Goal: Transaction & Acquisition: Purchase product/service

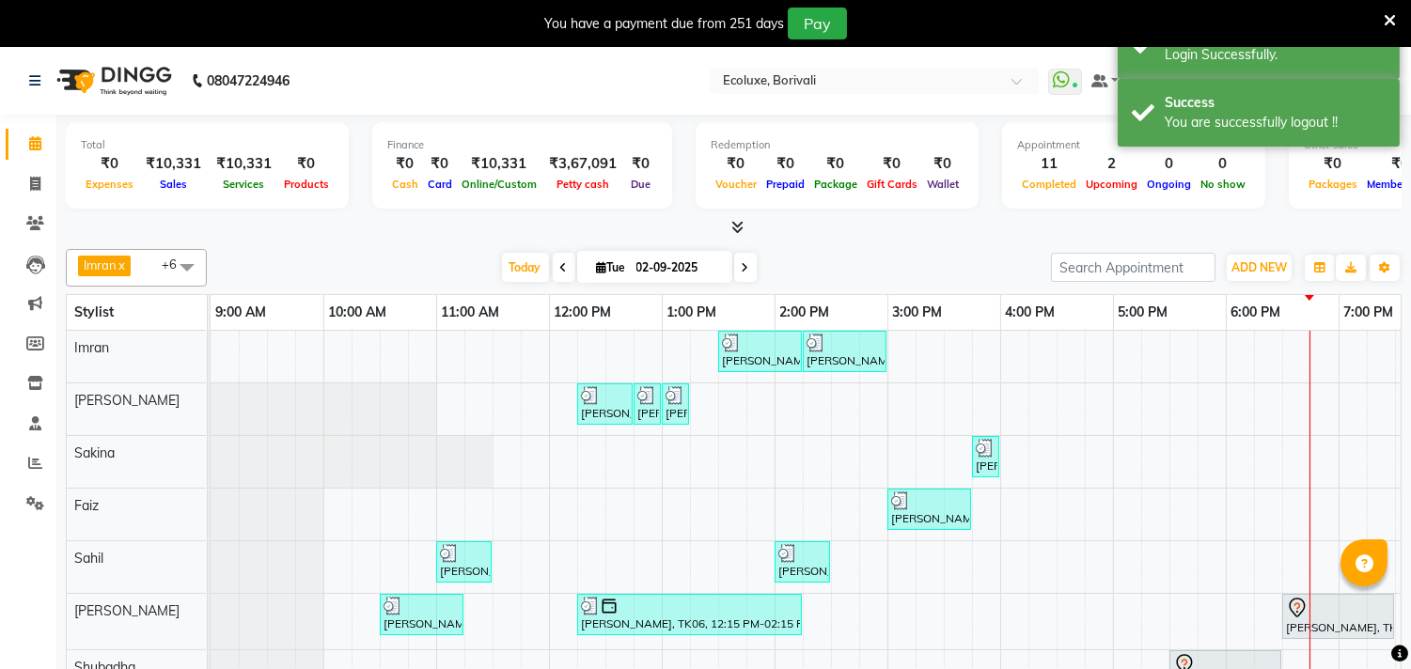
click at [1392, 15] on icon at bounding box center [1390, 20] width 12 height 17
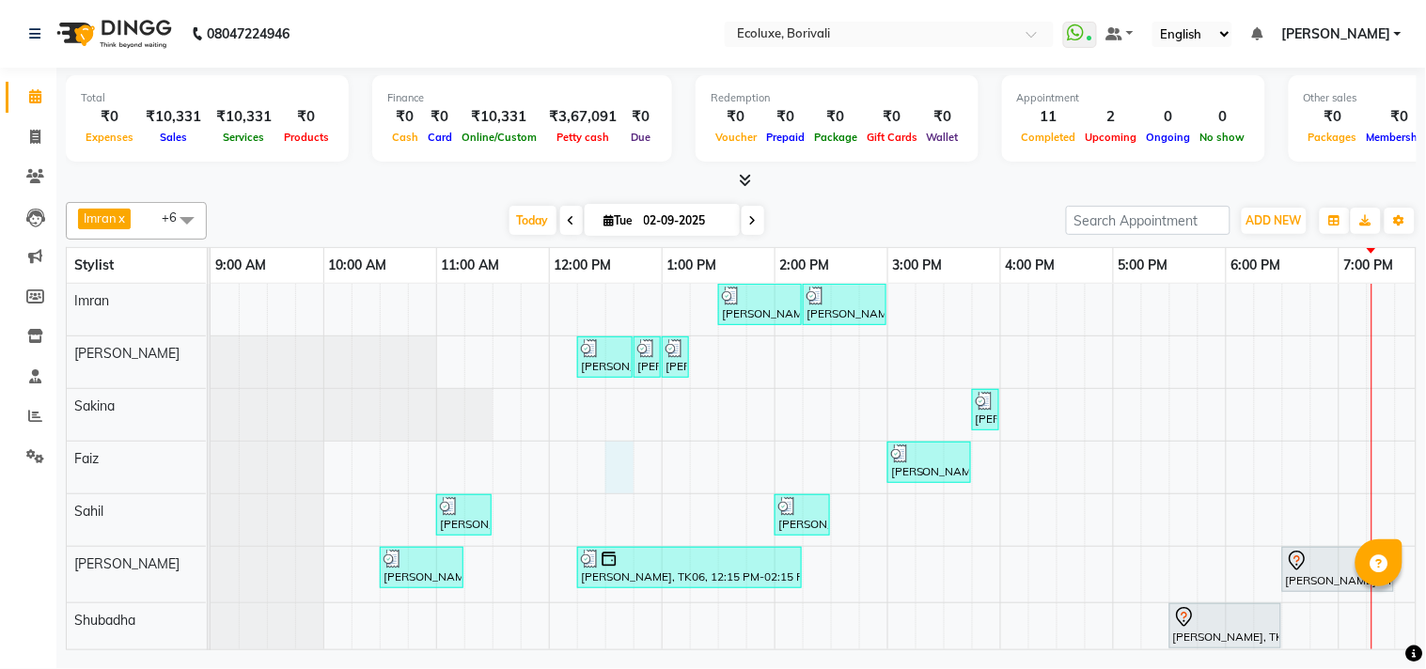
click at [612, 456] on div "[PERSON_NAME], TK07, 01:30 PM-02:15 PM, [DEMOGRAPHIC_DATA] - Haircut Senior Sty…" at bounding box center [1000, 471] width 1579 height 375
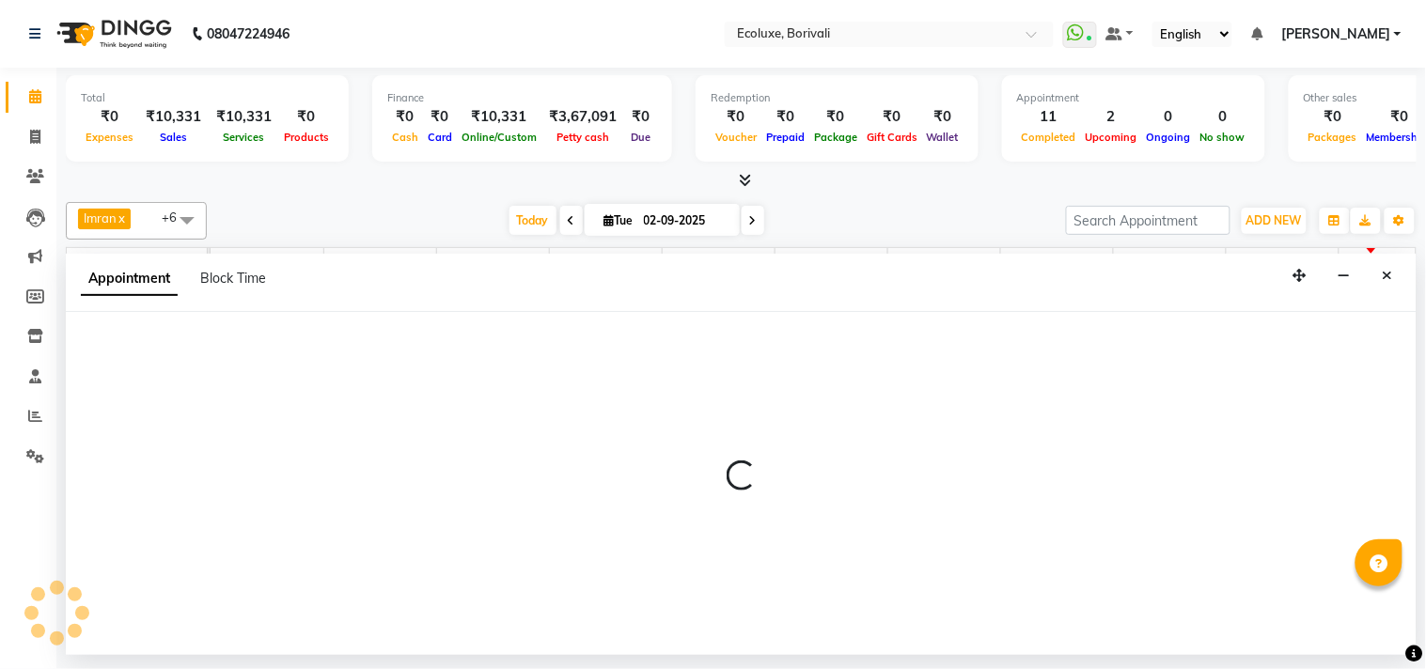
select select "67913"
select select "tentative"
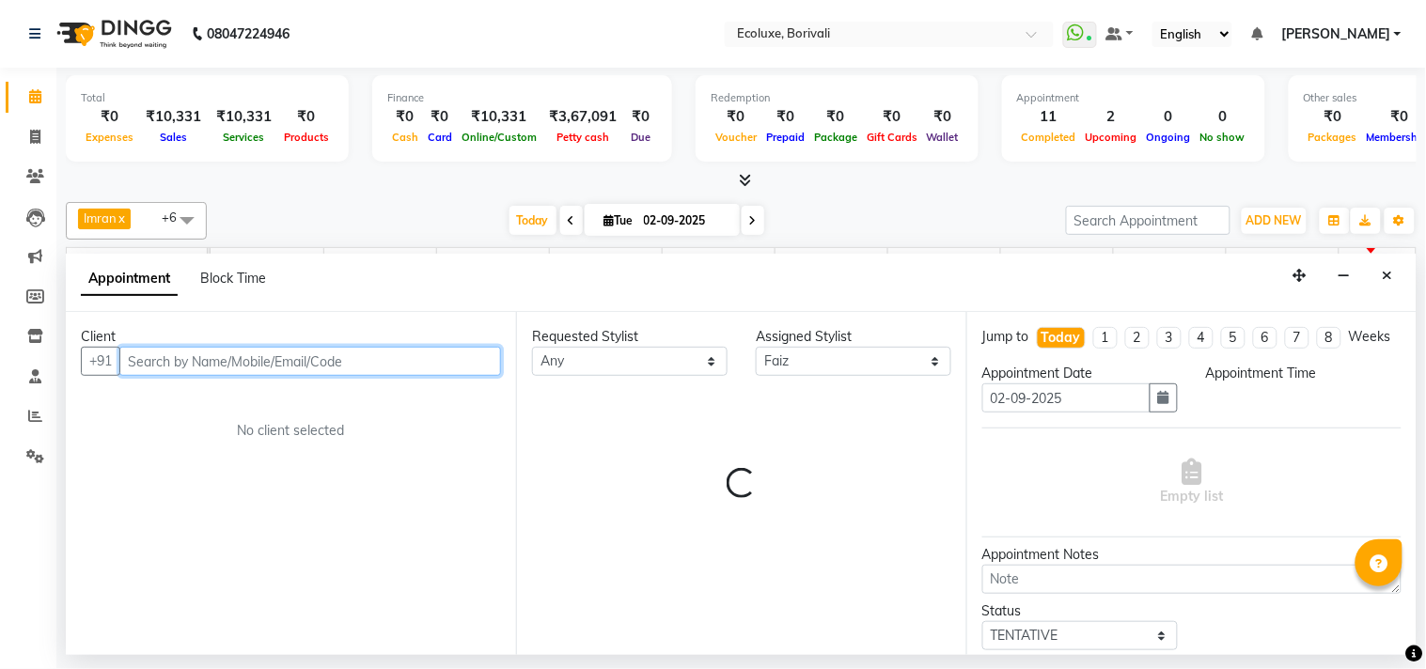
select select "750"
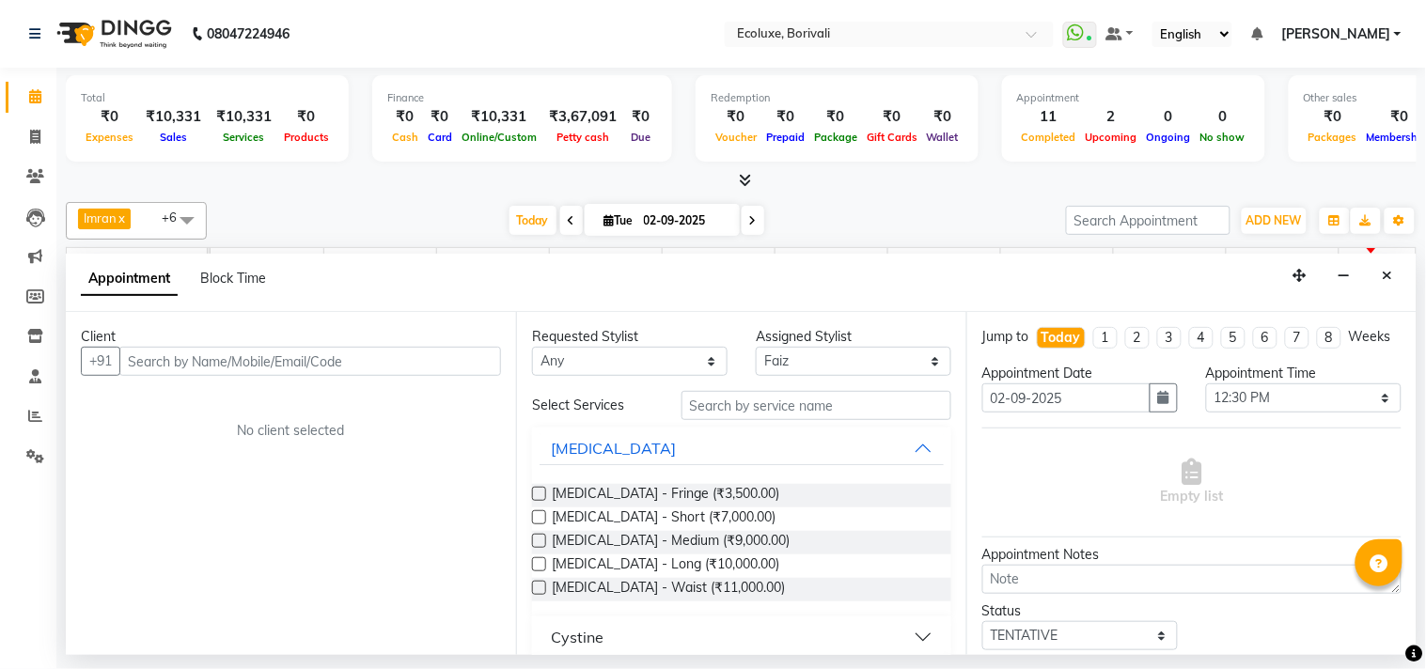
click at [933, 189] on div at bounding box center [741, 181] width 1351 height 20
click at [1391, 263] on button "Close" at bounding box center [1388, 275] width 27 height 29
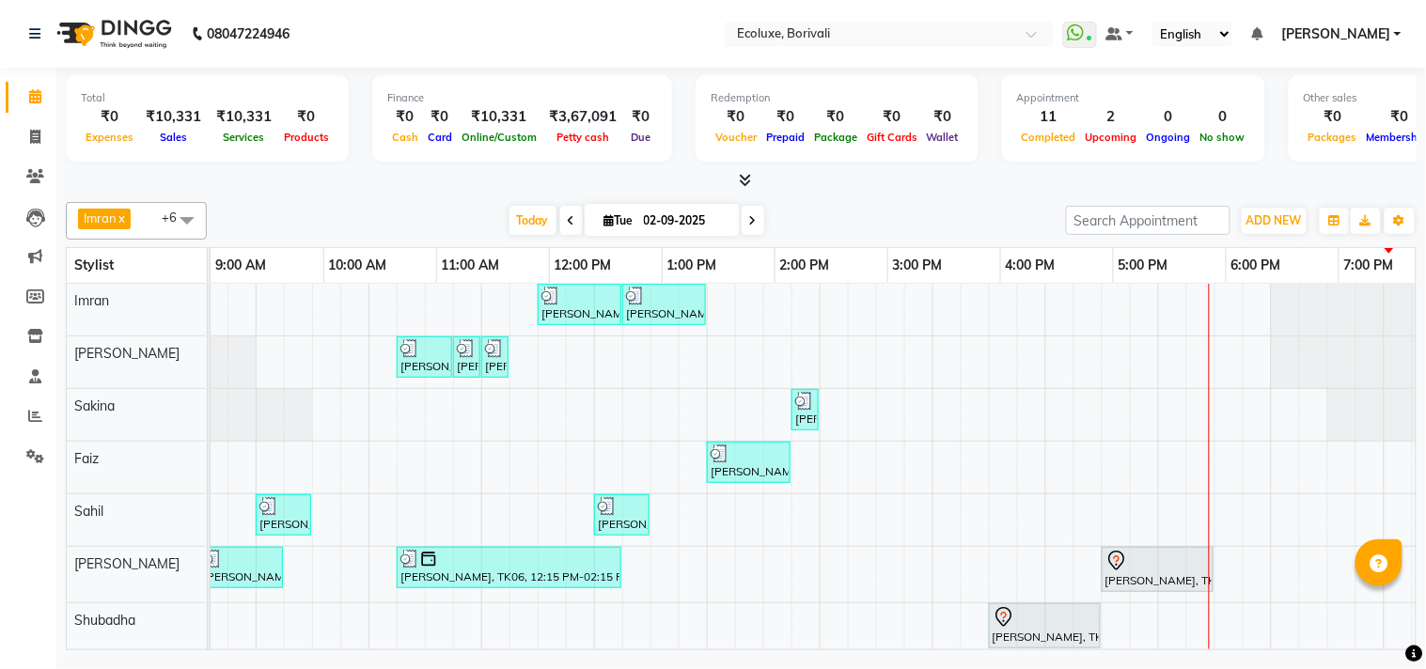
scroll to position [0, 373]
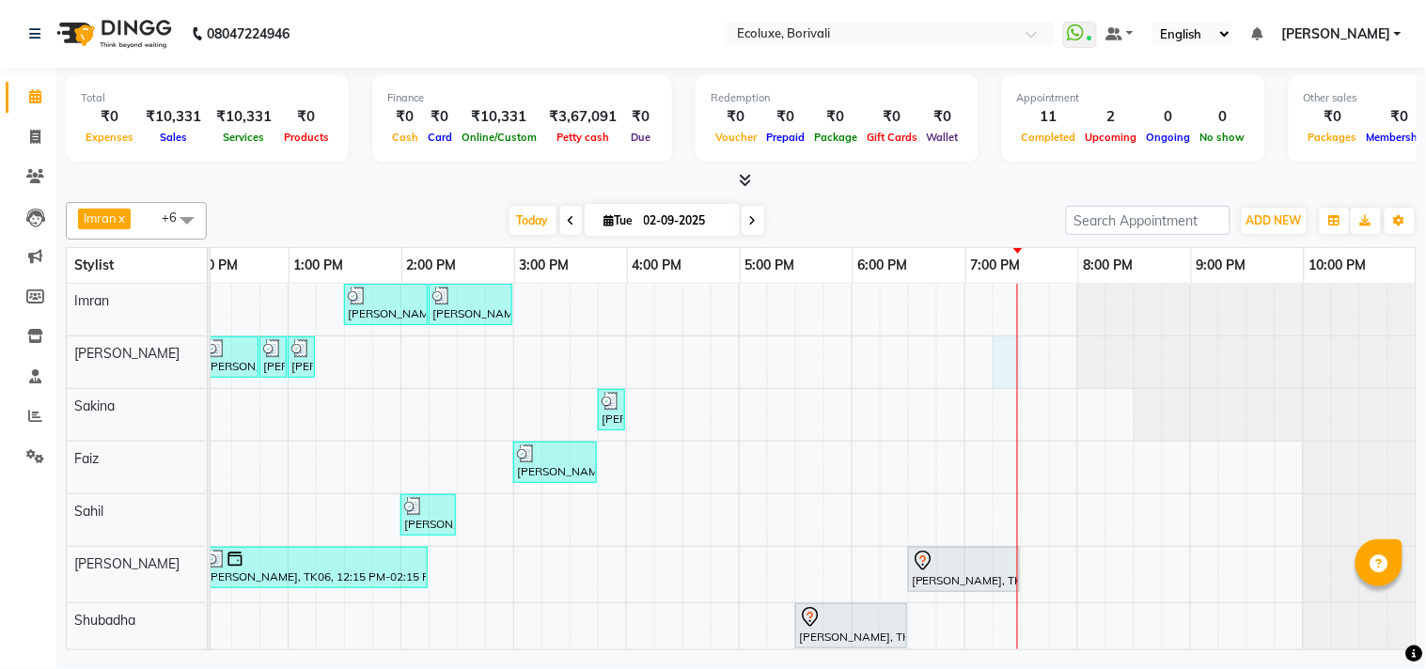
click at [983, 368] on div "[PERSON_NAME], TK07, 01:30 PM-02:15 PM, [DEMOGRAPHIC_DATA] - Haircut Senior Sty…" at bounding box center [625, 471] width 1579 height 375
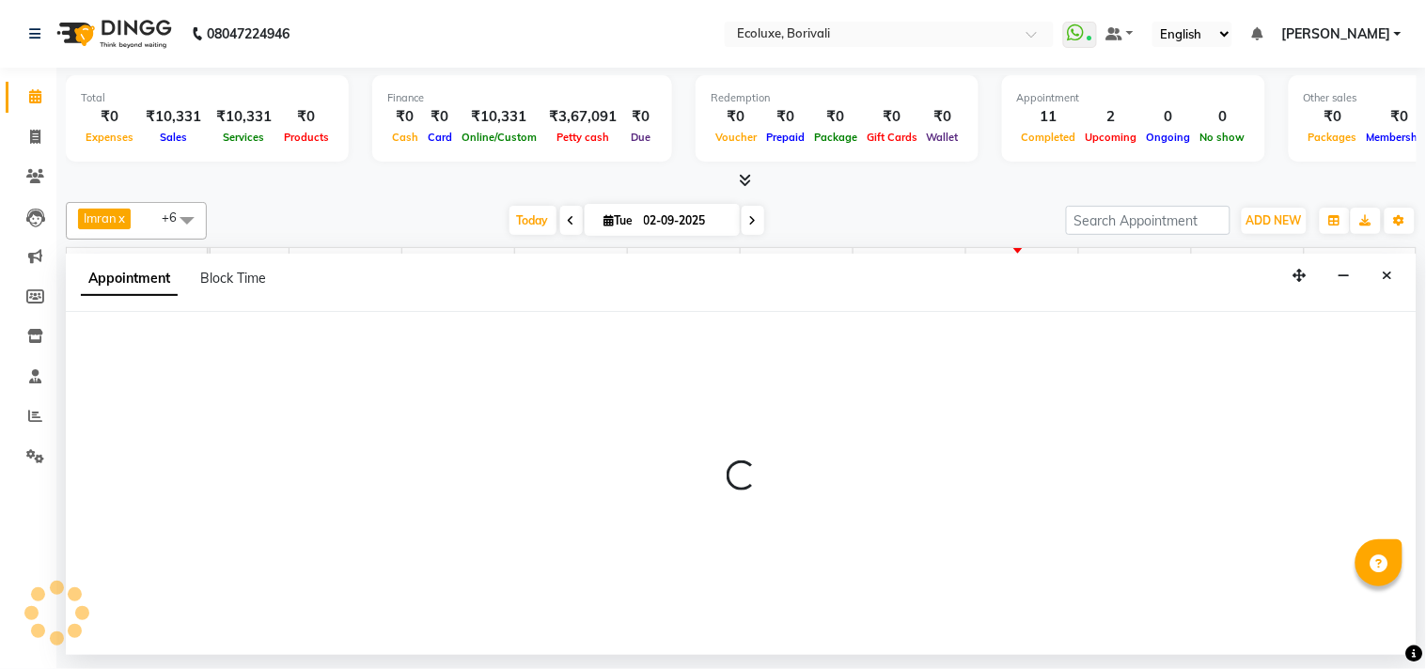
select select "36344"
select select "1155"
select select "tentative"
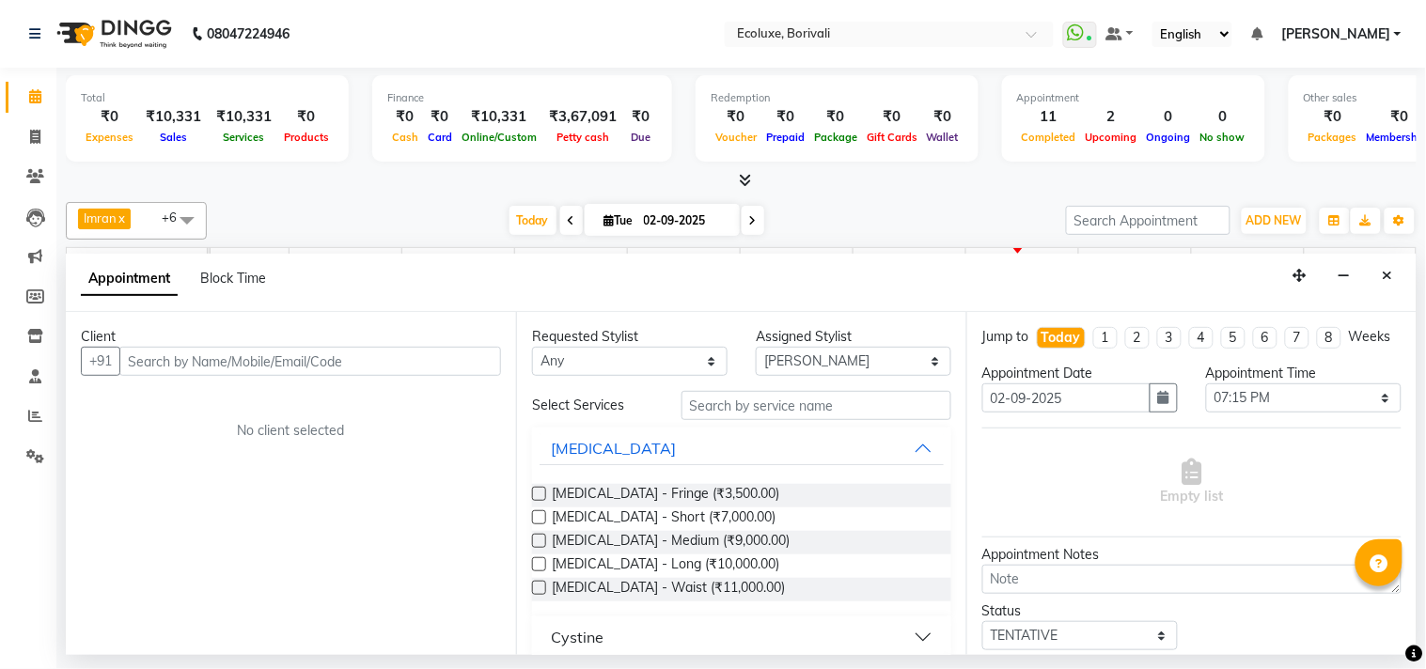
click at [471, 368] on input "text" at bounding box center [310, 361] width 382 height 29
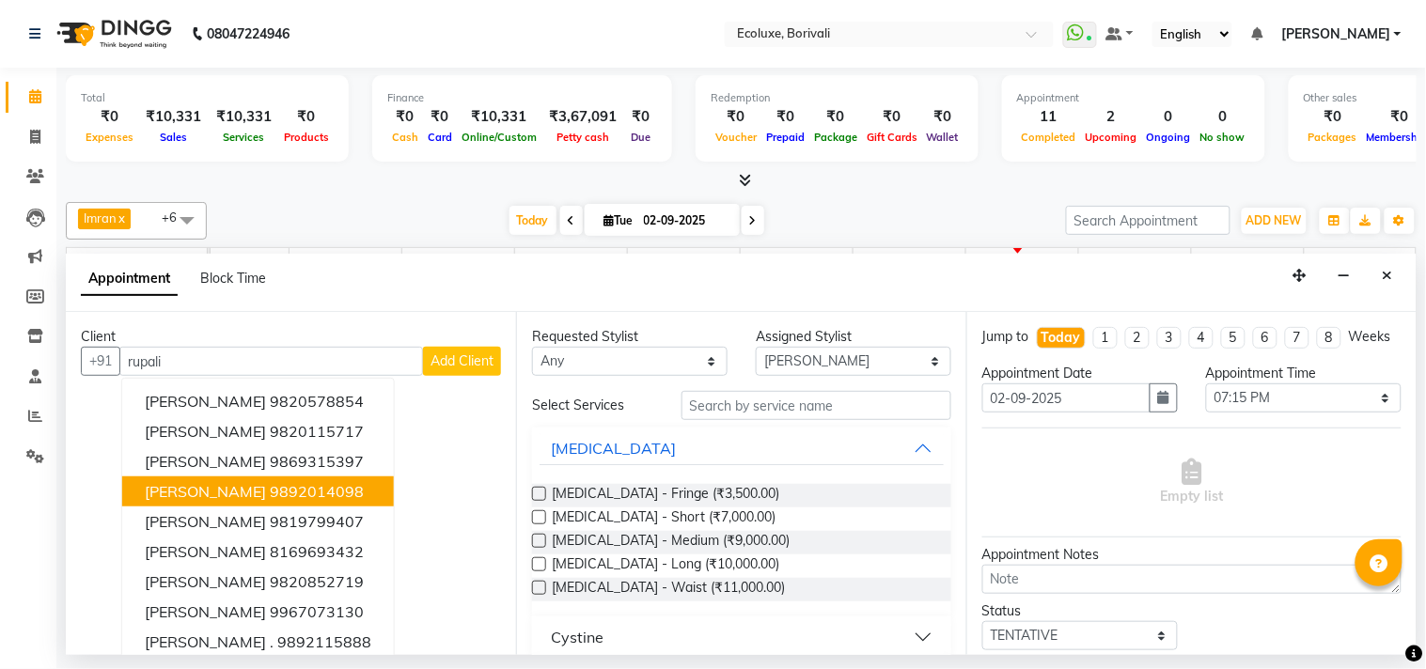
click at [330, 482] on ngb-highlight "9892014098" at bounding box center [317, 491] width 94 height 19
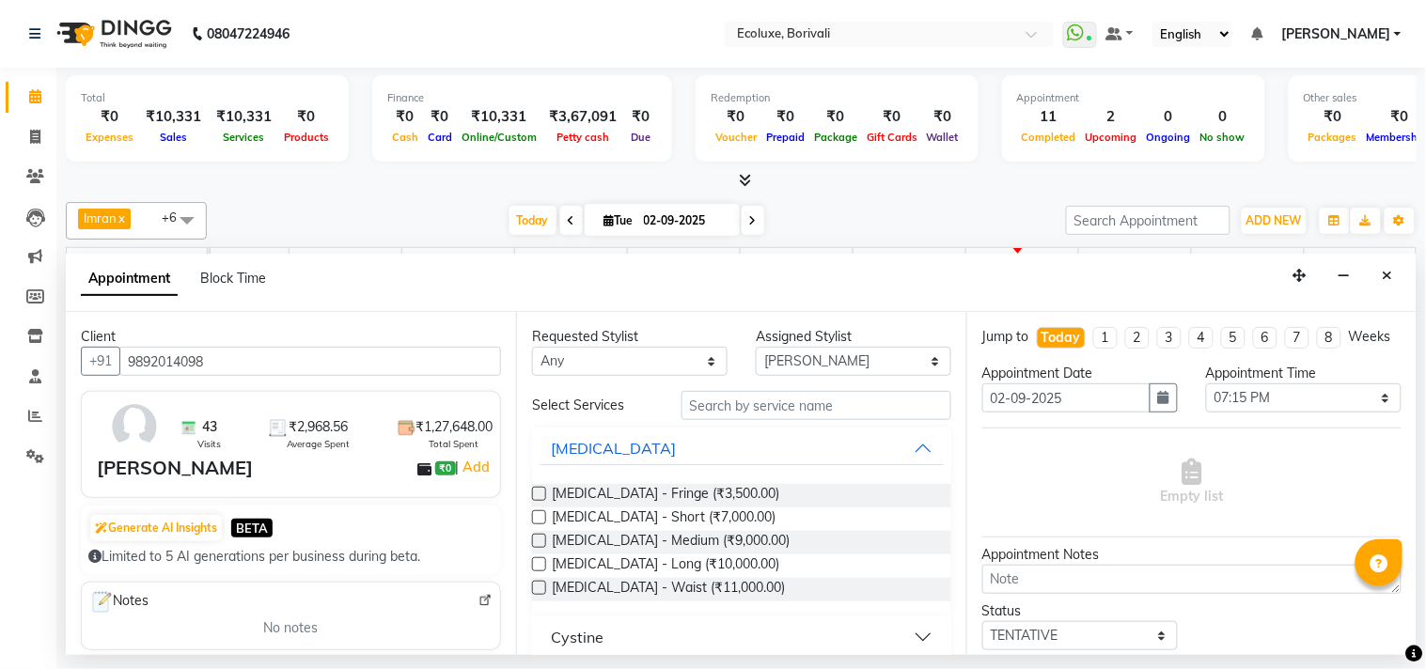
type input "9892014098"
click at [833, 389] on div "Requested Stylist Any [PERSON_NAME] [PERSON_NAME] Faiz [PERSON_NAME] [PERSON_NA…" at bounding box center [741, 483] width 450 height 343
click at [830, 399] on input "text" at bounding box center [817, 405] width 270 height 29
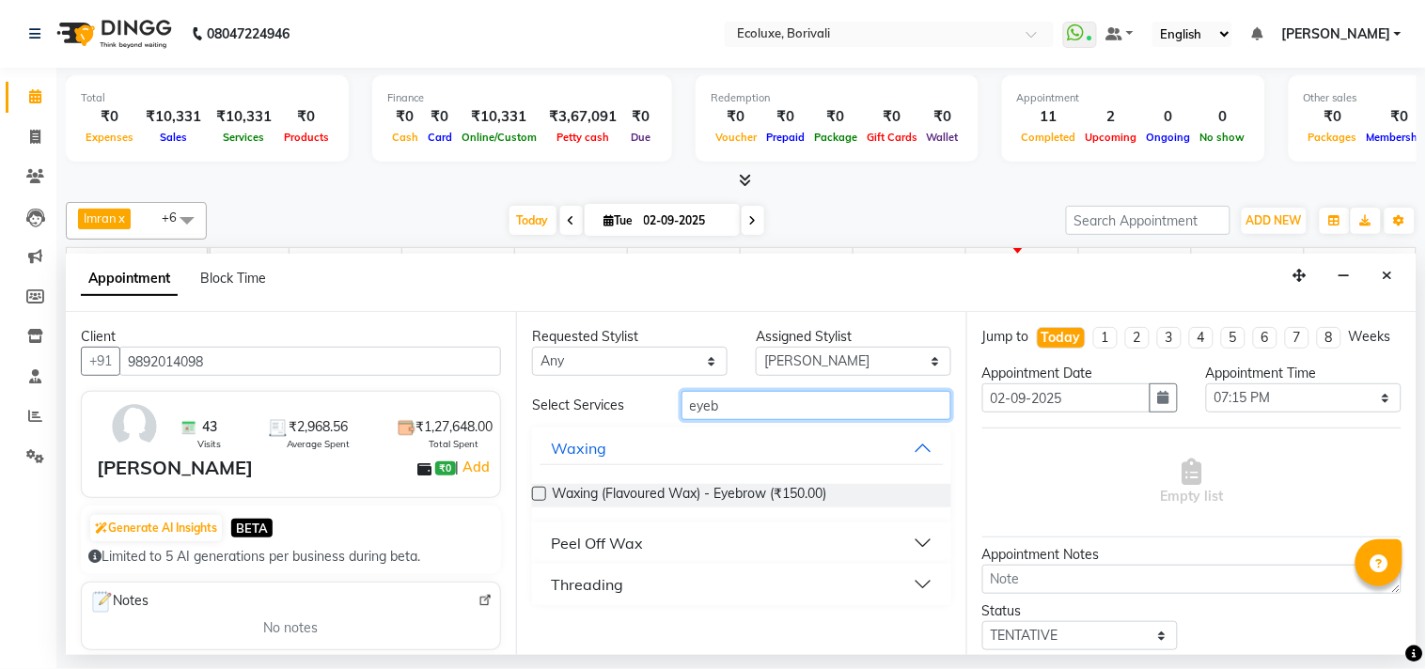
type input "eyeb"
click at [558, 597] on button "Threading" at bounding box center [742, 585] width 404 height 34
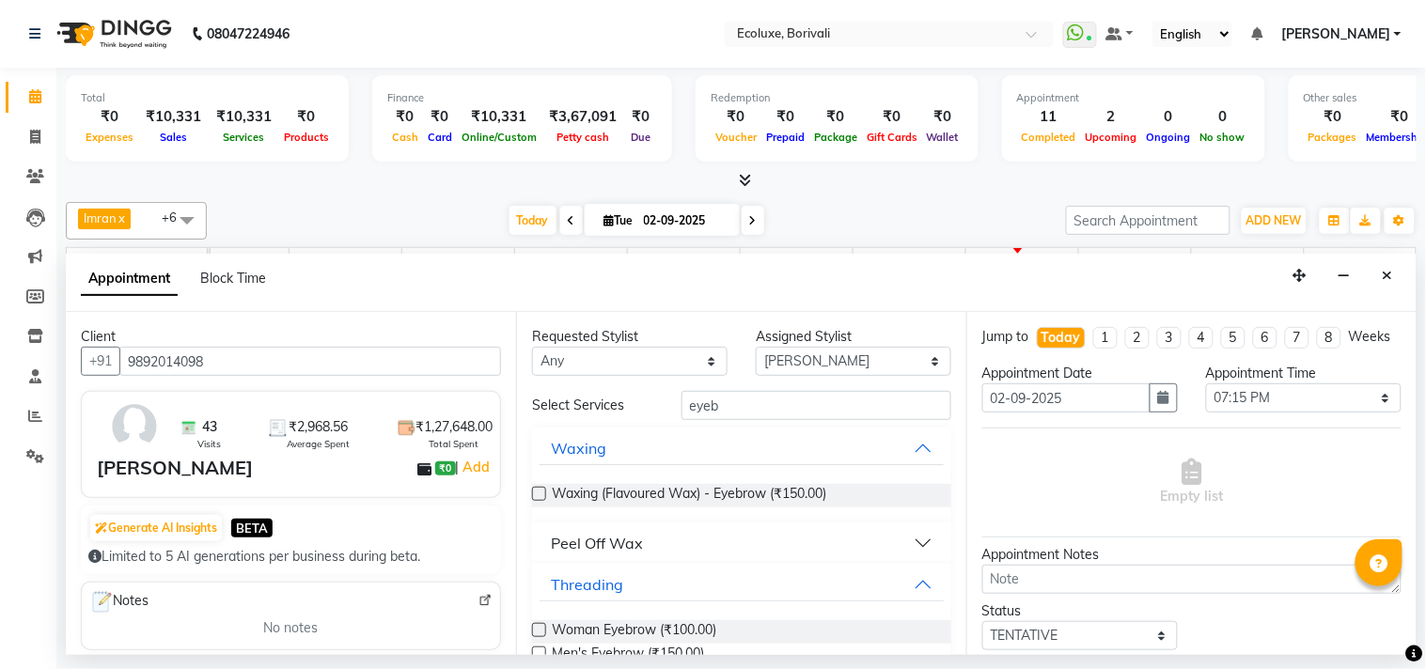
click at [538, 630] on label at bounding box center [539, 630] width 14 height 14
click at [538, 630] on input "checkbox" at bounding box center [538, 632] width 12 height 12
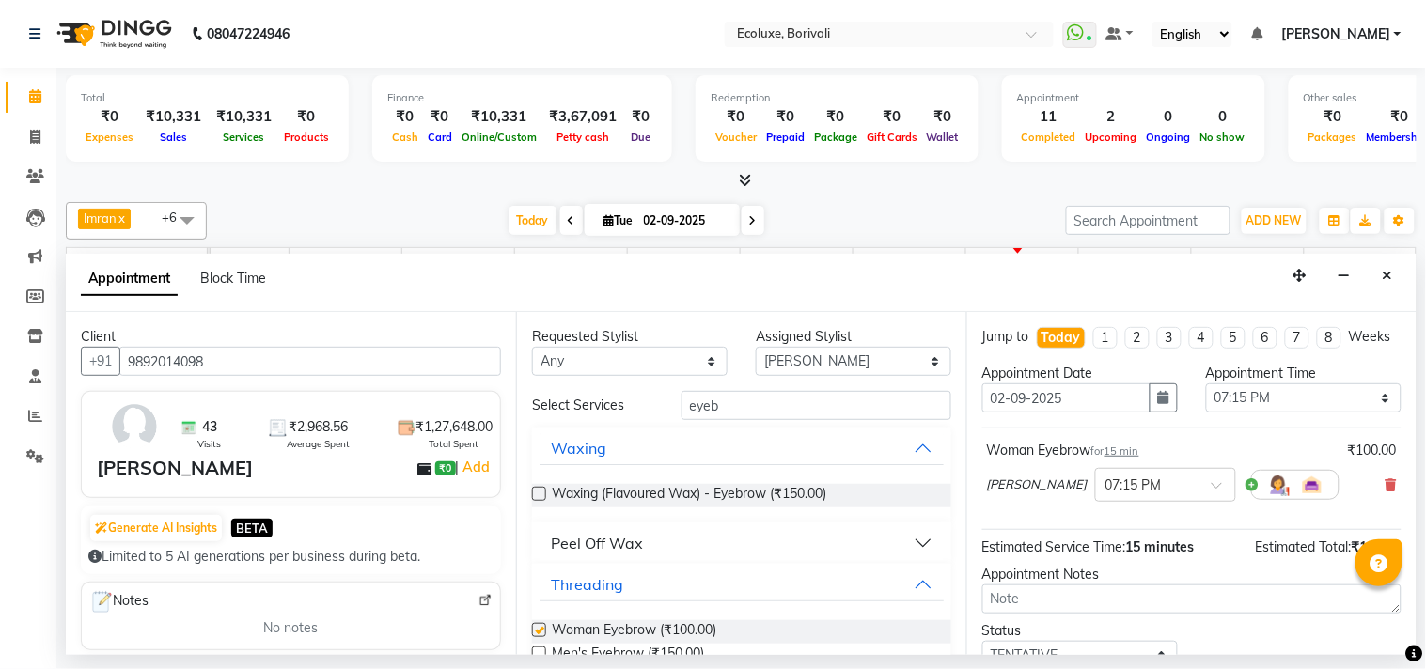
checkbox input "false"
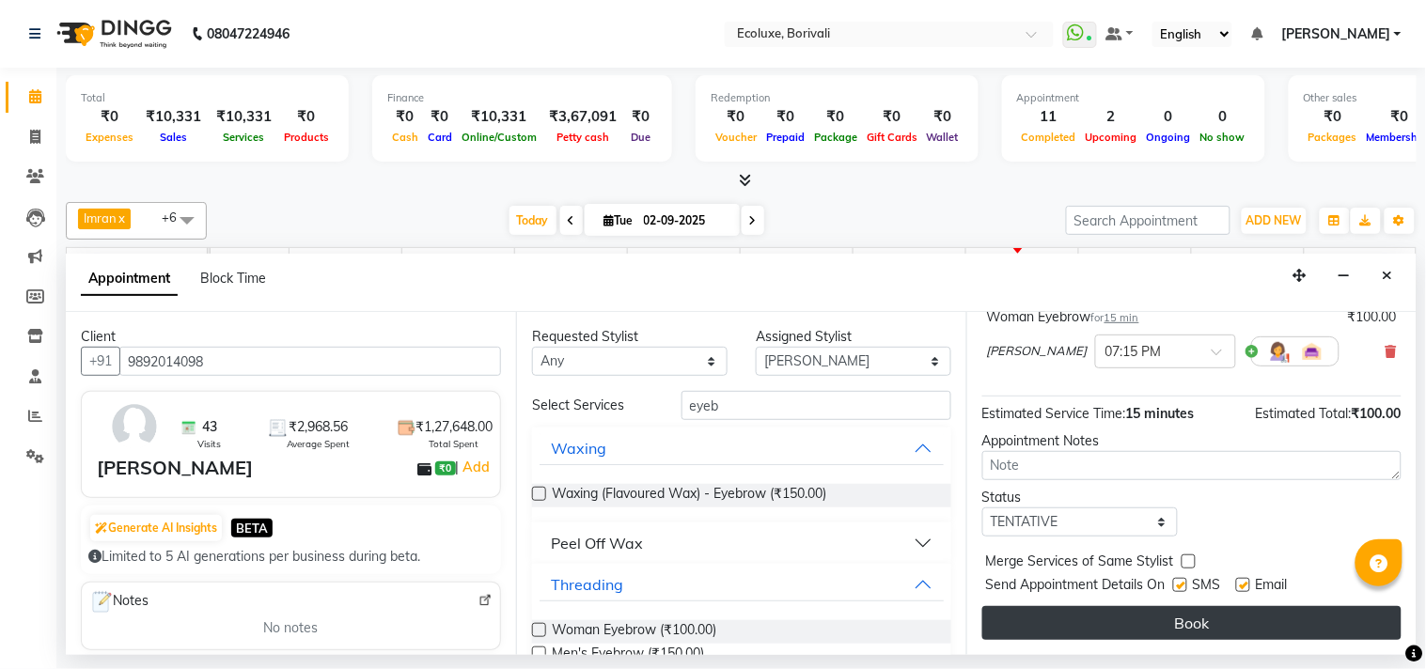
click at [1141, 634] on button "Book" at bounding box center [1191, 623] width 419 height 34
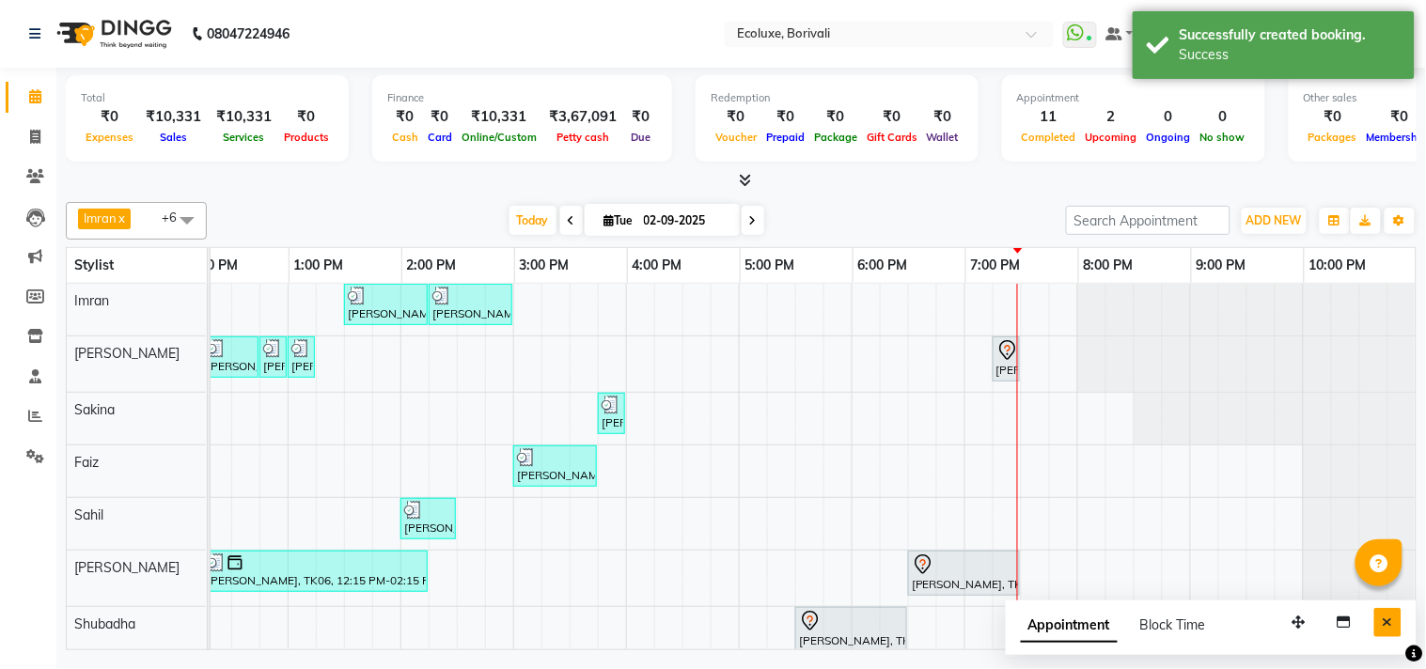
click at [1387, 625] on icon "Close" at bounding box center [1388, 622] width 10 height 13
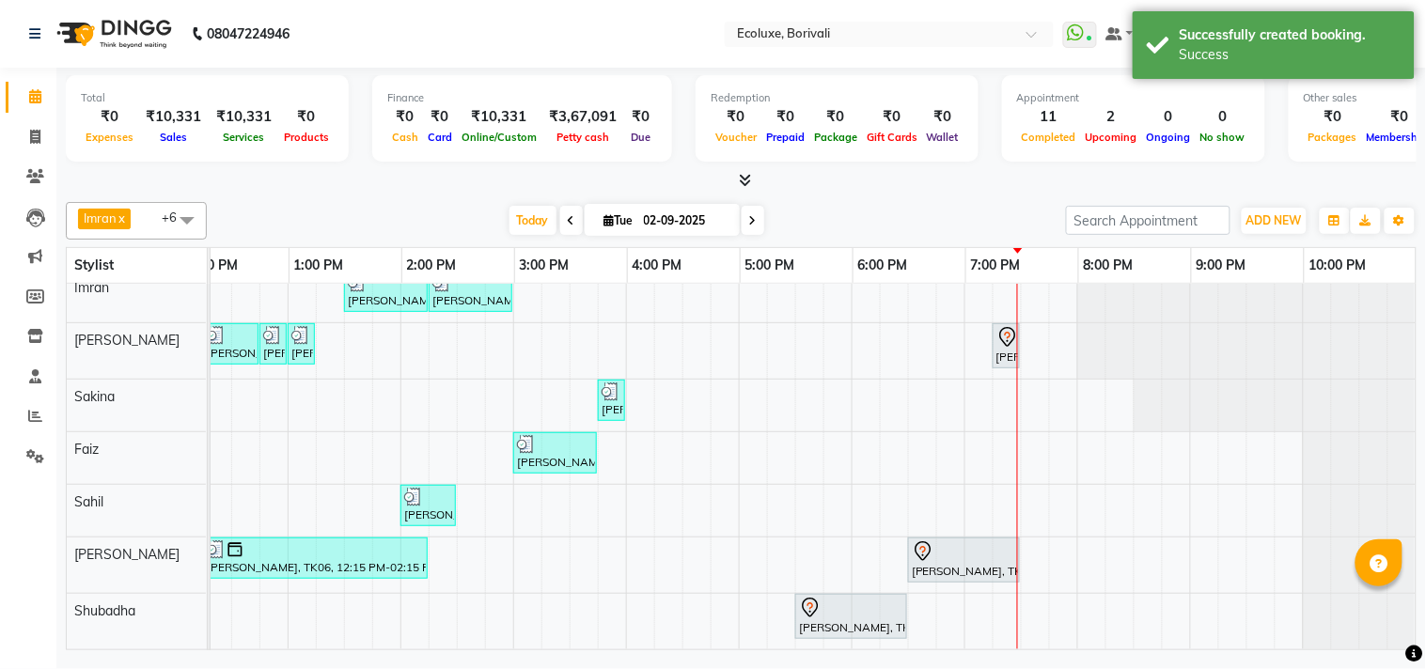
scroll to position [29, 0]
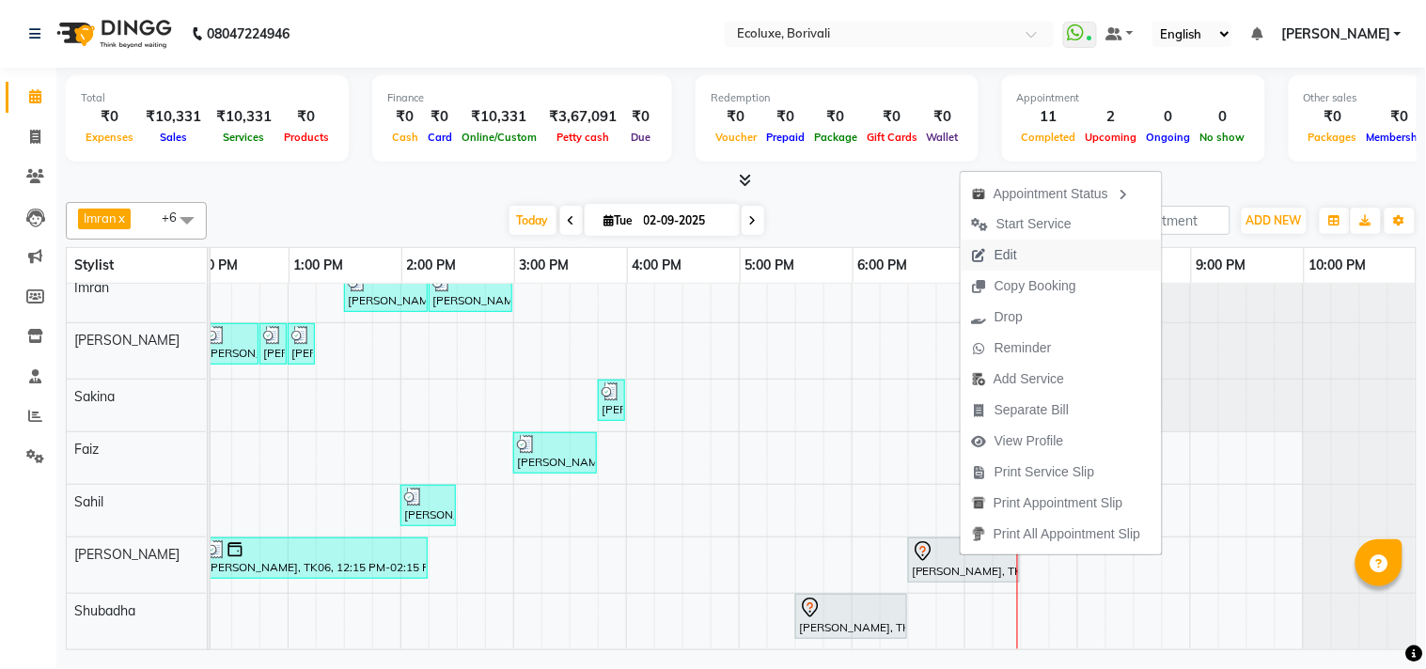
click at [1019, 256] on span "Edit" at bounding box center [995, 255] width 68 height 31
select select "tentative"
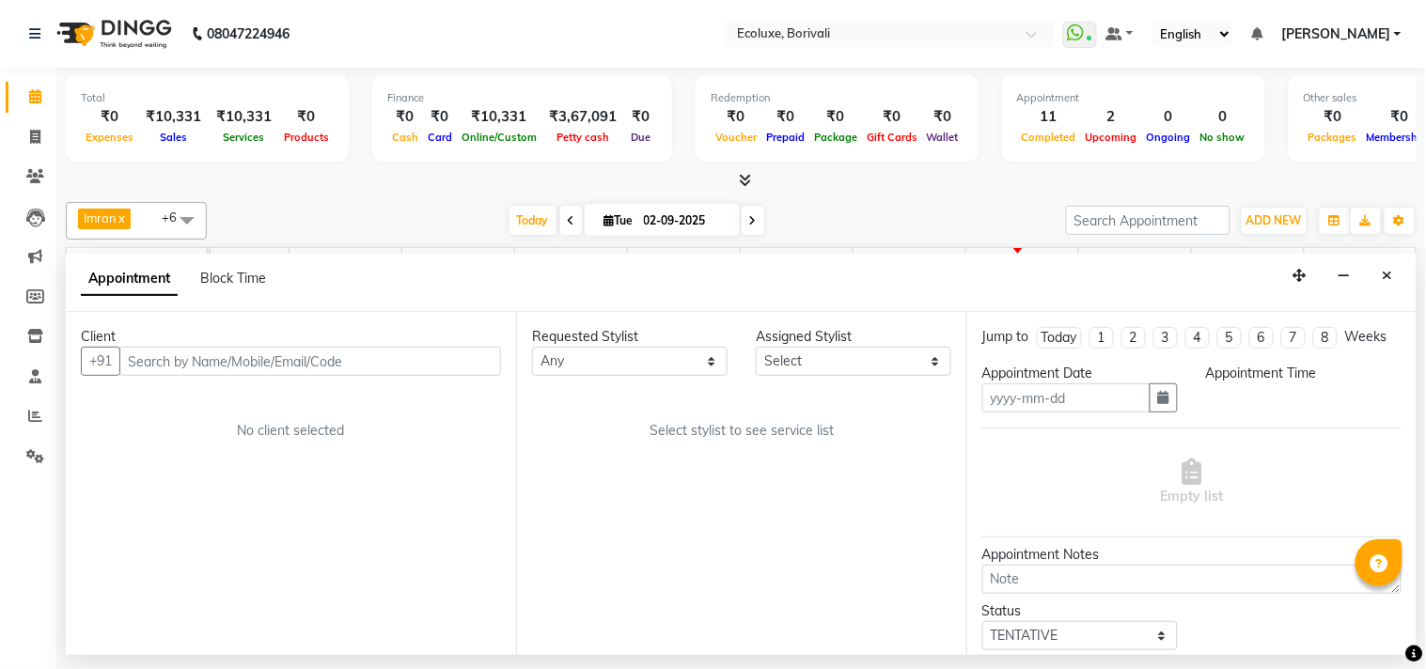
type input "02-09-2025"
select select "90572"
select select "1050"
select select "2487"
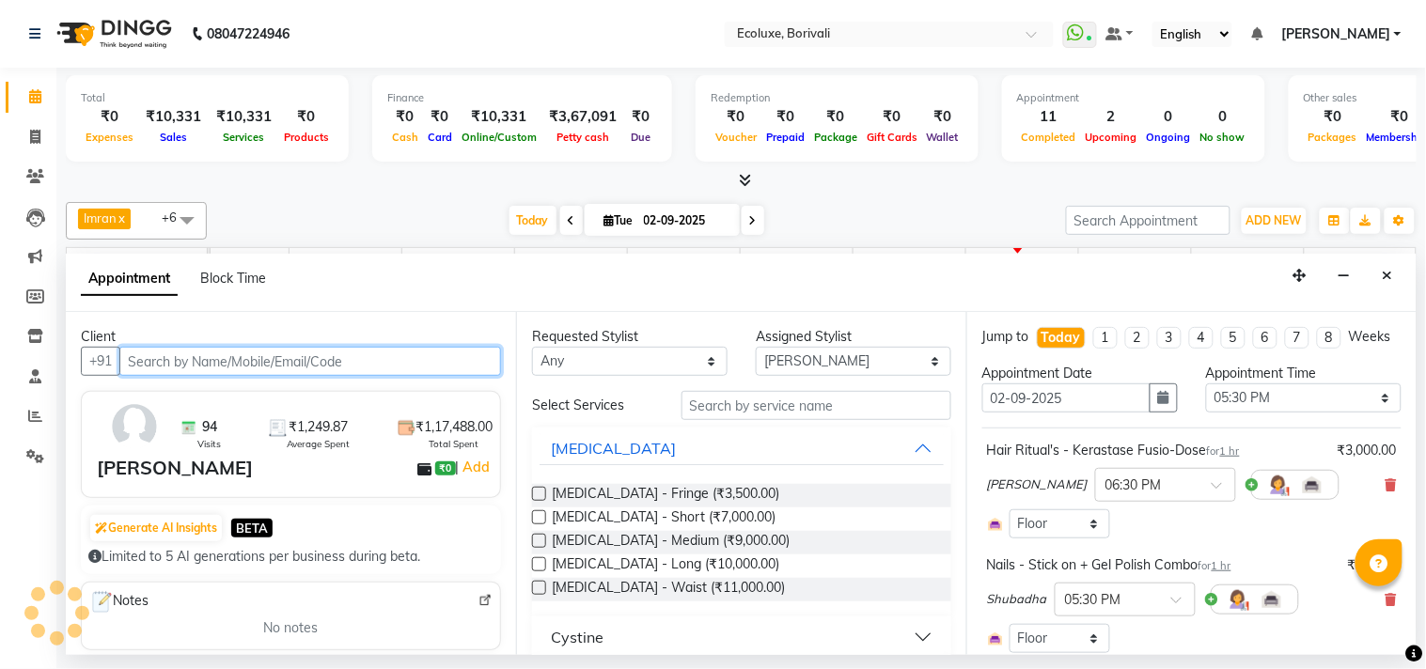
scroll to position [29, 373]
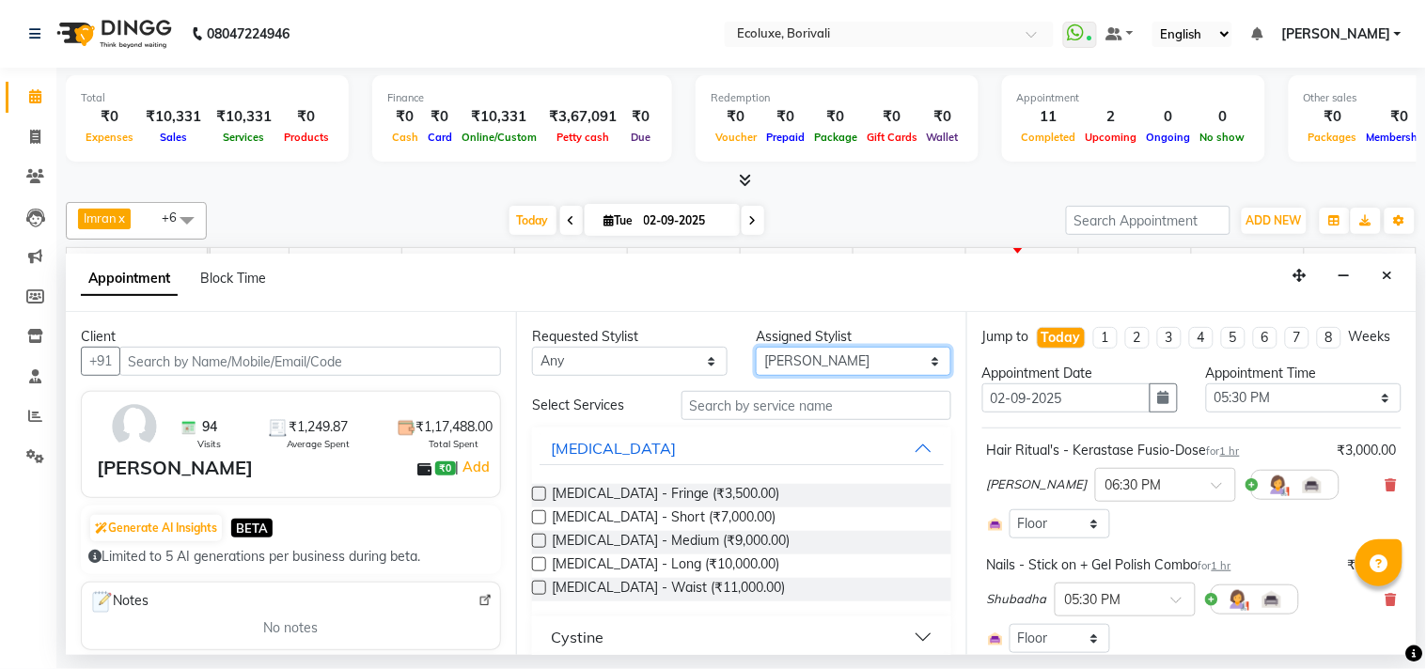
click at [787, 353] on select "Select [PERSON_NAME] [PERSON_NAME] Faiz [PERSON_NAME] Geeta [PERSON_NAME] [PERS…" at bounding box center [854, 361] width 196 height 29
select select "36344"
click at [756, 347] on select "Select [PERSON_NAME] [PERSON_NAME] Faiz [PERSON_NAME] Geeta [PERSON_NAME] [PERS…" at bounding box center [854, 361] width 196 height 29
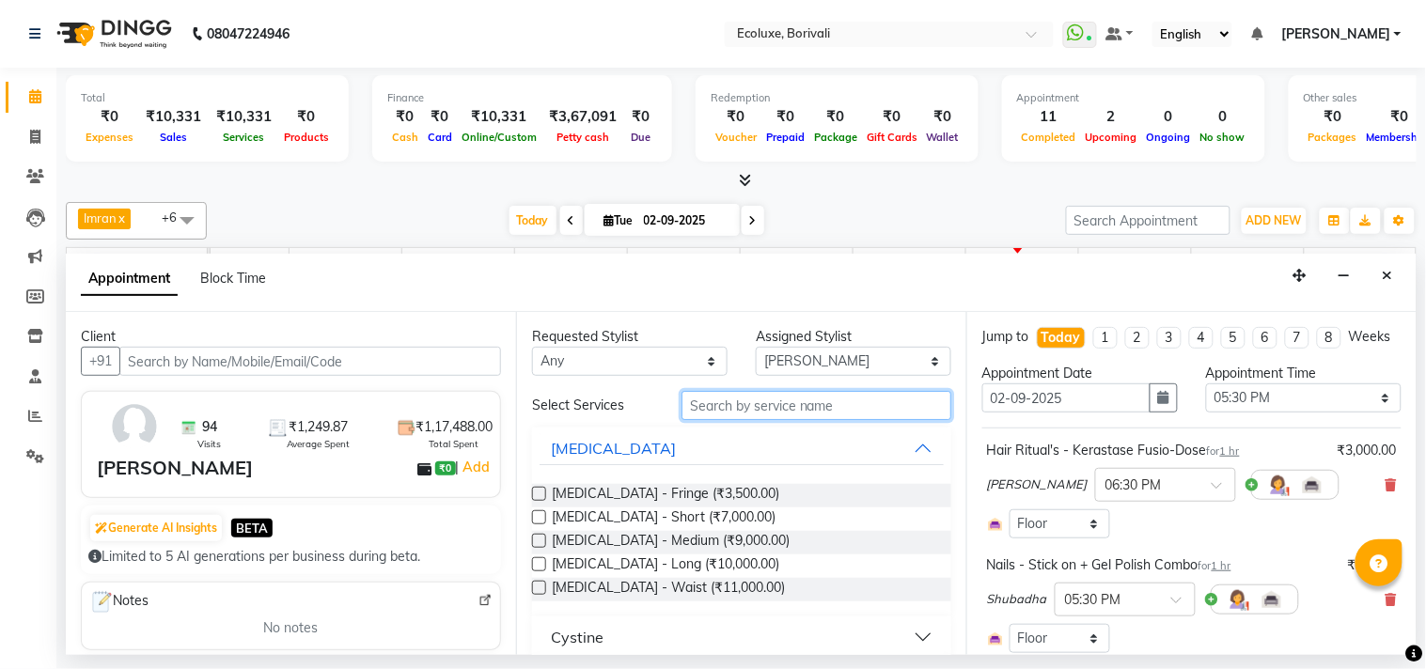
click at [780, 401] on input "text" at bounding box center [817, 405] width 270 height 29
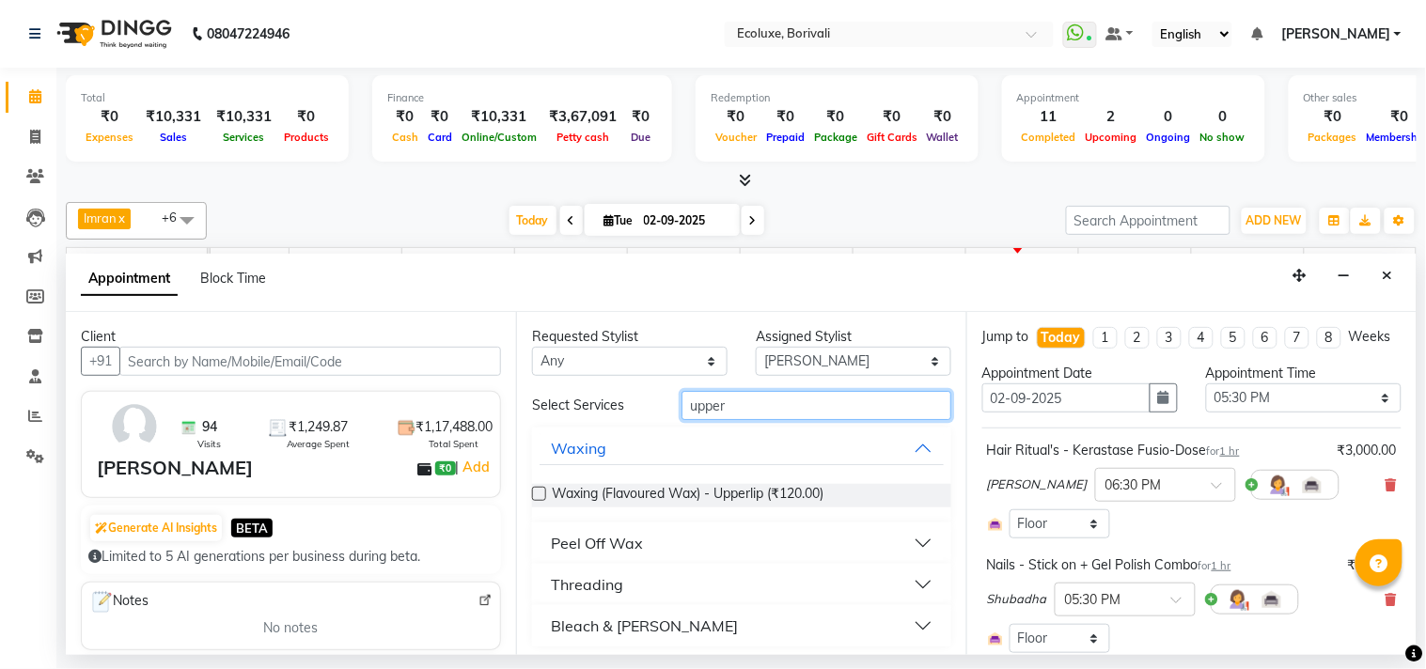
type input "upper"
click at [622, 528] on button "Peel Off Wax" at bounding box center [742, 543] width 404 height 34
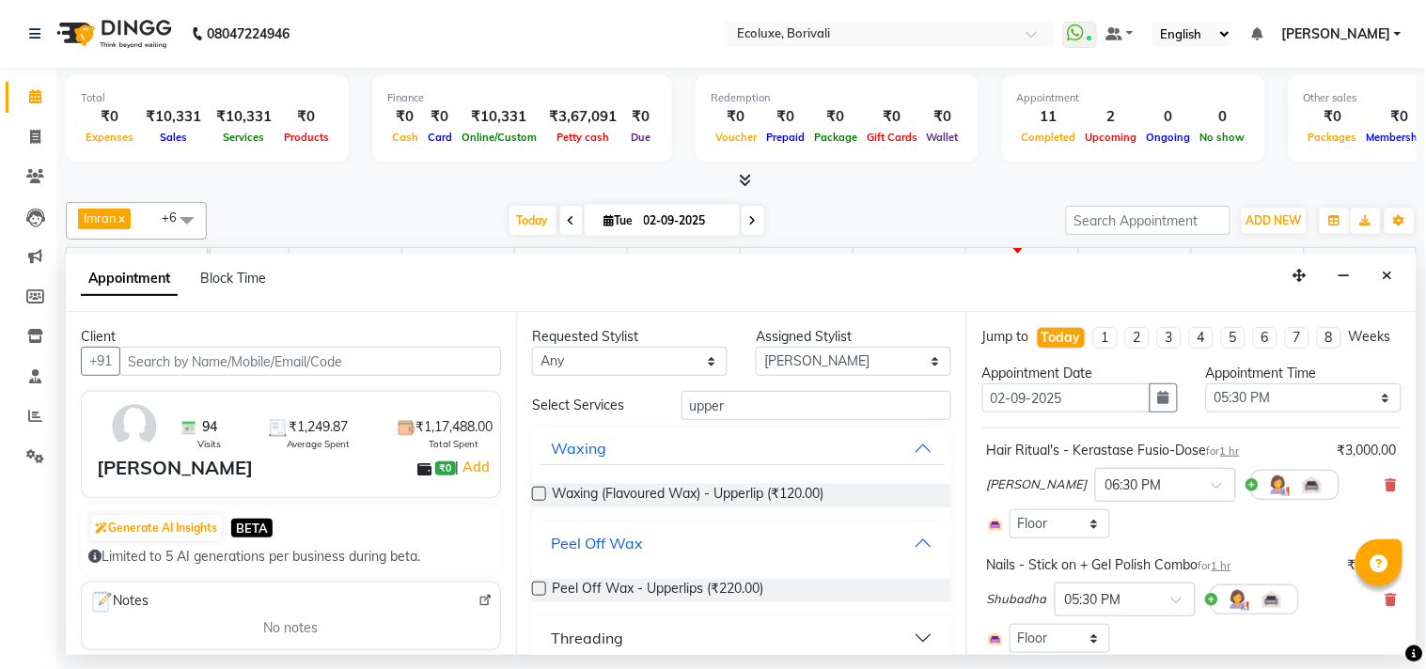
scroll to position [59, 0]
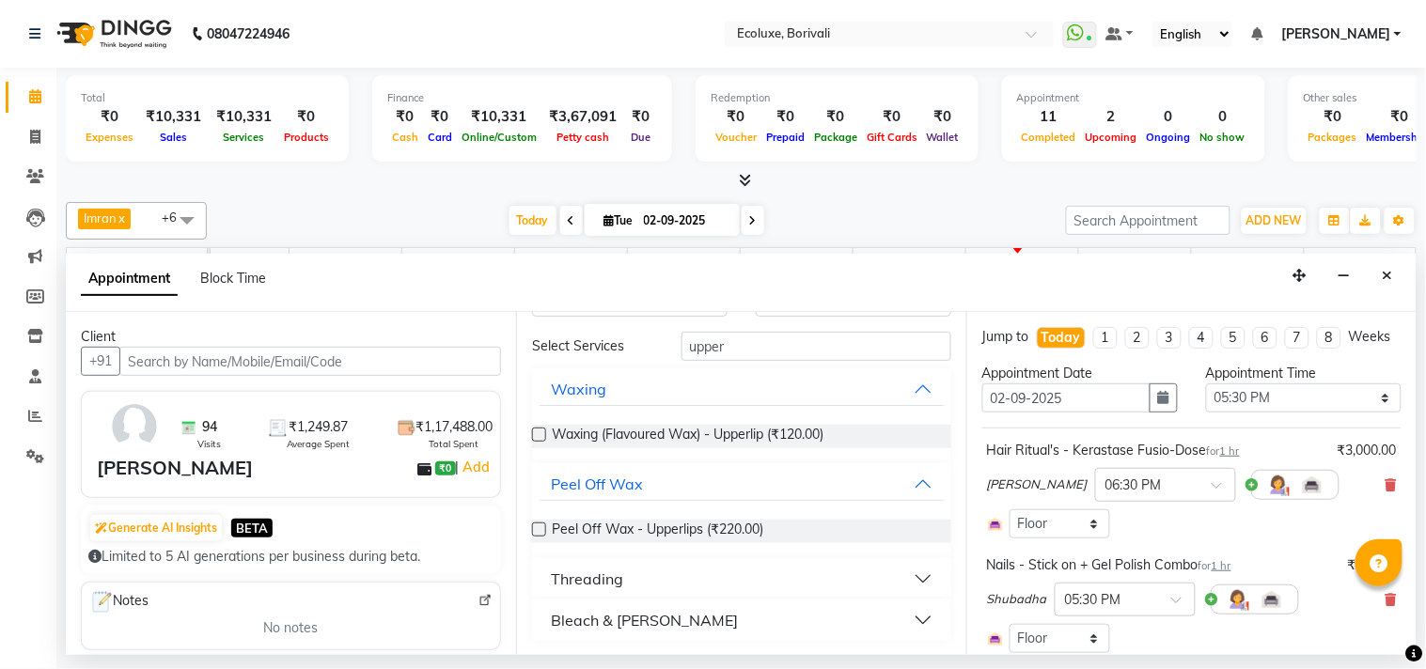
click at [538, 529] on label at bounding box center [539, 530] width 14 height 14
click at [538, 529] on input "checkbox" at bounding box center [538, 532] width 12 height 12
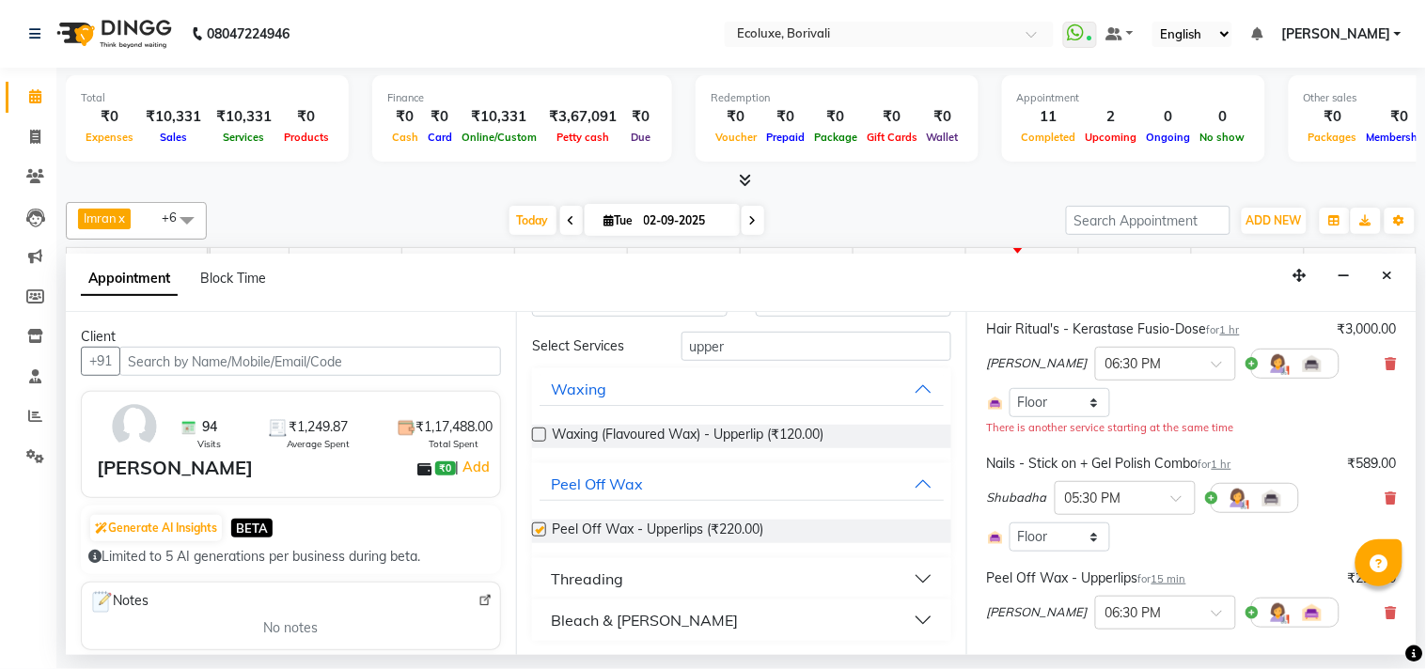
checkbox input "false"
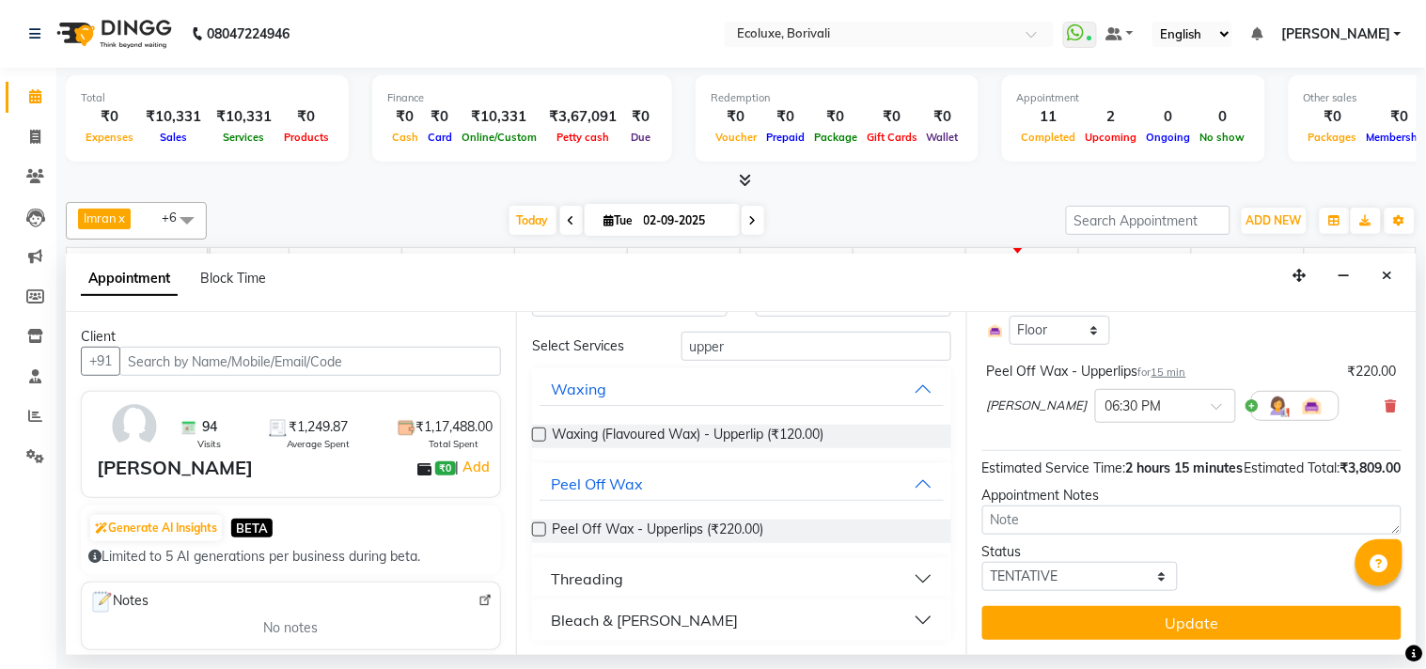
scroll to position [365, 0]
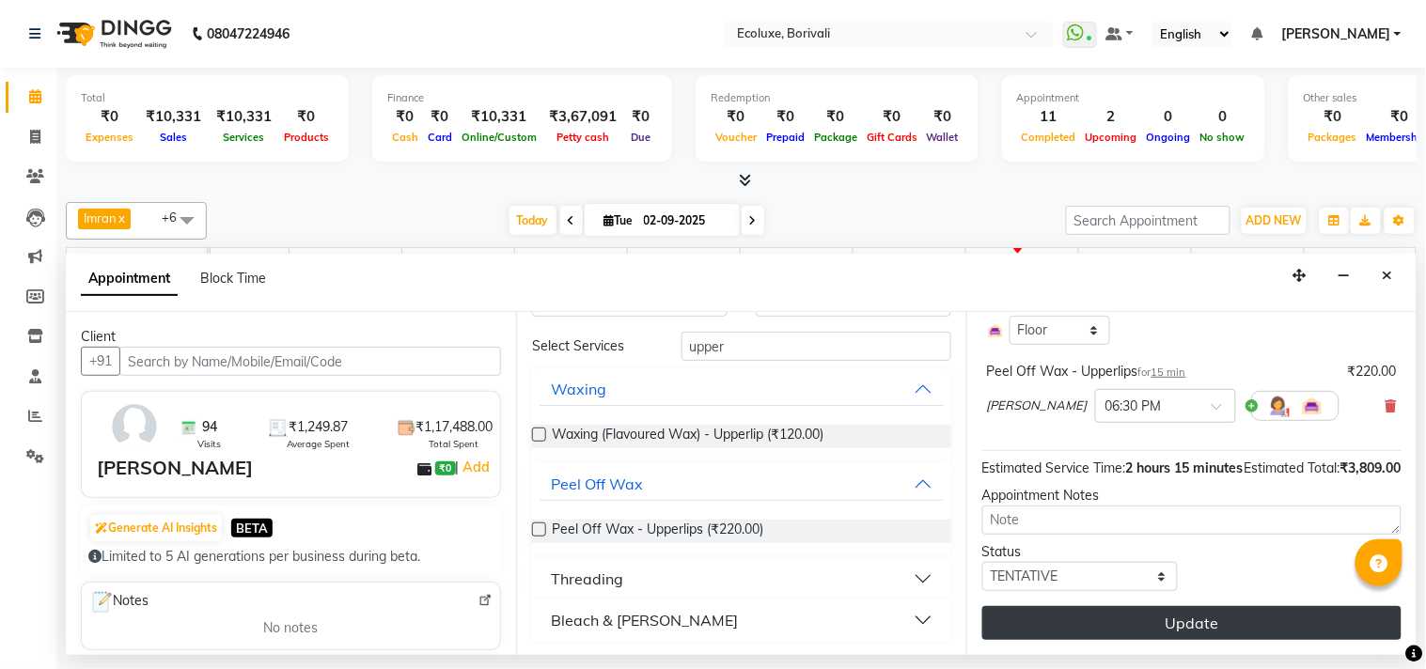
click at [1195, 627] on button "Update" at bounding box center [1191, 623] width 419 height 34
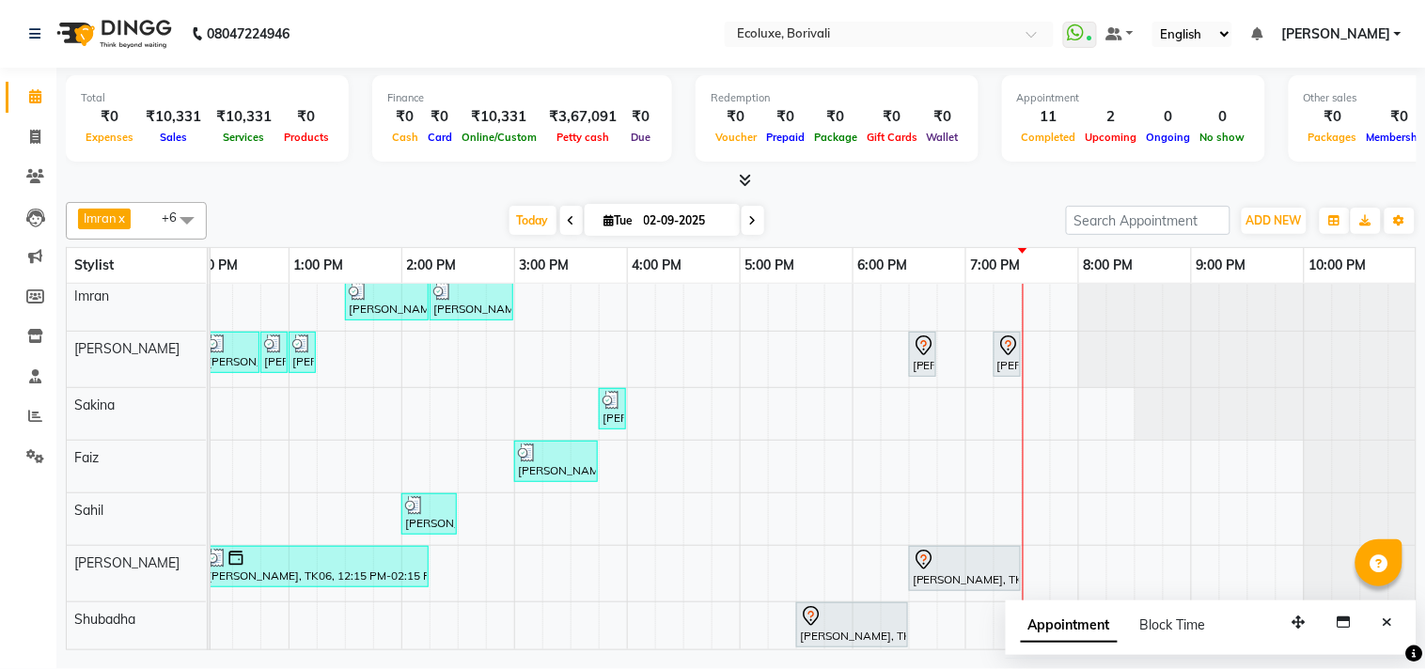
scroll to position [0, 0]
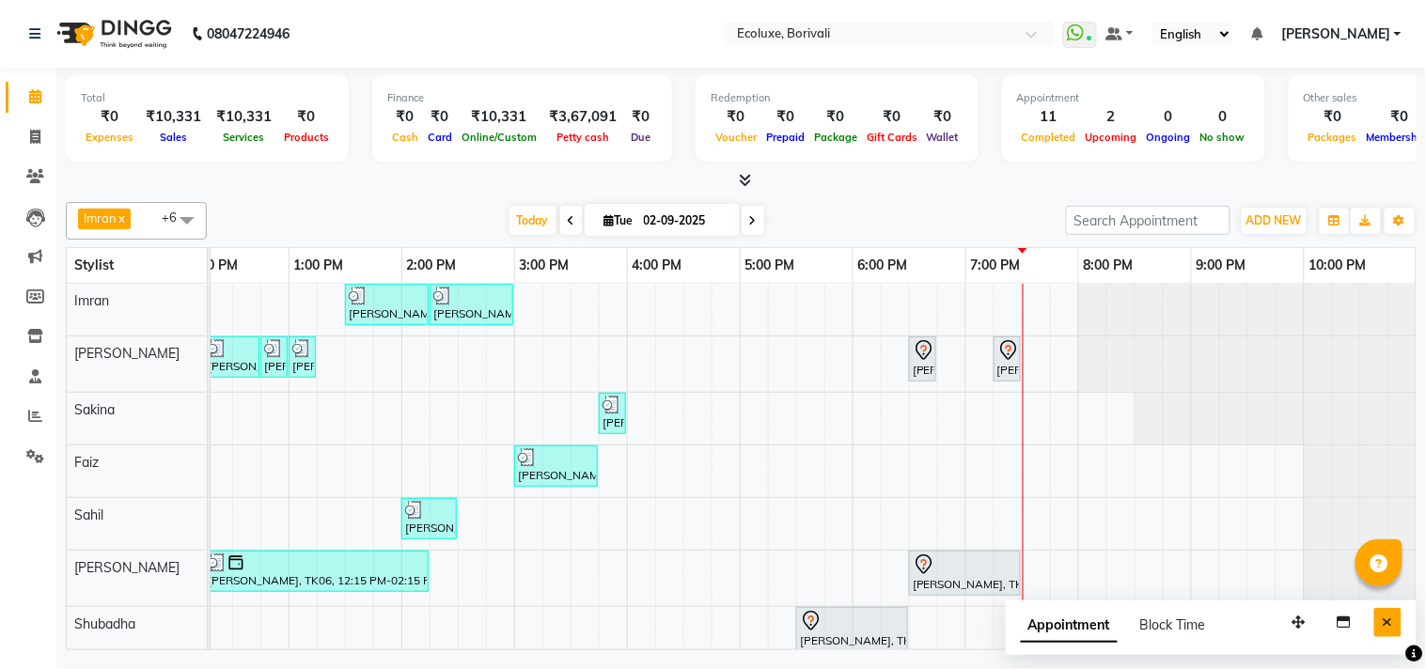
click at [1379, 616] on button "Close" at bounding box center [1388, 622] width 27 height 29
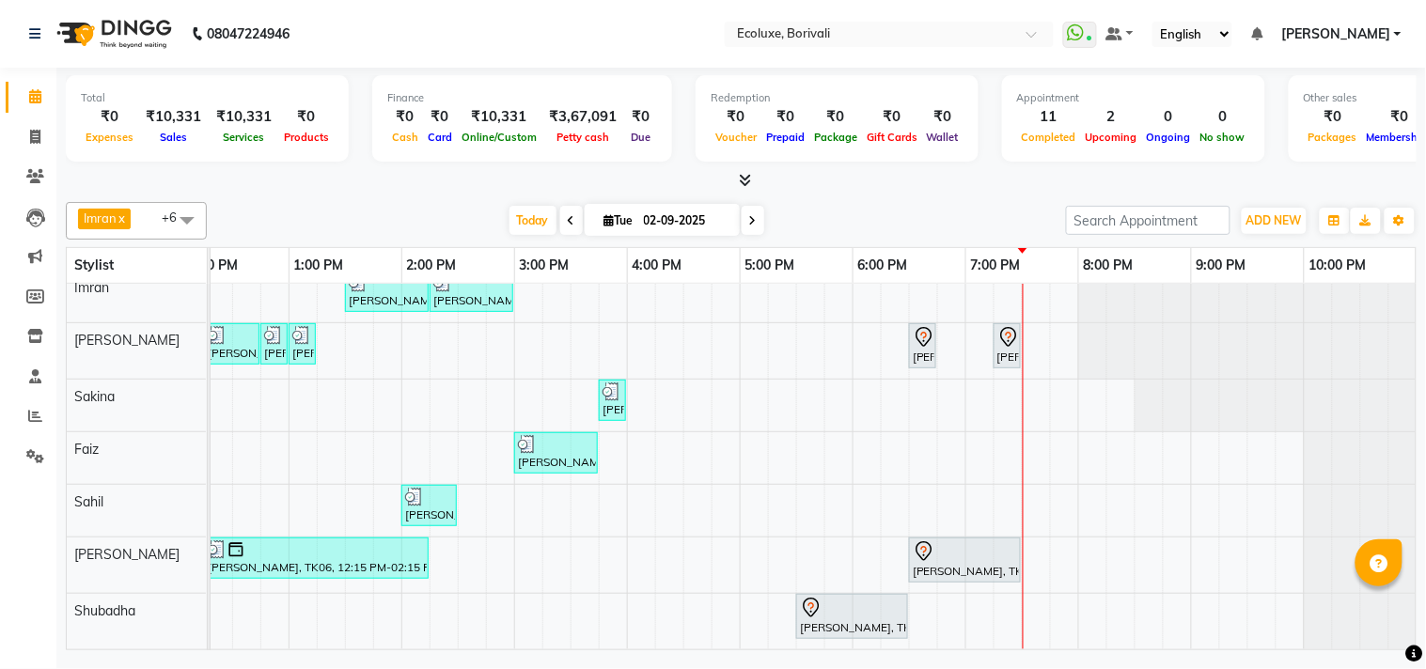
scroll to position [29, 0]
click at [426, 204] on div "Imran x [PERSON_NAME] x Faiz x Sakina x [PERSON_NAME] x Shubadha x +6 Select Al…" at bounding box center [741, 221] width 1351 height 38
click at [510, 214] on span "Today" at bounding box center [533, 220] width 47 height 29
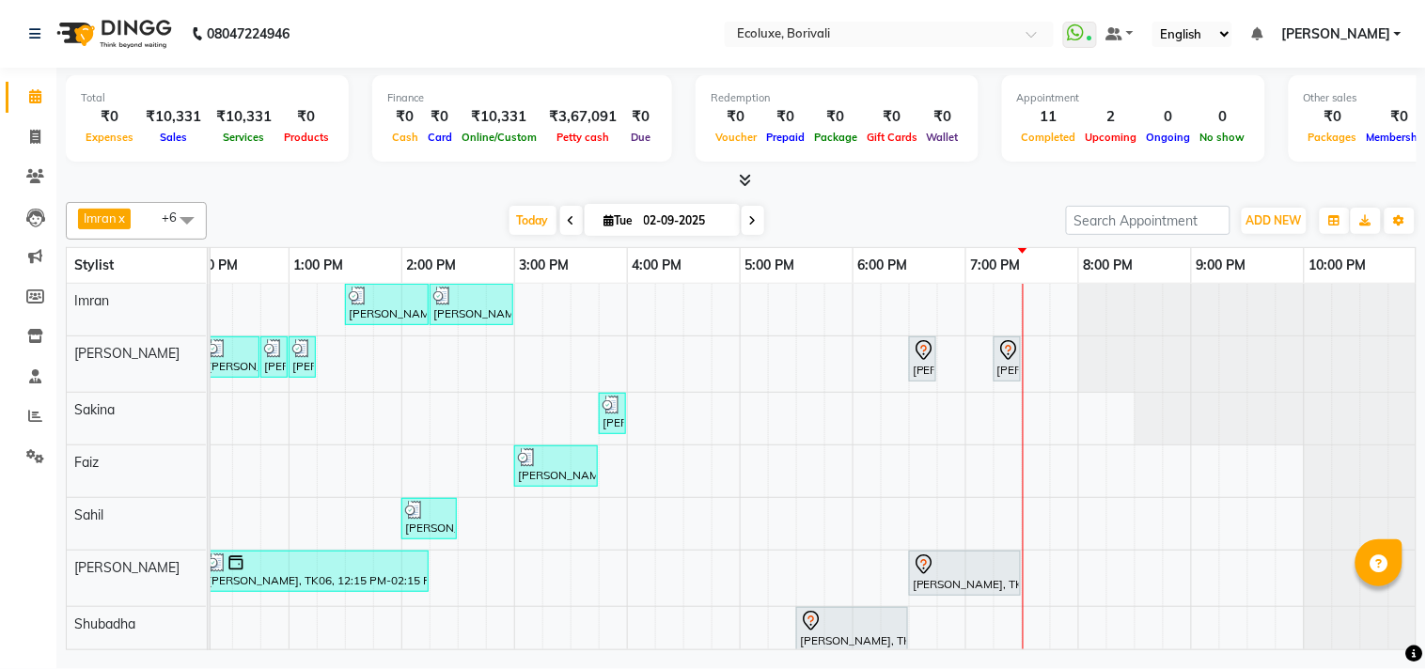
click at [950, 223] on div "[DATE] [DATE]" at bounding box center [636, 221] width 841 height 28
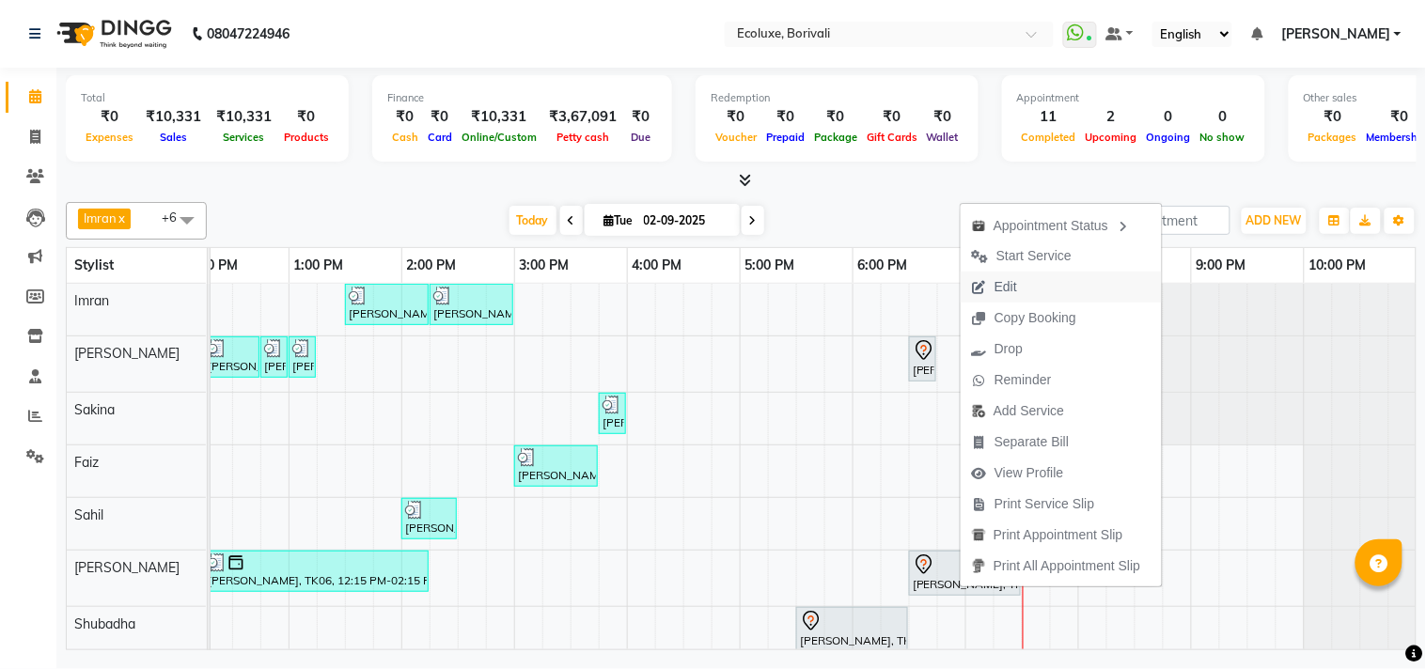
click at [1009, 283] on span "Edit" at bounding box center [1006, 287] width 23 height 20
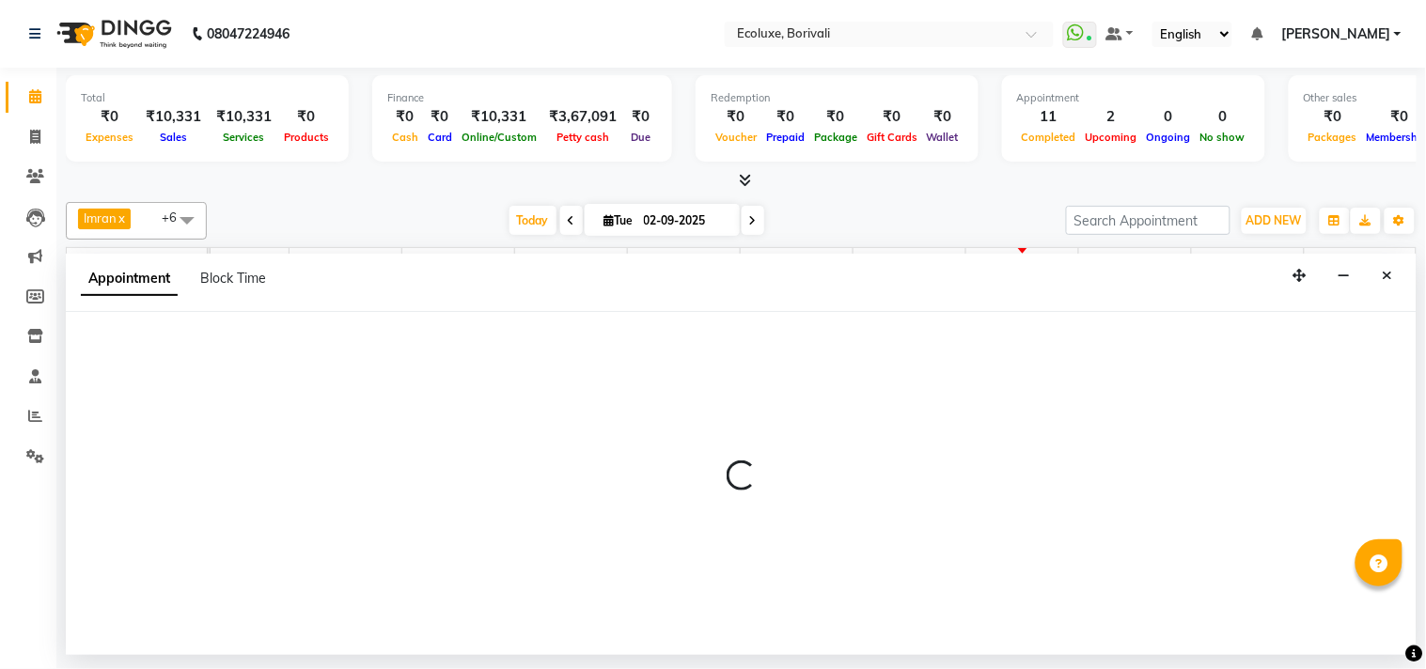
scroll to position [0, 373]
select select "36344"
select select "1050"
select select "tentative"
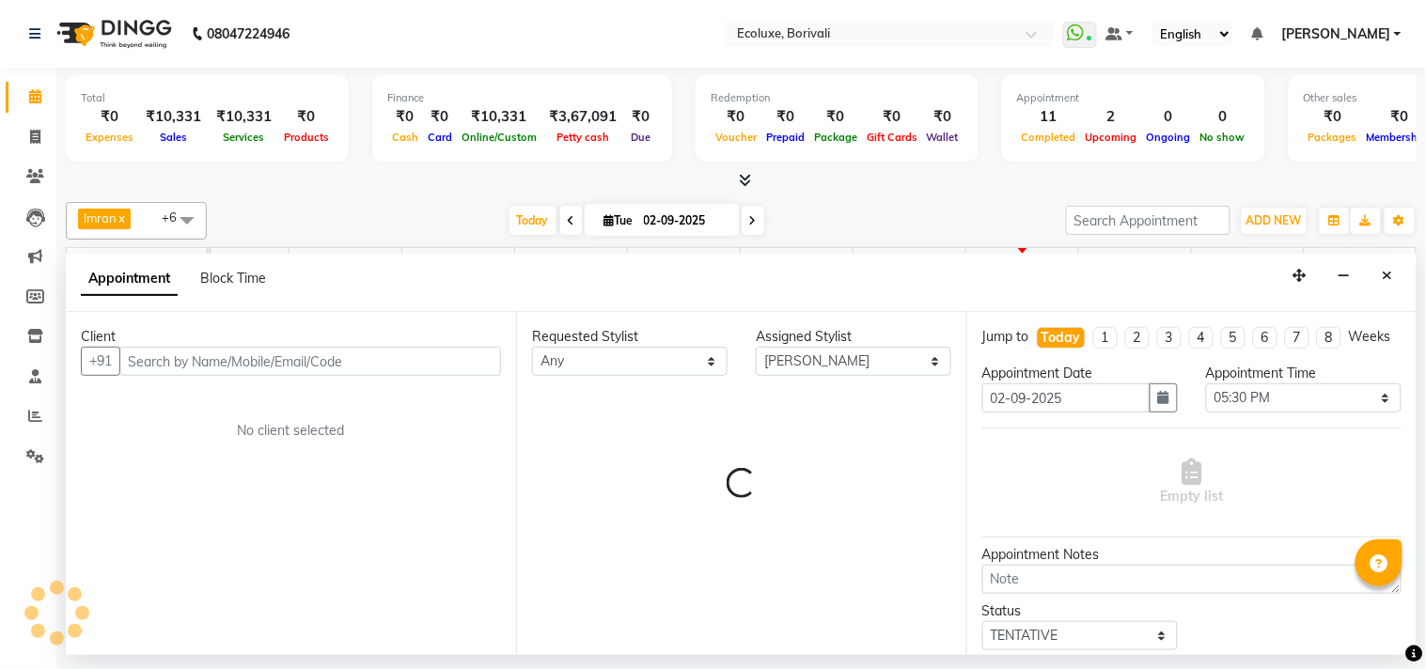
select select "2487"
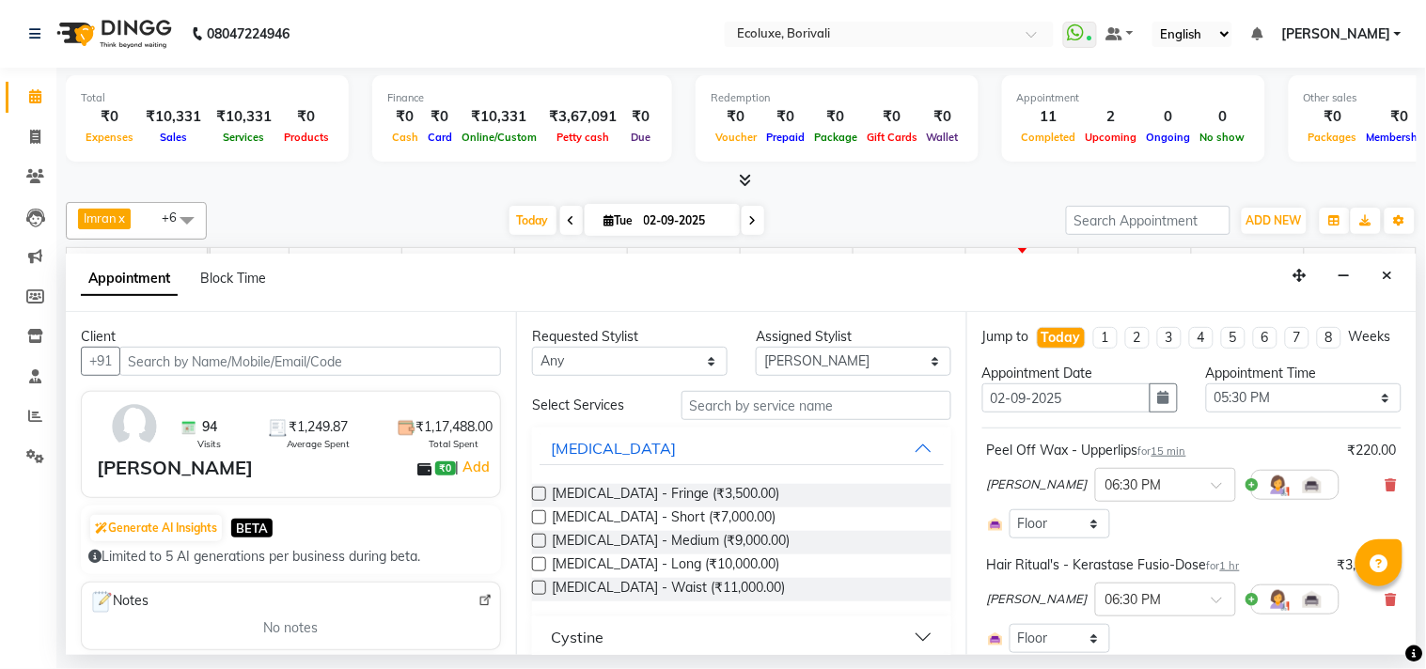
scroll to position [104, 0]
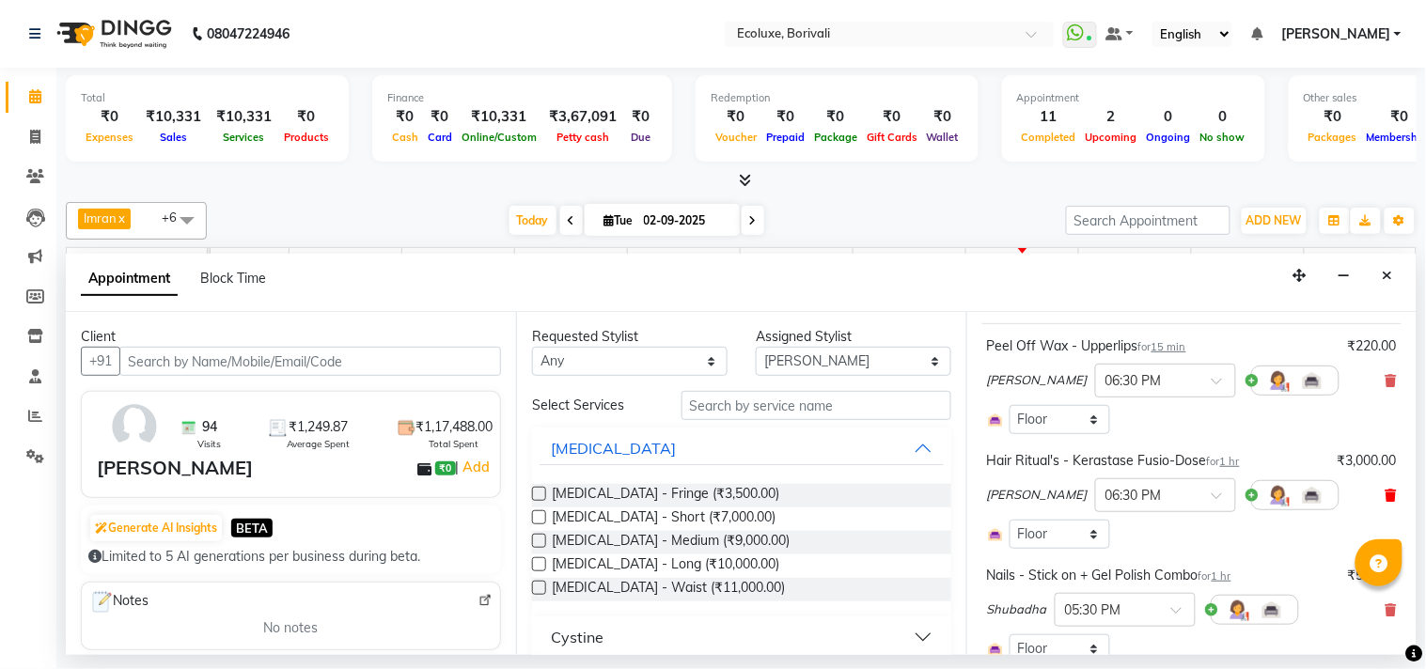
click at [1386, 502] on icon at bounding box center [1391, 495] width 11 height 13
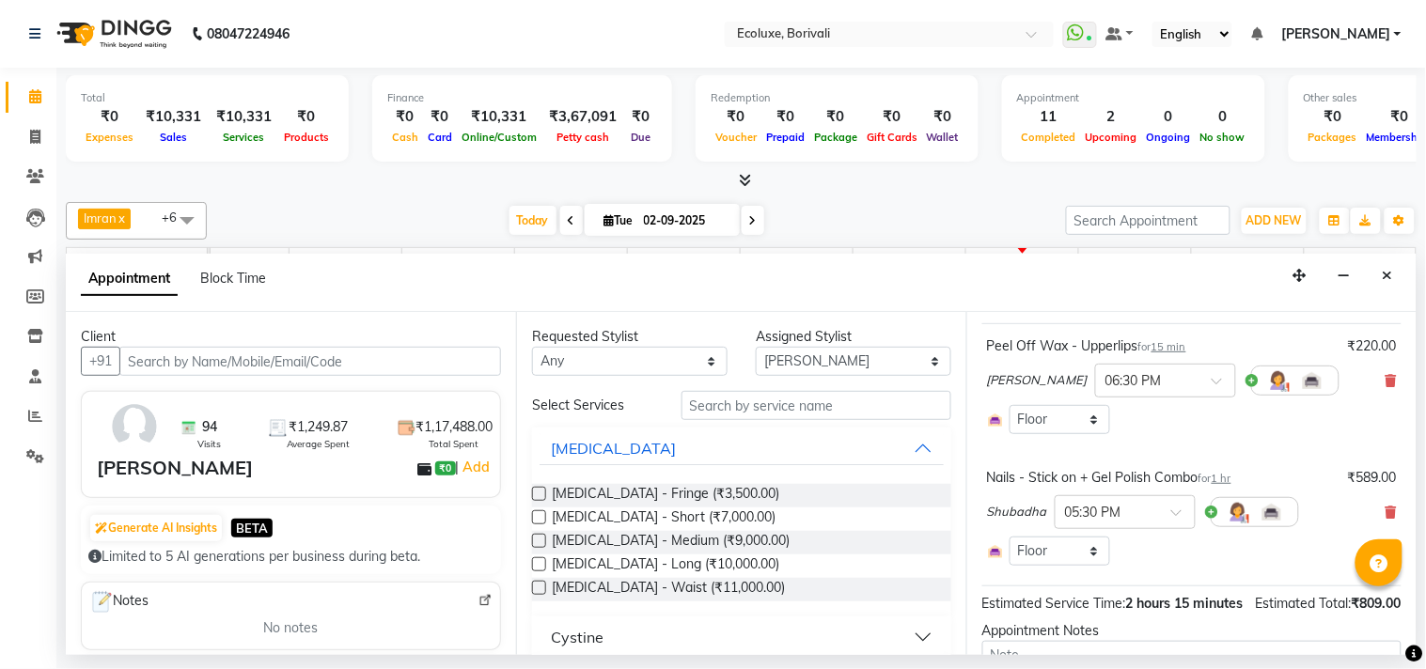
click at [837, 389] on div "Requested Stylist Any [PERSON_NAME] [PERSON_NAME] Faiz [PERSON_NAME] [PERSON_NA…" at bounding box center [741, 483] width 450 height 343
click at [839, 410] on input "text" at bounding box center [817, 405] width 270 height 29
click at [810, 368] on select "Select [PERSON_NAME] [PERSON_NAME] Faiz [PERSON_NAME] Geeta [PERSON_NAME] [PERS…" at bounding box center [854, 361] width 196 height 29
select select "90572"
click at [756, 347] on select "Select [PERSON_NAME] [PERSON_NAME] Faiz [PERSON_NAME] Geeta [PERSON_NAME] [PERS…" at bounding box center [854, 361] width 196 height 29
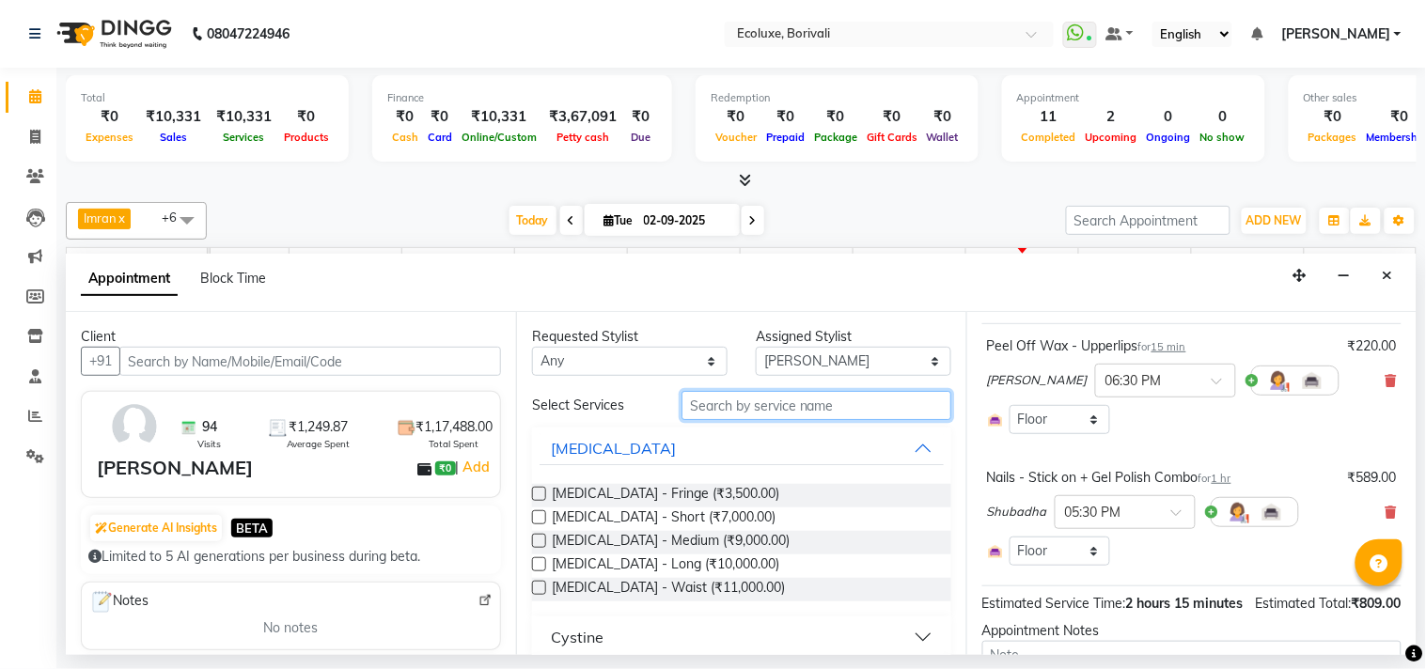
click at [801, 401] on input "text" at bounding box center [817, 405] width 270 height 29
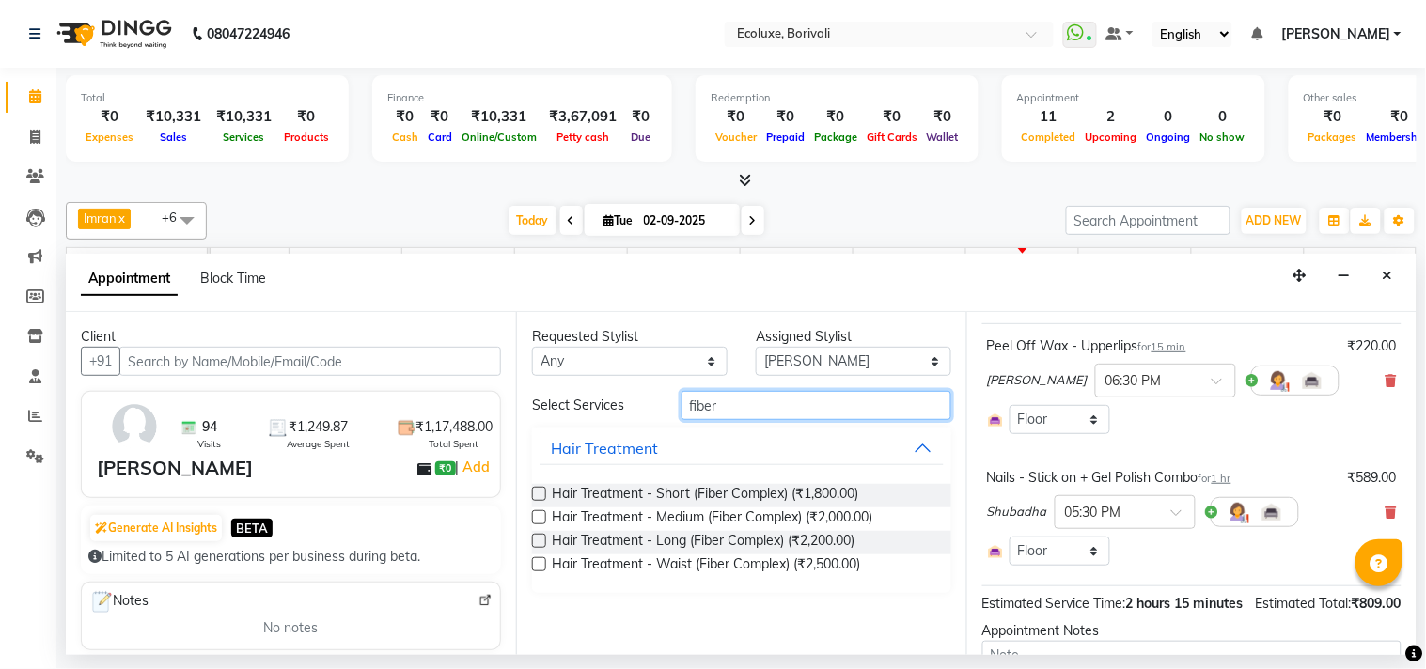
type input "fiber"
click at [536, 540] on label at bounding box center [539, 541] width 14 height 14
click at [536, 540] on input "checkbox" at bounding box center [538, 543] width 12 height 12
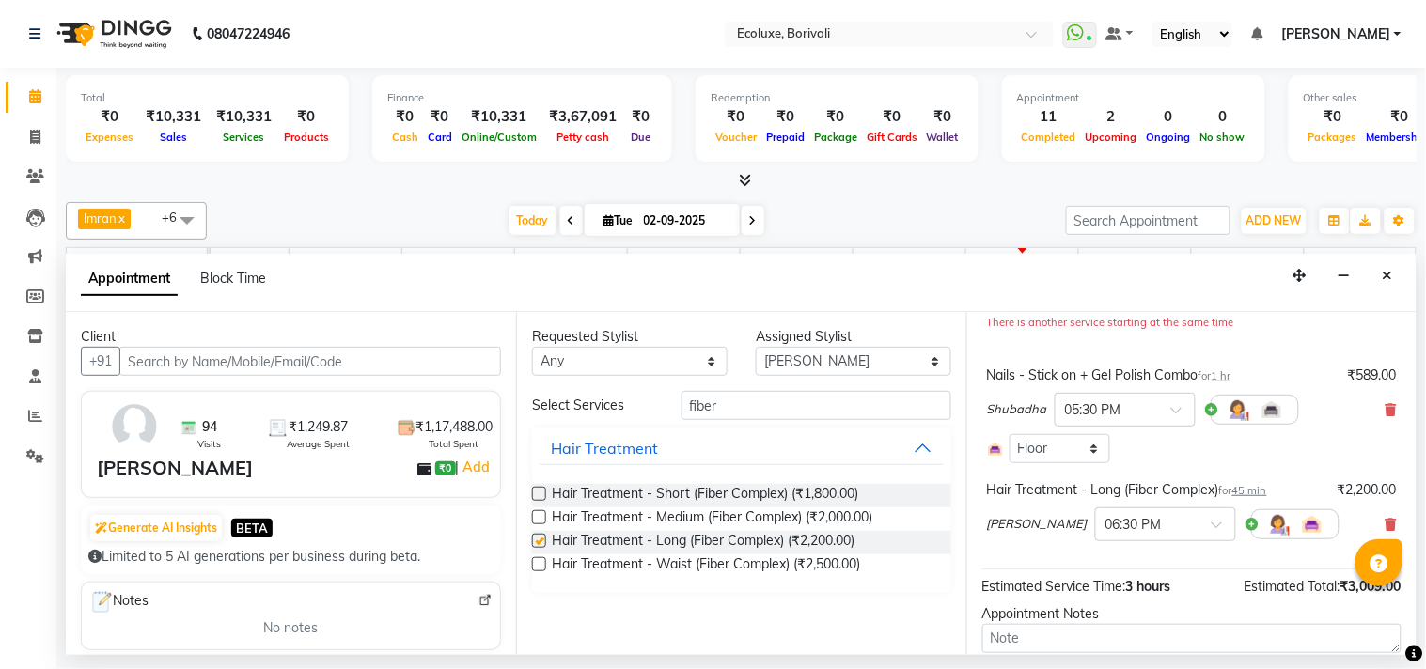
checkbox input "false"
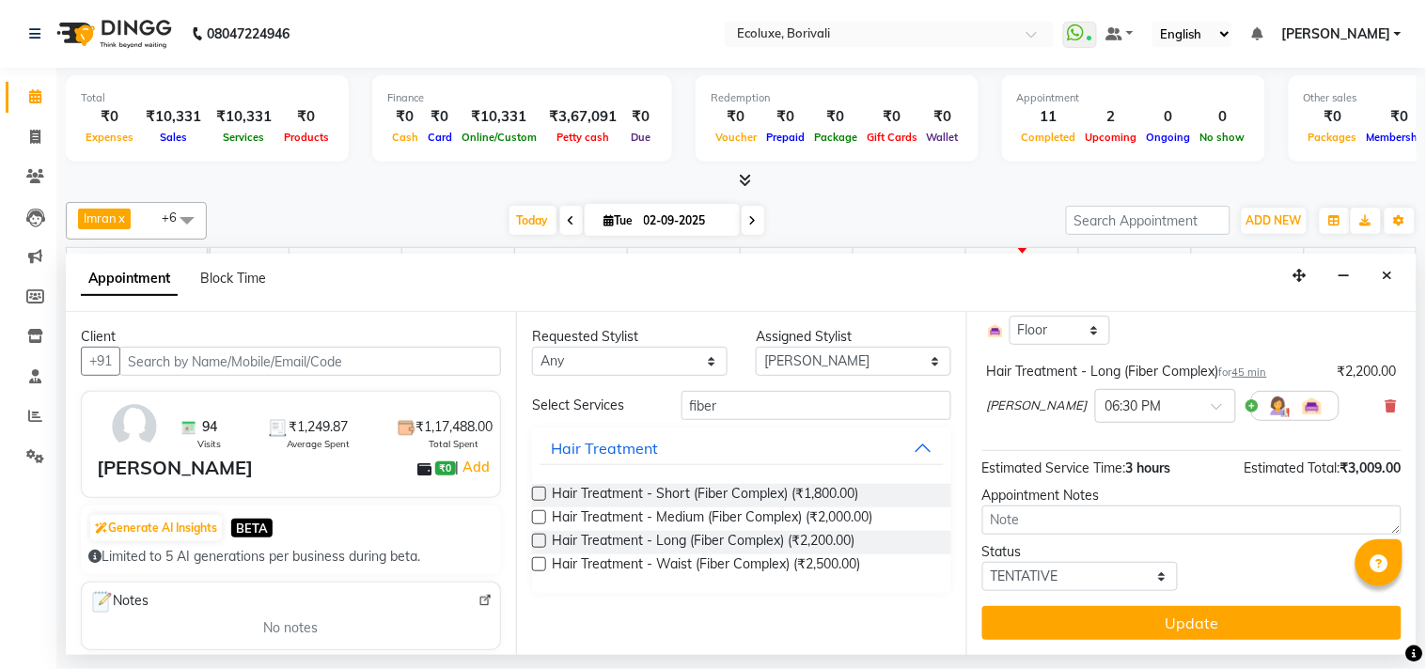
click at [1154, 634] on button "Update" at bounding box center [1191, 623] width 419 height 34
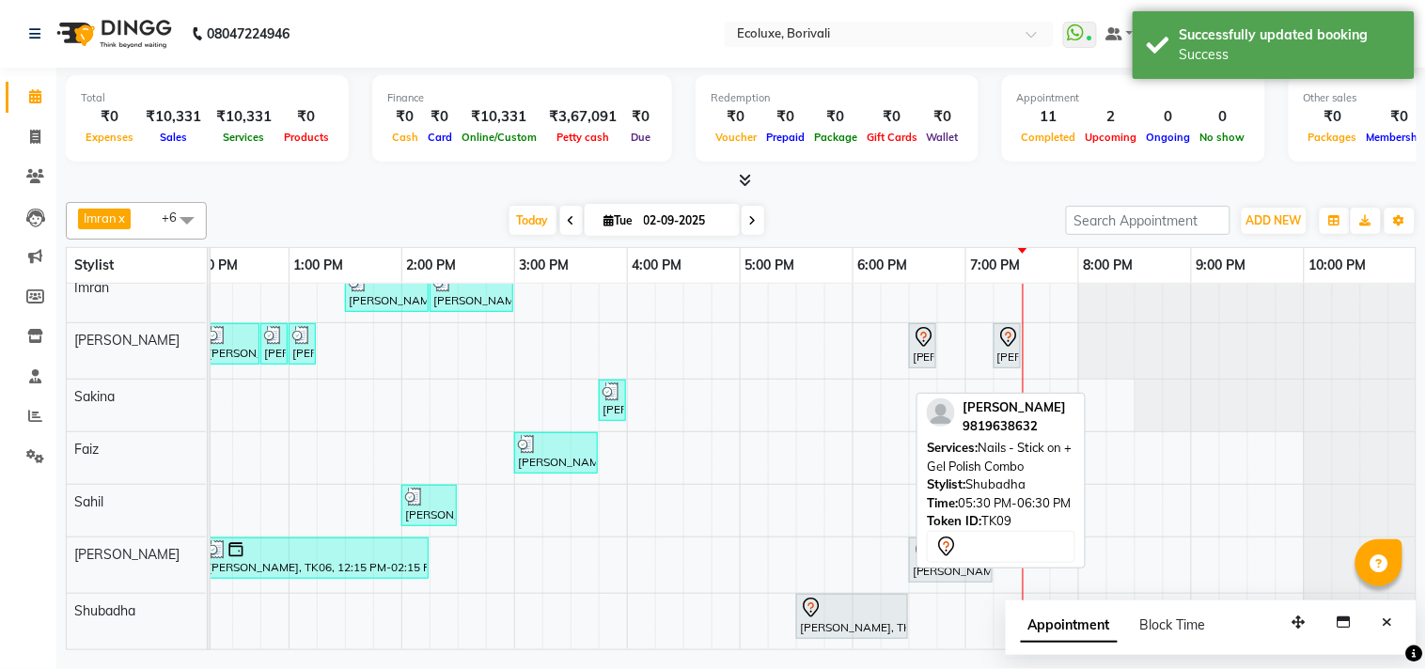
scroll to position [29, 0]
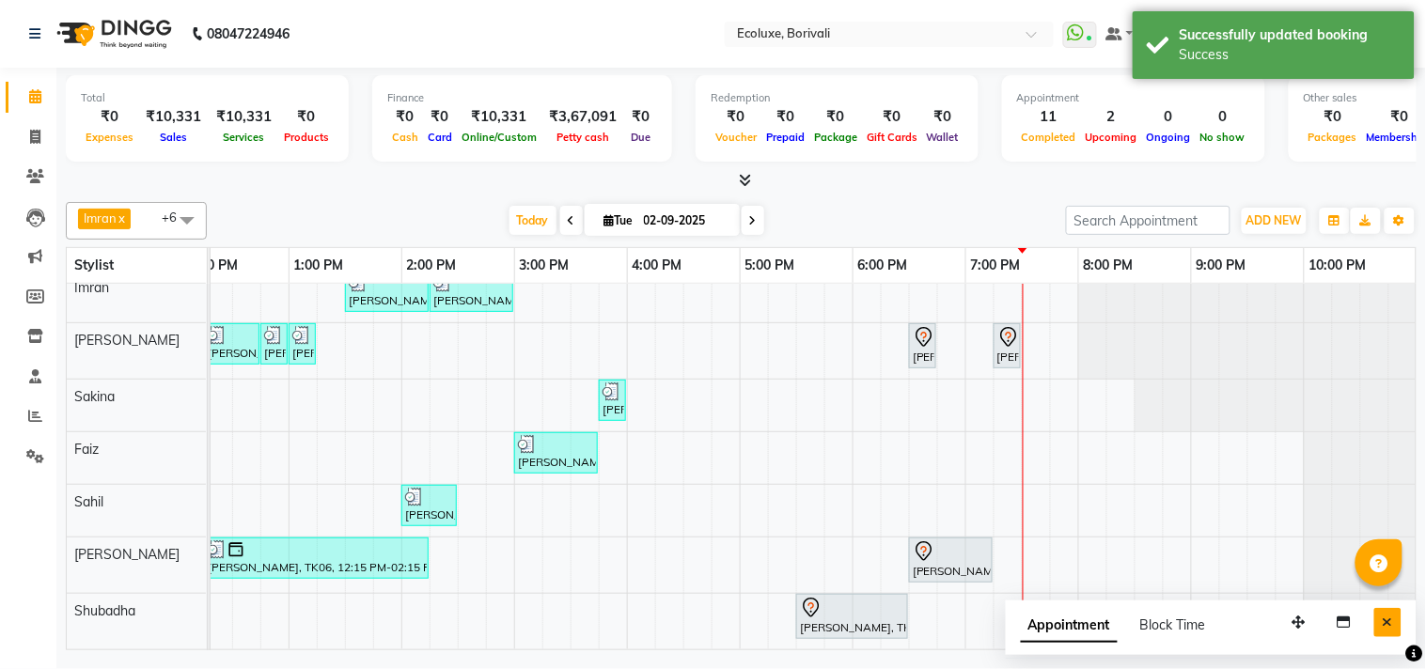
click at [1388, 621] on icon "Close" at bounding box center [1388, 622] width 10 height 13
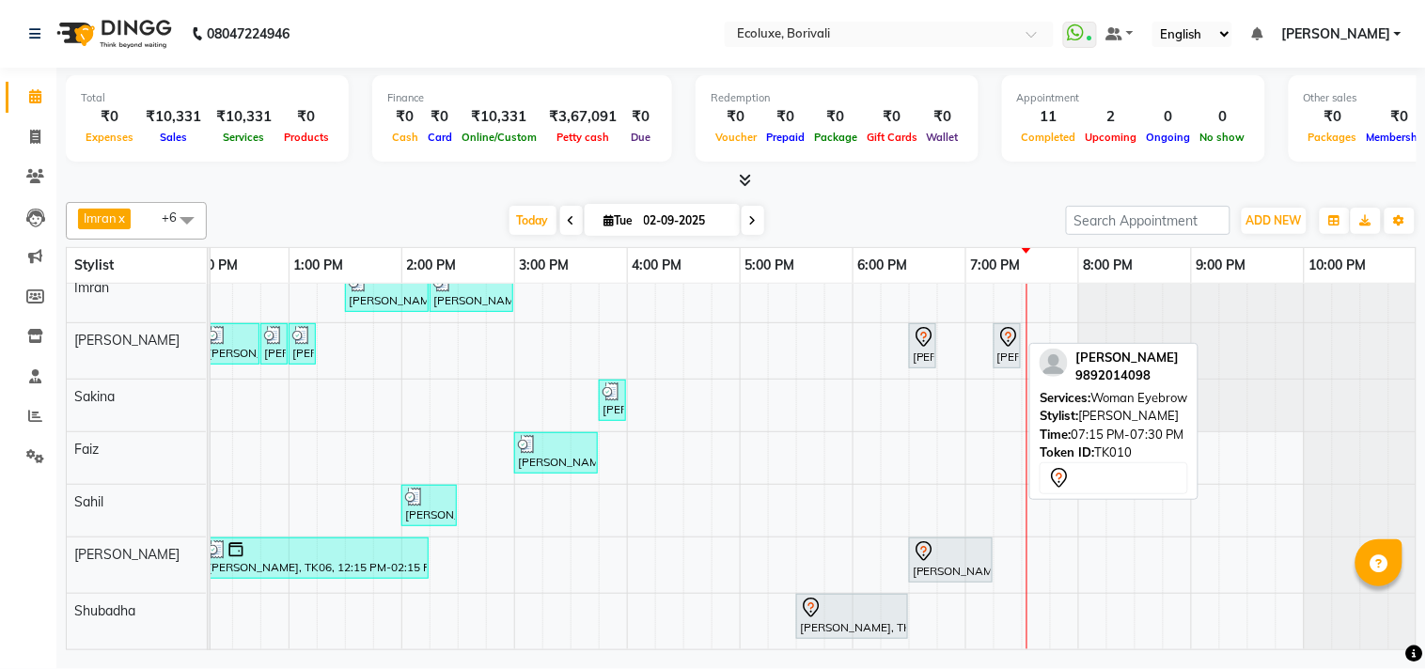
click at [1007, 335] on div "[PERSON_NAME], TK10, 07:15 PM-07:30 PM, Woman Eyebrow" at bounding box center [1008, 345] width 24 height 39
select select "7"
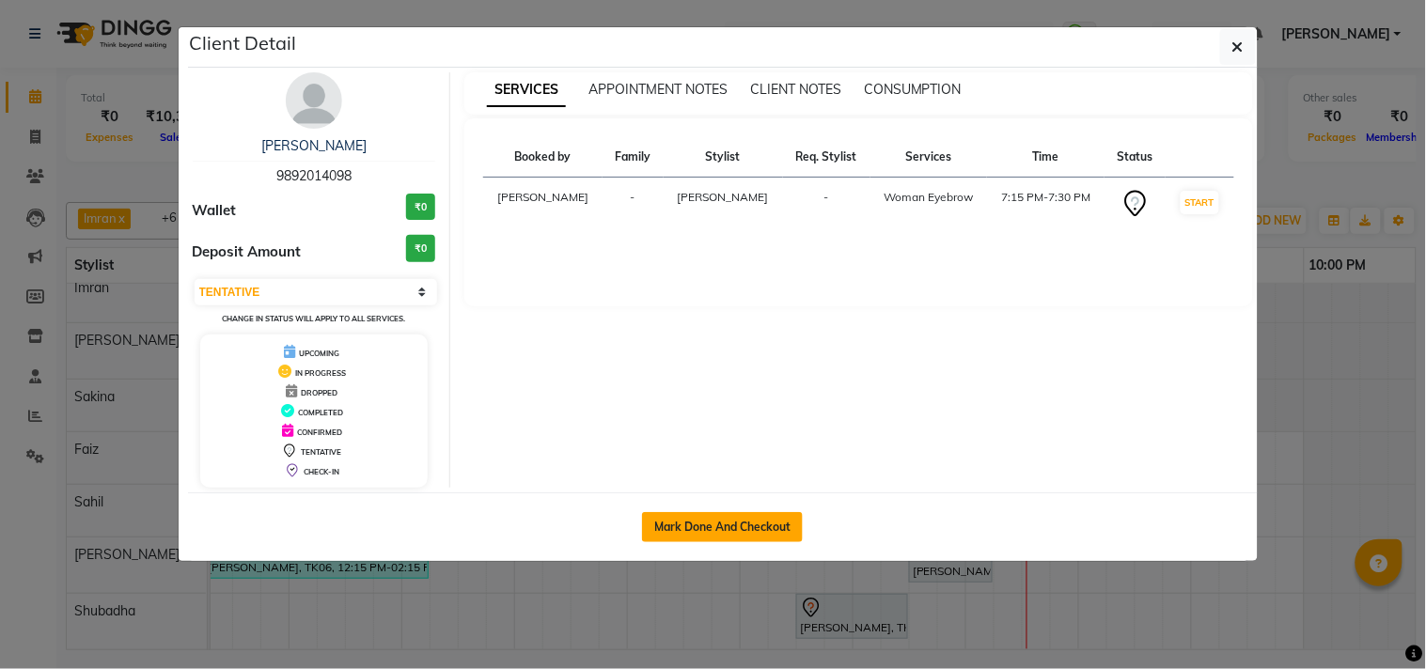
click at [719, 513] on button "Mark Done And Checkout" at bounding box center [722, 527] width 161 height 30
select select "service"
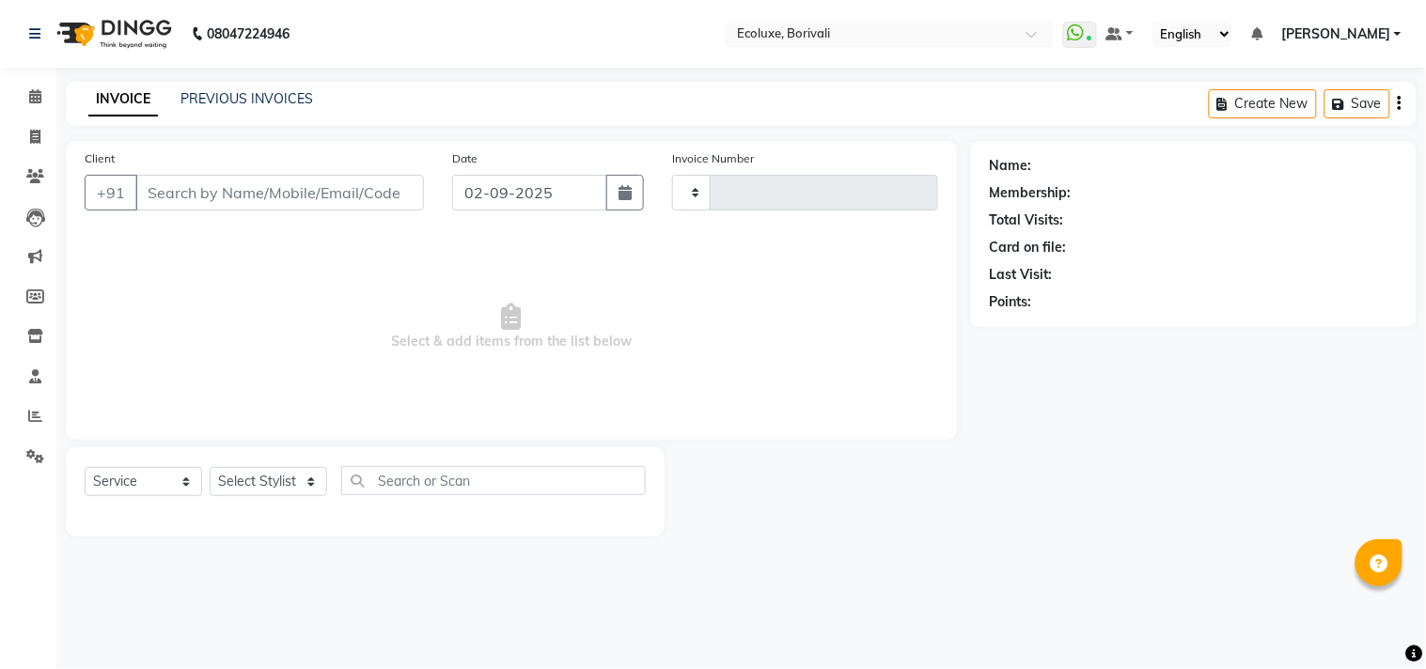
type input "1901"
select select "5386"
type input "9892014098"
select select "36344"
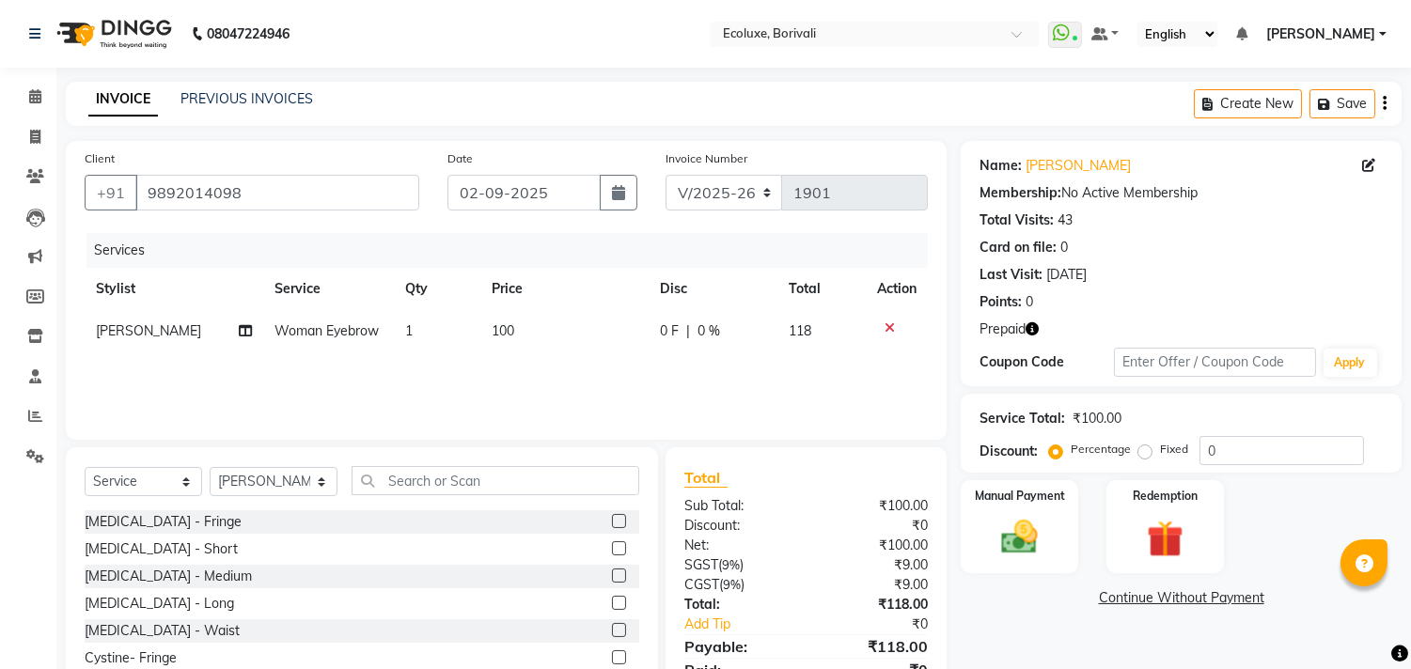
click at [1385, 104] on icon "button" at bounding box center [1385, 103] width 4 height 1
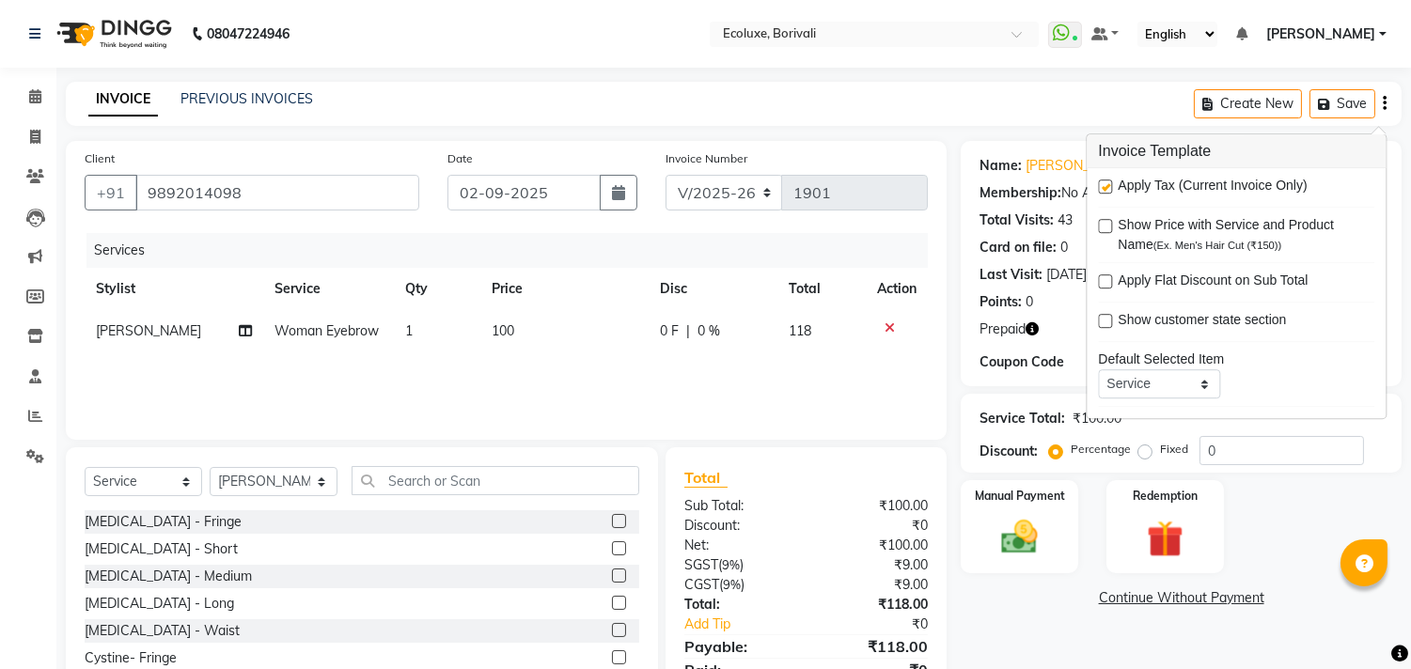
click at [1111, 186] on label at bounding box center [1105, 187] width 14 height 14
click at [1110, 186] on input "checkbox" at bounding box center [1104, 187] width 12 height 12
checkbox input "false"
click at [860, 128] on main "INVOICE PREVIOUS INVOICES Create New Save Client [PHONE_NUMBER] Date [DATE] Inv…" at bounding box center [733, 417] width 1355 height 671
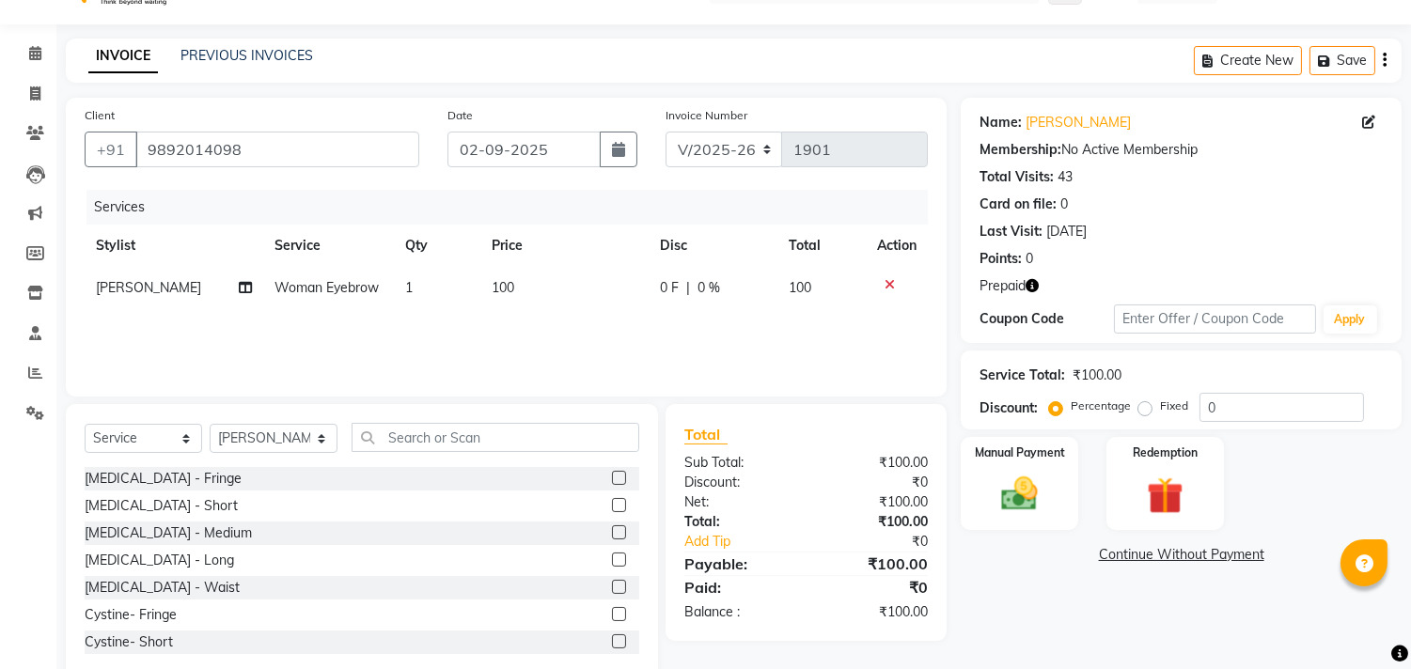
scroll to position [83, 0]
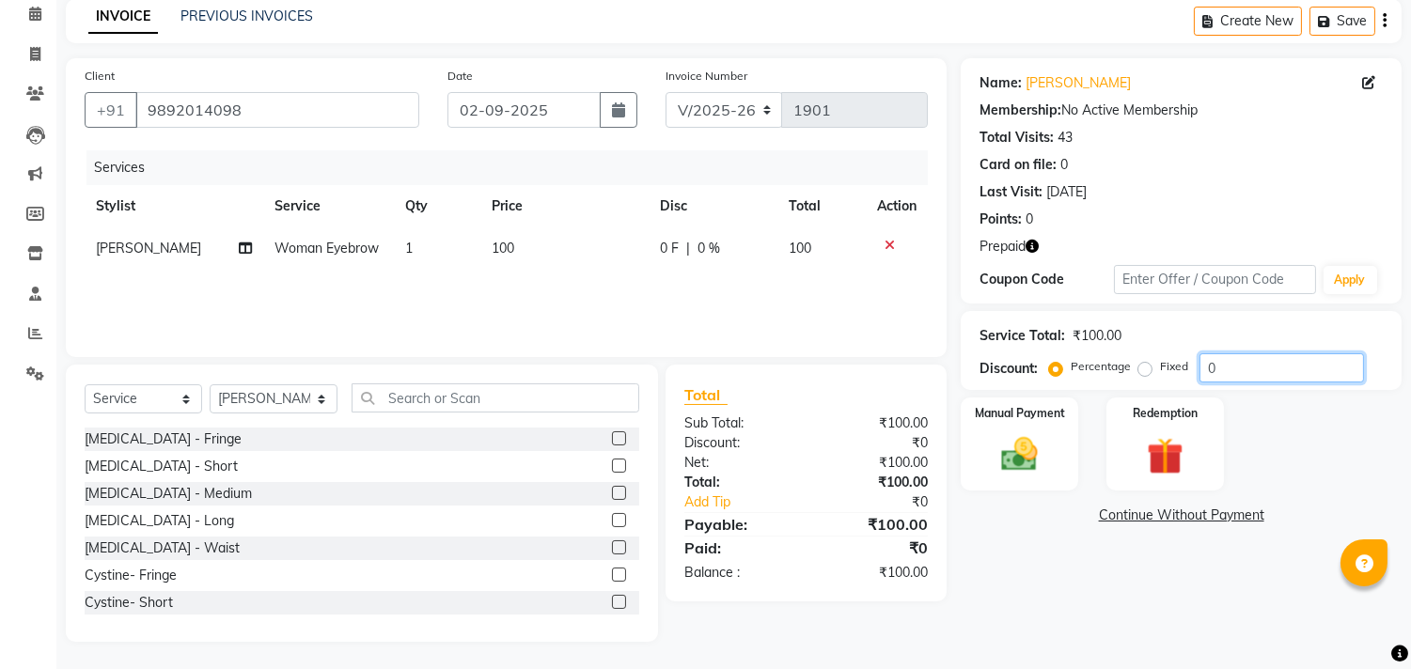
drag, startPoint x: 1256, startPoint y: 360, endPoint x: 1058, endPoint y: 362, distance: 198.4
click at [1079, 360] on div "Percentage Fixed 0" at bounding box center [1208, 368] width 311 height 29
type input "18"
click at [1300, 165] on div "Card on file: 0" at bounding box center [1181, 165] width 403 height 20
click at [1015, 446] on img at bounding box center [1020, 455] width 62 height 44
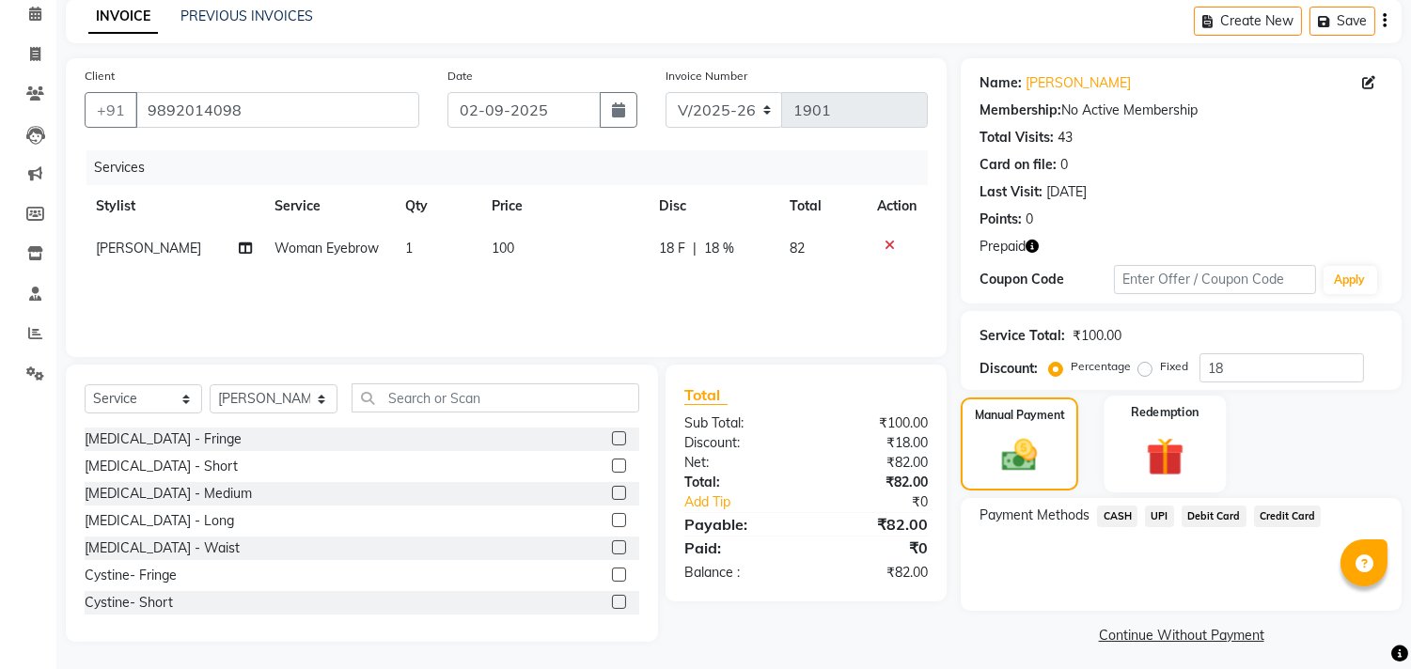
click at [1152, 444] on img at bounding box center [1165, 456] width 62 height 47
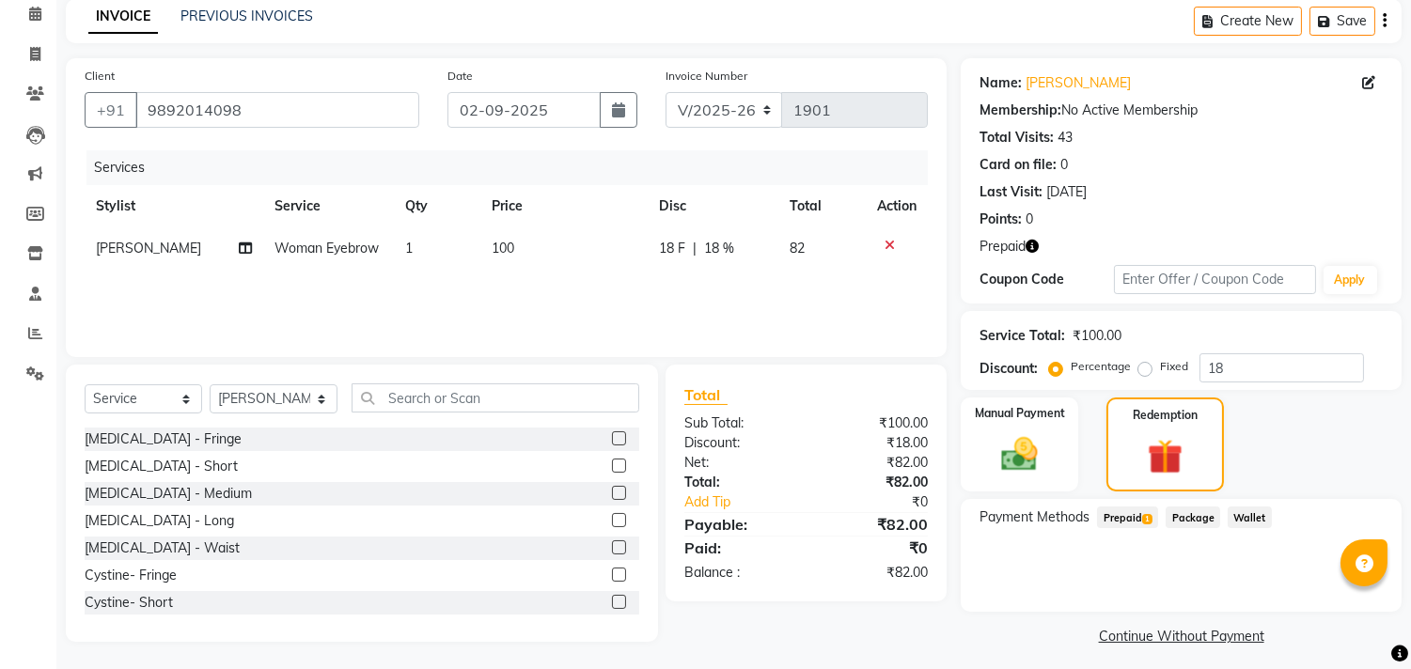
click at [1125, 519] on span "Prepaid 1" at bounding box center [1127, 518] width 61 height 22
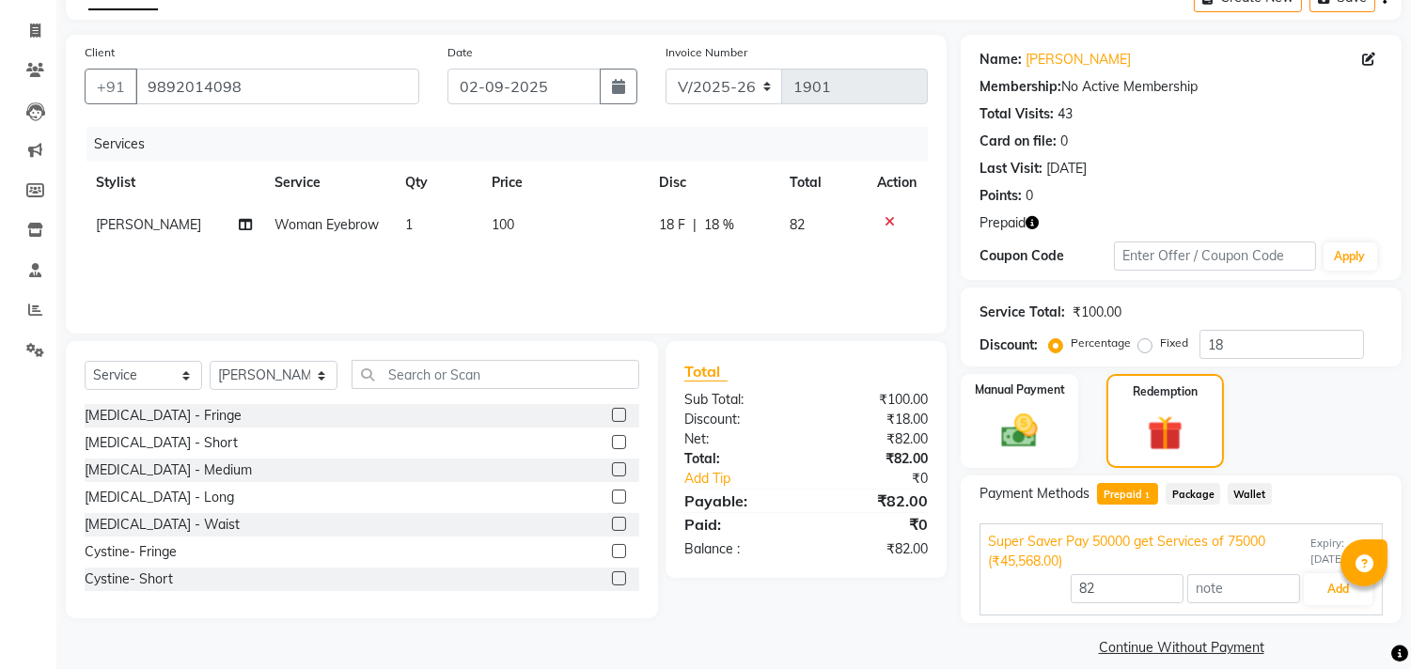
scroll to position [126, 0]
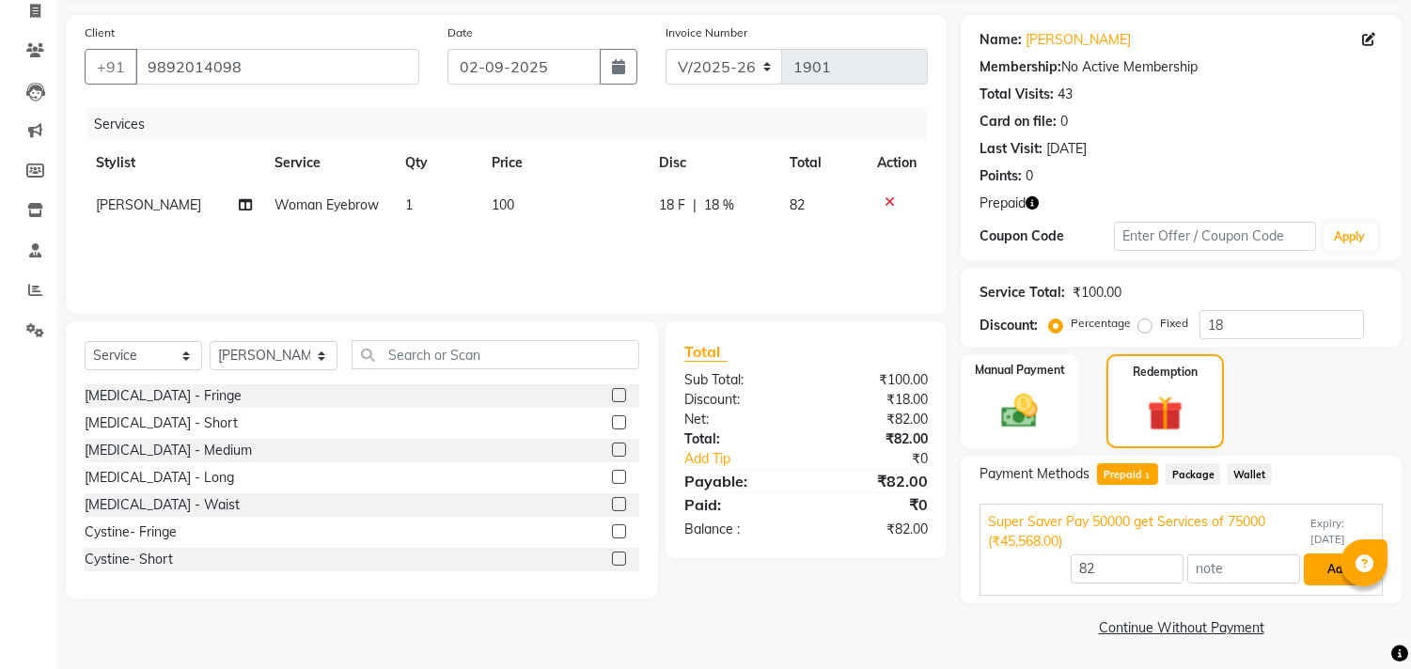
click at [1323, 567] on button "Add" at bounding box center [1338, 570] width 69 height 32
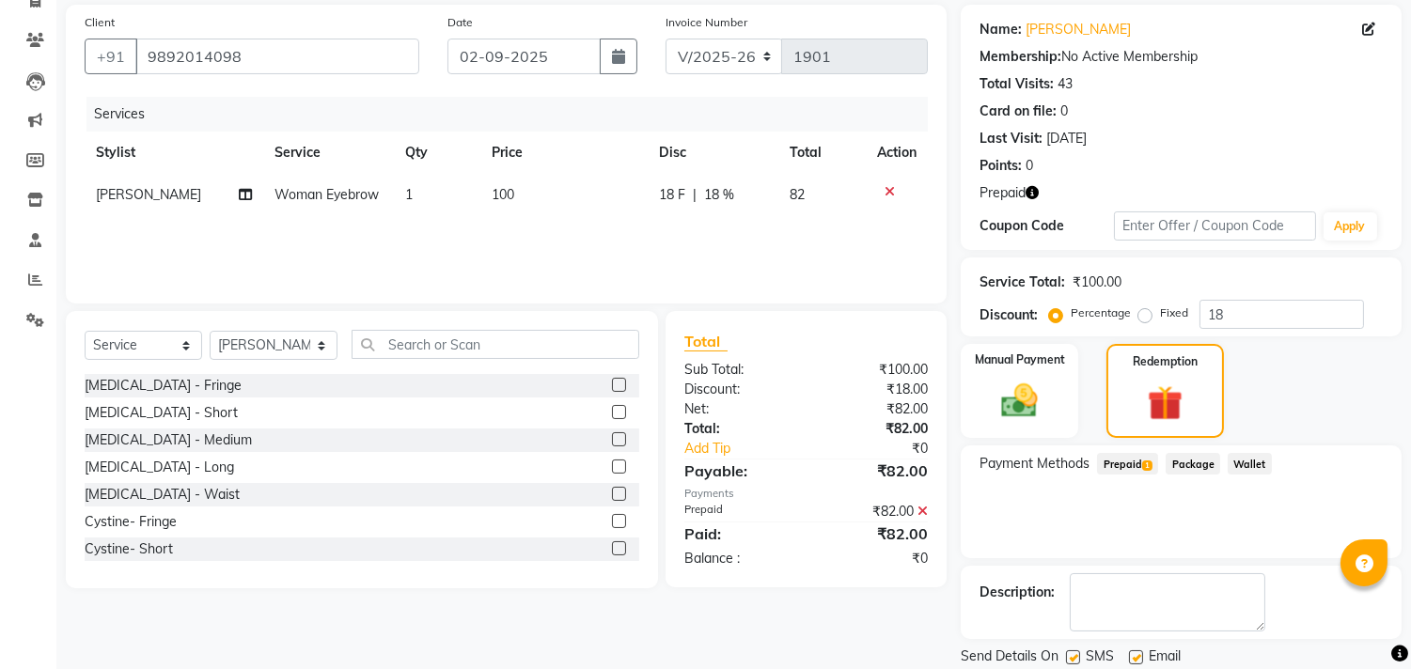
scroll to position [197, 0]
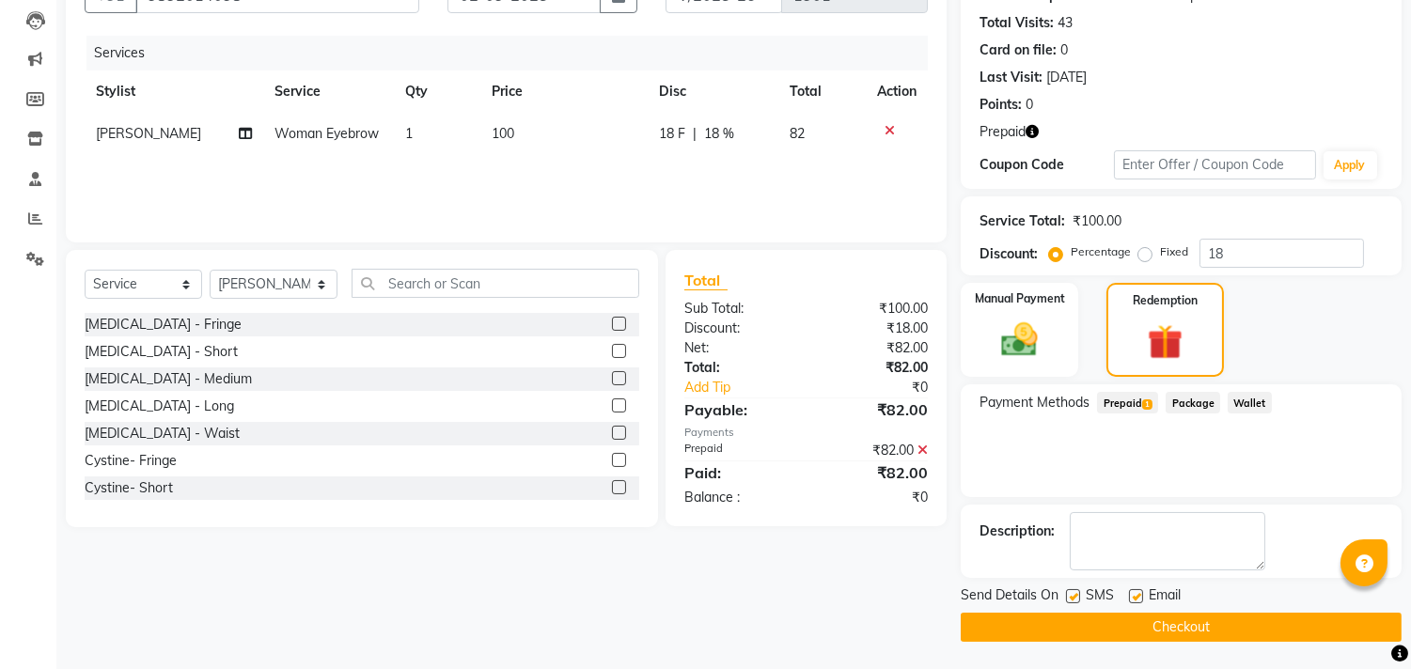
click at [1198, 619] on button "Checkout" at bounding box center [1181, 627] width 441 height 29
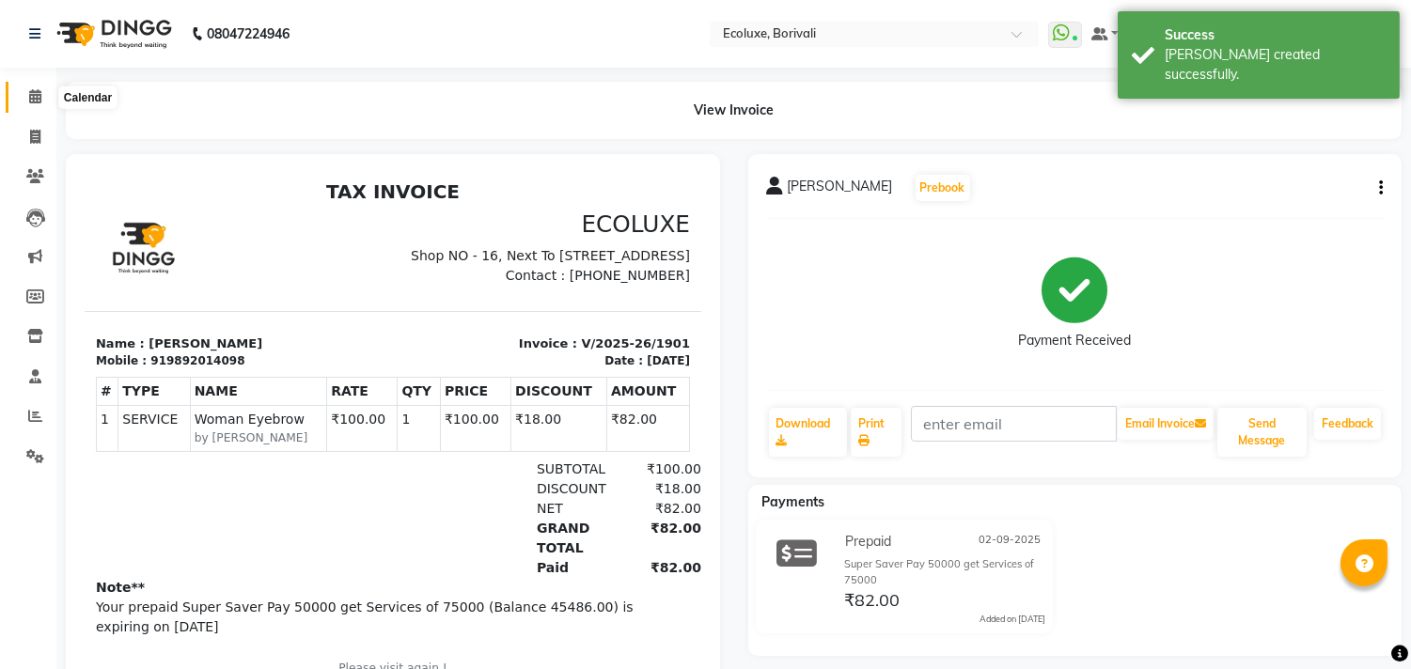
click at [39, 92] on icon at bounding box center [35, 96] width 12 height 14
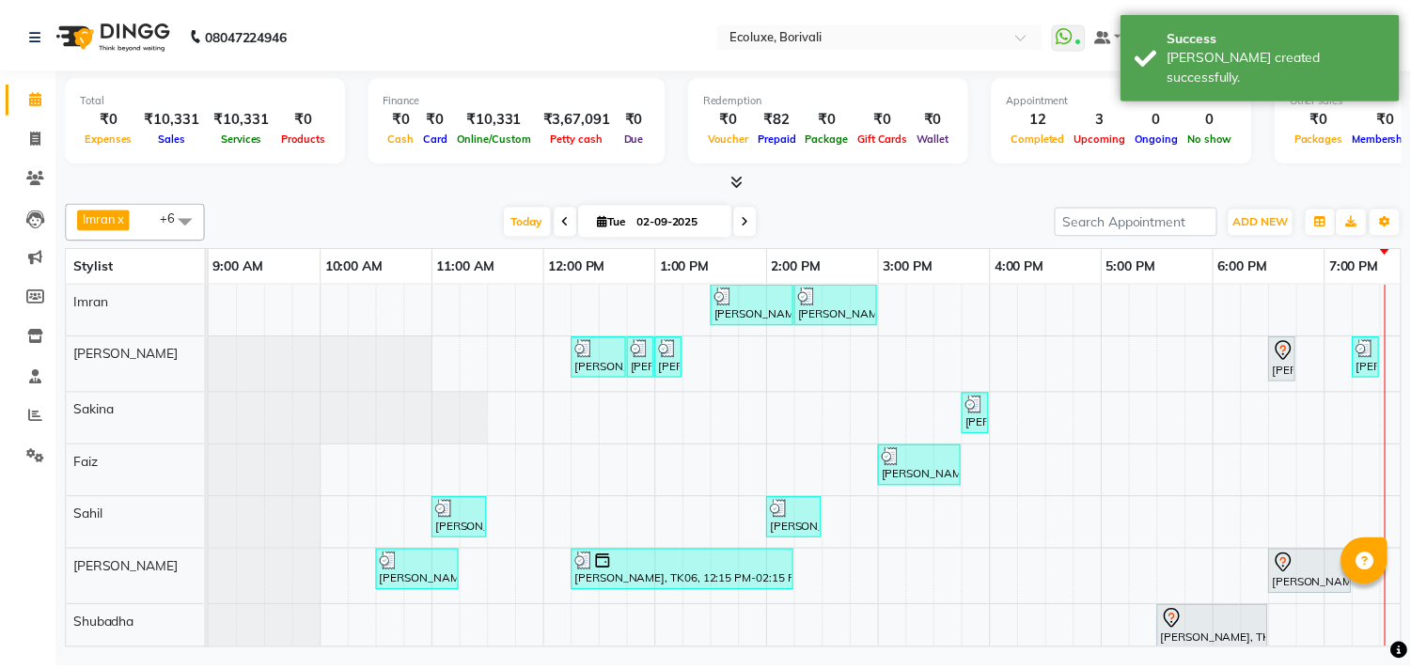
scroll to position [0, 373]
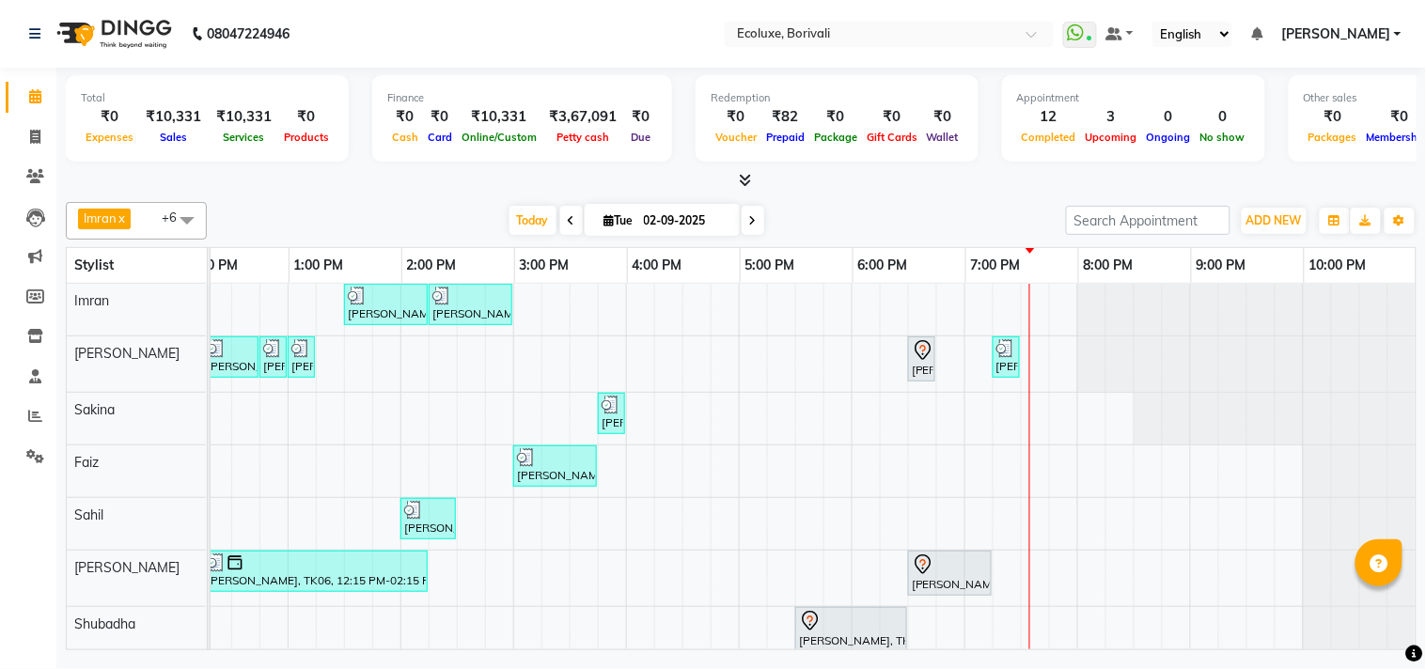
click at [0, 557] on div "Calendar Invoice Clients Leads Marketing Members Inventory Staff Reports Settin…" at bounding box center [127, 348] width 254 height 588
click at [386, 211] on div "[DATE] [DATE]" at bounding box center [636, 221] width 841 height 28
click at [448, 165] on div "Total ₹0 Expenses ₹10,331 Sales ₹10,331 Services ₹0 Products Finance ₹0 Cash ₹0…" at bounding box center [741, 121] width 1351 height 92
click at [405, 189] on div at bounding box center [741, 181] width 1351 height 20
click at [34, 409] on icon at bounding box center [35, 416] width 14 height 14
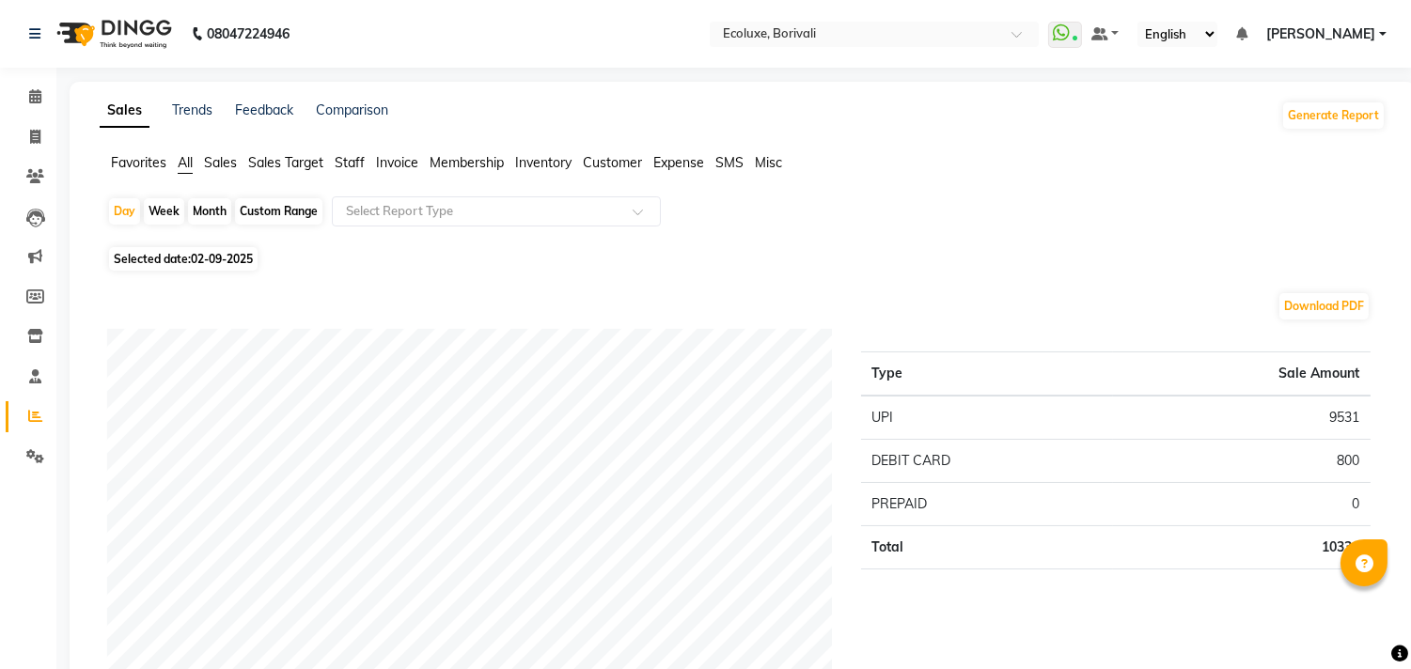
click at [229, 257] on span "02-09-2025" at bounding box center [222, 259] width 62 height 14
select select "9"
select select "2025"
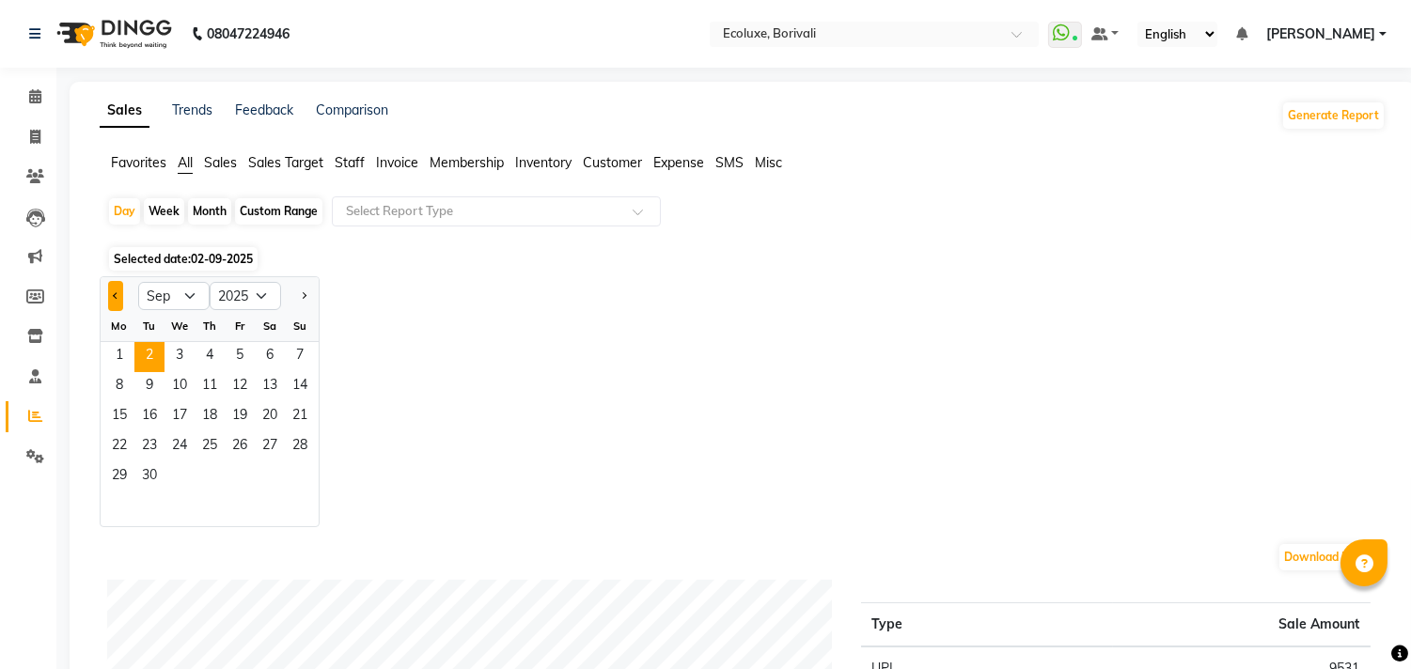
click at [116, 293] on span "Previous month" at bounding box center [116, 294] width 7 height 7
select select "8"
click at [271, 467] on span "30" at bounding box center [270, 478] width 30 height 30
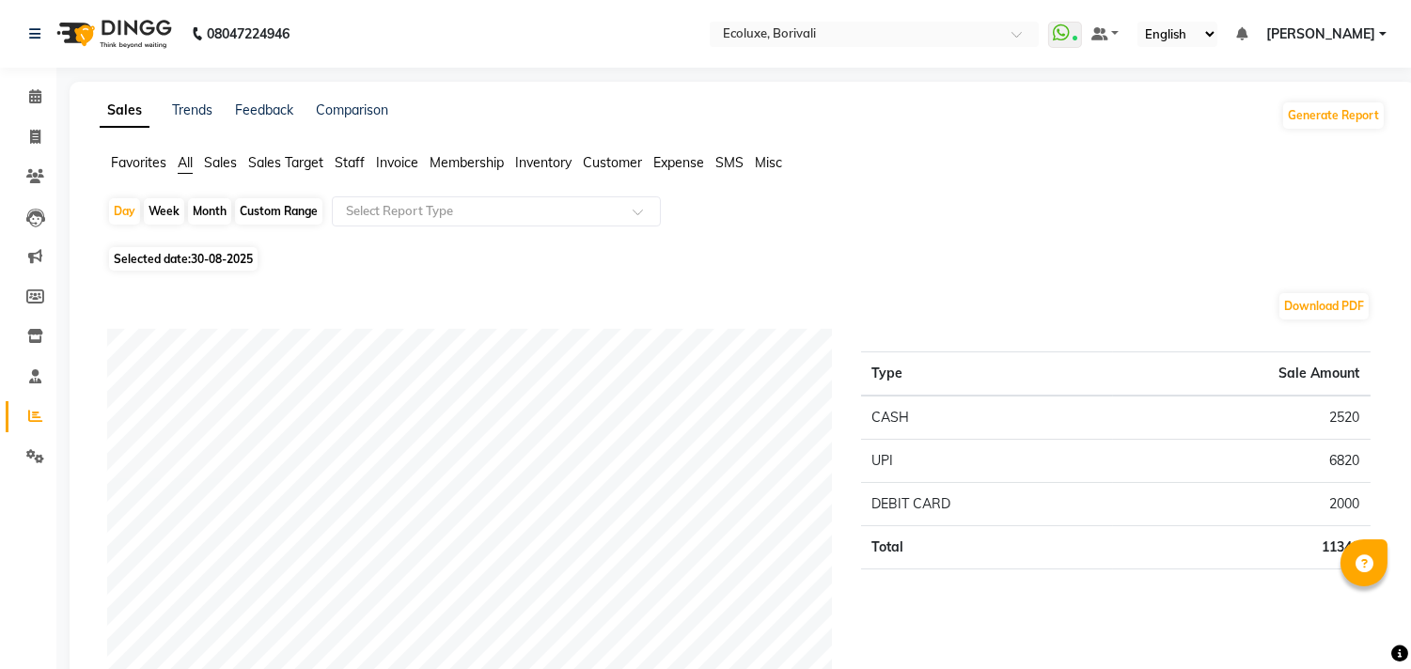
click at [344, 157] on span "Staff" at bounding box center [350, 162] width 30 height 17
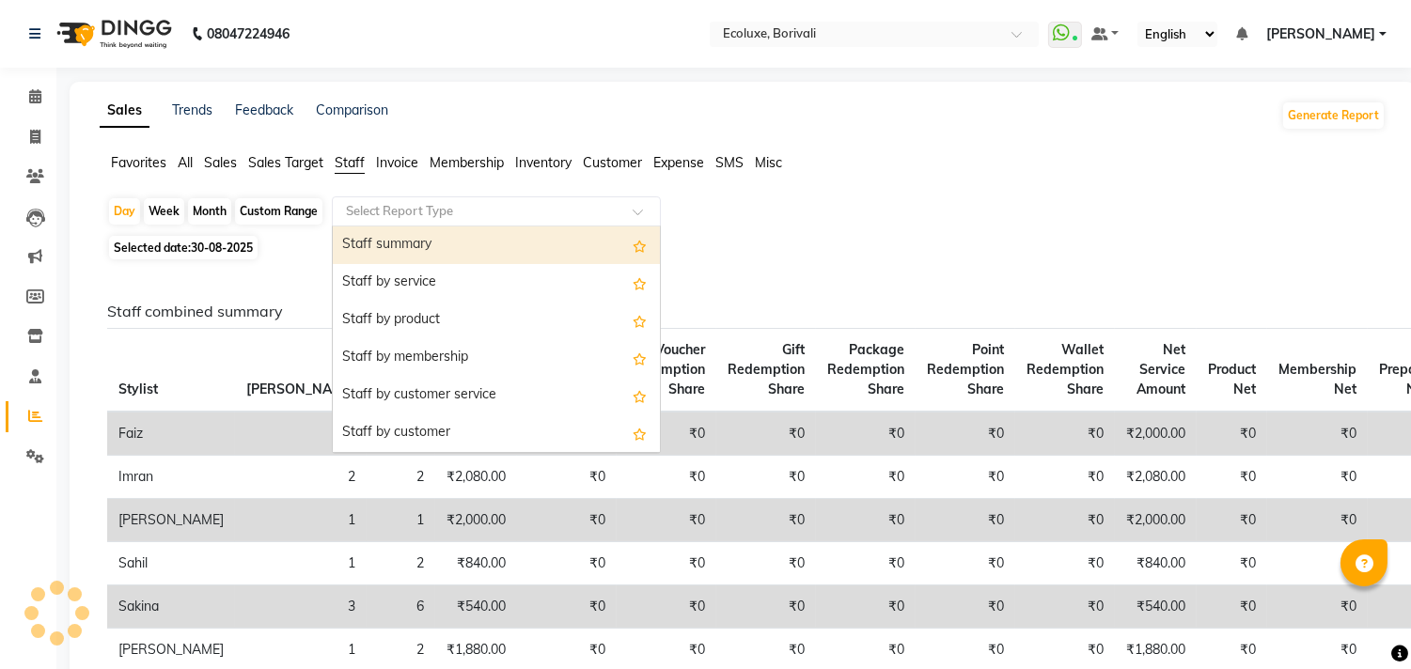
drag, startPoint x: 419, startPoint y: 203, endPoint x: 406, endPoint y: 239, distance: 38.1
click at [419, 204] on input "text" at bounding box center [477, 211] width 271 height 19
click at [404, 245] on div "Staff summary" at bounding box center [496, 246] width 327 height 38
select select "full_report"
select select "csv"
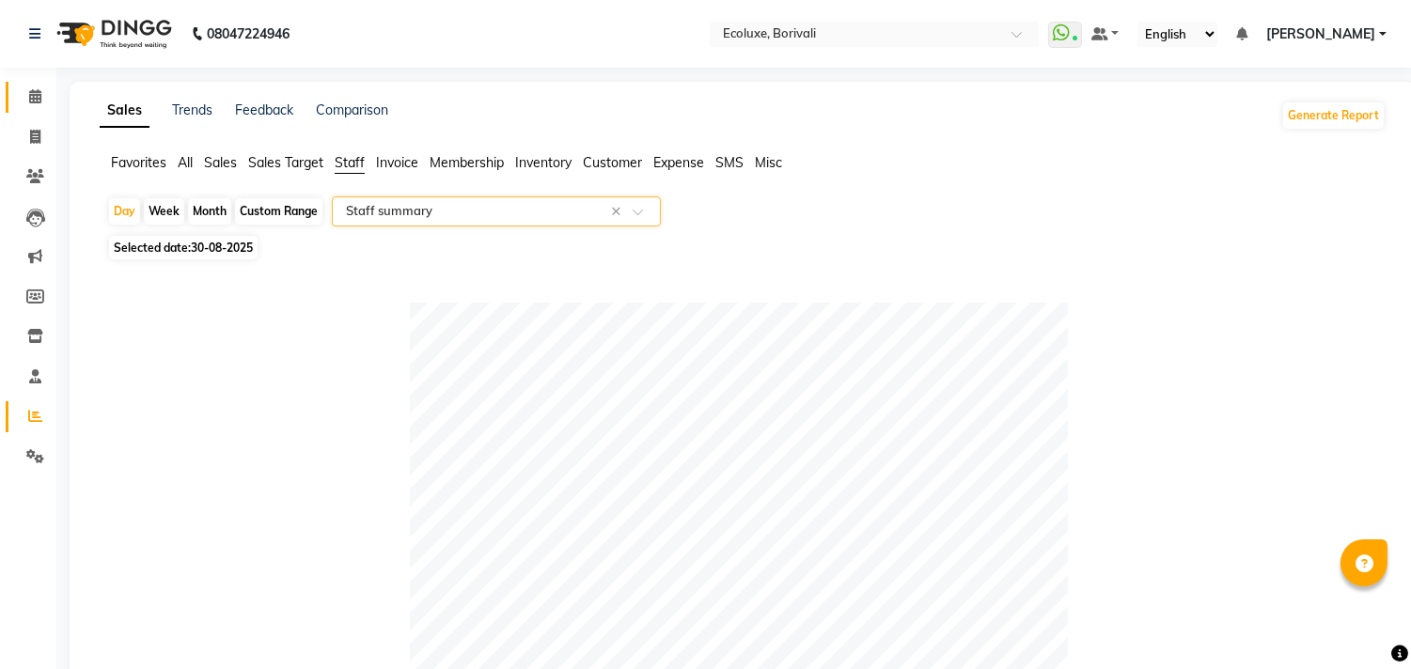
click at [39, 85] on link "Calendar" at bounding box center [28, 97] width 45 height 31
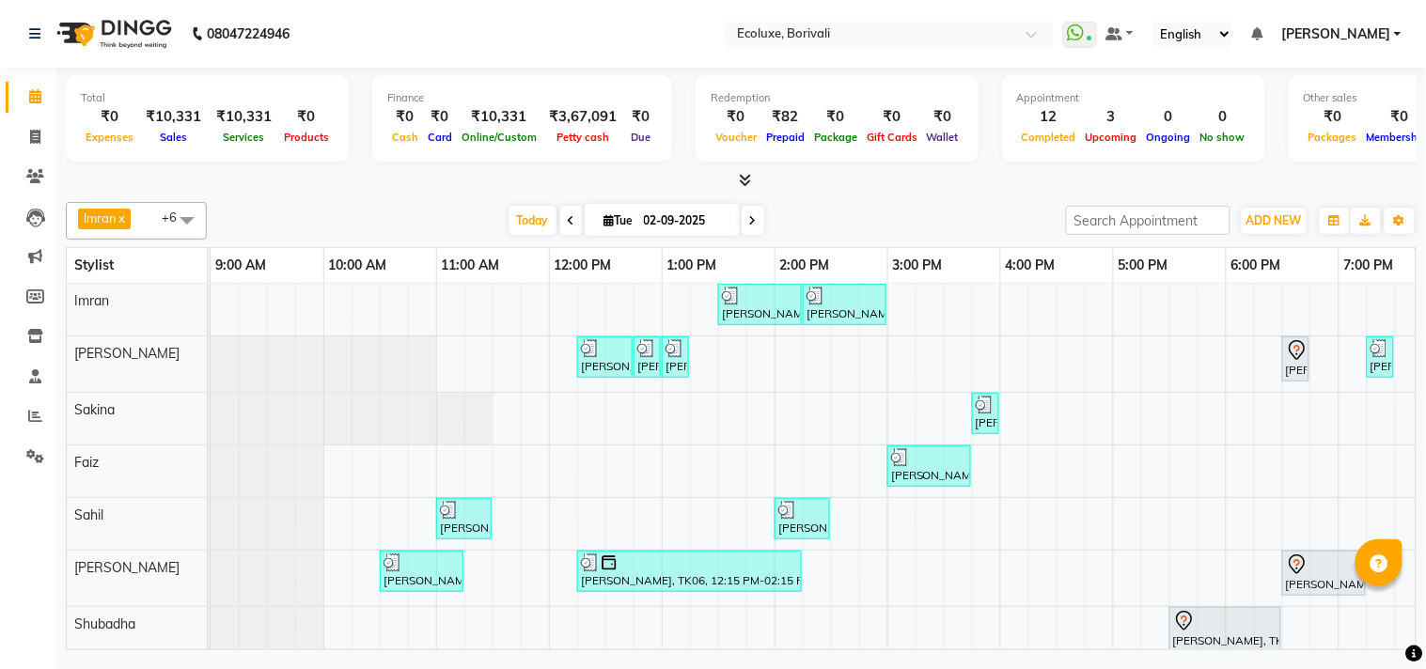
click at [560, 224] on span at bounding box center [571, 220] width 23 height 29
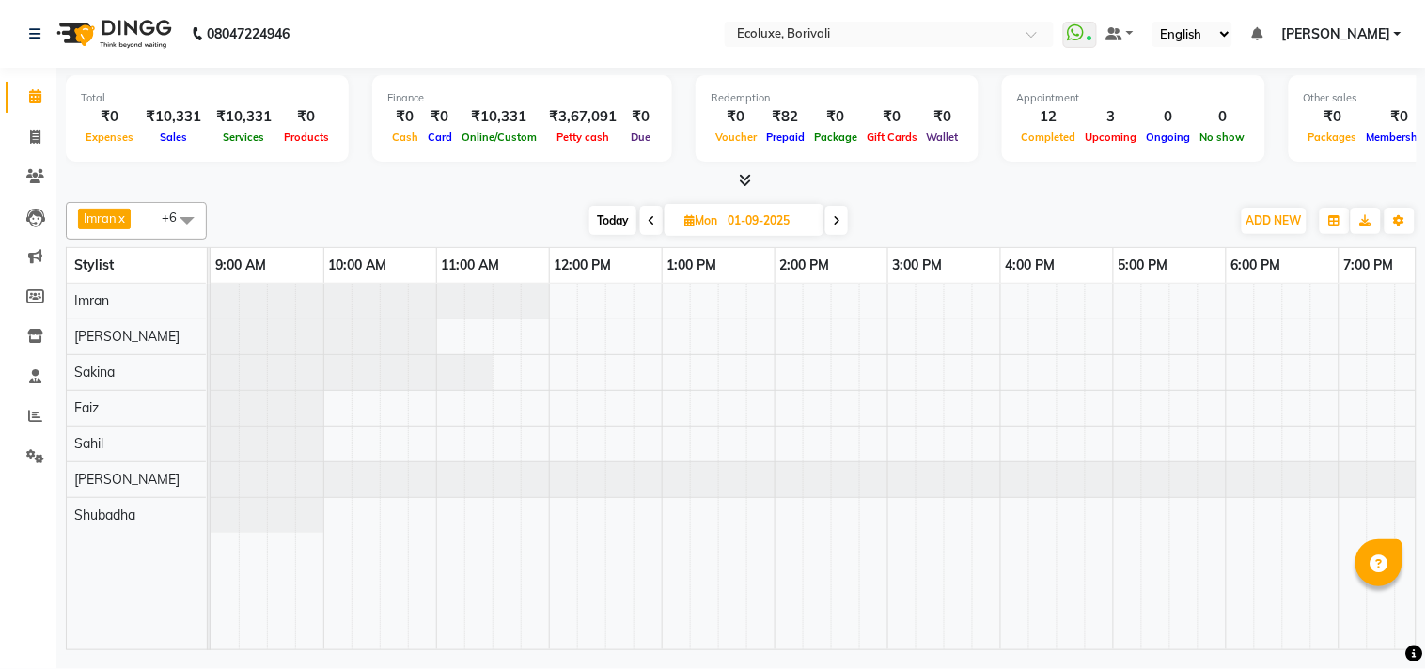
scroll to position [0, 373]
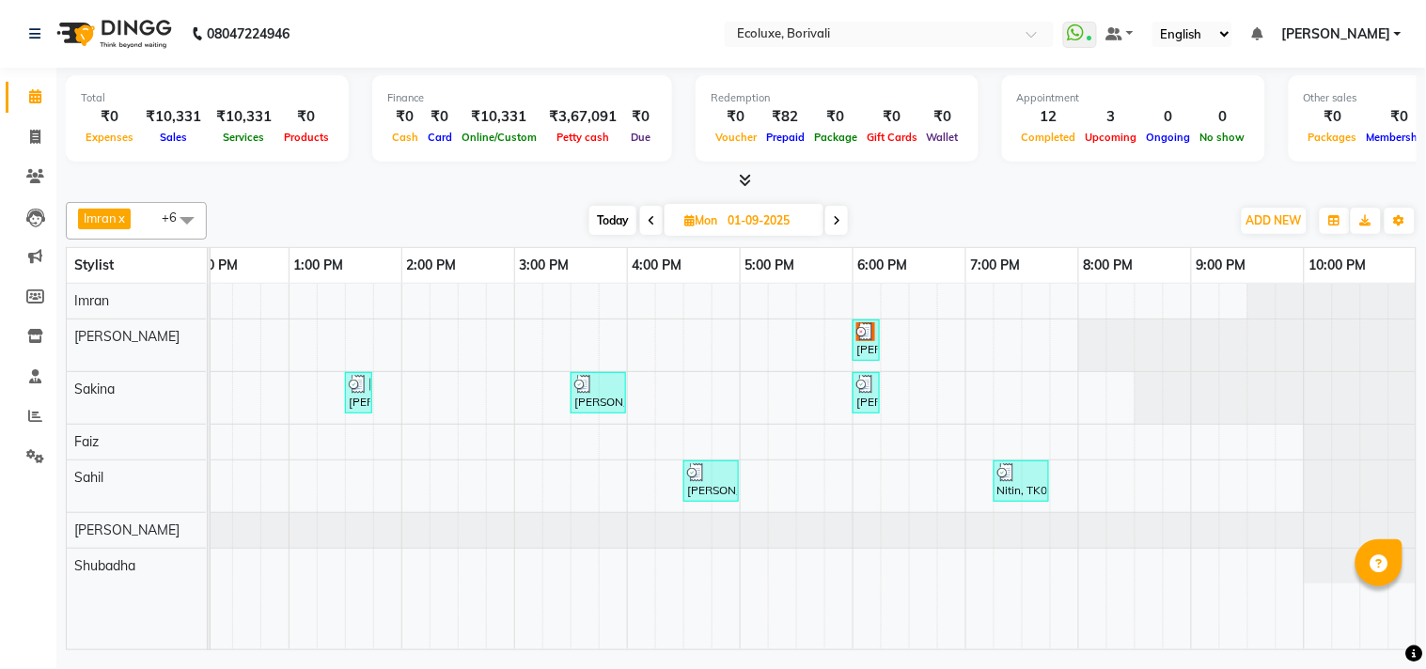
click at [652, 215] on icon at bounding box center [652, 220] width 8 height 11
type input "31-08-2025"
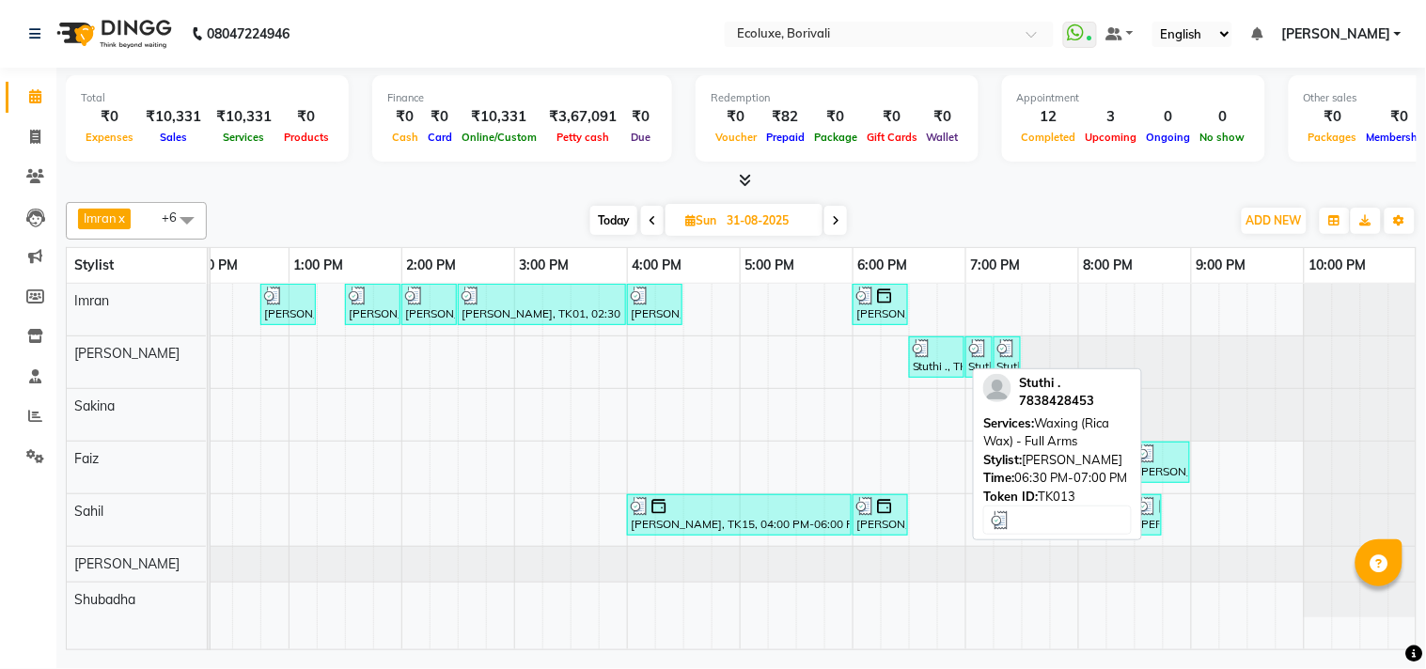
click at [951, 354] on div at bounding box center [937, 348] width 48 height 19
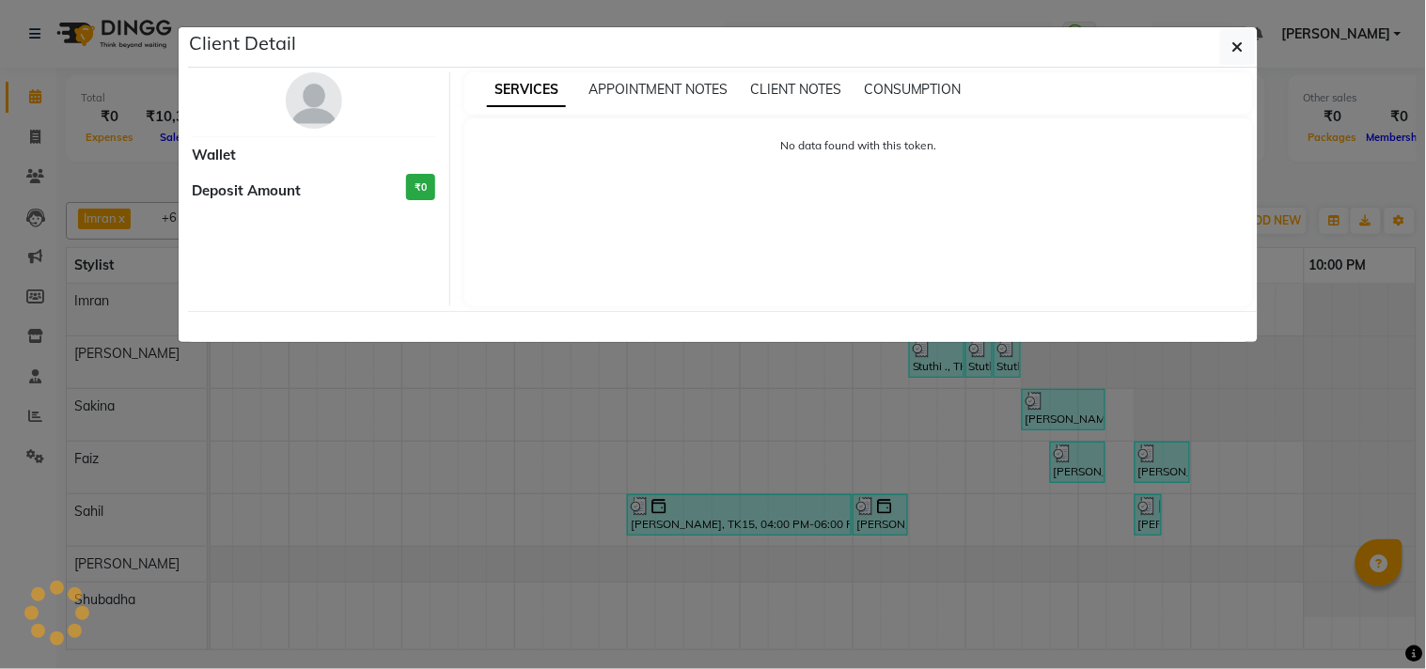
select select "3"
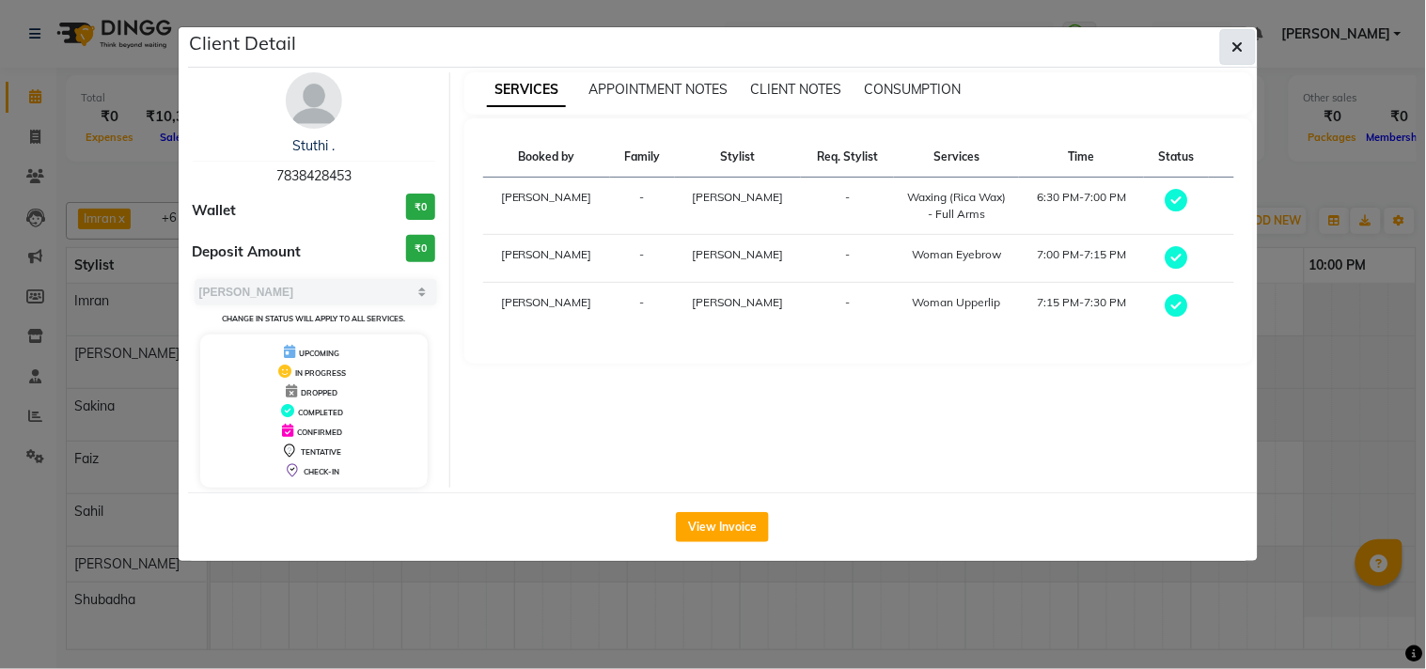
click at [1241, 47] on icon "button" at bounding box center [1238, 46] width 11 height 15
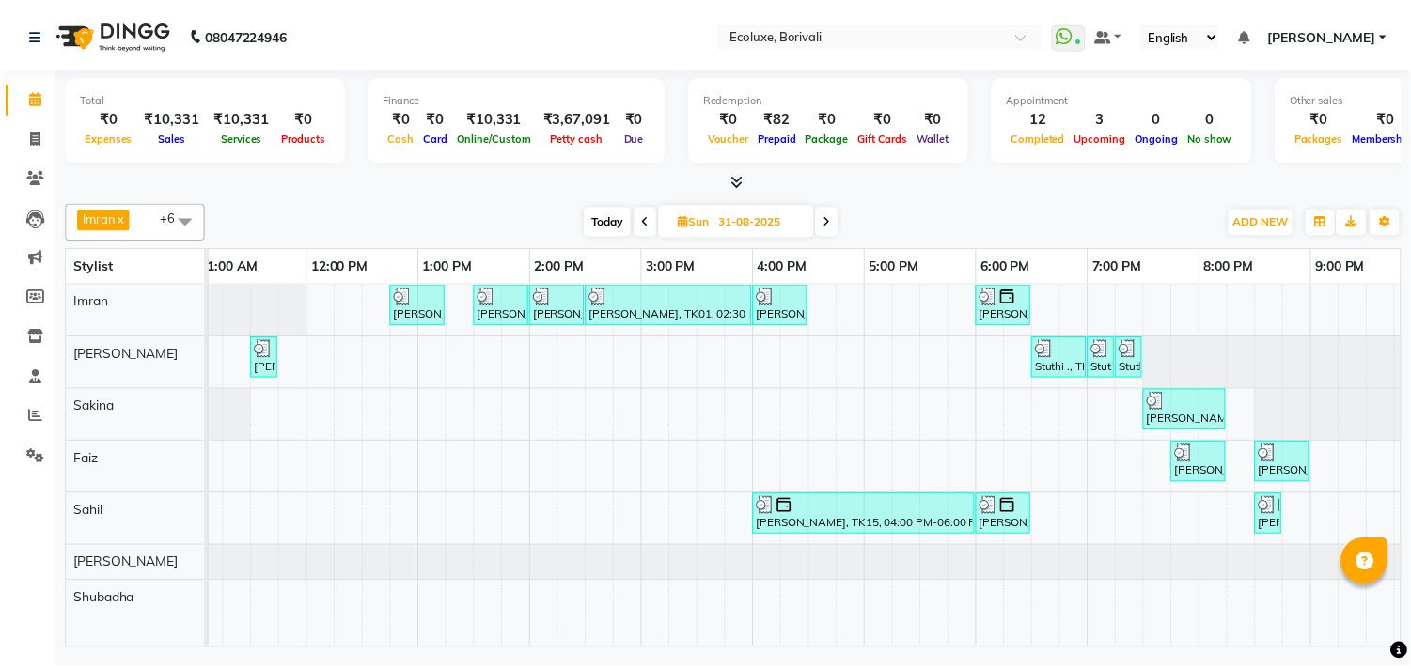
scroll to position [0, 270]
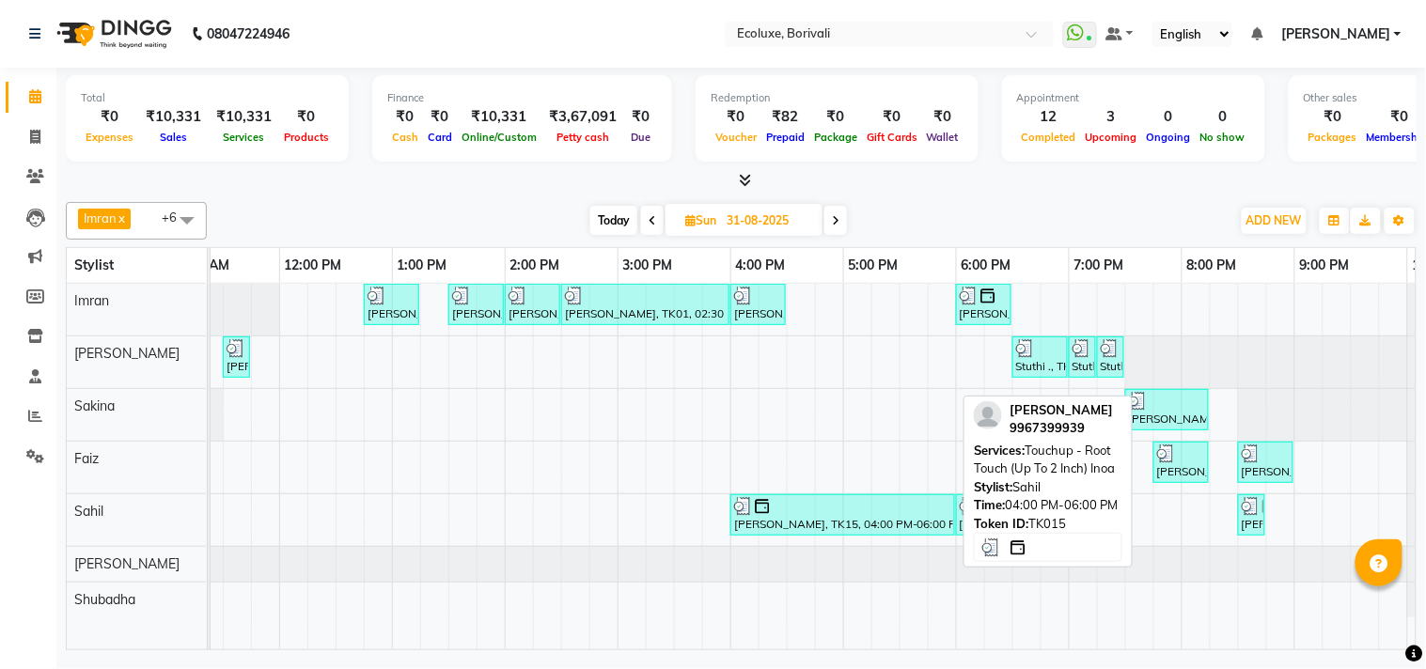
click at [850, 515] on div "[PERSON_NAME], TK15, 04:00 PM-06:00 PM, Touchup - Root Touch (Up To 2 Inch) Inoa" at bounding box center [842, 515] width 221 height 36
select select "3"
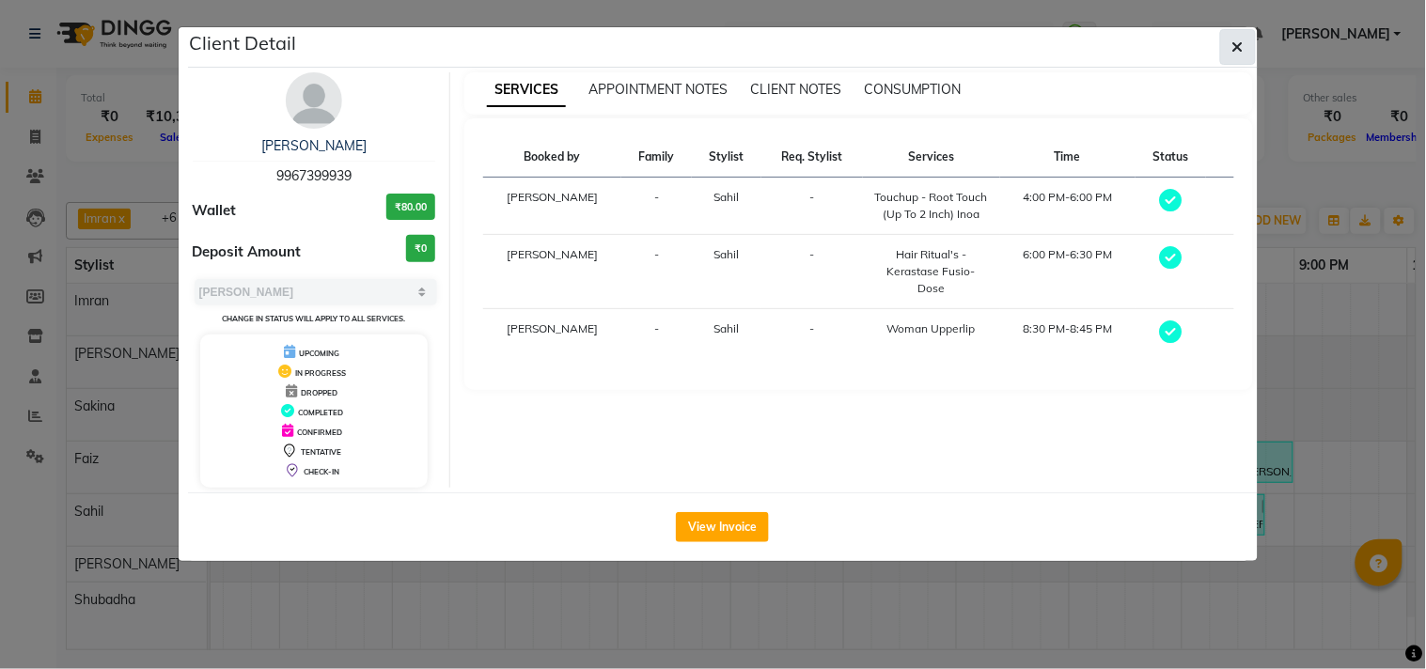
click at [1233, 62] on button "button" at bounding box center [1238, 47] width 36 height 36
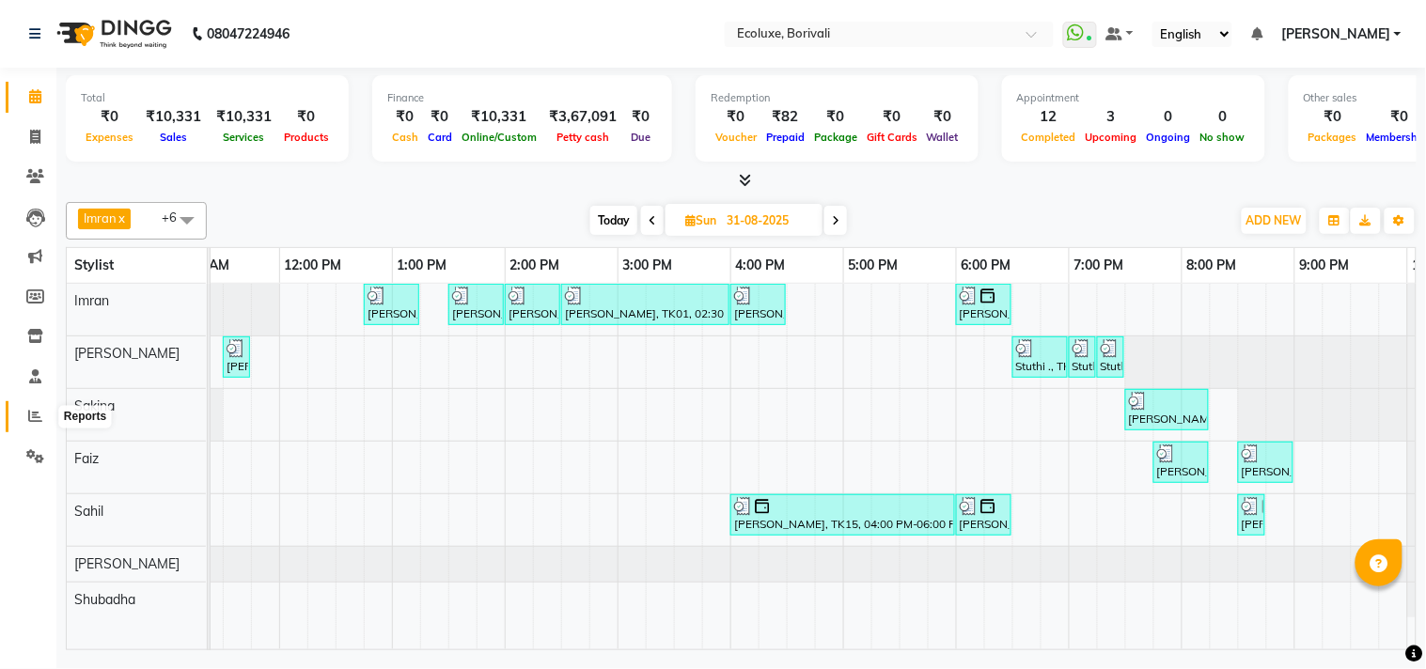
click at [38, 417] on icon at bounding box center [35, 416] width 14 height 14
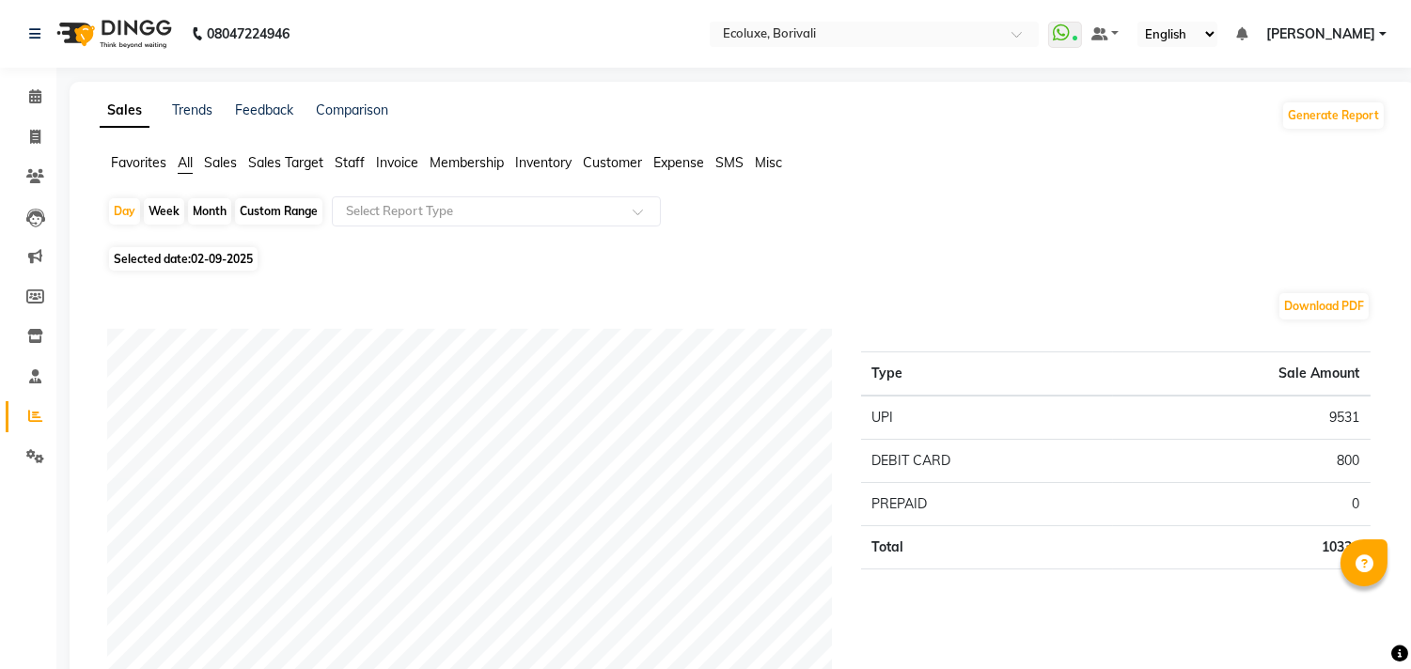
click at [246, 260] on span "02-09-2025" at bounding box center [222, 259] width 62 height 14
select select "9"
select select "2025"
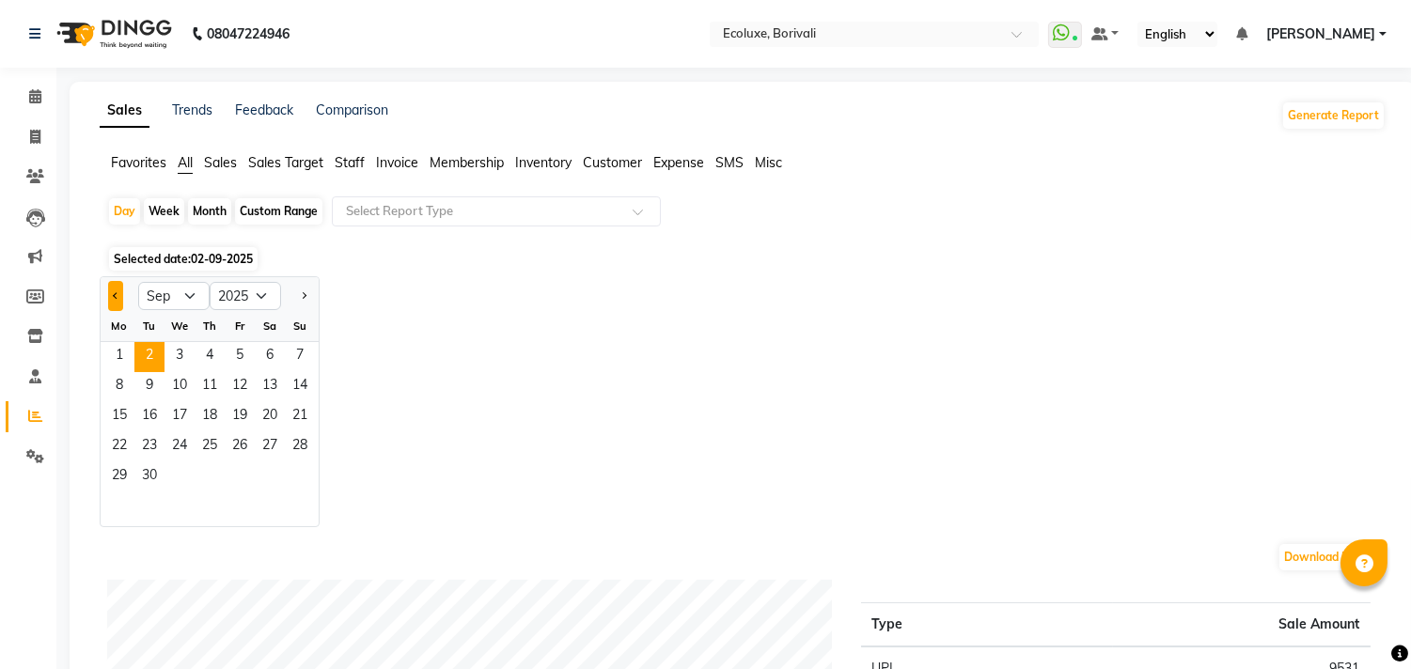
click at [116, 295] on span "Previous month" at bounding box center [116, 294] width 7 height 7
select select "8"
click at [306, 472] on span "31" at bounding box center [300, 478] width 30 height 30
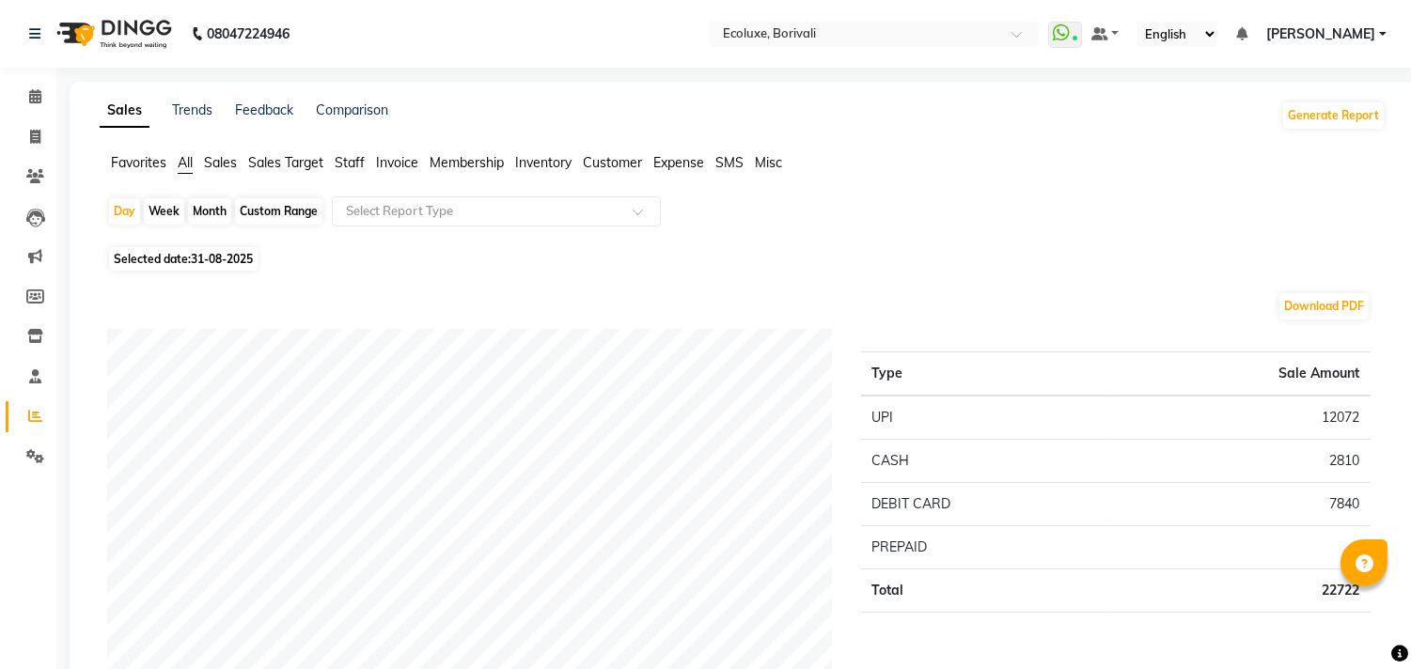
click at [383, 305] on div "Download PDF" at bounding box center [739, 306] width 1264 height 30
click at [349, 162] on span "Staff" at bounding box center [350, 162] width 30 height 17
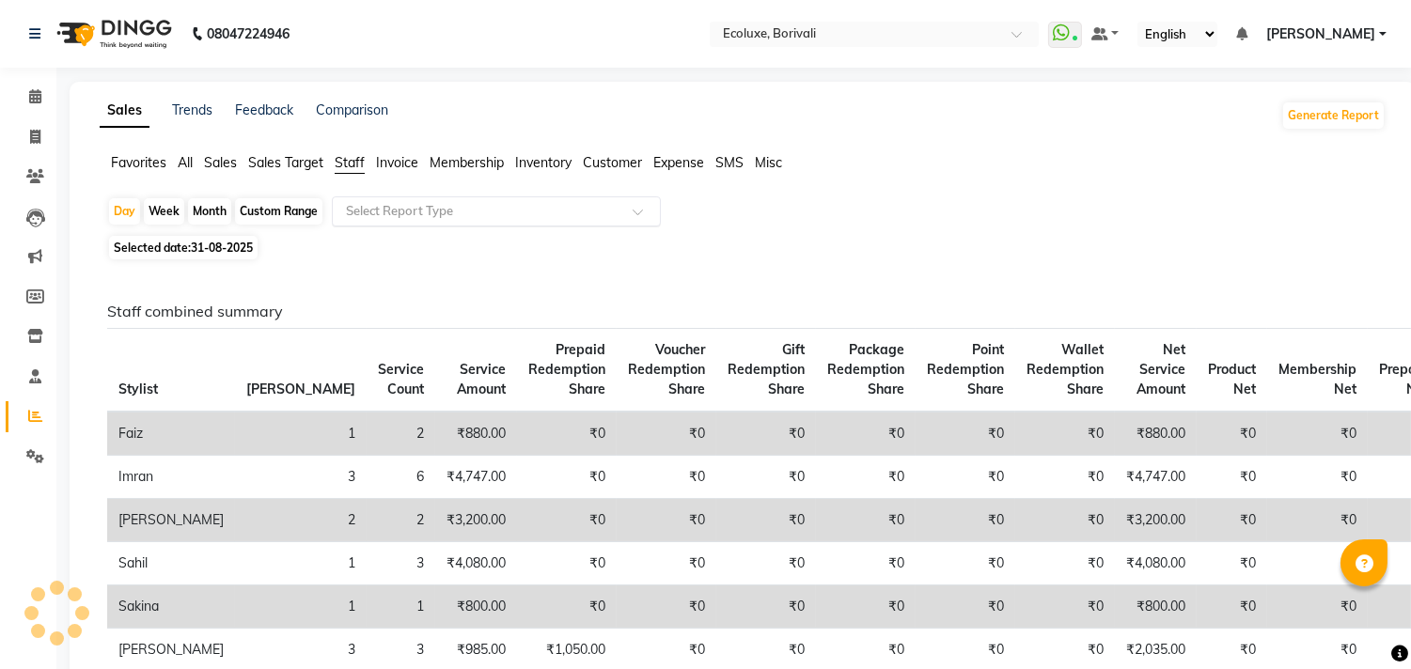
click at [461, 210] on input "text" at bounding box center [477, 211] width 271 height 19
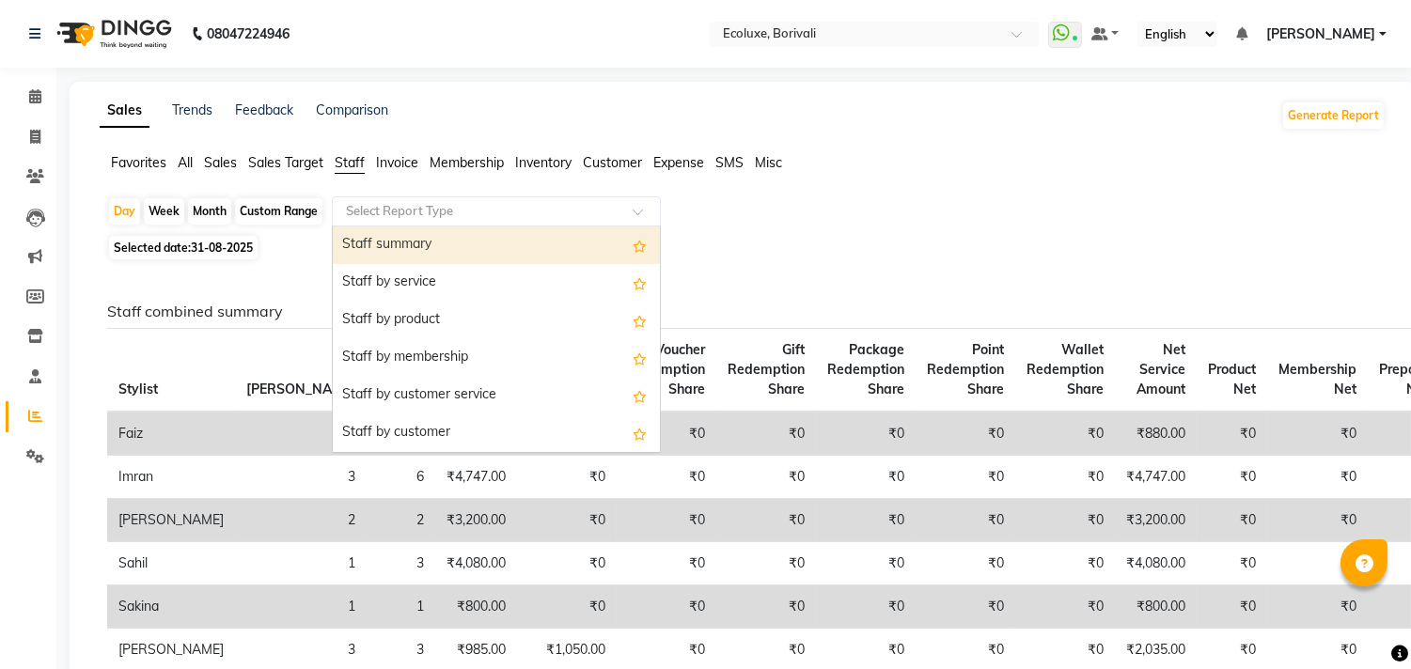
click at [445, 252] on div "Staff summary" at bounding box center [496, 246] width 327 height 38
select select "full_report"
select select "csv"
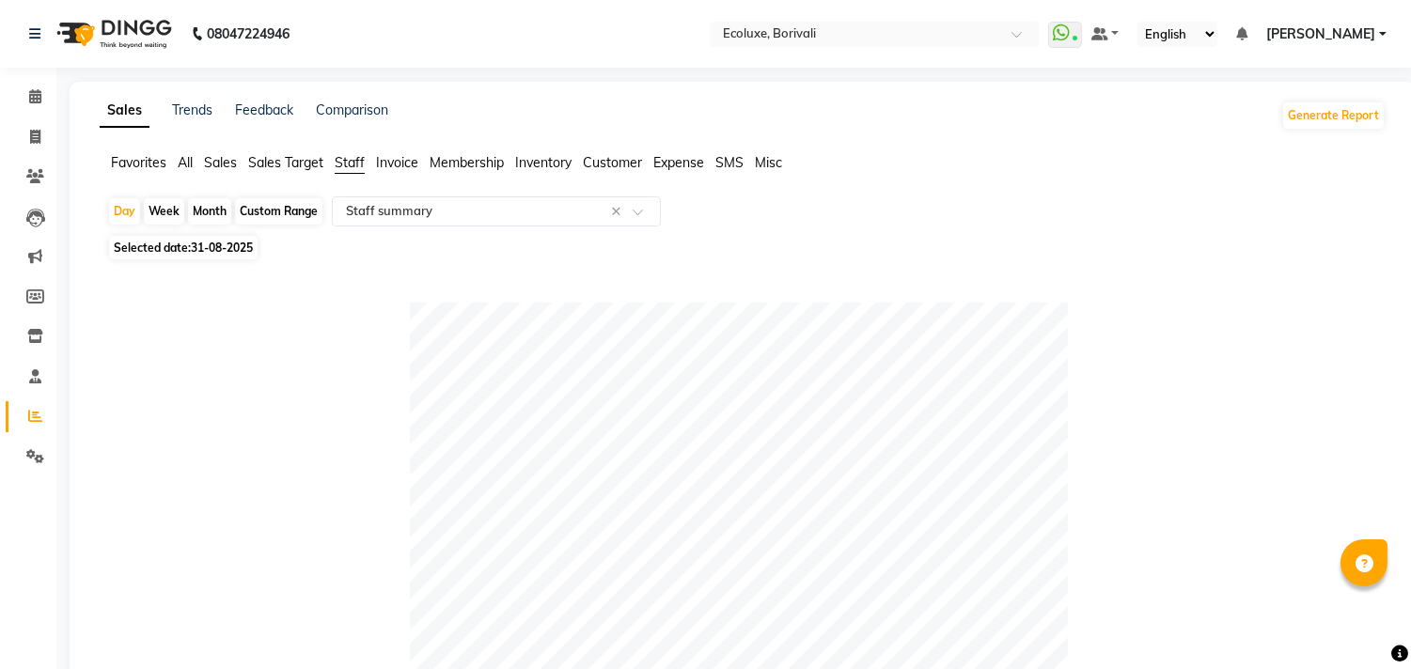
click at [231, 251] on span "31-08-2025" at bounding box center [222, 248] width 62 height 14
select select "8"
select select "2025"
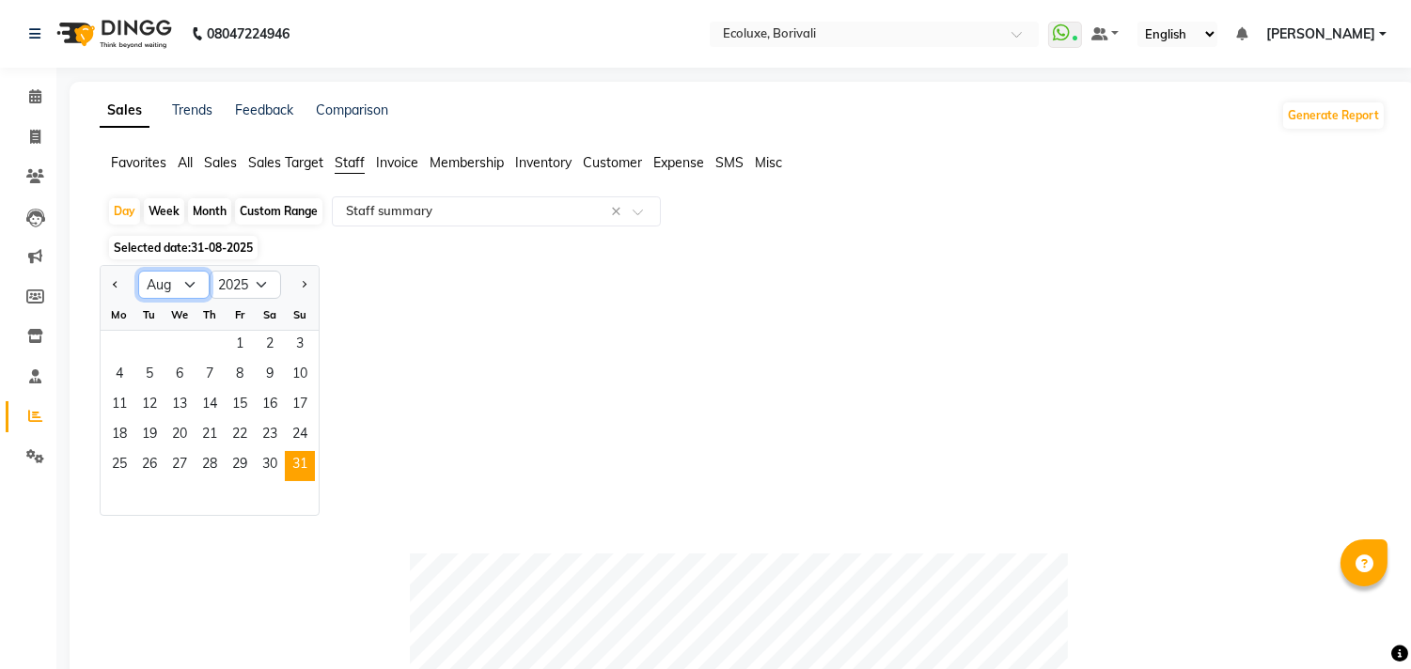
click at [196, 277] on select "Jan Feb Mar Apr May Jun [DATE] Aug Sep Oct Nov Dec" at bounding box center [173, 285] width 71 height 28
select select "9"
click at [138, 271] on select "Jan Feb Mar Apr May Jun [DATE] Aug Sep Oct Nov Dec" at bounding box center [173, 285] width 71 height 28
click at [109, 344] on span "1" at bounding box center [119, 346] width 30 height 30
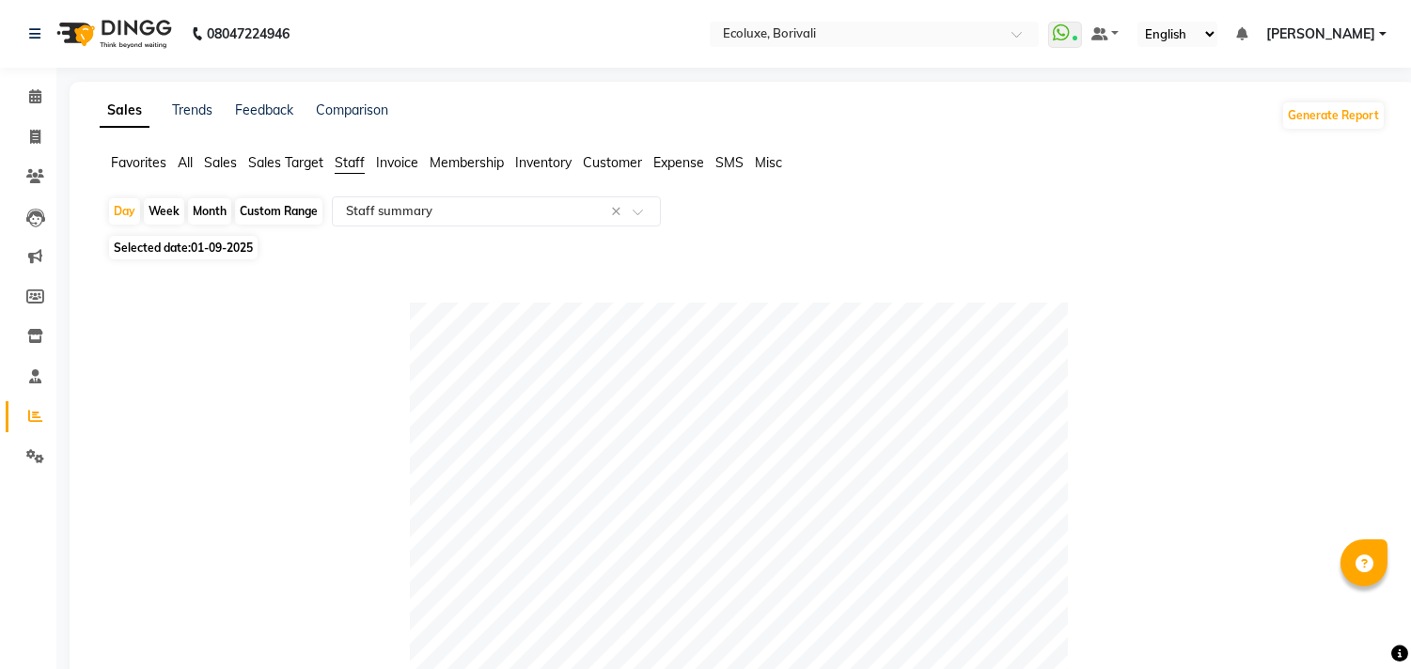
click at [210, 239] on span "Selected date: [DATE]" at bounding box center [183, 248] width 149 height 24
select select "9"
select select "2025"
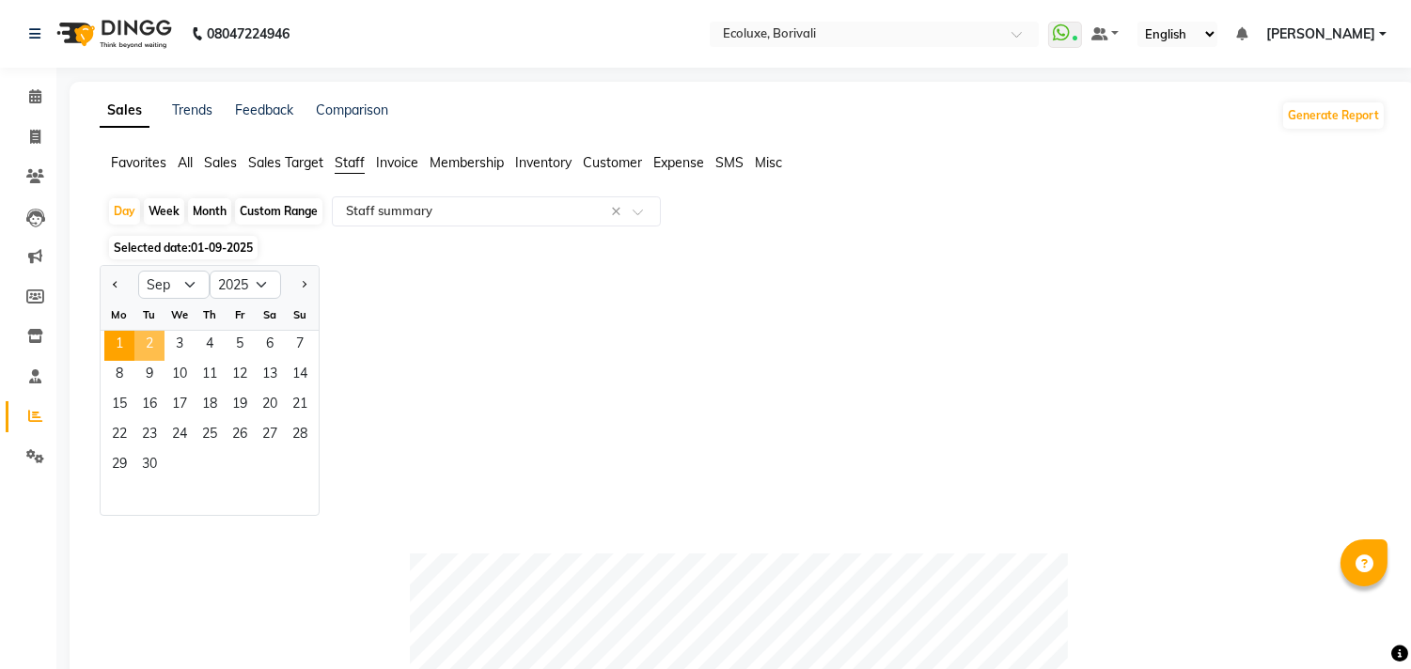
click at [149, 351] on span "2" at bounding box center [149, 346] width 30 height 30
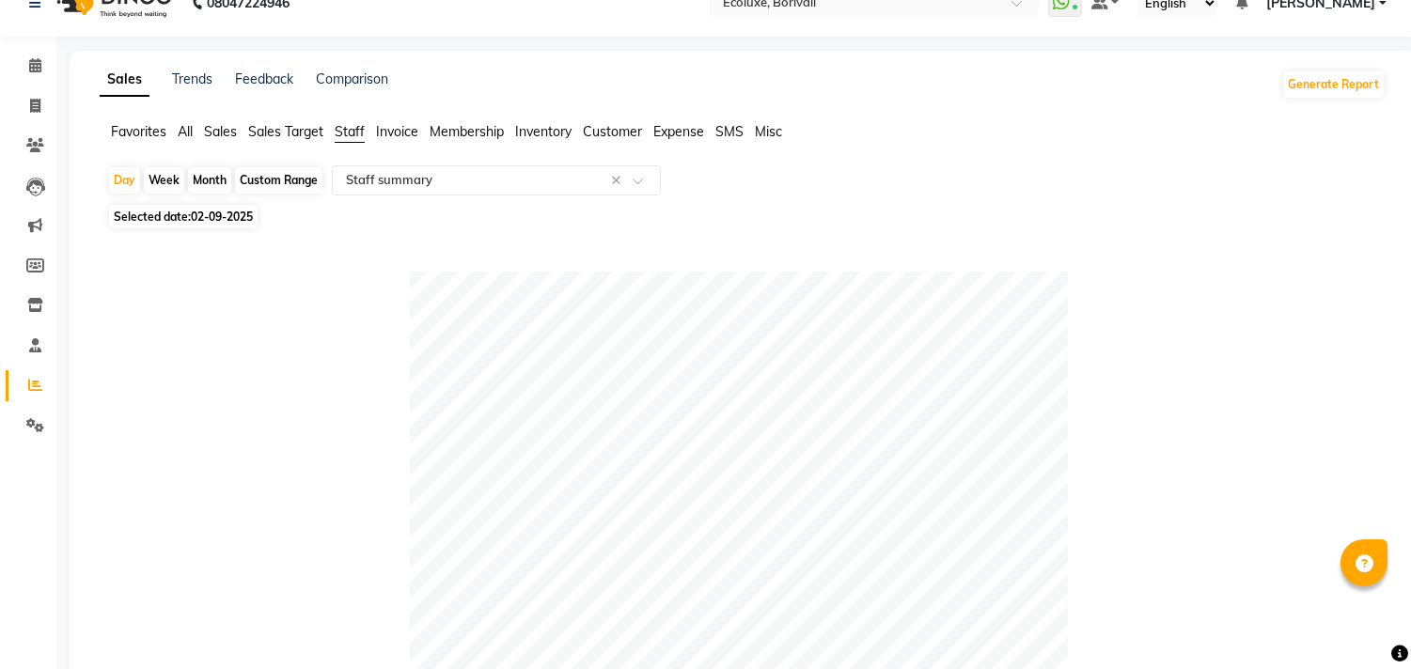
scroll to position [25, 0]
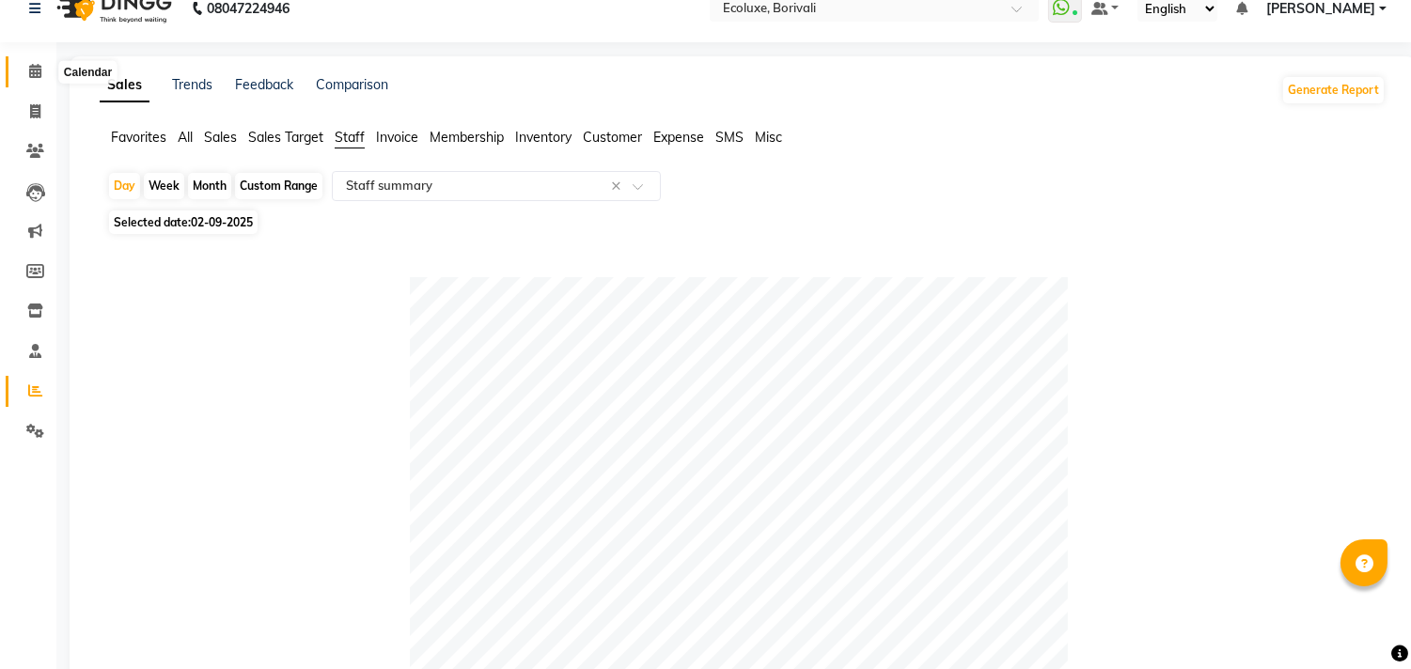
click at [30, 70] on icon at bounding box center [35, 71] width 12 height 14
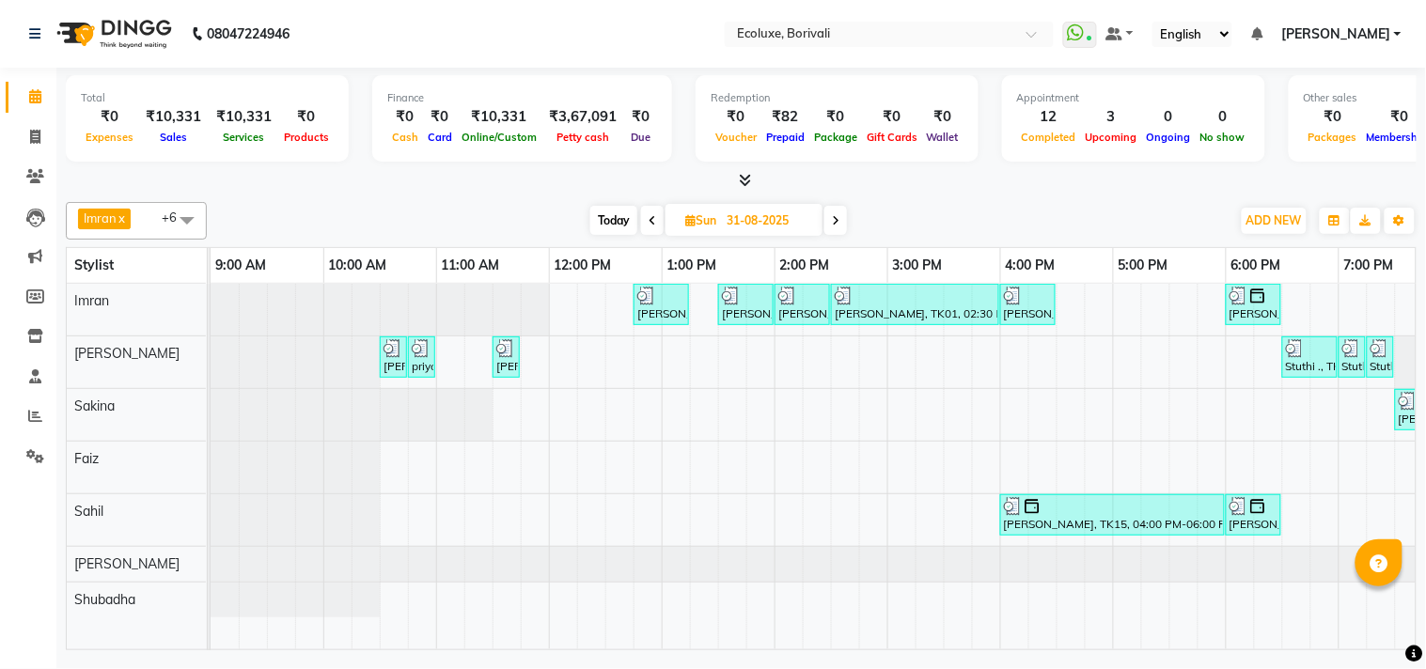
scroll to position [0, 373]
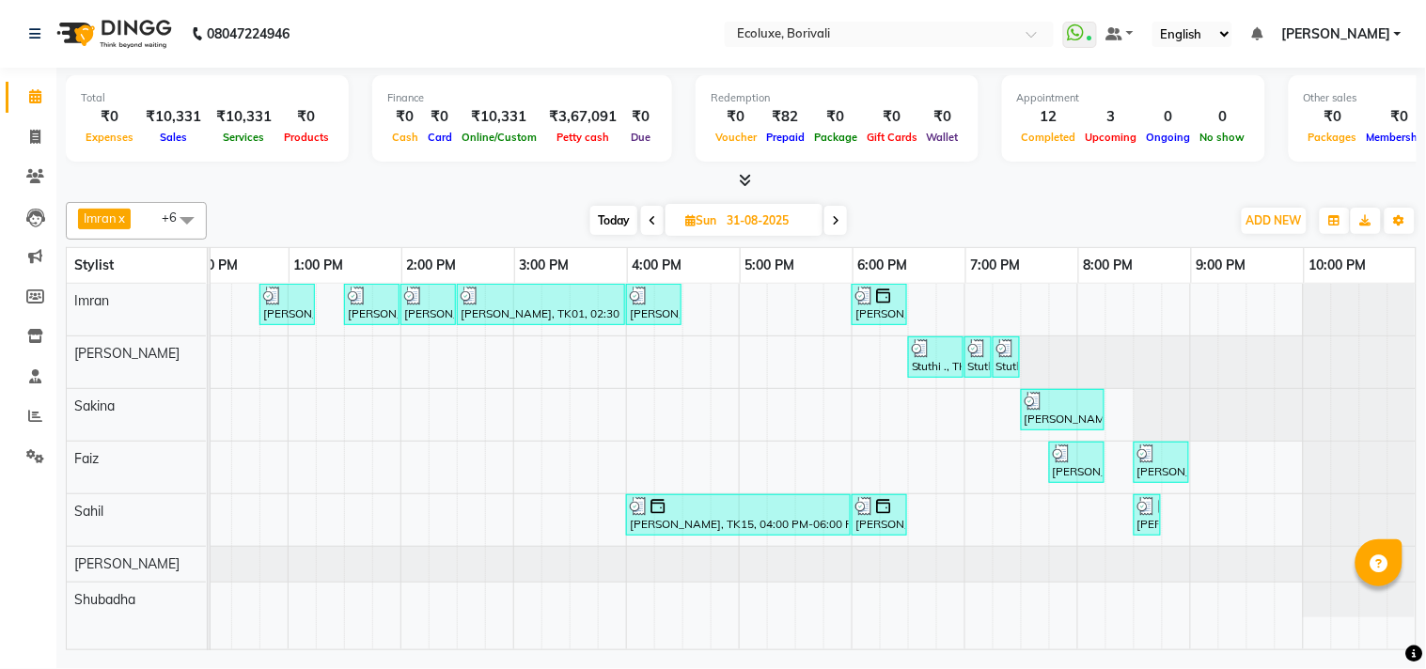
click at [594, 227] on span "Today" at bounding box center [613, 220] width 47 height 29
type input "02-09-2025"
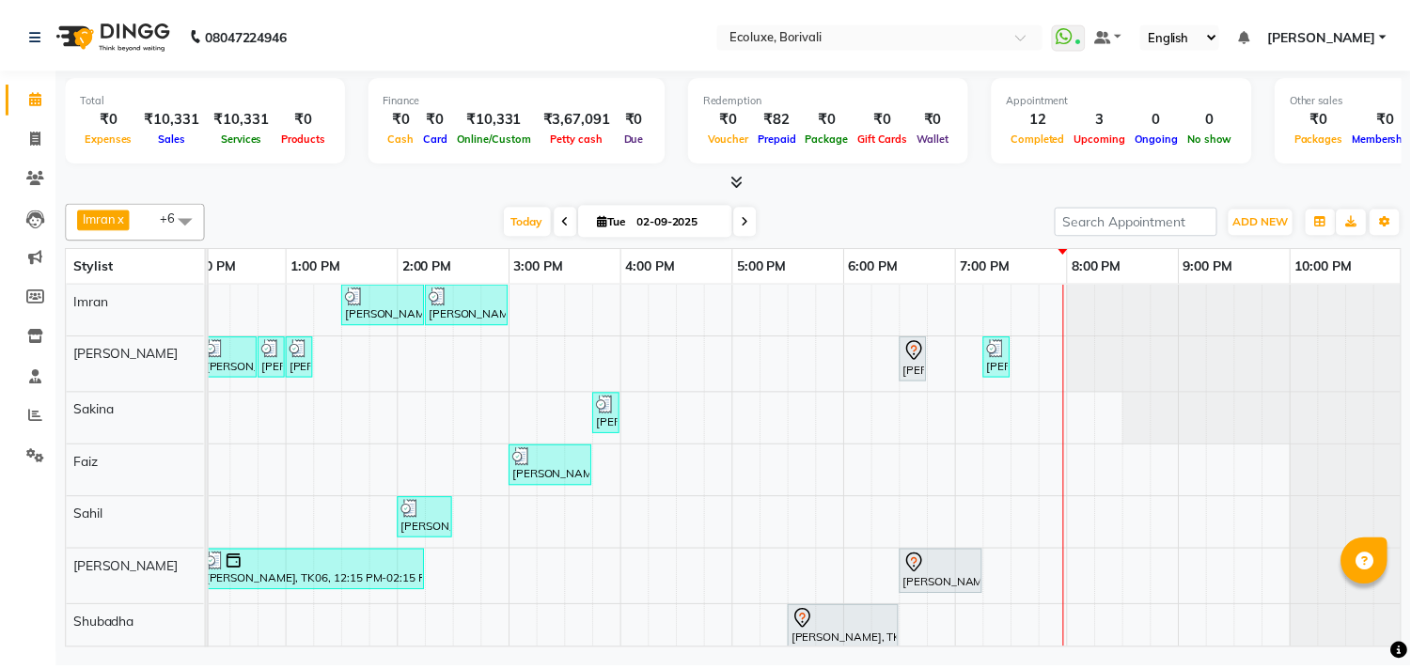
scroll to position [29, 0]
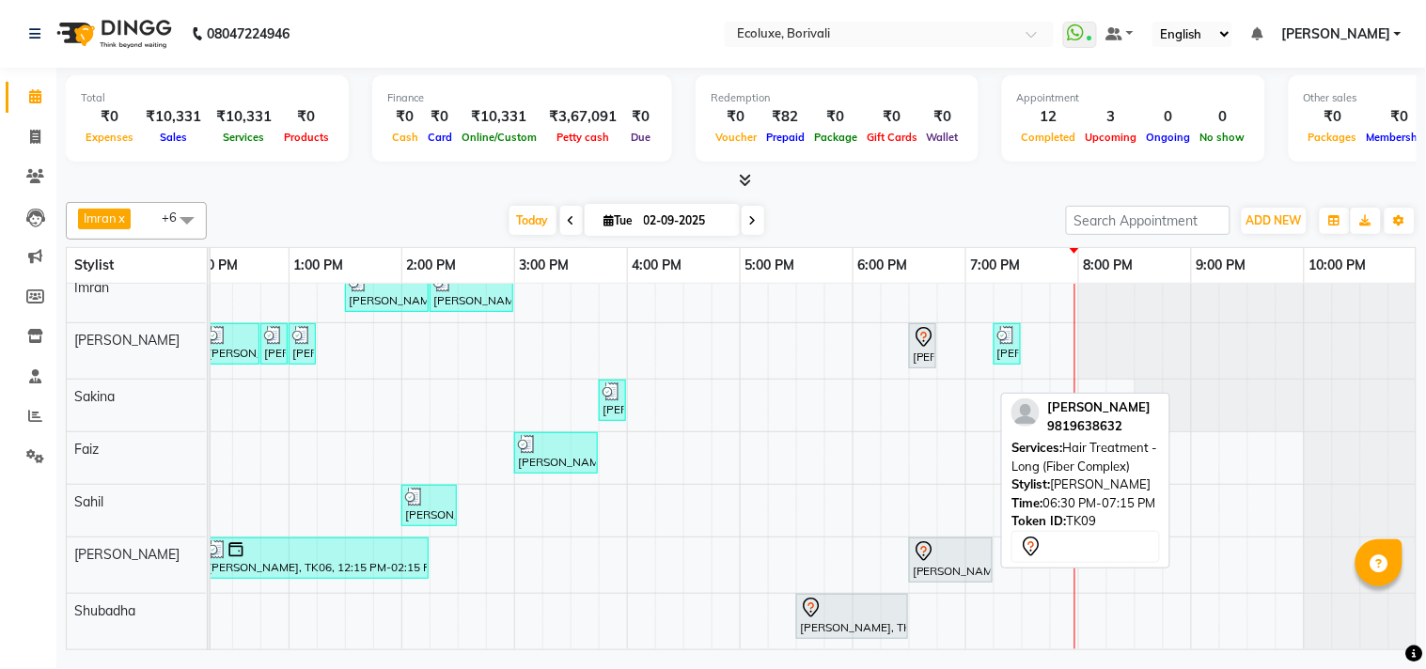
click at [976, 559] on div "[PERSON_NAME], TK09, 06:30 PM-07:15 PM, Hair Treatment - Long (Fiber Complex)" at bounding box center [951, 560] width 80 height 39
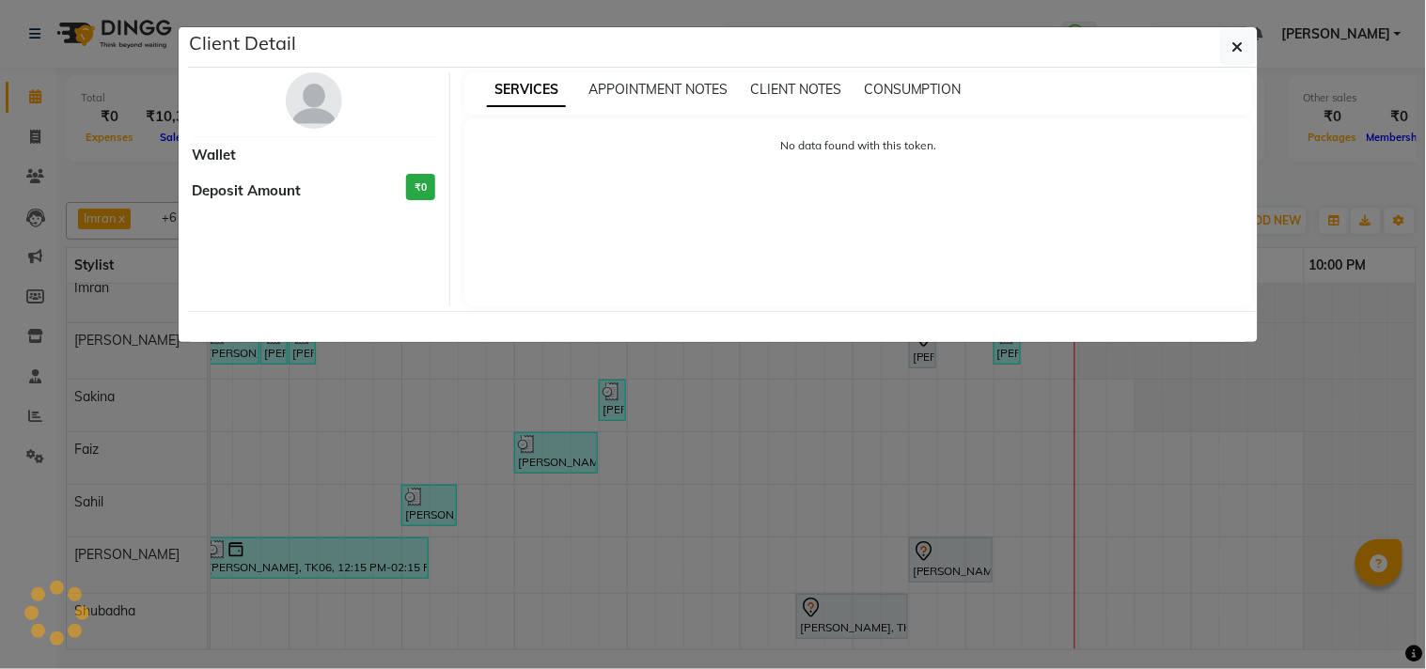
select select "7"
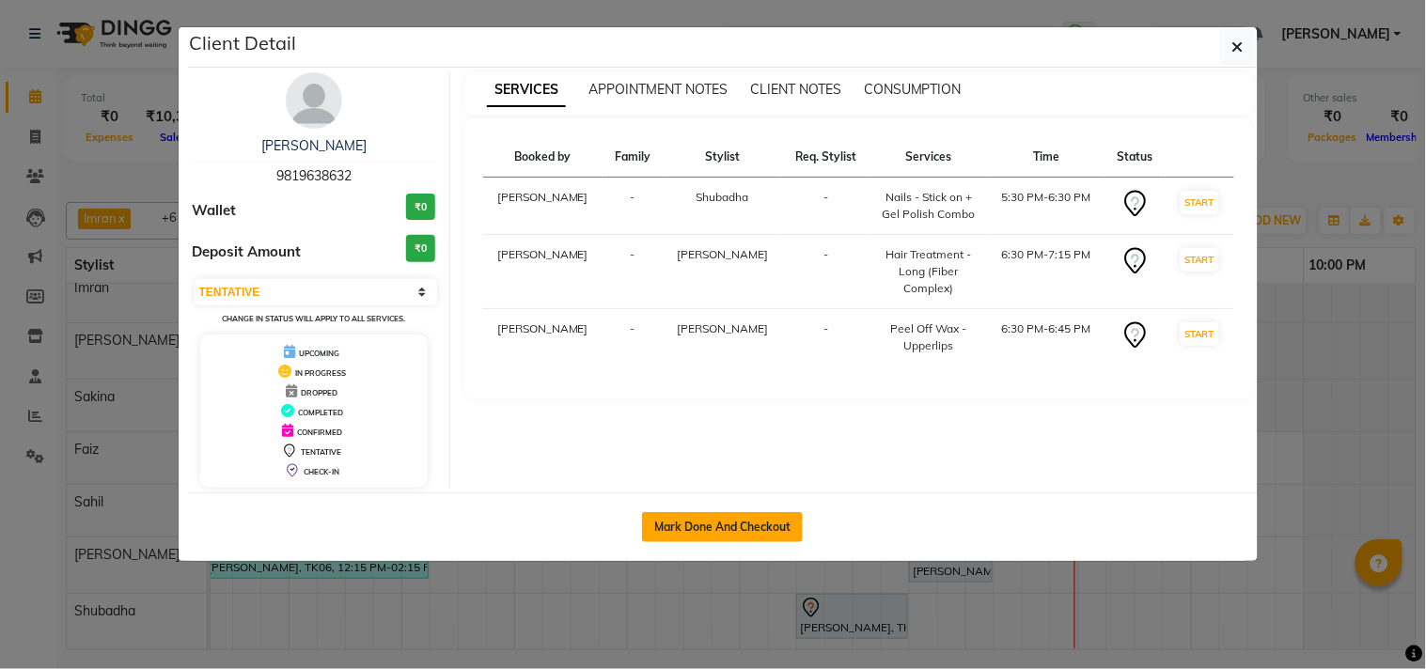
click at [763, 522] on button "Mark Done And Checkout" at bounding box center [722, 527] width 161 height 30
select select "service"
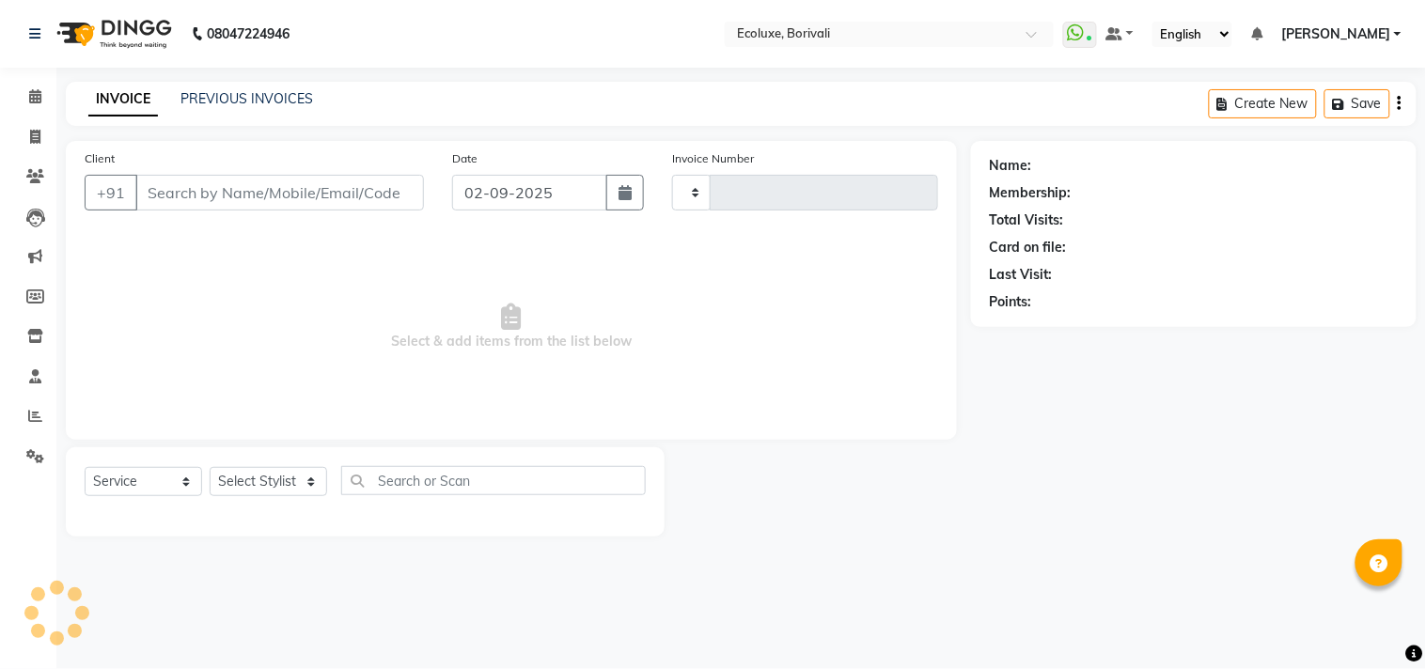
type input "1902"
select select "5386"
type input "9819638632"
select select "90572"
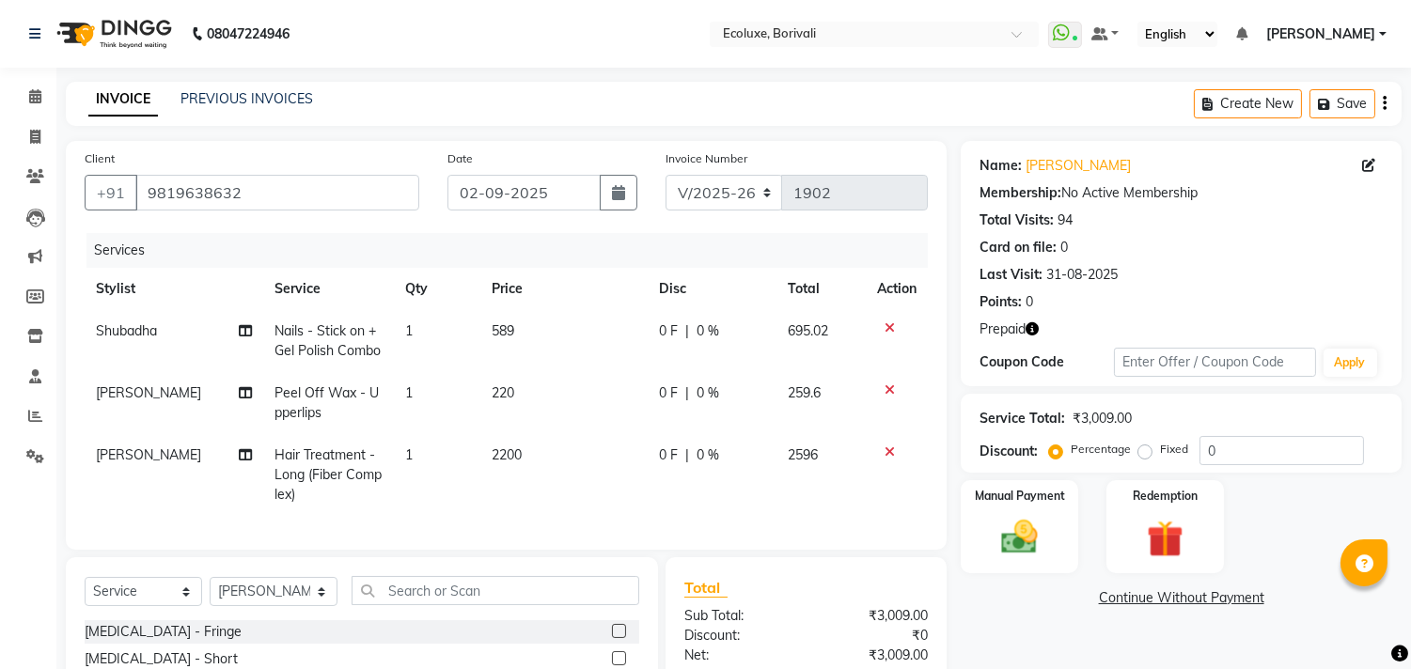
click at [322, 340] on td "Nails - Stick on + Gel Polish Combo" at bounding box center [328, 341] width 130 height 62
select select "90619"
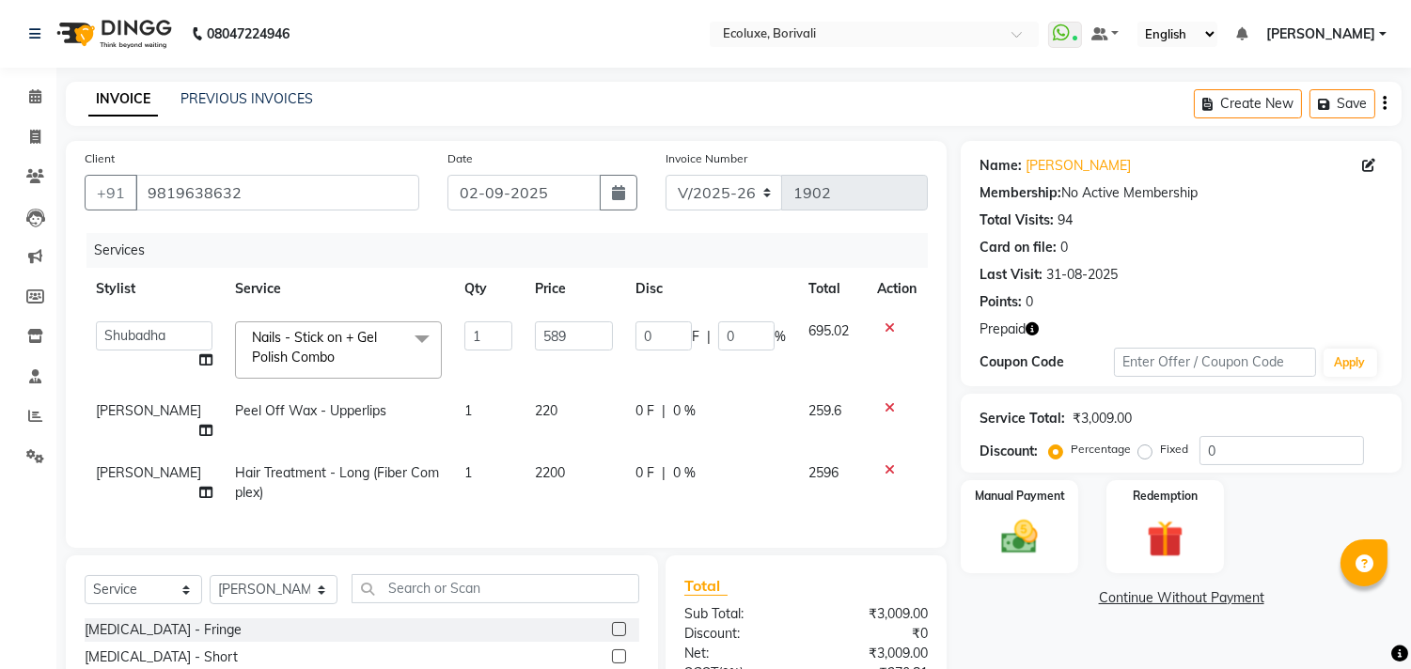
click at [322, 340] on span "Nails - Stick on + Gel Polish Combo" at bounding box center [314, 347] width 125 height 37
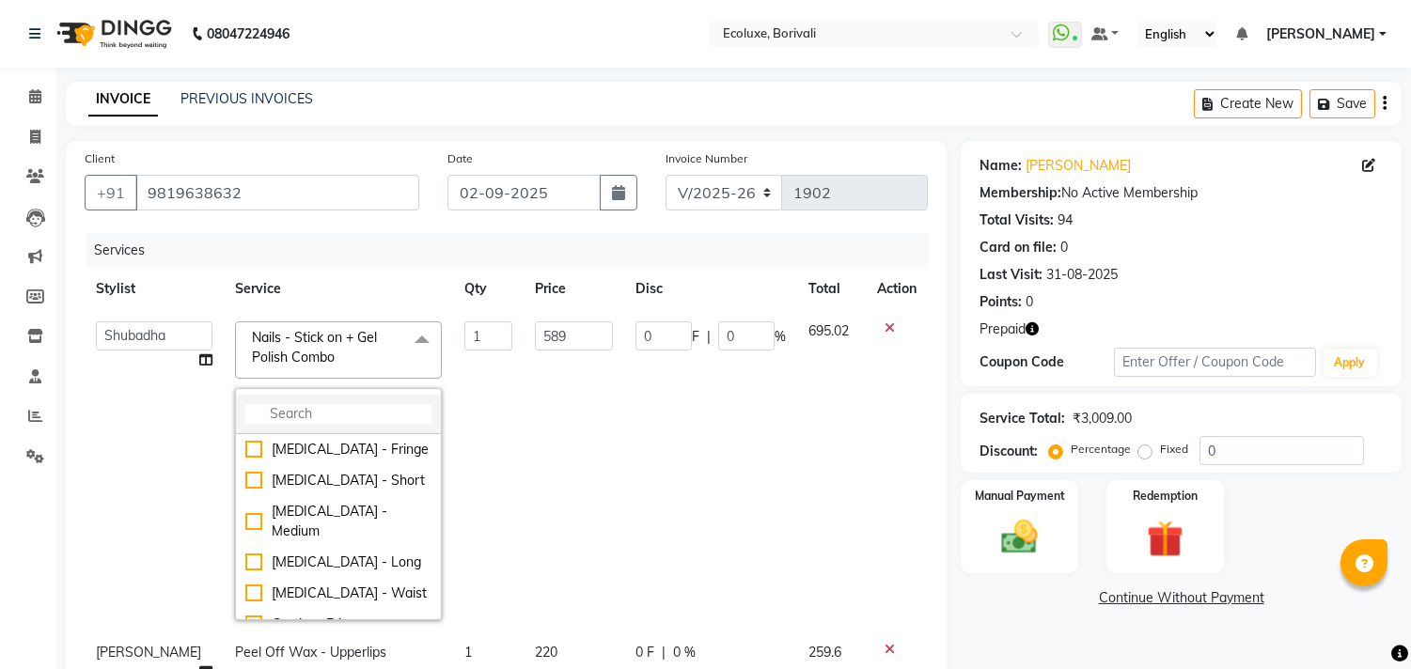
click at [298, 418] on input "multiselect-search" at bounding box center [338, 414] width 186 height 20
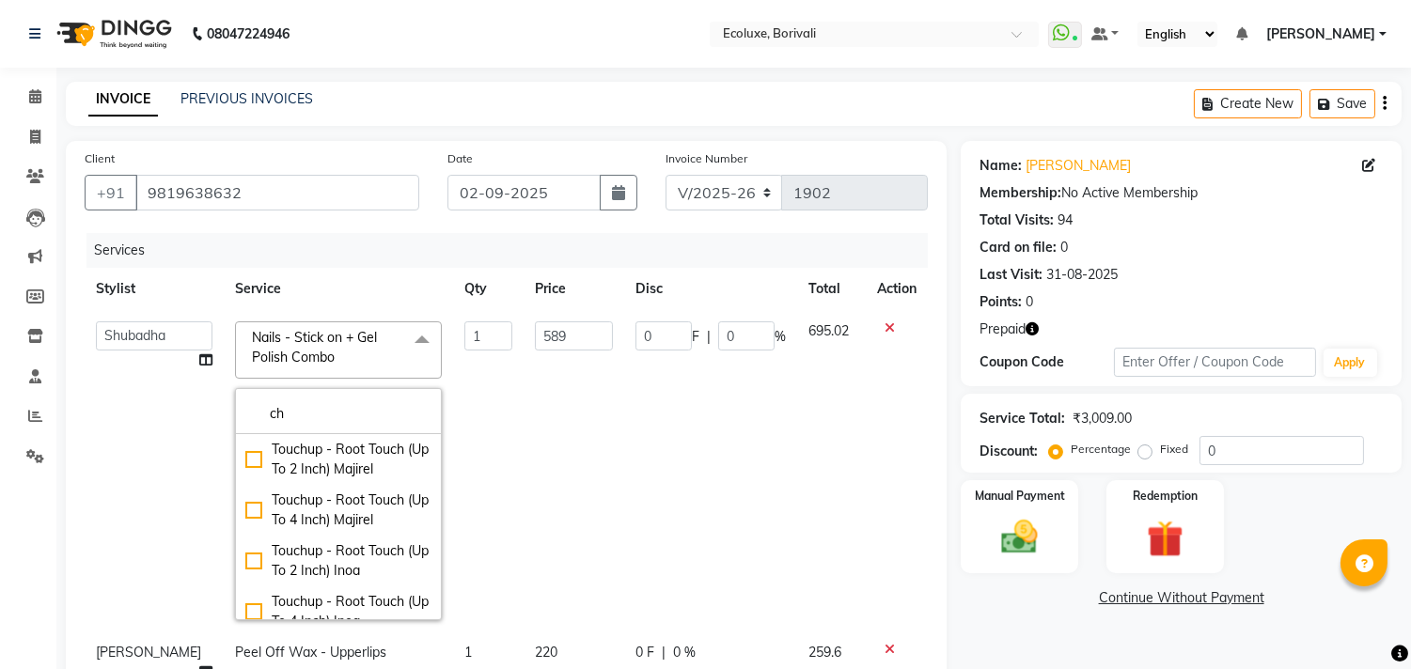
type input "c"
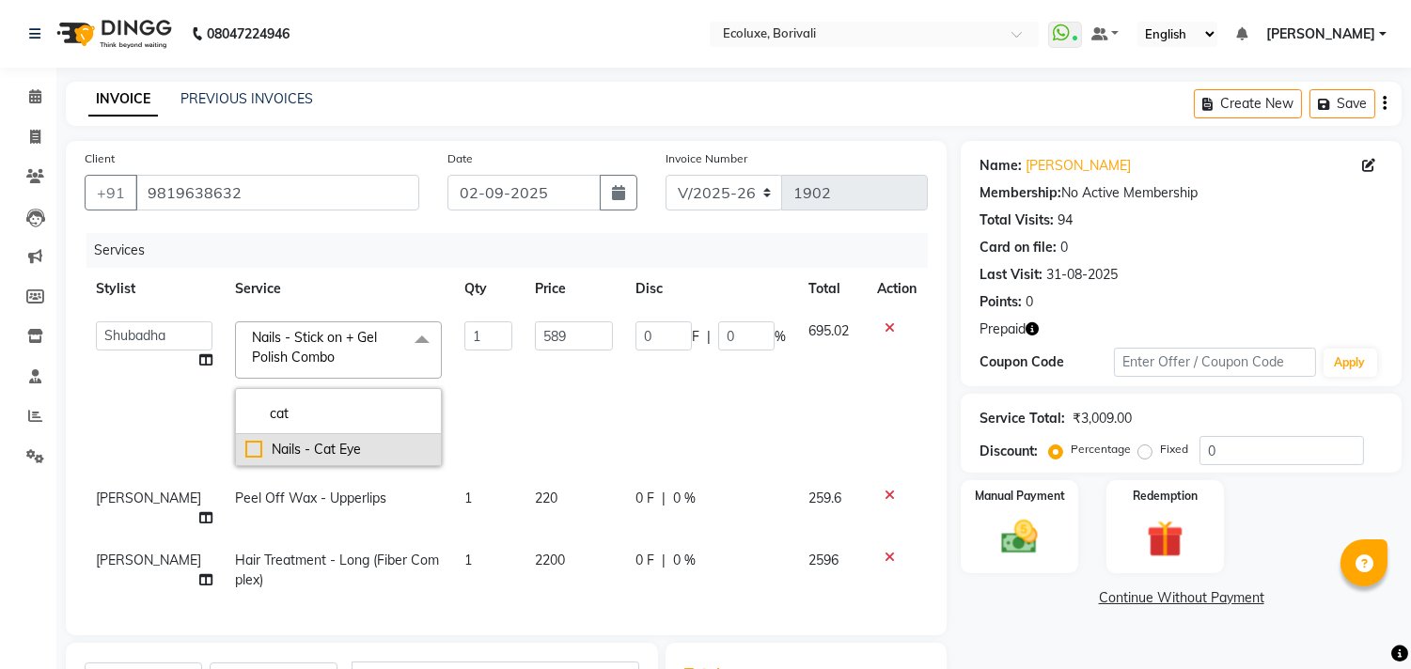
type input "cat"
click at [245, 451] on div "Nails - Cat Eye" at bounding box center [338, 450] width 186 height 20
type input "1500"
checkbox input "true"
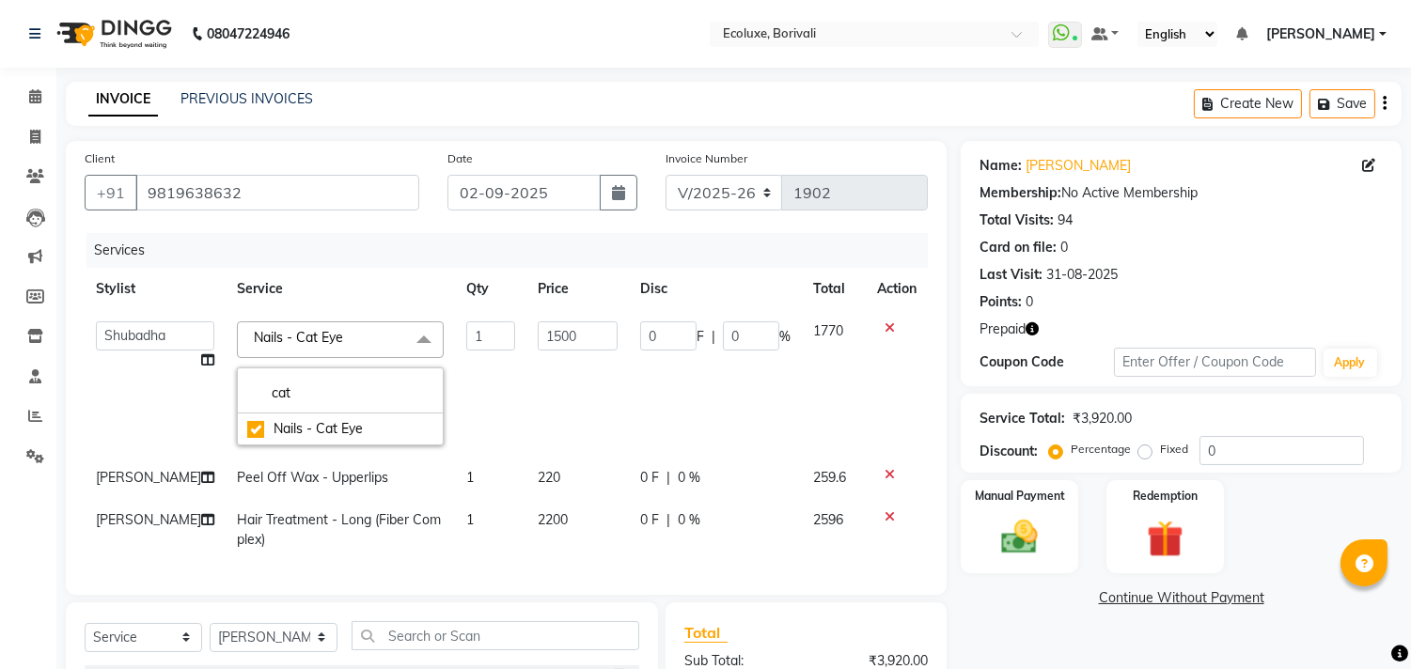
click at [0, 464] on li "Settings" at bounding box center [28, 457] width 56 height 40
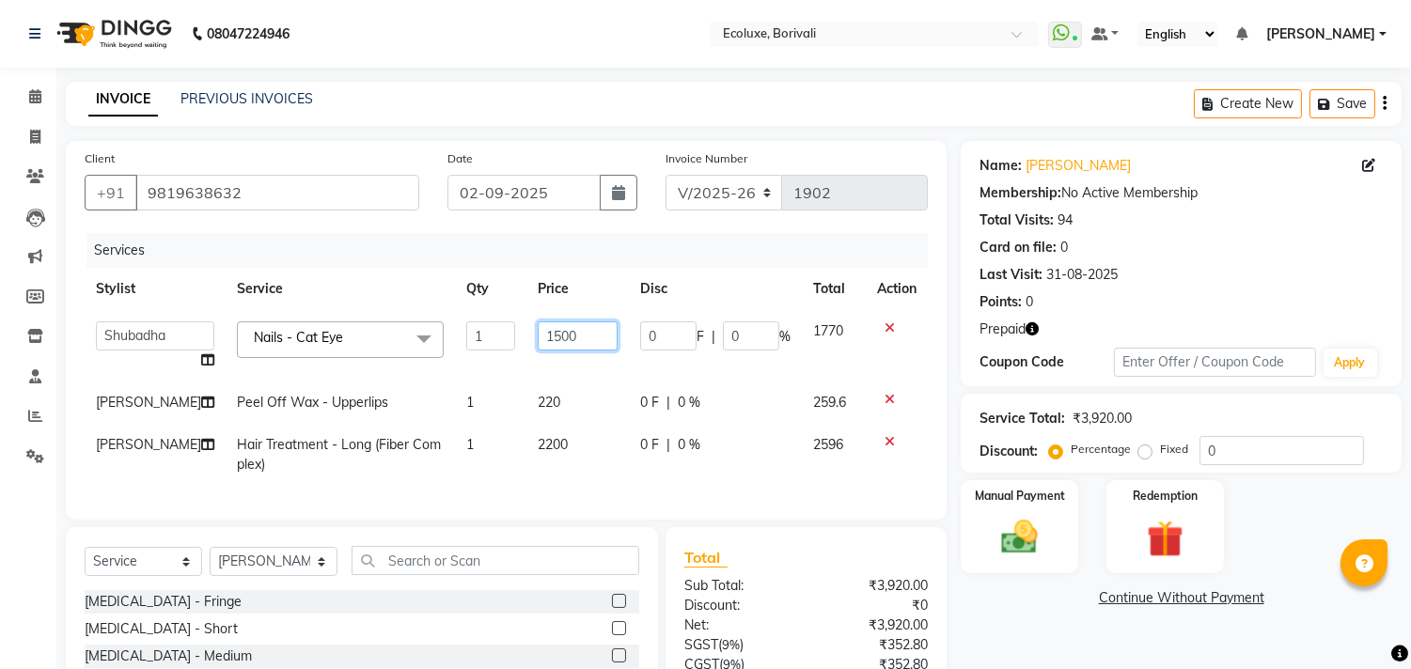
click at [541, 335] on input "1500" at bounding box center [578, 336] width 80 height 29
type input "1200"
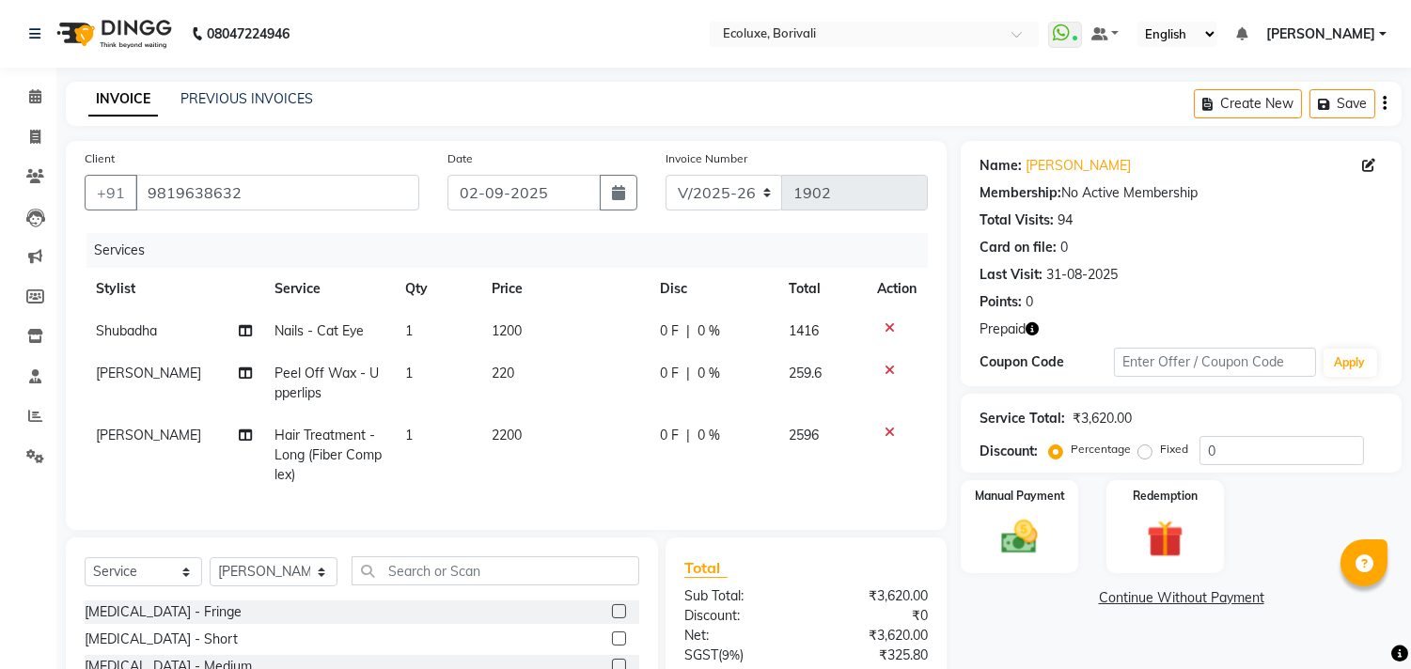
click at [653, 116] on div "INVOICE PREVIOUS INVOICES Create New Save" at bounding box center [734, 104] width 1336 height 44
click at [1384, 103] on icon "button" at bounding box center [1385, 103] width 4 height 1
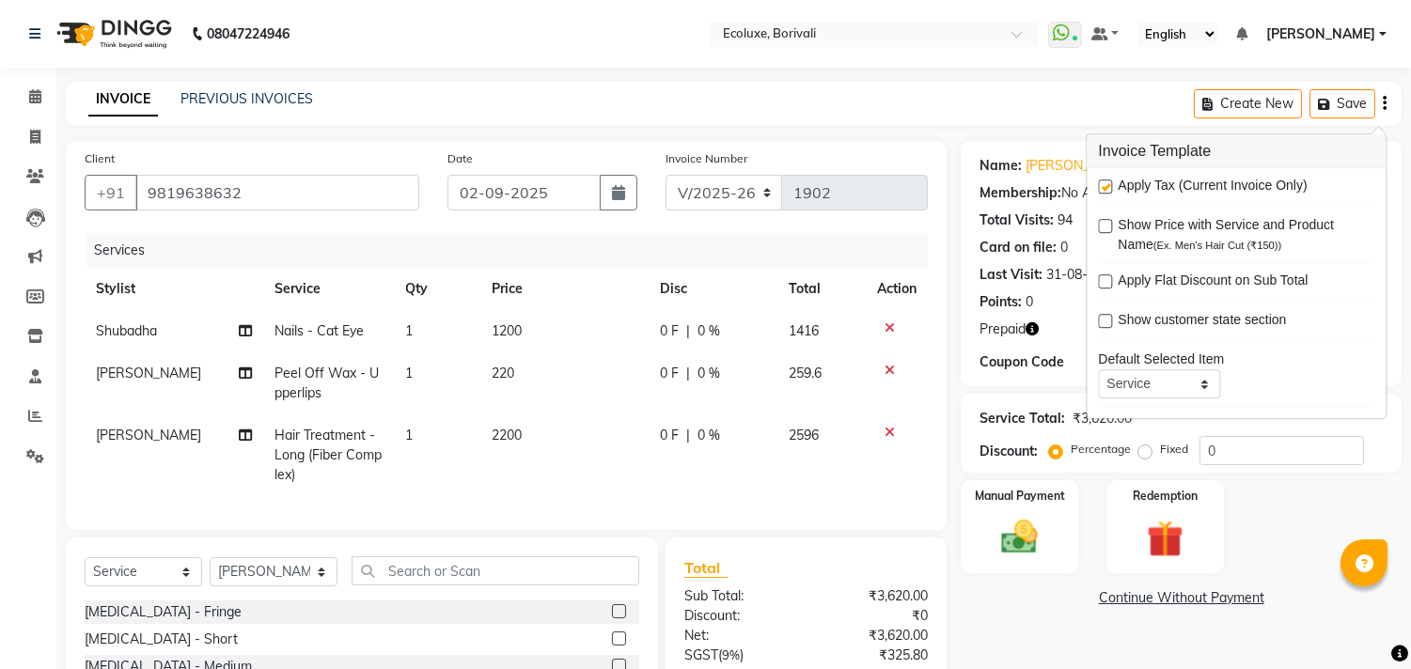
click at [1102, 183] on label at bounding box center [1105, 187] width 14 height 14
click at [1102, 183] on input "checkbox" at bounding box center [1104, 187] width 12 height 12
checkbox input "false"
click at [731, 64] on nav "08047224946 Select Location × Ecoluxe, Borivali WhatsApp Status ✕ Status: Conne…" at bounding box center [705, 34] width 1411 height 68
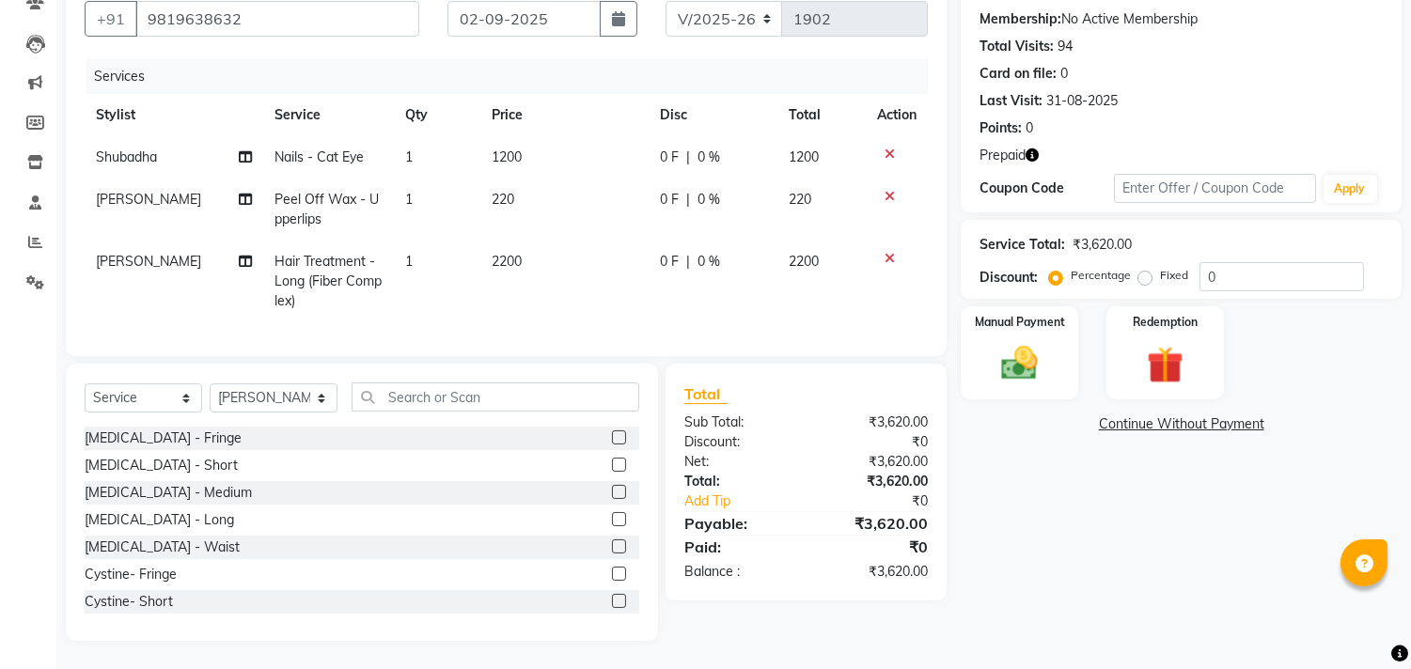
scroll to position [189, 0]
click at [511, 191] on span "220" at bounding box center [503, 199] width 23 height 17
select select "36344"
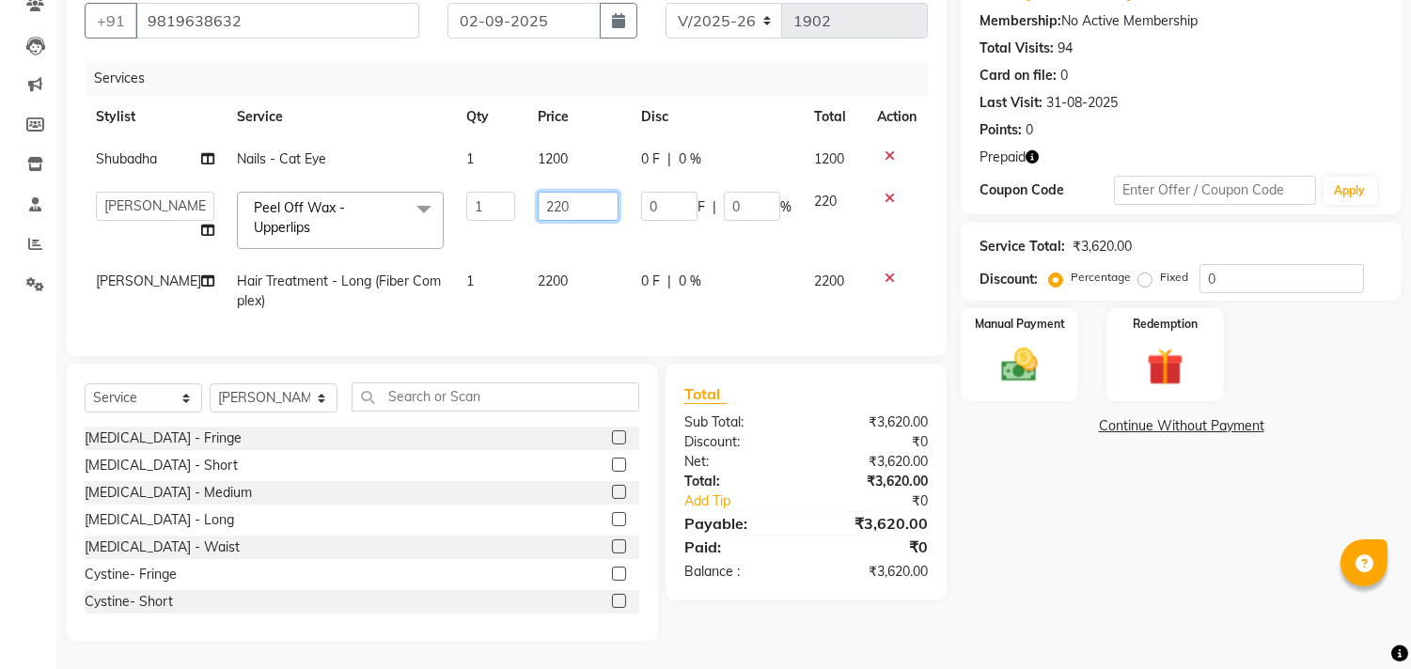
click at [541, 194] on input "220" at bounding box center [578, 206] width 81 height 29
type input "150"
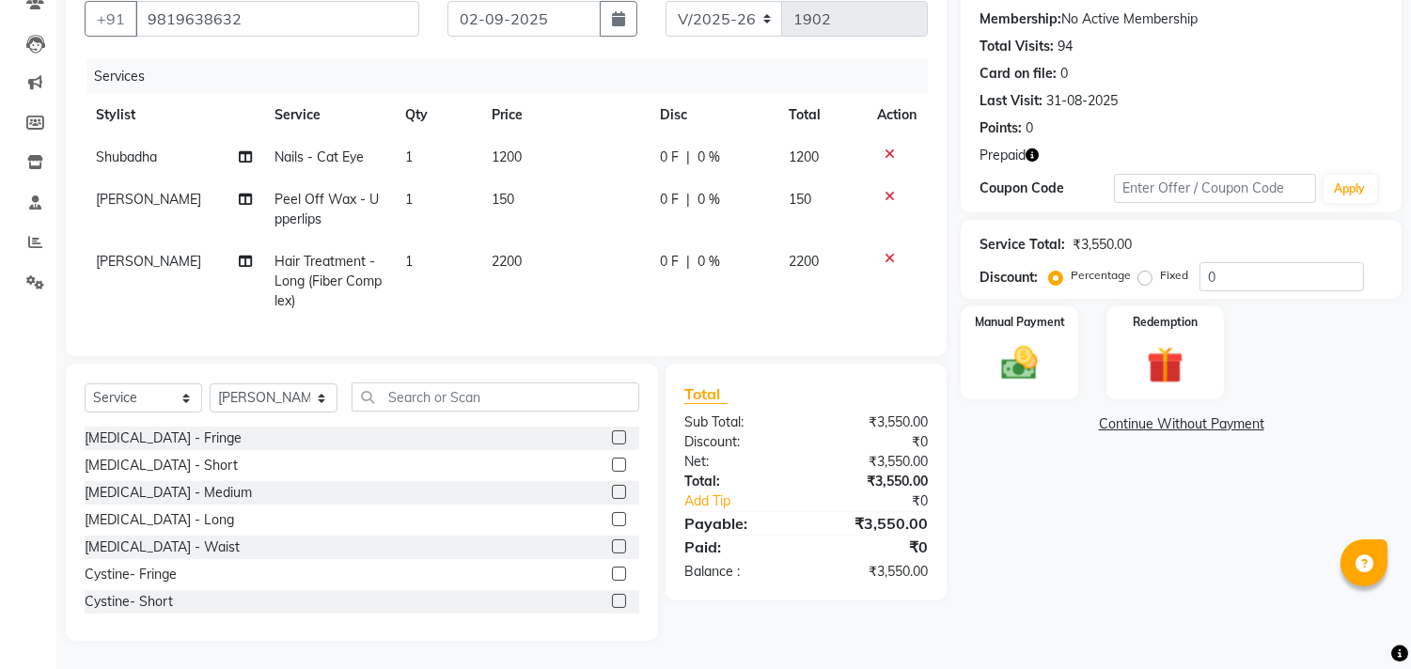
click at [1054, 560] on div "Name: [PERSON_NAME] Membership: No Active Membership Total Visits: 94 Card on f…" at bounding box center [1188, 304] width 455 height 674
click at [1147, 312] on label "Redemption" at bounding box center [1165, 321] width 68 height 18
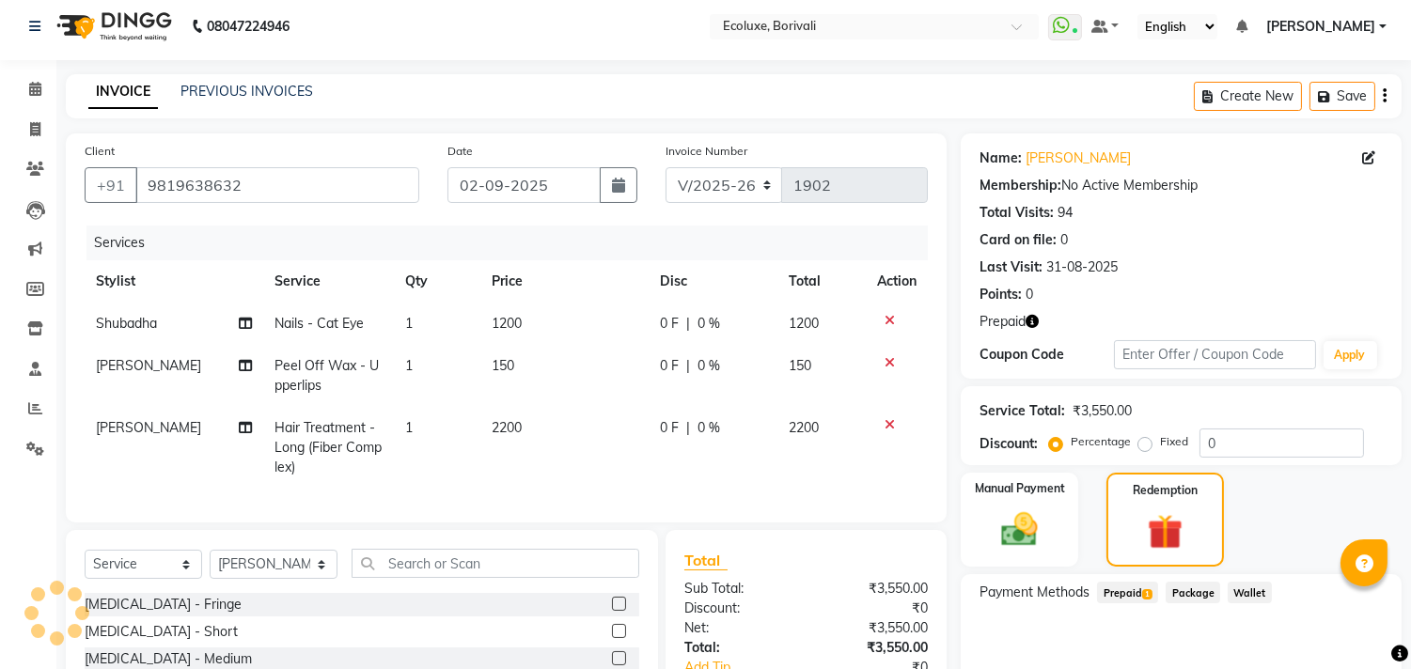
scroll to position [0, 0]
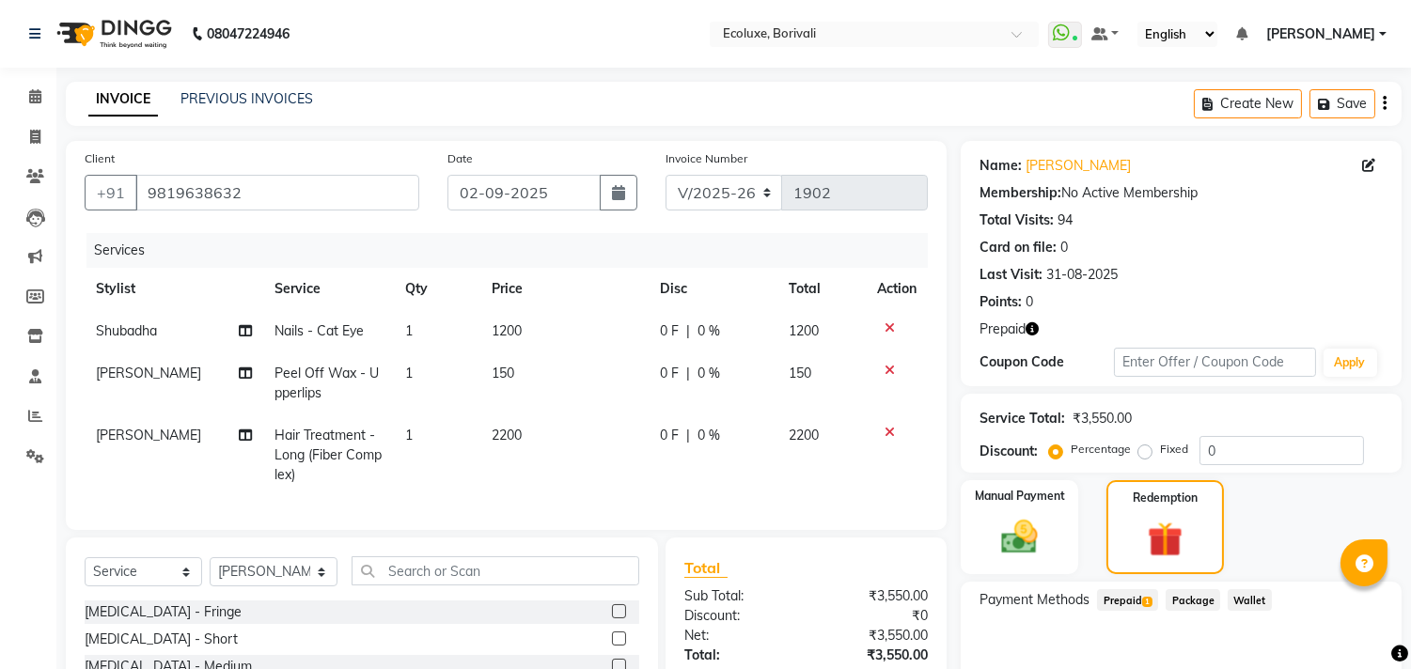
click at [1384, 103] on icon "button" at bounding box center [1385, 103] width 4 height 1
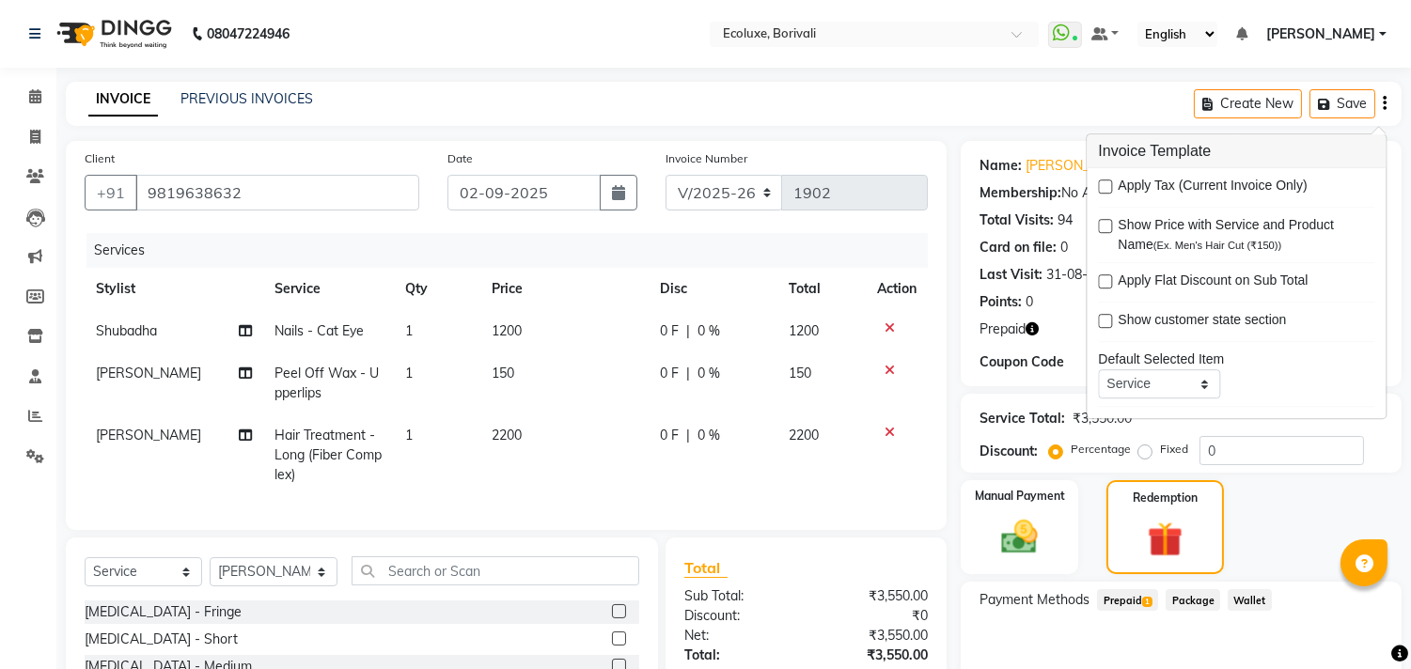
click at [904, 105] on div "INVOICE PREVIOUS INVOICES Create New Save" at bounding box center [734, 104] width 1336 height 44
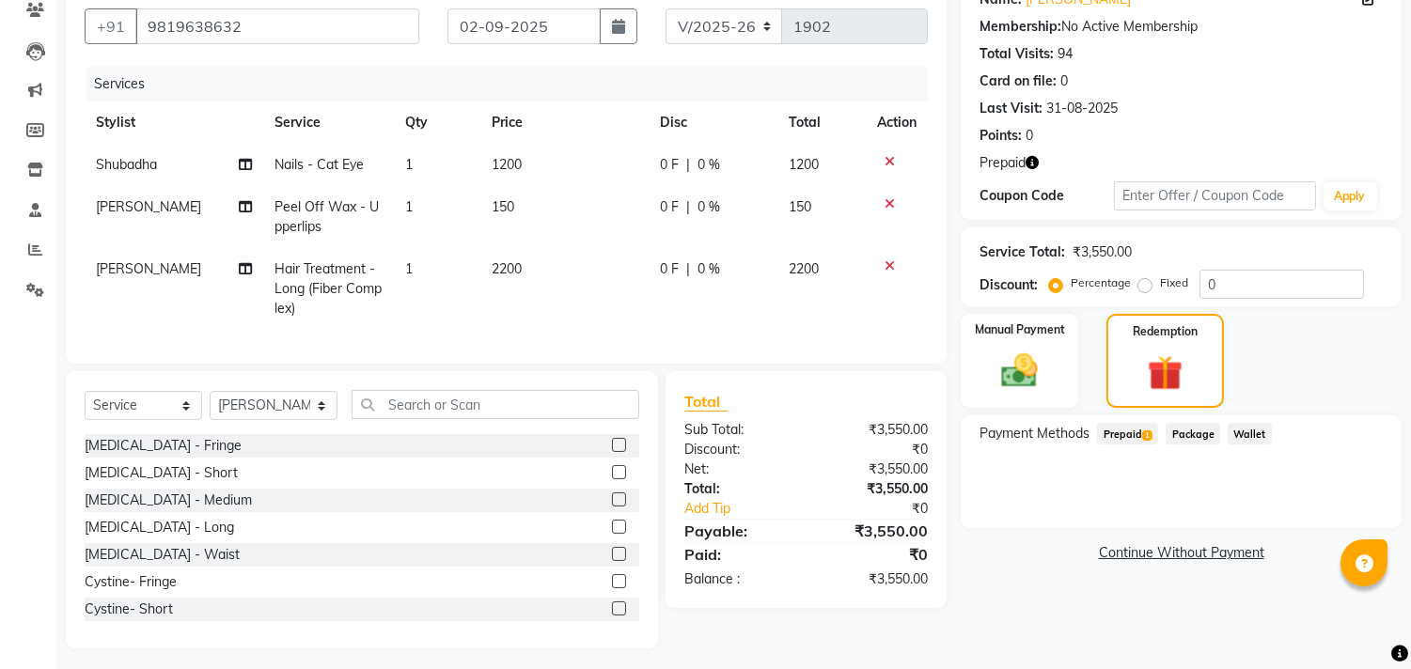
scroll to position [189, 0]
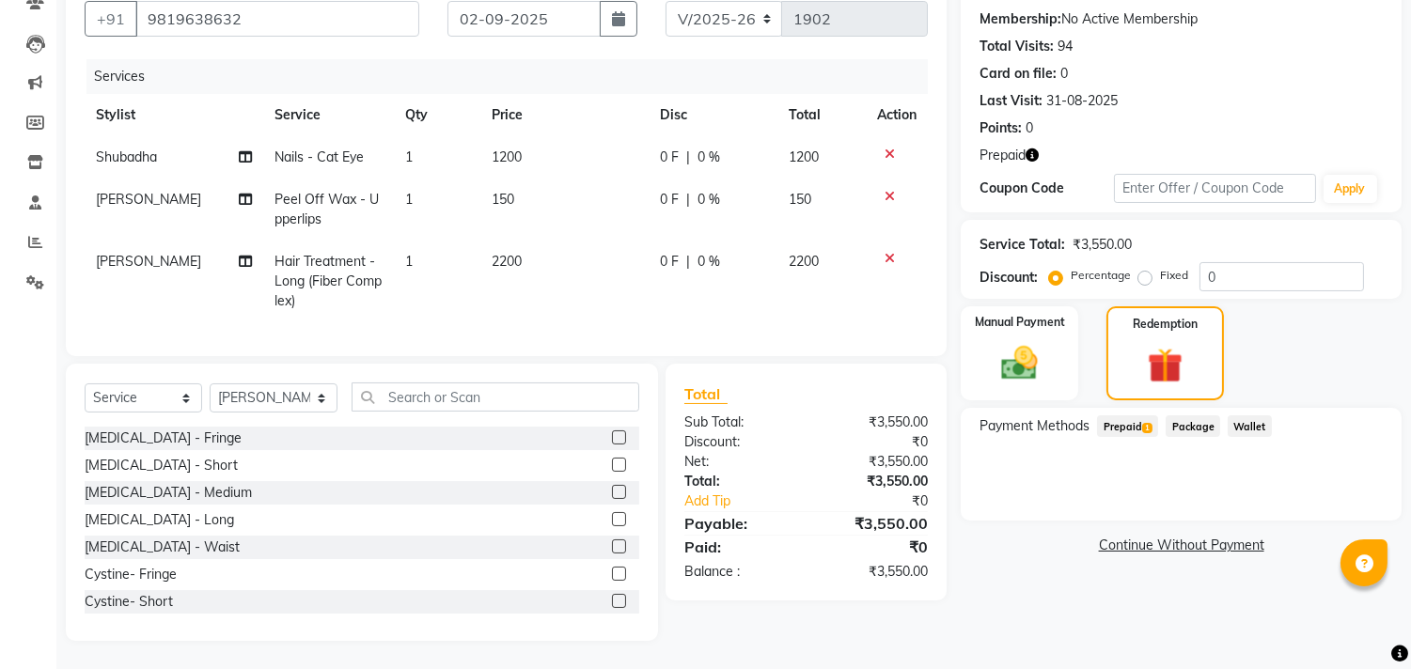
click at [1120, 416] on span "Prepaid 1" at bounding box center [1127, 427] width 61 height 22
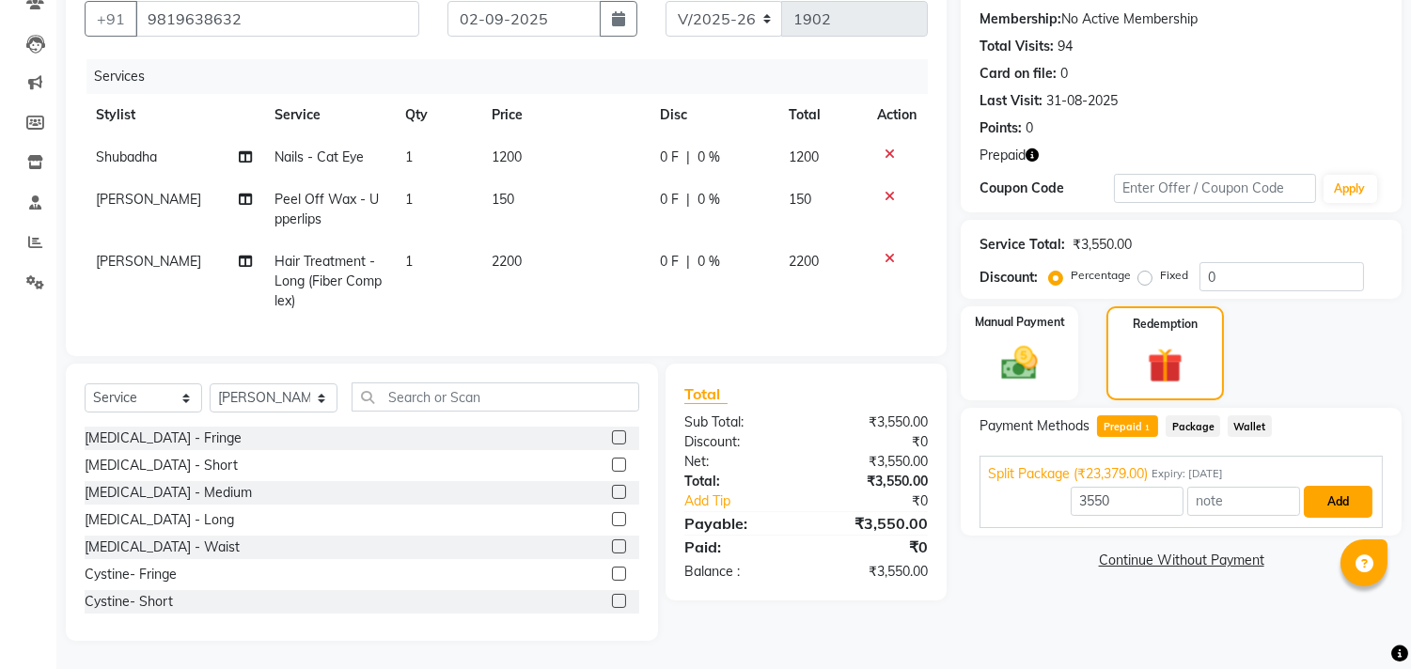
click at [1345, 493] on button "Add" at bounding box center [1338, 502] width 69 height 32
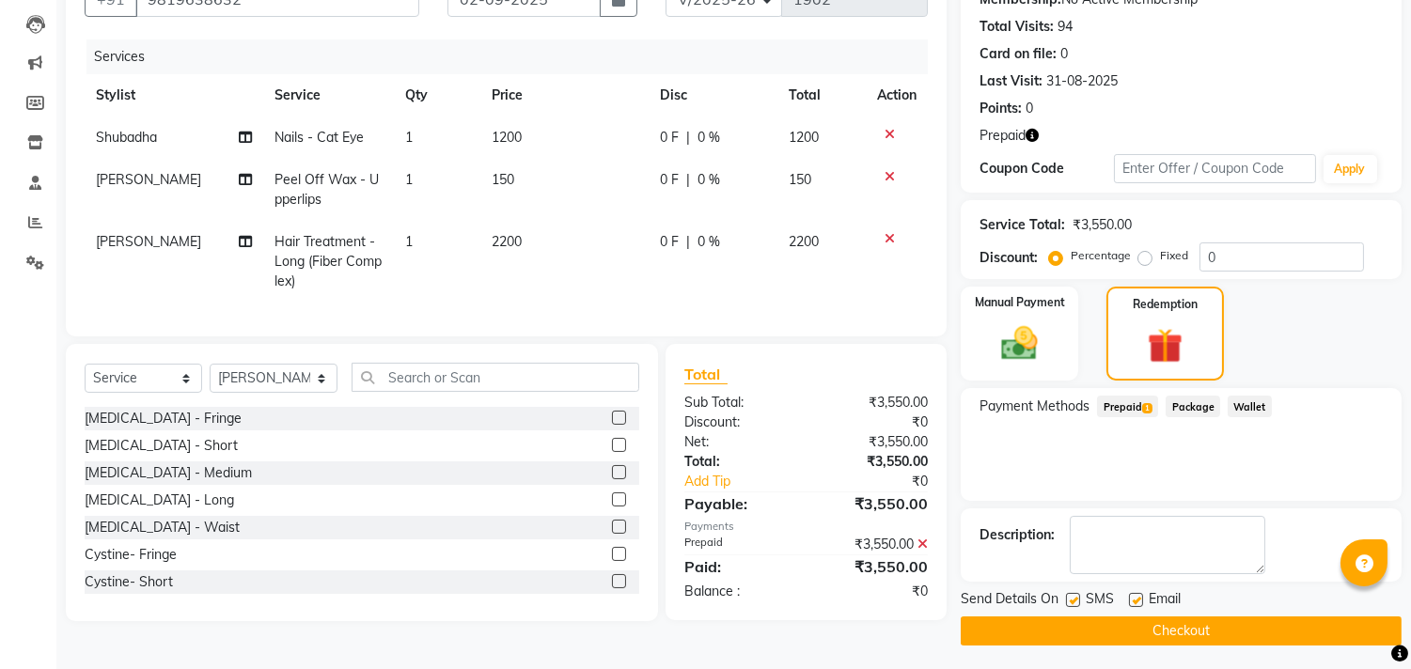
scroll to position [197, 0]
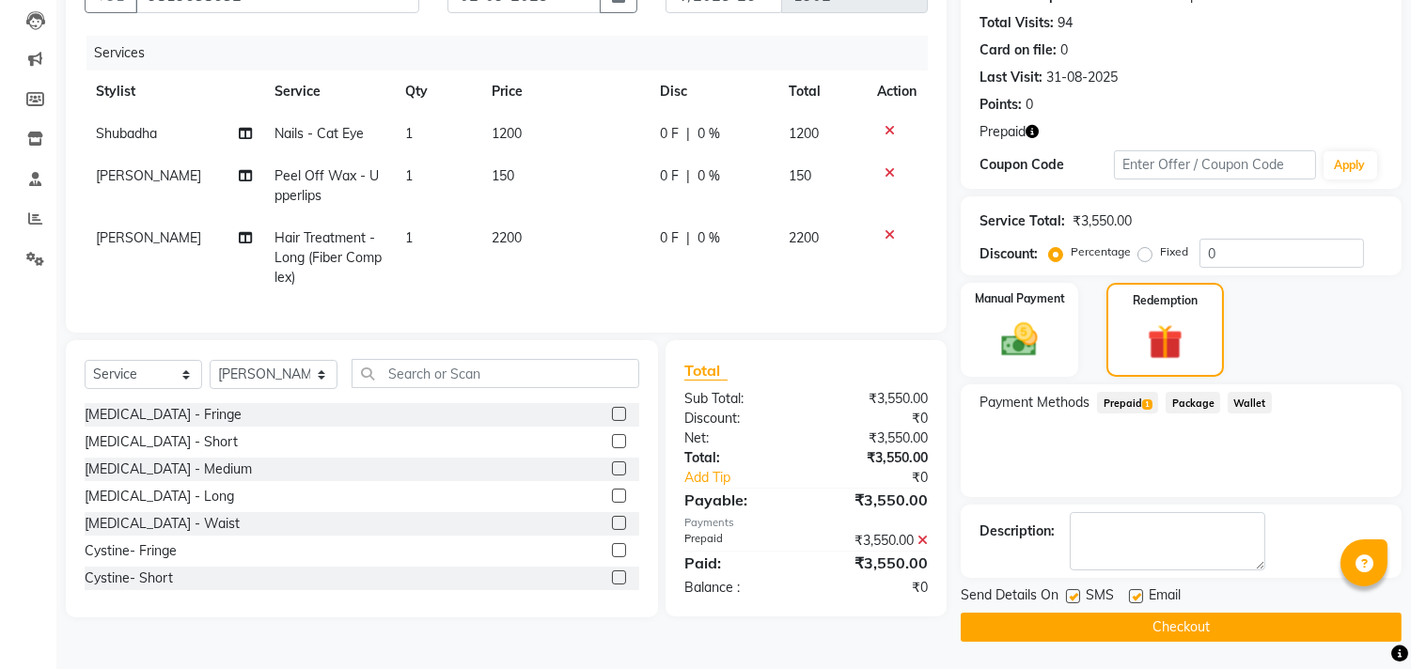
click at [1098, 626] on button "Checkout" at bounding box center [1181, 627] width 441 height 29
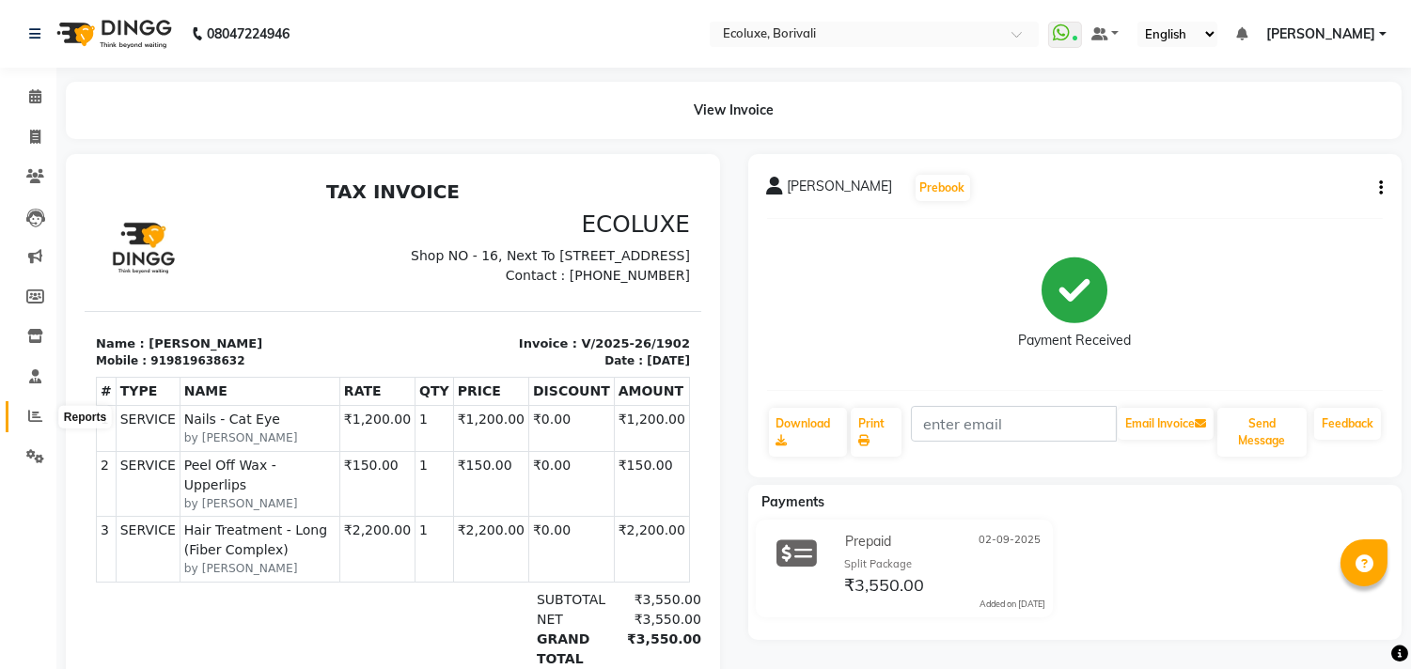
click at [33, 425] on span at bounding box center [35, 417] width 33 height 22
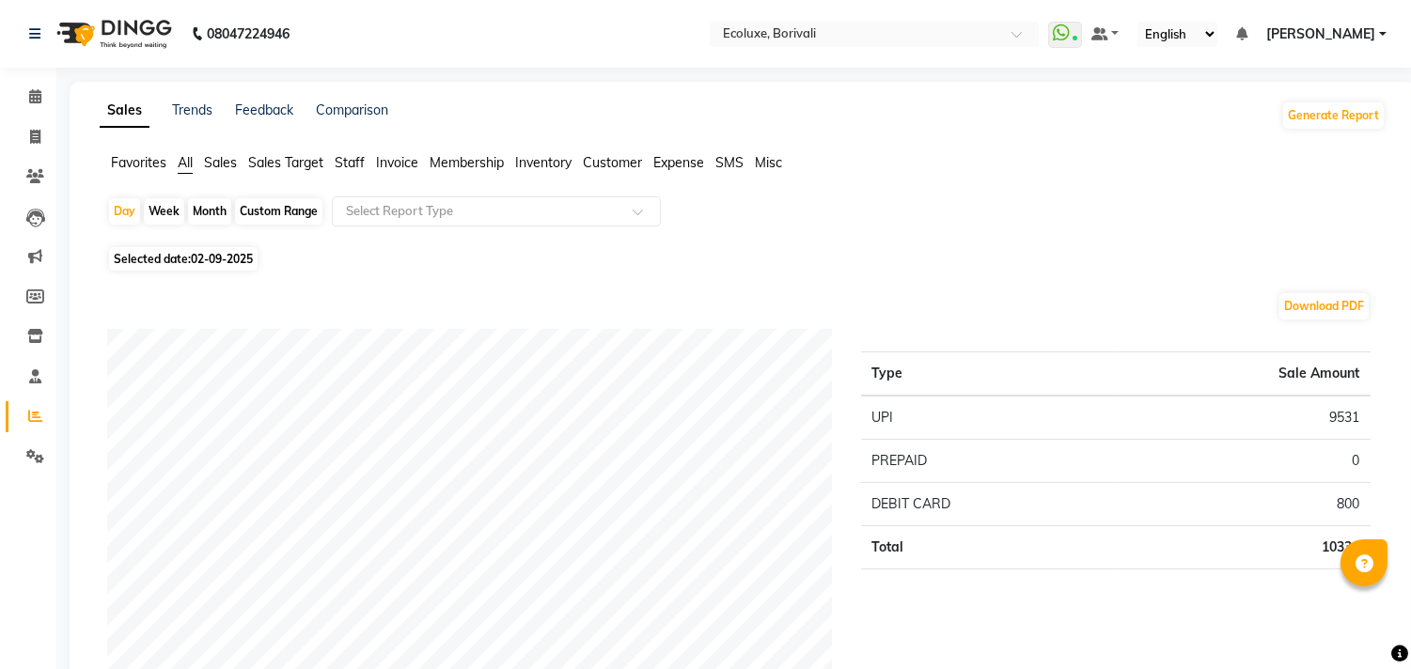
click at [348, 160] on span "Staff" at bounding box center [350, 162] width 30 height 17
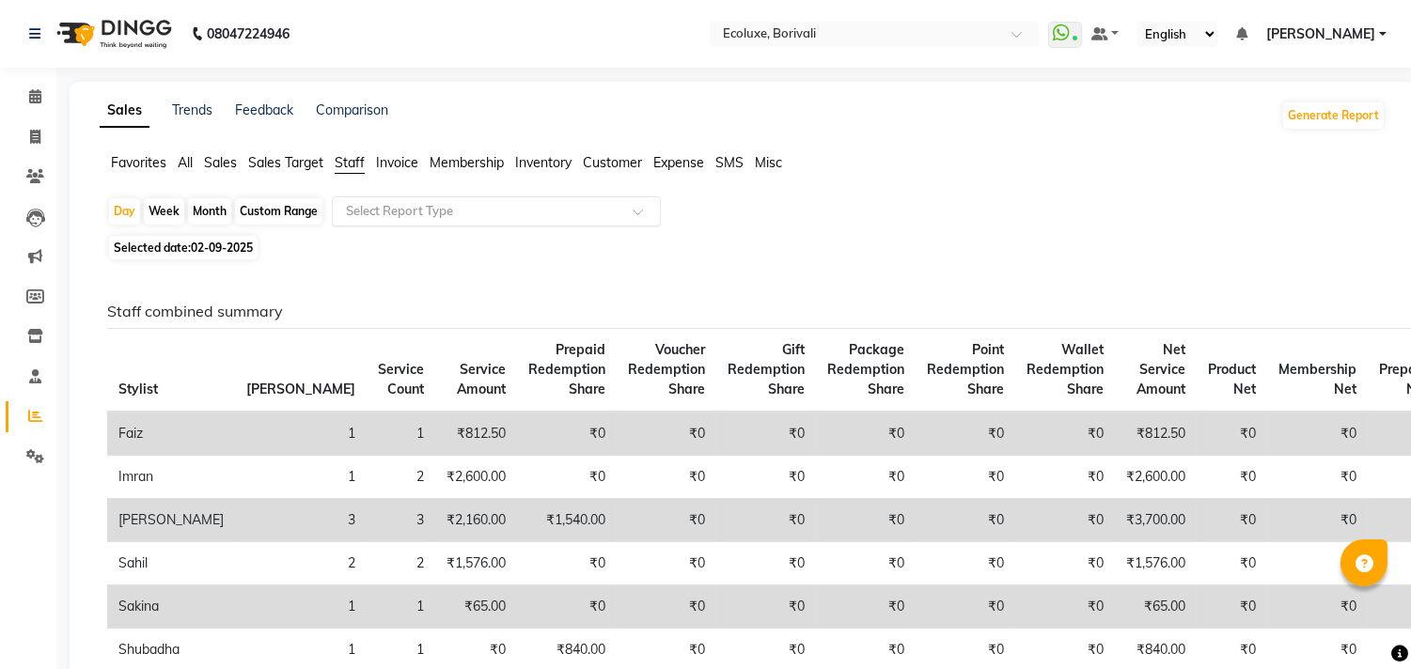
drag, startPoint x: 414, startPoint y: 208, endPoint x: 414, endPoint y: 222, distance: 14.1
click at [414, 209] on input "text" at bounding box center [477, 211] width 271 height 19
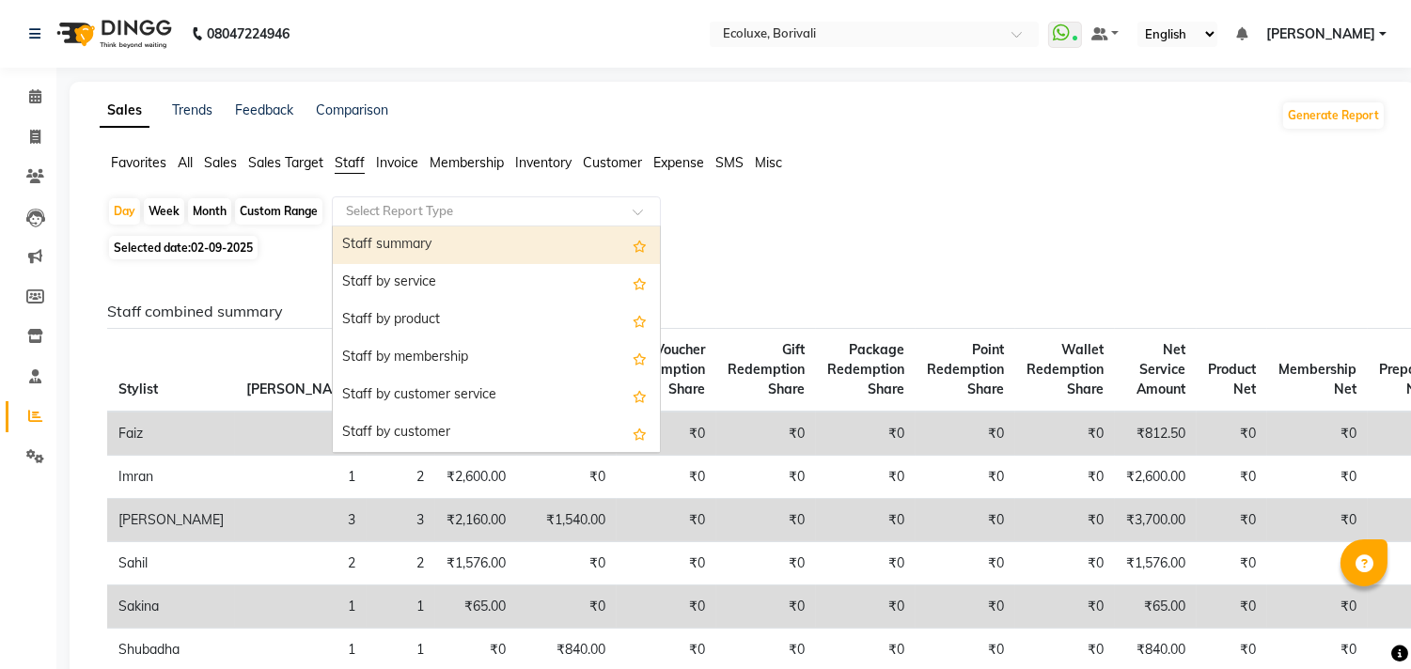
click at [409, 249] on div "Staff summary" at bounding box center [496, 246] width 327 height 38
select select "full_report"
select select "csv"
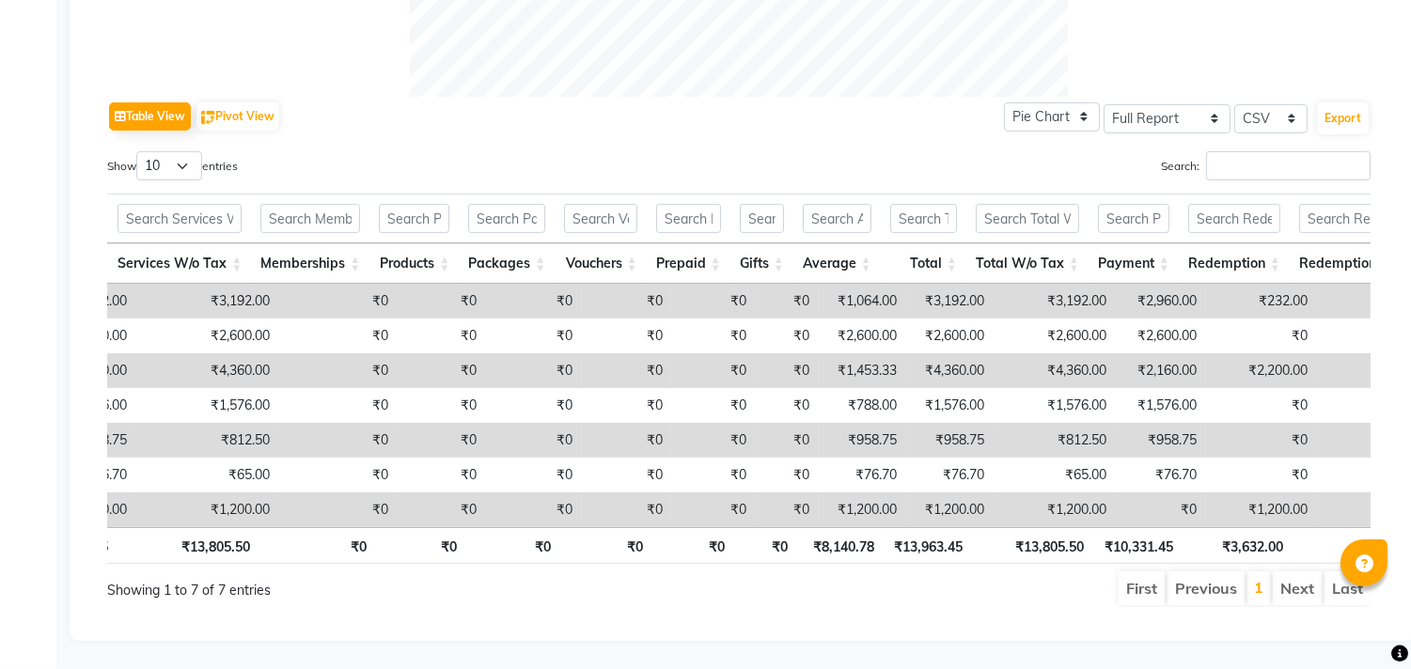
scroll to position [0, 659]
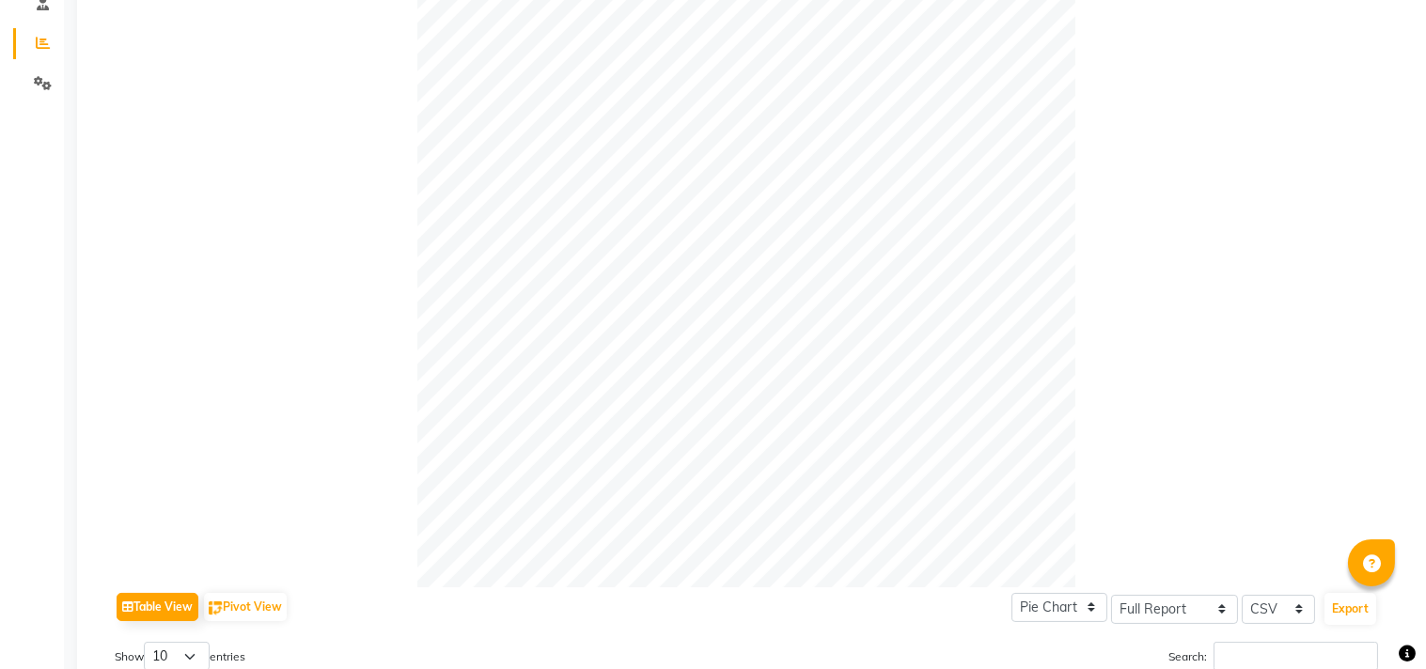
scroll to position [0, 0]
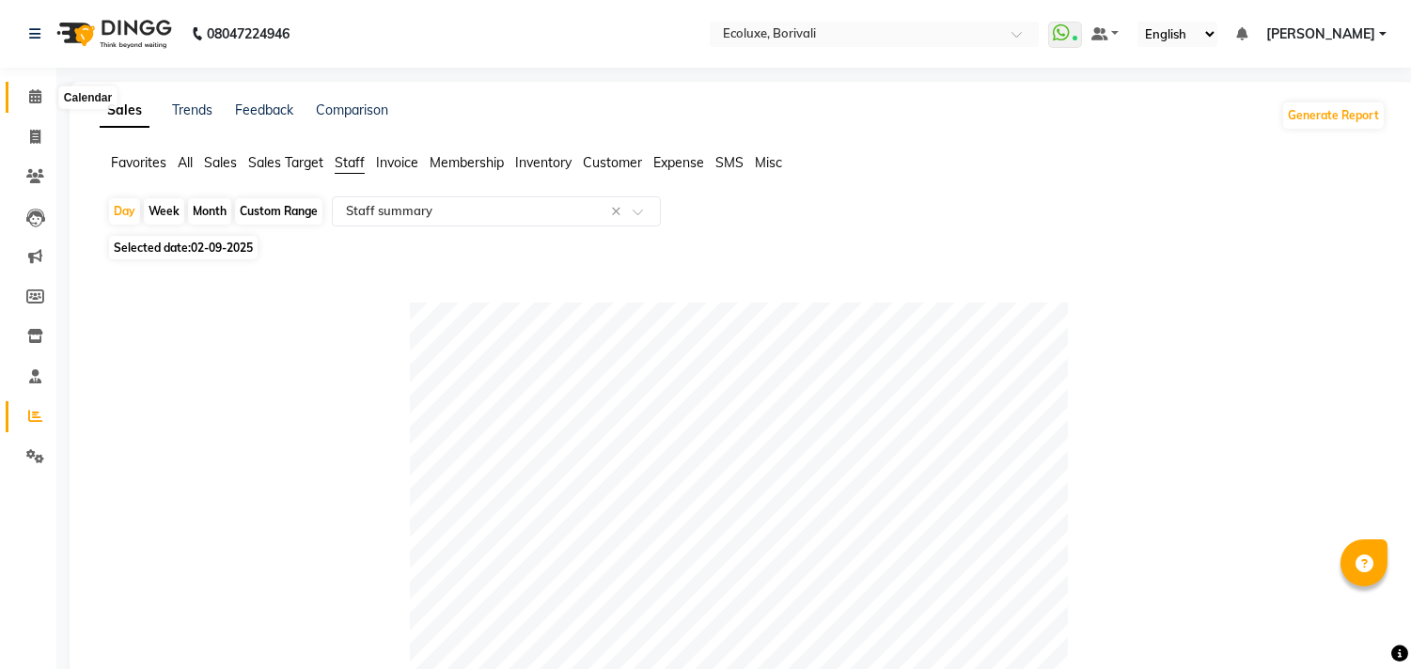
click at [25, 103] on span at bounding box center [35, 97] width 33 height 22
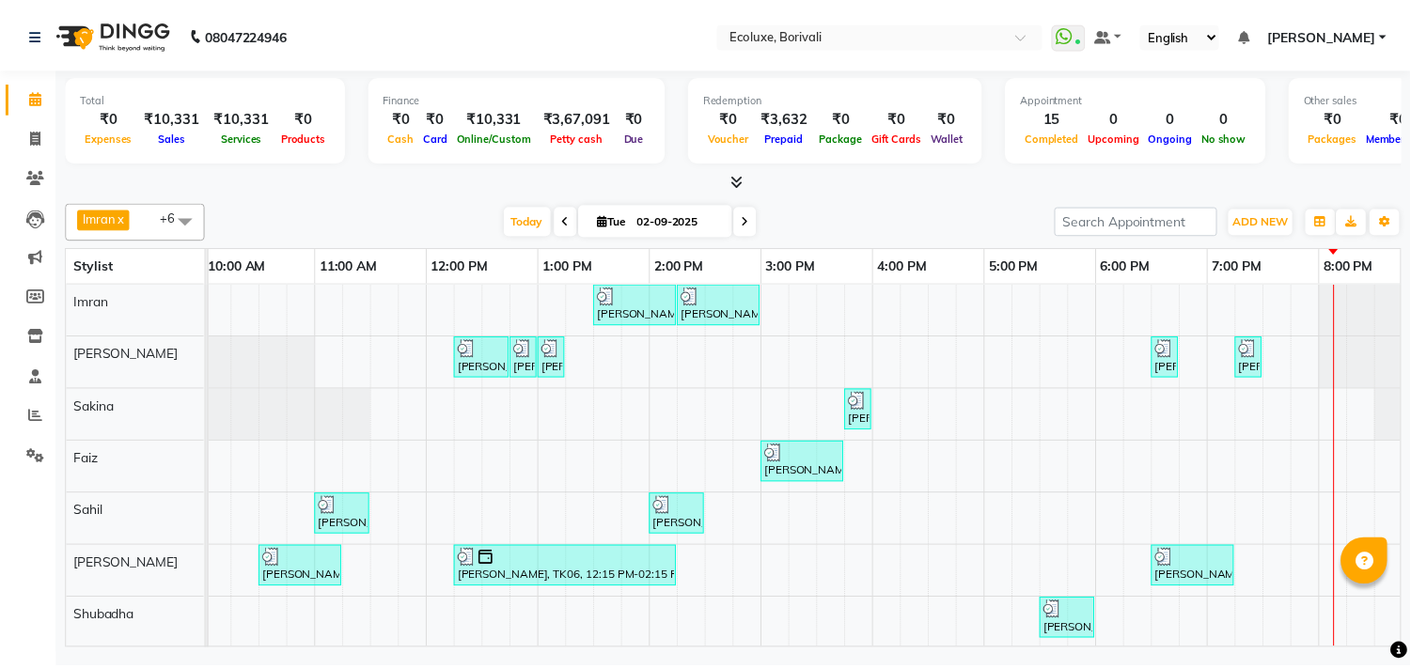
scroll to position [0, 373]
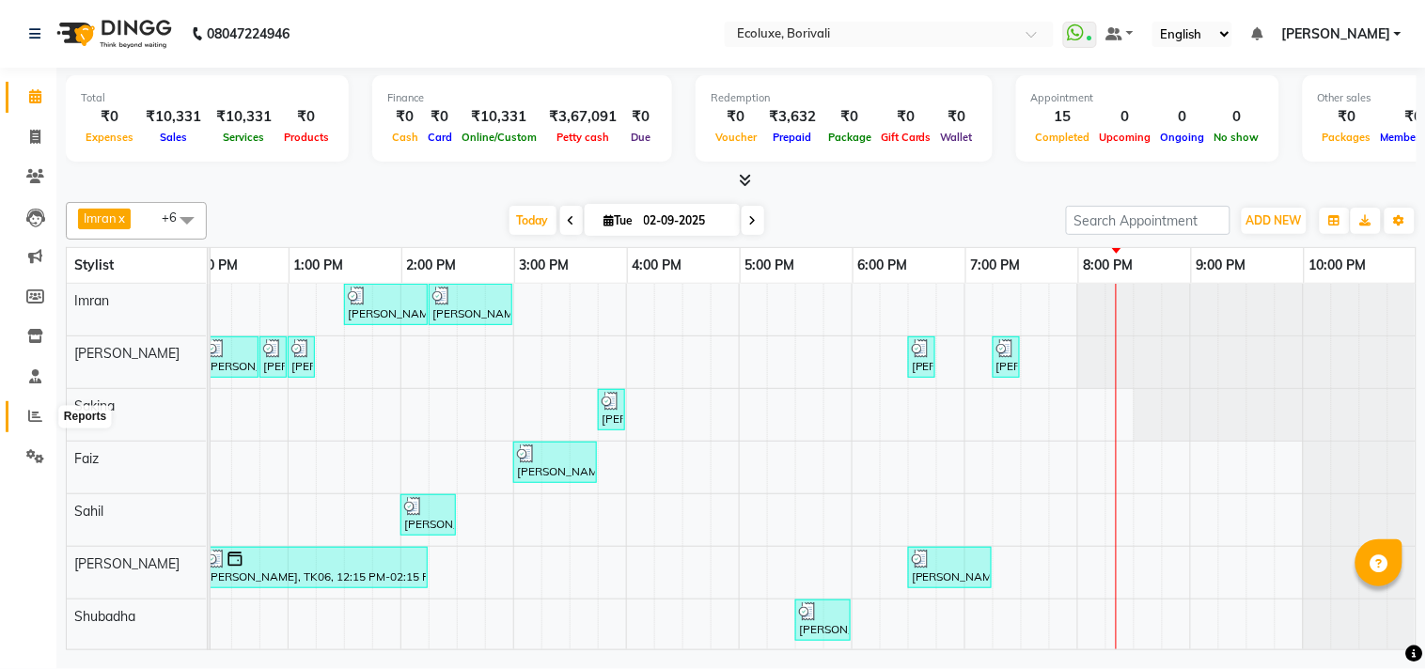
click at [24, 414] on span at bounding box center [35, 417] width 33 height 22
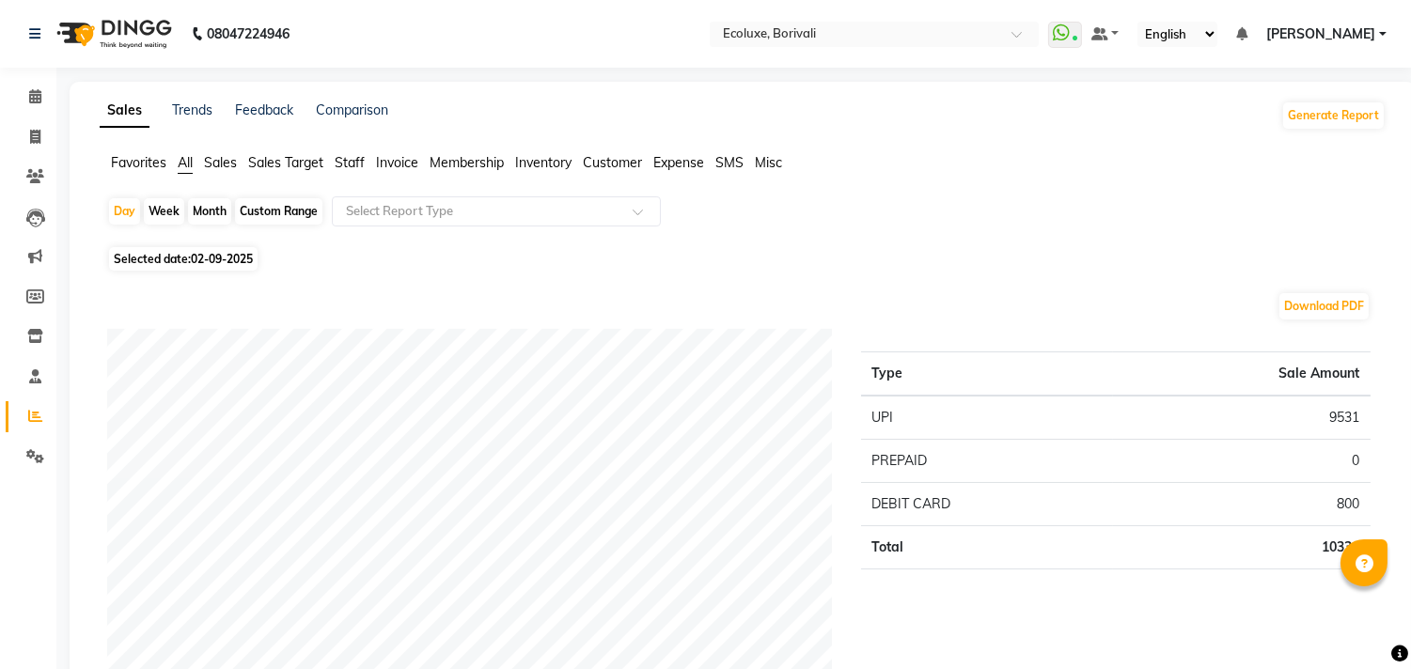
click at [242, 258] on span "02-09-2025" at bounding box center [222, 259] width 62 height 14
select select "9"
select select "2025"
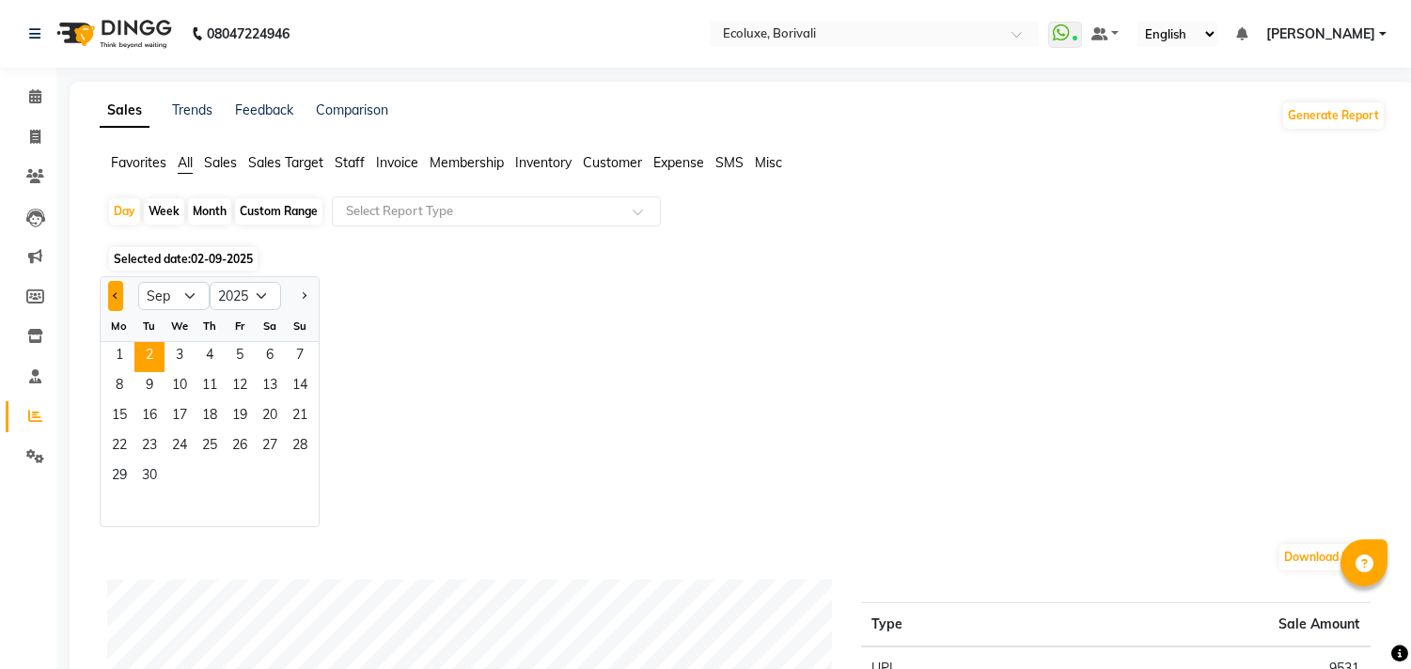
click at [108, 292] on button "Previous month" at bounding box center [115, 296] width 15 height 30
select select "8"
click at [241, 358] on span "1" at bounding box center [240, 357] width 30 height 30
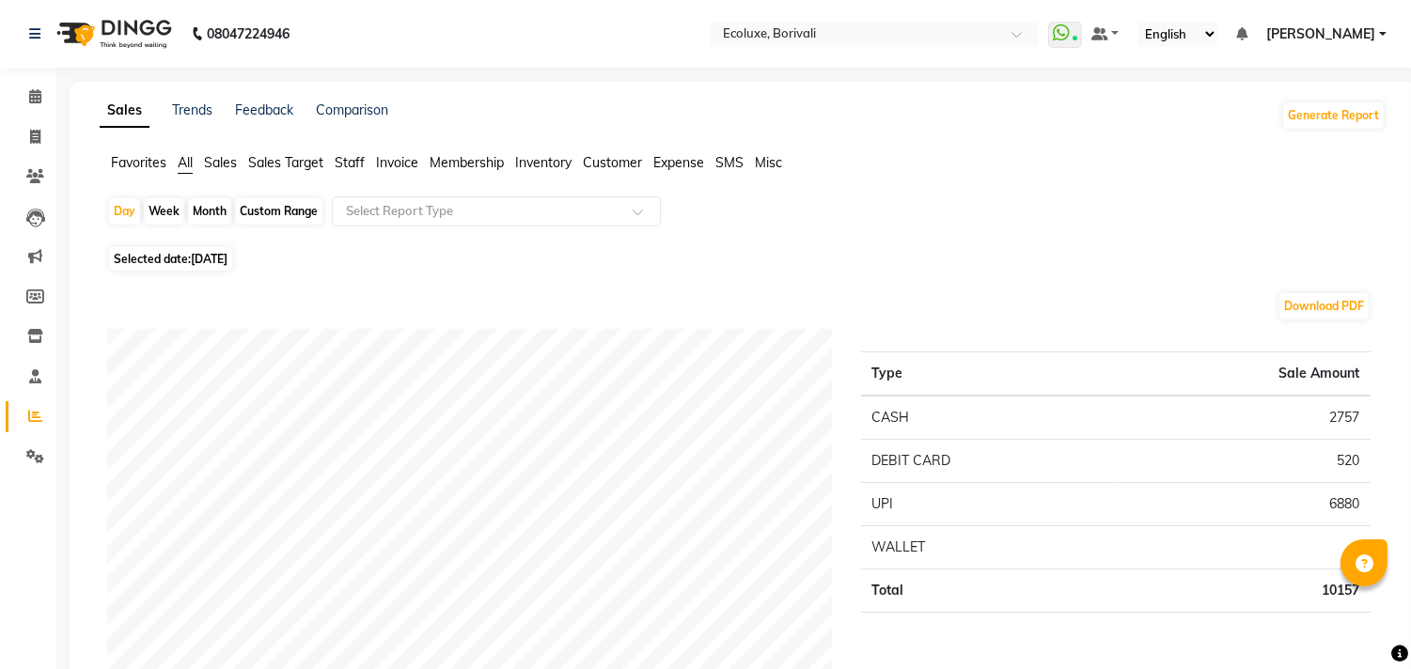
click at [274, 213] on div "Custom Range" at bounding box center [278, 211] width 87 height 26
select select "8"
select select "2025"
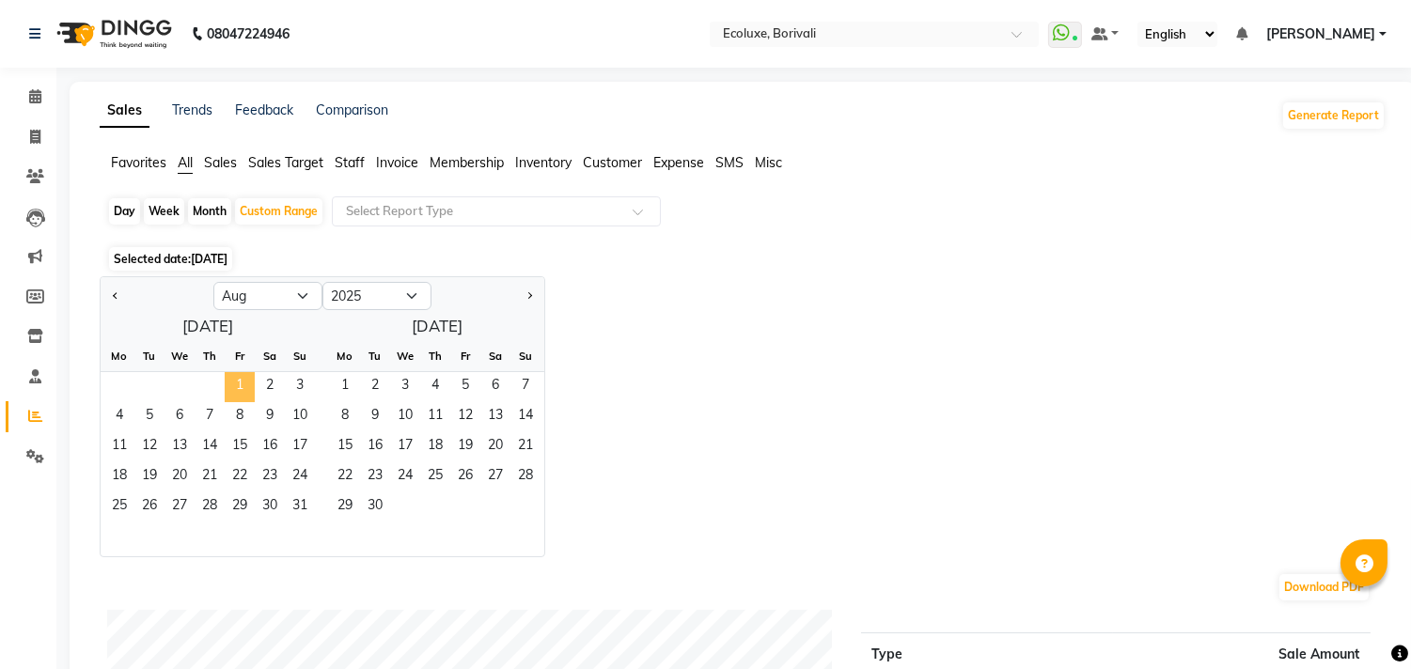
click at [243, 377] on span "1" at bounding box center [240, 387] width 30 height 30
click at [293, 499] on span "31" at bounding box center [300, 508] width 30 height 30
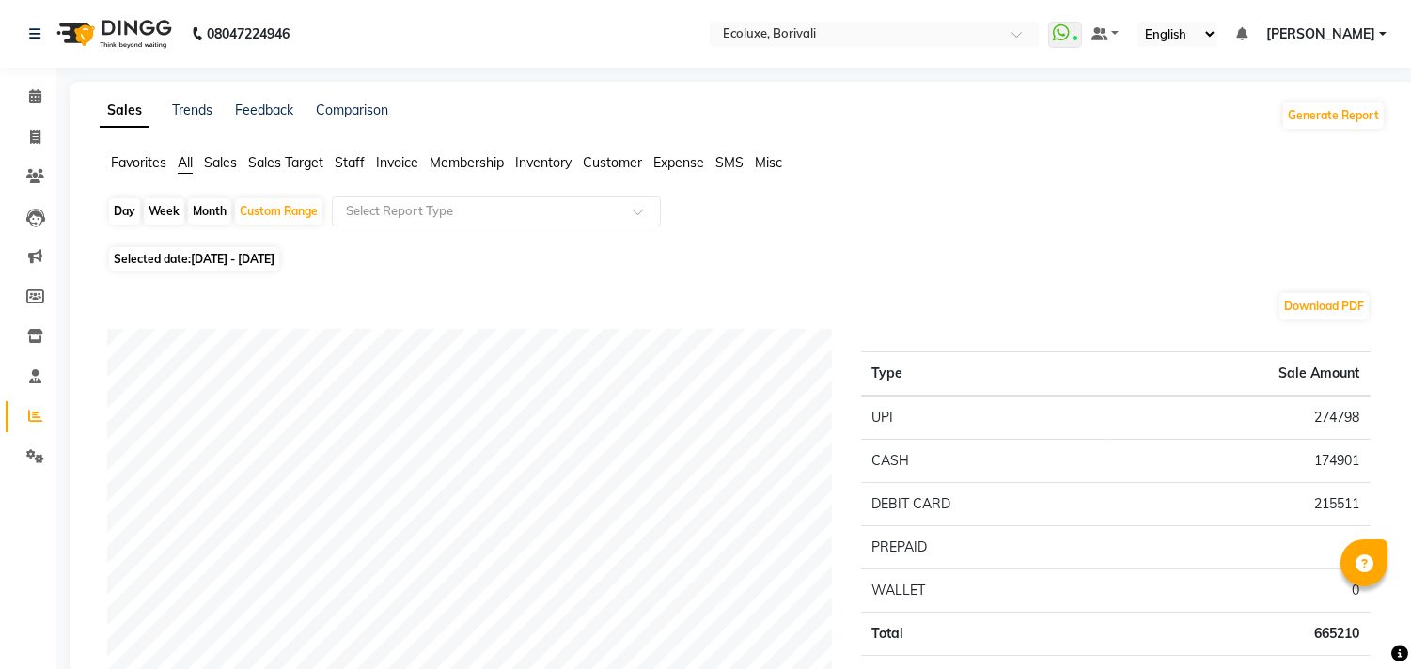
click at [220, 156] on span "Sales" at bounding box center [220, 162] width 33 height 17
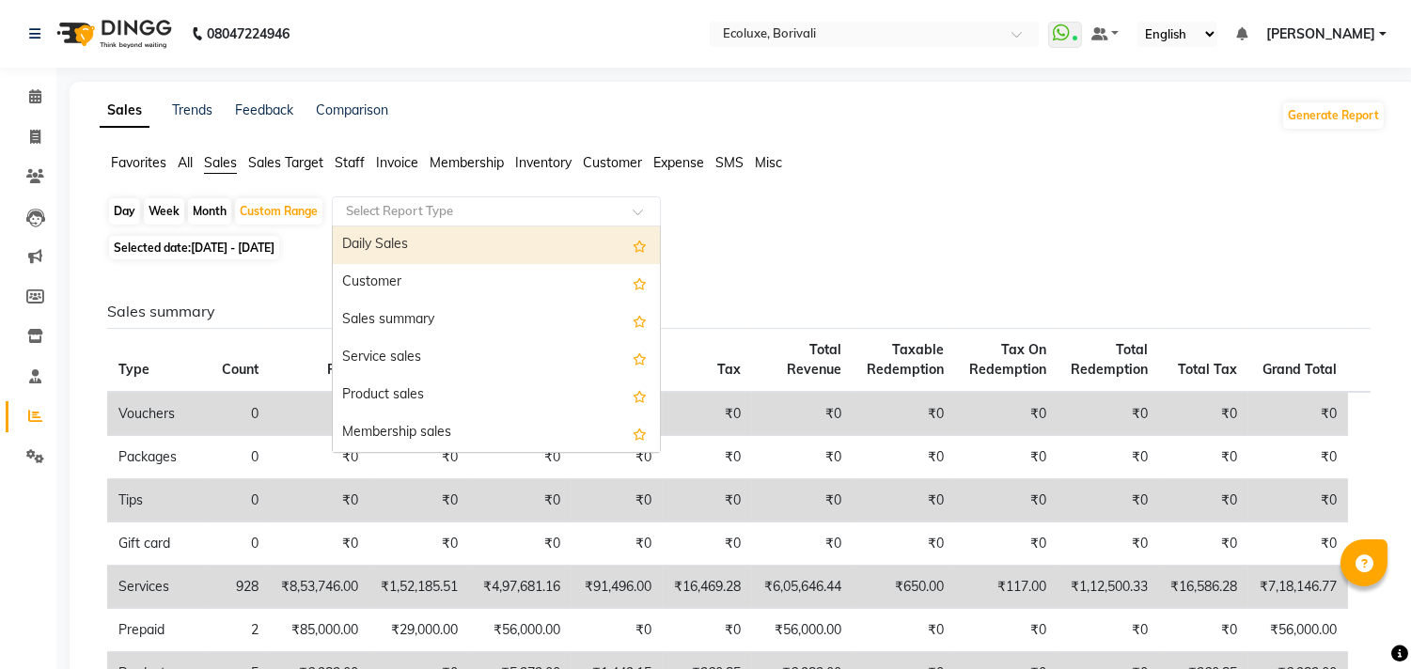
click at [457, 205] on input "text" at bounding box center [477, 211] width 271 height 19
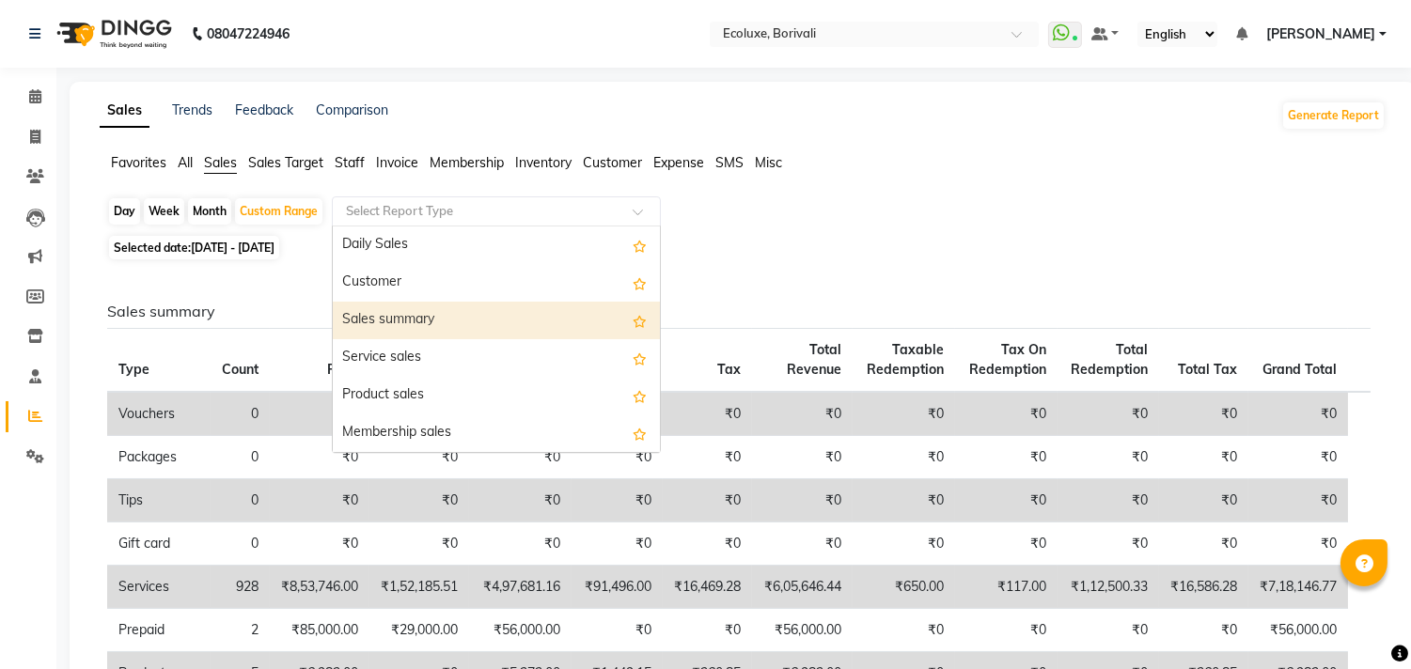
click at [402, 310] on div "Sales summary" at bounding box center [496, 321] width 327 height 38
select select "full_report"
select select "csv"
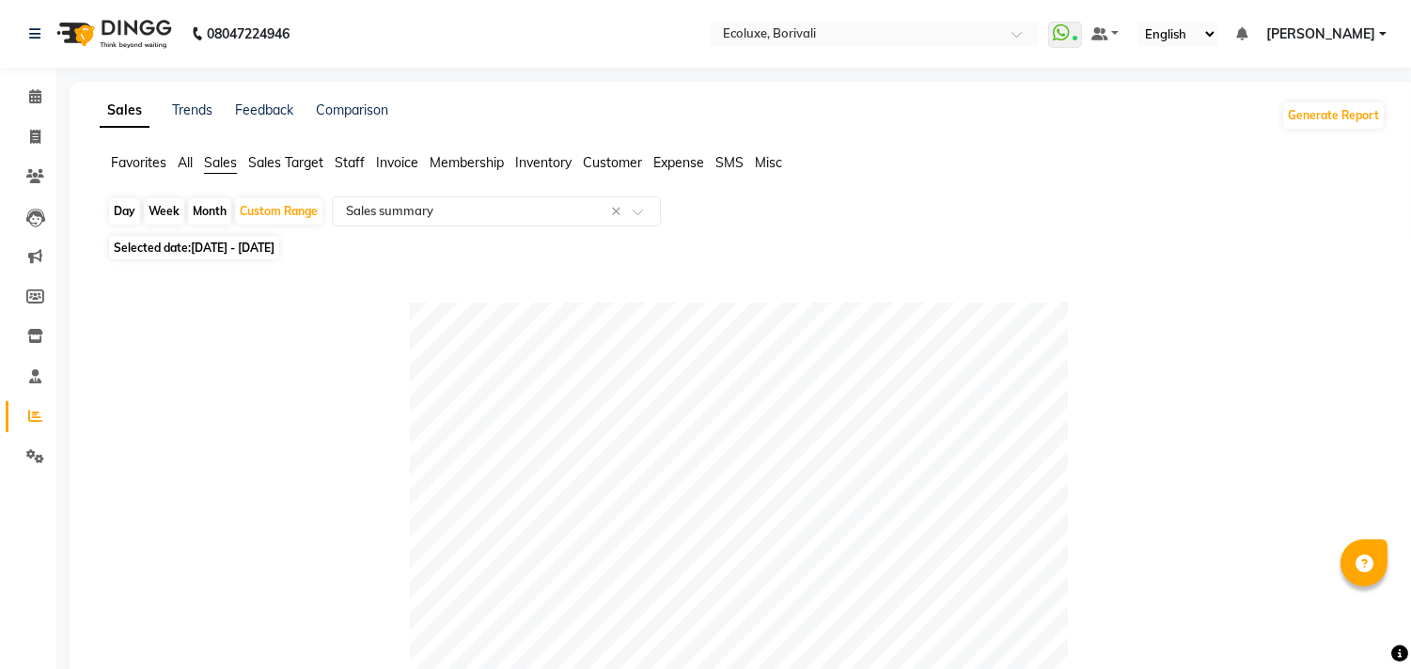
click at [355, 162] on span "Staff" at bounding box center [350, 162] width 30 height 17
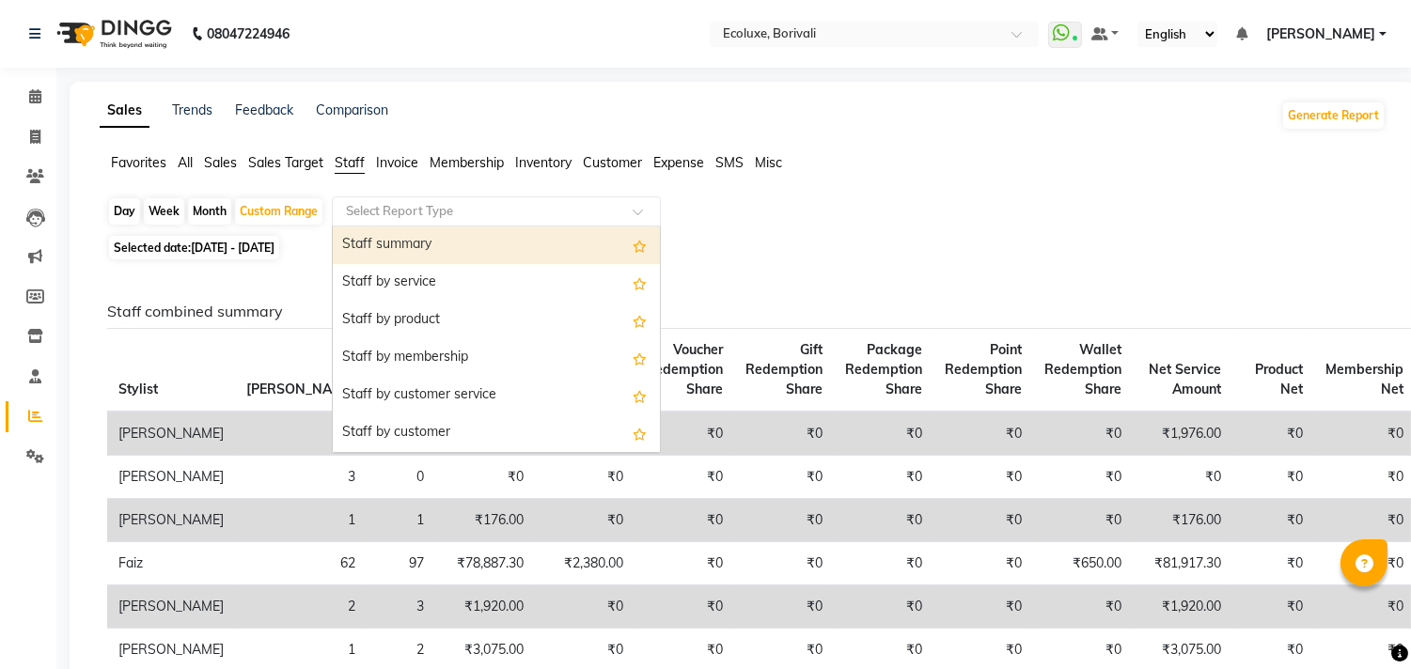
click at [415, 202] on input "text" at bounding box center [477, 211] width 271 height 19
click at [421, 244] on div "Staff summary" at bounding box center [496, 246] width 327 height 38
select select "full_report"
select select "csv"
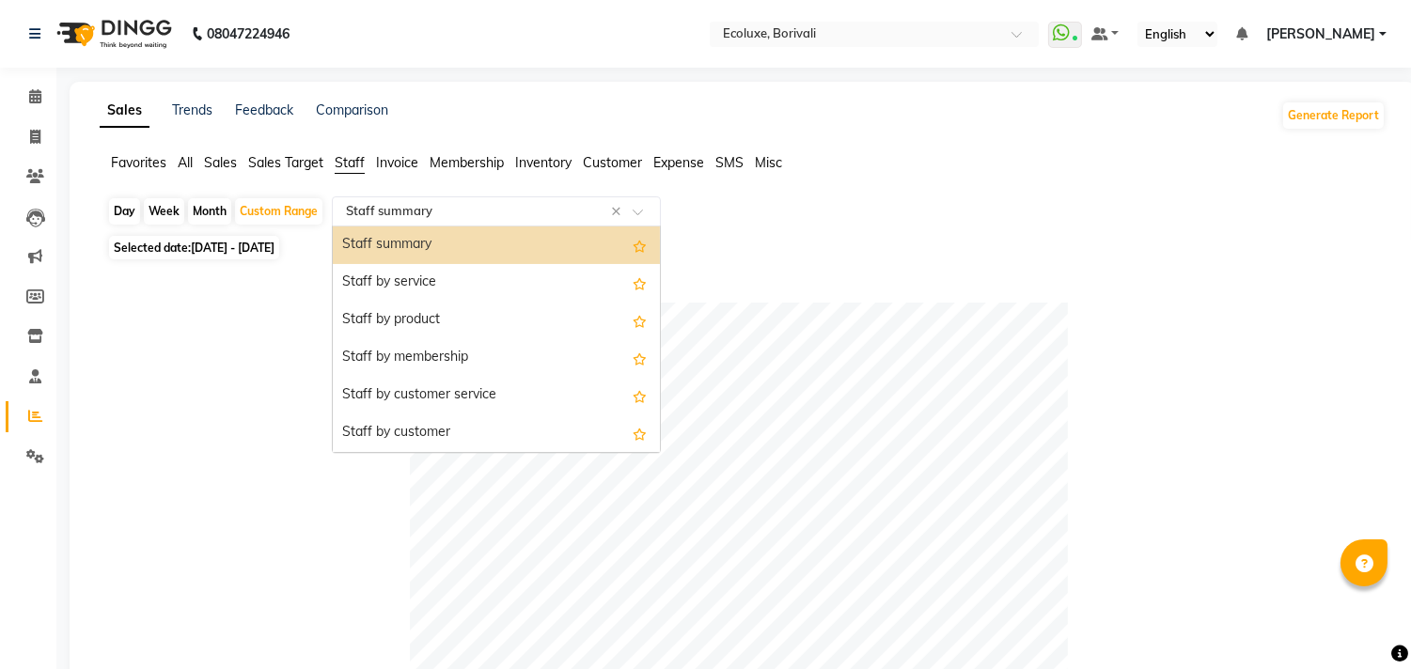
click at [425, 203] on input "text" at bounding box center [477, 211] width 271 height 19
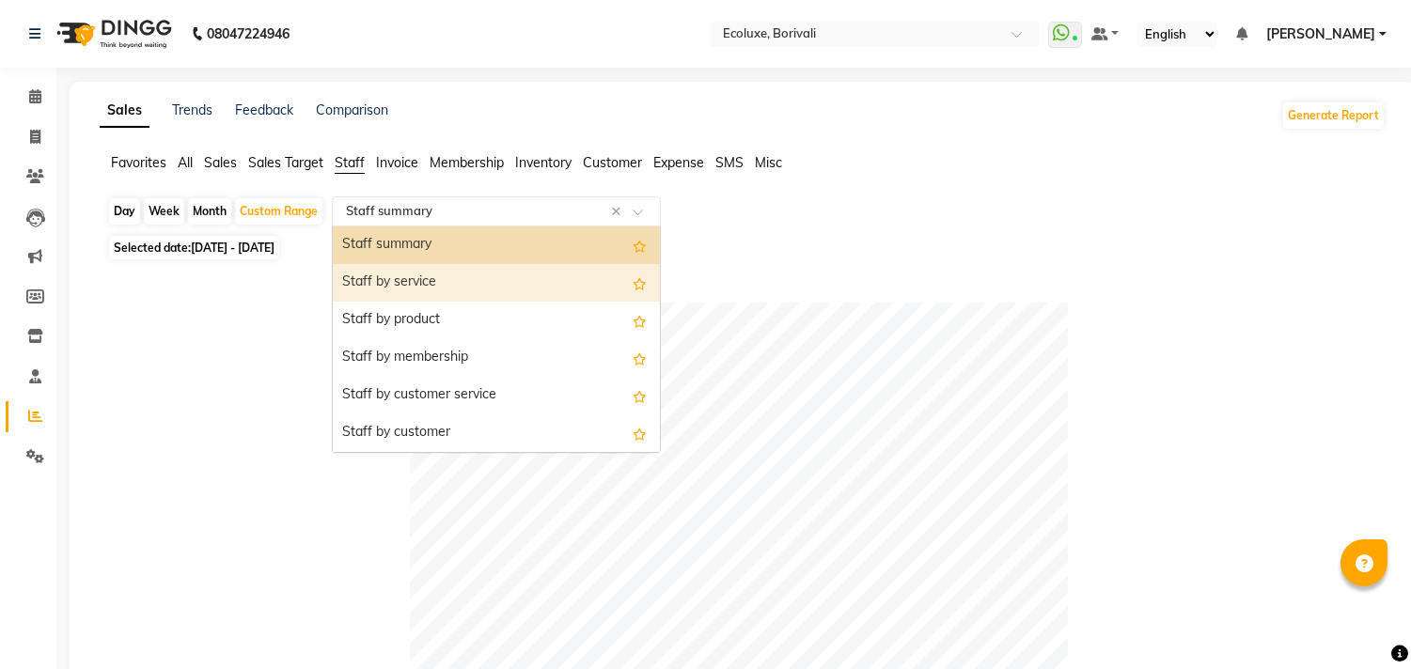
click at [400, 290] on div "Staff by service" at bounding box center [496, 283] width 327 height 38
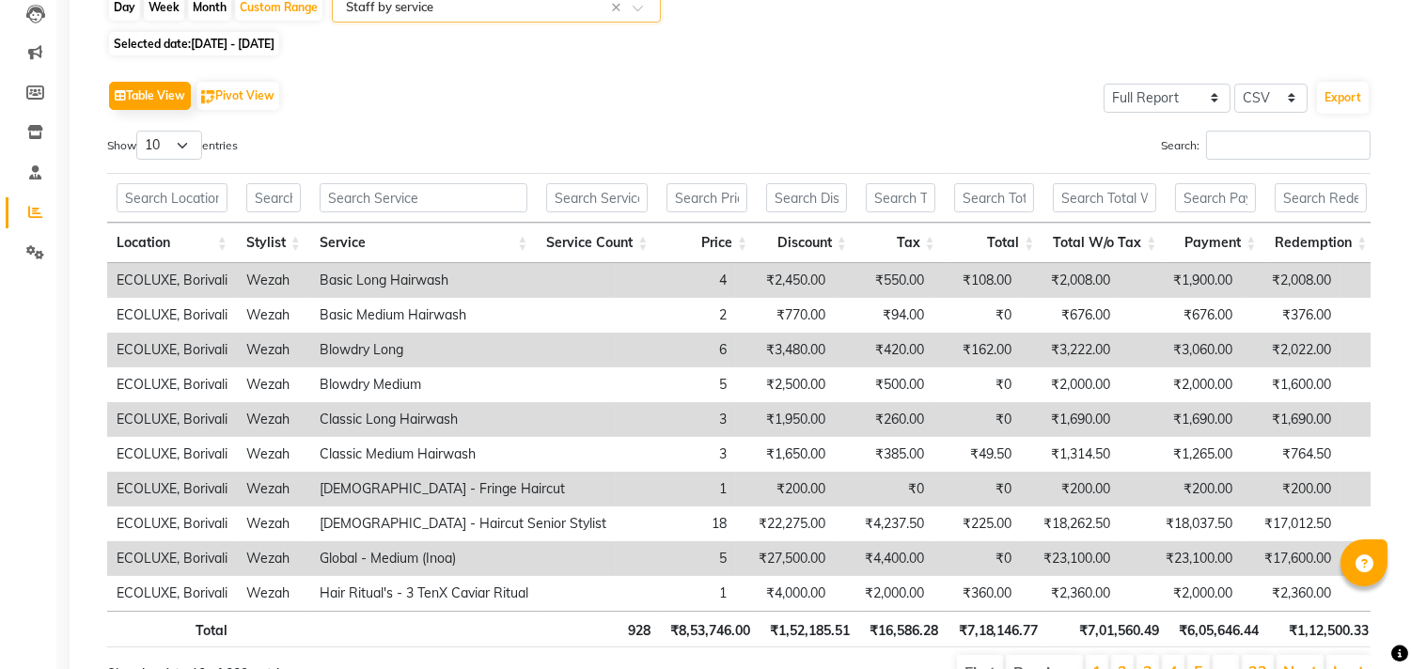
scroll to position [209, 0]
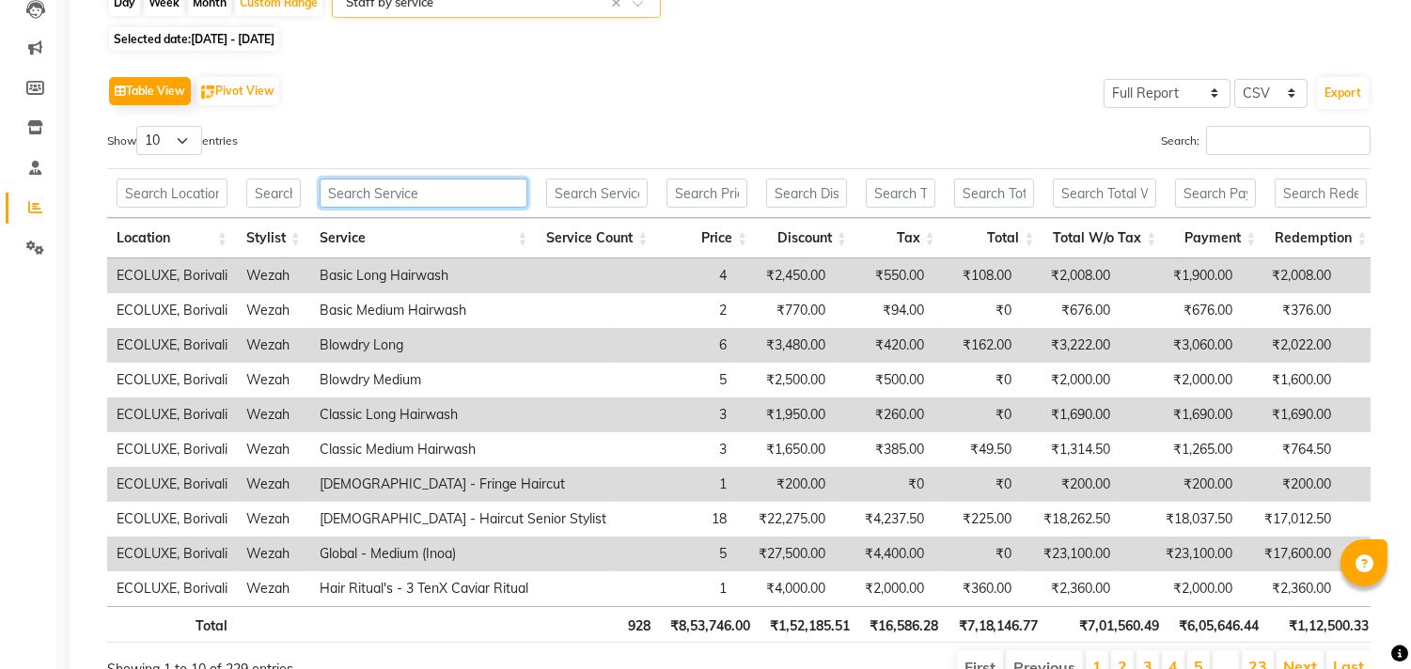
click at [407, 195] on input "text" at bounding box center [424, 193] width 208 height 29
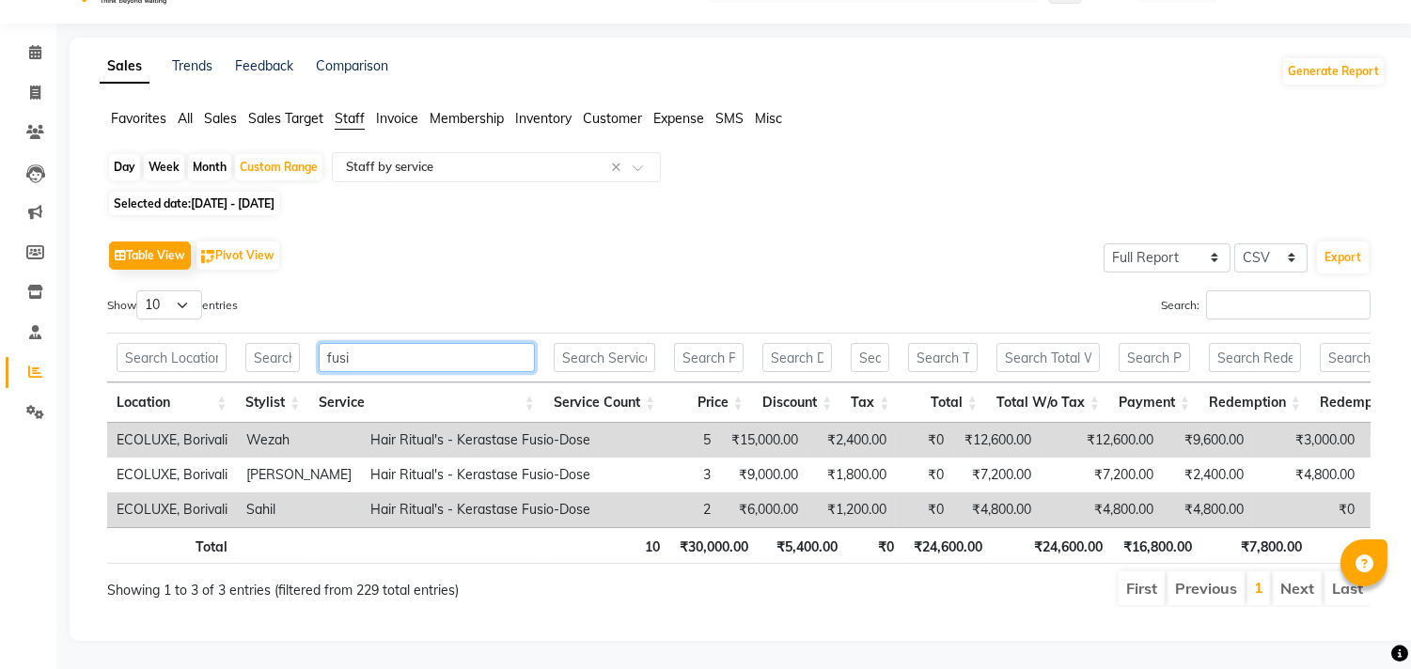
scroll to position [77, 0]
type input "fusio"
click at [338, 343] on input "fusio" at bounding box center [427, 357] width 216 height 29
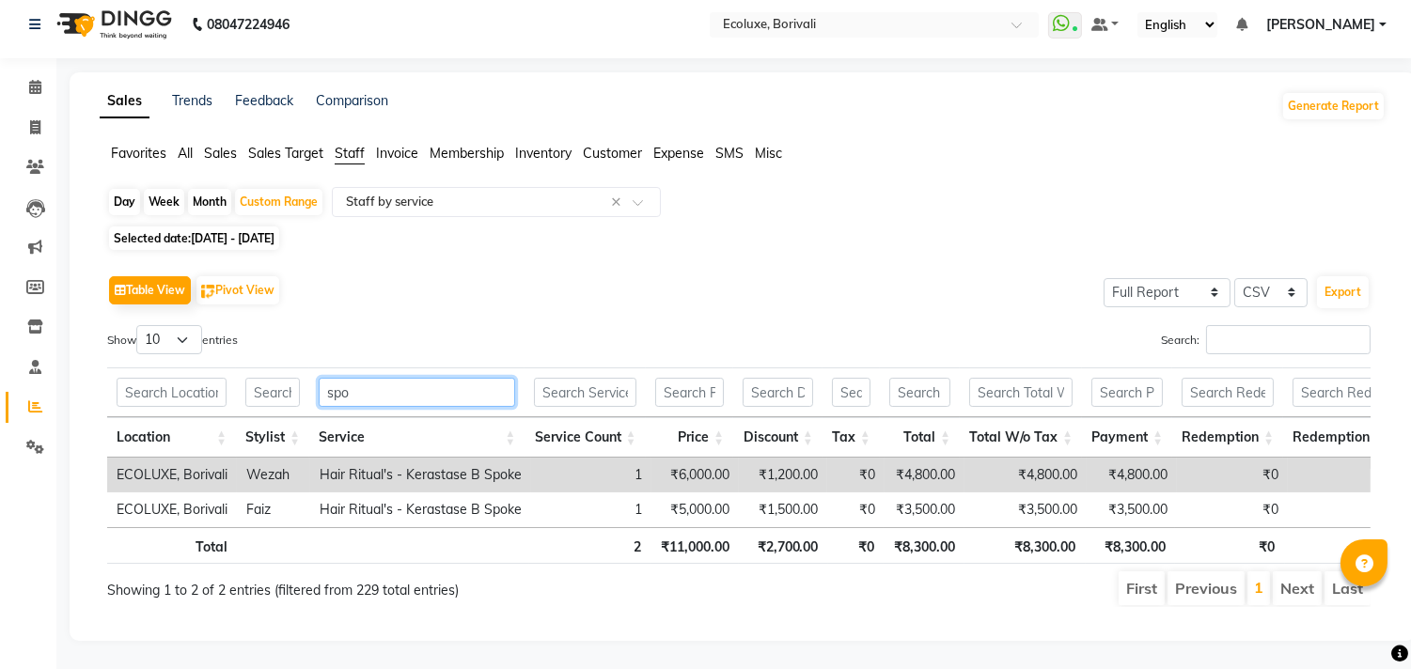
scroll to position [41, 0]
click at [370, 378] on input "spoke" at bounding box center [417, 392] width 196 height 29
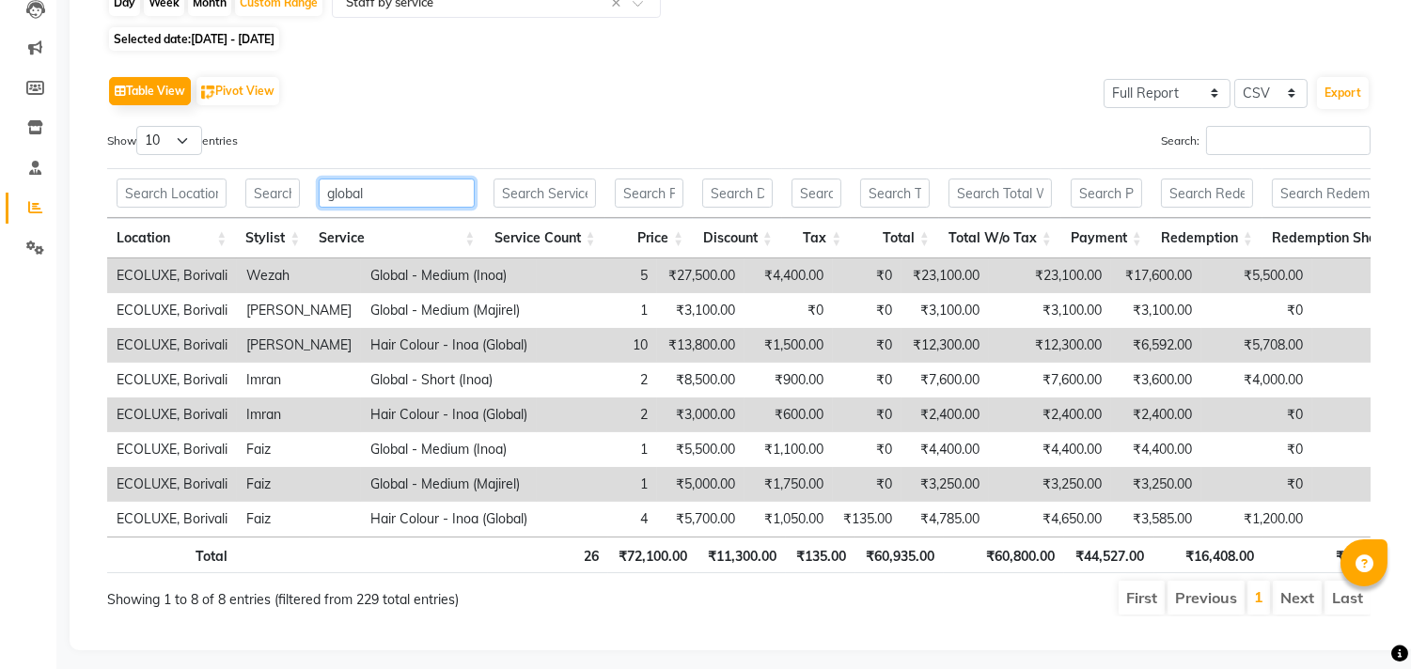
click at [351, 188] on input "global" at bounding box center [397, 193] width 156 height 29
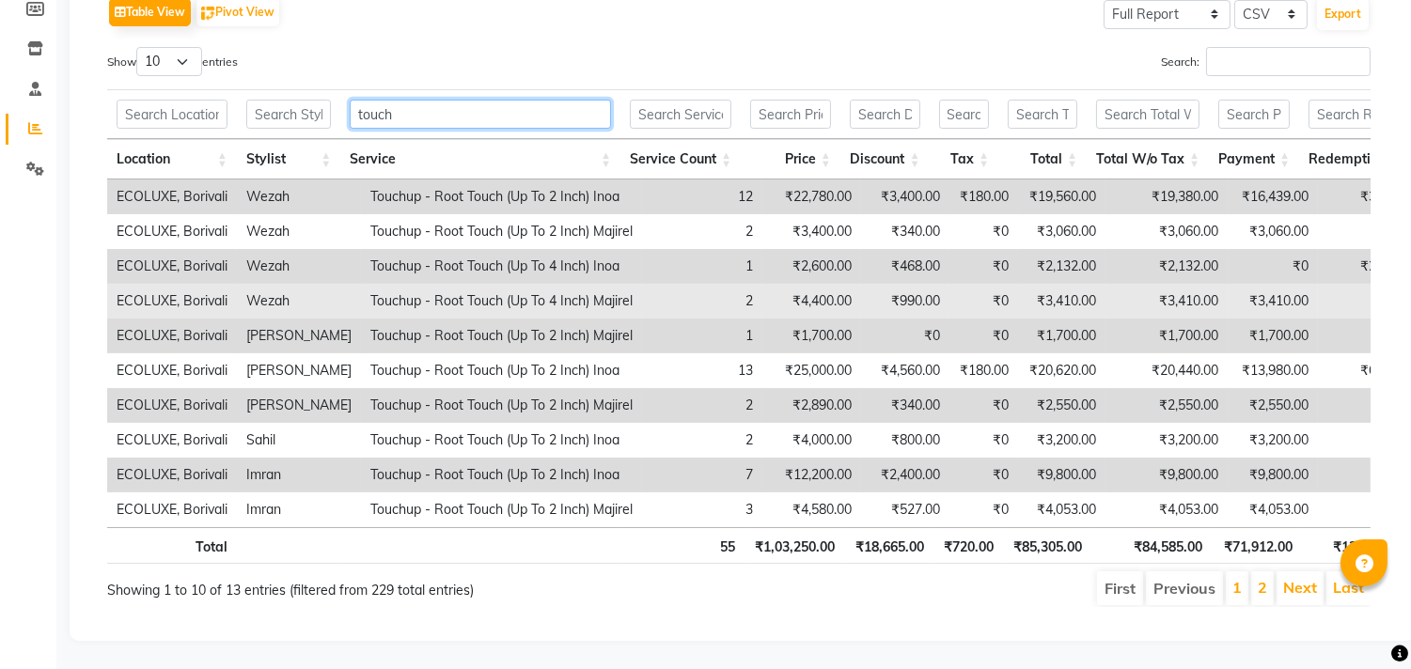
scroll to position [320, 0]
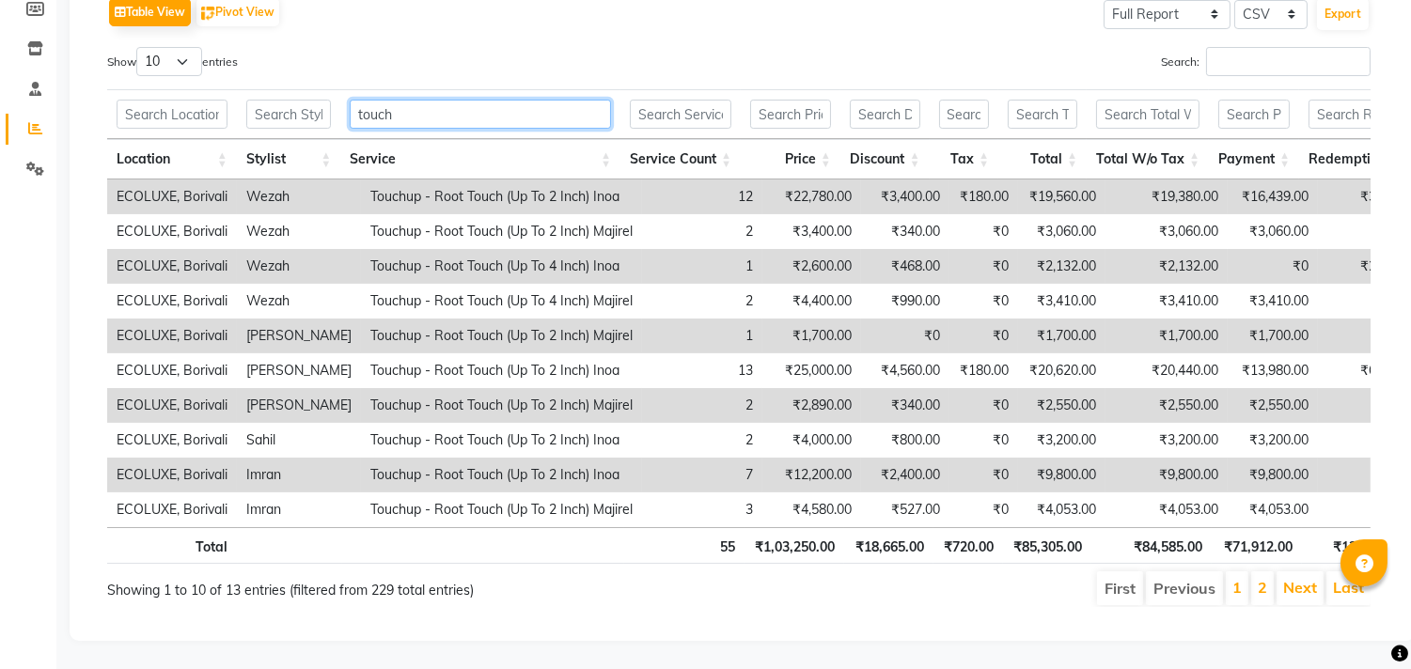
click at [513, 100] on input "touch" at bounding box center [480, 114] width 261 height 29
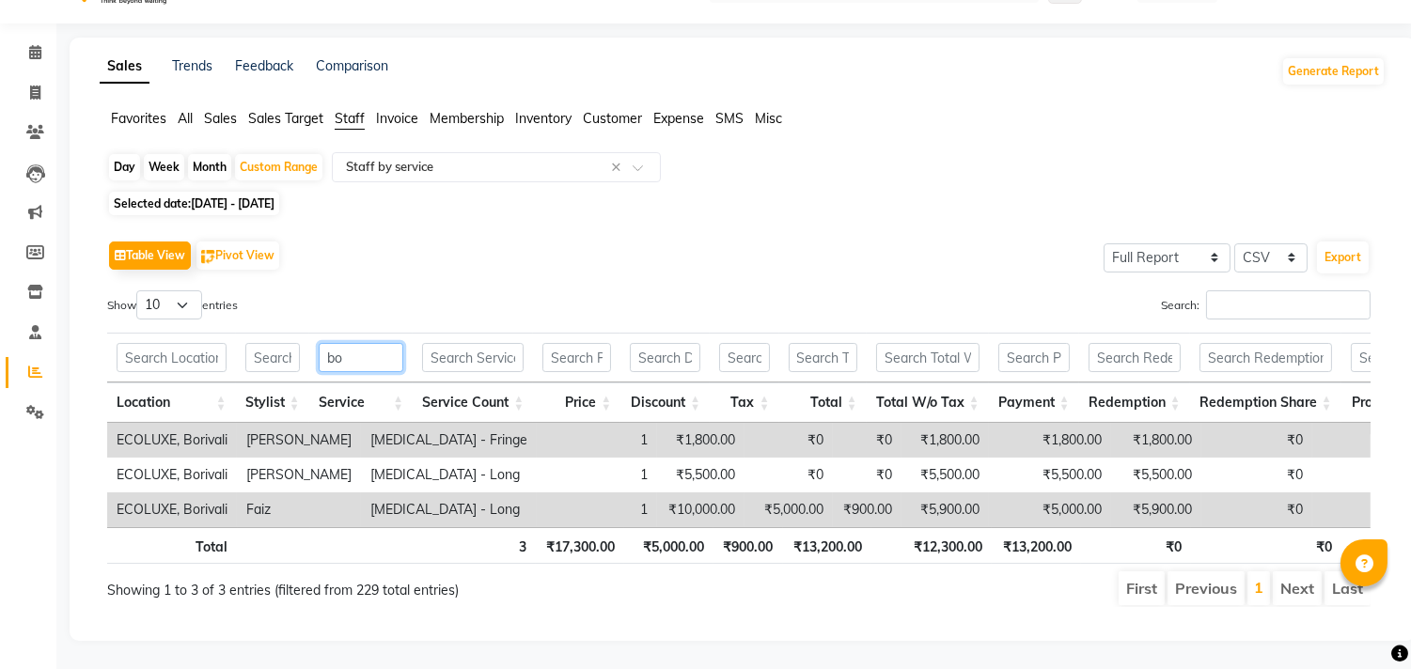
type input "b"
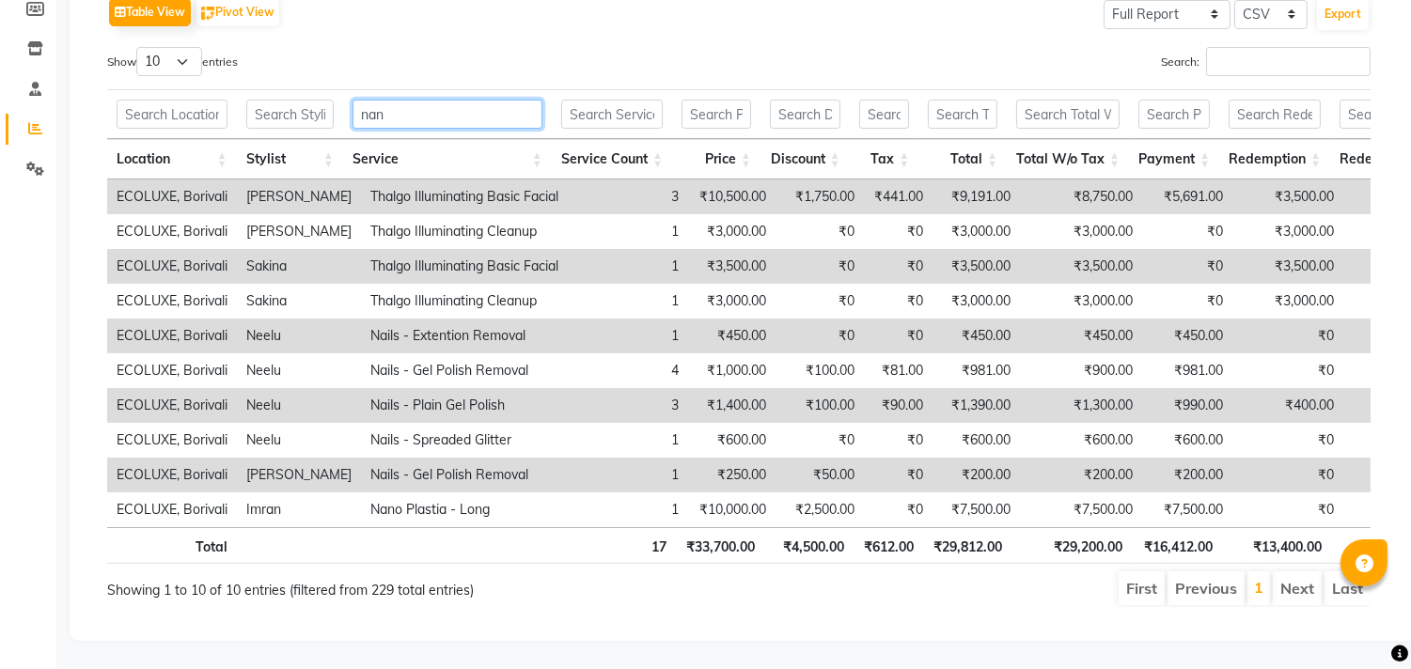
scroll to position [7, 0]
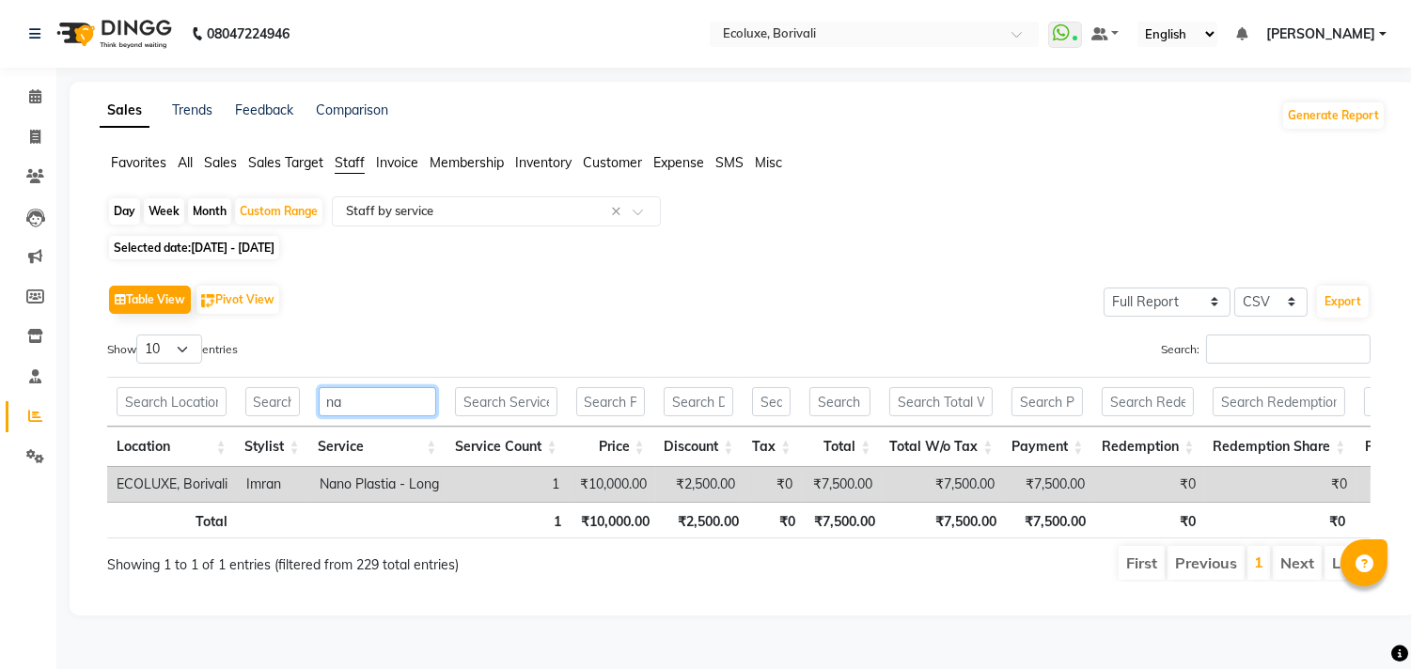
type input "n"
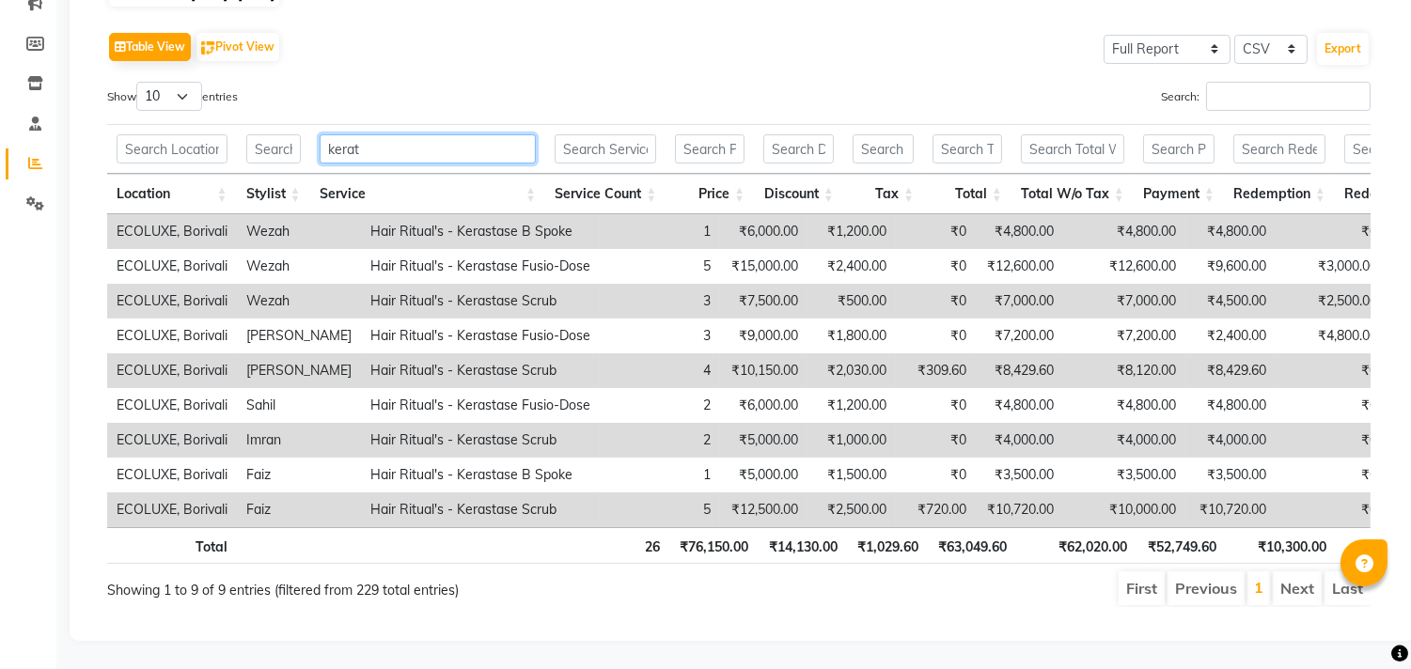
scroll to position [0, 0]
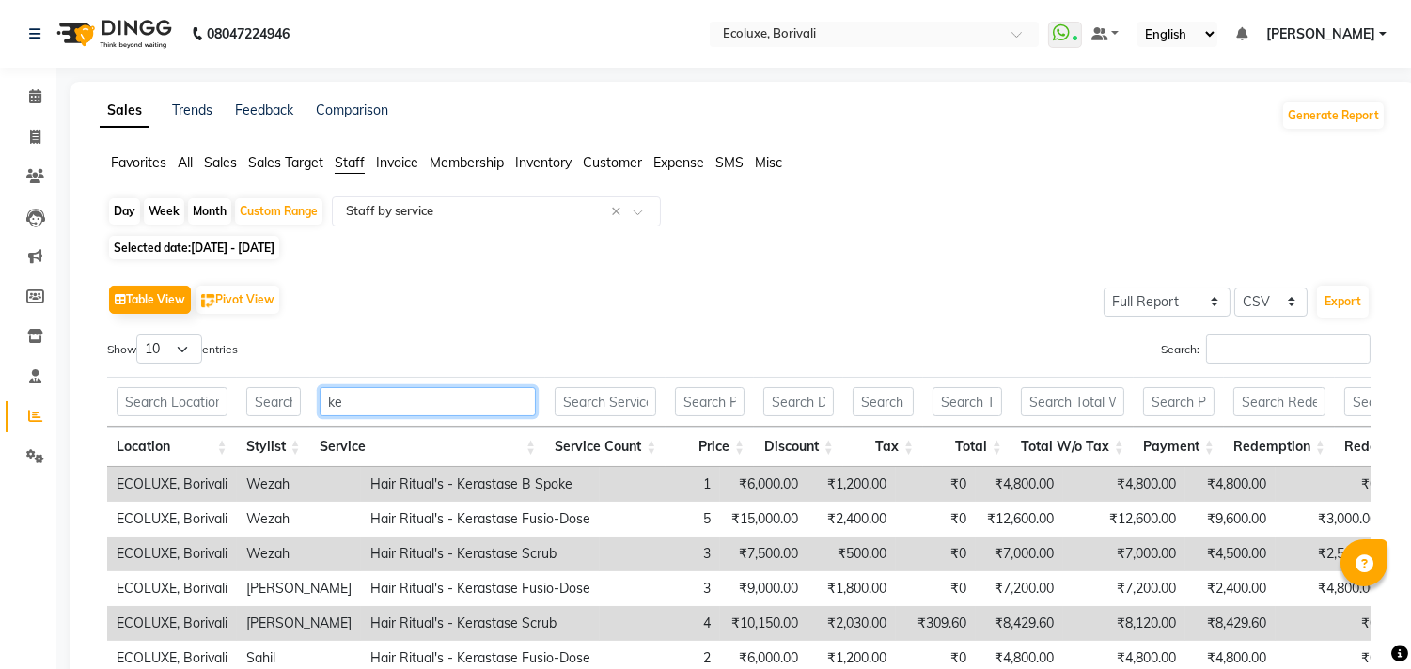
type input "k"
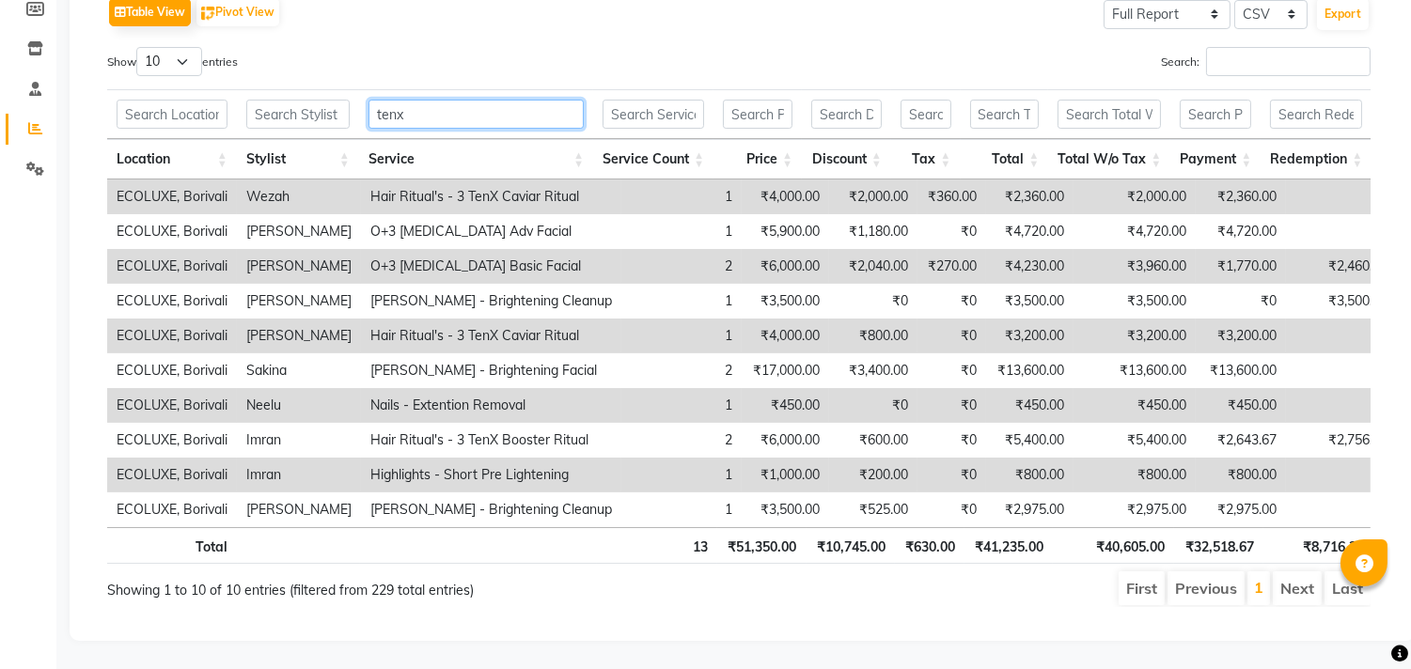
scroll to position [77, 0]
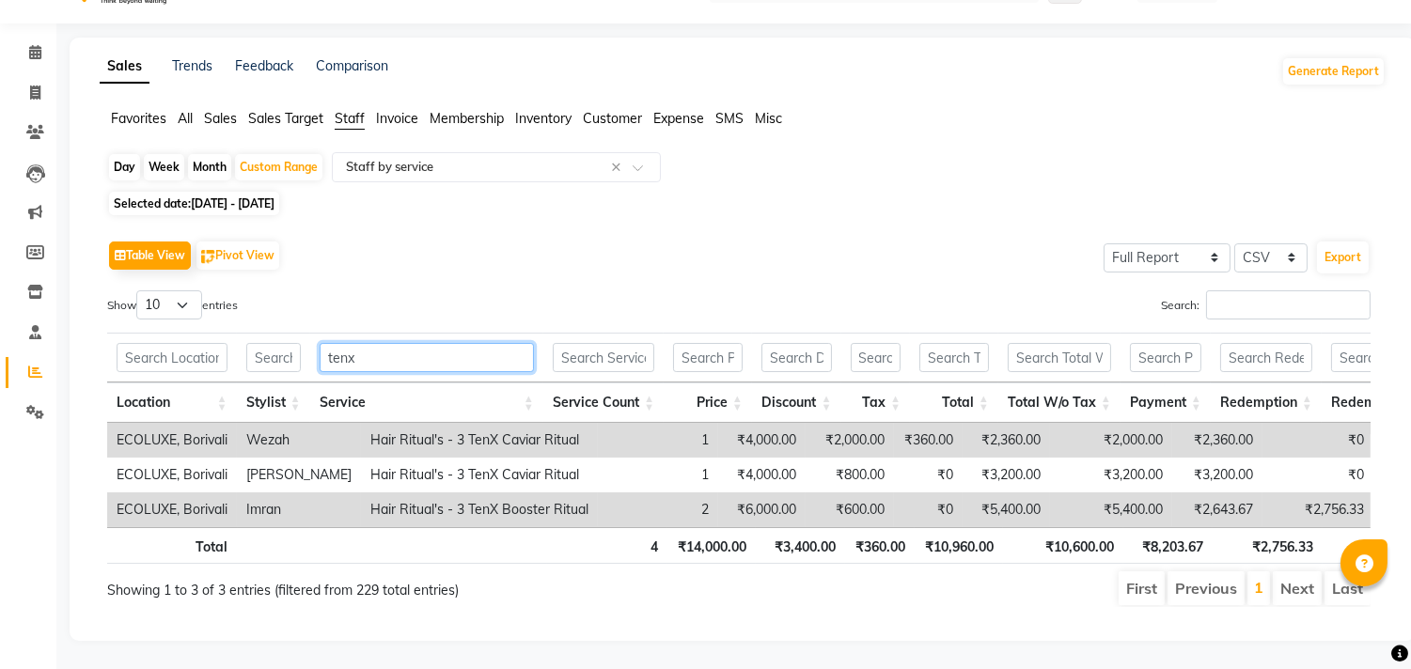
type input "tenx"
click at [337, 343] on input "tenx" at bounding box center [427, 357] width 214 height 29
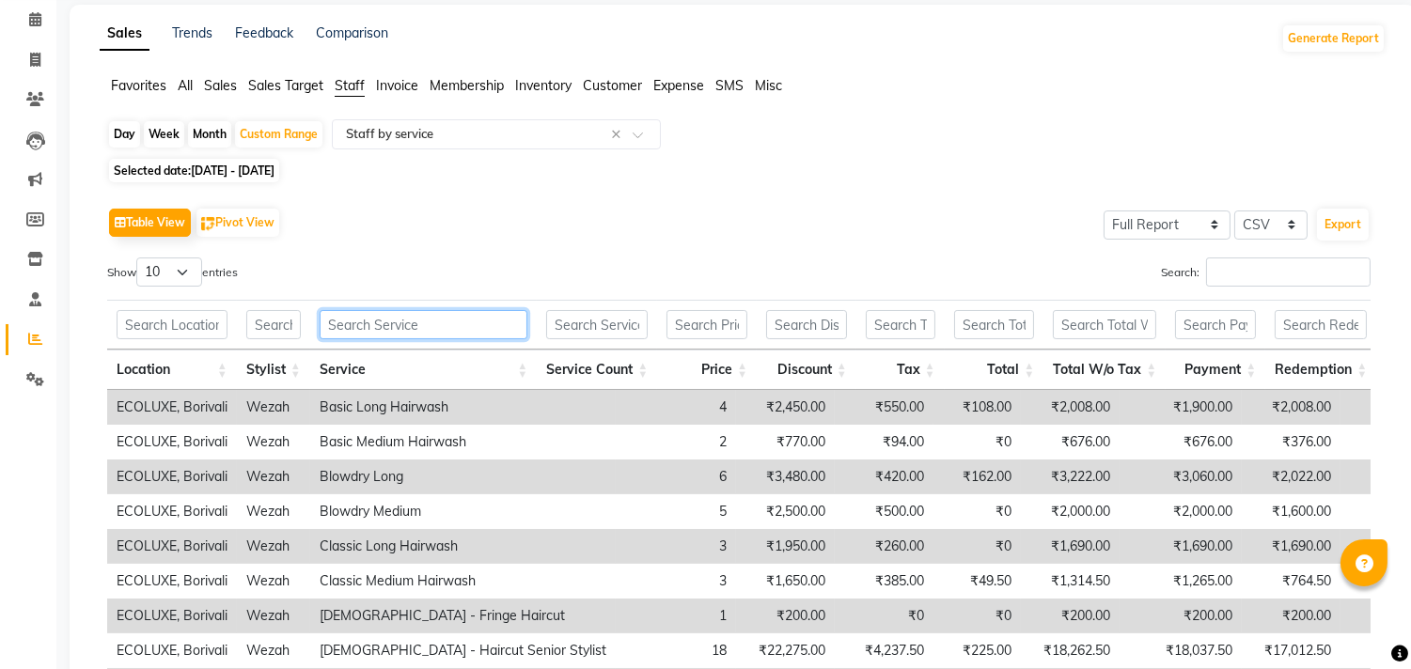
scroll to position [313, 0]
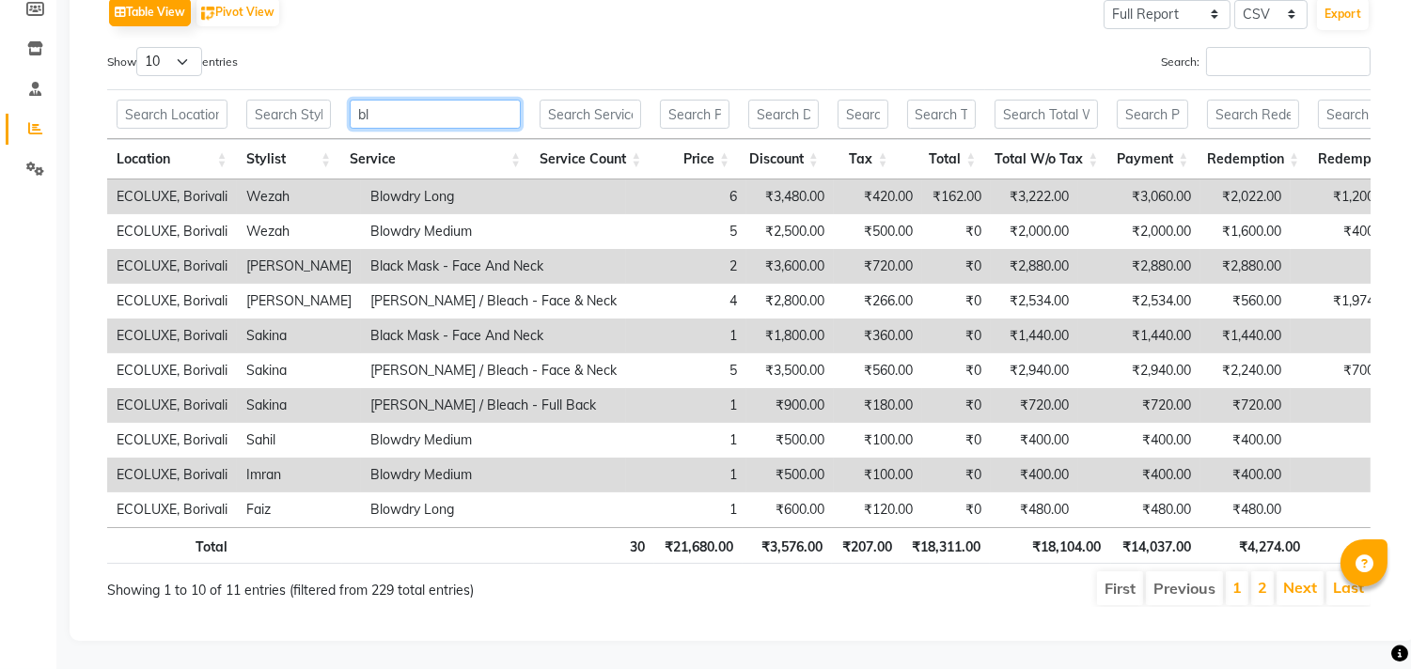
type input "bla"
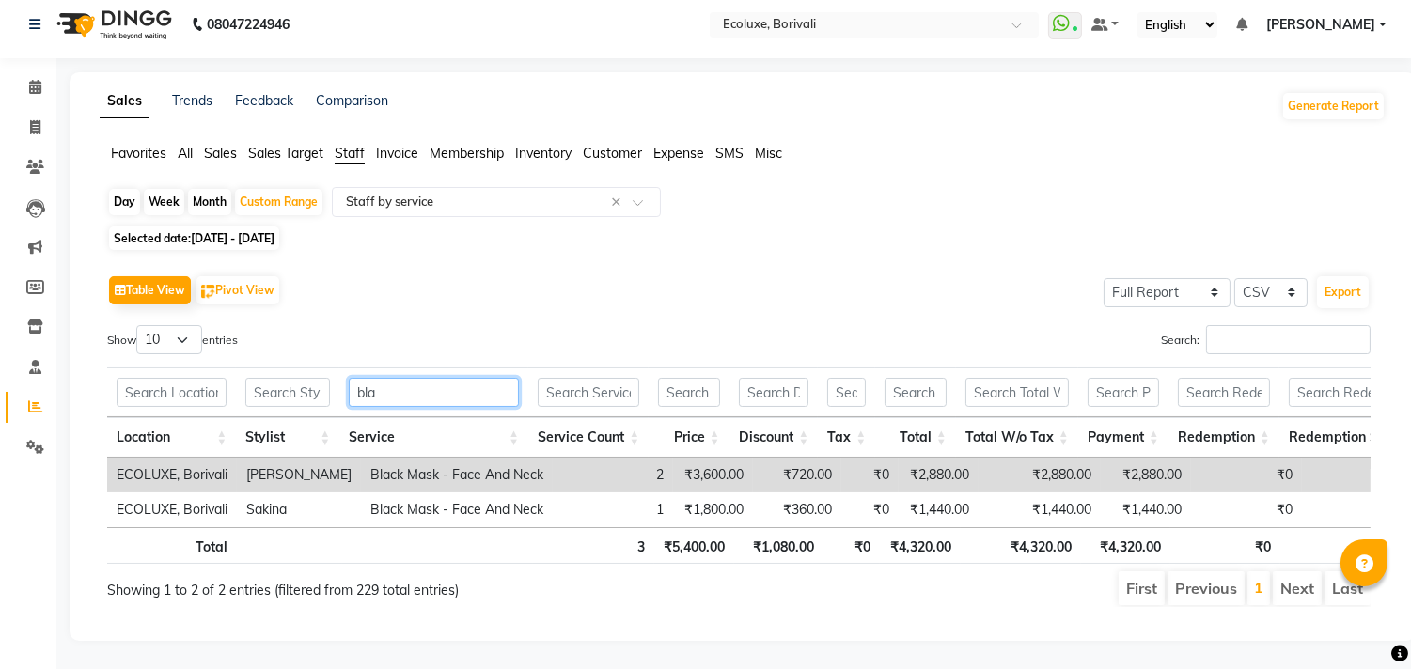
click at [369, 378] on input "bla" at bounding box center [434, 392] width 170 height 29
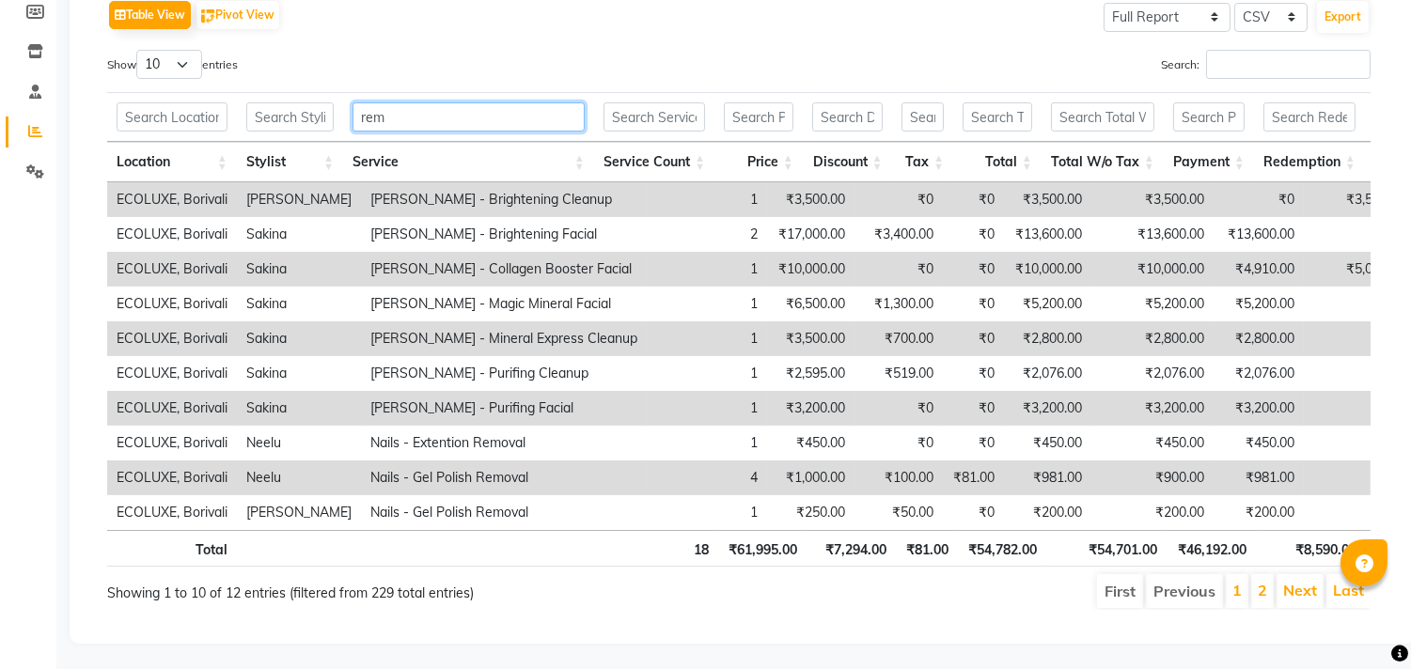
scroll to position [313, 0]
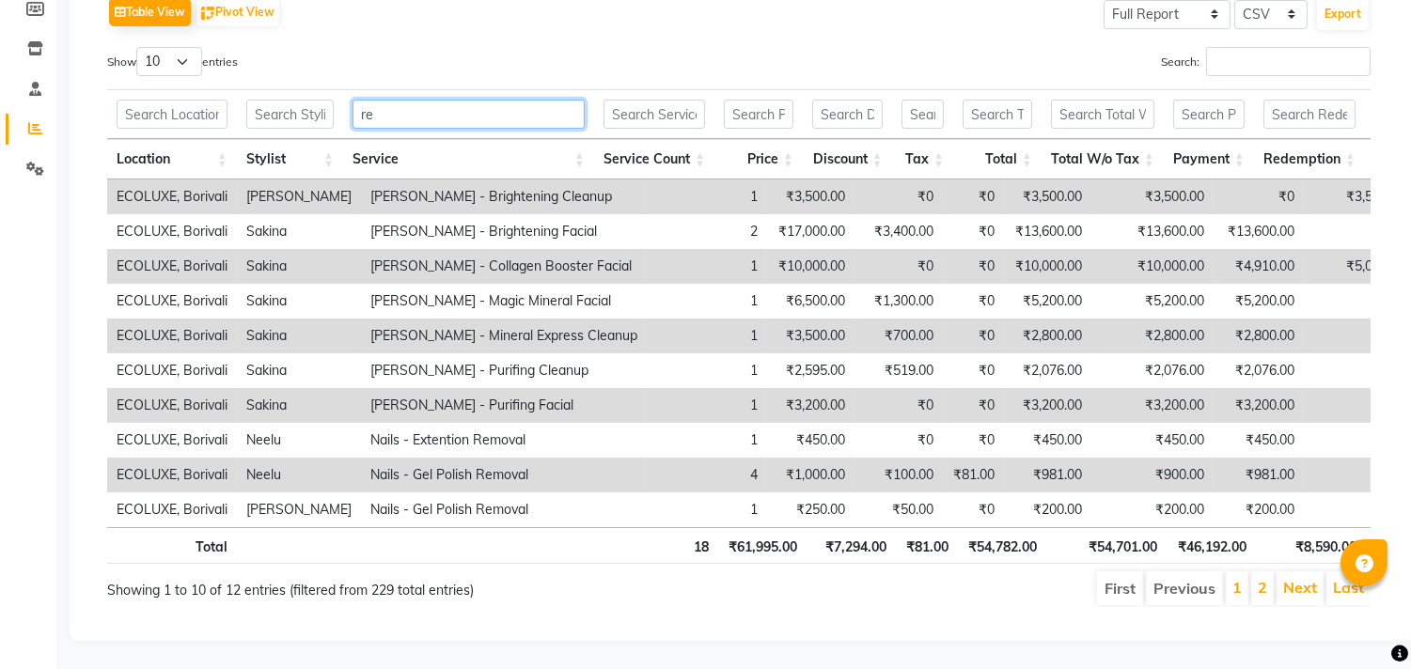
type input "r"
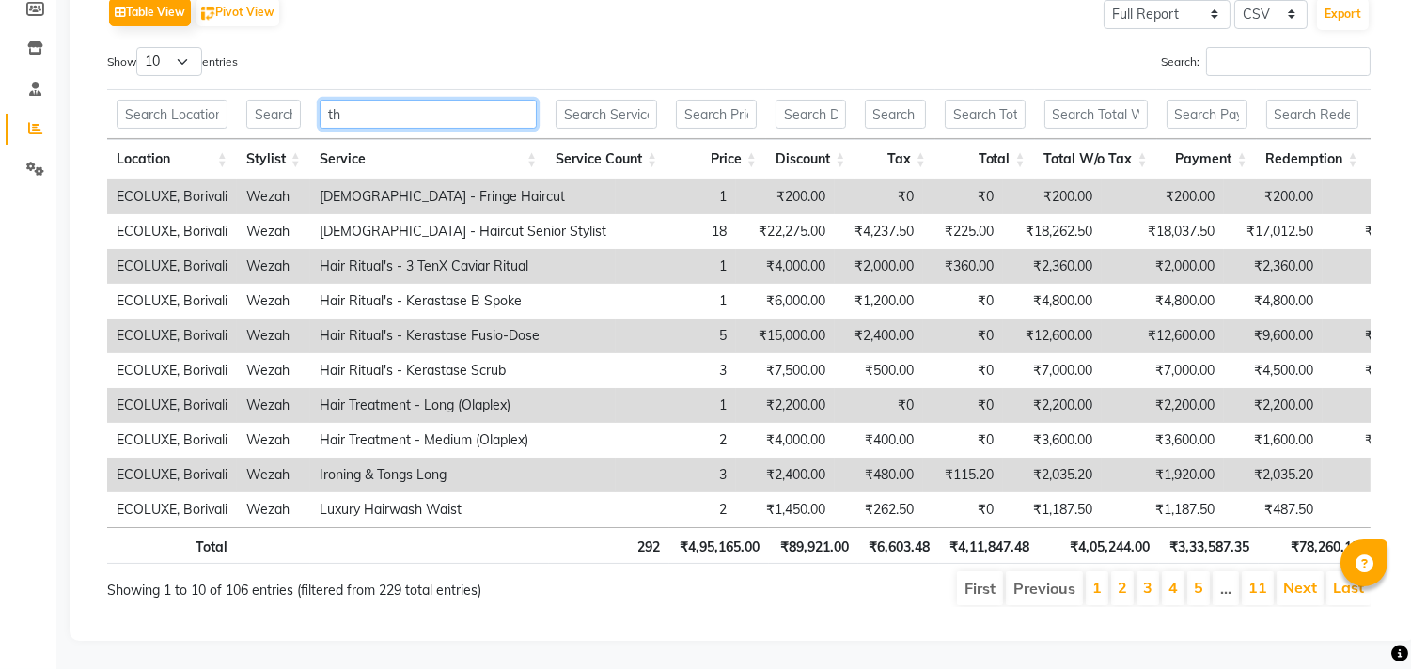
scroll to position [216, 0]
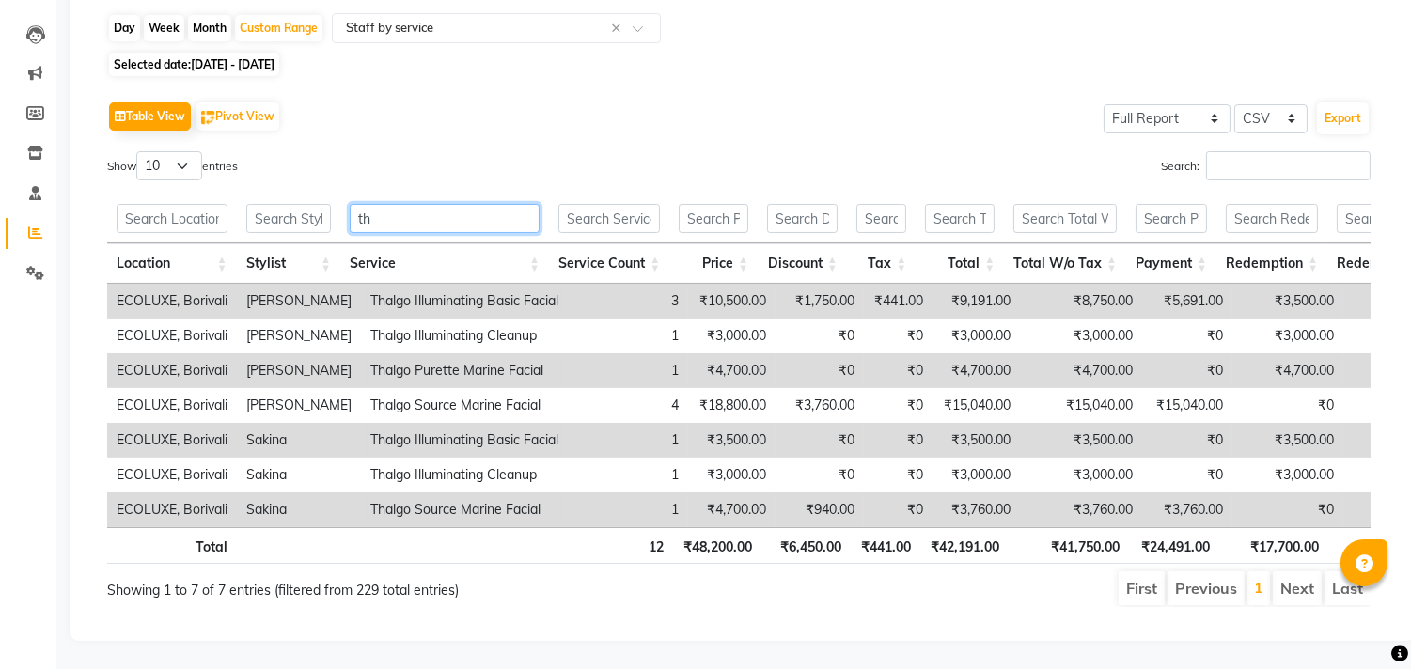
type input "t"
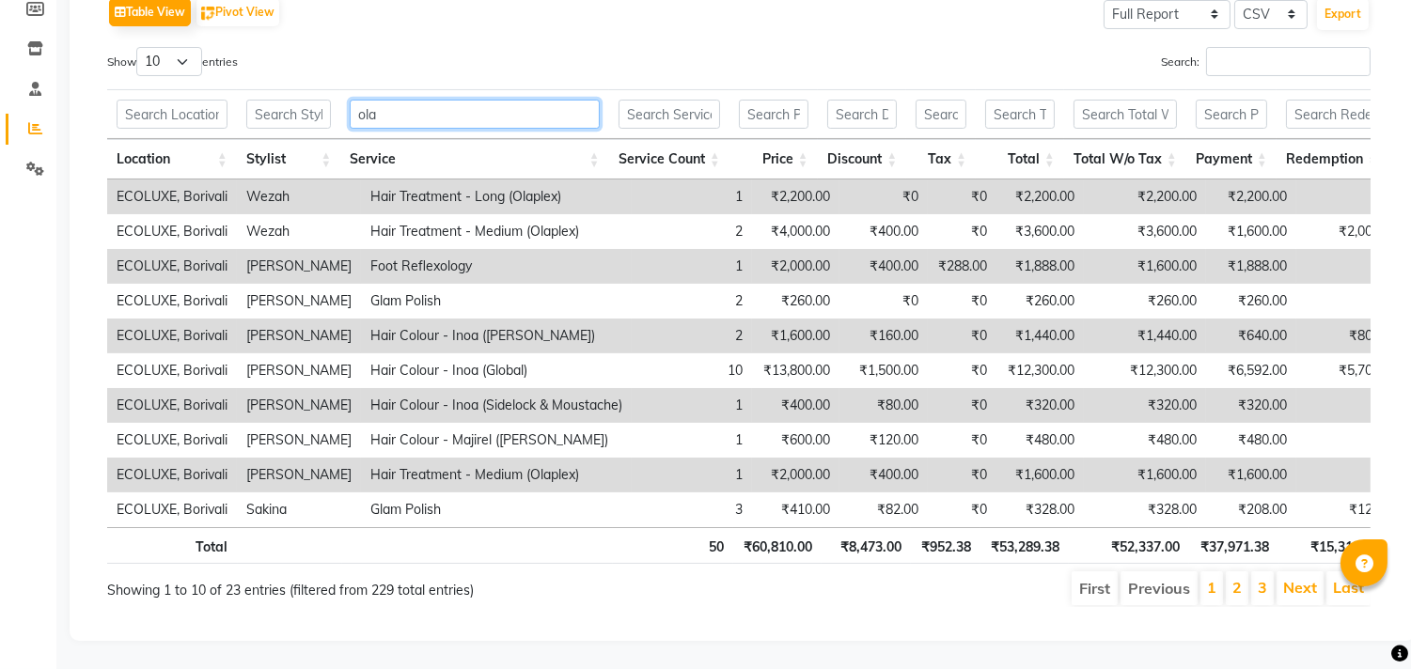
scroll to position [181, 0]
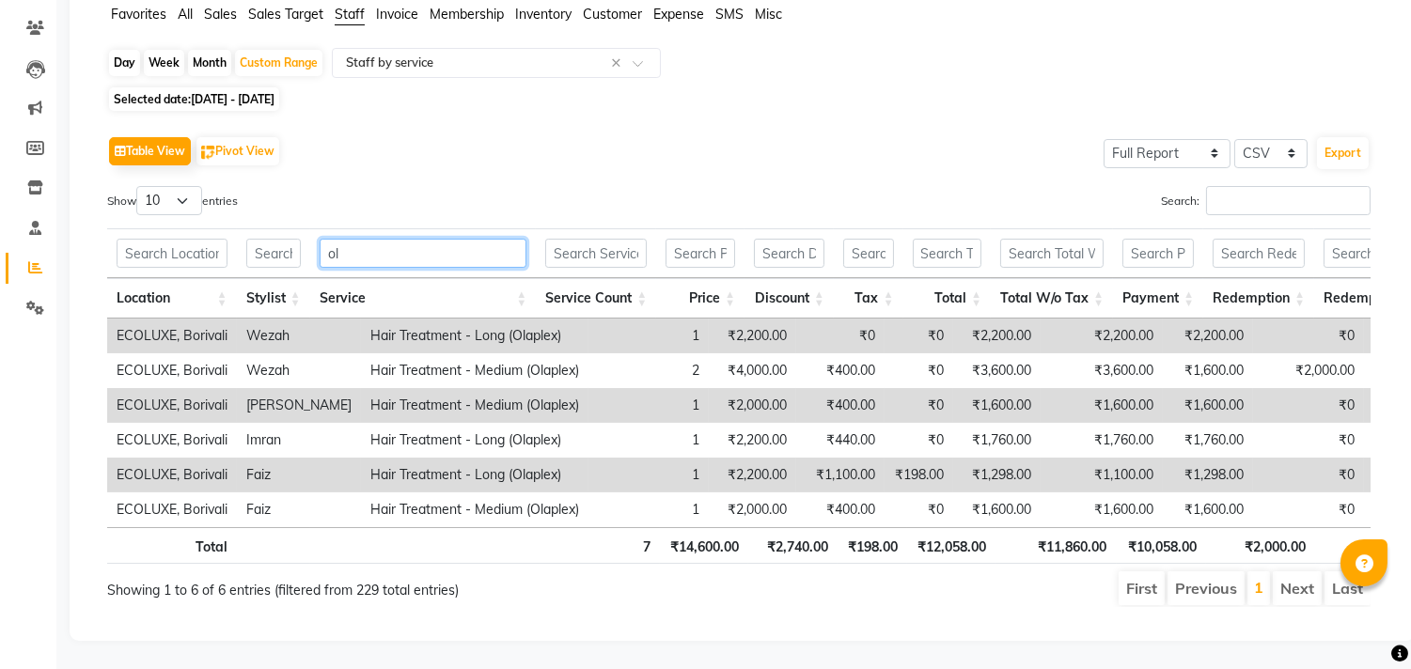
type input "o"
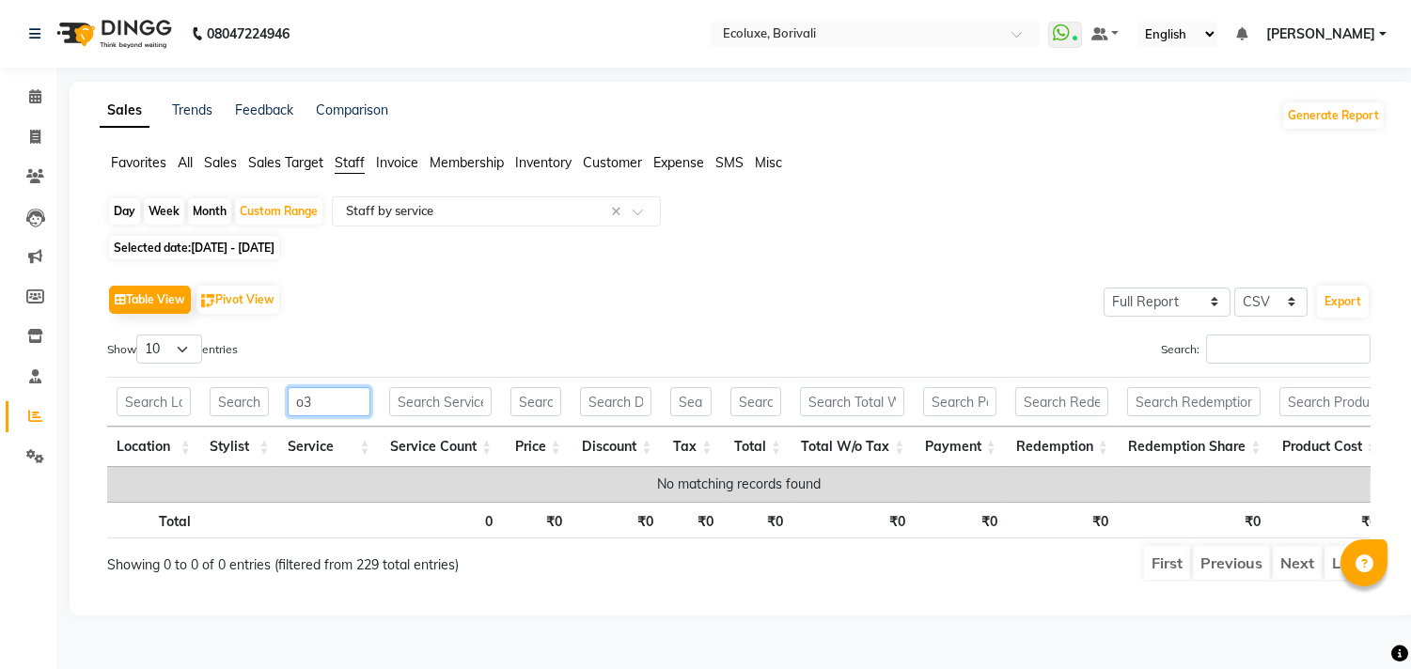
scroll to position [0, 0]
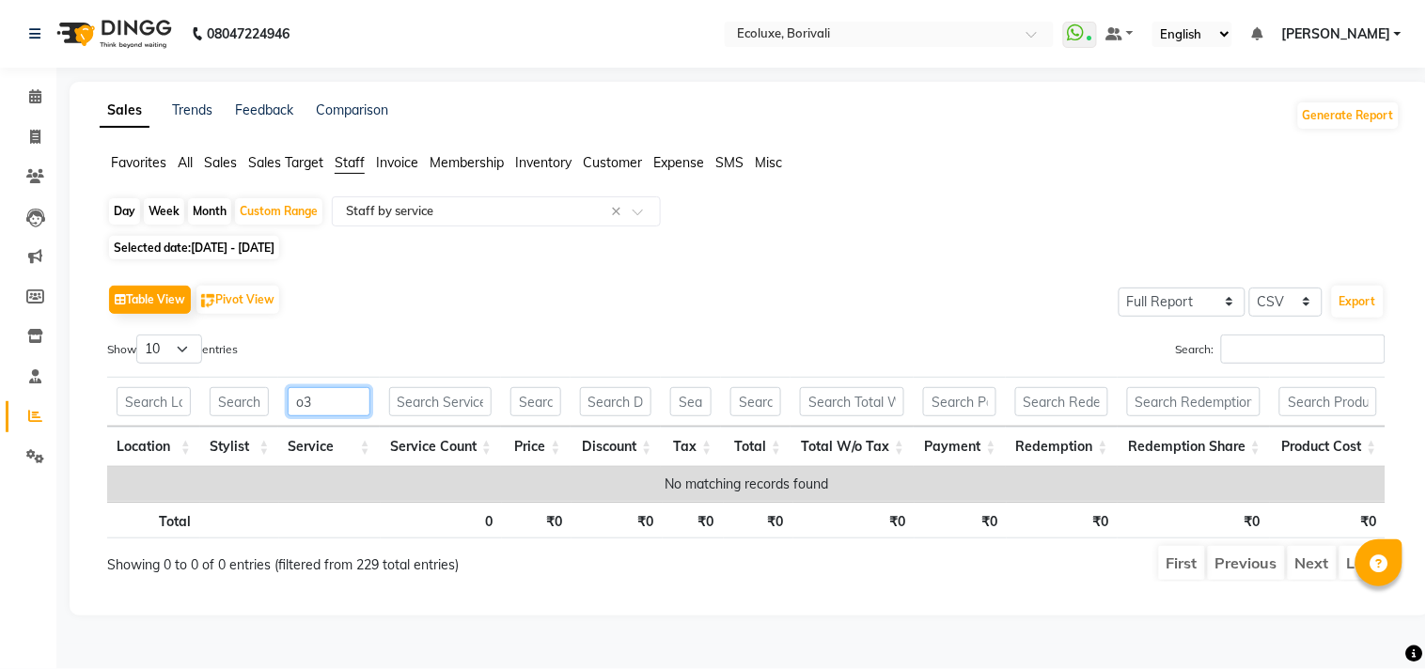
type input "o"
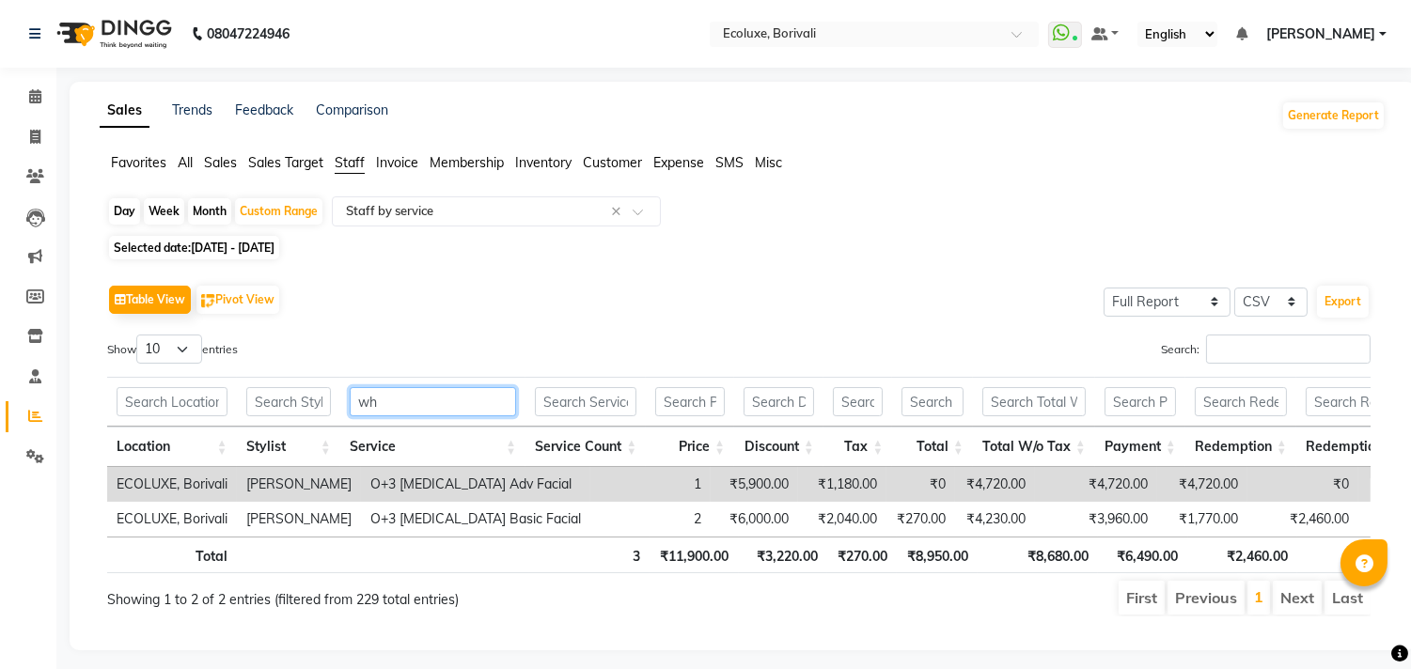
type input "w"
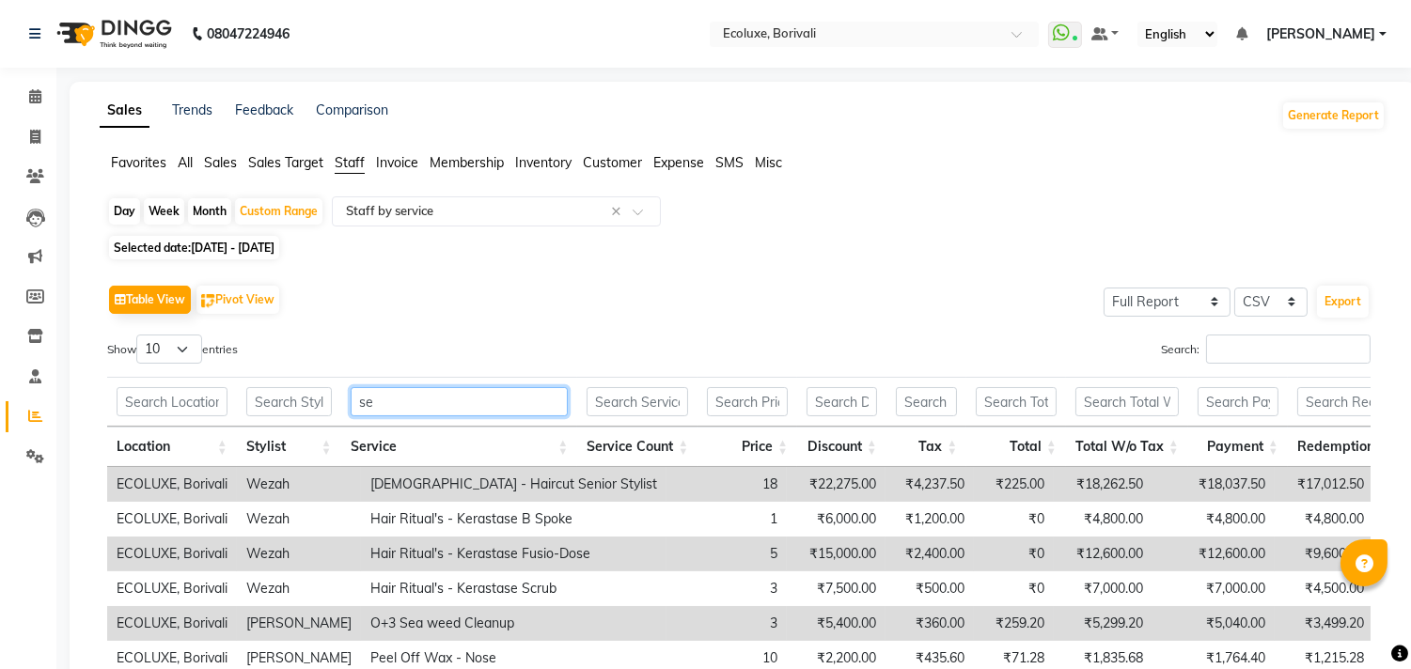
type input "s"
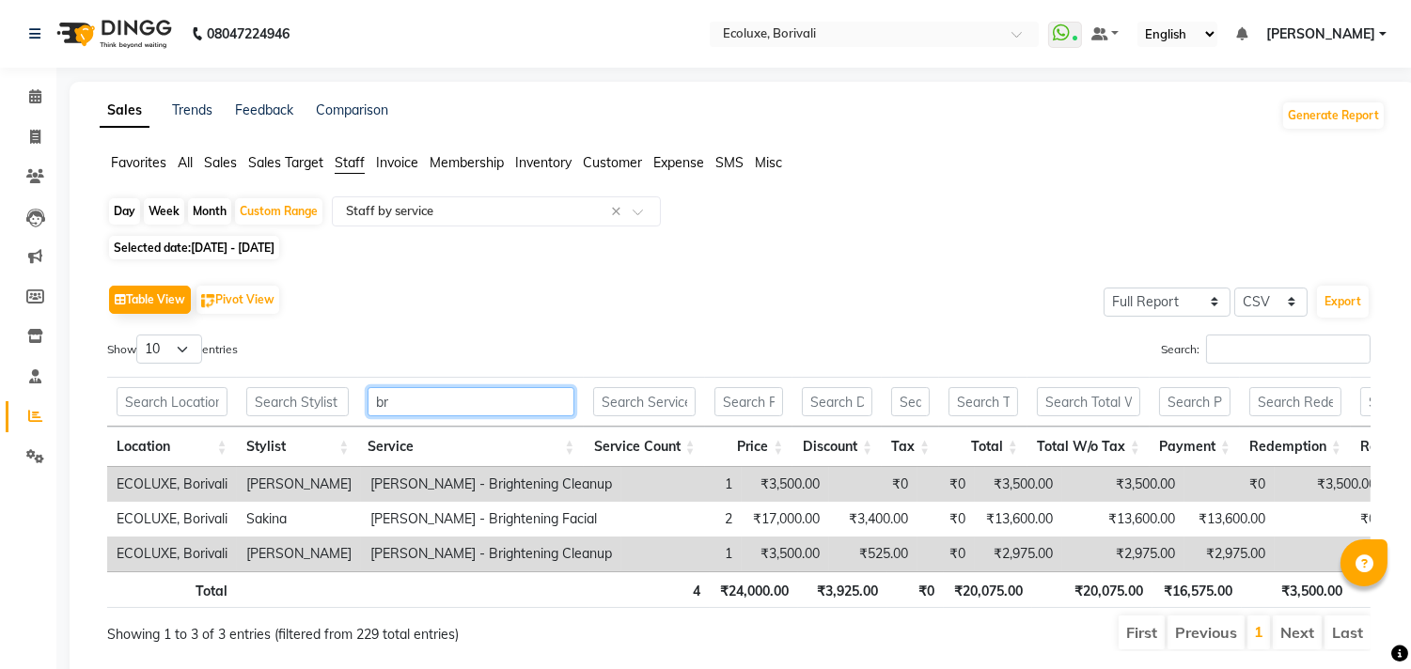
type input "b"
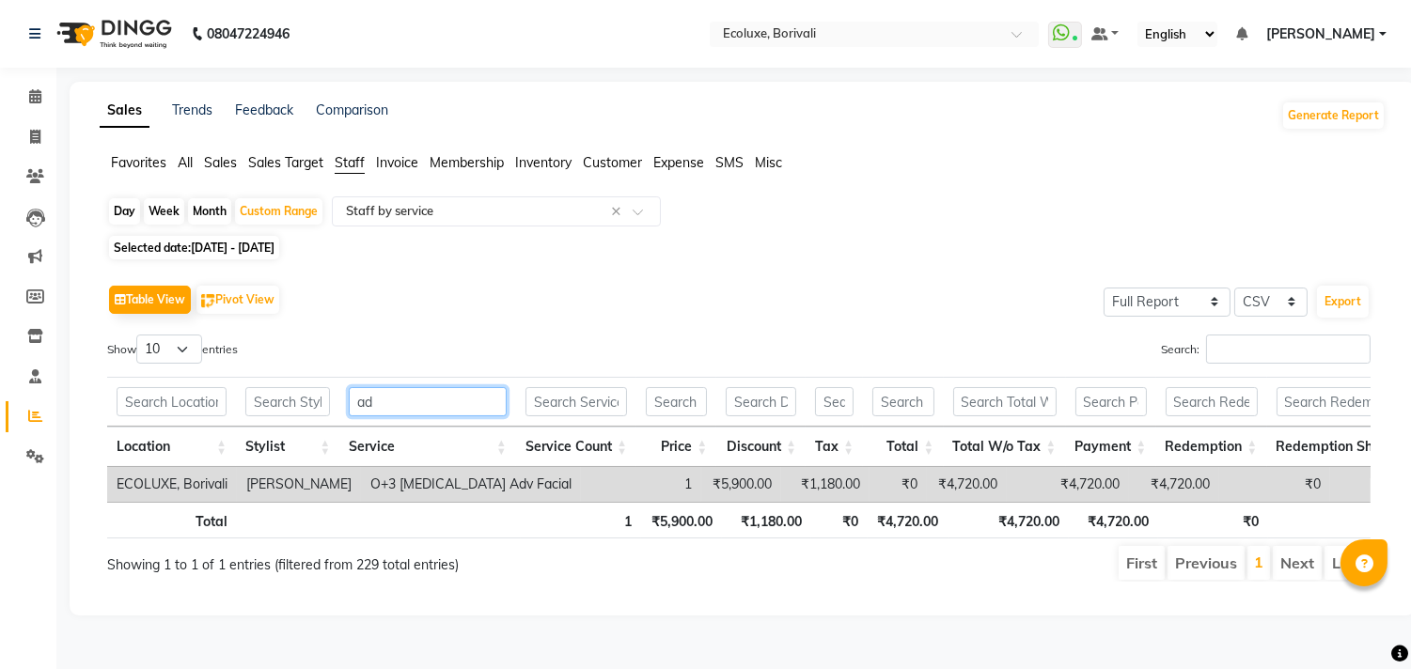
type input "a"
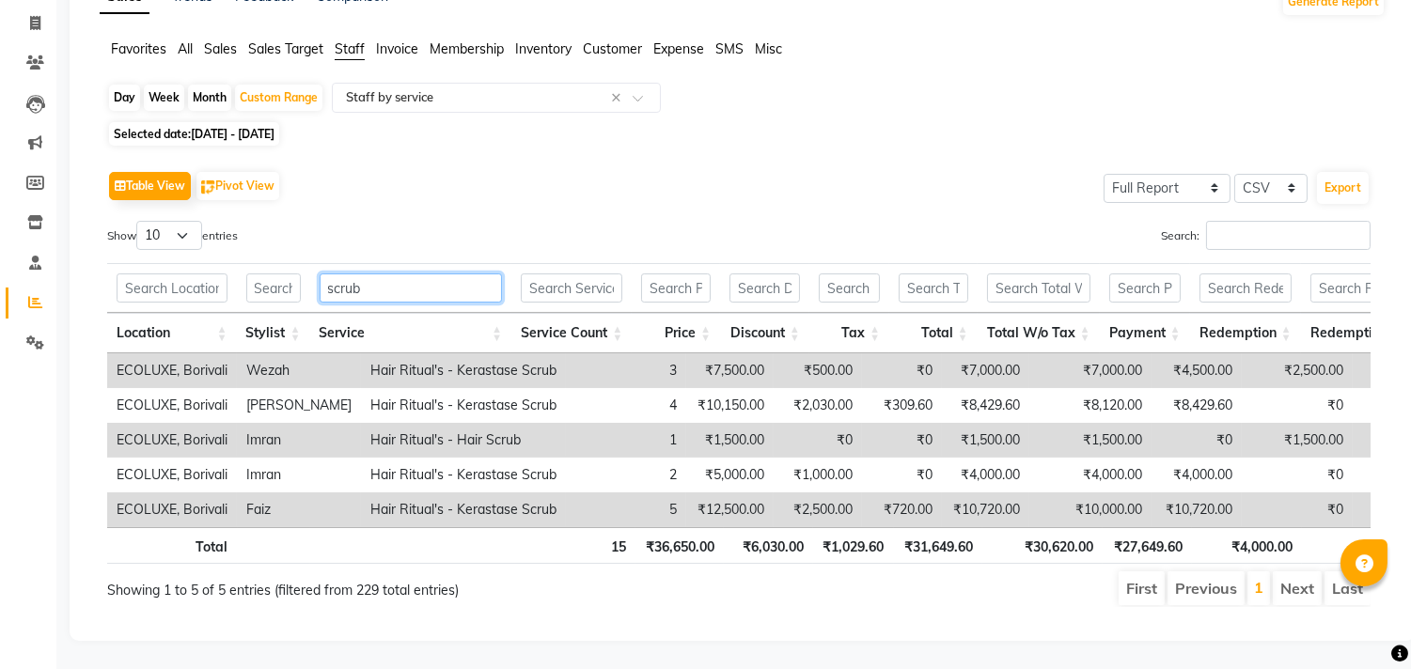
scroll to position [146, 0]
click at [431, 274] on input "scrub" at bounding box center [411, 288] width 183 height 29
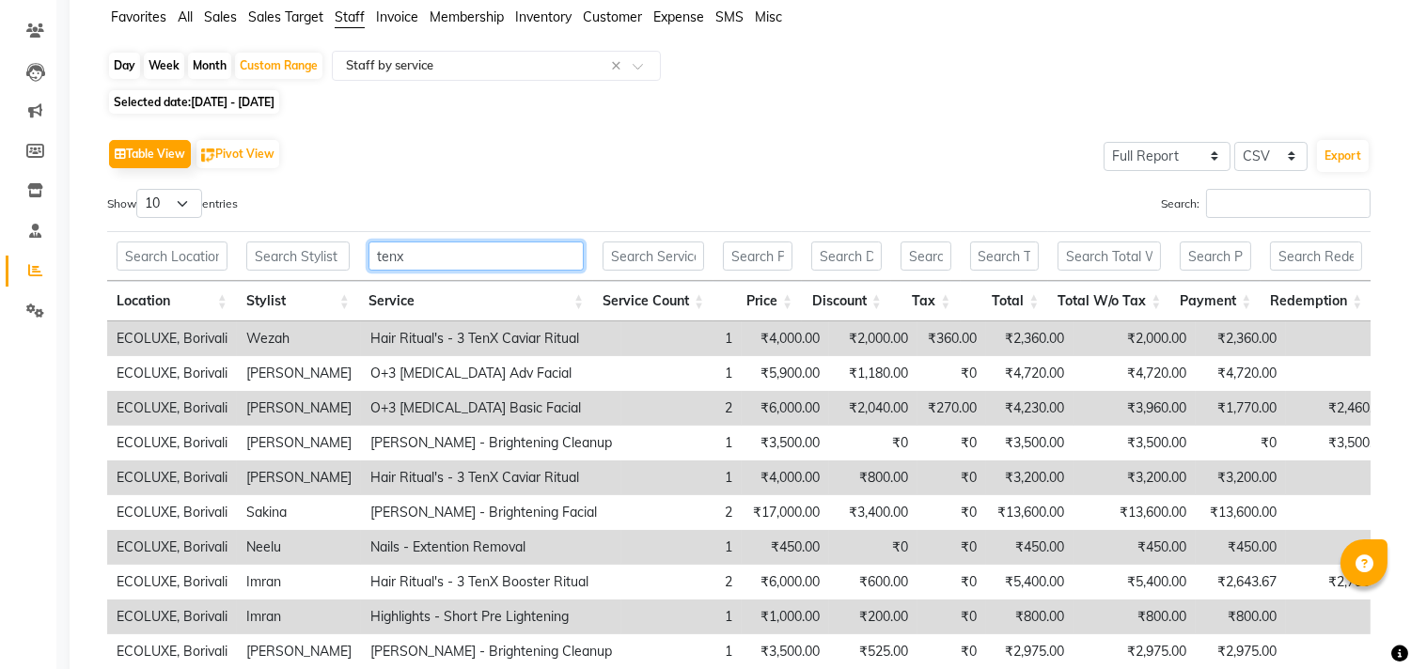
scroll to position [77, 0]
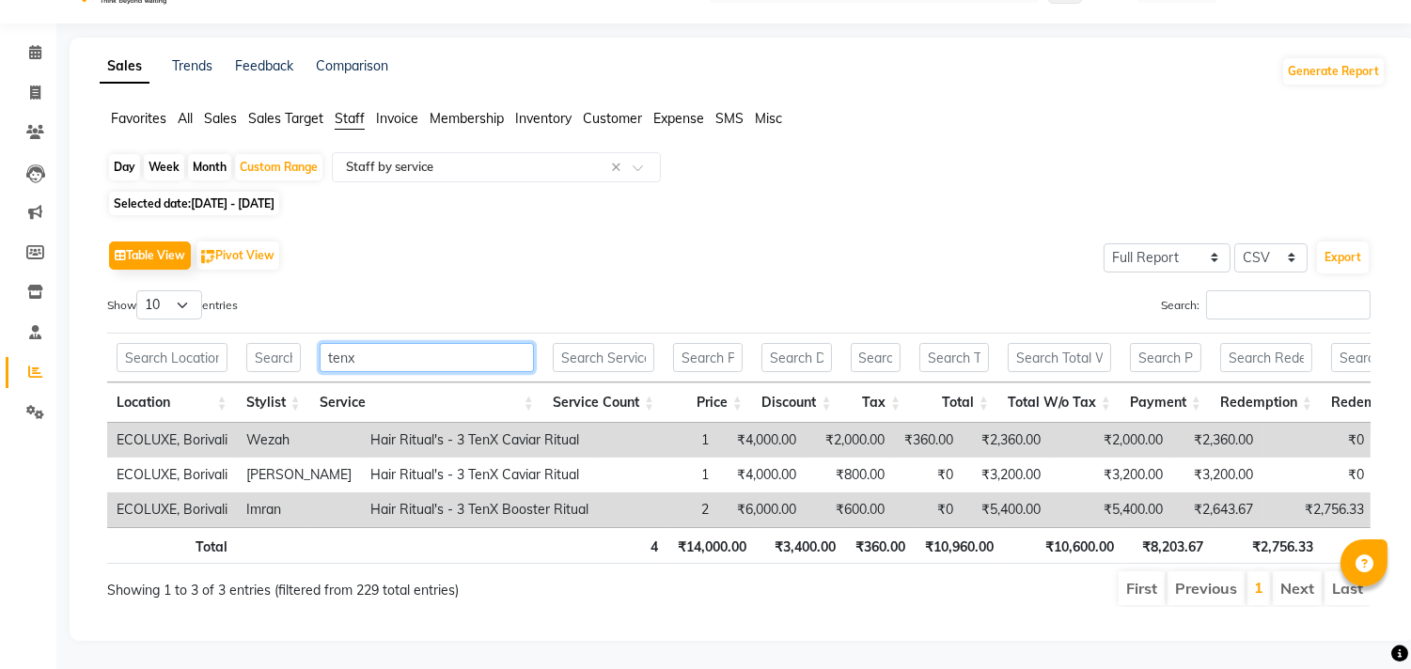
click at [448, 343] on input "tenx" at bounding box center [427, 357] width 214 height 29
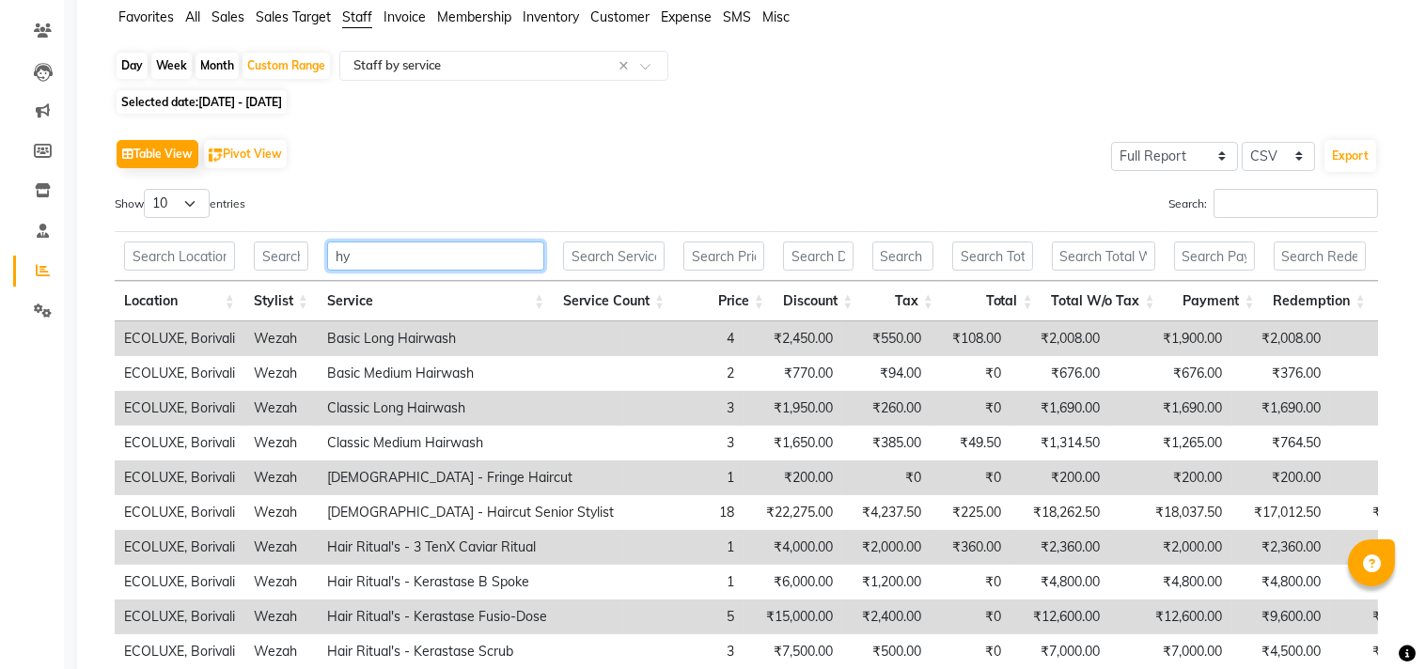
scroll to position [0, 0]
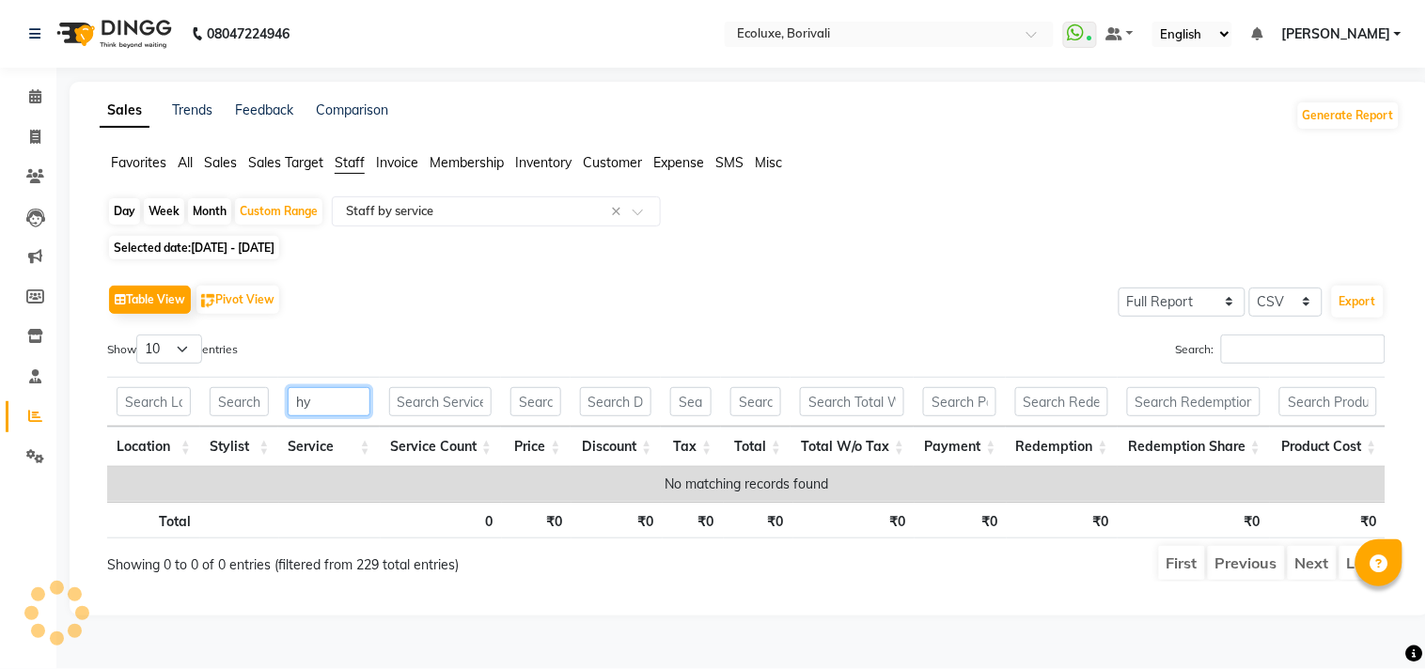
type input "h"
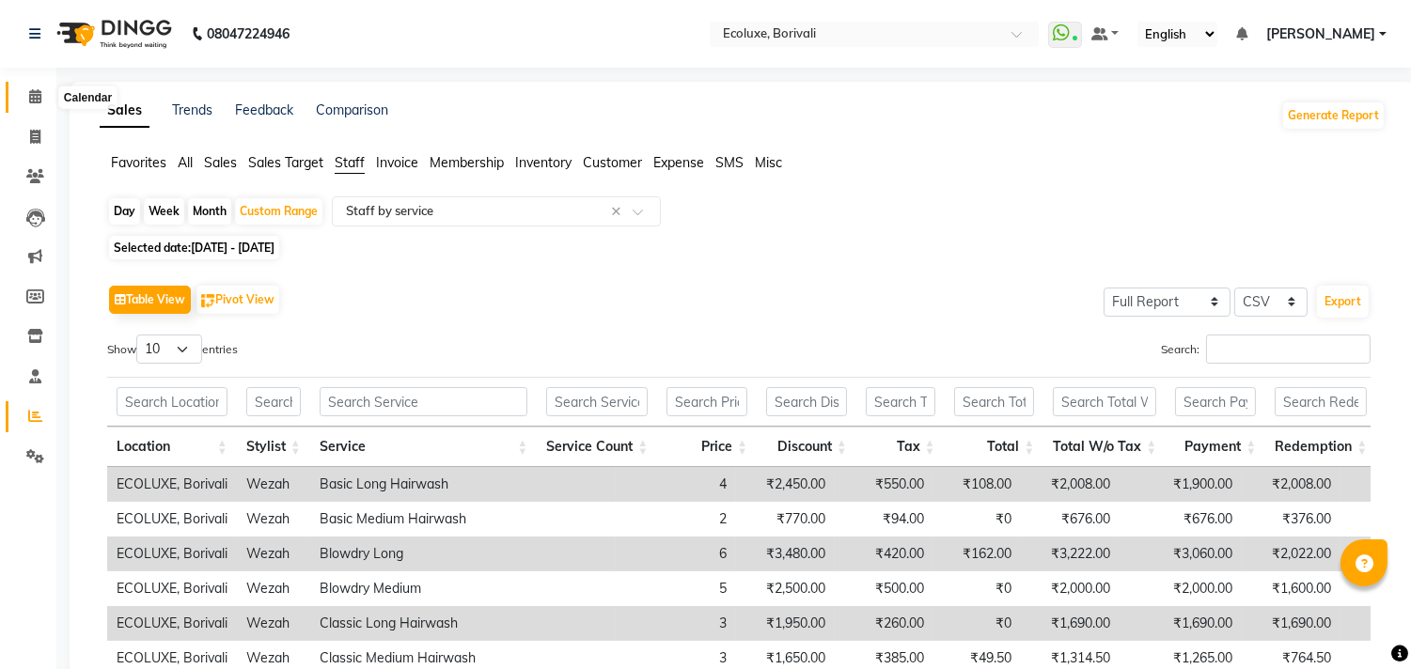
click at [35, 100] on icon at bounding box center [35, 96] width 12 height 14
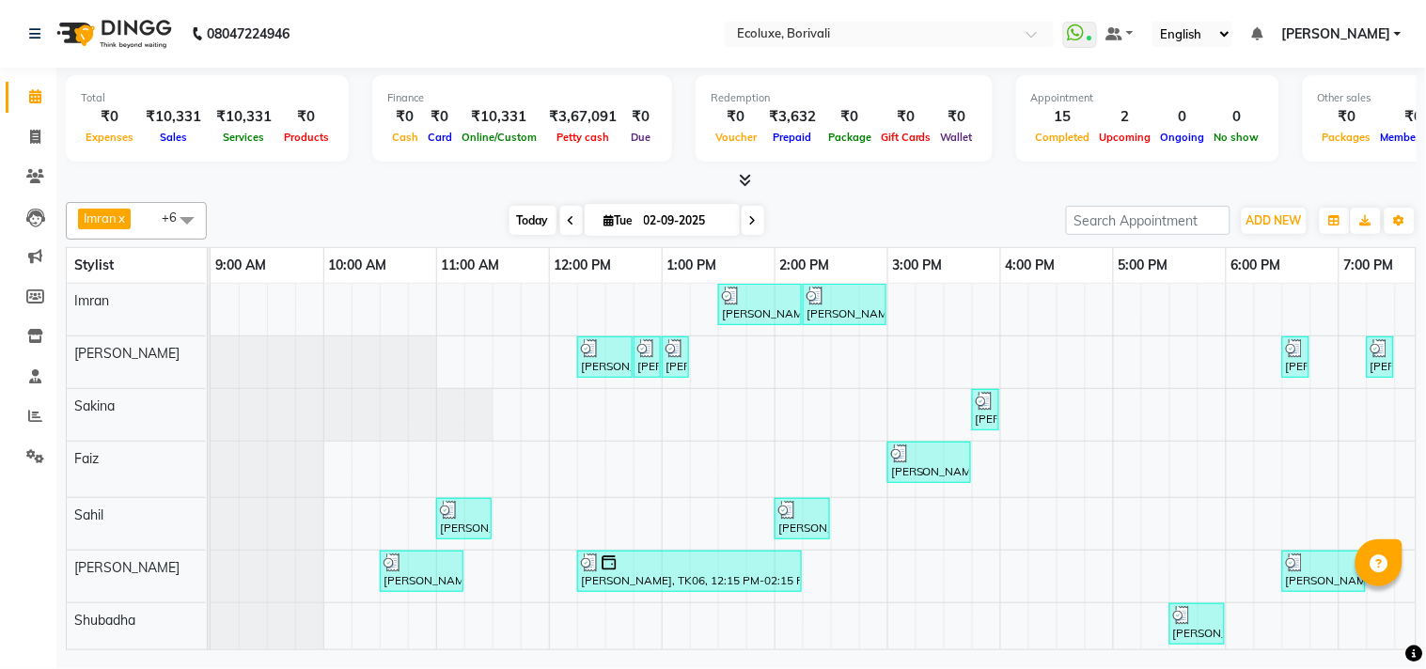
click at [525, 216] on span "Today" at bounding box center [533, 220] width 47 height 29
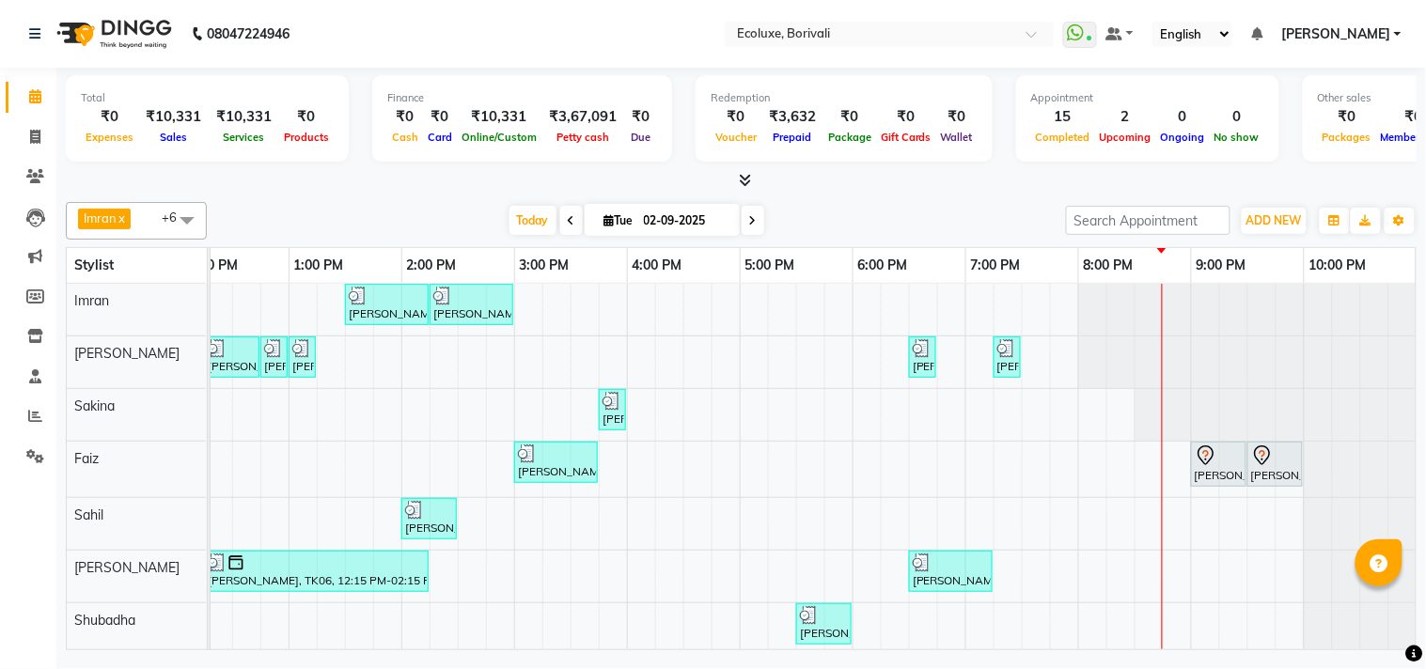
click at [750, 221] on icon at bounding box center [753, 220] width 8 height 11
type input "[DATE]"
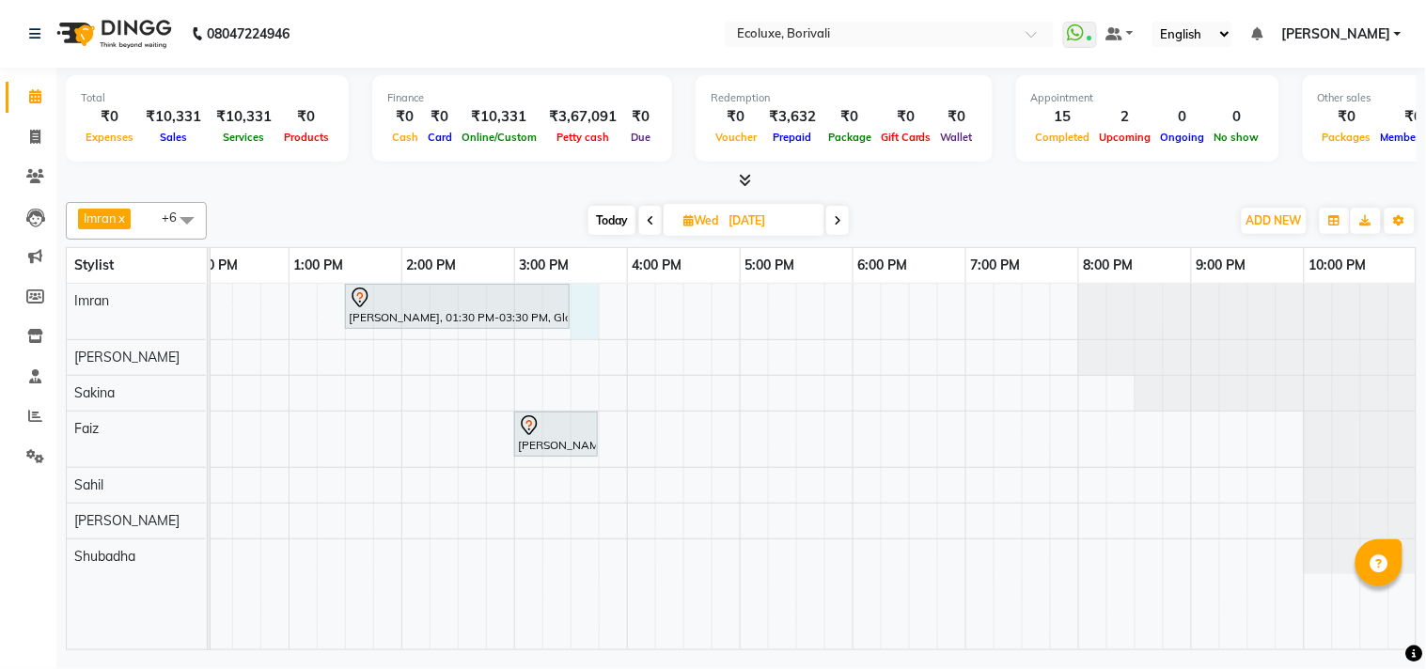
click at [594, 305] on div "[PERSON_NAME], 01:30 PM-03:30 PM, Global - Medium (Majirel) [PERSON_NAME], 03:0…" at bounding box center [626, 467] width 1579 height 366
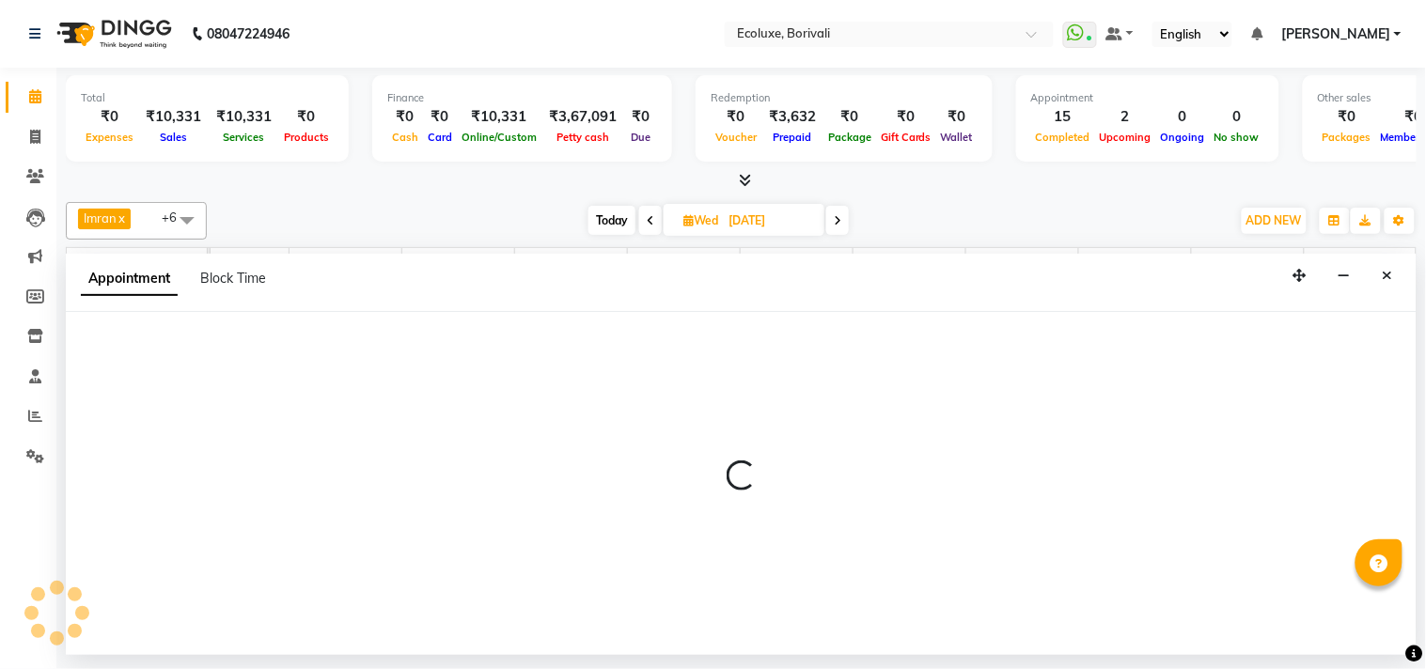
select select "35739"
select select "930"
select select "tentative"
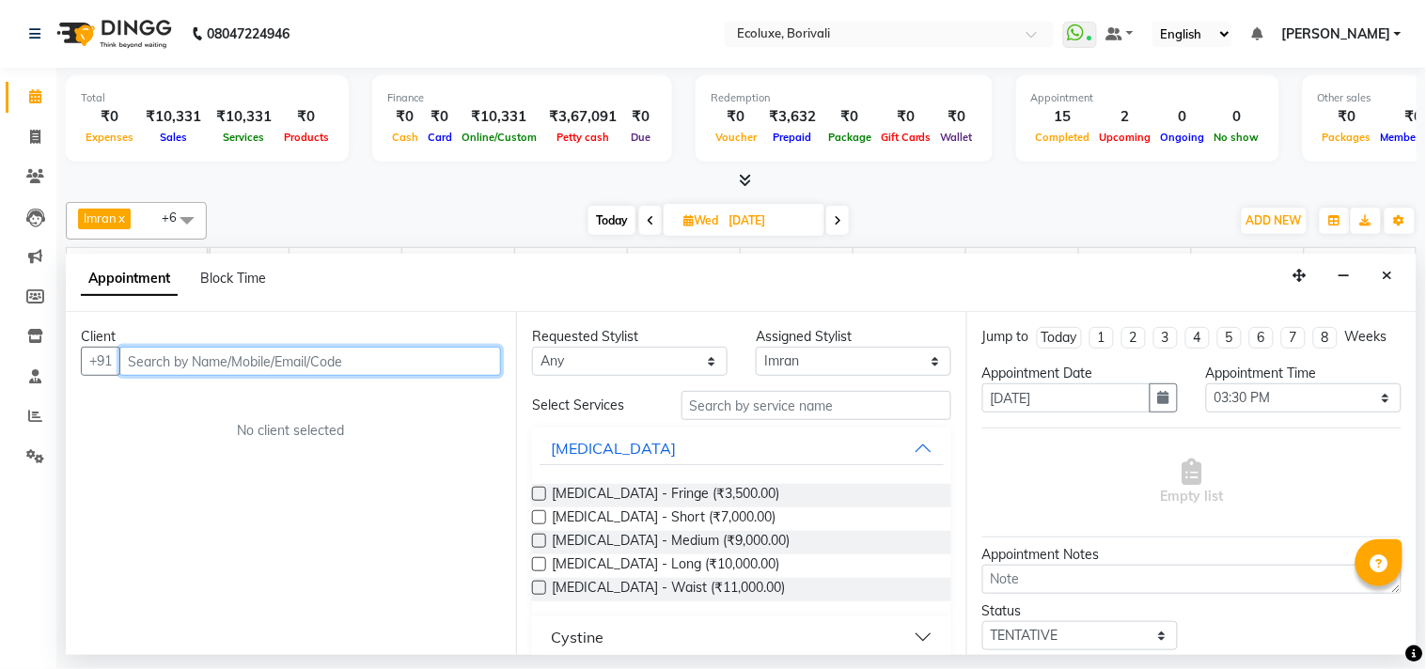
click at [393, 368] on input "text" at bounding box center [310, 361] width 382 height 29
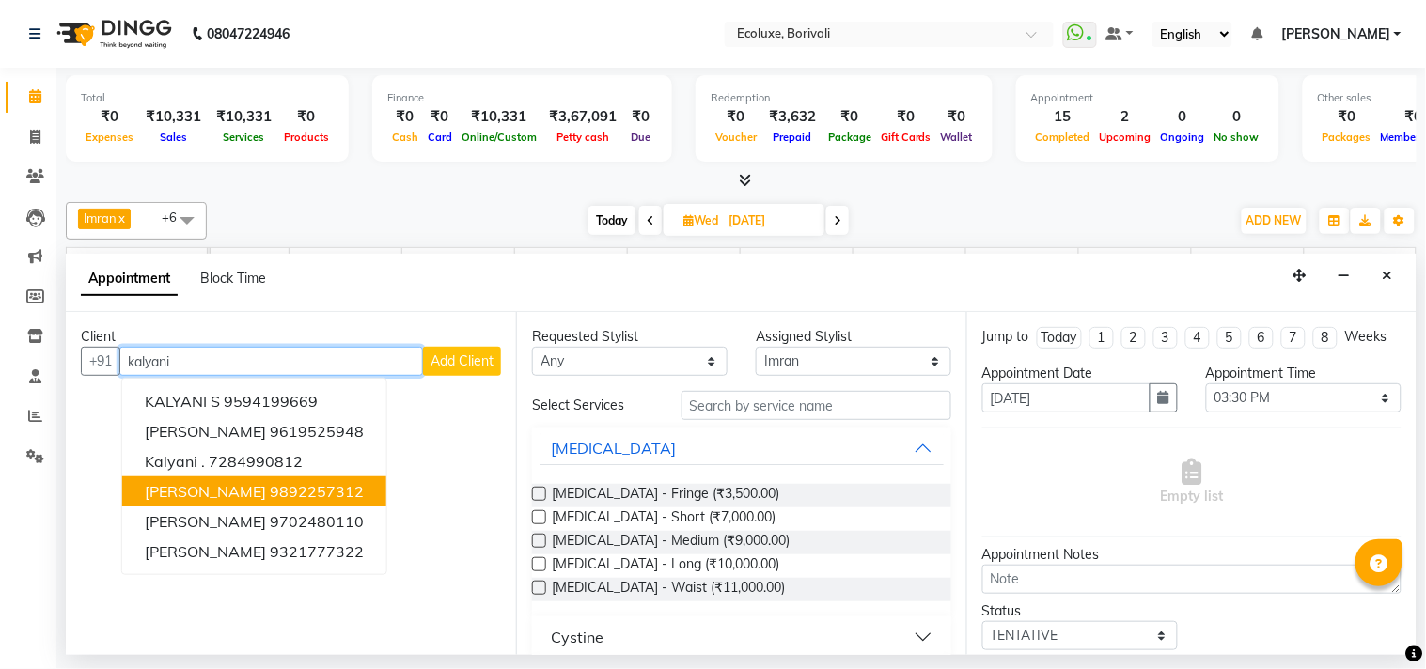
click at [220, 486] on span "[PERSON_NAME]" at bounding box center [205, 491] width 121 height 19
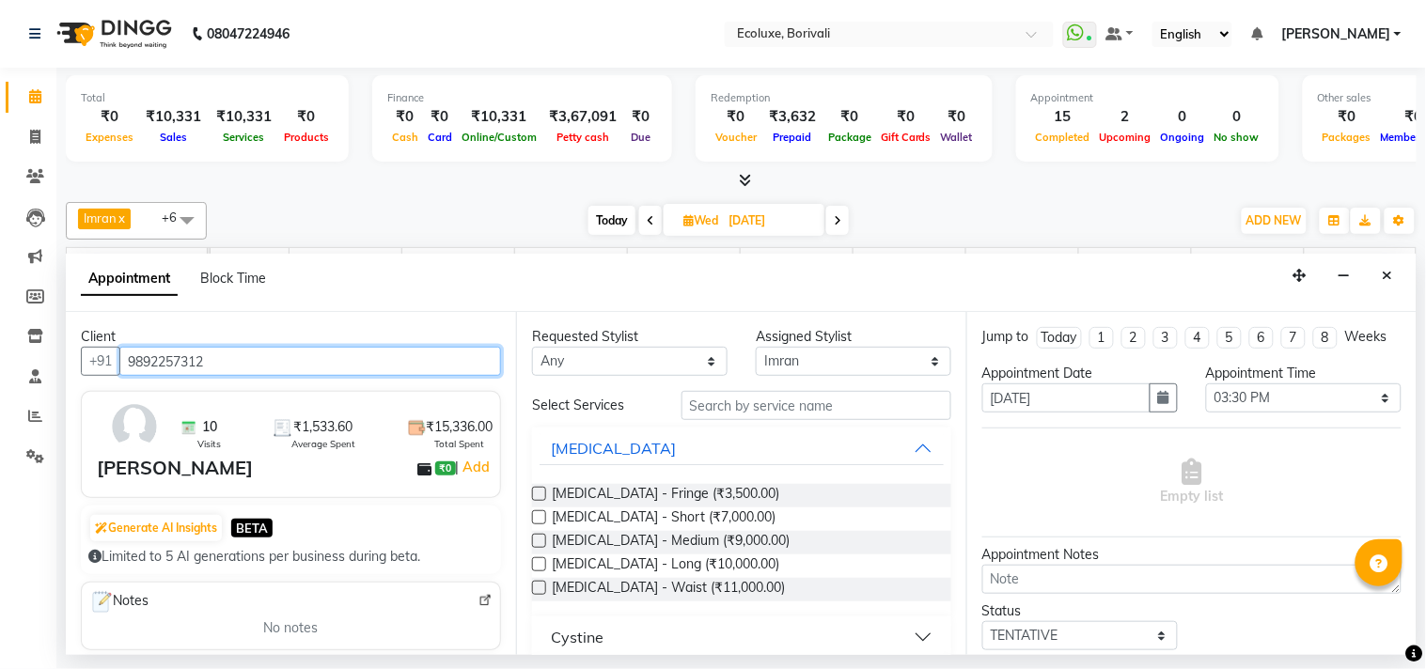
type input "9892257312"
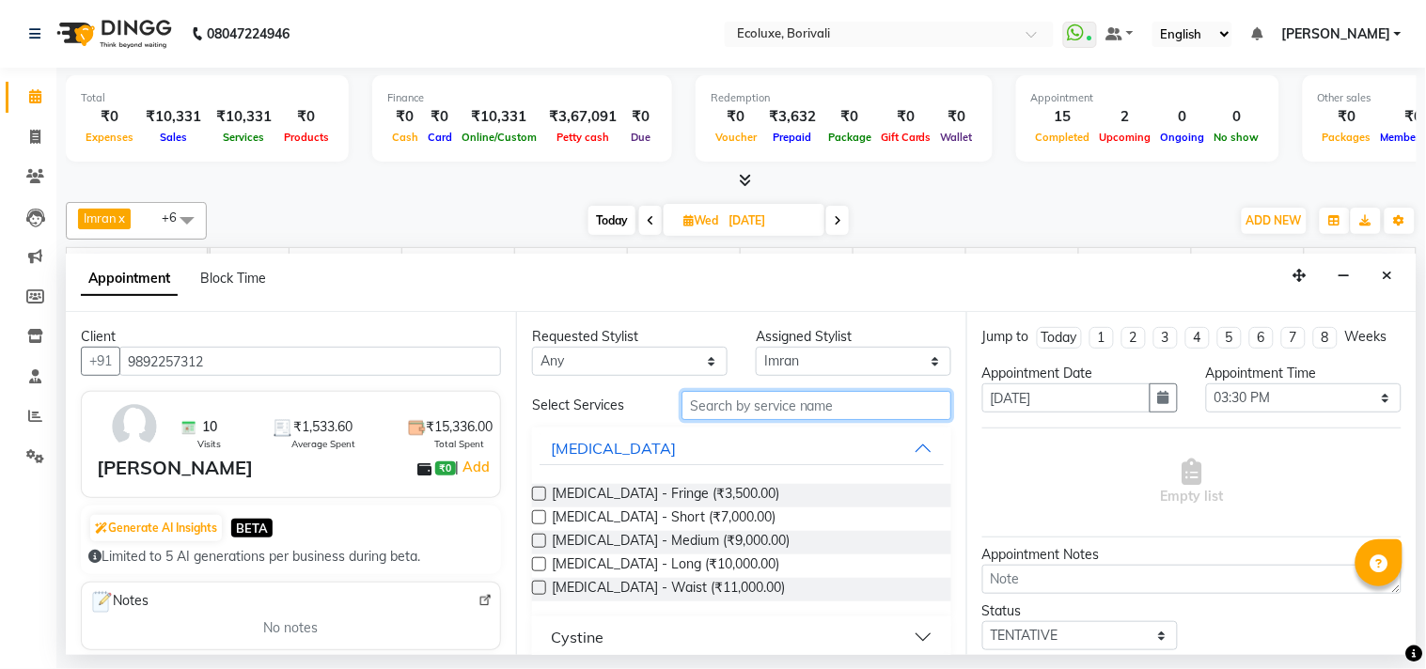
click at [927, 402] on input "text" at bounding box center [817, 405] width 270 height 29
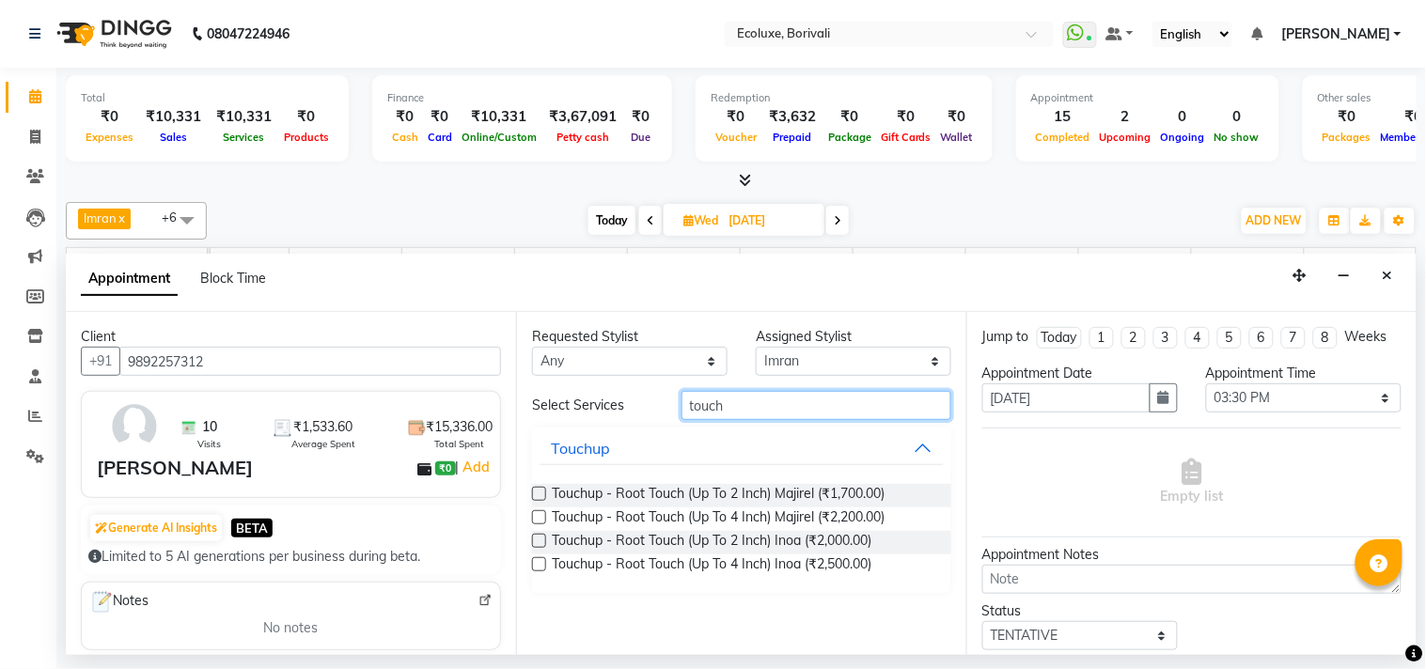
type input "touch"
click at [536, 536] on label at bounding box center [539, 541] width 14 height 14
click at [536, 537] on input "checkbox" at bounding box center [538, 543] width 12 height 12
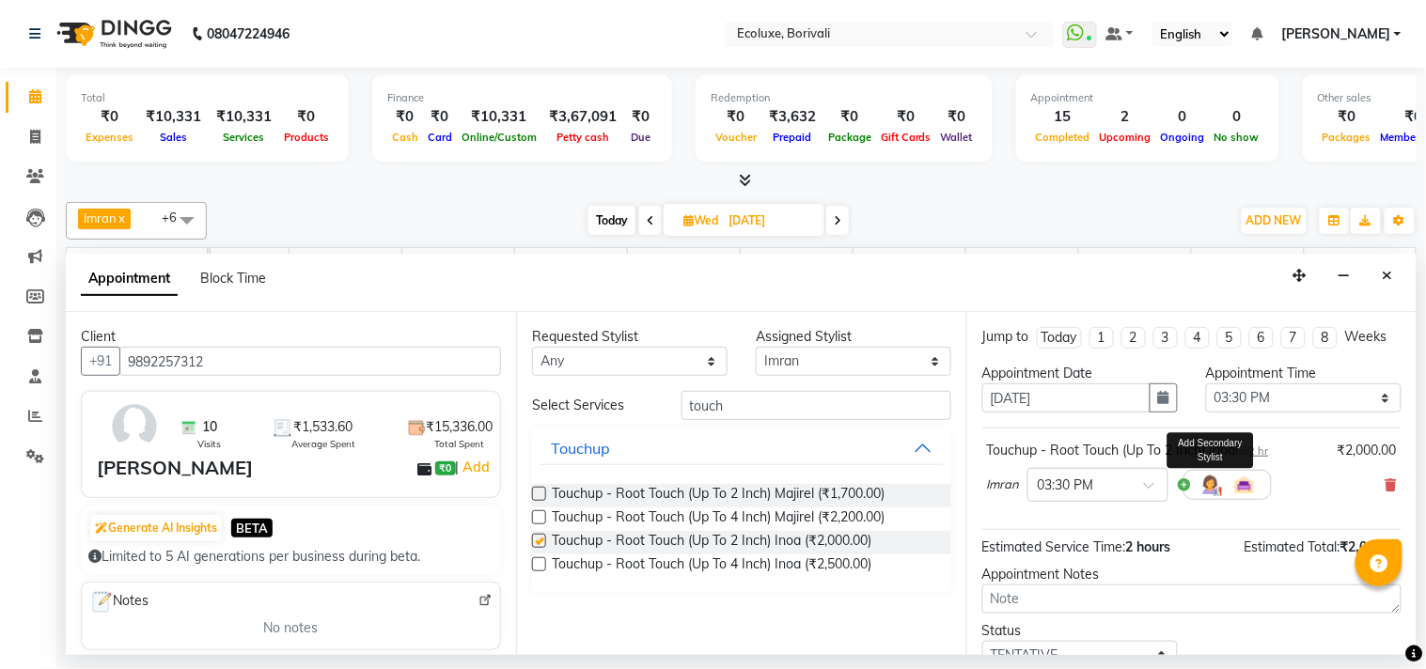
checkbox input "false"
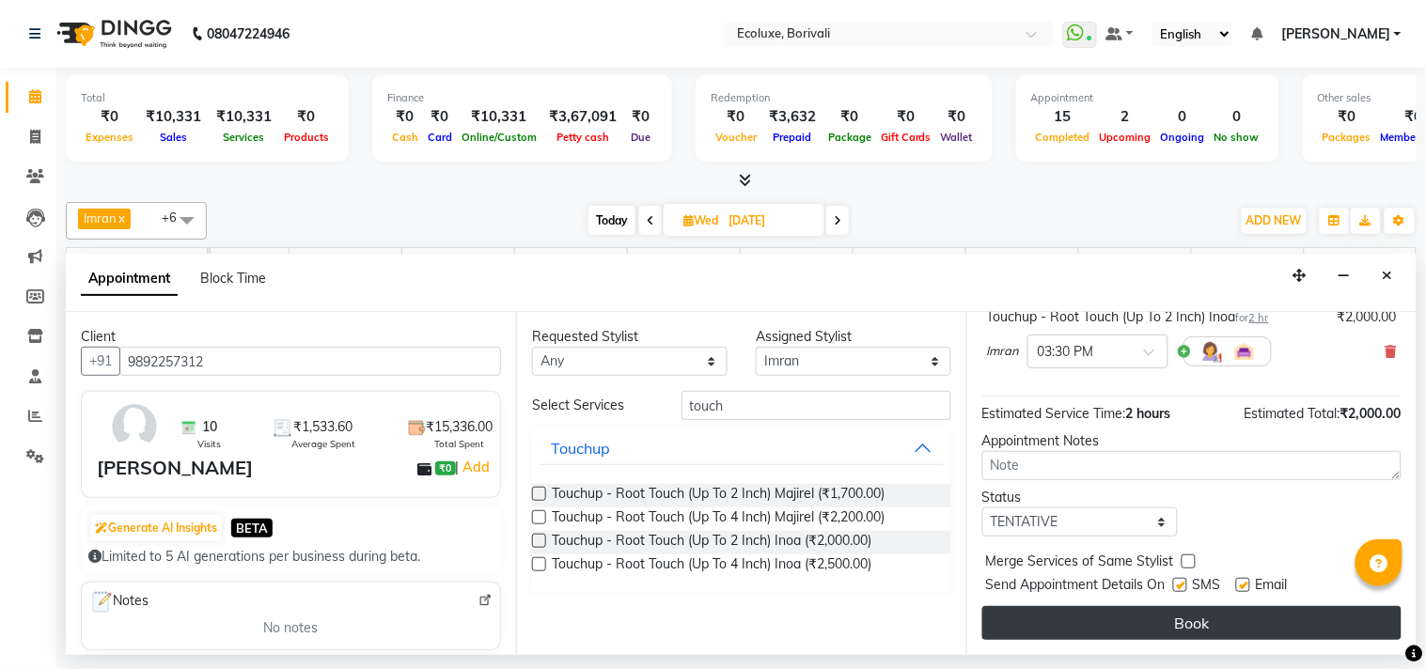
click at [1185, 621] on button "Book" at bounding box center [1191, 623] width 419 height 34
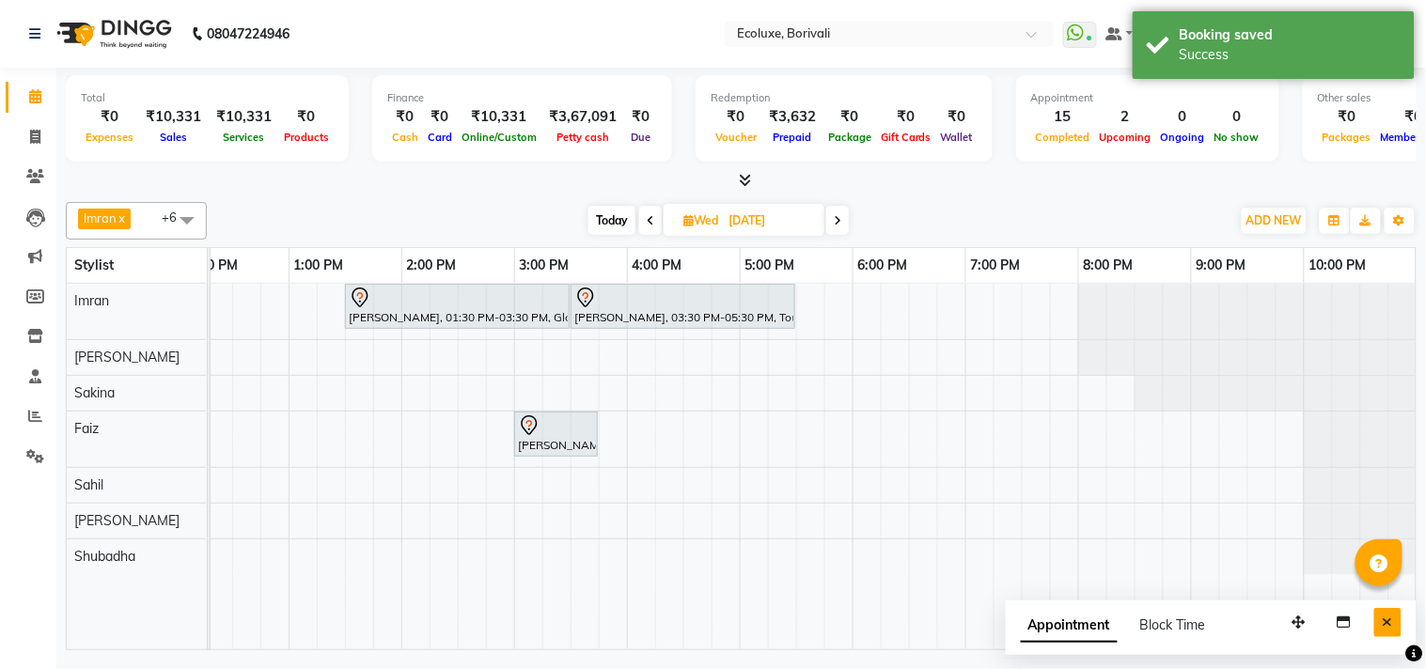
click at [1385, 619] on icon "Close" at bounding box center [1388, 622] width 10 height 13
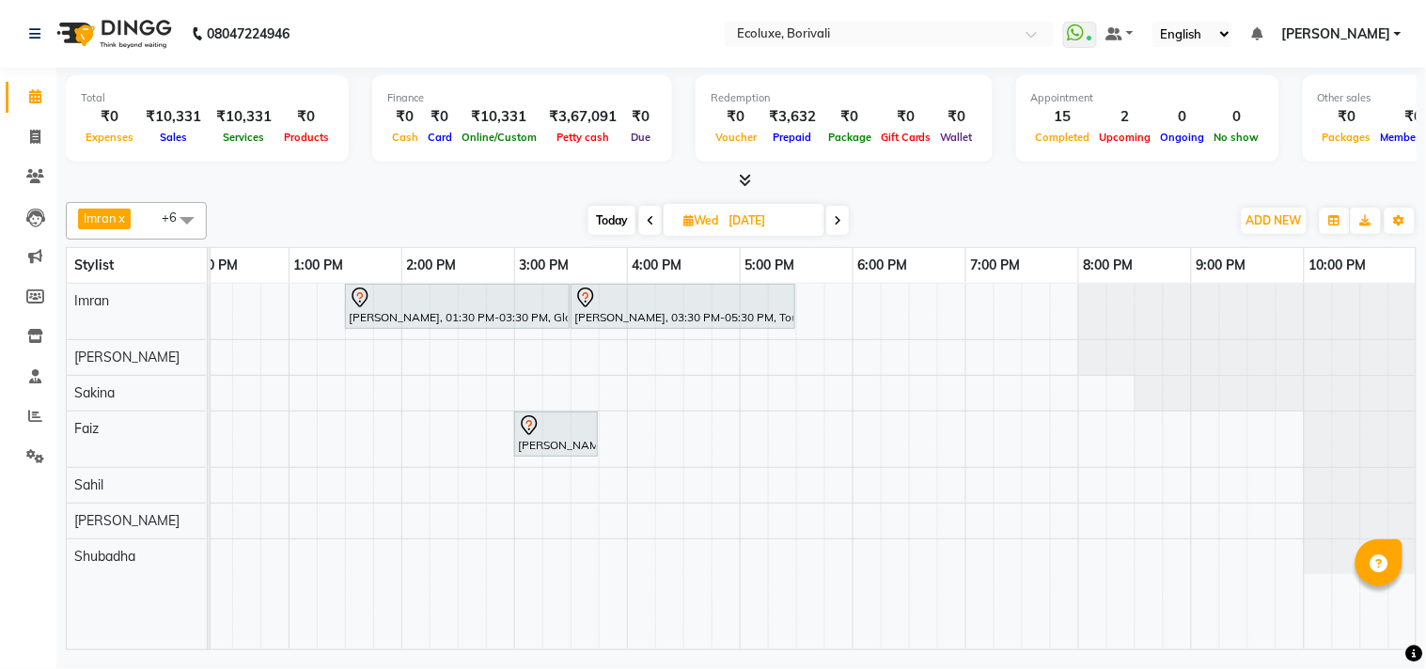
click at [617, 216] on span "Today" at bounding box center [612, 220] width 47 height 29
type input "02-09-2025"
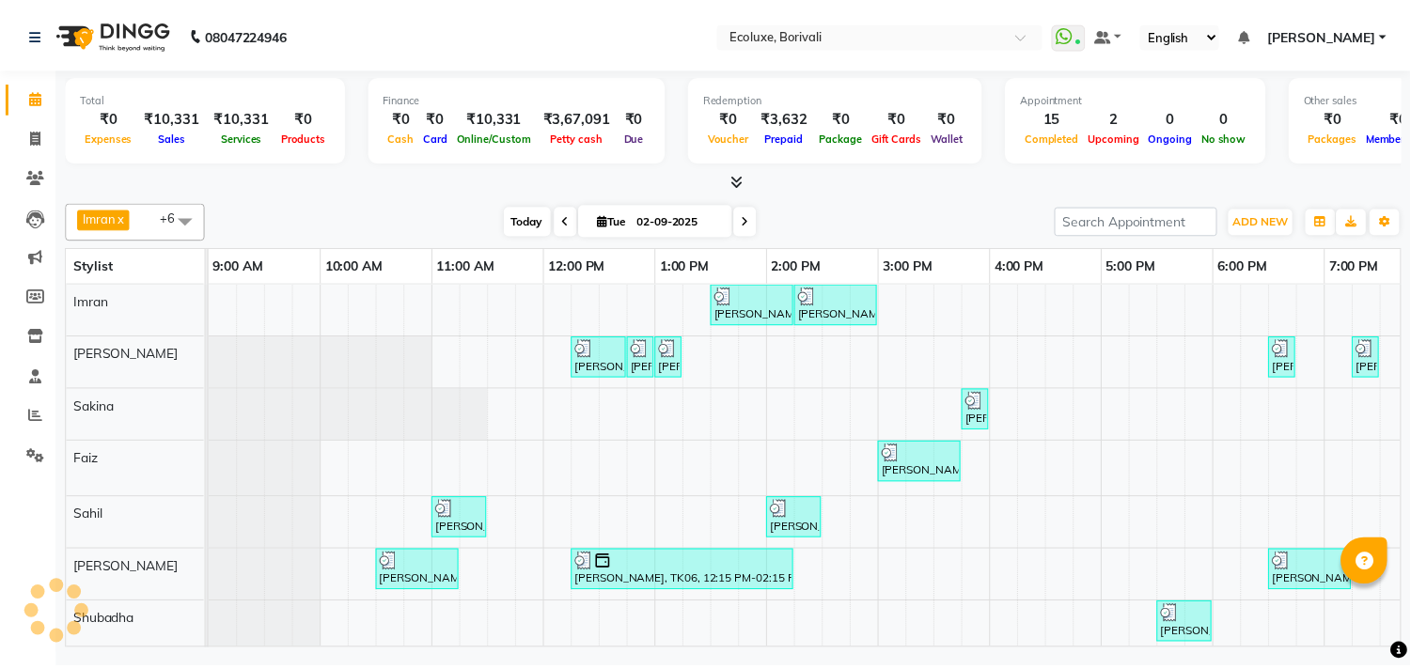
scroll to position [0, 373]
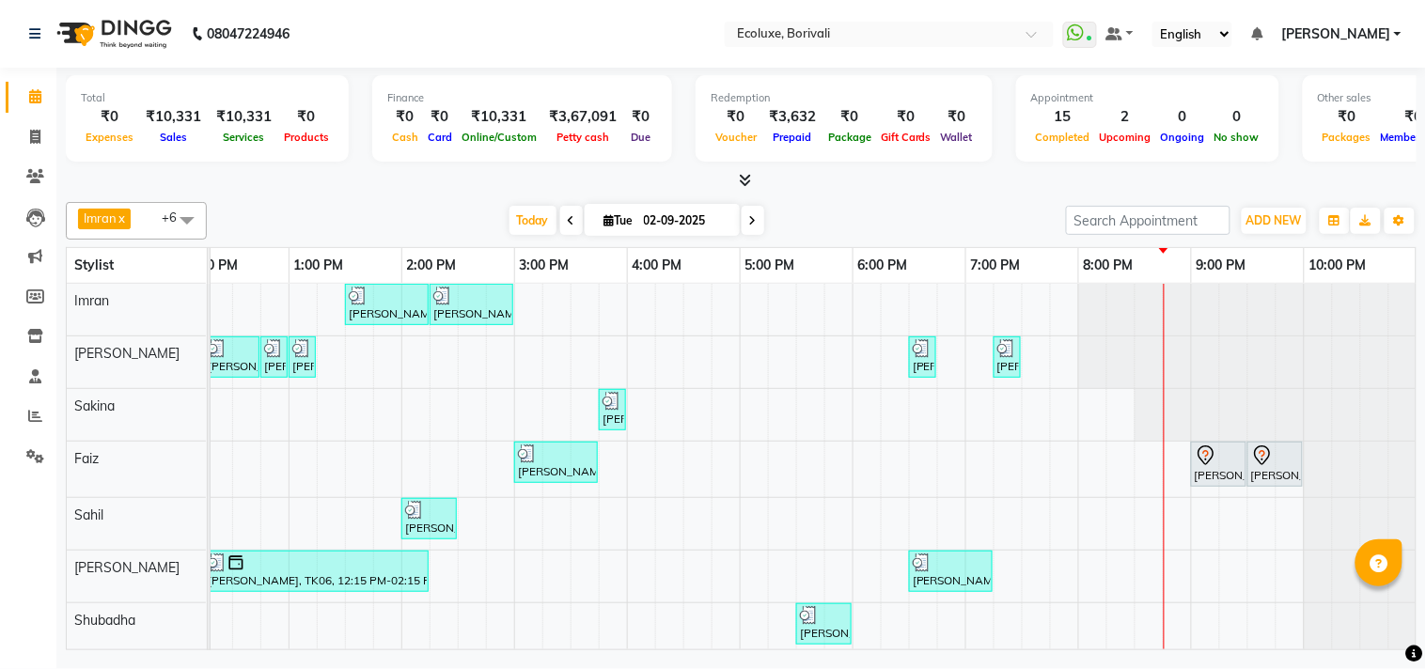
click at [1328, 665] on div "08047224946 Select Location × Ecoluxe, Borivali WhatsApp Status ✕ Status: Conne…" at bounding box center [713, 334] width 1426 height 669
click at [848, 209] on div "[DATE] [DATE]" at bounding box center [636, 221] width 841 height 28
click at [936, 39] on input "text" at bounding box center [870, 35] width 273 height 19
click at [506, 42] on nav "08047224946 Select Location × Ecoluxe, Borivali WhatsApp Status ✕ Status: Conne…" at bounding box center [713, 34] width 1426 height 68
click at [31, 345] on span at bounding box center [35, 337] width 33 height 22
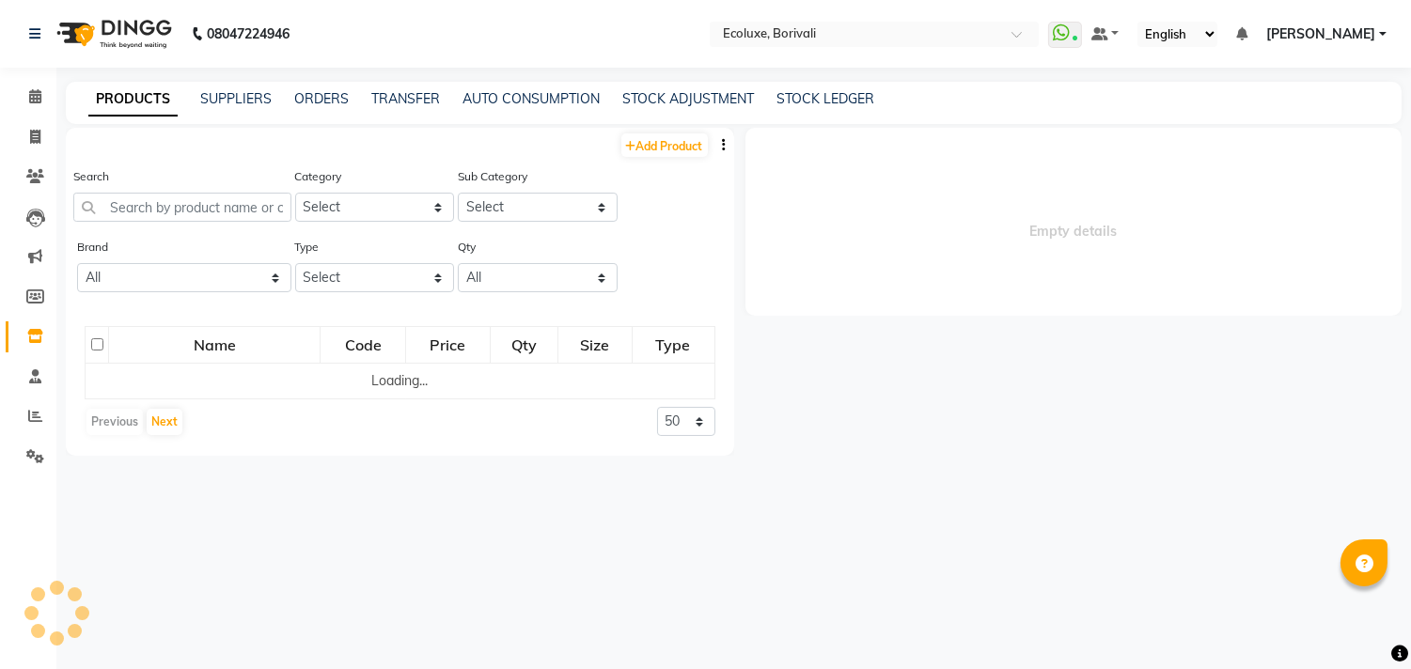
select select
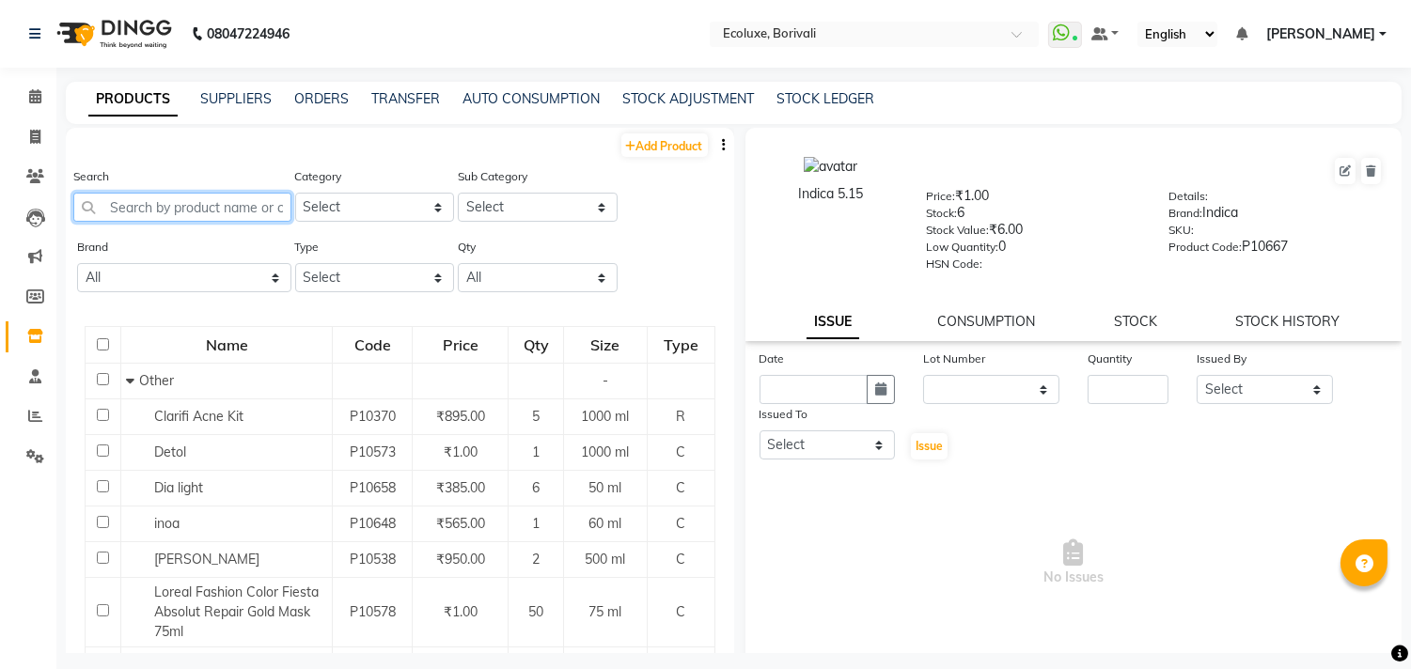
click at [243, 204] on input "text" at bounding box center [182, 207] width 218 height 29
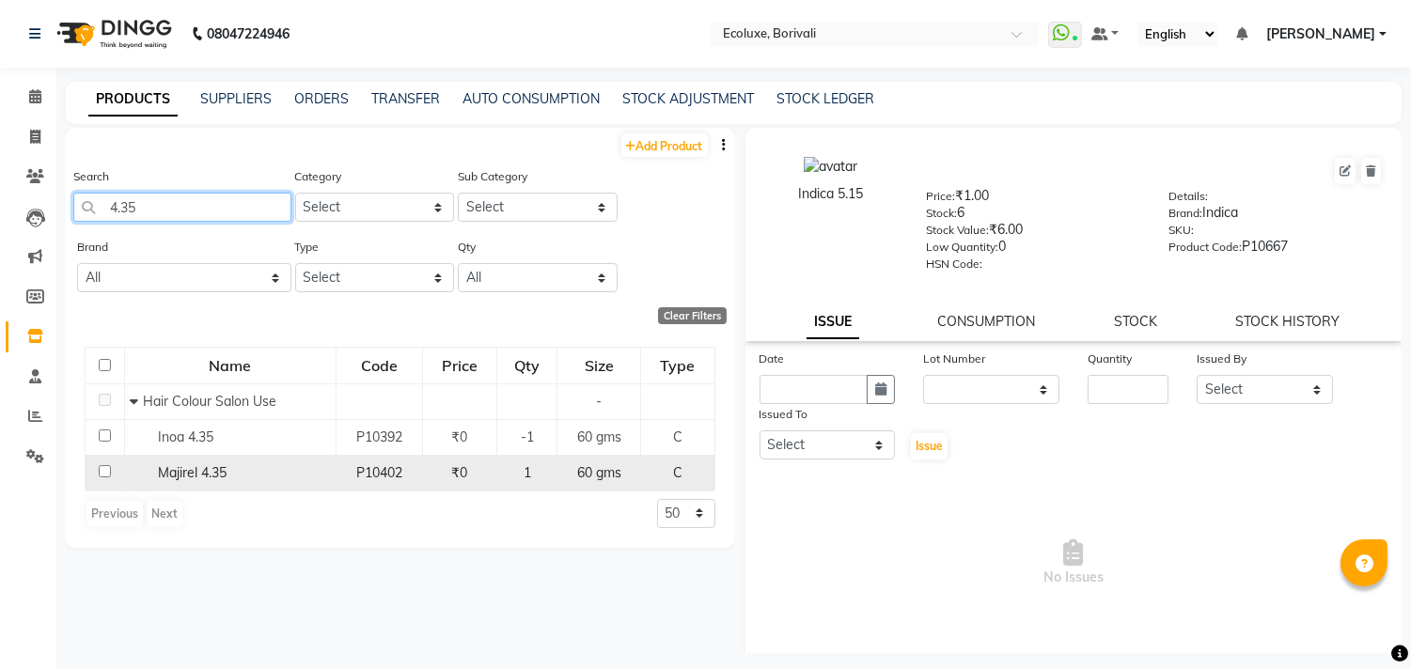
type input "4.35"
click at [219, 470] on span "Majirel 4.35" at bounding box center [192, 472] width 69 height 17
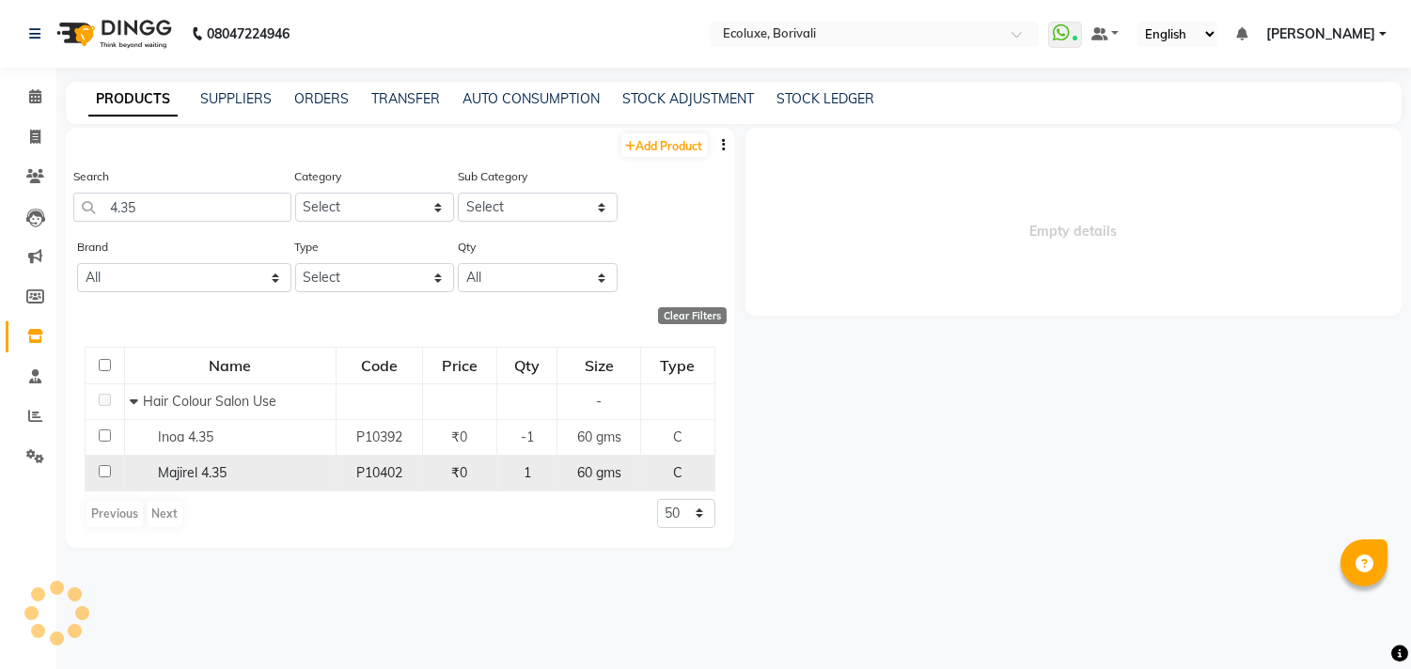
select select
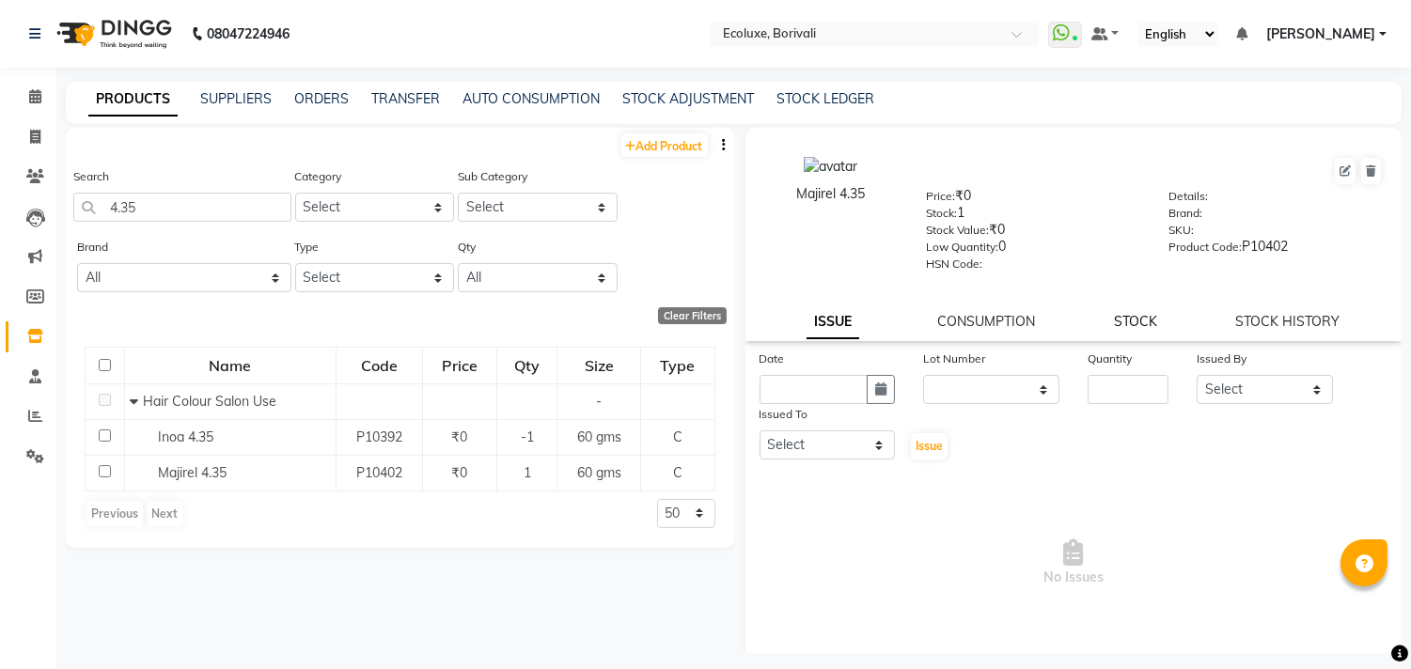
click at [1132, 322] on link "STOCK" at bounding box center [1135, 321] width 43 height 17
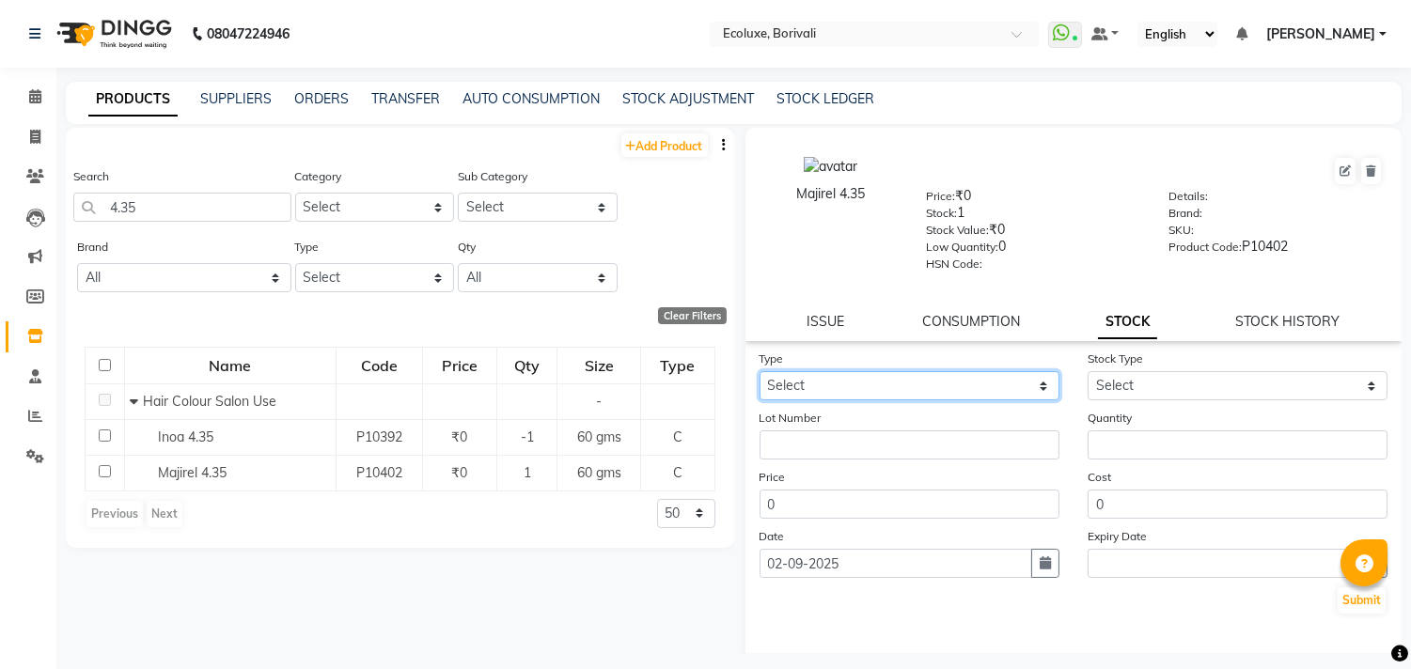
drag, startPoint x: 877, startPoint y: 382, endPoint x: 862, endPoint y: 396, distance: 20.6
click at [877, 382] on select "Select In Out" at bounding box center [910, 385] width 300 height 29
select select "out"
click at [760, 372] on select "Select In Out" at bounding box center [910, 385] width 300 height 29
select select
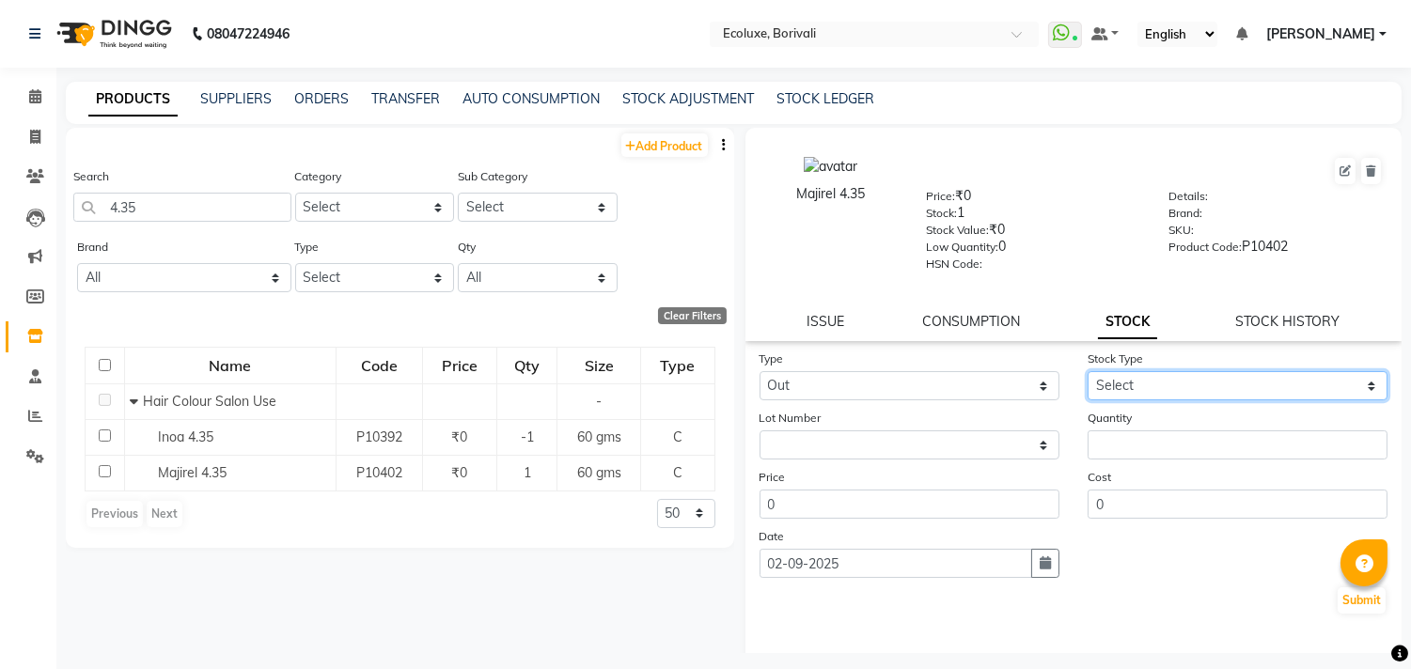
click at [1154, 373] on select "Select Internal Use Damaged Expired Adjustment Return Other" at bounding box center [1238, 385] width 300 height 29
select select "internal use"
click at [1088, 372] on select "Select Internal Use Damaged Expired Adjustment Return Other" at bounding box center [1238, 385] width 300 height 29
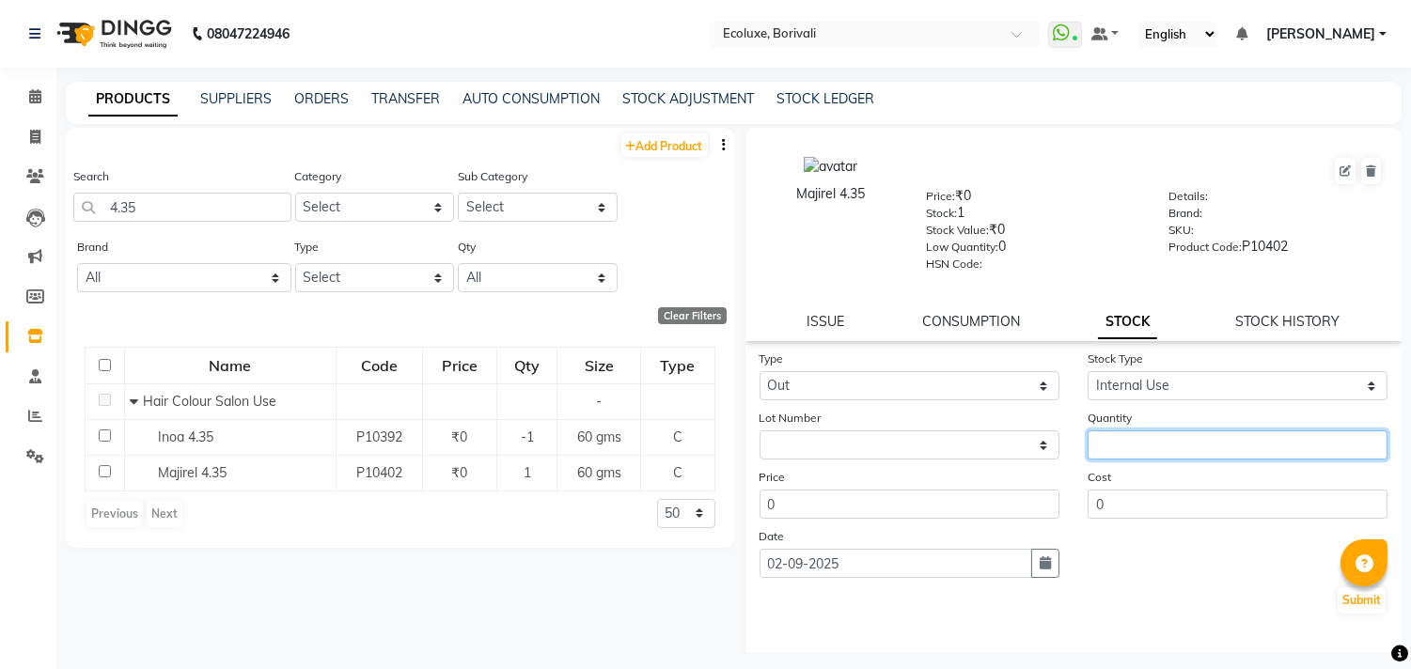
click at [1124, 437] on input "number" at bounding box center [1238, 445] width 300 height 29
type input "1"
click at [1339, 604] on button "Submit" at bounding box center [1362, 601] width 48 height 26
select select
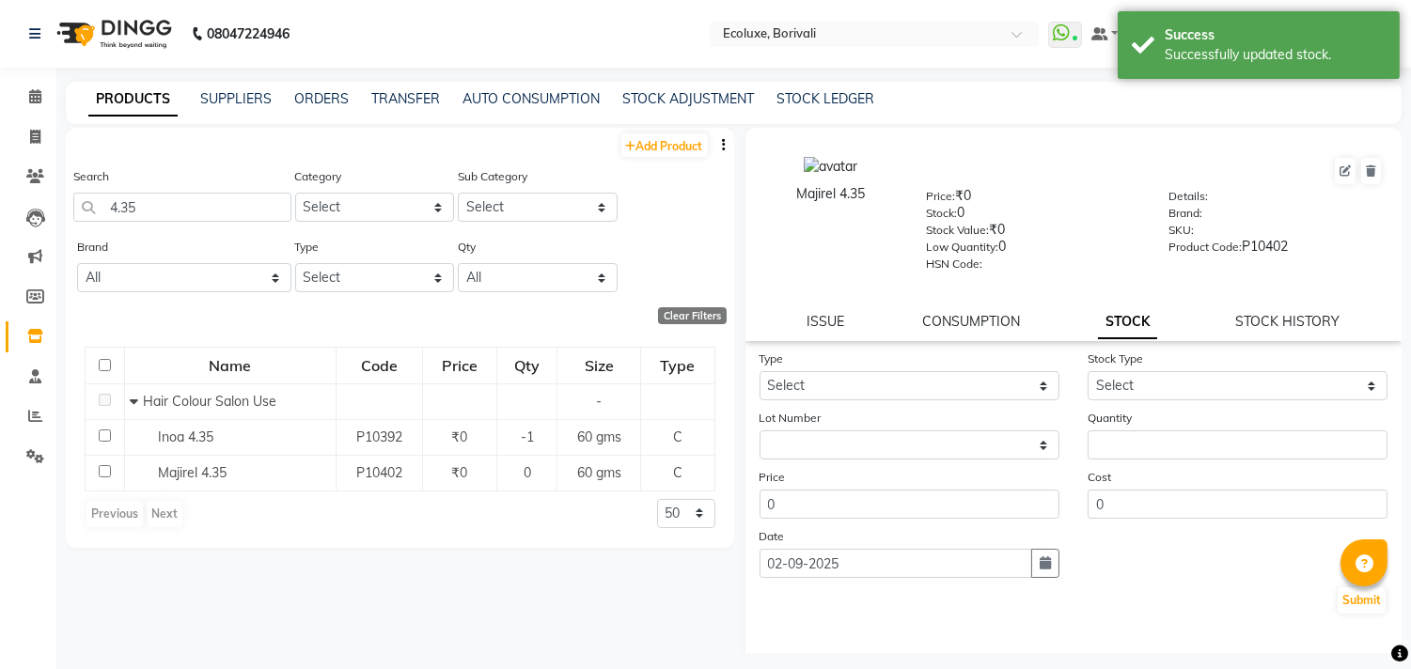
click at [177, 191] on div "Search 4.35" at bounding box center [182, 193] width 218 height 55
click at [177, 204] on input "4.35" at bounding box center [182, 207] width 218 height 29
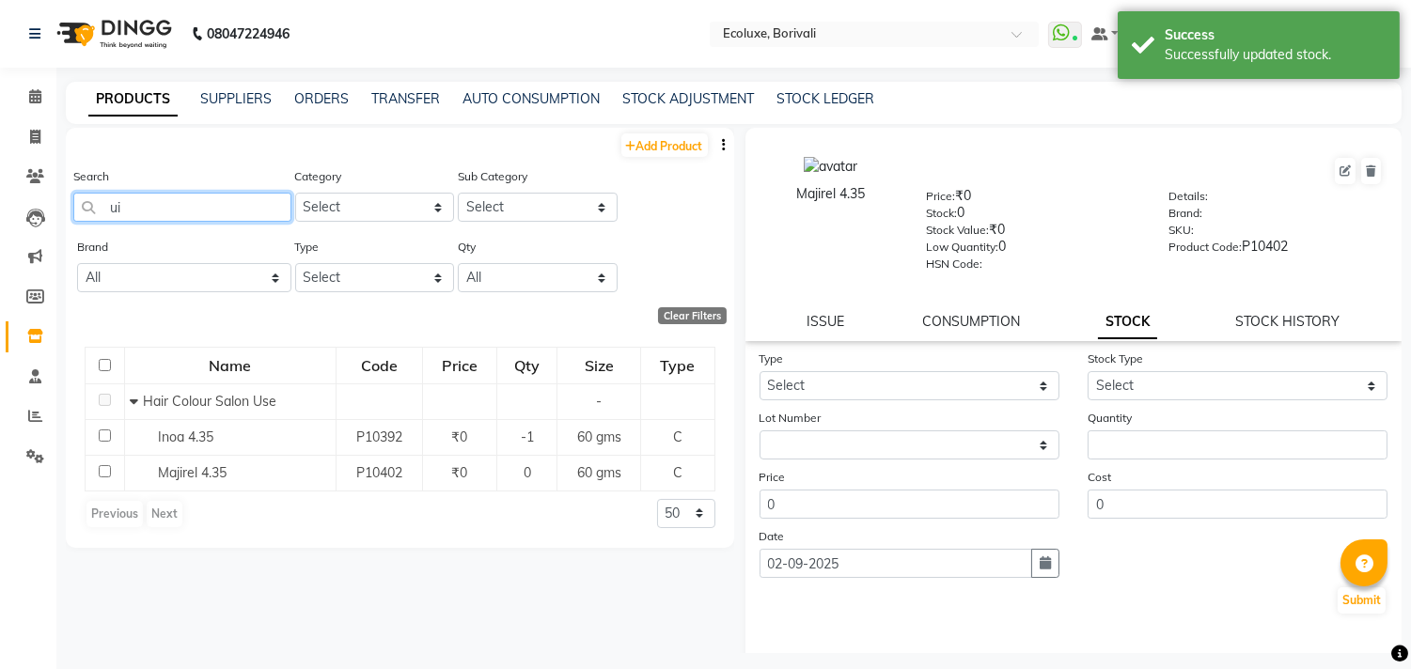
type input "u"
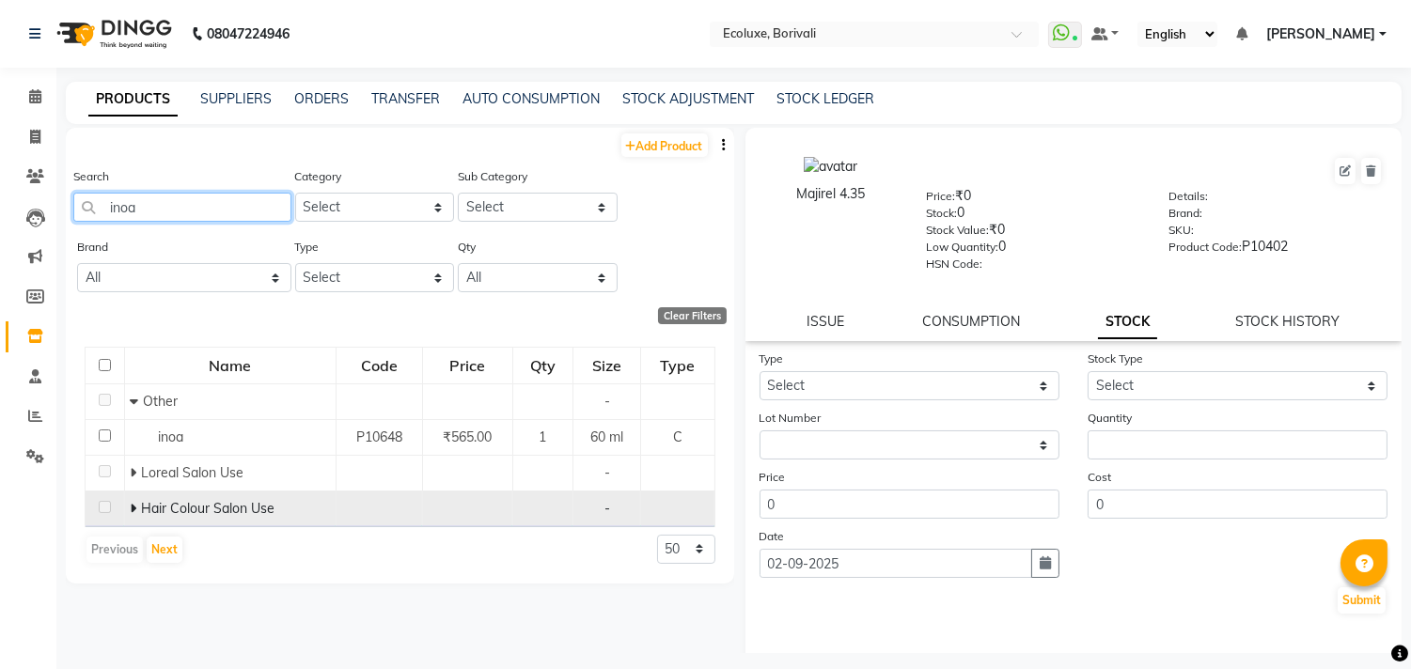
type input "inoa"
click at [171, 508] on span "Hair Colour Salon Use" at bounding box center [208, 508] width 134 height 17
click at [220, 509] on span "Hair Colour Salon Use" at bounding box center [208, 508] width 134 height 17
click at [142, 495] on td "Hair Colour Salon Use" at bounding box center [230, 509] width 212 height 36
click at [130, 506] on icon at bounding box center [133, 508] width 7 height 13
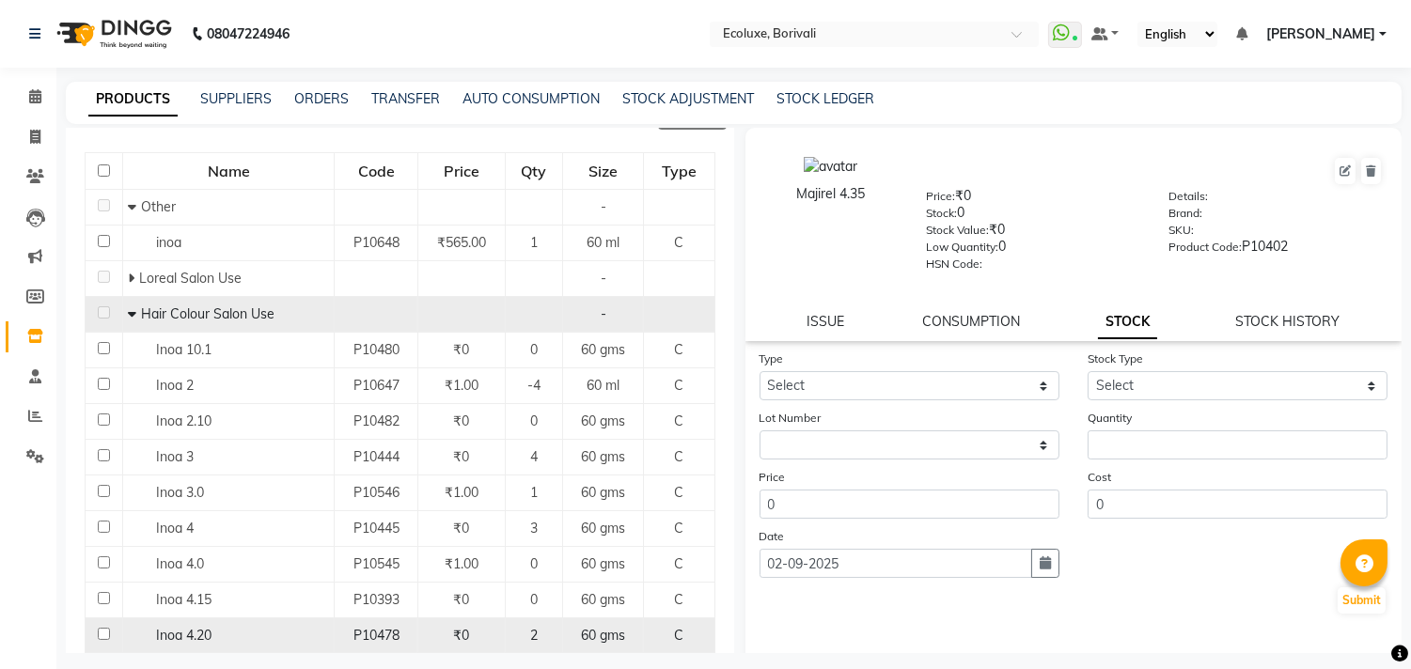
scroll to position [417, 0]
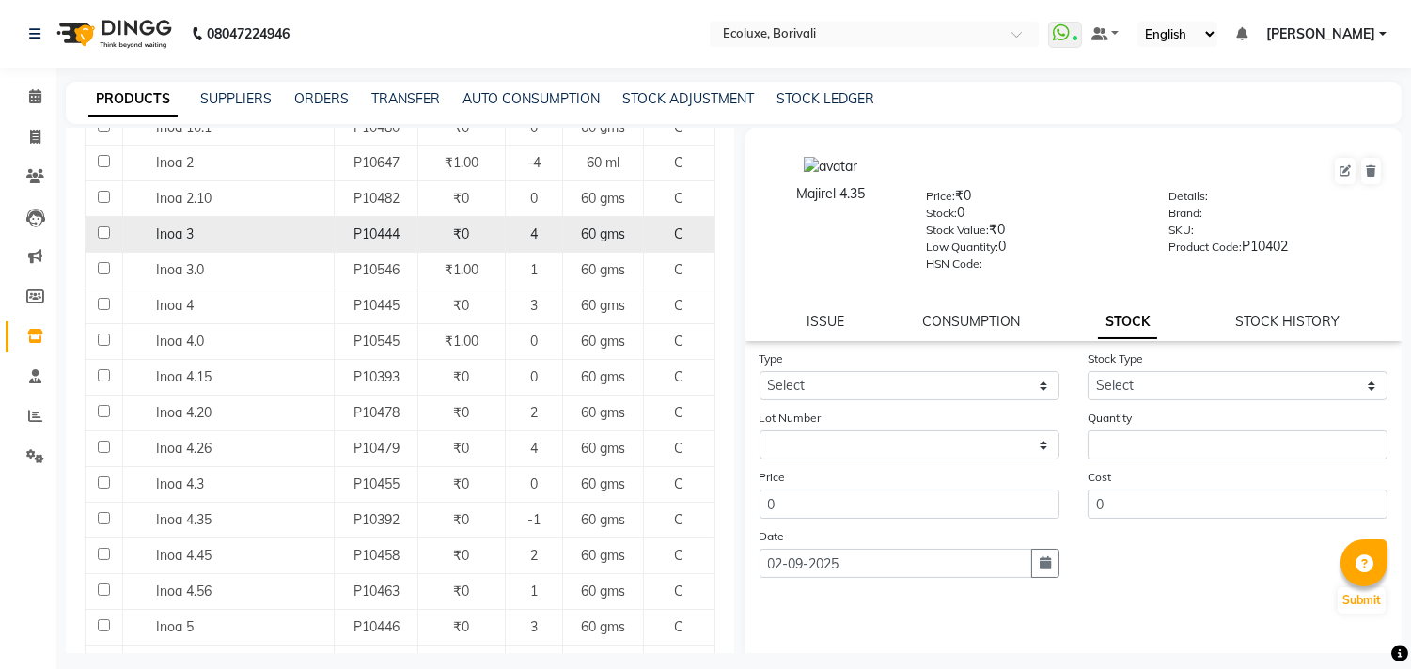
click at [299, 244] on div "Inoa 3" at bounding box center [228, 235] width 201 height 20
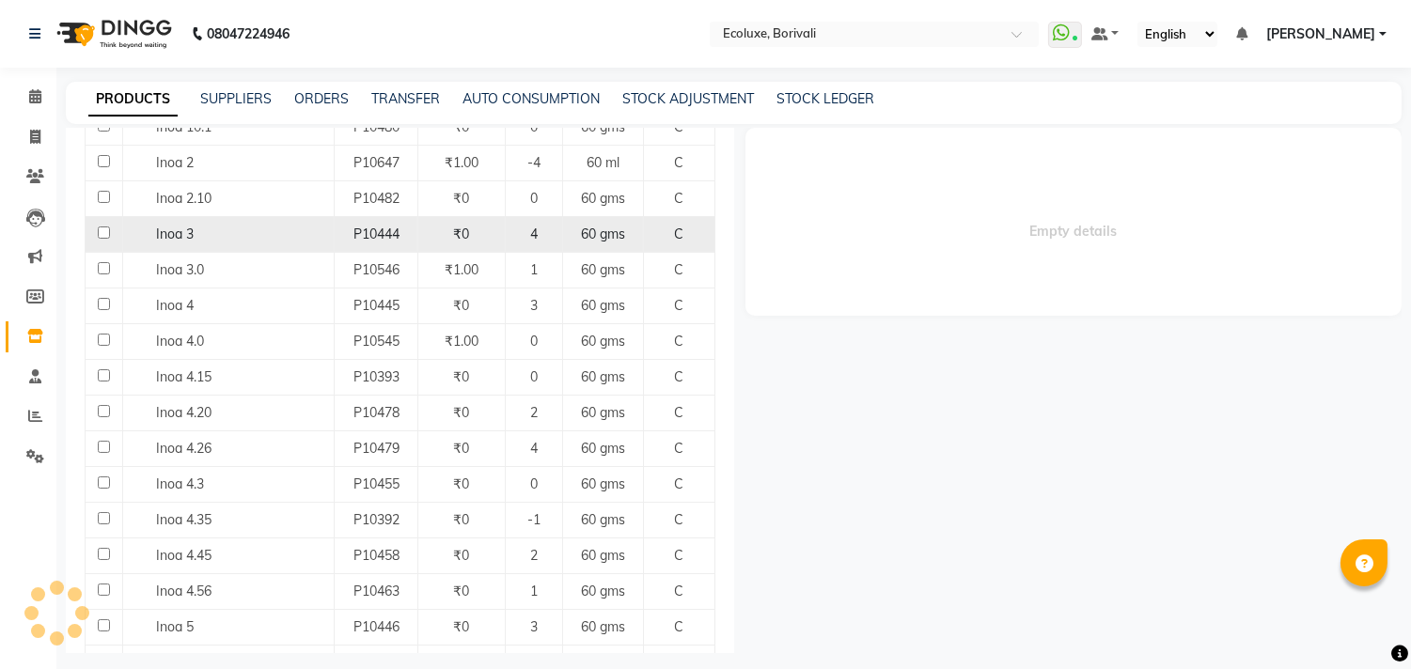
select select
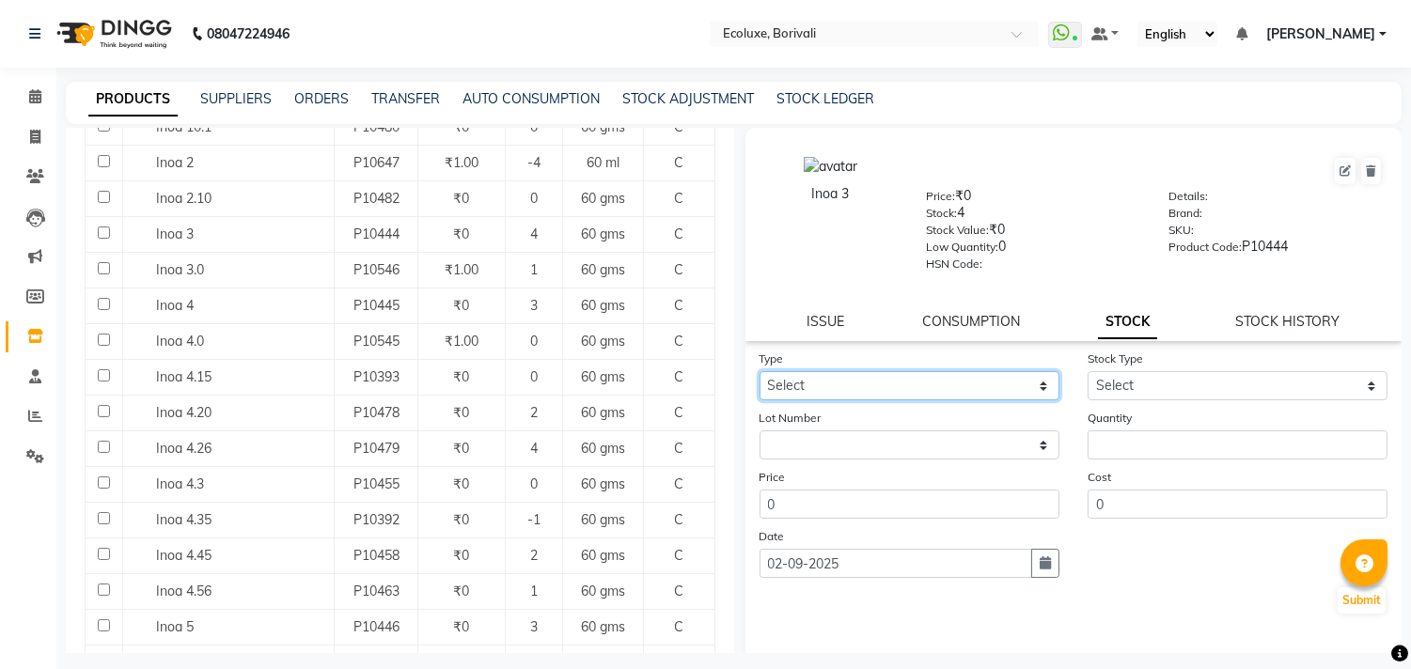
drag, startPoint x: 827, startPoint y: 384, endPoint x: 825, endPoint y: 395, distance: 11.6
click at [827, 384] on select "Select In Out" at bounding box center [910, 385] width 300 height 29
select select "out"
click at [760, 372] on select "Select In Out" at bounding box center [910, 385] width 300 height 29
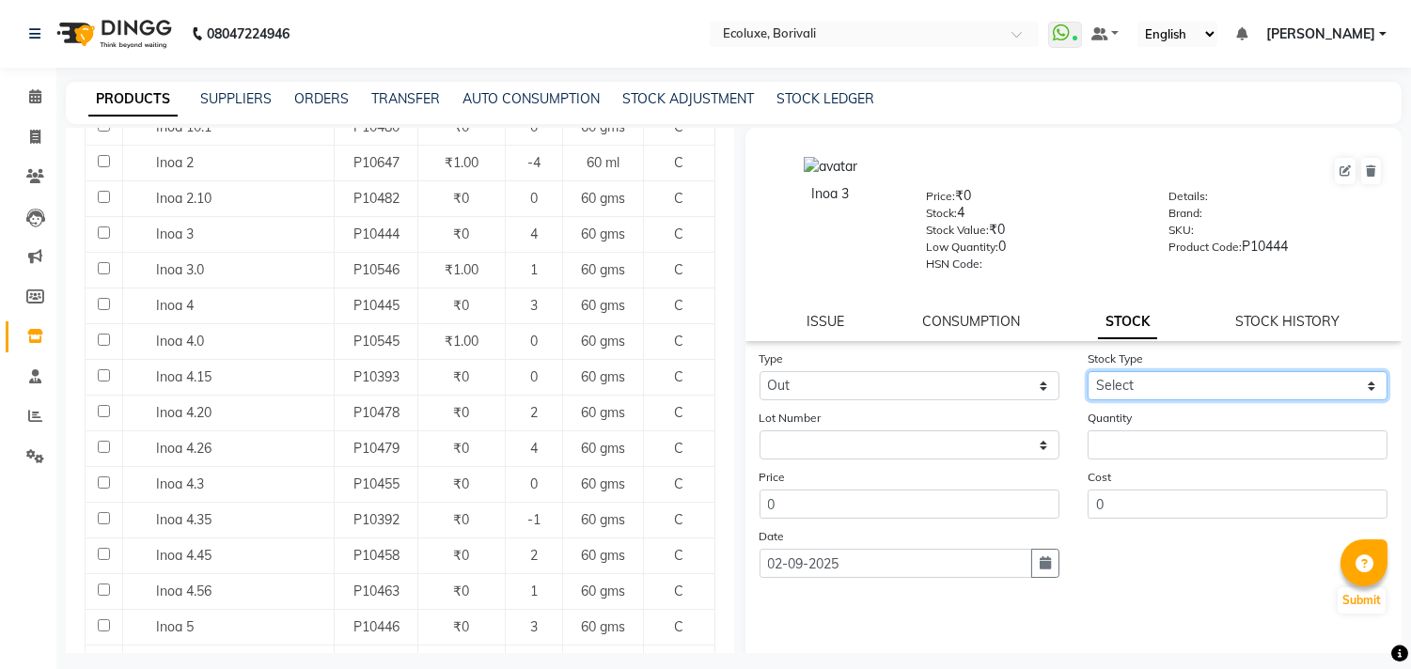
click at [1230, 381] on select "Select Internal Use Damaged Expired Adjustment Return Other" at bounding box center [1238, 385] width 300 height 29
select select "internal use"
click at [1088, 372] on select "Select Internal Use Damaged Expired Adjustment Return Other" at bounding box center [1238, 385] width 300 height 29
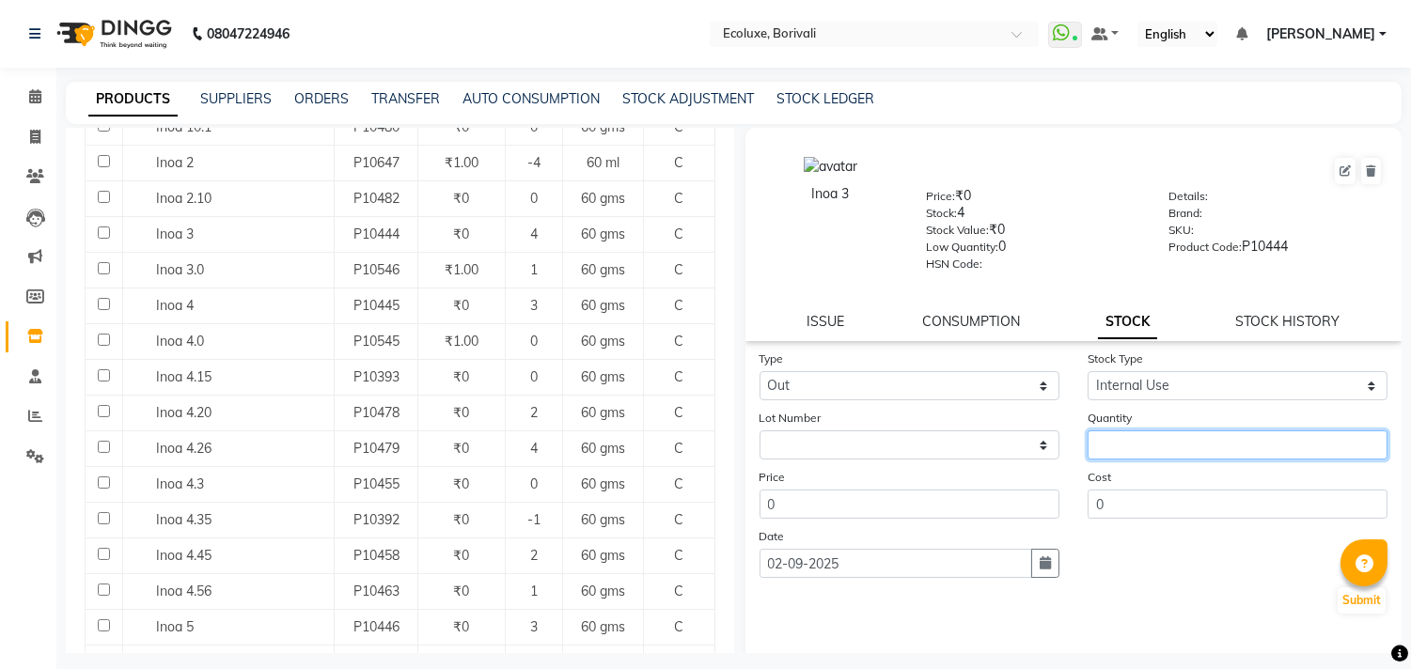
click at [1151, 443] on input "number" at bounding box center [1238, 445] width 300 height 29
type input "1"
click at [1350, 603] on button "Submit" at bounding box center [1362, 601] width 48 height 26
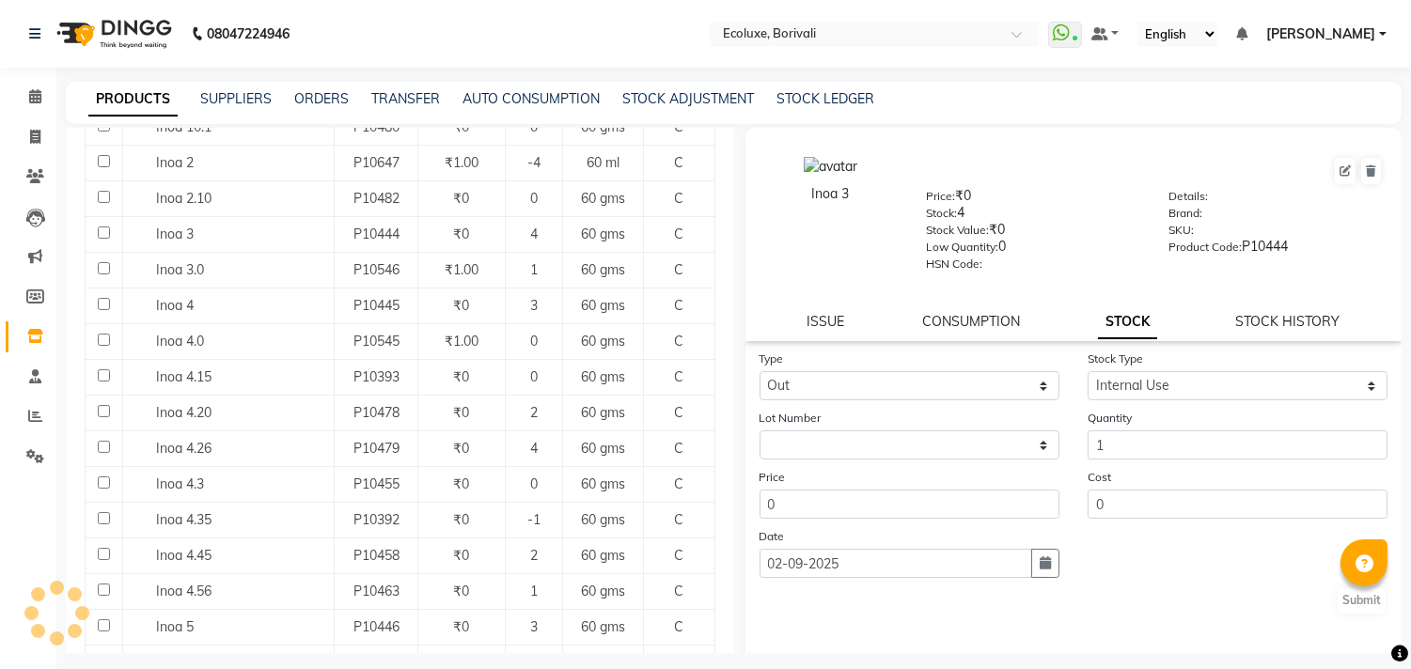
select select
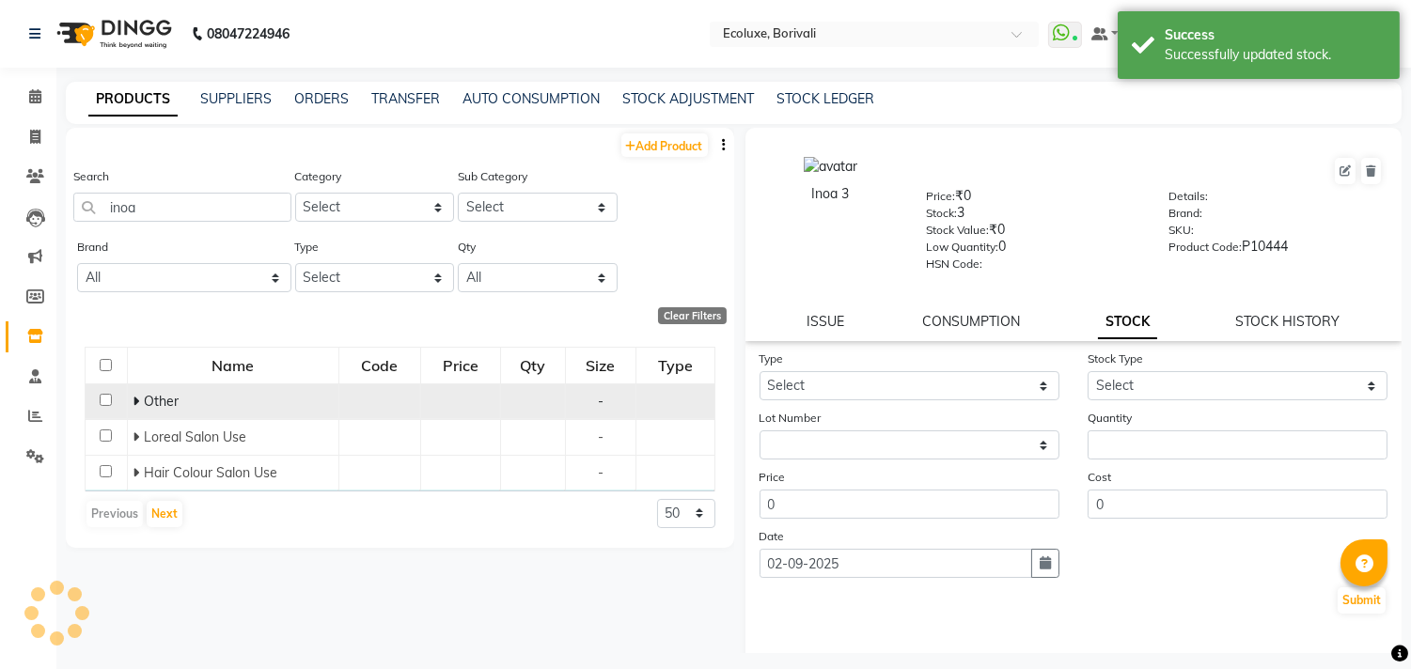
scroll to position [0, 0]
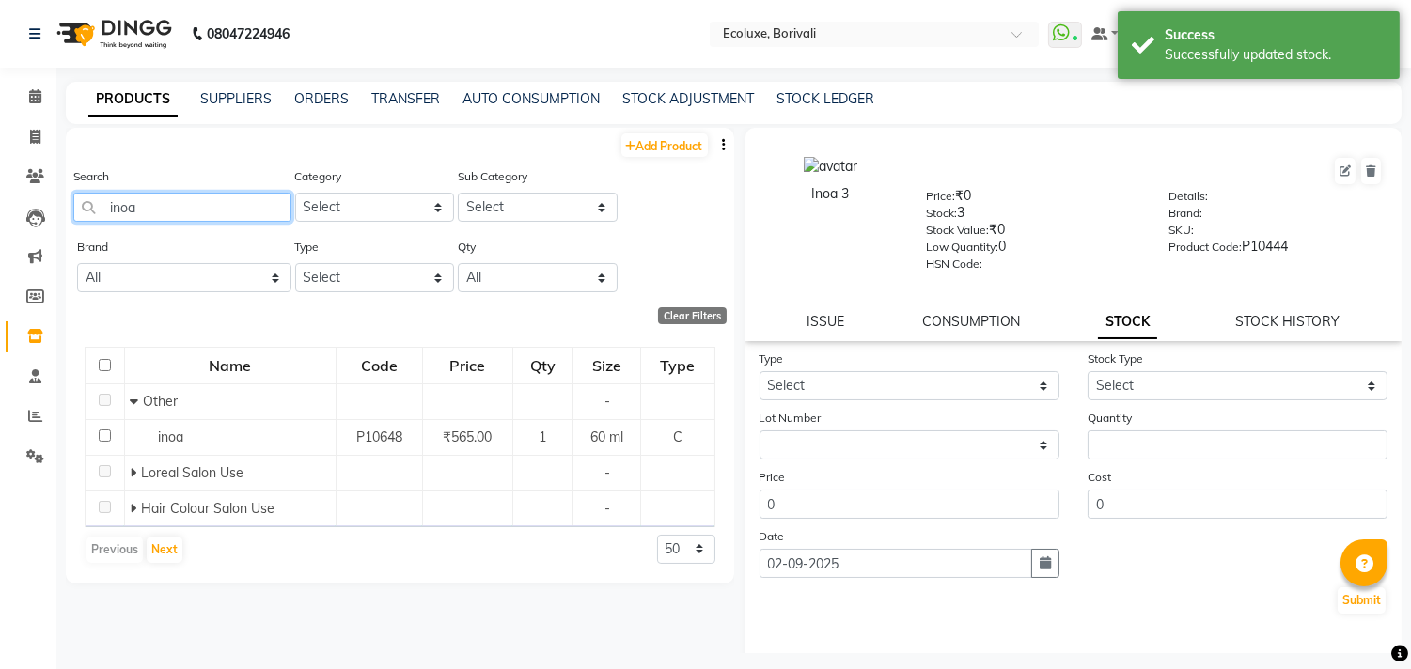
click at [211, 205] on input "inoa" at bounding box center [182, 207] width 218 height 29
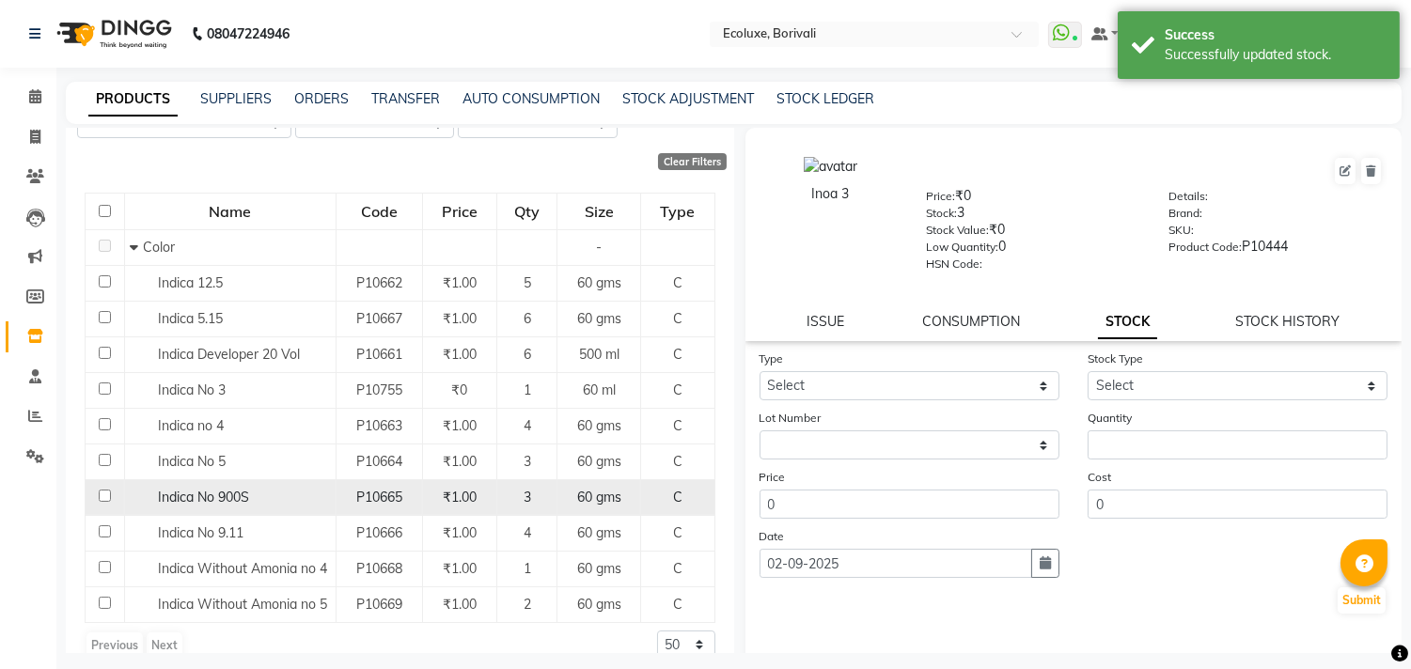
scroll to position [181, 0]
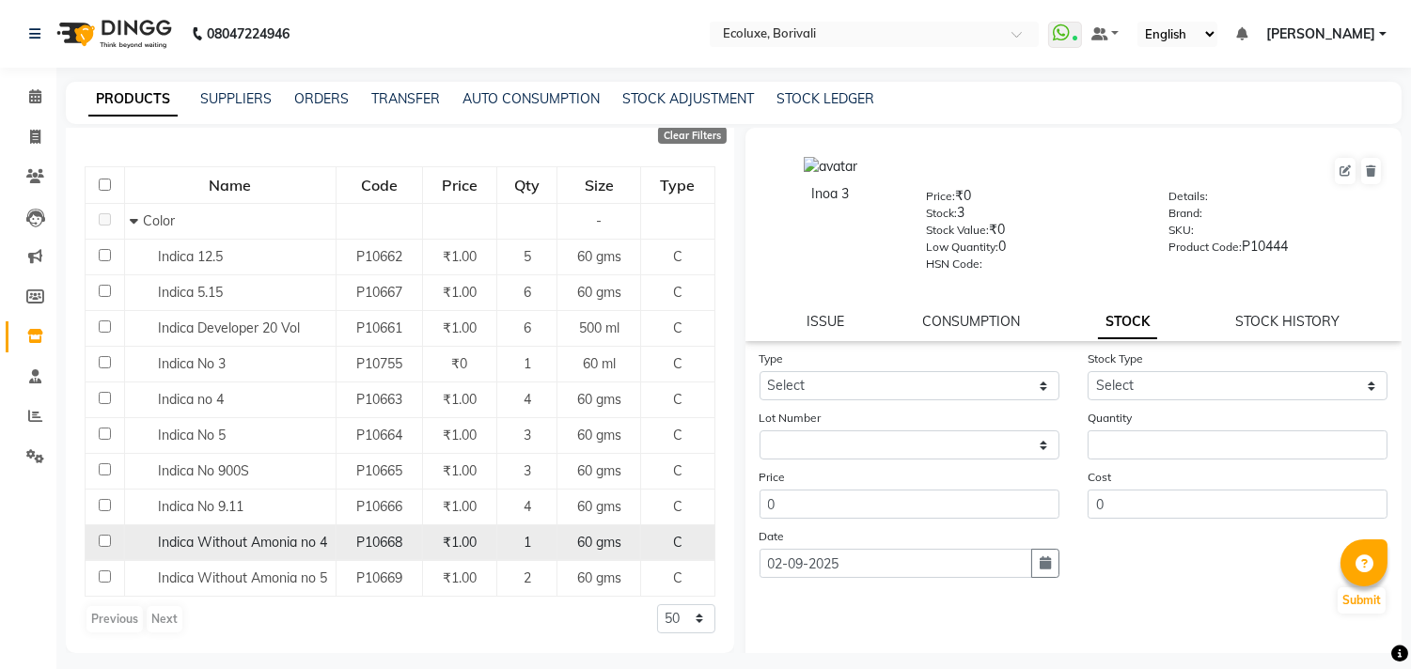
type input "indica"
click at [378, 541] on span "P10668" at bounding box center [379, 542] width 46 height 17
select select
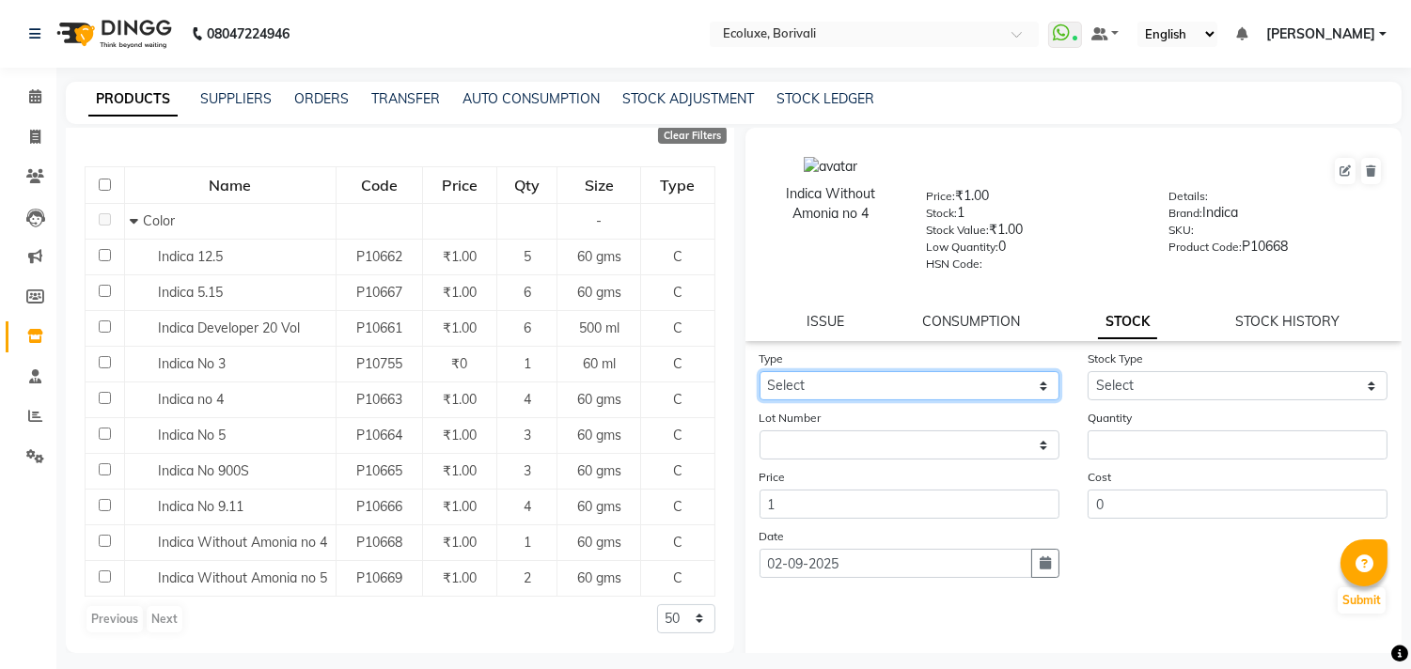
click at [812, 384] on select "Select In Out" at bounding box center [910, 385] width 300 height 29
select select "out"
click at [760, 372] on select "Select In Out" at bounding box center [910, 385] width 300 height 29
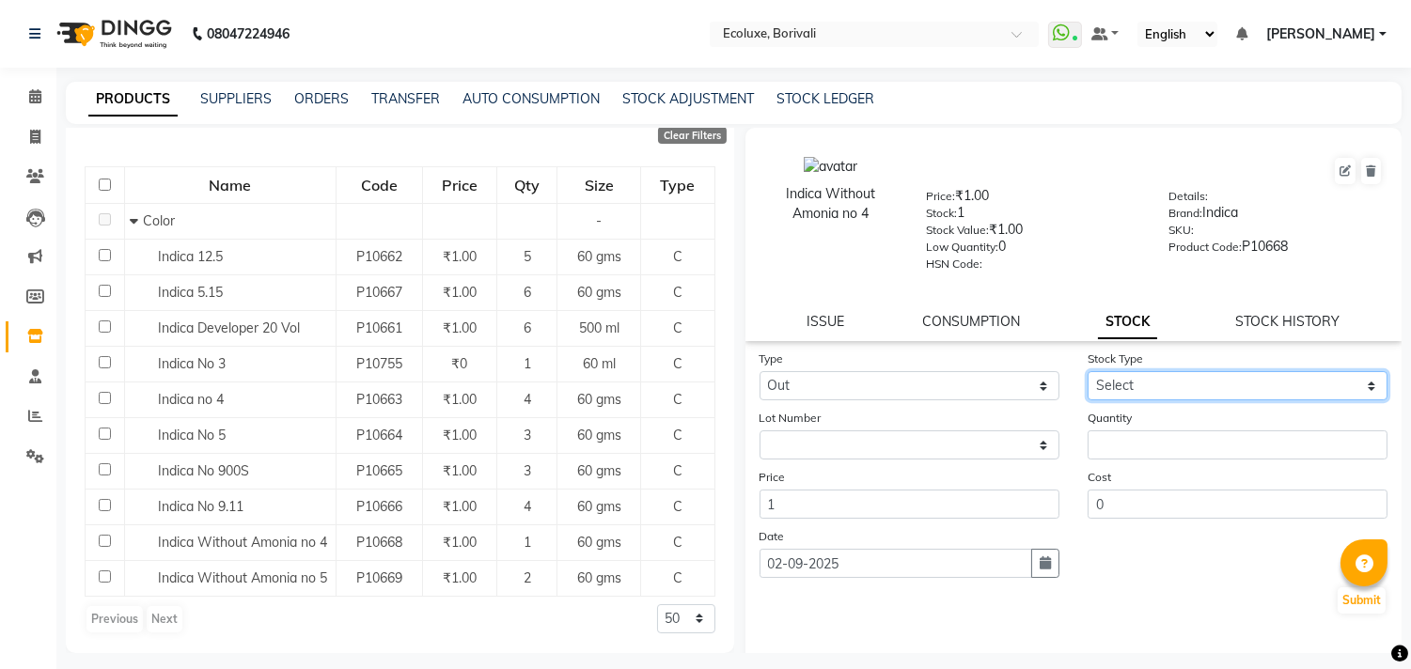
click at [1124, 390] on select "Select Internal Use Damaged Expired Adjustment Return Other" at bounding box center [1238, 385] width 300 height 29
select select "internal use"
click at [1088, 372] on select "Select Internal Use Damaged Expired Adjustment Return Other" at bounding box center [1238, 385] width 300 height 29
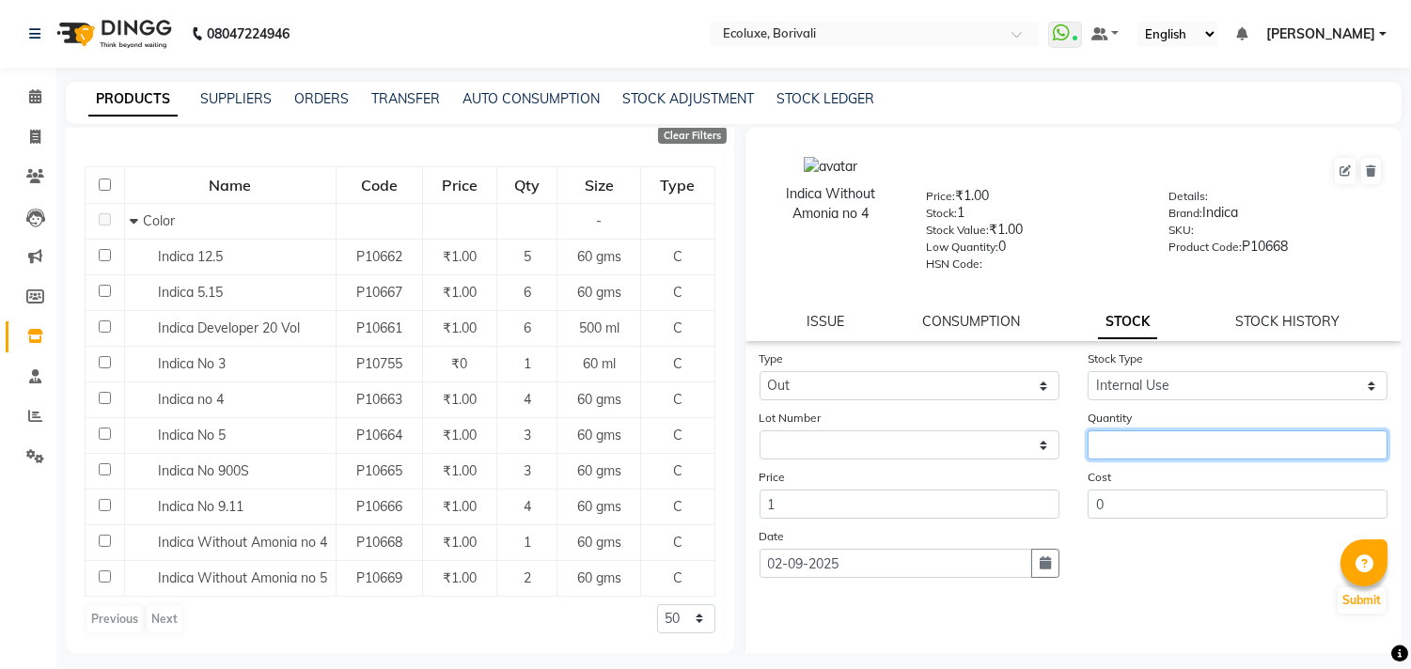
click at [1132, 431] on input "number" at bounding box center [1238, 445] width 300 height 29
type input "1"
click at [1356, 605] on button "Submit" at bounding box center [1362, 601] width 48 height 26
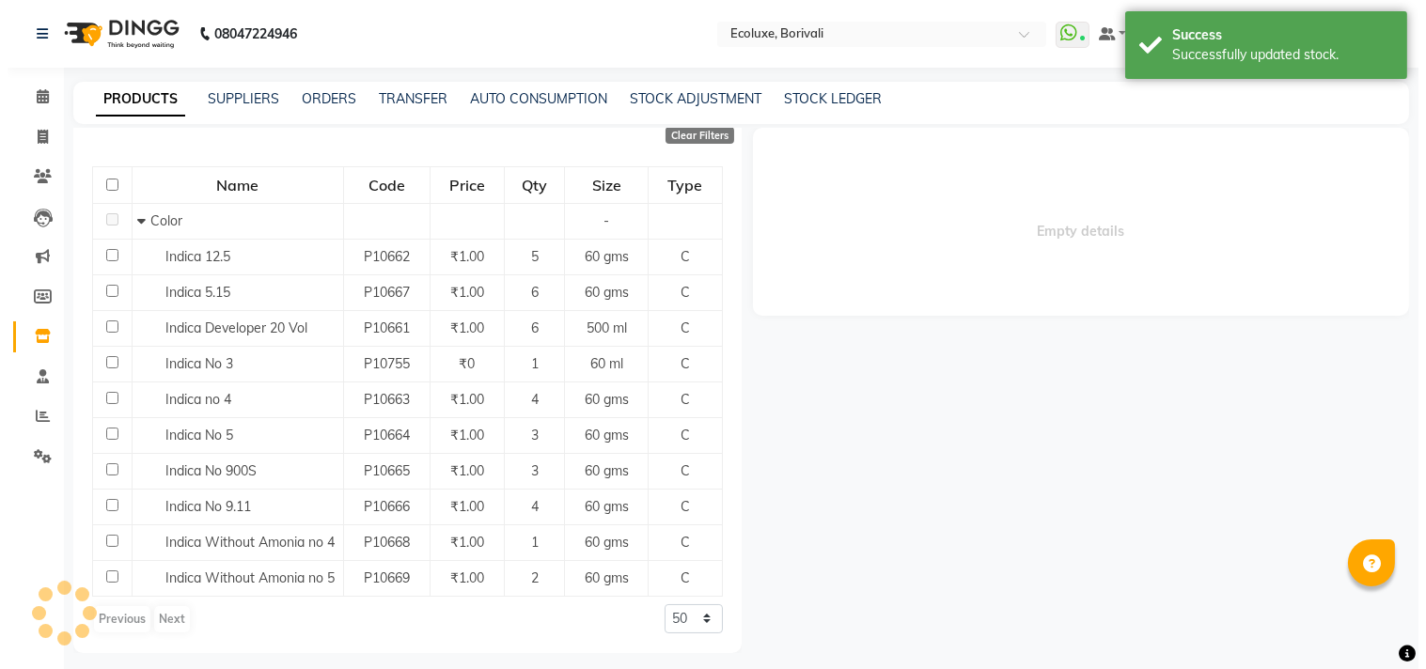
scroll to position [0, 0]
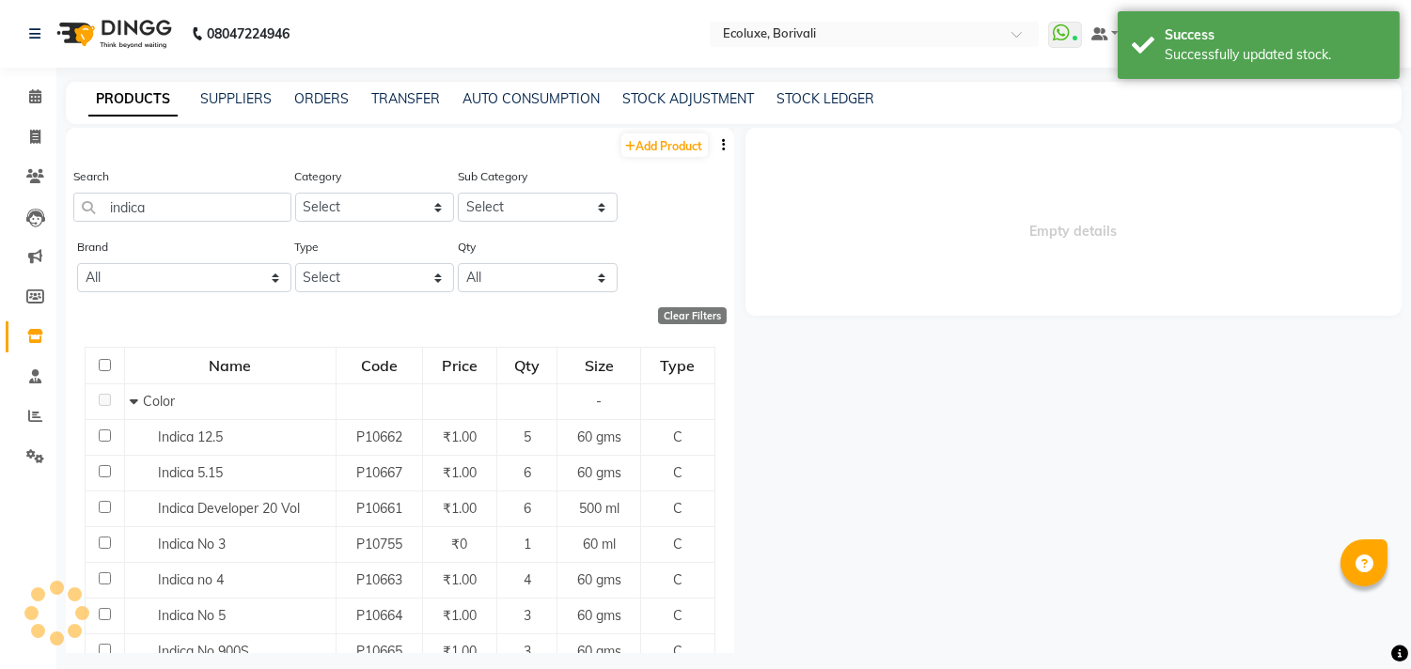
select select
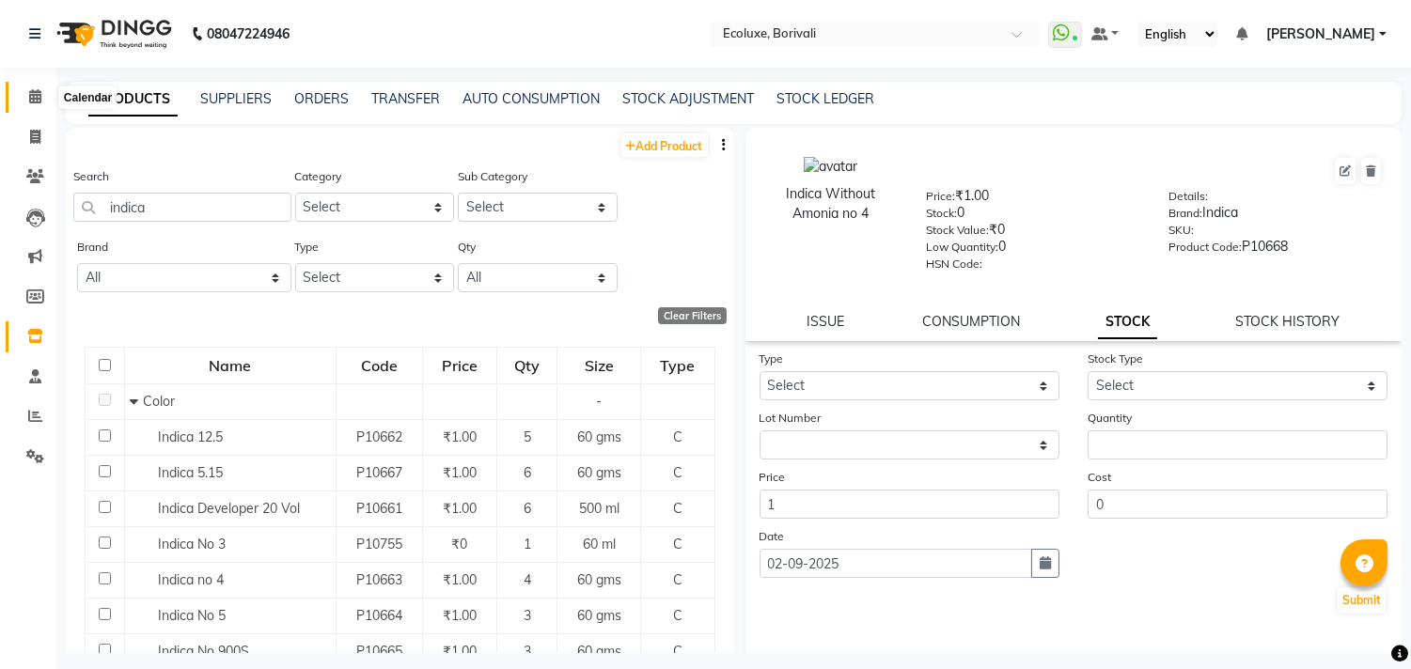
click at [31, 89] on icon at bounding box center [35, 96] width 12 height 14
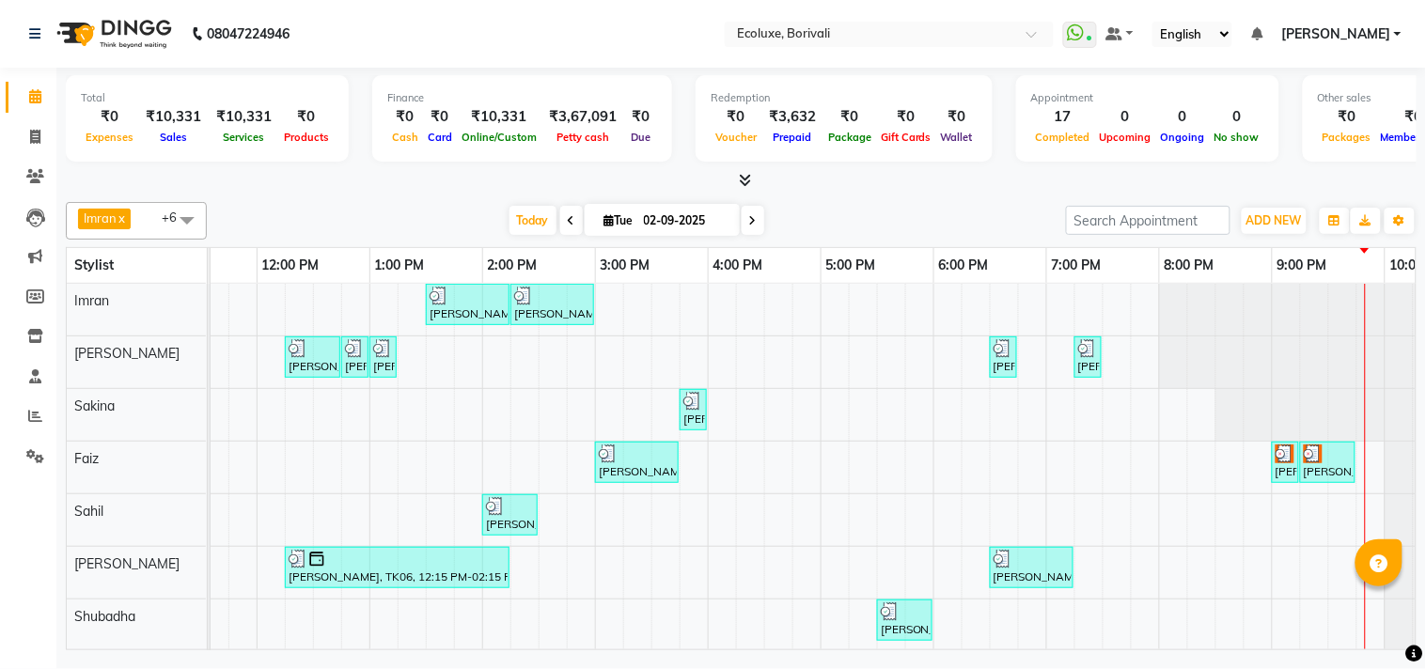
scroll to position [0, 373]
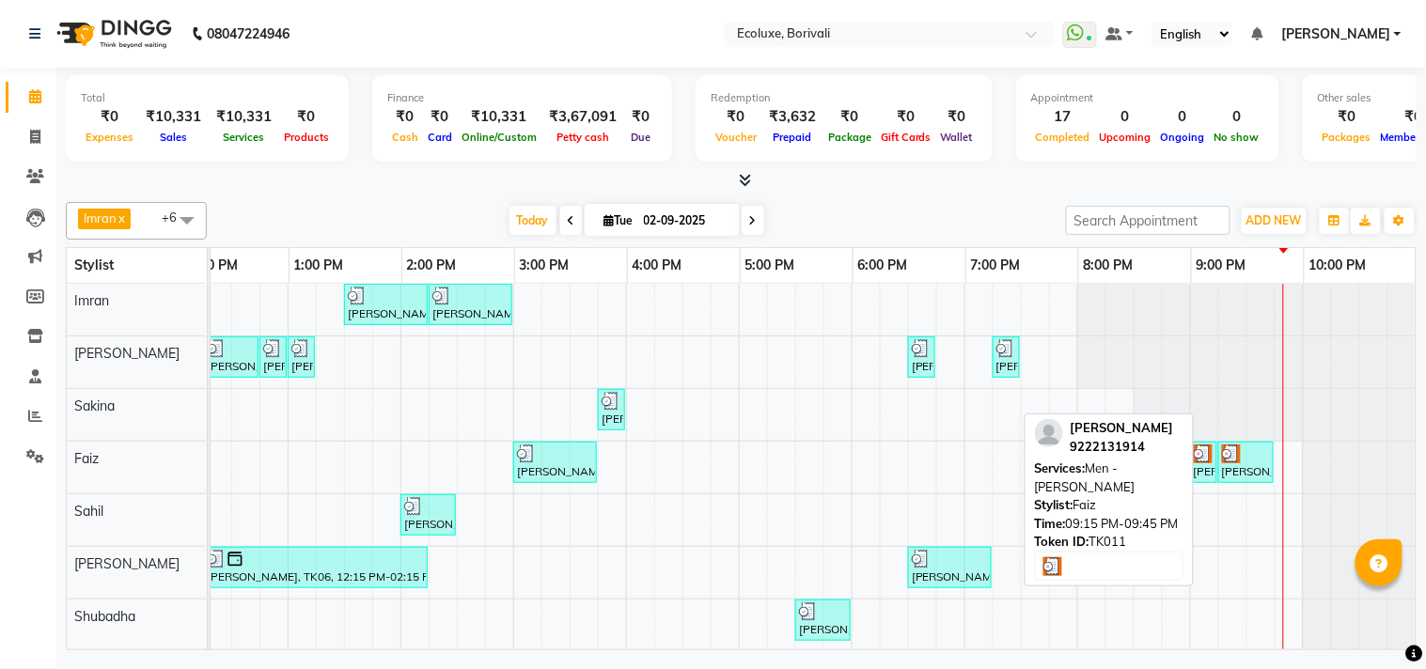
click at [1243, 461] on div at bounding box center [1246, 454] width 48 height 19
select select "3"
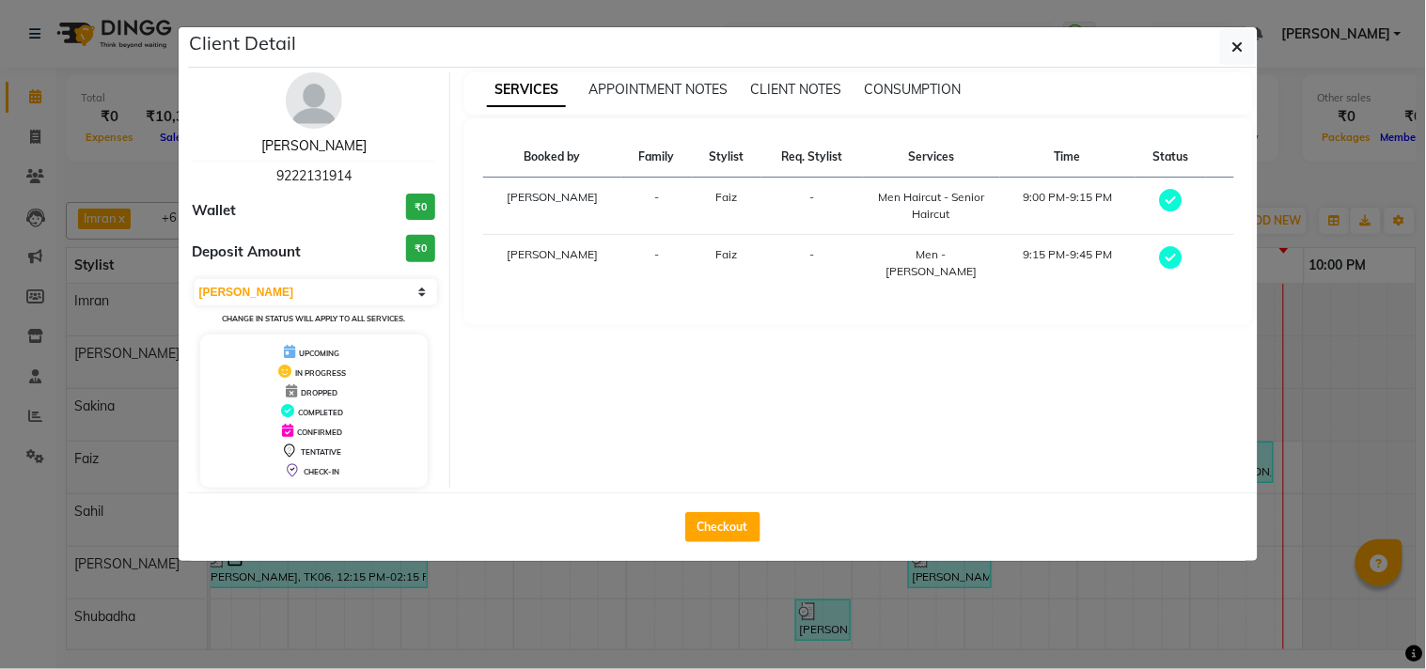
click at [308, 142] on link "[PERSON_NAME]" at bounding box center [313, 145] width 105 height 17
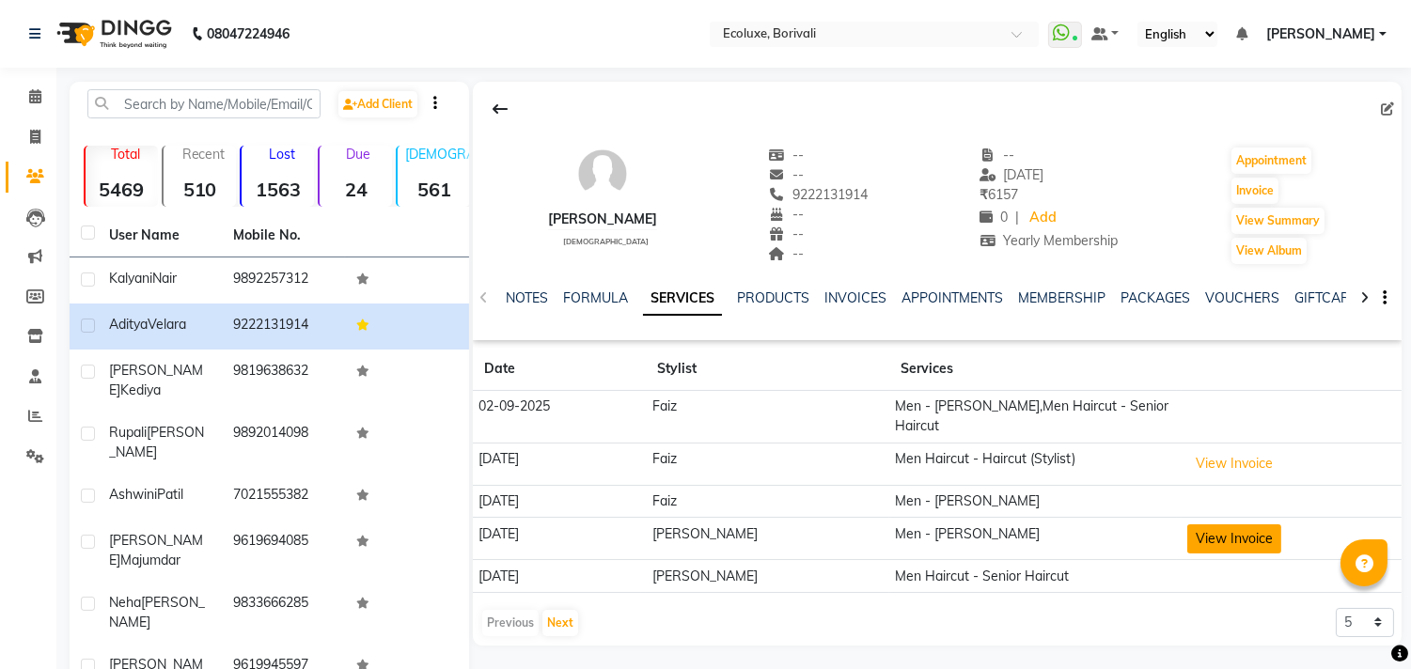
click at [1218, 525] on button "View Invoice" at bounding box center [1234, 539] width 94 height 29
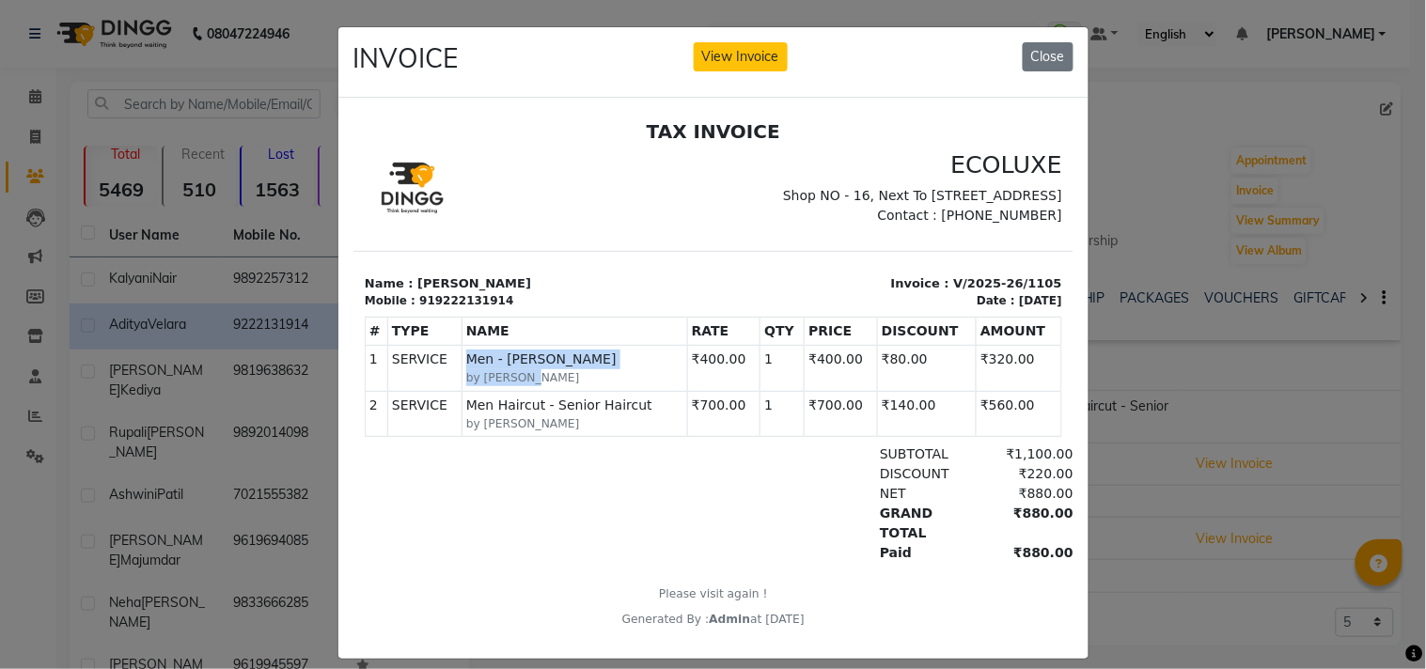
drag, startPoint x: 532, startPoint y: 392, endPoint x: 450, endPoint y: 404, distance: 82.7
click at [450, 390] on tr "1 SERVICE SERVICE Men - [PERSON_NAME] by [PERSON_NAME] ₹400.00" at bounding box center [713, 367] width 697 height 45
click at [458, 495] on div at bounding box center [480, 503] width 232 height 118
click at [1048, 57] on button "Close" at bounding box center [1048, 56] width 51 height 29
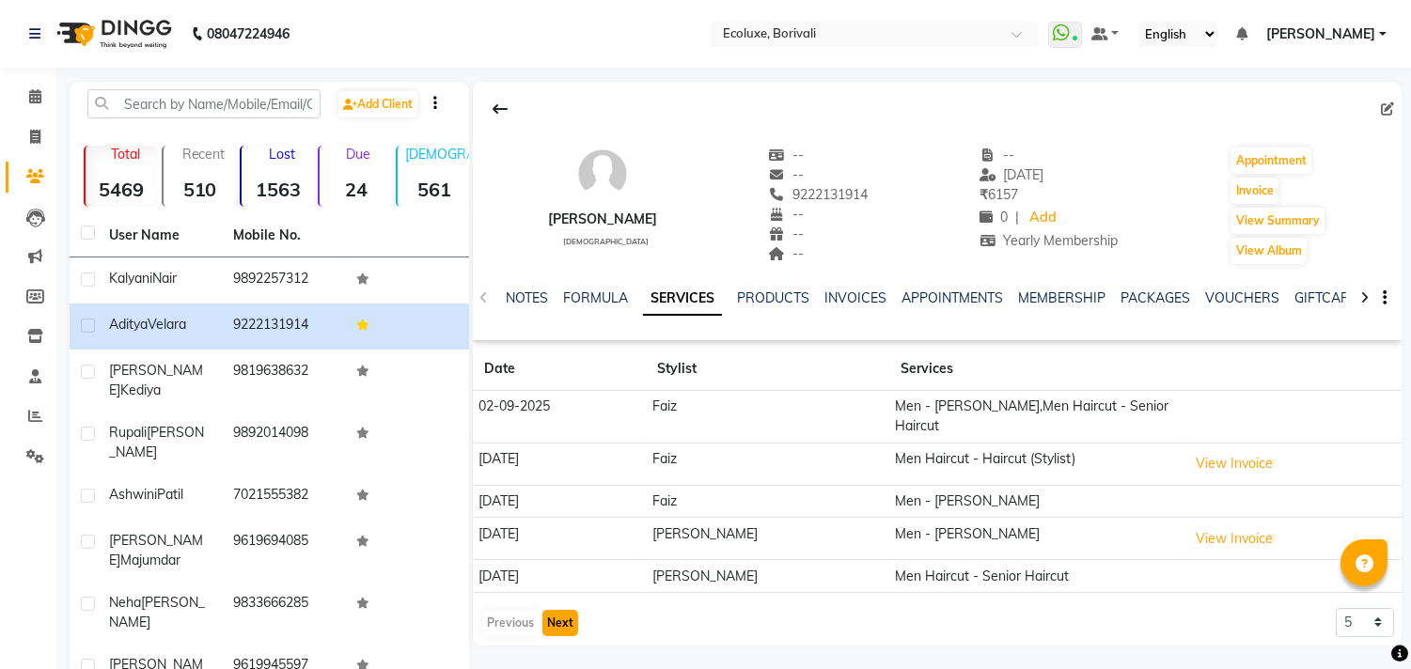
click at [561, 610] on button "Next" at bounding box center [560, 623] width 36 height 26
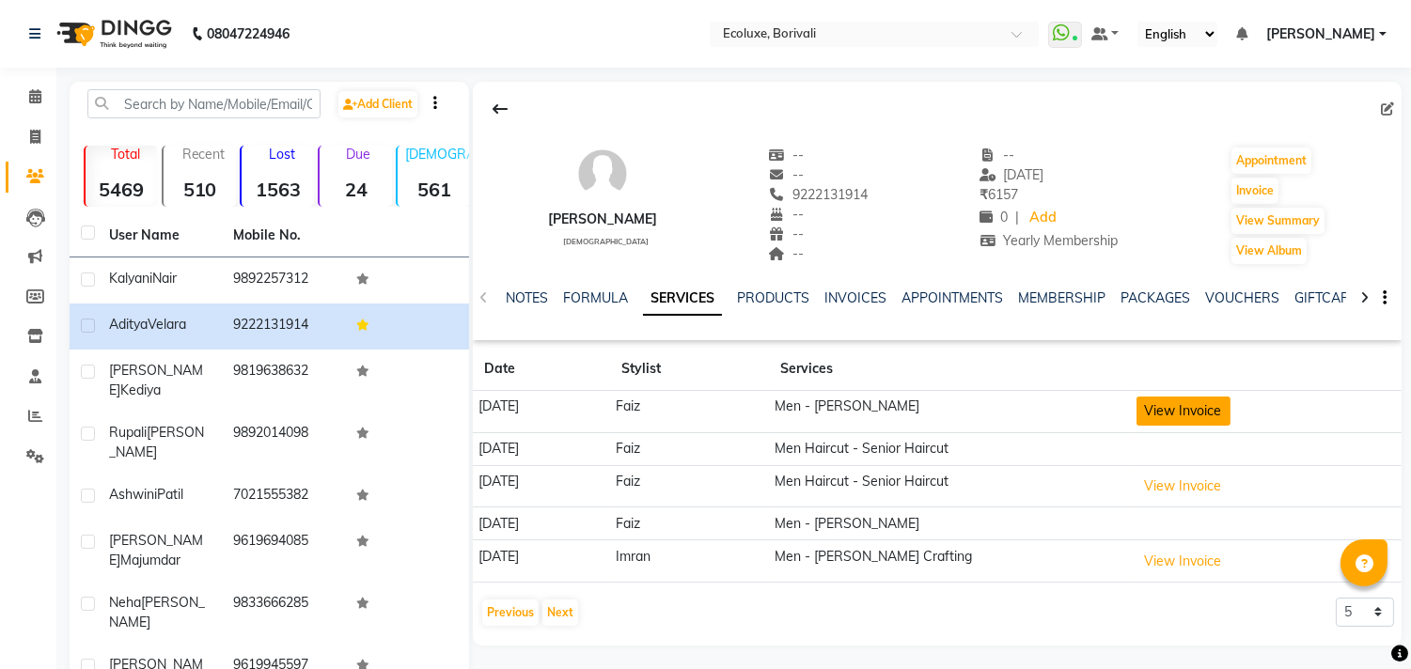
click at [1217, 417] on button "View Invoice" at bounding box center [1184, 411] width 94 height 29
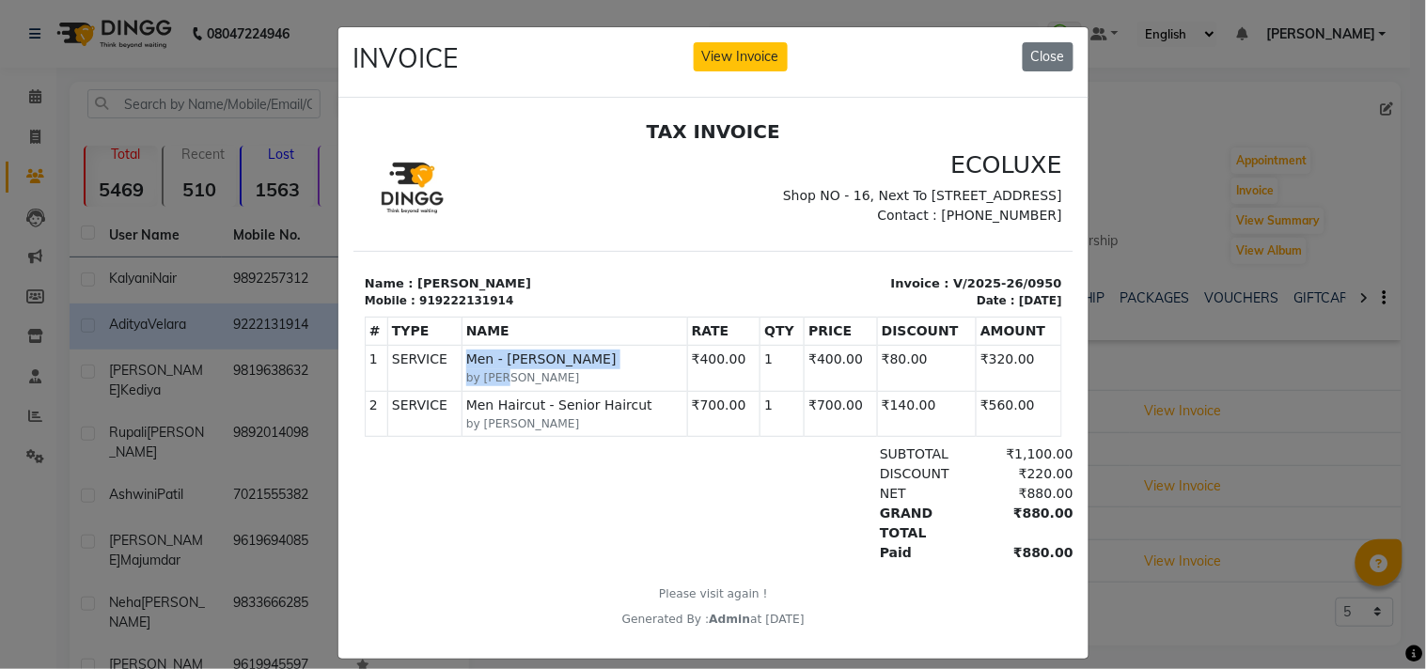
drag, startPoint x: 525, startPoint y: 389, endPoint x: 449, endPoint y: 397, distance: 75.6
click at [449, 390] on tr "1 SERVICE SERVICE Men - [PERSON_NAME] by Faiz ₹400.00" at bounding box center [713, 367] width 697 height 45
drag, startPoint x: 1038, startPoint y: 574, endPoint x: 951, endPoint y: 575, distance: 86.5
click at [977, 562] on div "₹880.00" at bounding box center [1021, 552] width 102 height 20
click at [879, 593] on div "TAX INVOICE ECOLUXE [STREET_ADDRESS] Contact : [PHONE_NUMBER] Mobile : #" at bounding box center [713, 373] width 720 height 508
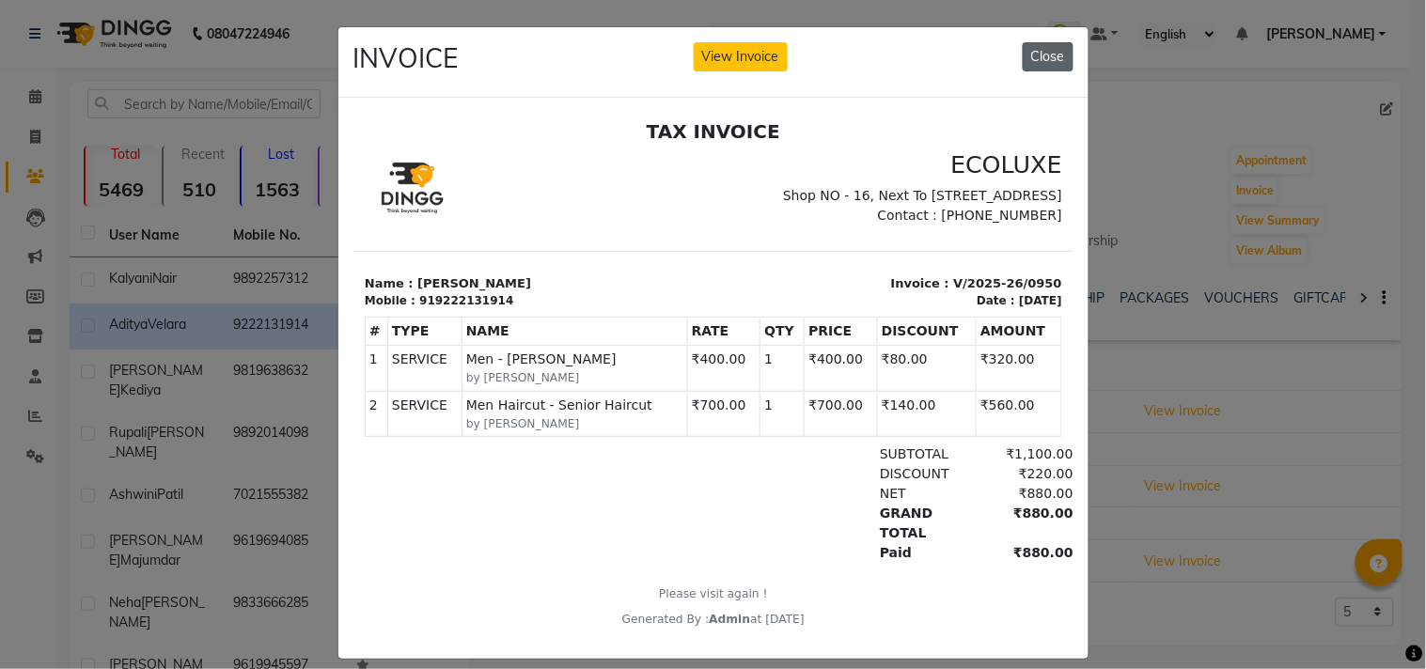
click at [1055, 54] on button "Close" at bounding box center [1048, 56] width 51 height 29
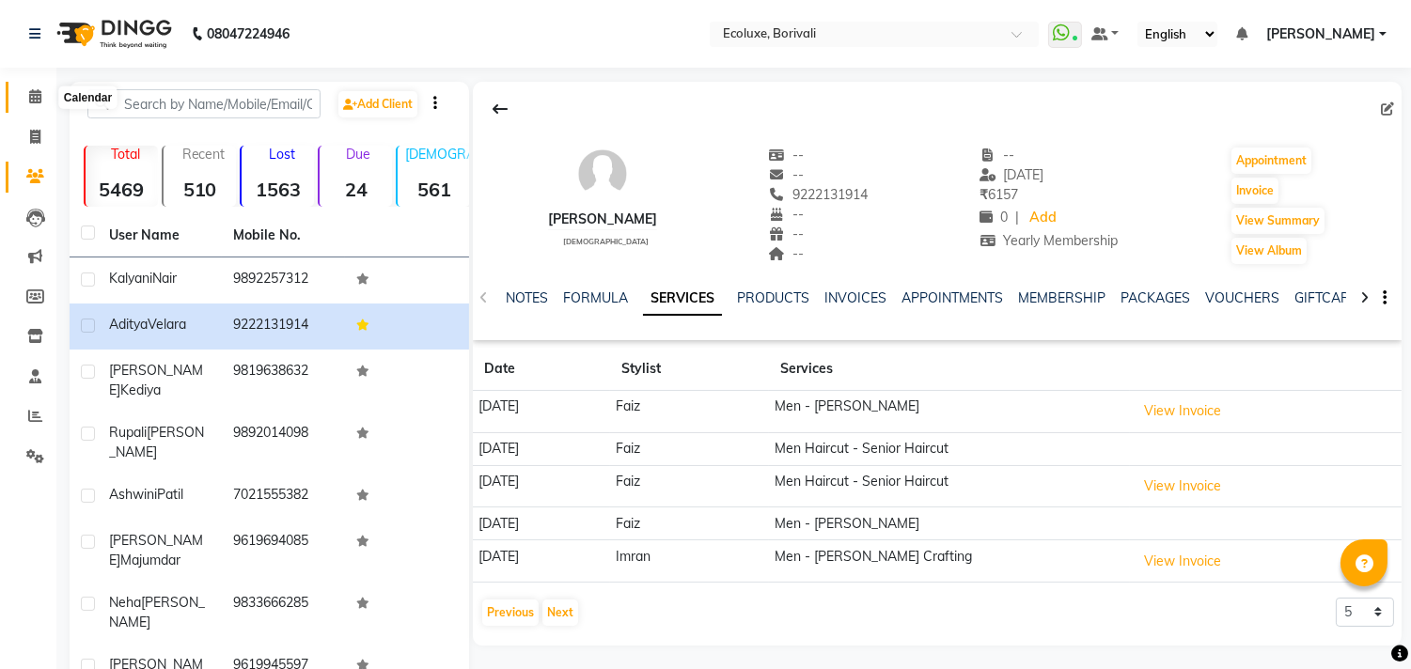
click at [22, 105] on span at bounding box center [35, 97] width 33 height 22
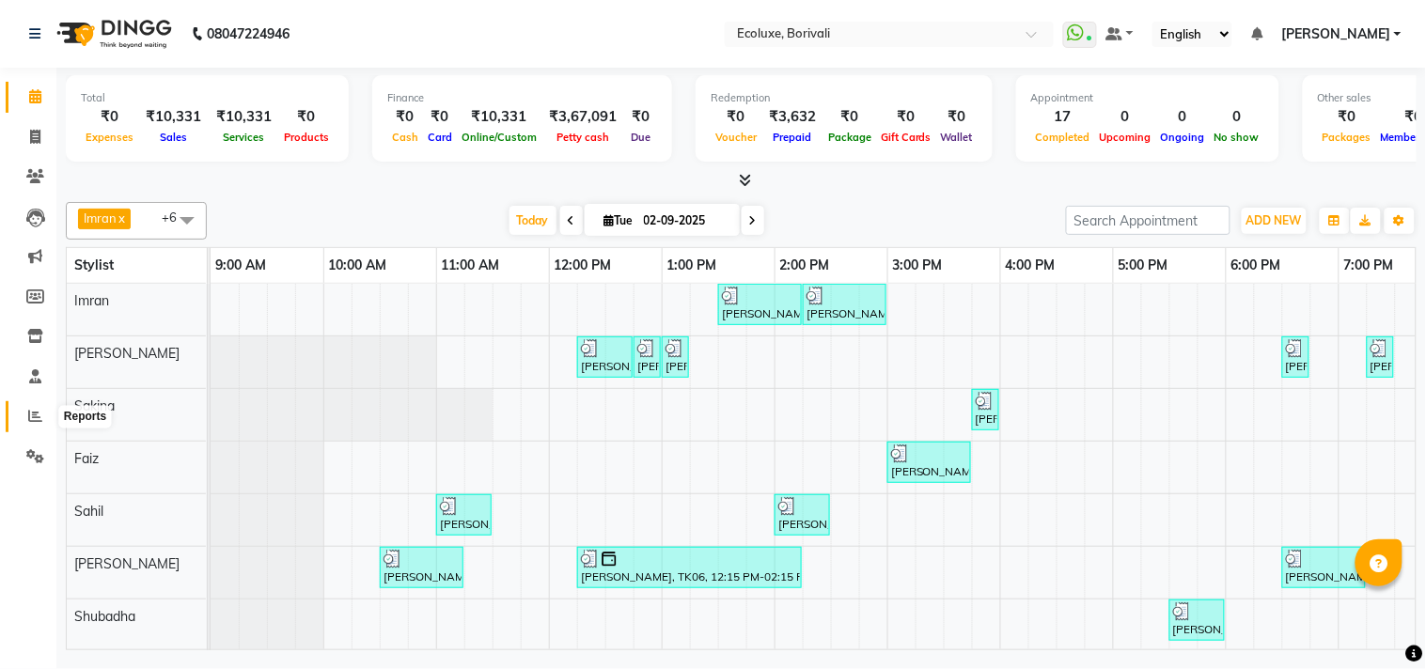
click at [35, 420] on icon at bounding box center [35, 416] width 14 height 14
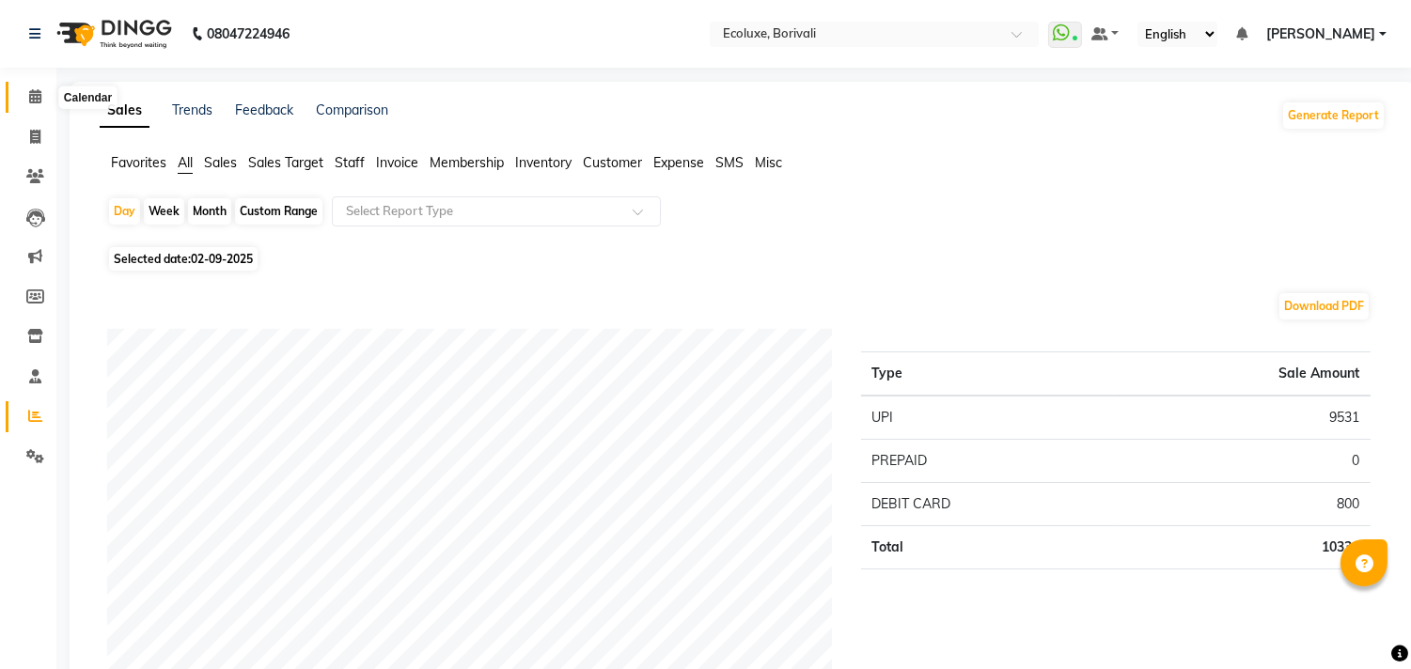
click at [24, 96] on span at bounding box center [35, 97] width 33 height 22
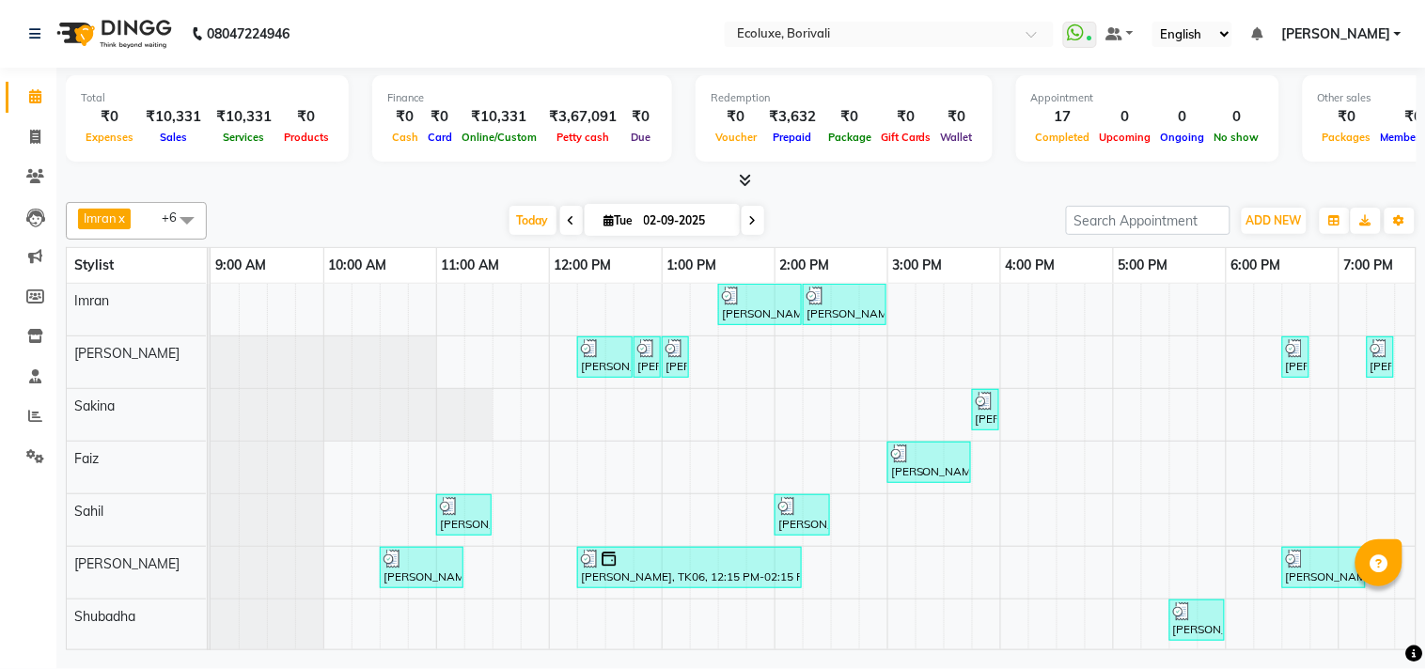
scroll to position [0, 373]
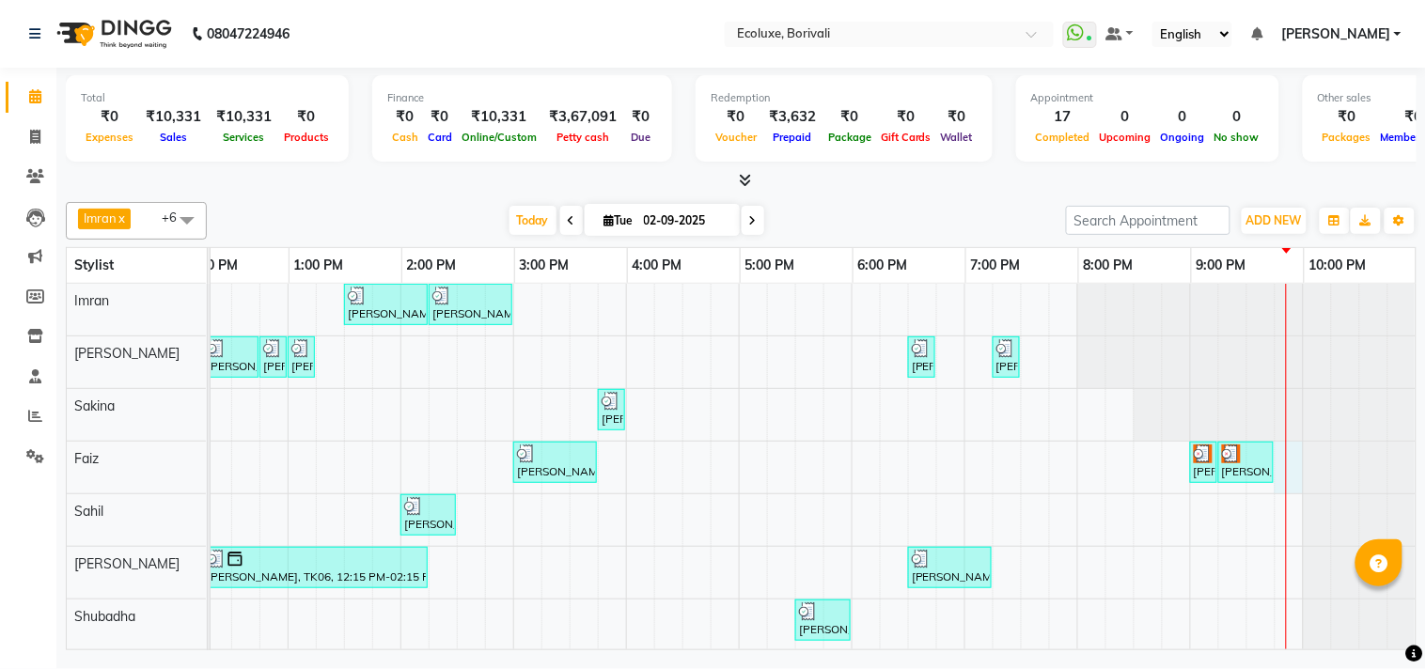
click at [1266, 467] on div "[PERSON_NAME], TK07, 01:30 PM-02:15 PM, [DEMOGRAPHIC_DATA] - Haircut Senior Sty…" at bounding box center [625, 468] width 1579 height 368
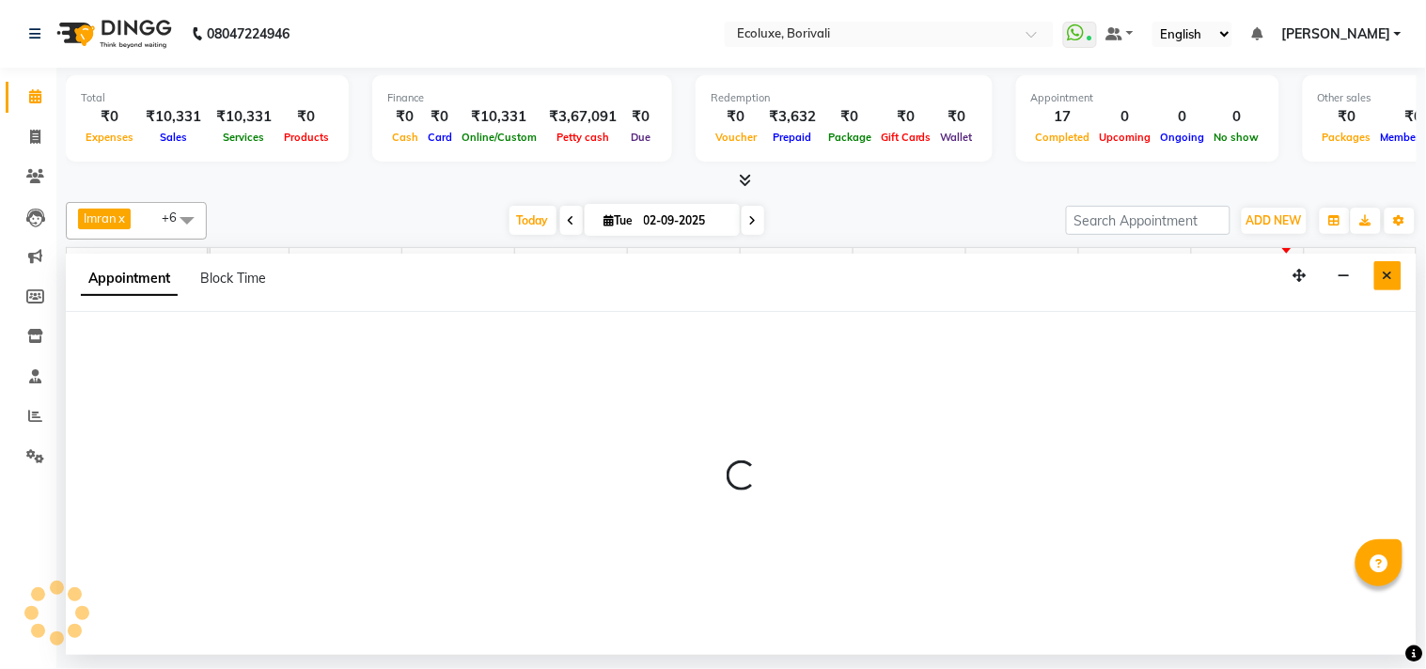
select select "67913"
select select "tentative"
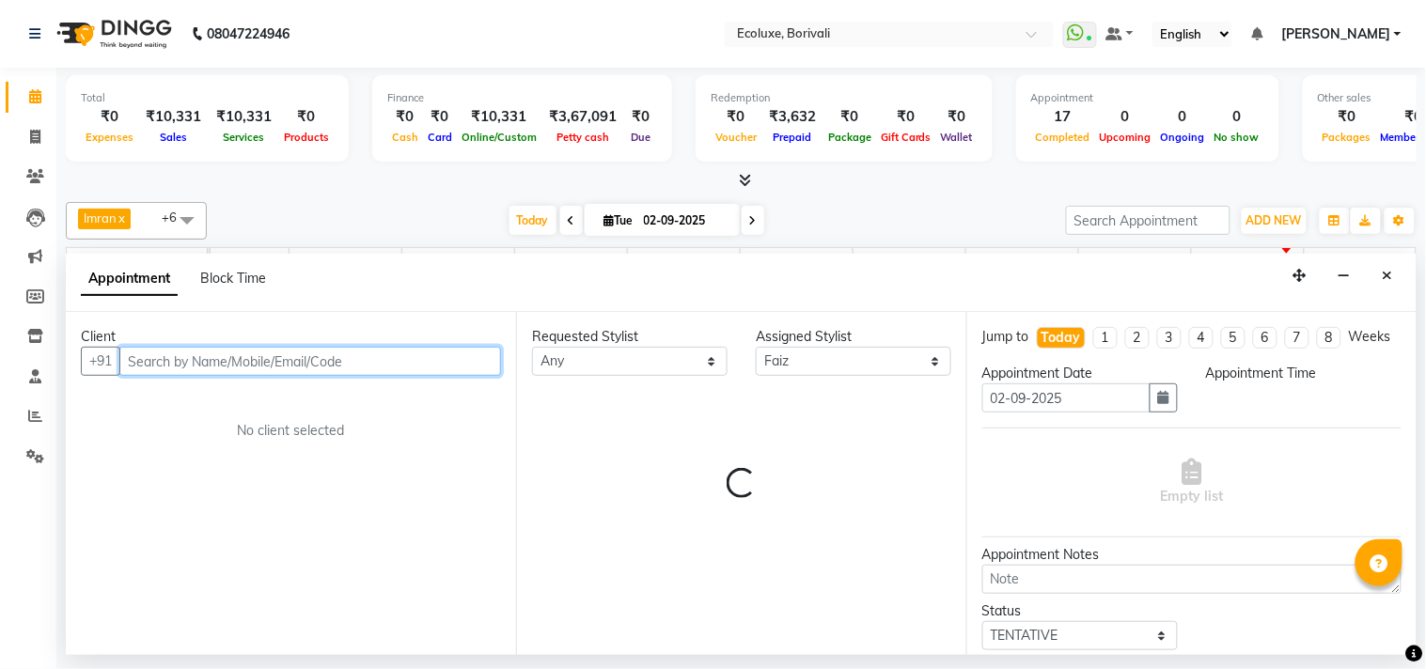
select select "1305"
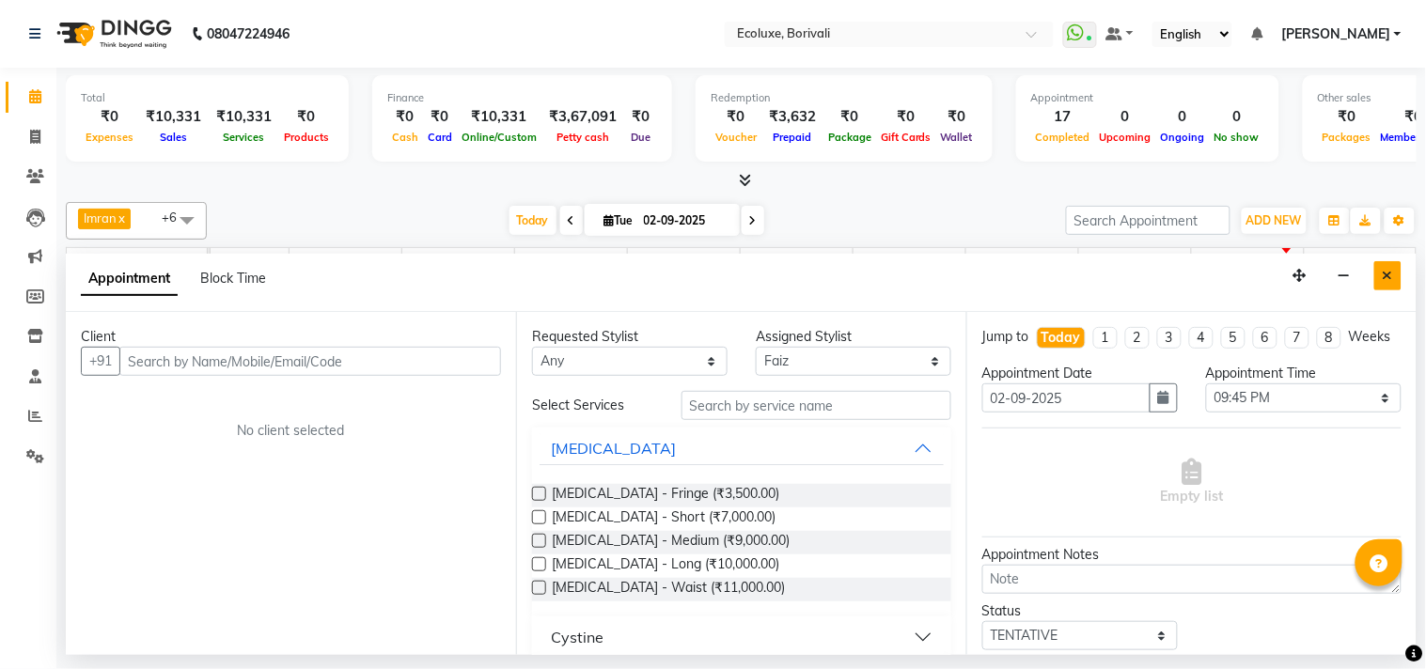
click at [1387, 261] on button "Close" at bounding box center [1388, 275] width 27 height 29
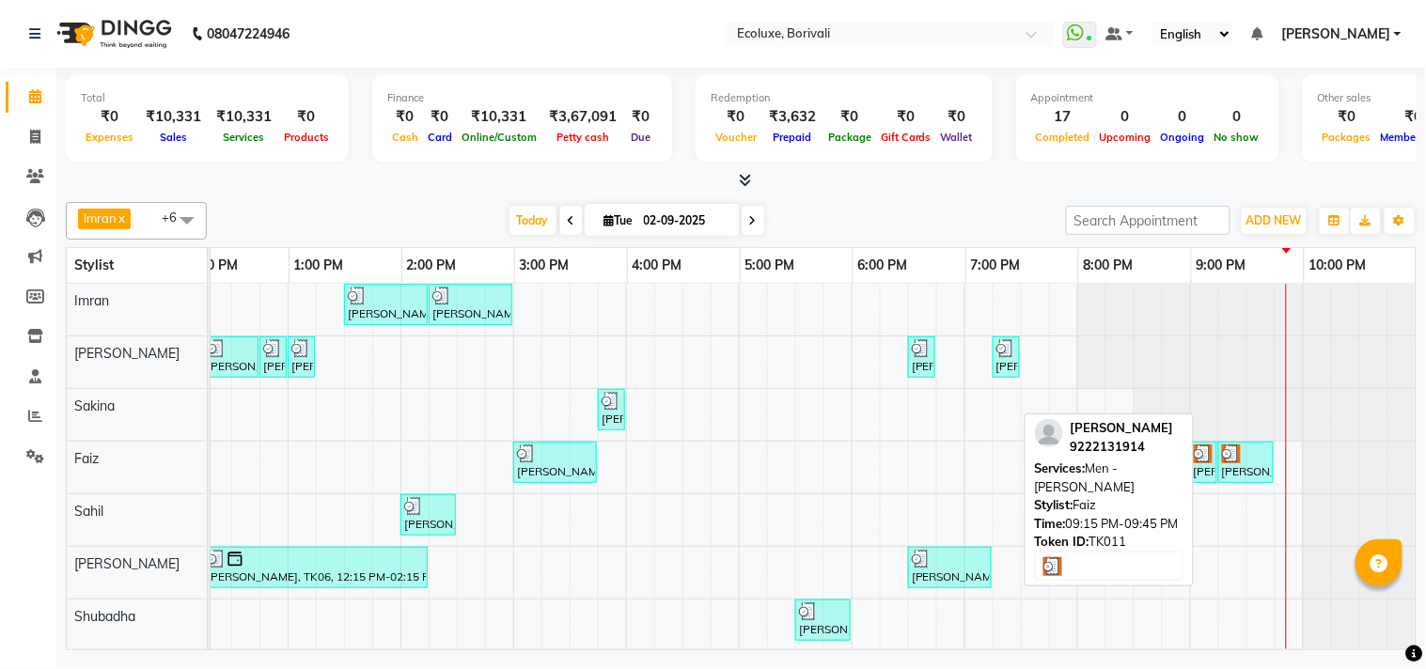
click at [1229, 461] on div at bounding box center [1246, 454] width 48 height 19
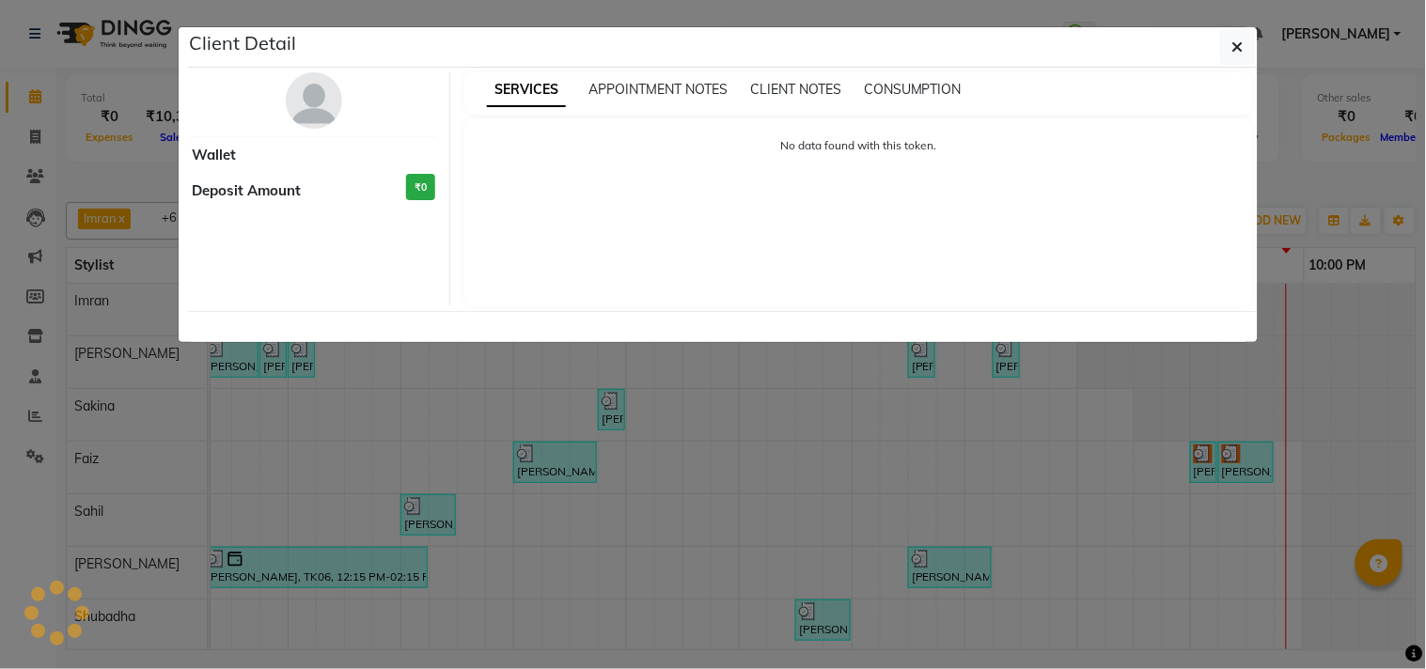
select select "3"
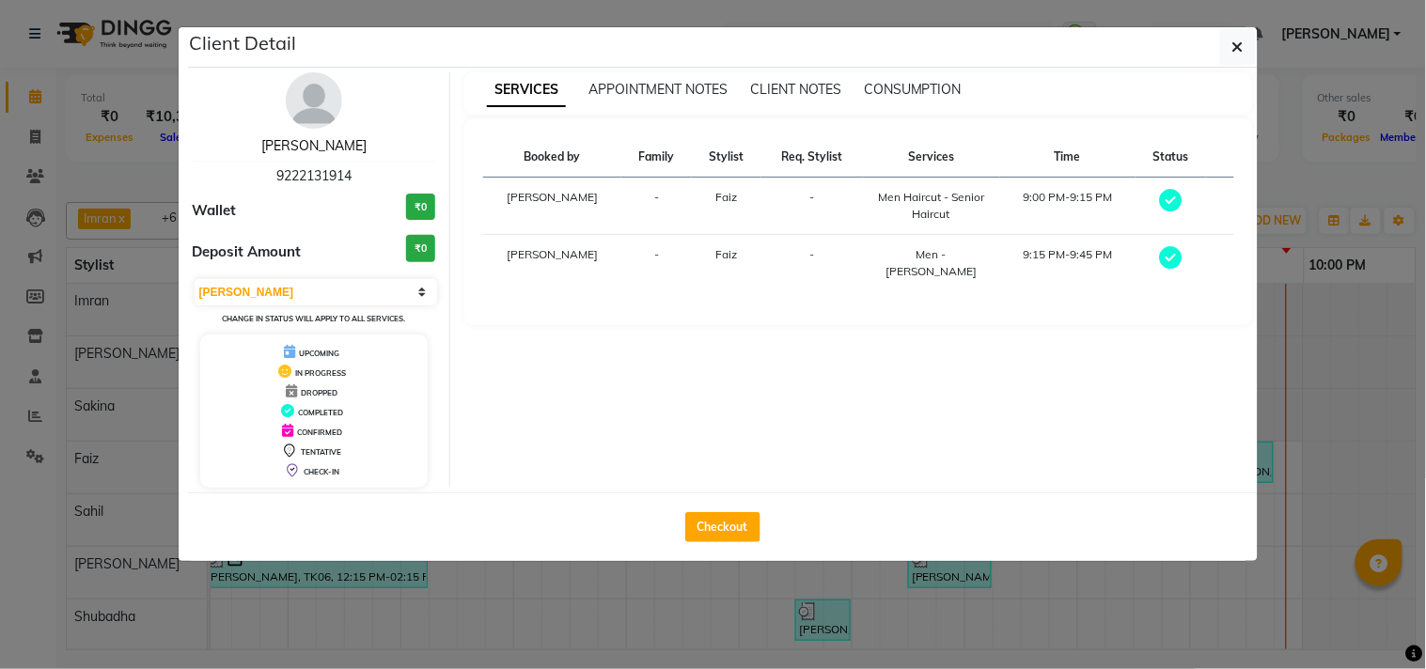
click at [314, 144] on link "[PERSON_NAME]" at bounding box center [313, 145] width 105 height 17
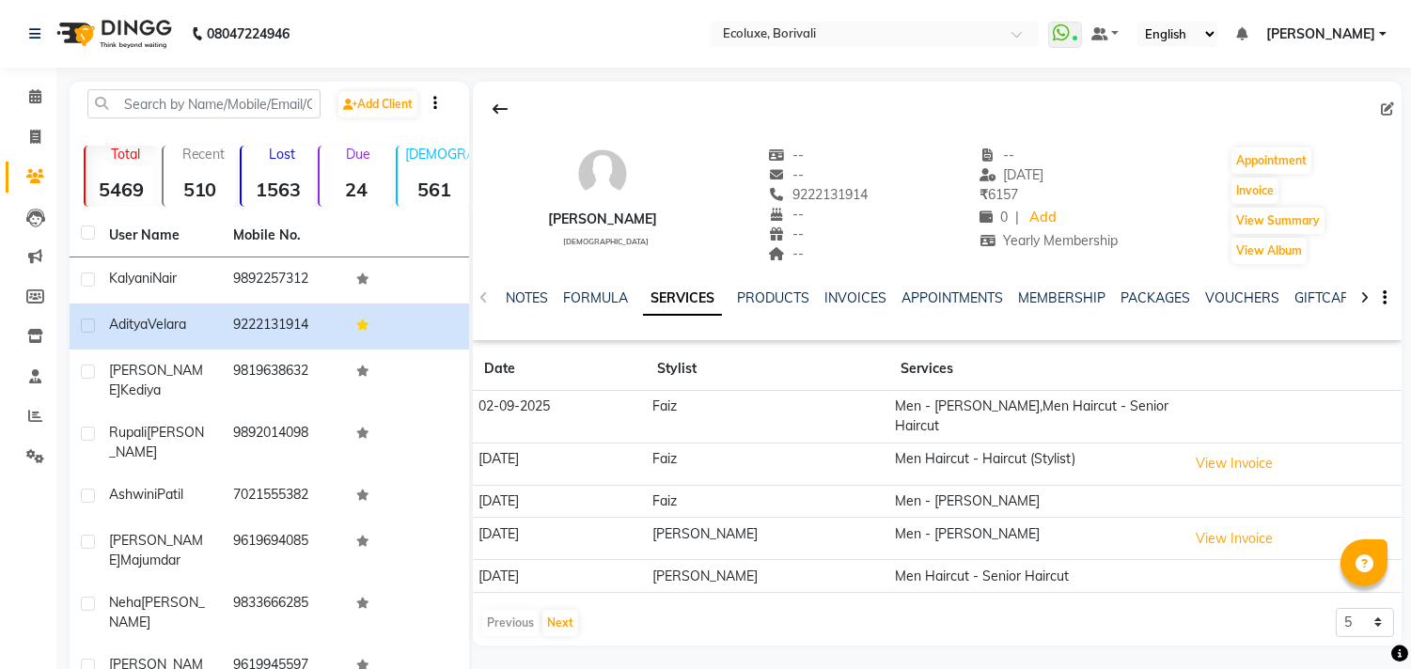
click at [577, 608] on div "Previous Next" at bounding box center [530, 623] width 100 height 30
click at [567, 610] on button "Next" at bounding box center [560, 623] width 36 height 26
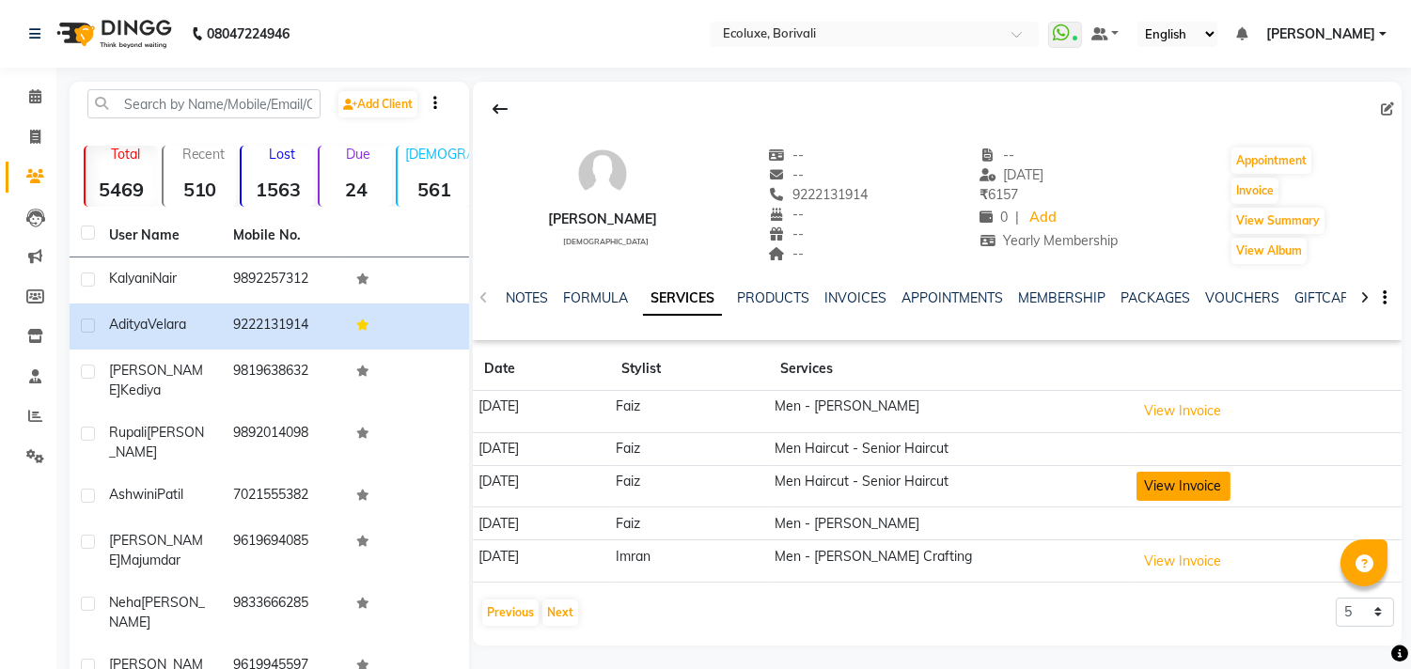
click at [1199, 491] on button "View Invoice" at bounding box center [1184, 486] width 94 height 29
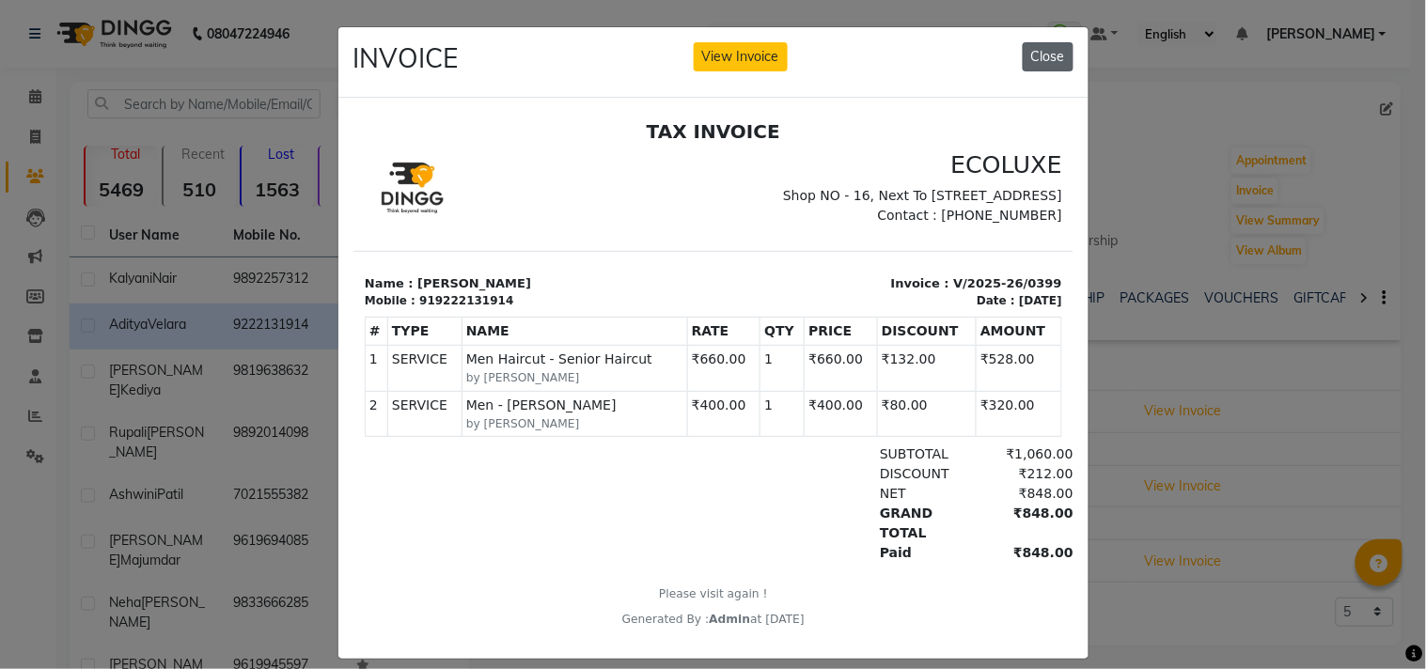
click at [1044, 60] on button "Close" at bounding box center [1048, 56] width 51 height 29
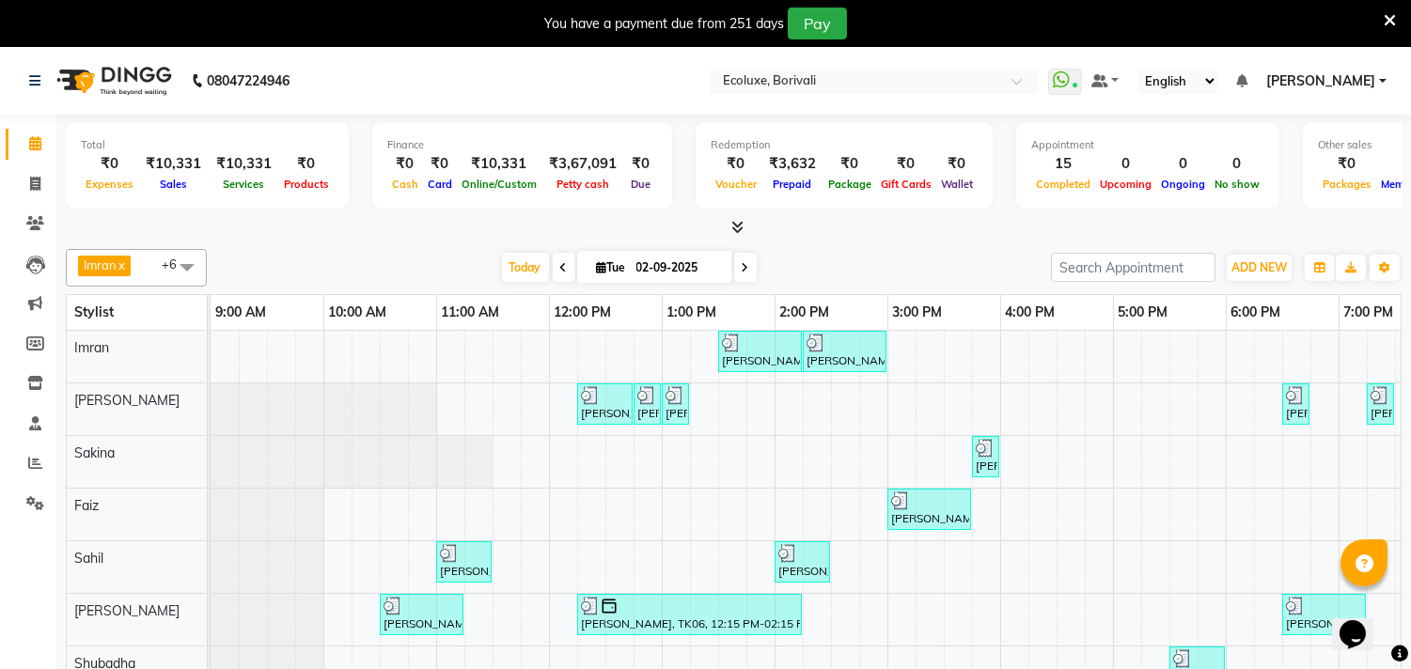
click at [1388, 16] on icon at bounding box center [1390, 20] width 12 height 17
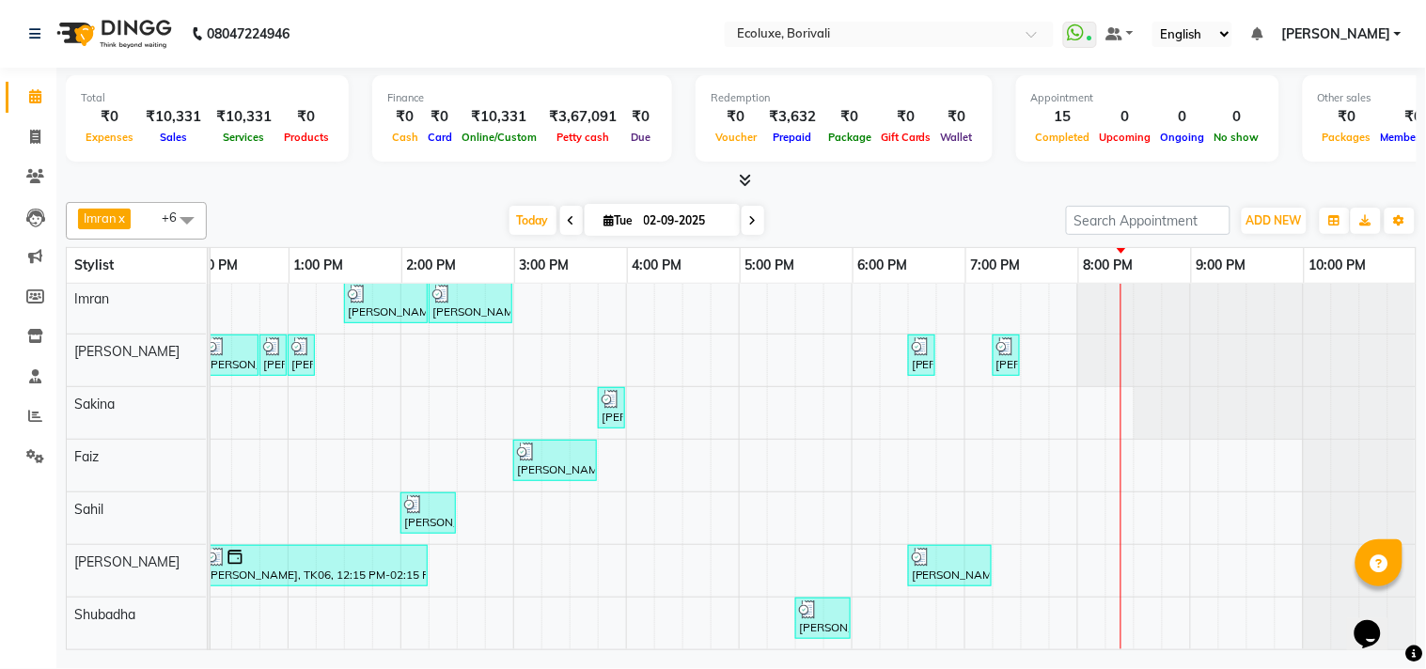
scroll to position [17, 389]
click at [1188, 453] on div "Ranjita Majumdar, TK07, 01:30 PM-02:15 PM, Female - Haircut Senior Stylist Ranj…" at bounding box center [625, 466] width 1579 height 368
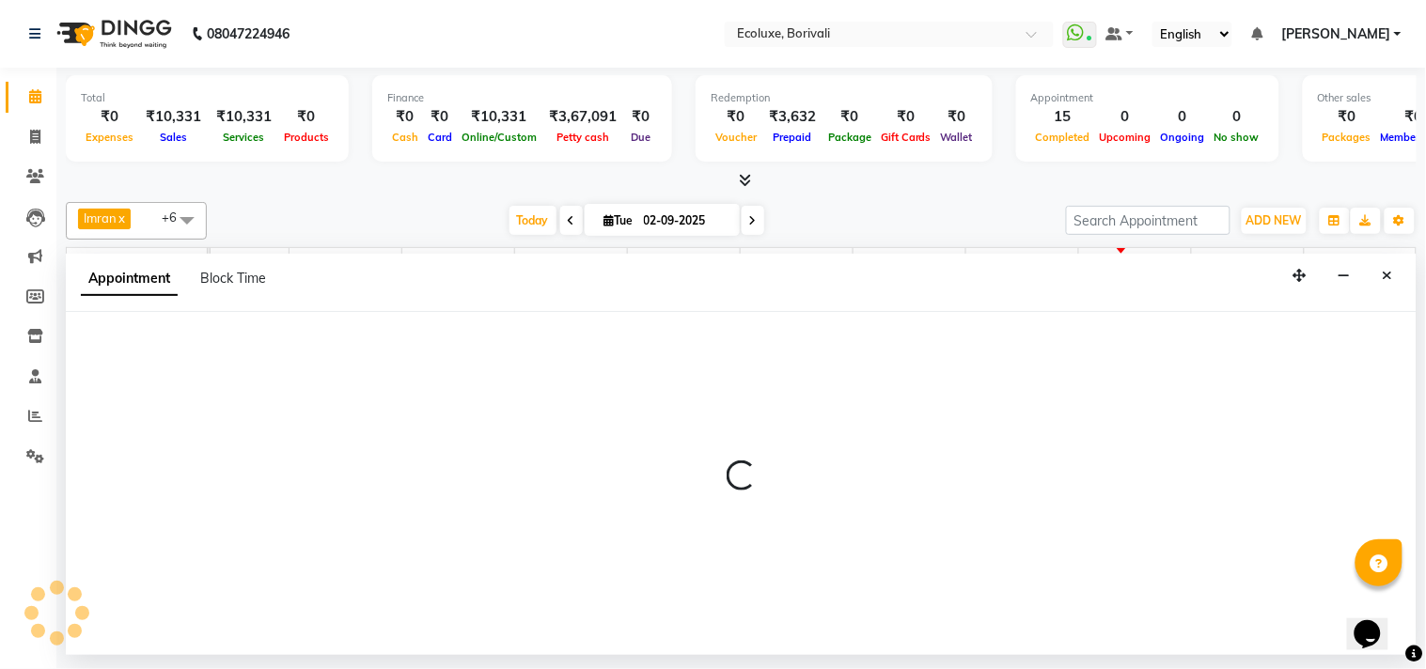
select select "67913"
select select "1260"
select select "tentative"
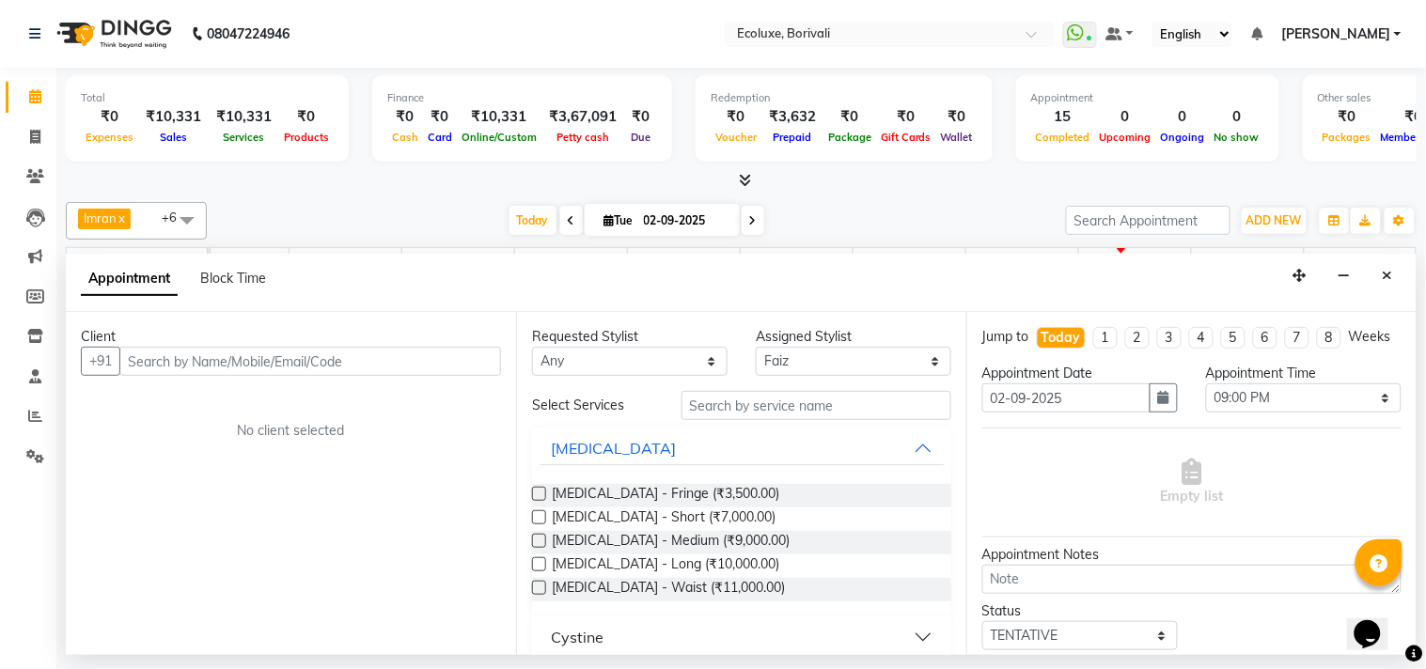
click at [212, 370] on input "text" at bounding box center [310, 361] width 382 height 29
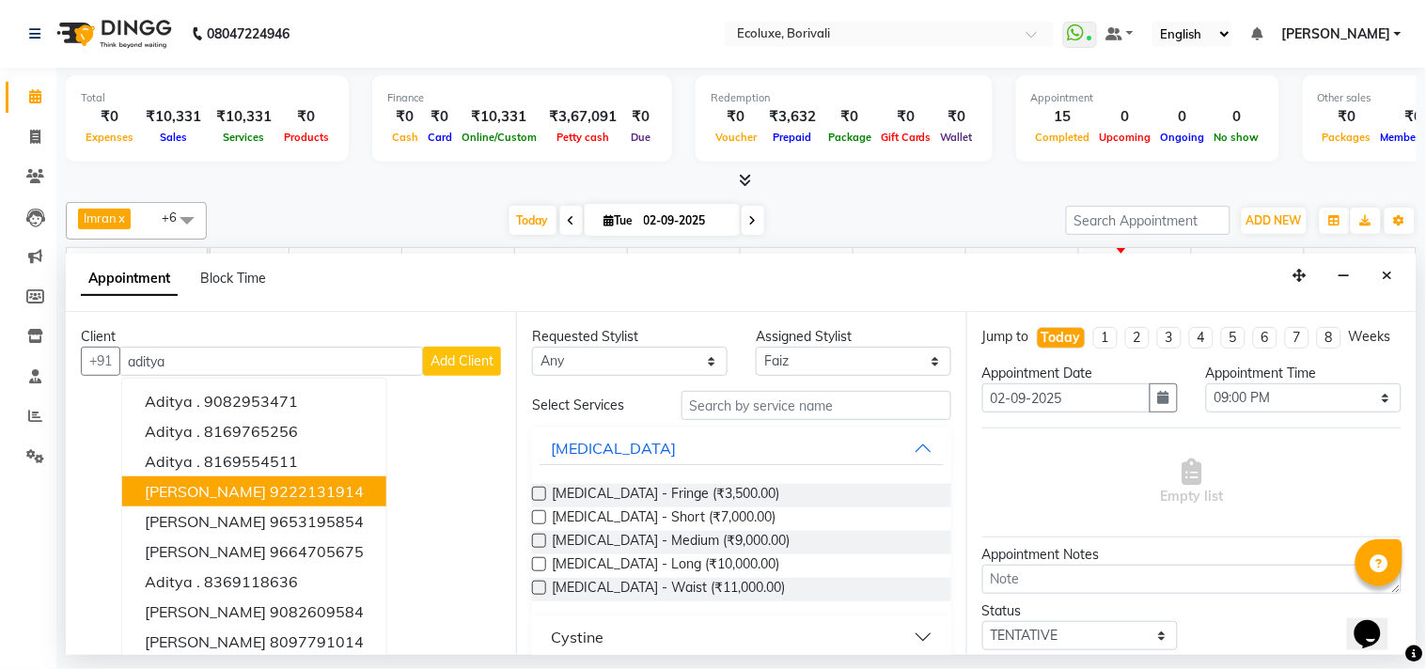
click at [240, 482] on button "Aditya Velara 9222131914" at bounding box center [254, 492] width 264 height 30
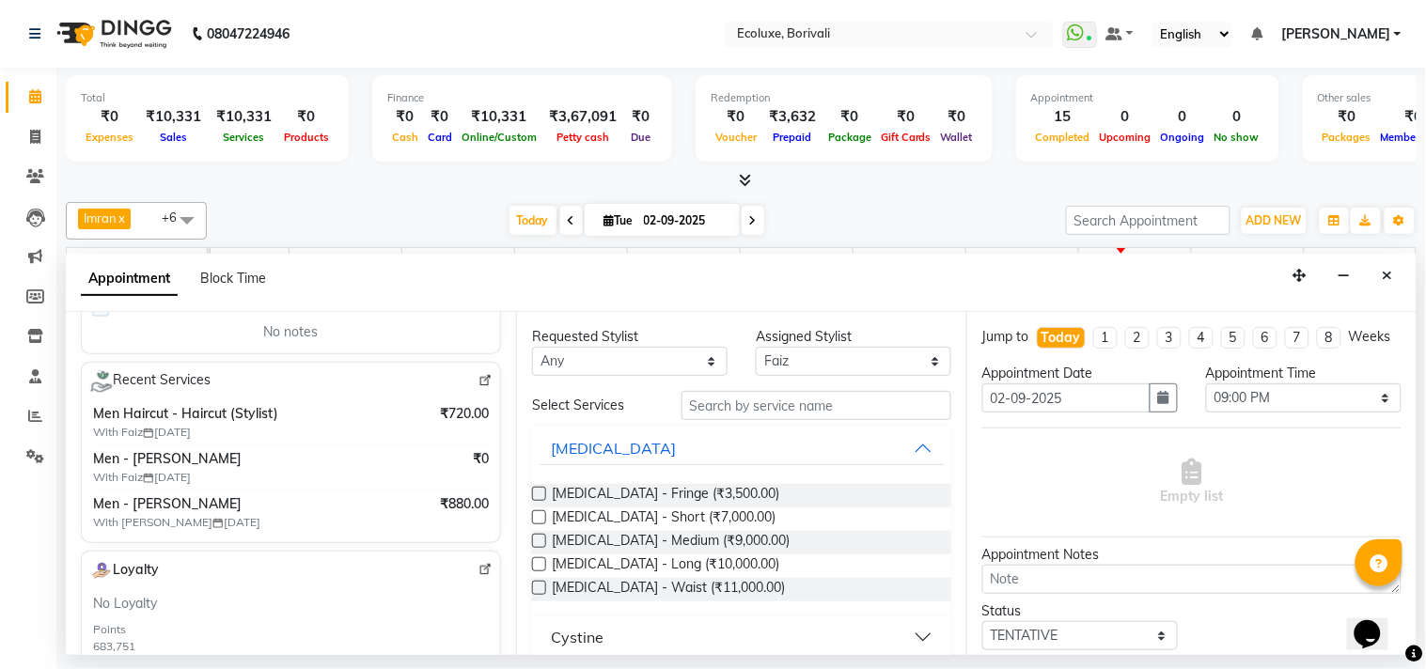
scroll to position [313, 0]
type input "9222131914"
click at [719, 396] on input "text" at bounding box center [817, 405] width 270 height 29
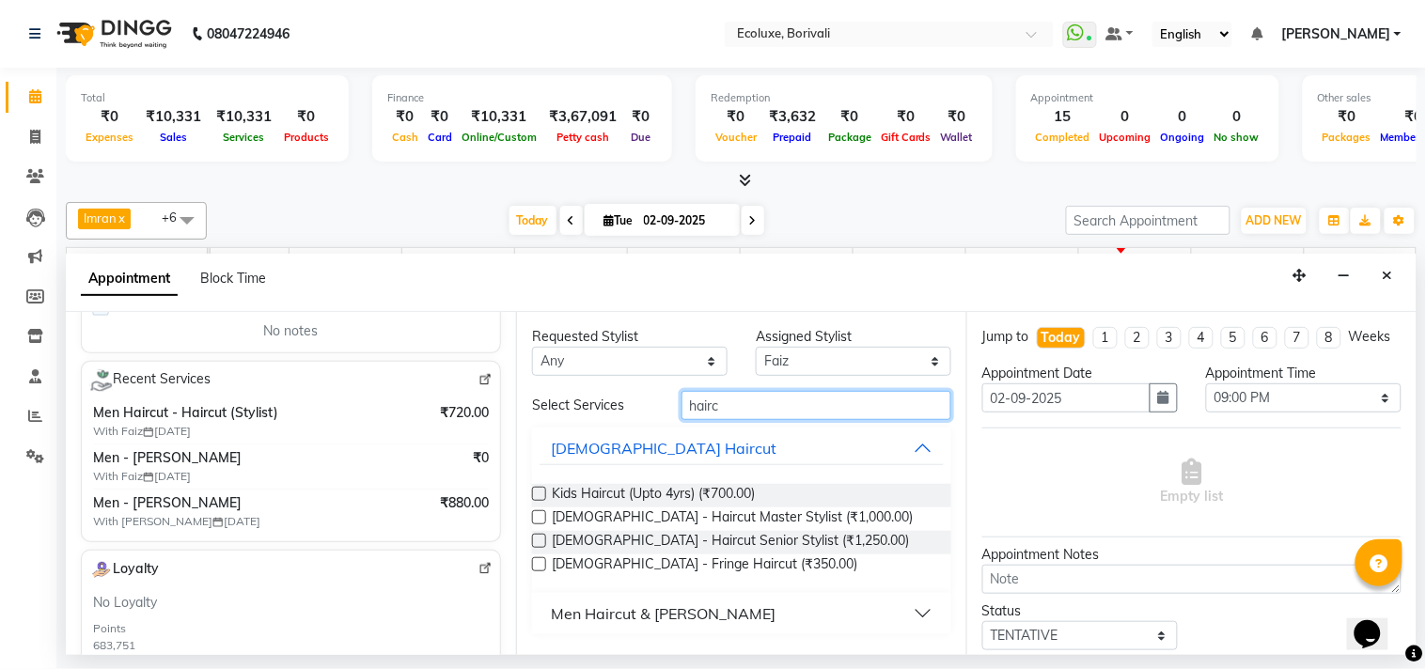
type input "hairc"
click at [675, 613] on div "Men Haircut & [PERSON_NAME]" at bounding box center [663, 614] width 225 height 23
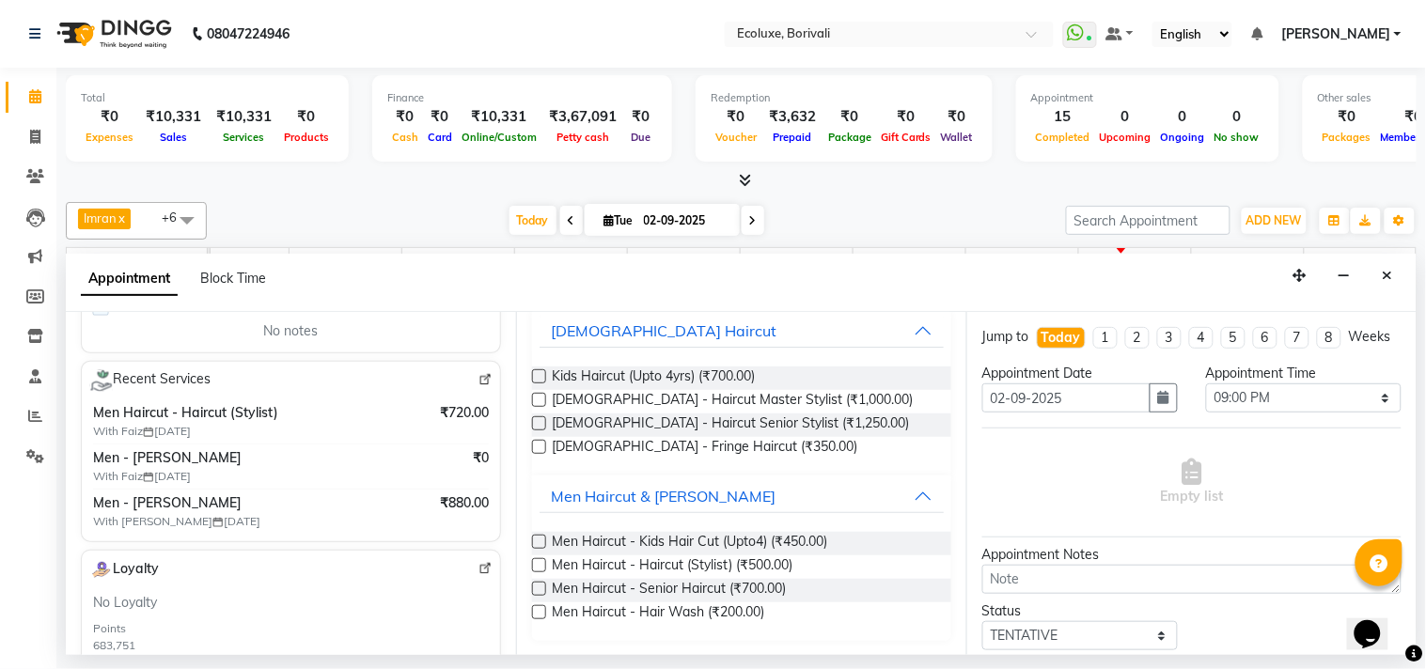
click at [538, 592] on label at bounding box center [539, 589] width 14 height 14
click at [538, 592] on input "checkbox" at bounding box center [538, 591] width 12 height 12
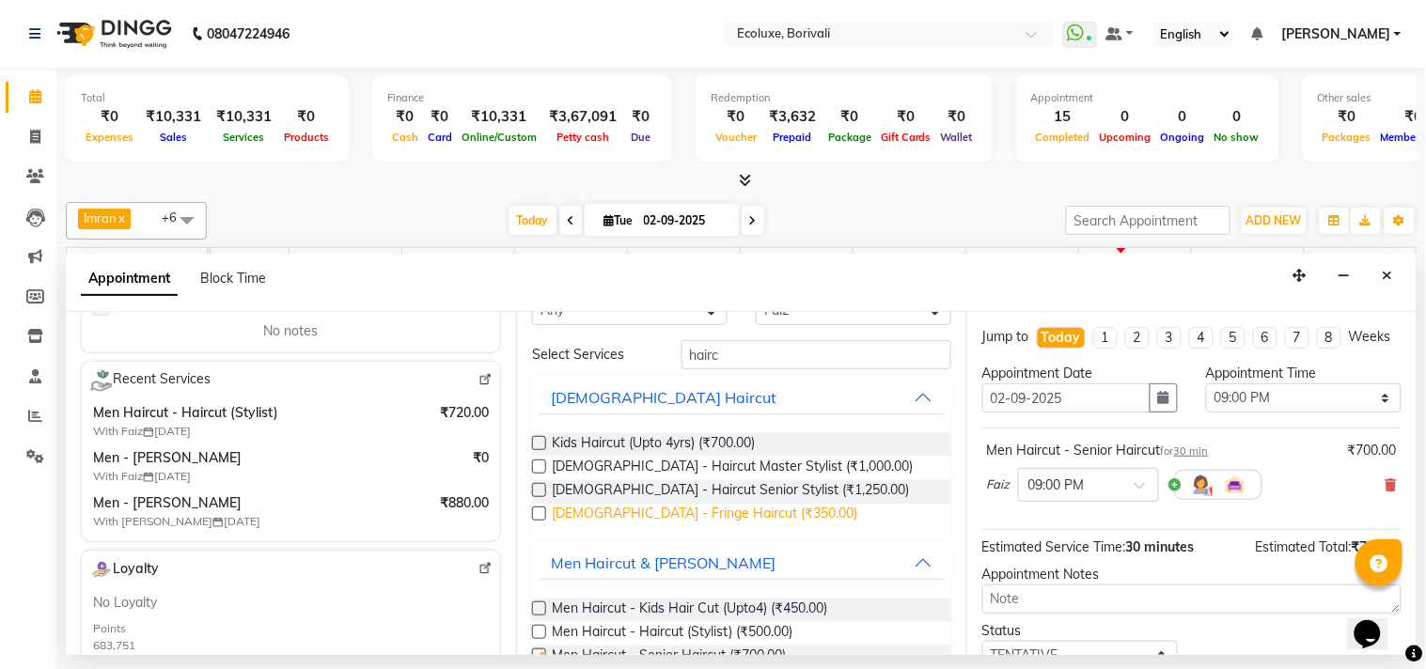
scroll to position [0, 0]
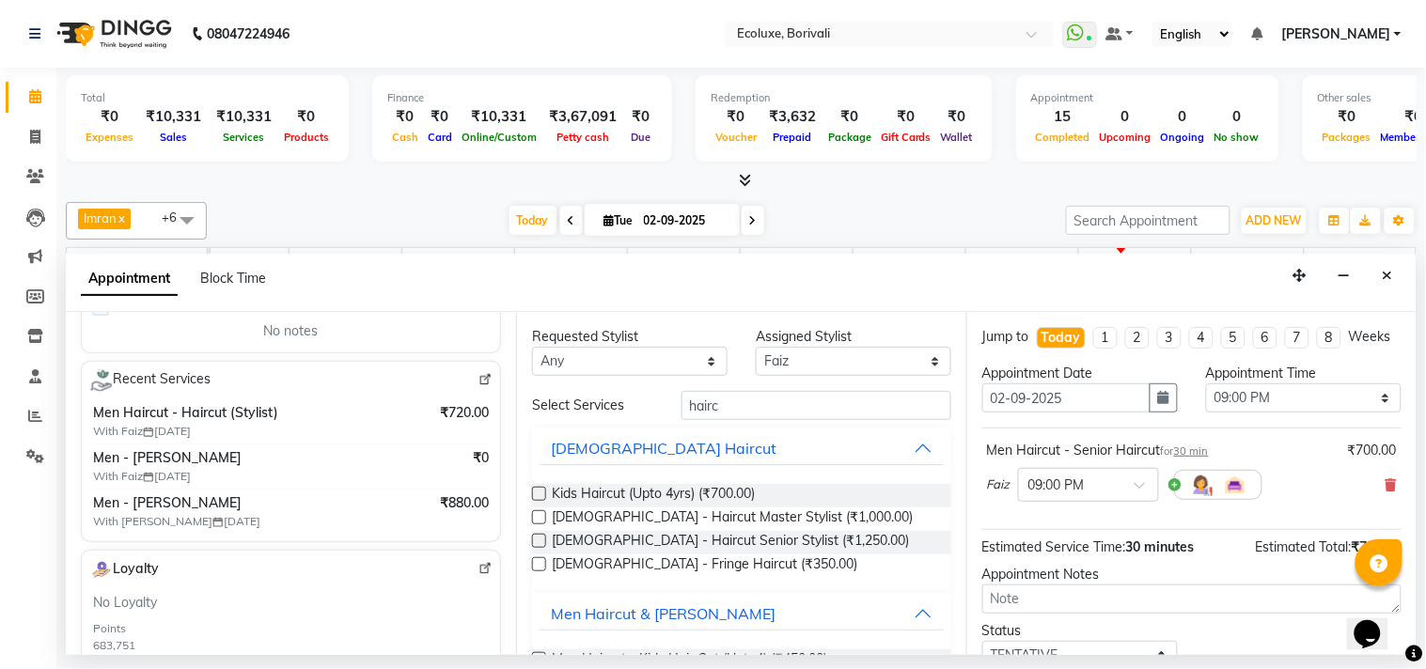
checkbox input "false"
click at [699, 409] on input "hairc" at bounding box center [817, 405] width 270 height 29
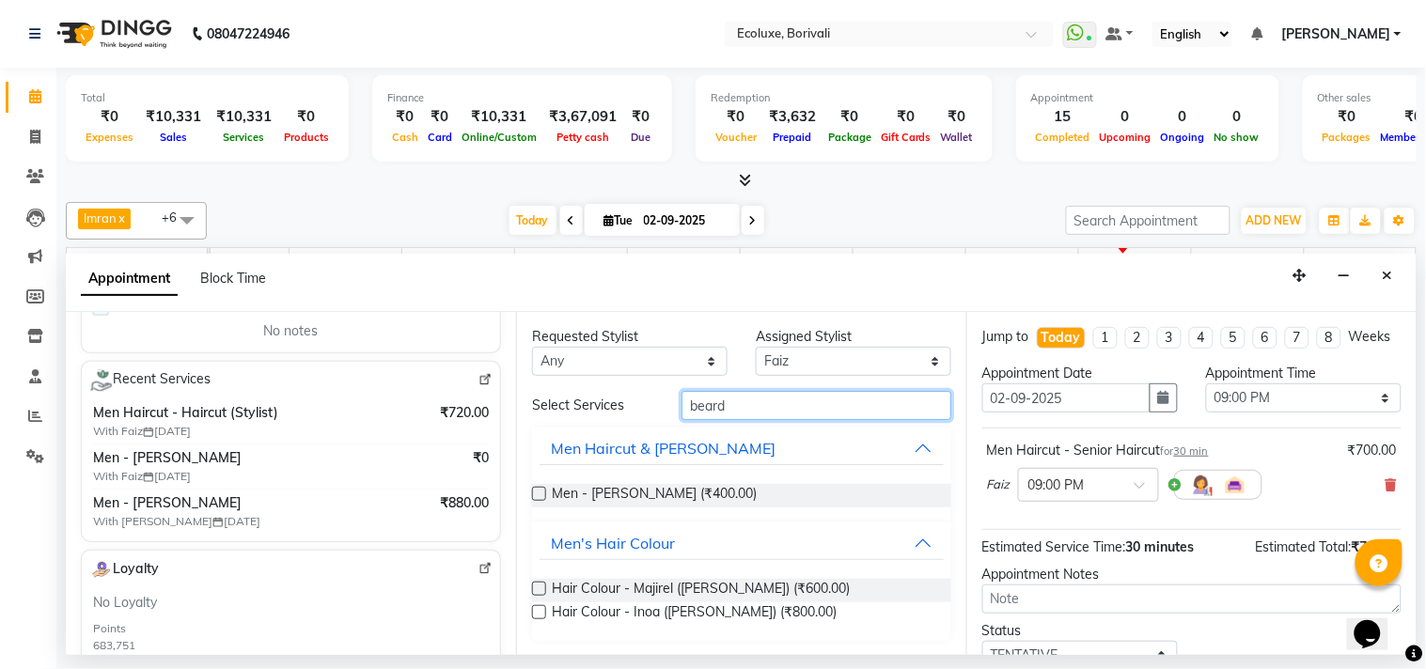
type input "beard"
click at [538, 490] on label at bounding box center [539, 494] width 14 height 14
click at [538, 490] on input "checkbox" at bounding box center [538, 496] width 12 height 12
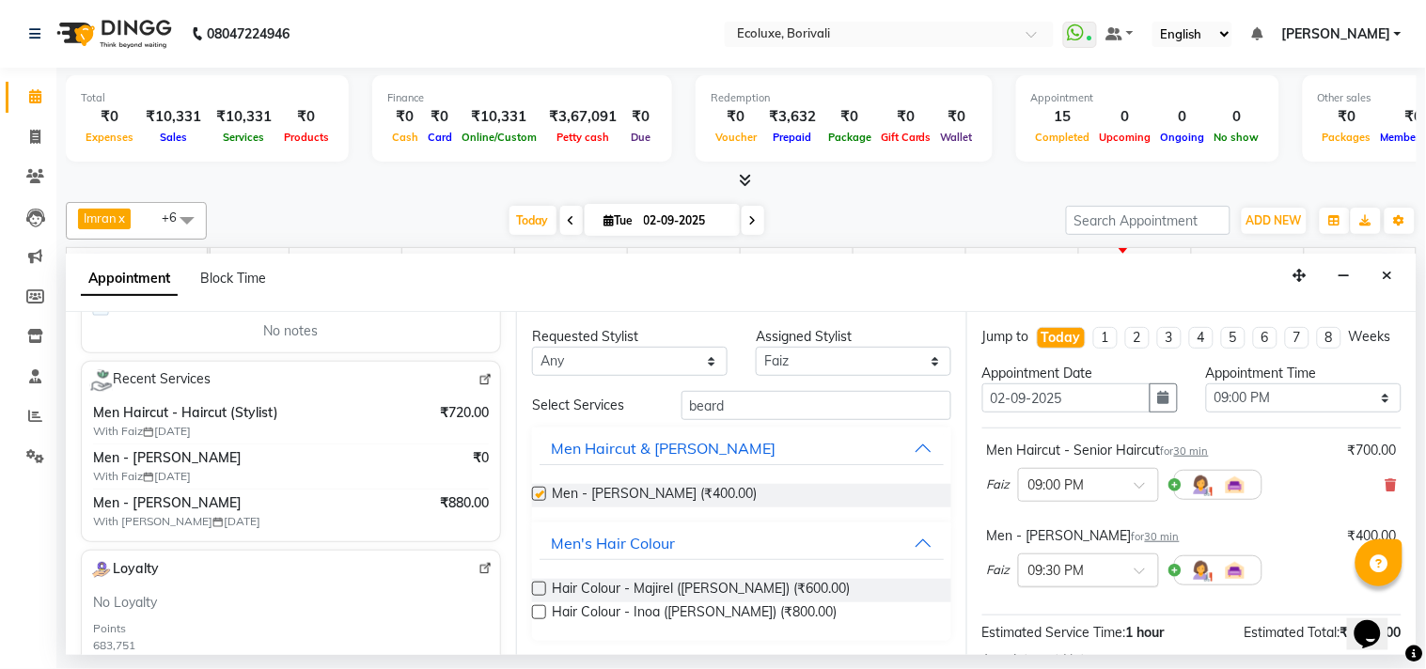
checkbox input "false"
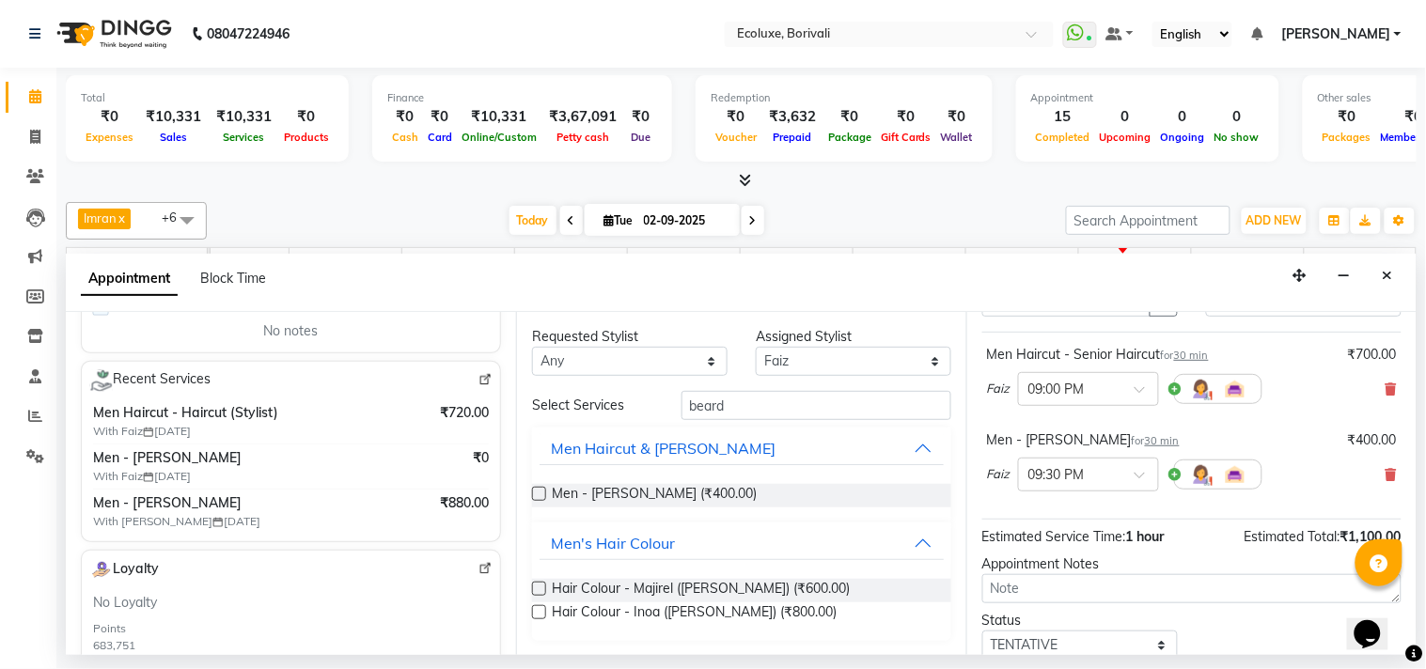
scroll to position [237, 0]
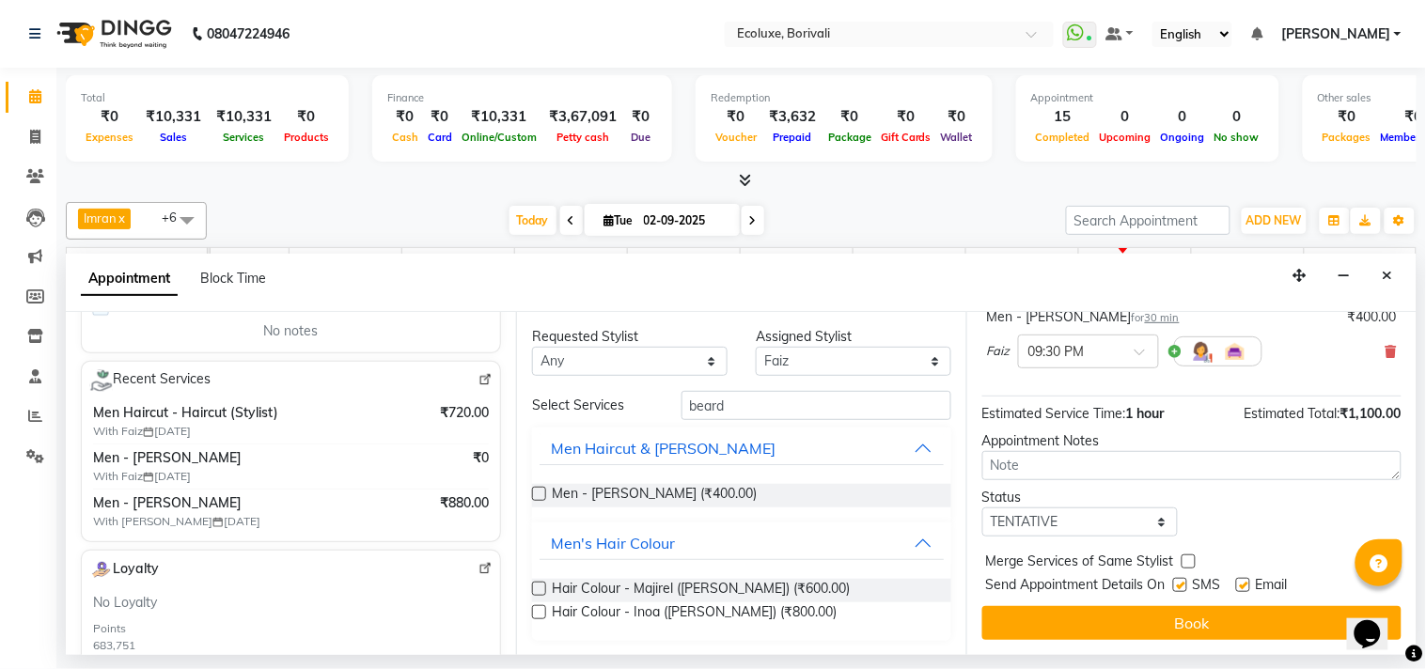
click at [1266, 578] on span "Email" at bounding box center [1272, 587] width 32 height 24
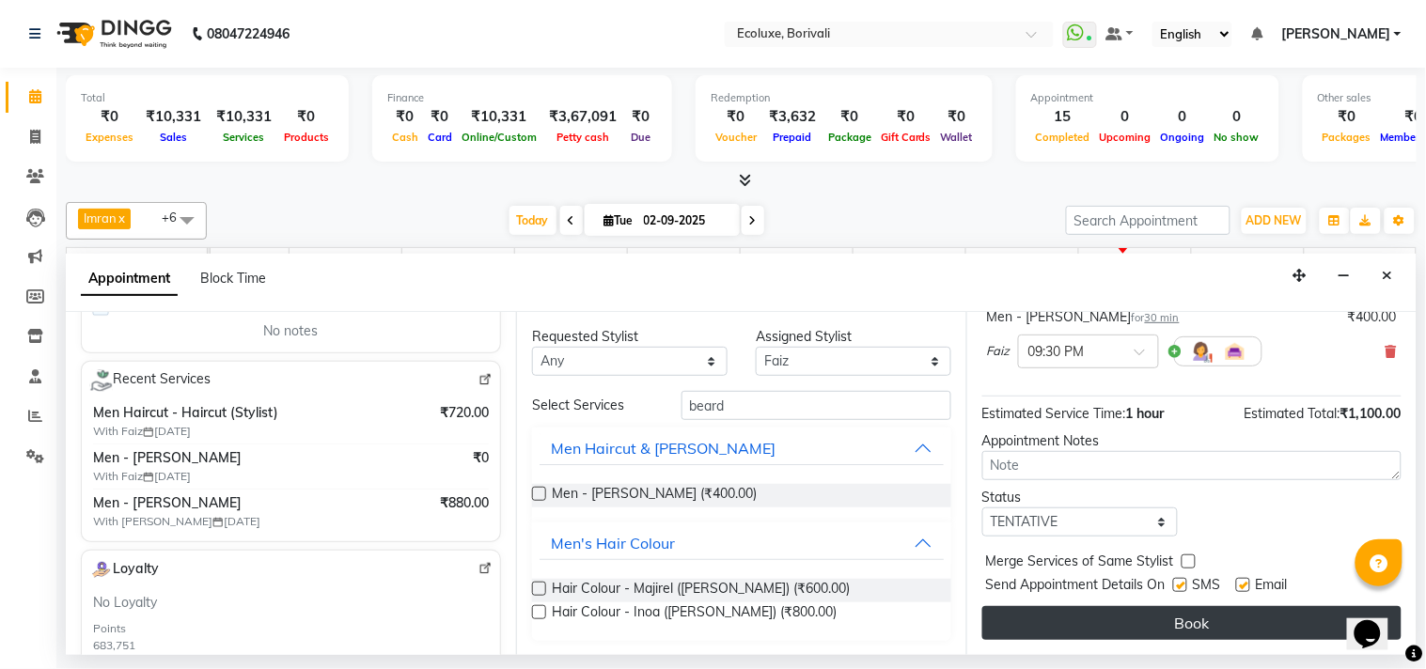
click at [1218, 612] on button "Book" at bounding box center [1191, 623] width 419 height 34
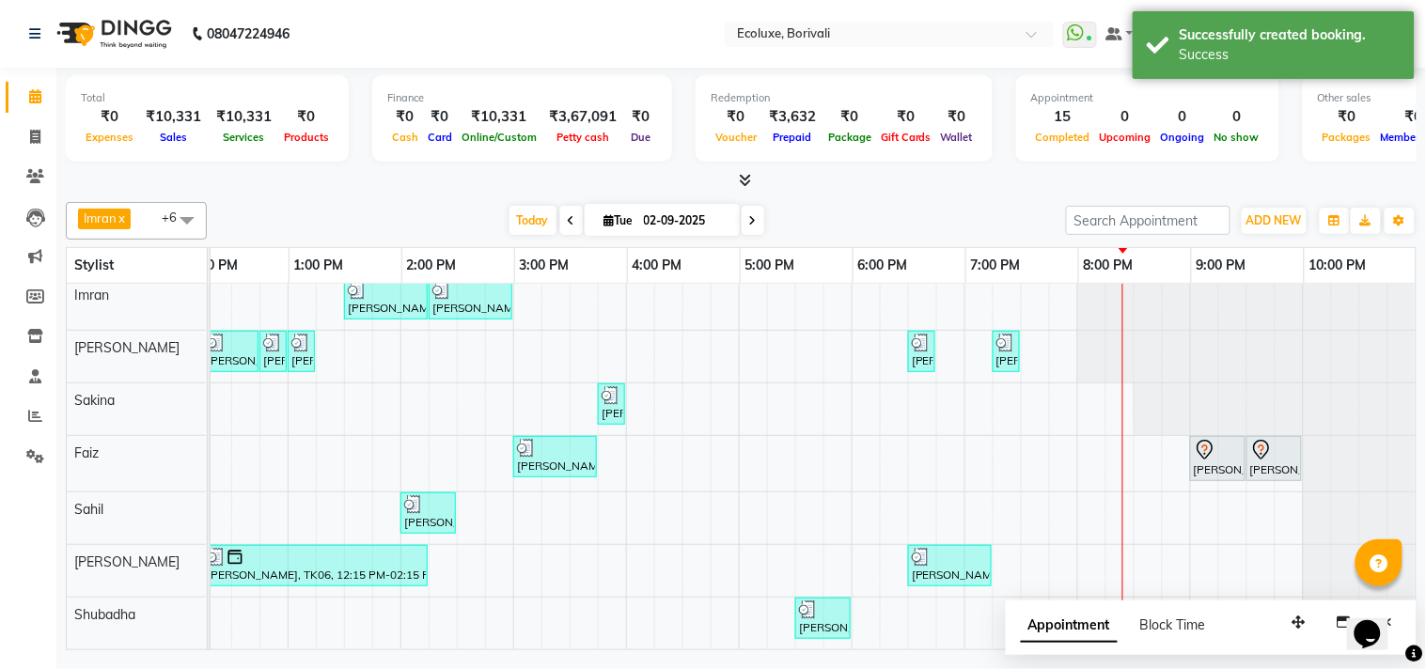
click at [921, 181] on div at bounding box center [741, 181] width 1351 height 20
click at [527, 226] on span "Today" at bounding box center [533, 220] width 47 height 29
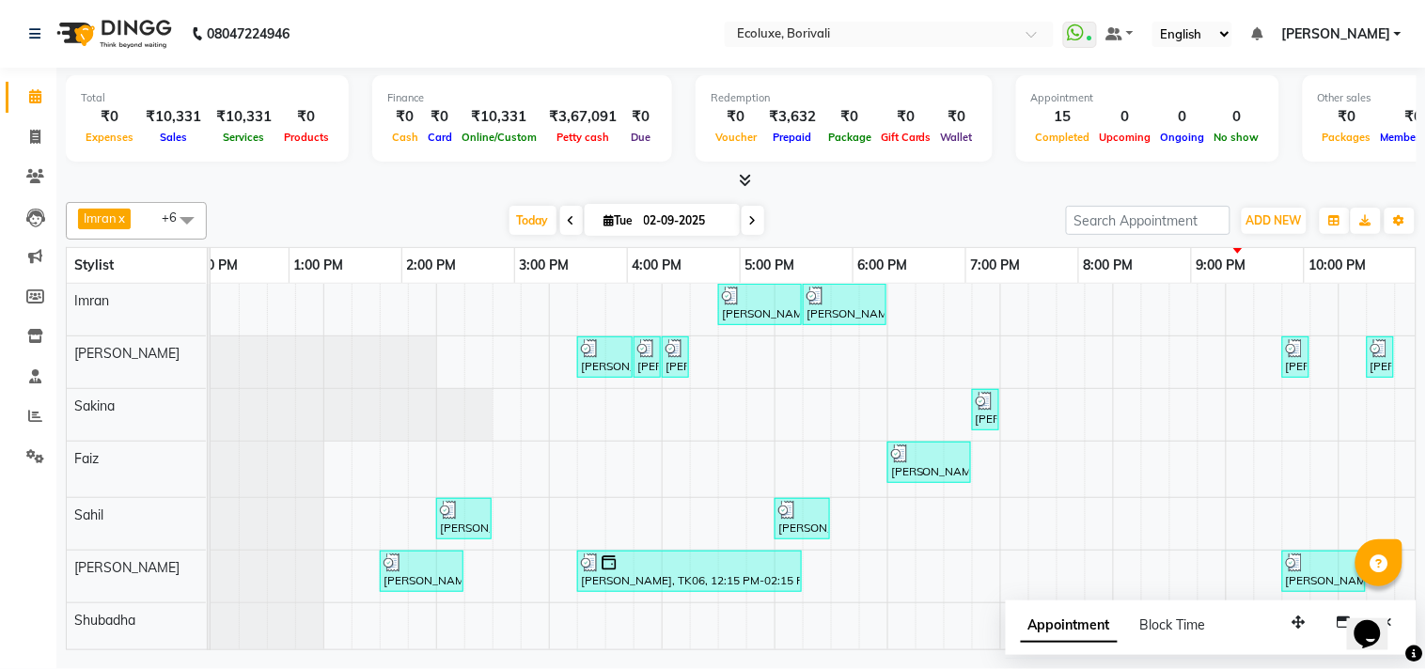
scroll to position [17, 373]
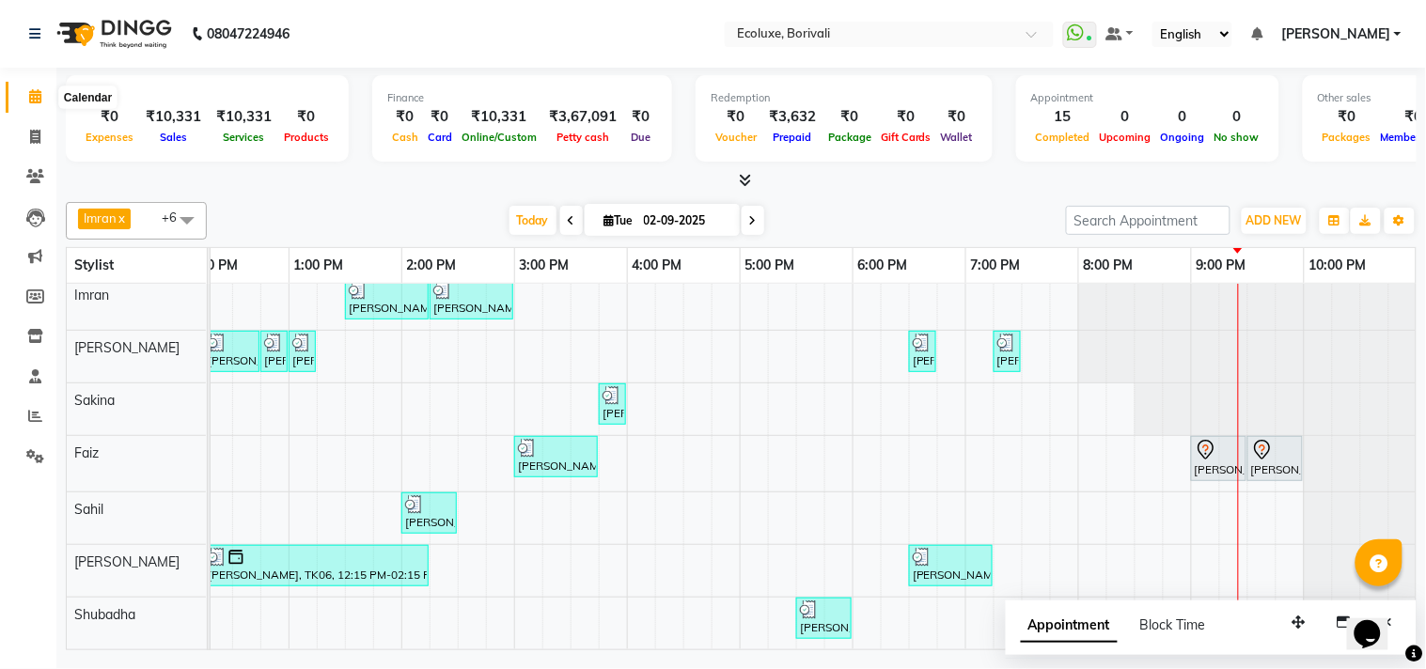
click at [36, 95] on icon at bounding box center [35, 96] width 12 height 14
click at [38, 96] on icon at bounding box center [35, 96] width 12 height 14
click at [534, 214] on span "Today" at bounding box center [533, 220] width 47 height 29
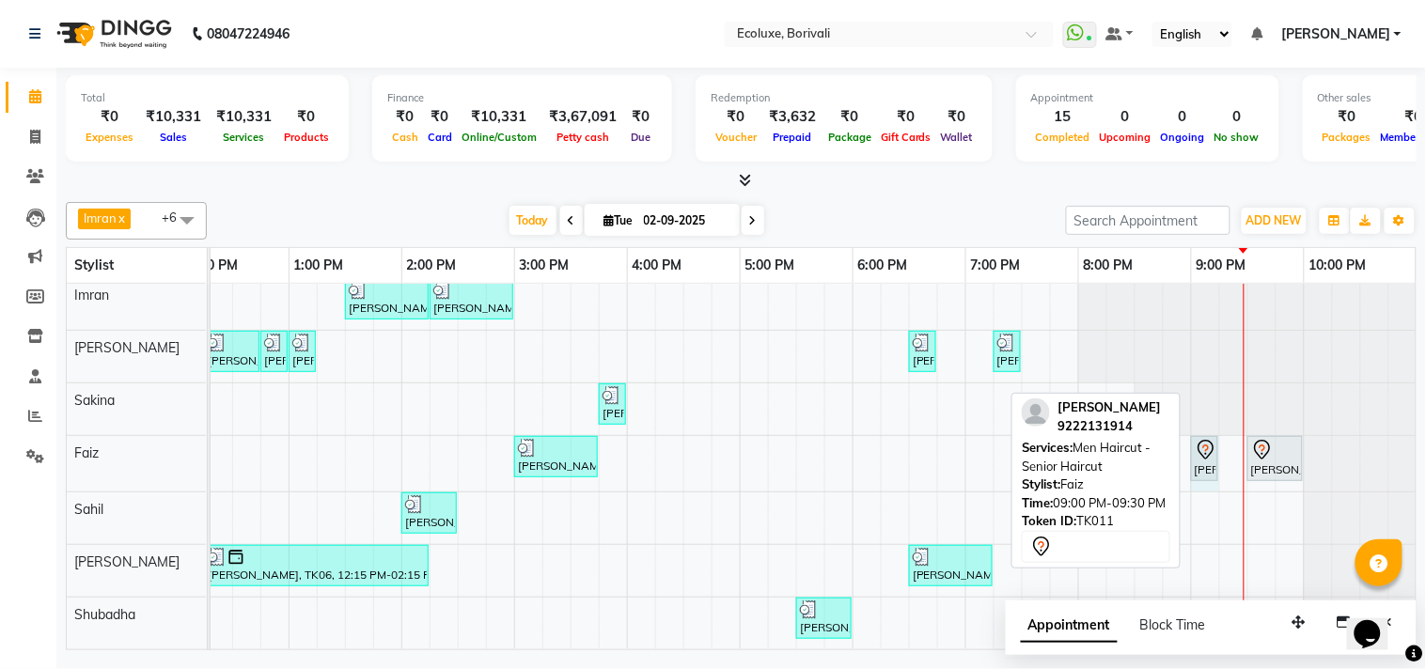
drag, startPoint x: 1242, startPoint y: 442, endPoint x: 1217, endPoint y: 437, distance: 25.8
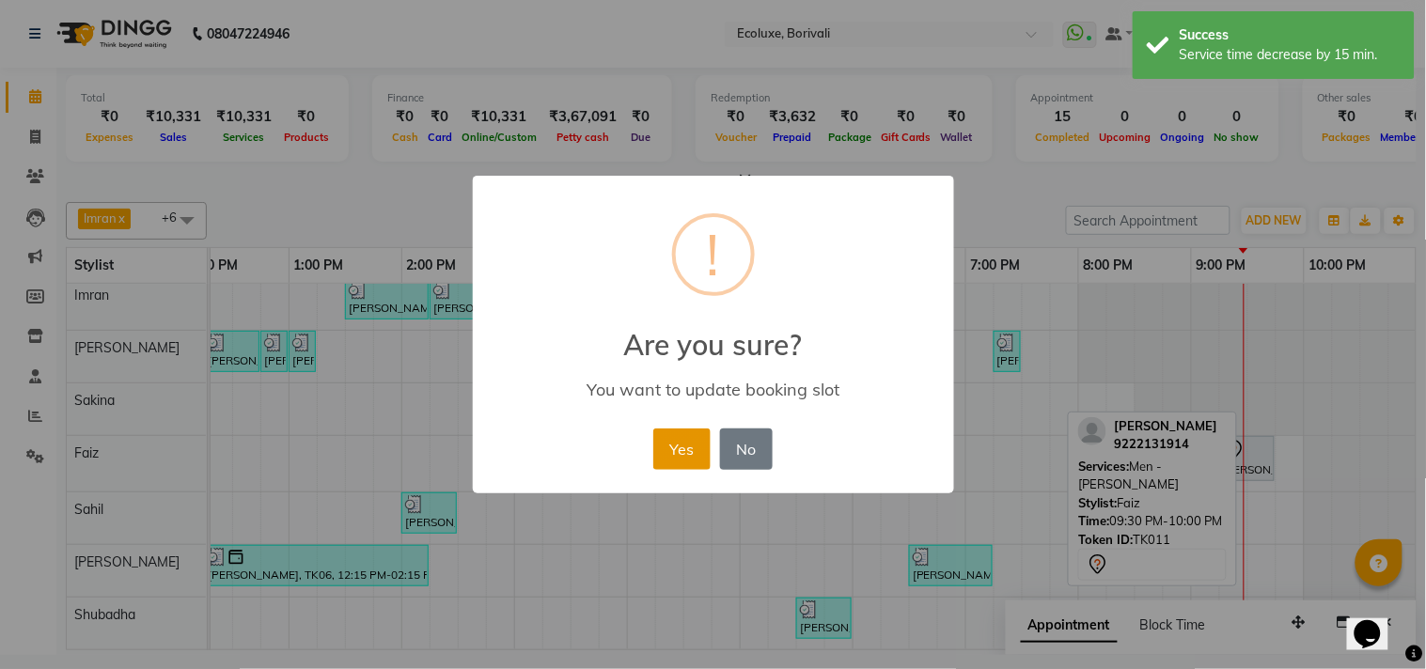
click at [674, 445] on button "Yes" at bounding box center [681, 449] width 57 height 41
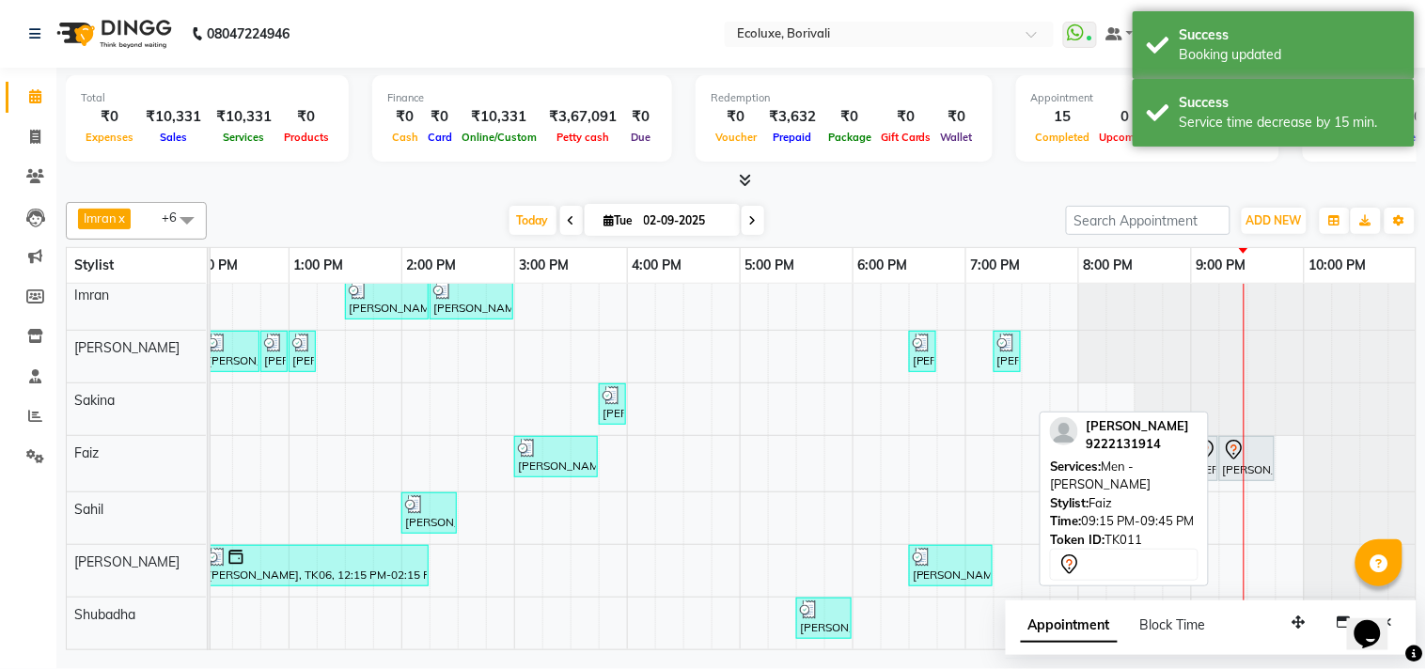
click at [1264, 443] on div at bounding box center [1247, 450] width 48 height 23
select select "7"
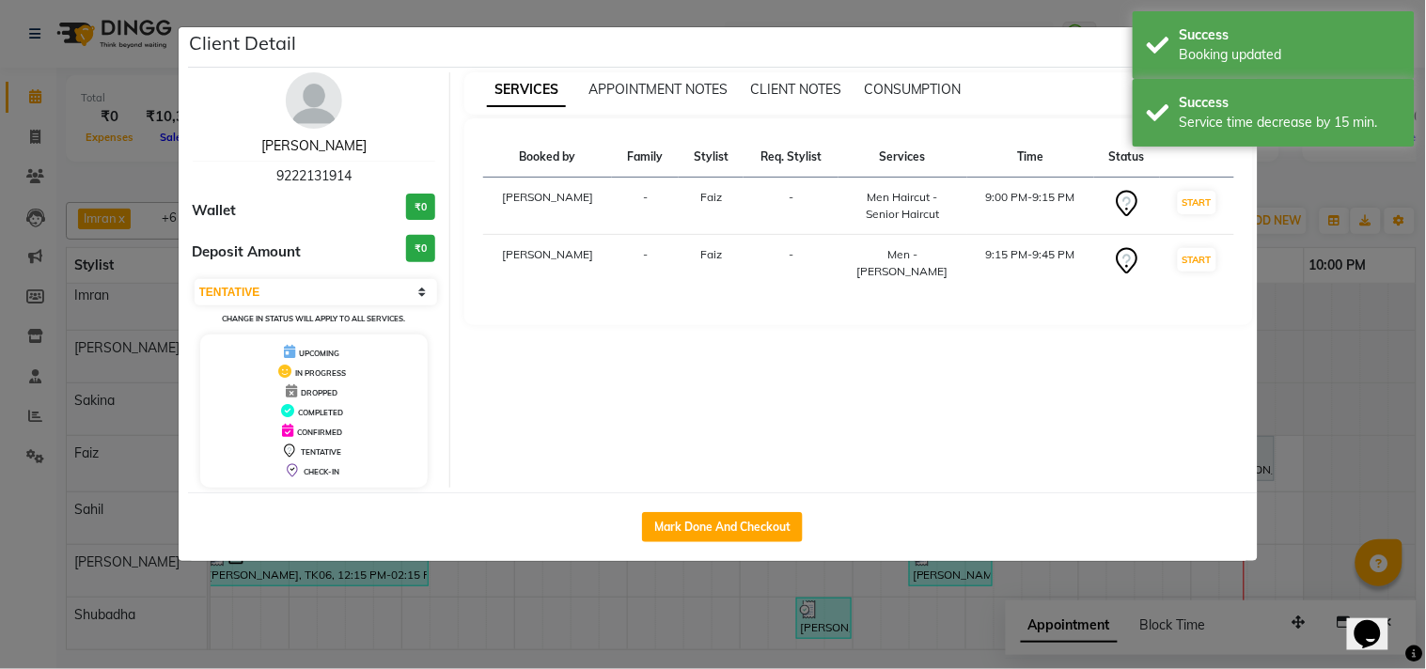
click at [329, 146] on link "[PERSON_NAME]" at bounding box center [313, 145] width 105 height 17
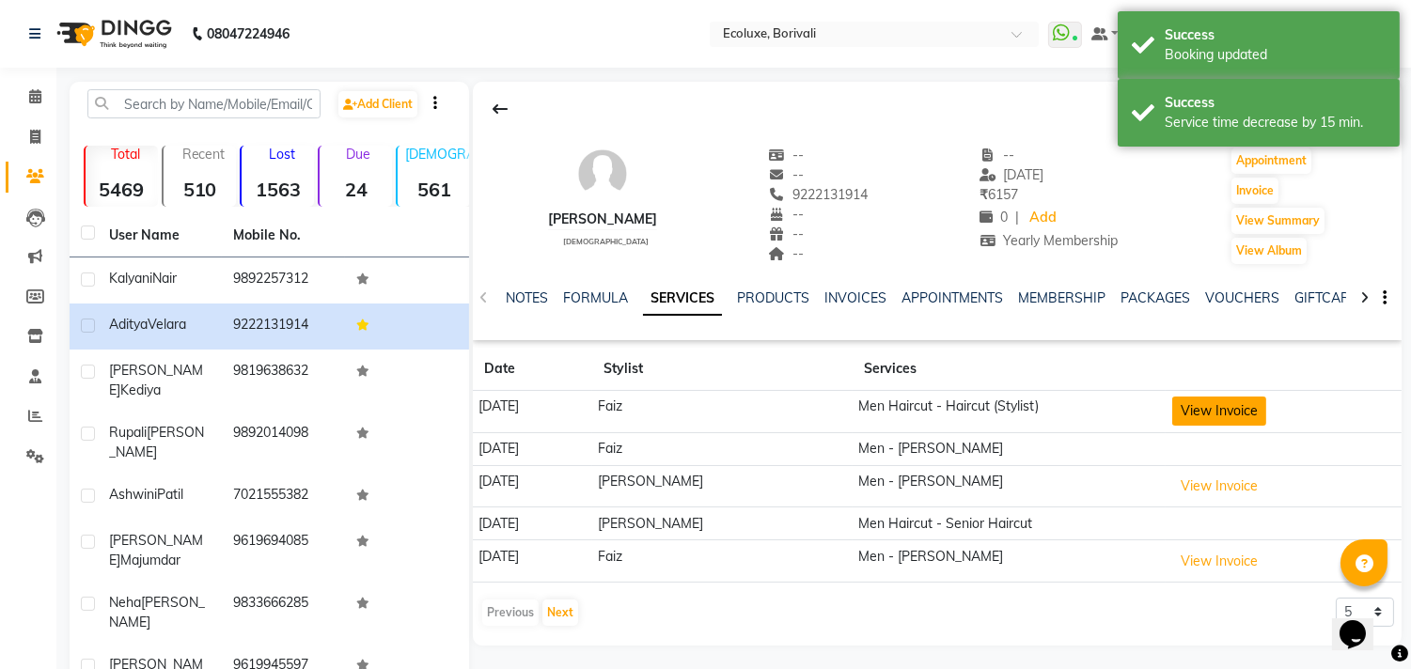
click at [1209, 419] on button "View Invoice" at bounding box center [1219, 411] width 94 height 29
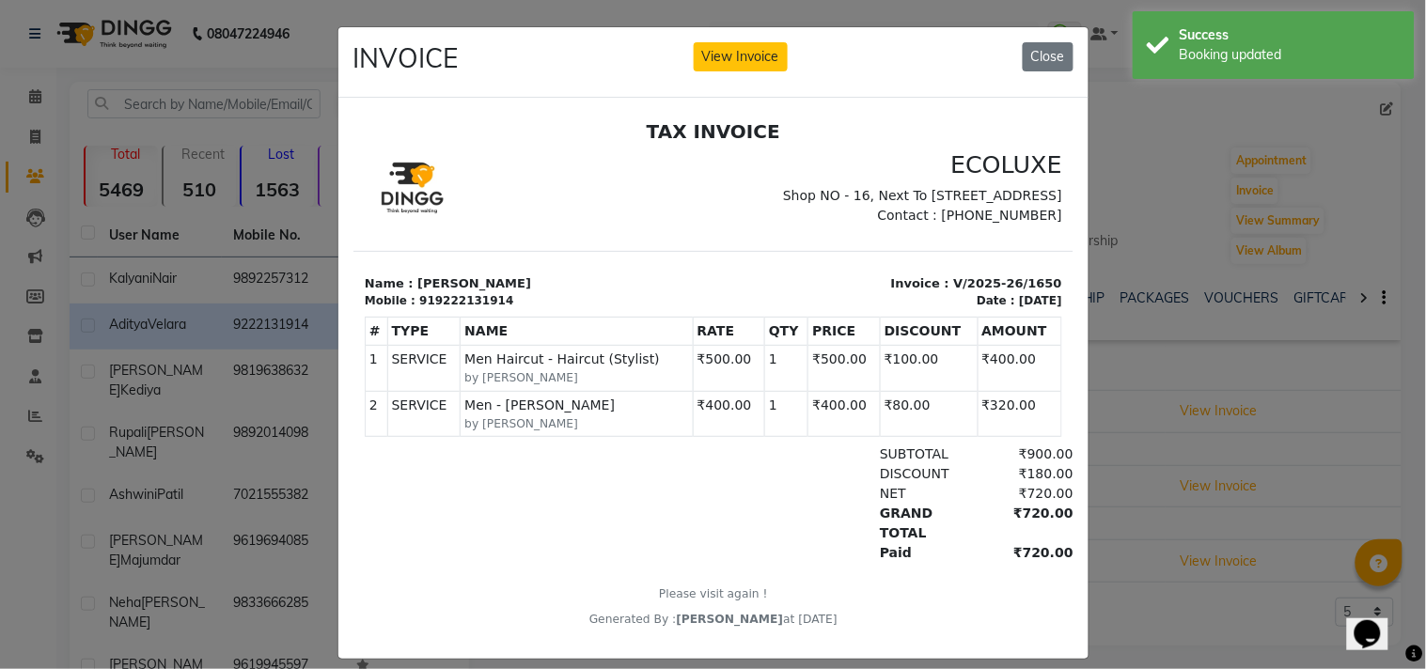
click at [1048, 38] on div "INVOICE View Invoice Close" at bounding box center [713, 62] width 750 height 71
click at [1046, 51] on button "Close" at bounding box center [1048, 56] width 51 height 29
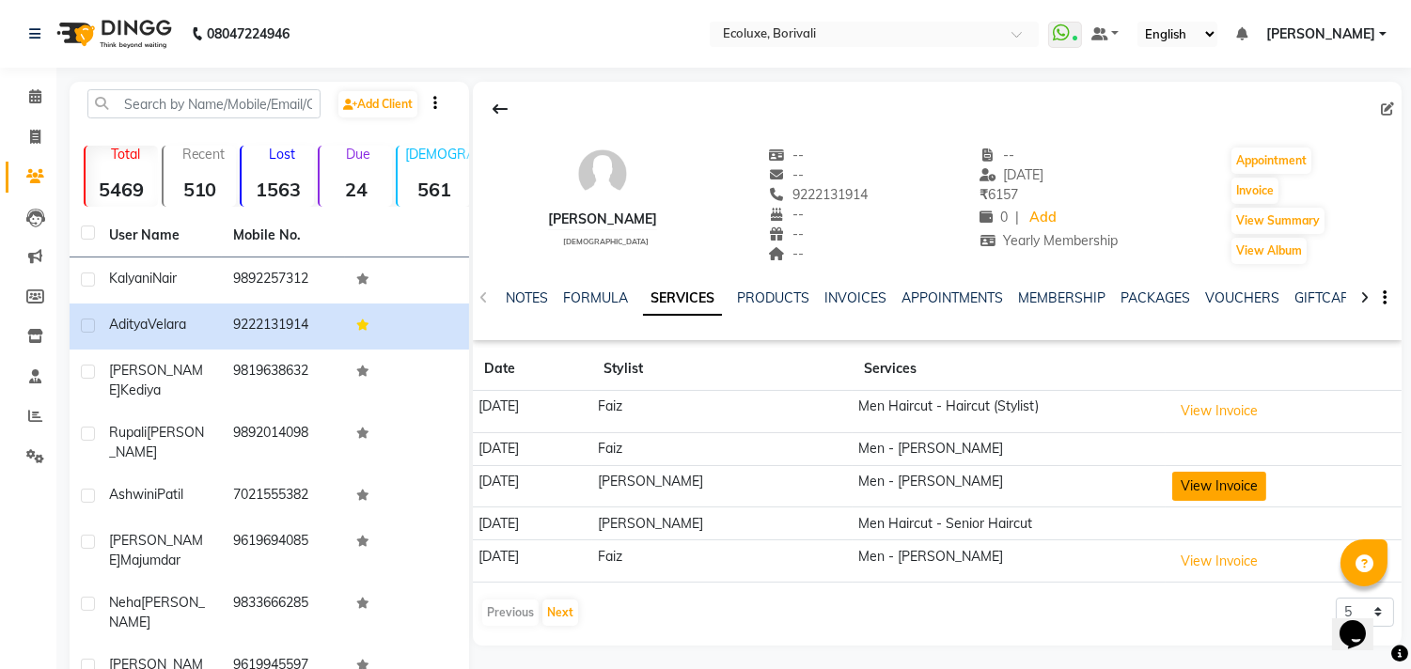
click at [1210, 475] on button "View Invoice" at bounding box center [1219, 486] width 94 height 29
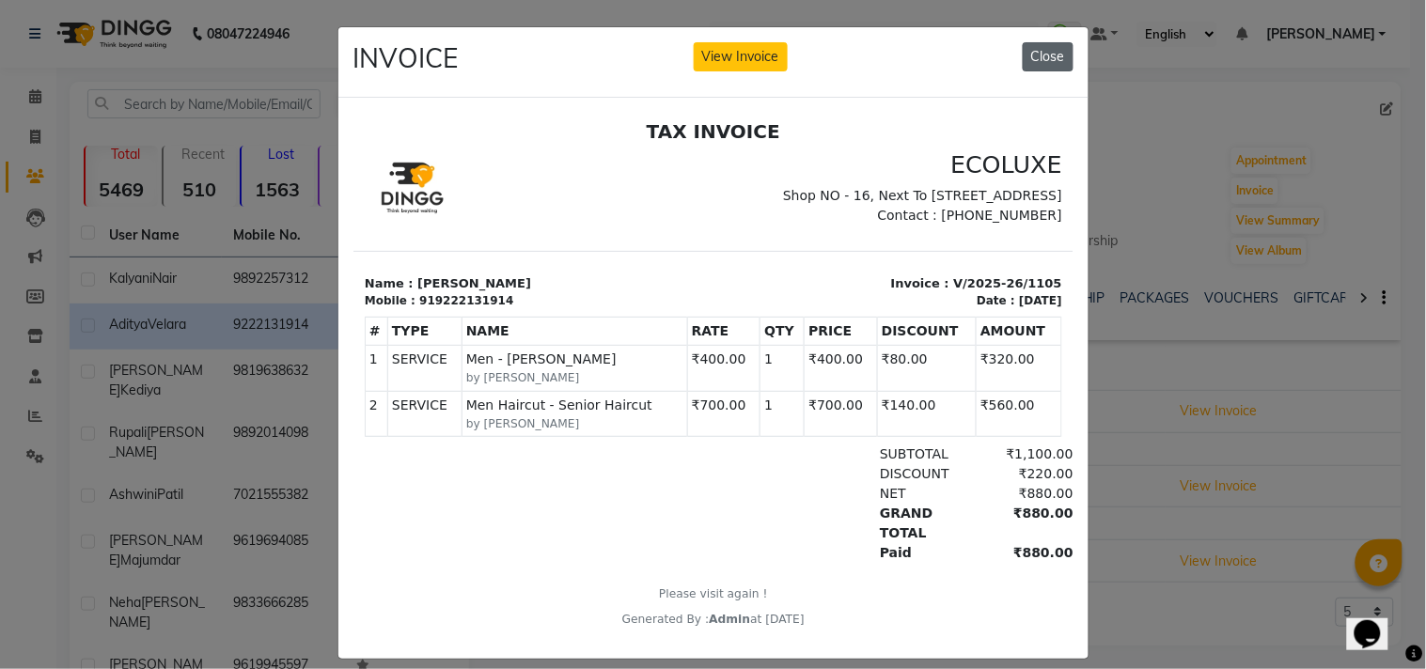
click at [1026, 61] on button "Close" at bounding box center [1048, 56] width 51 height 29
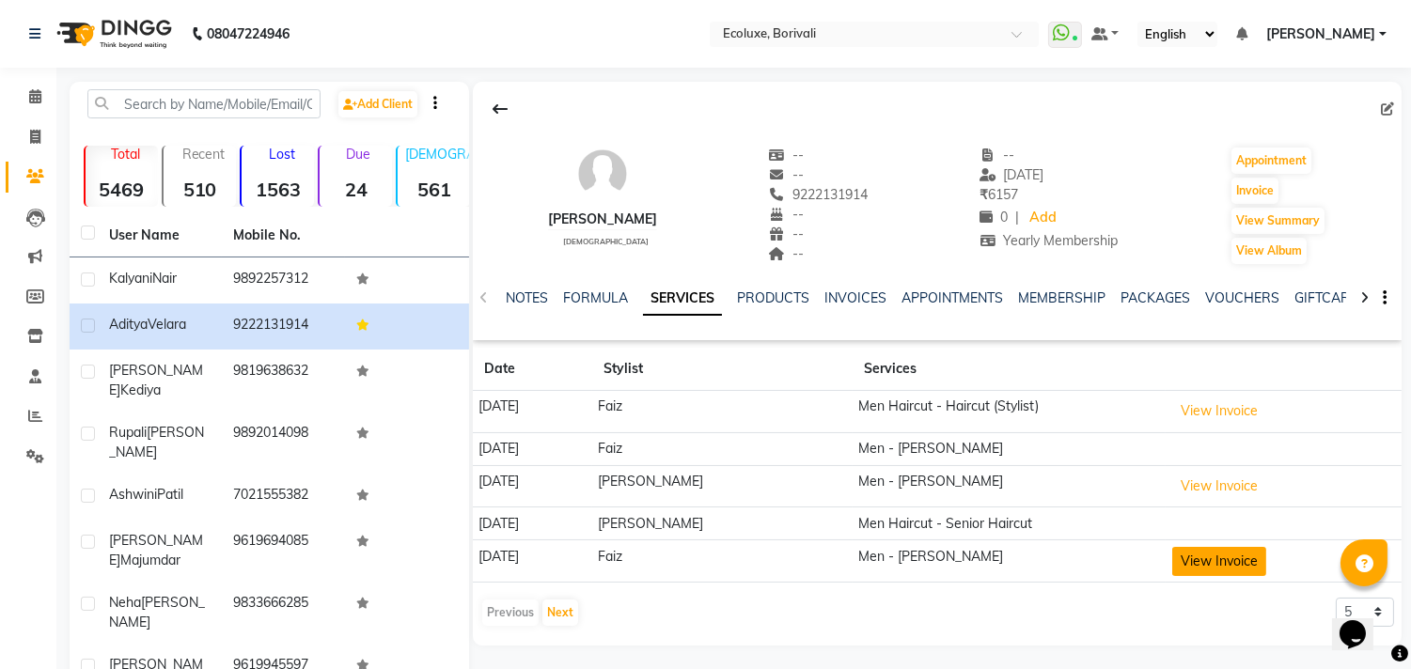
click at [1220, 560] on button "View Invoice" at bounding box center [1219, 561] width 94 height 29
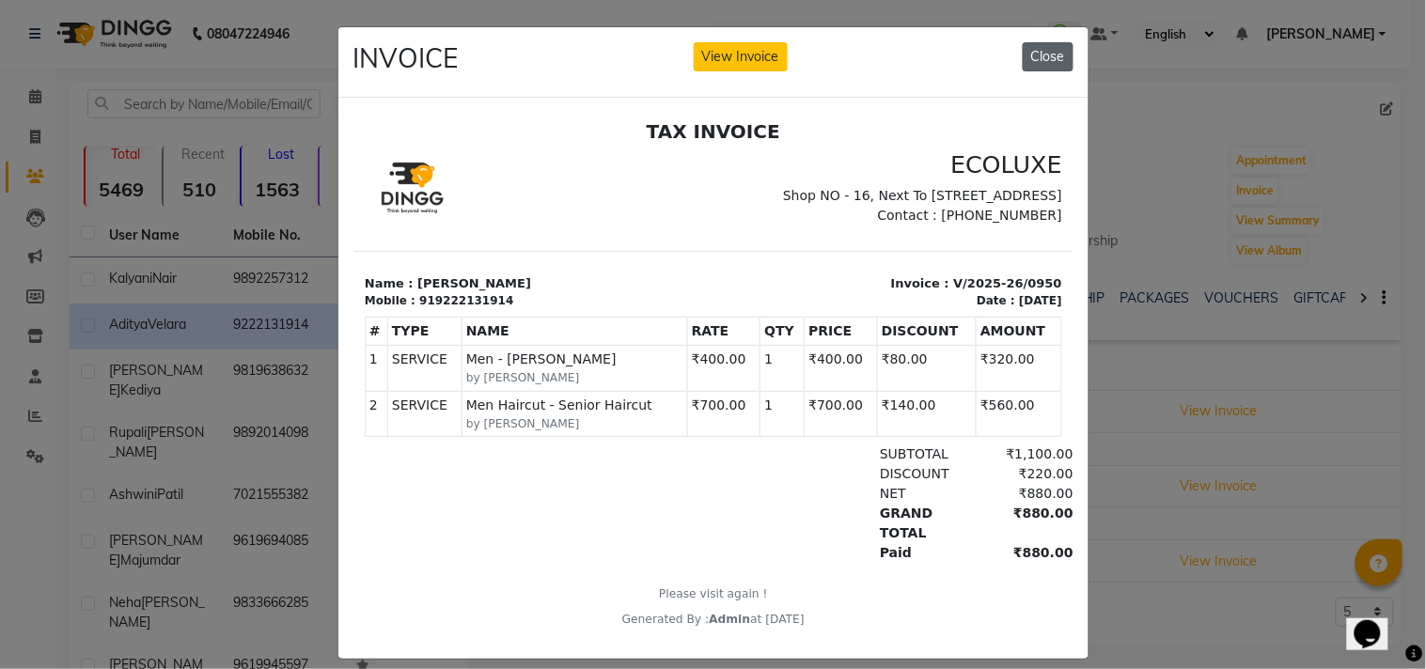
click at [1037, 58] on button "Close" at bounding box center [1048, 56] width 51 height 29
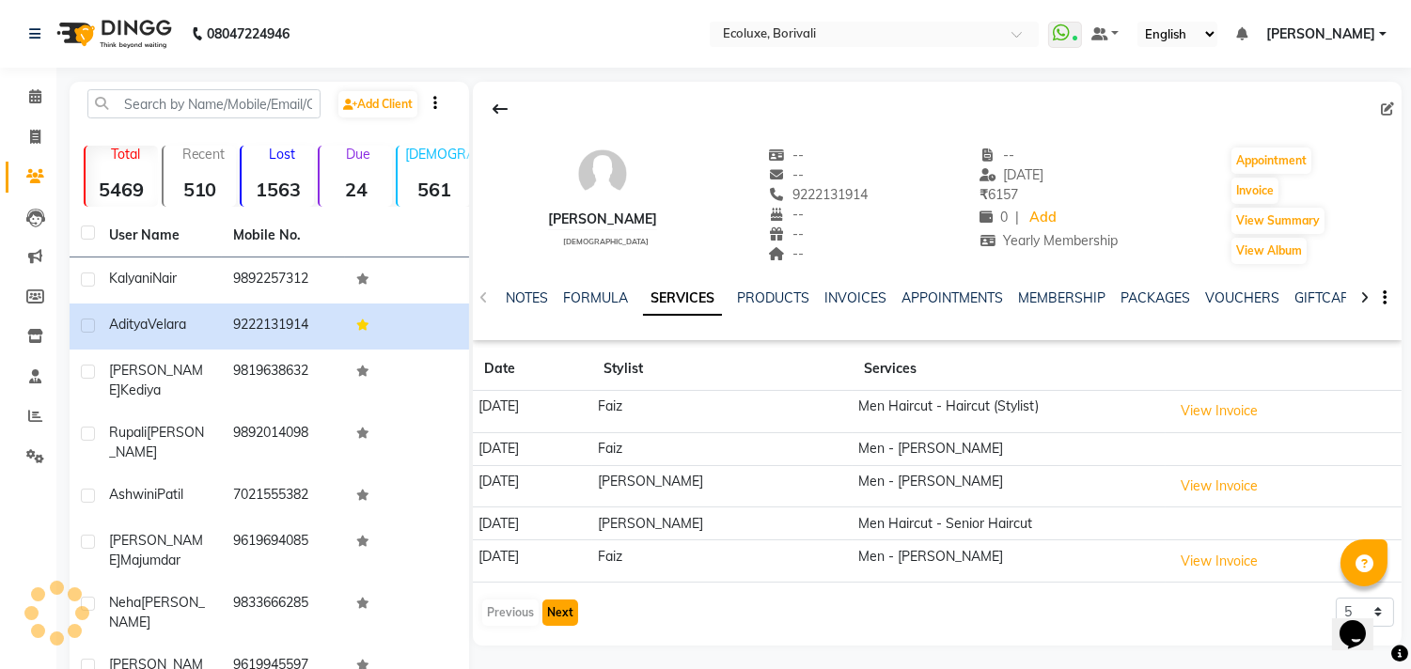
click at [558, 617] on button "Next" at bounding box center [560, 613] width 36 height 26
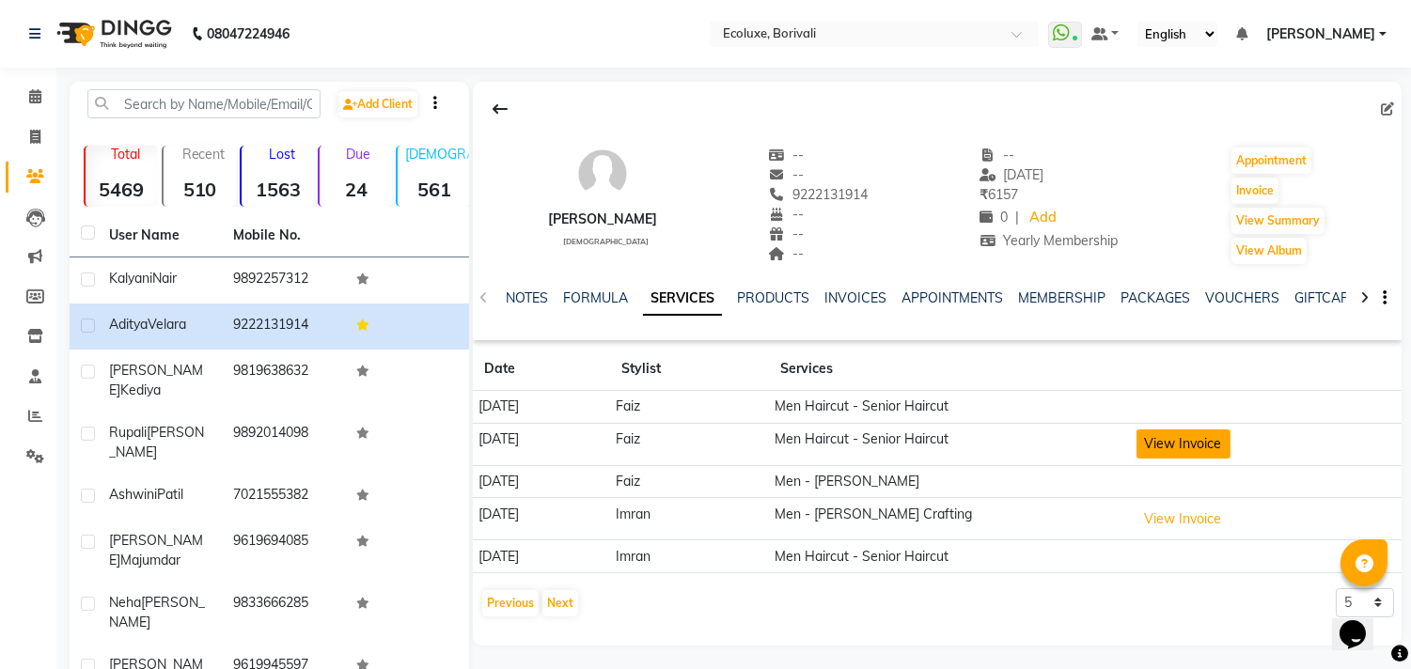
click at [1204, 448] on button "View Invoice" at bounding box center [1184, 444] width 94 height 29
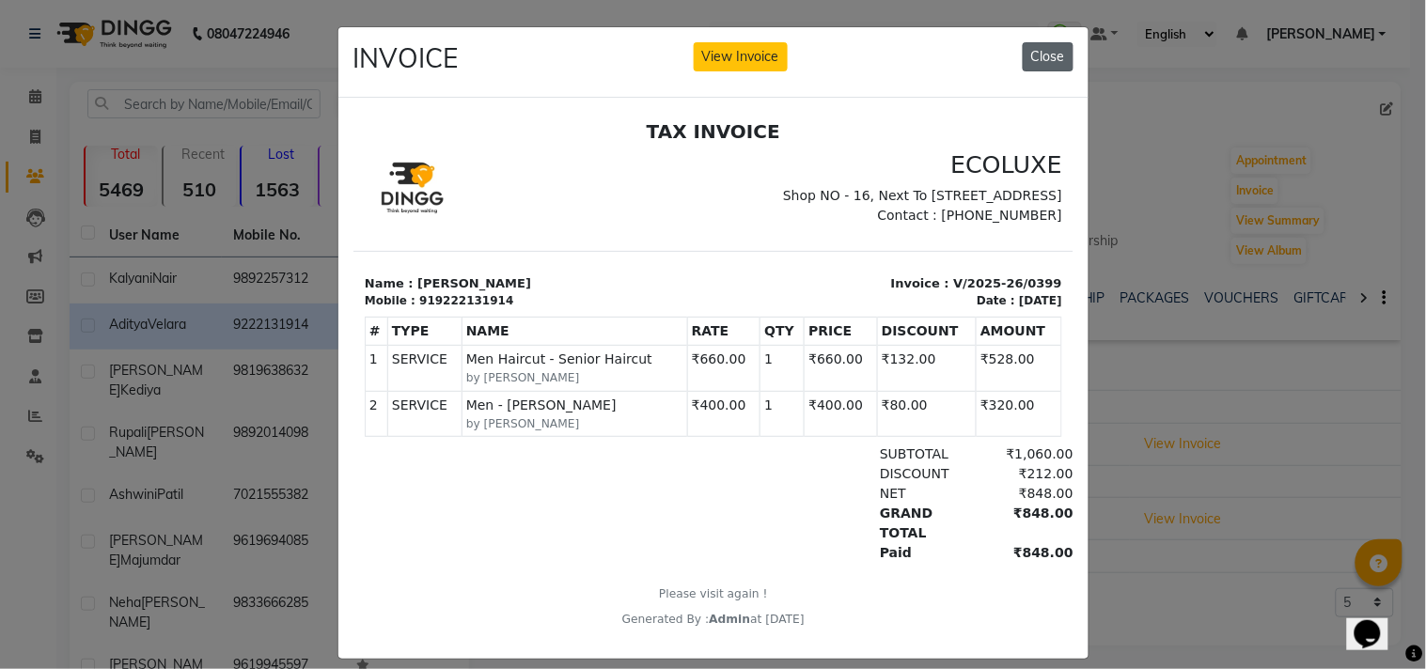
click at [1023, 61] on button "Close" at bounding box center [1048, 56] width 51 height 29
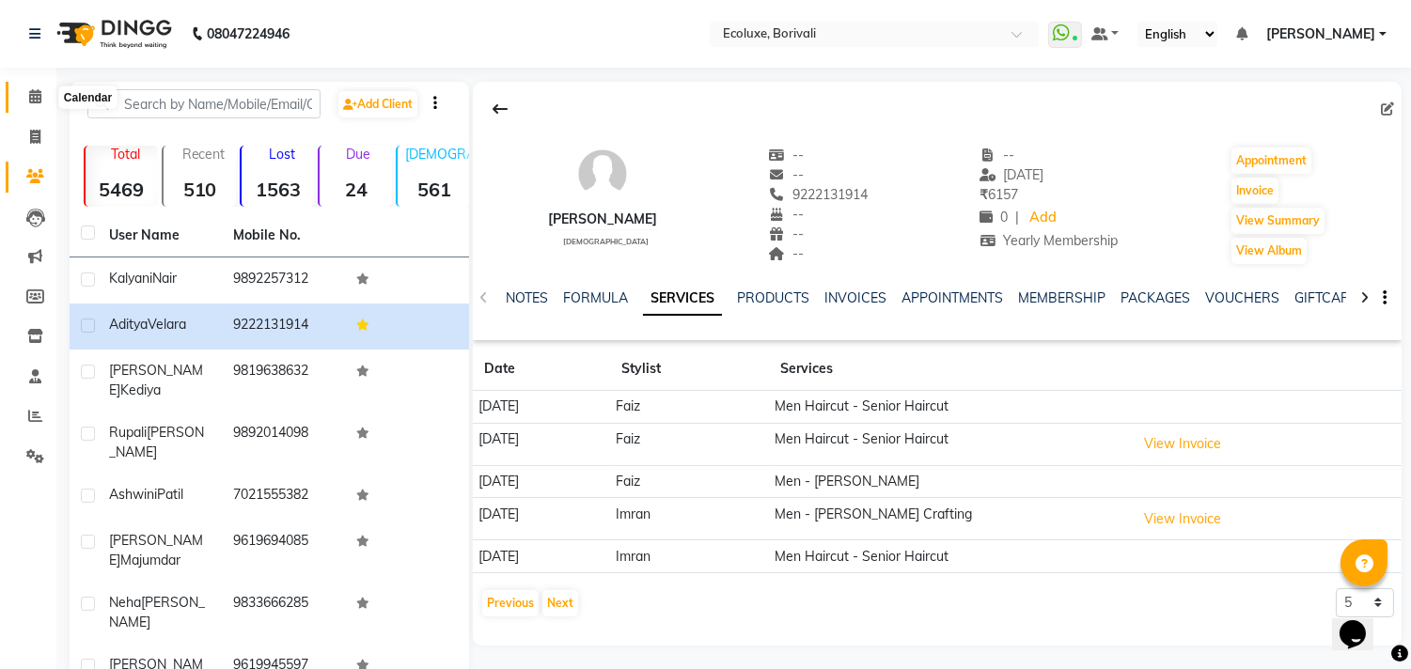
click at [22, 92] on span at bounding box center [35, 97] width 33 height 22
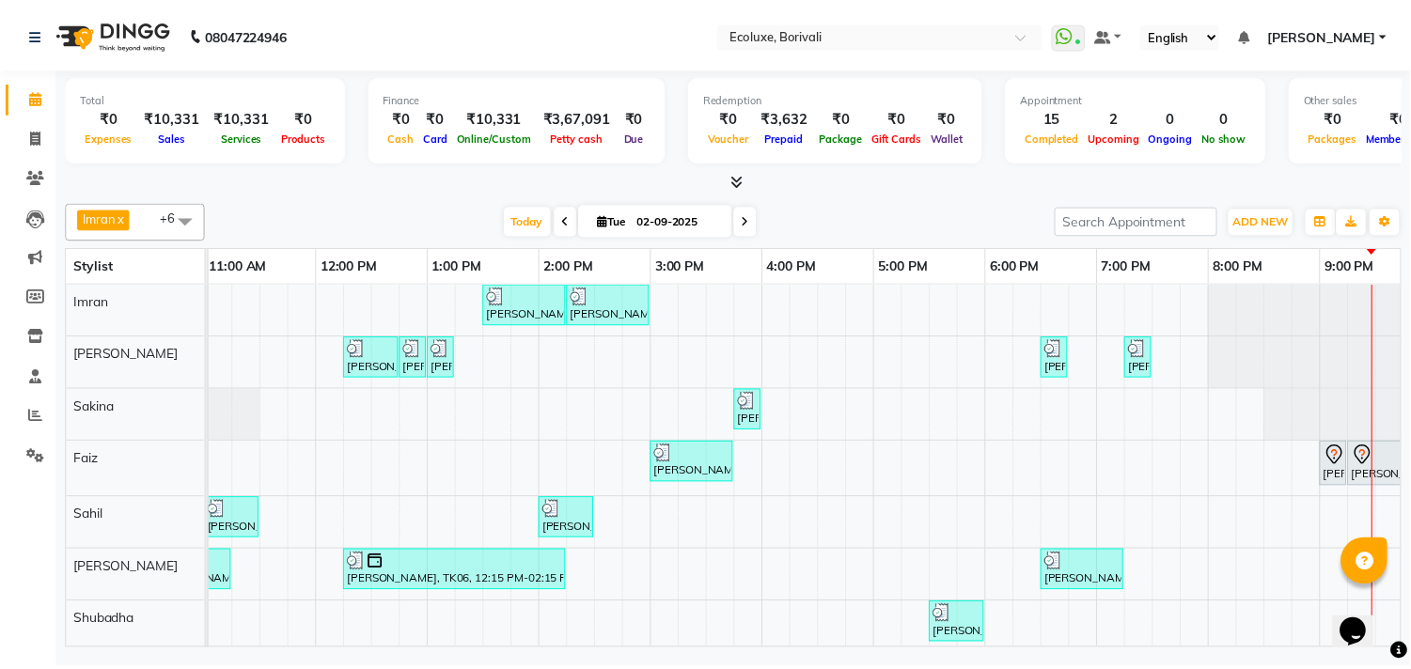
scroll to position [0, 373]
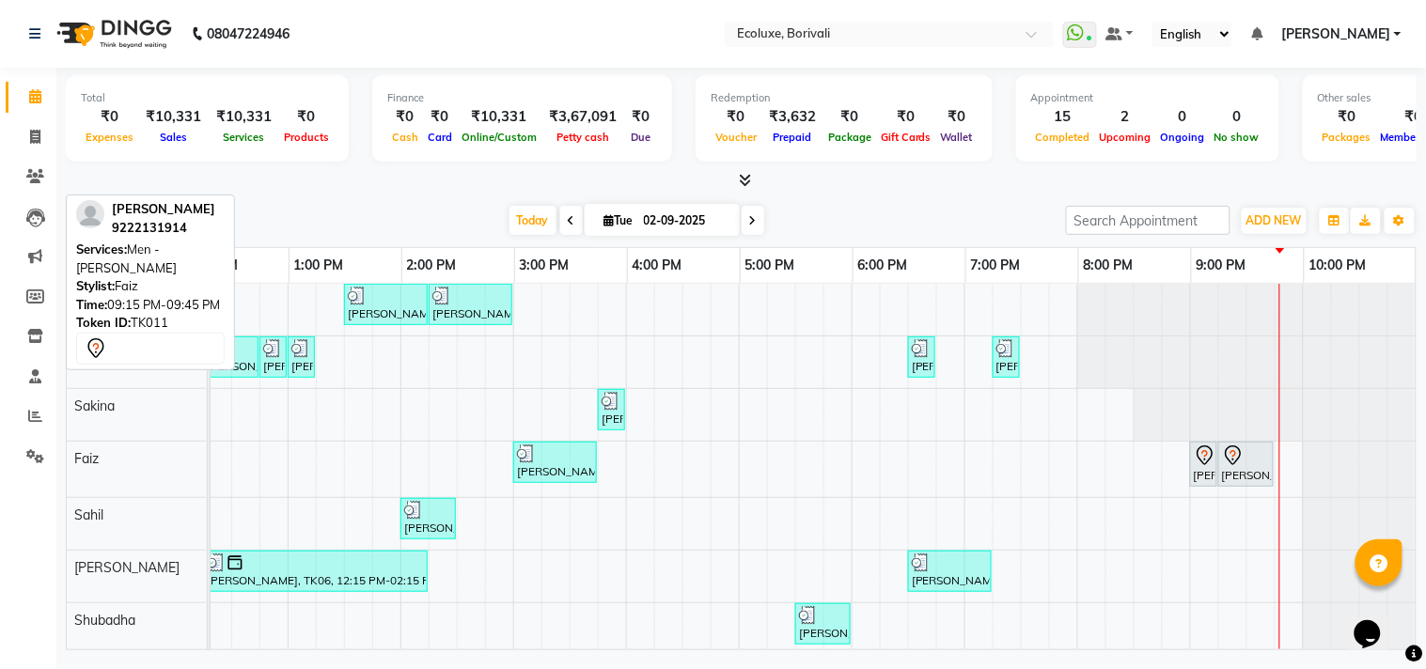
click at [1252, 459] on div at bounding box center [1246, 456] width 48 height 23
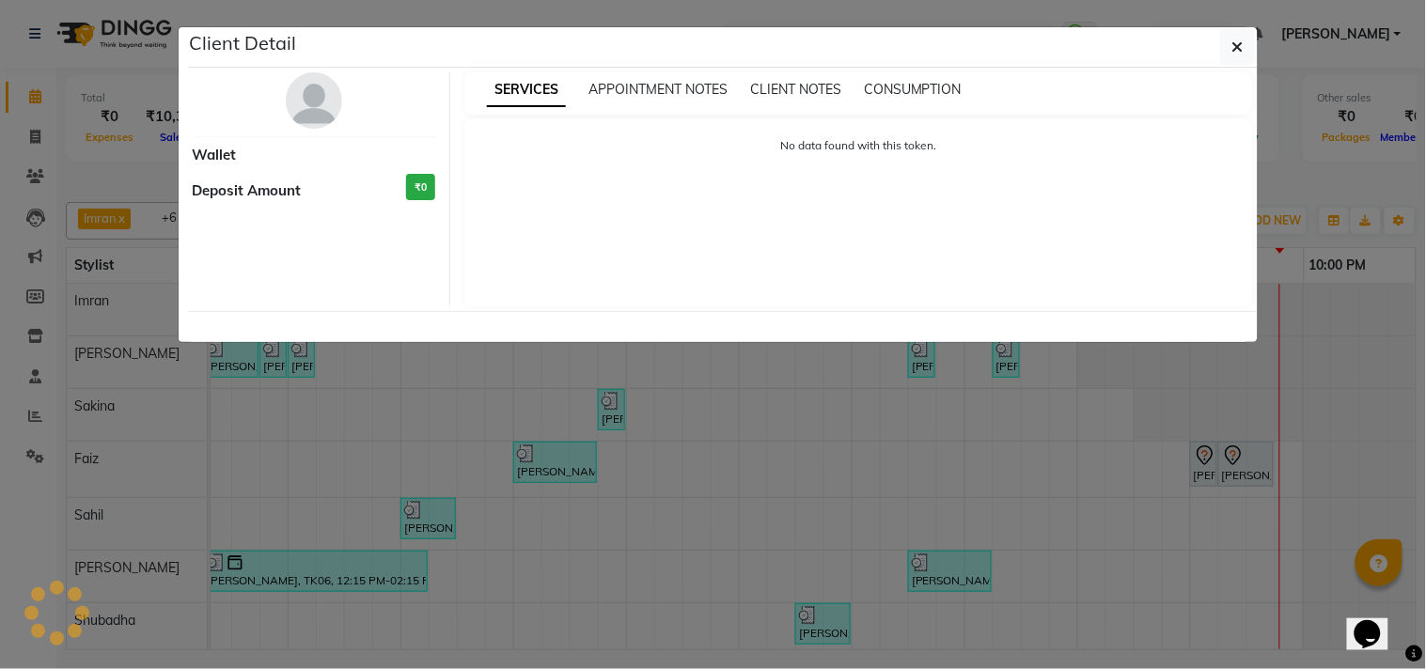
select select "7"
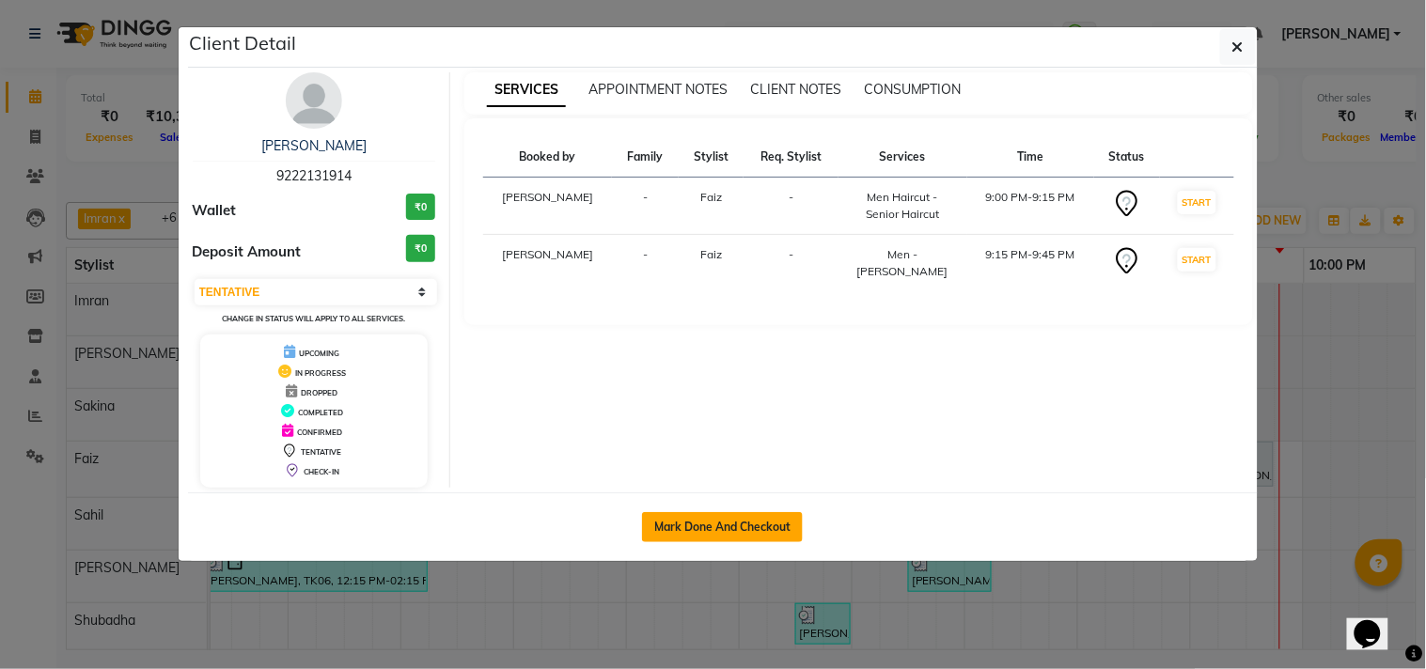
click at [720, 522] on button "Mark Done And Checkout" at bounding box center [722, 527] width 161 height 30
select select "5386"
select select "service"
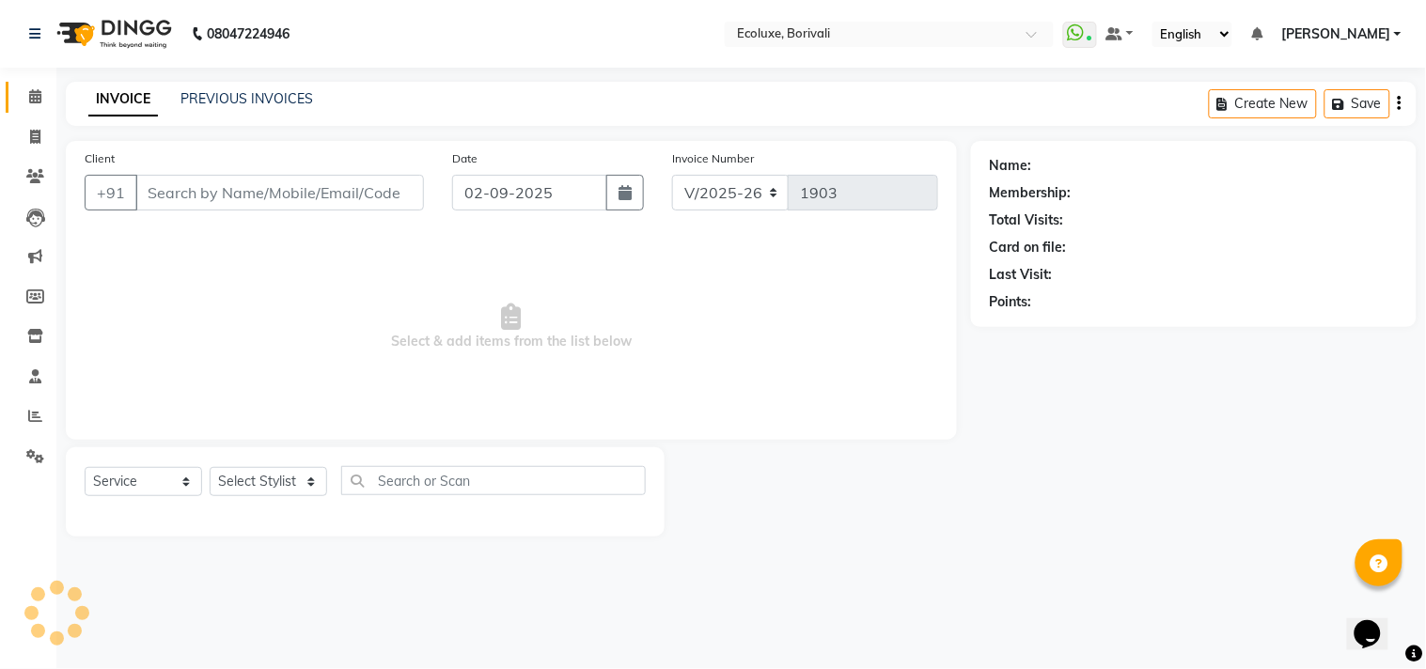
type input "9222131914"
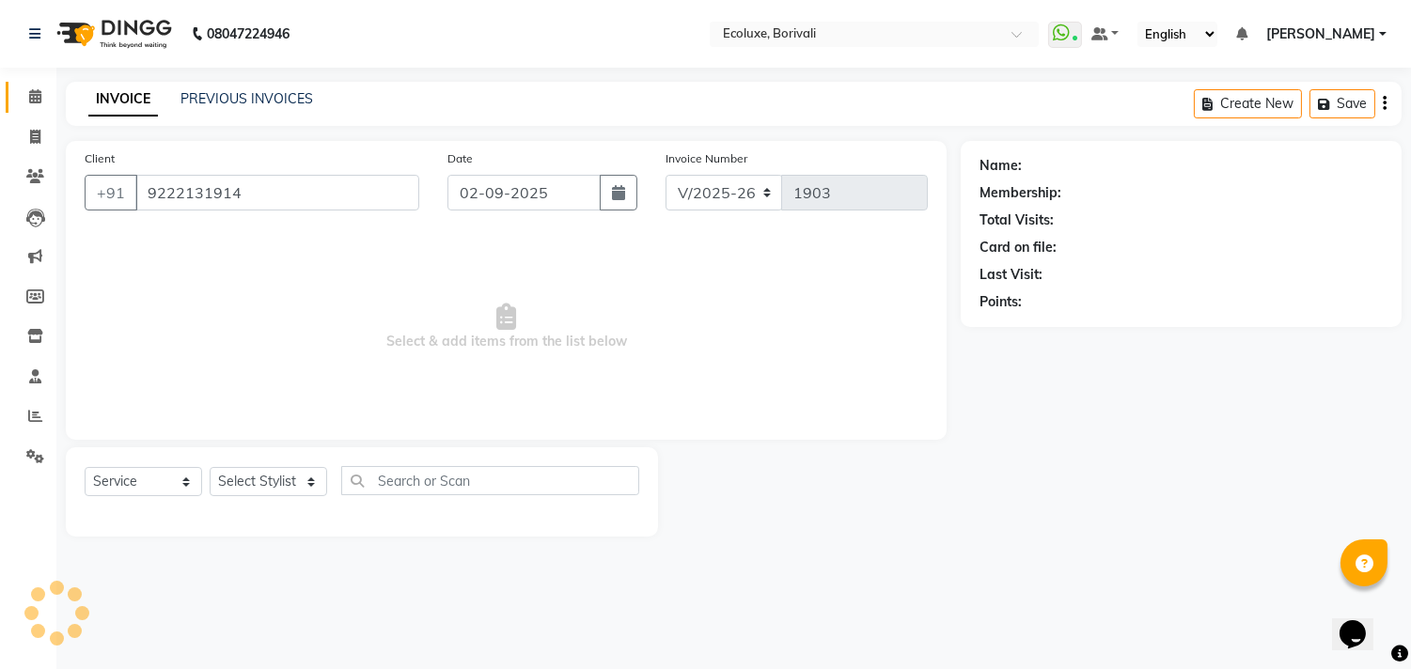
select select "67913"
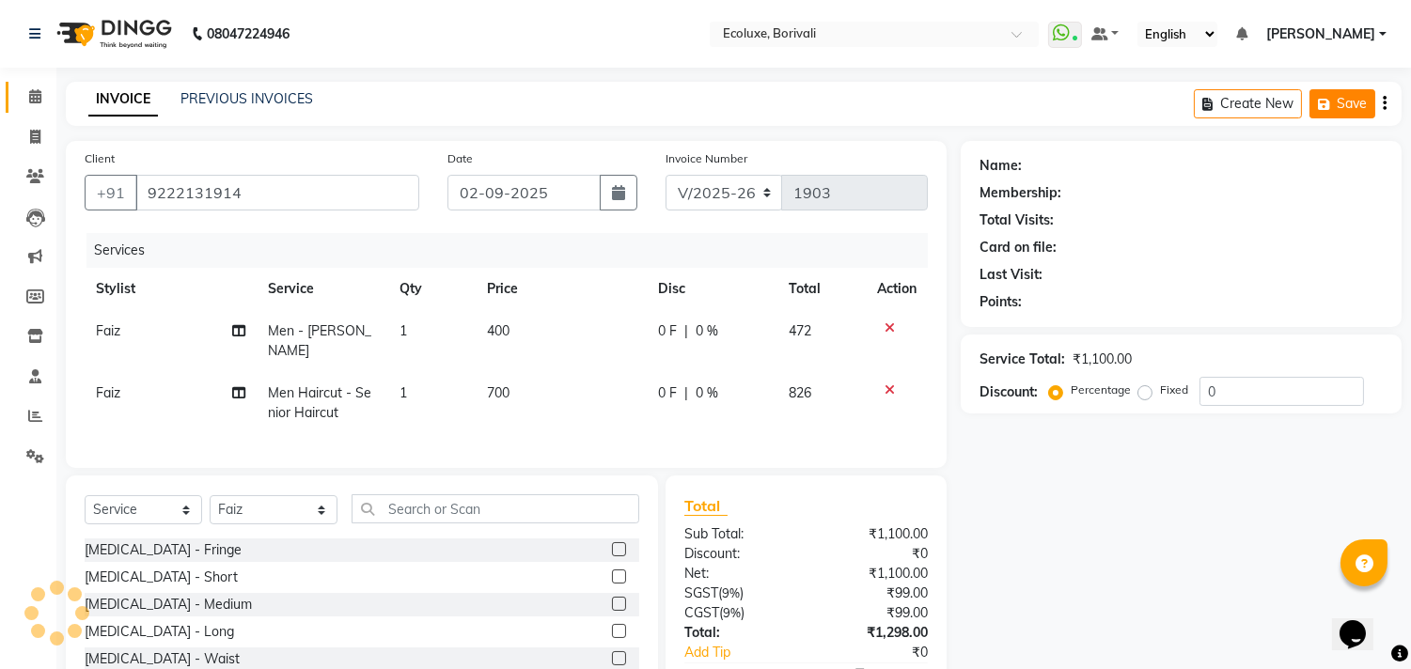
select select "1: Object"
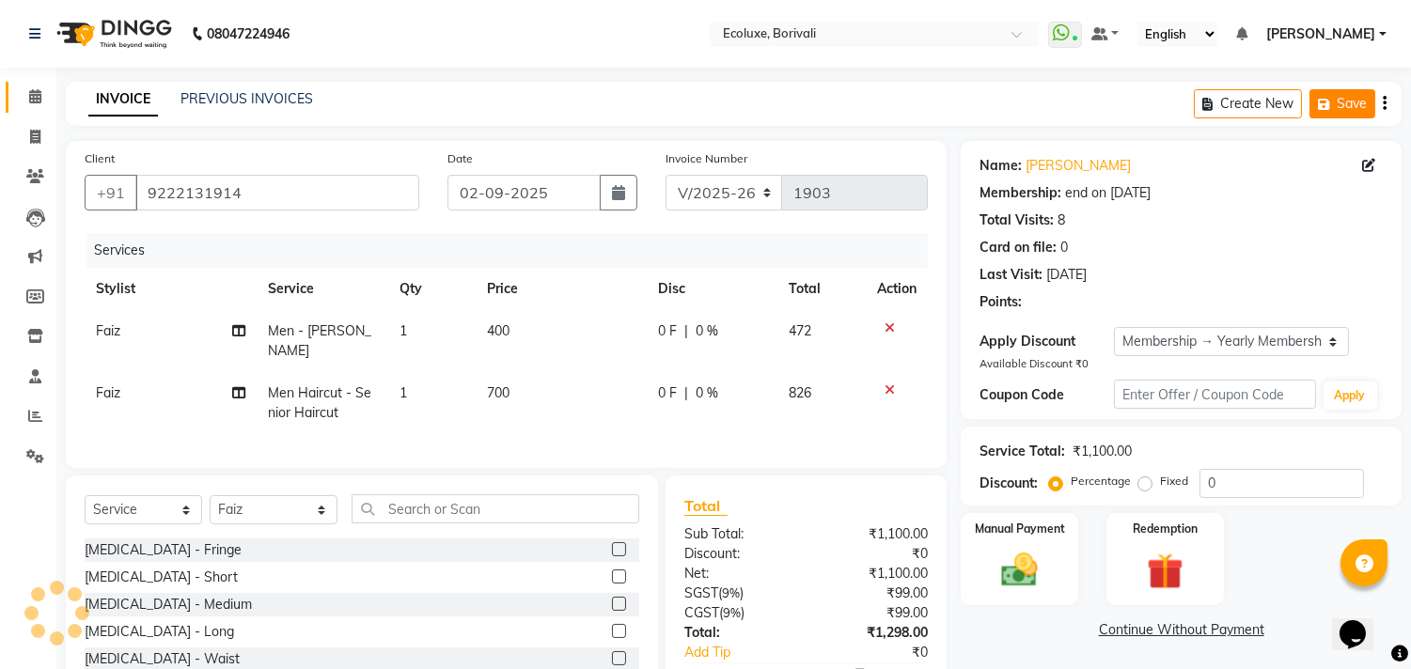
type input "20"
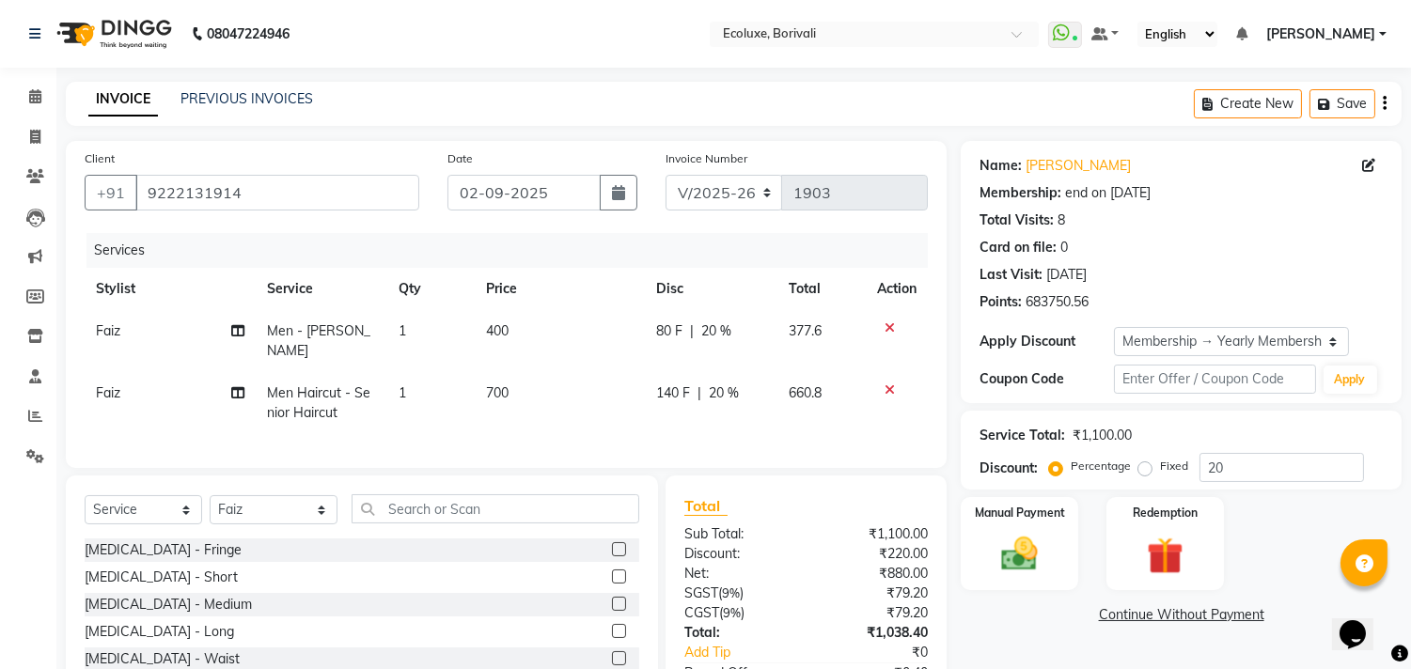
click at [1383, 100] on button "button" at bounding box center [1385, 104] width 4 height 44
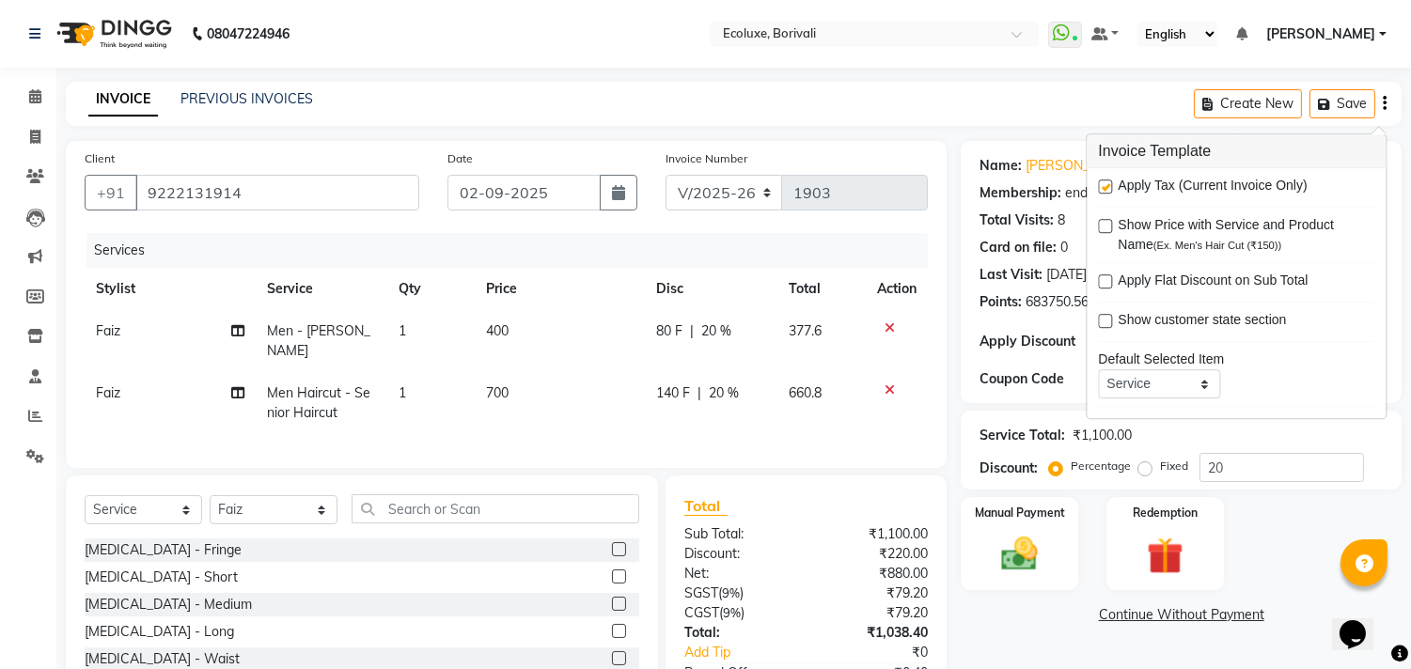
click at [1100, 185] on label at bounding box center [1105, 187] width 14 height 14
click at [1100, 185] on input "checkbox" at bounding box center [1104, 187] width 12 height 12
checkbox input "false"
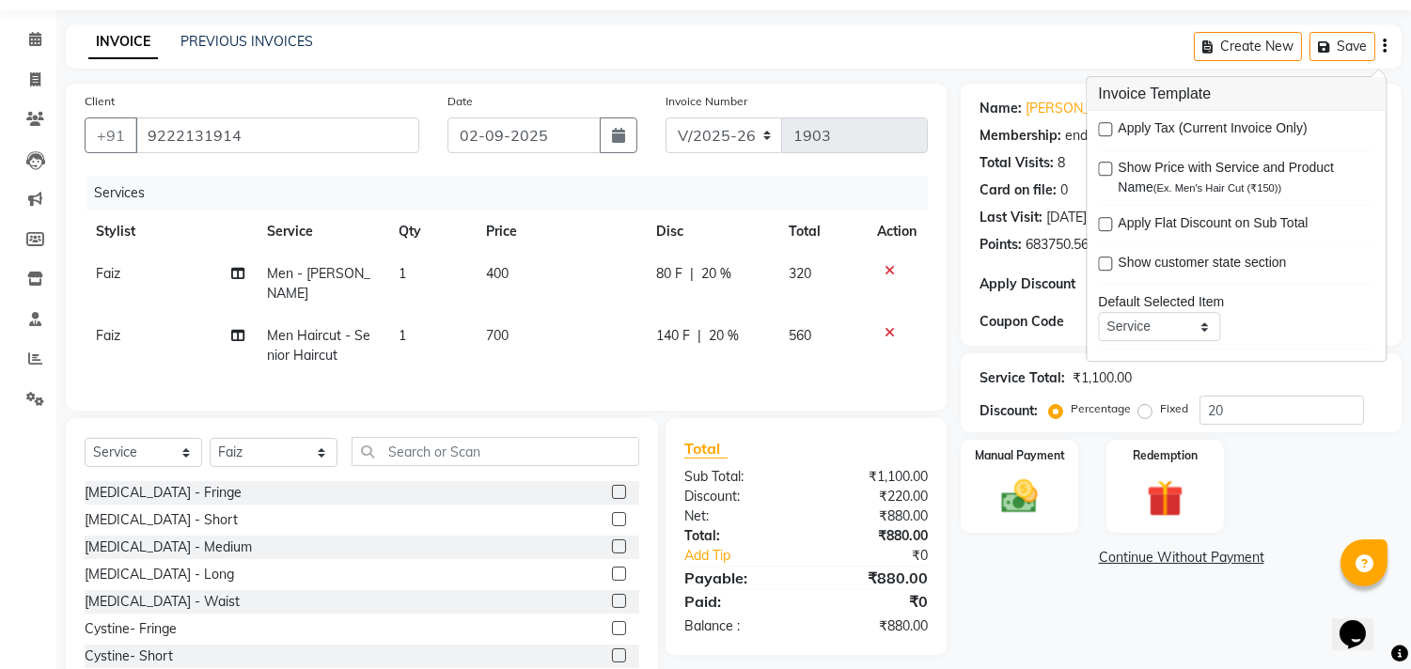
scroll to position [107, 0]
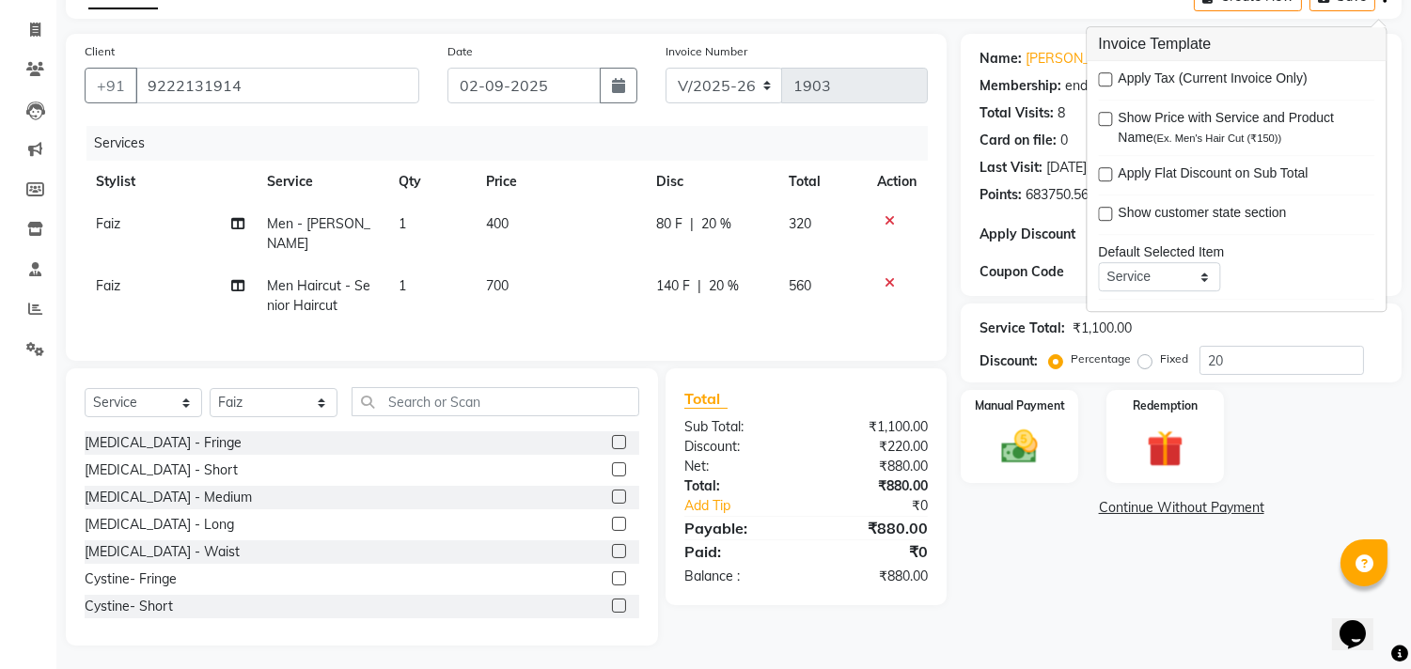
click at [289, 277] on span "Men Haircut - Senior Haircut" at bounding box center [318, 295] width 103 height 37
select select "67913"
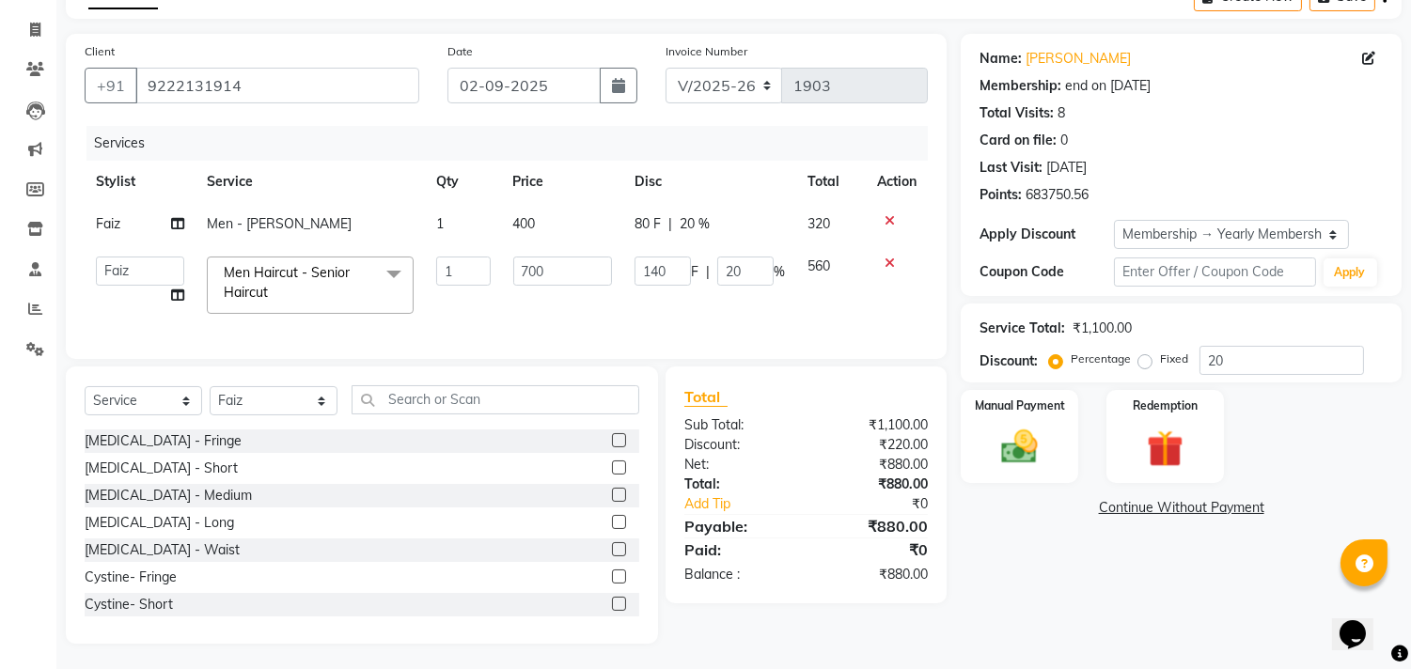
click at [301, 275] on span "Men Haircut - Senior Haircut" at bounding box center [287, 282] width 126 height 37
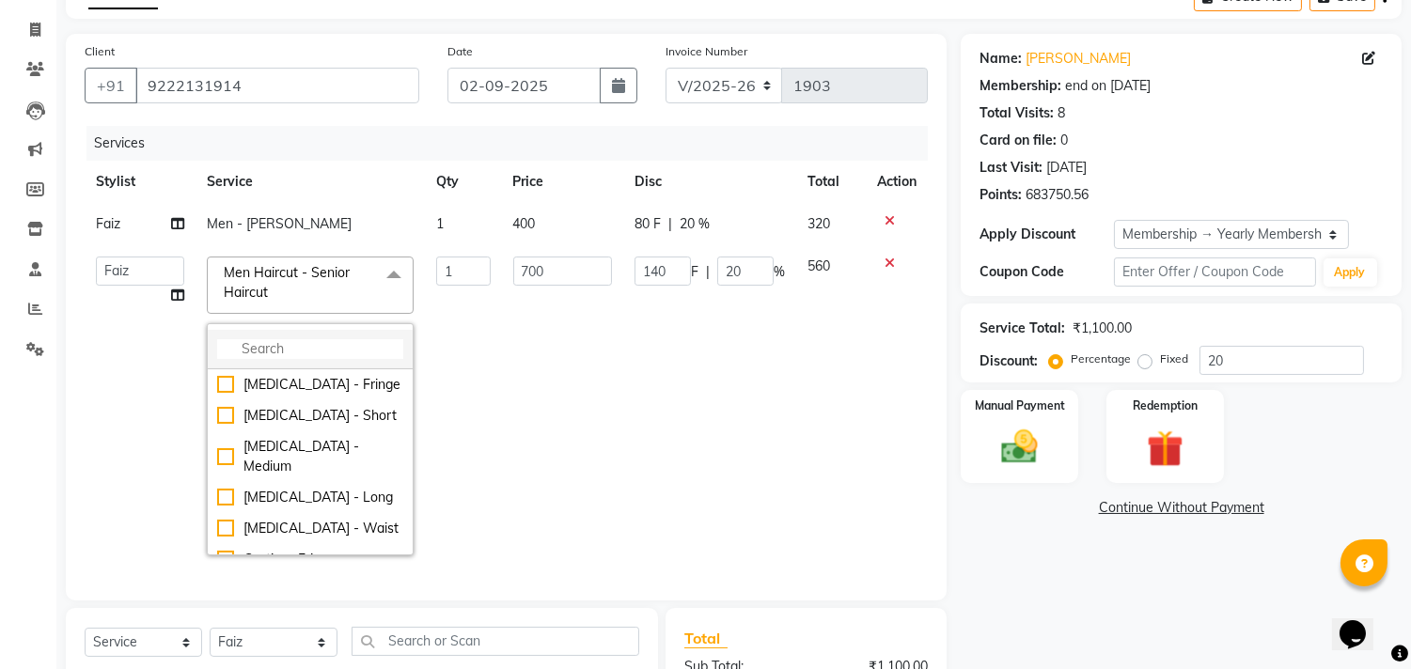
click at [285, 357] on input "multiselect-search" at bounding box center [310, 349] width 186 height 20
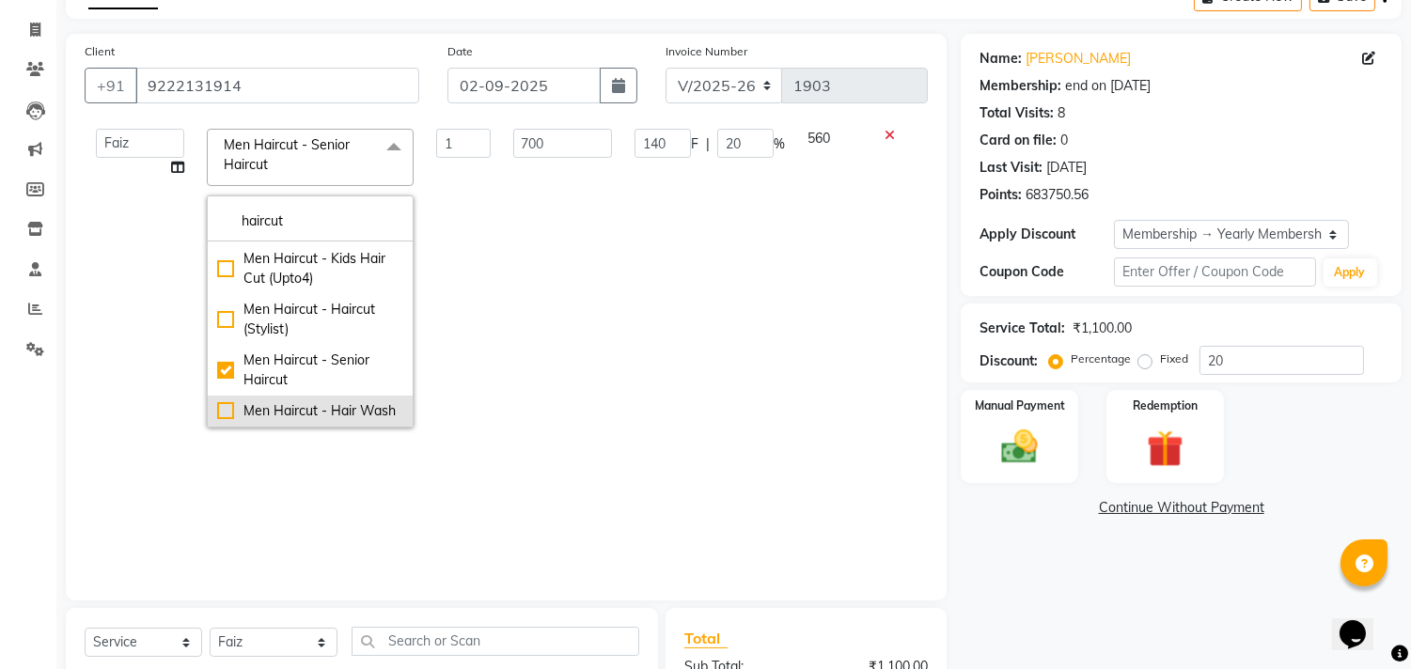
scroll to position [130, 0]
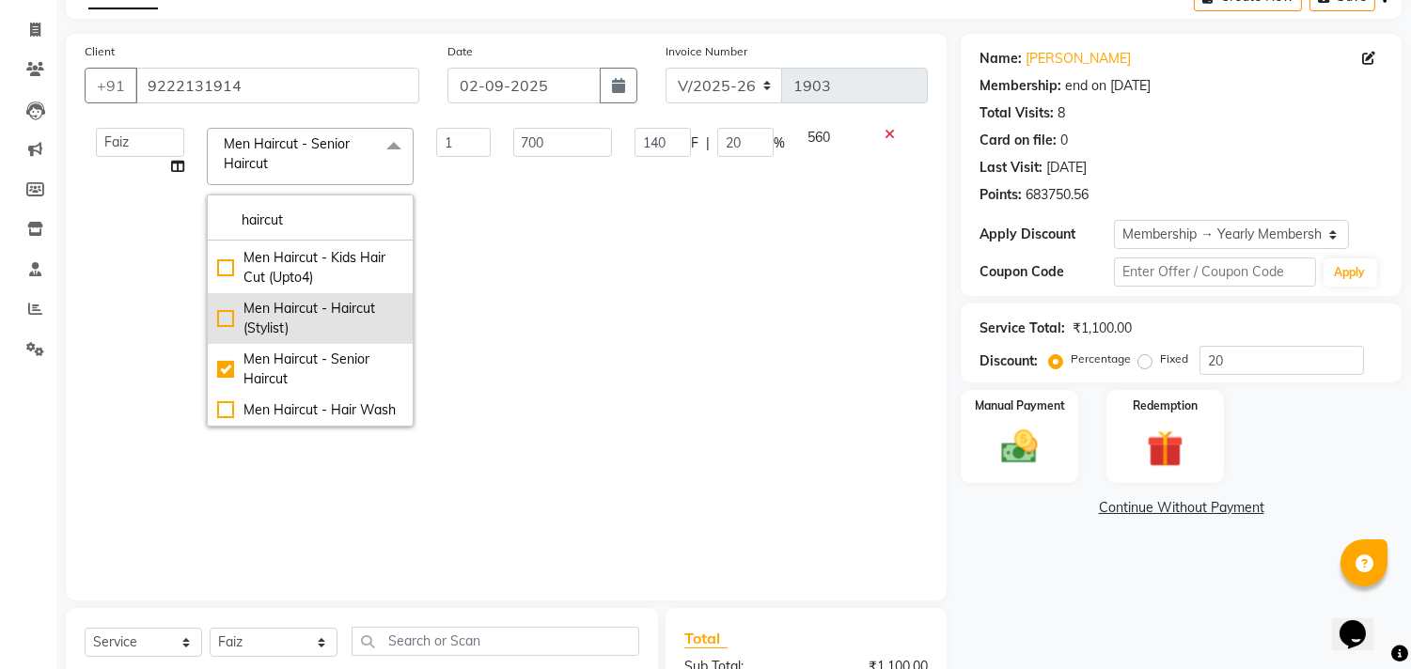
type input "haircut"
click at [217, 299] on div "Men Haircut - Haircut (Stylist)" at bounding box center [310, 318] width 186 height 39
checkbox input "true"
checkbox input "false"
type input "500"
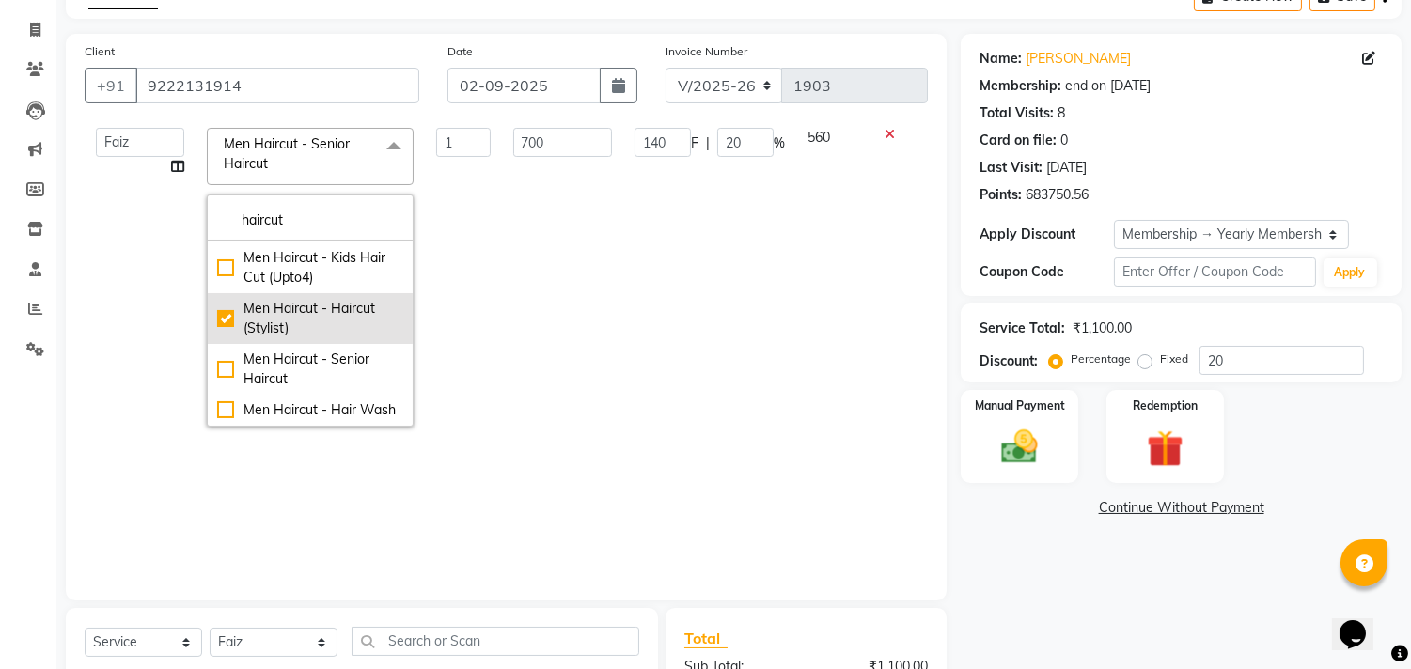
type input "100"
click at [0, 519] on div "Calendar Invoice Clients Leads Marketing Members Inventory Staff Reports Settin…" at bounding box center [127, 415] width 254 height 939
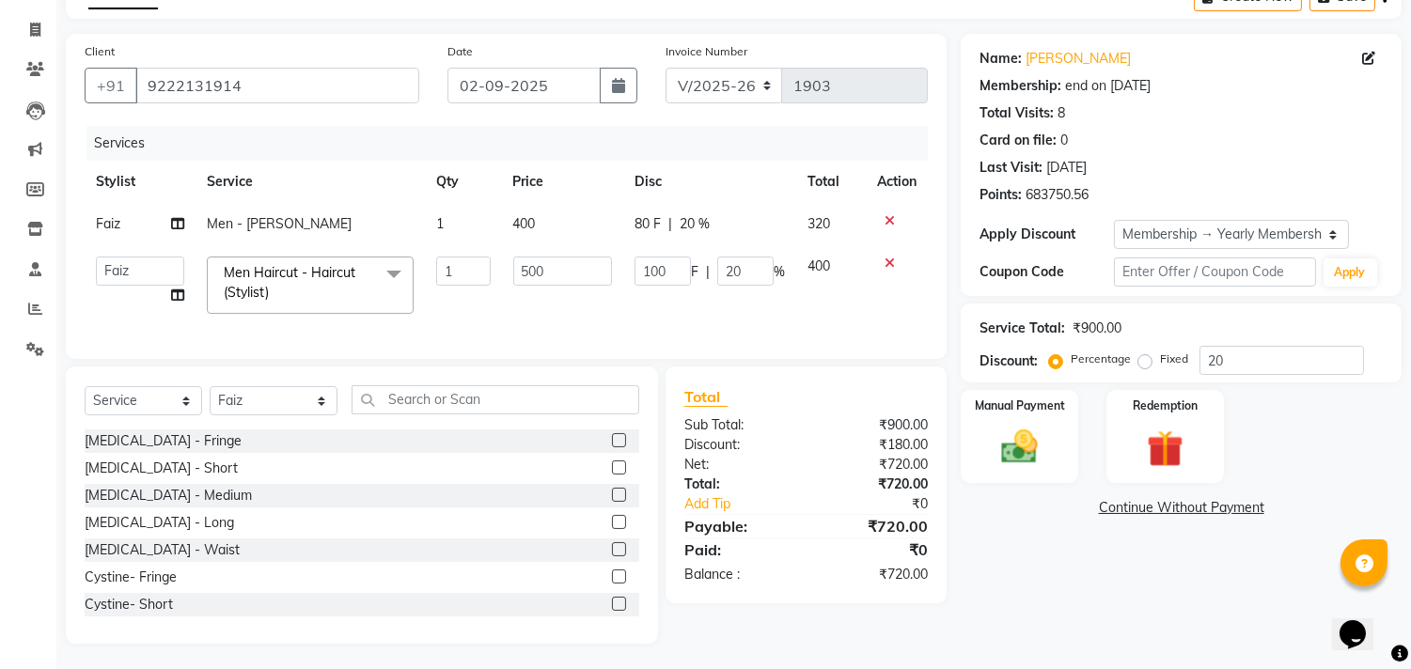
scroll to position [0, 0]
click at [1020, 581] on div "Name: Aditya Velara Membership: end on 08-12-2025 Total Visits: 8 Card on file:…" at bounding box center [1188, 339] width 455 height 610
click at [0, 569] on div "Calendar Invoice Clients Leads Marketing Members Inventory Staff Reports Settin…" at bounding box center [127, 295] width 254 height 698
click at [315, 268] on span "Men Haircut - Haircut (Stylist)" at bounding box center [290, 282] width 132 height 37
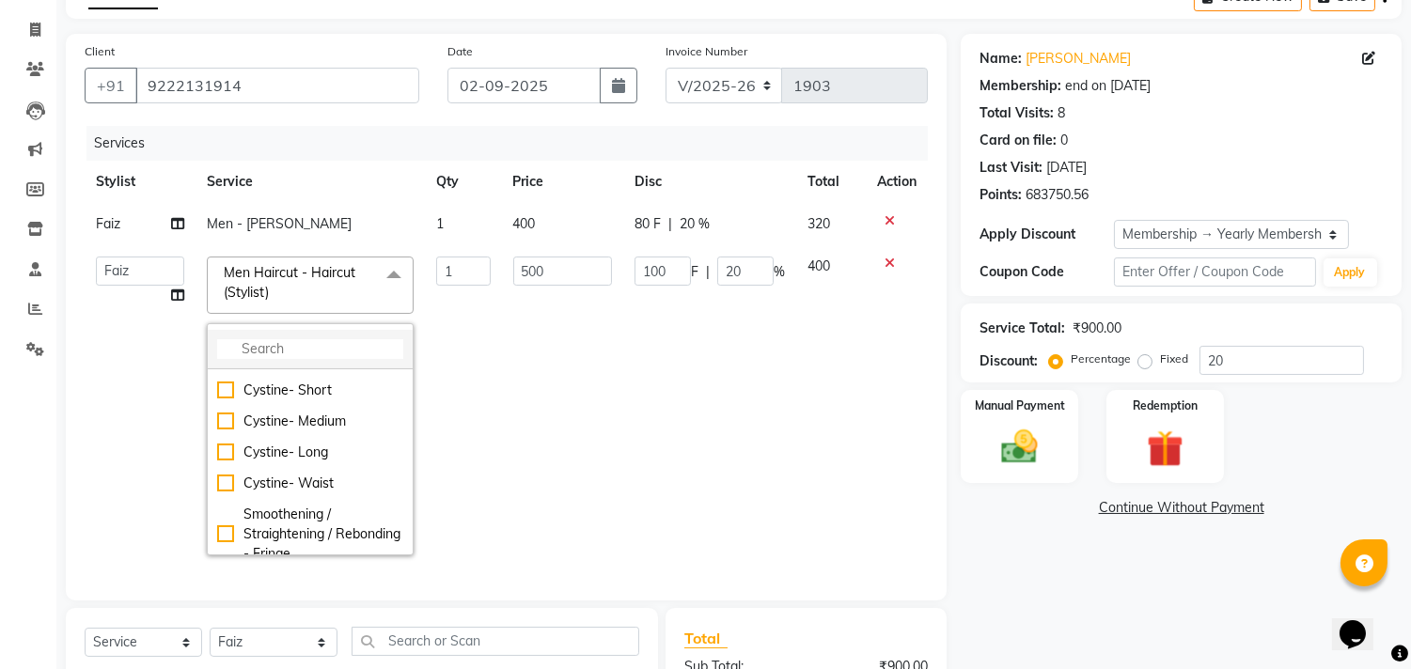
click at [247, 343] on input "multiselect-search" at bounding box center [310, 349] width 186 height 20
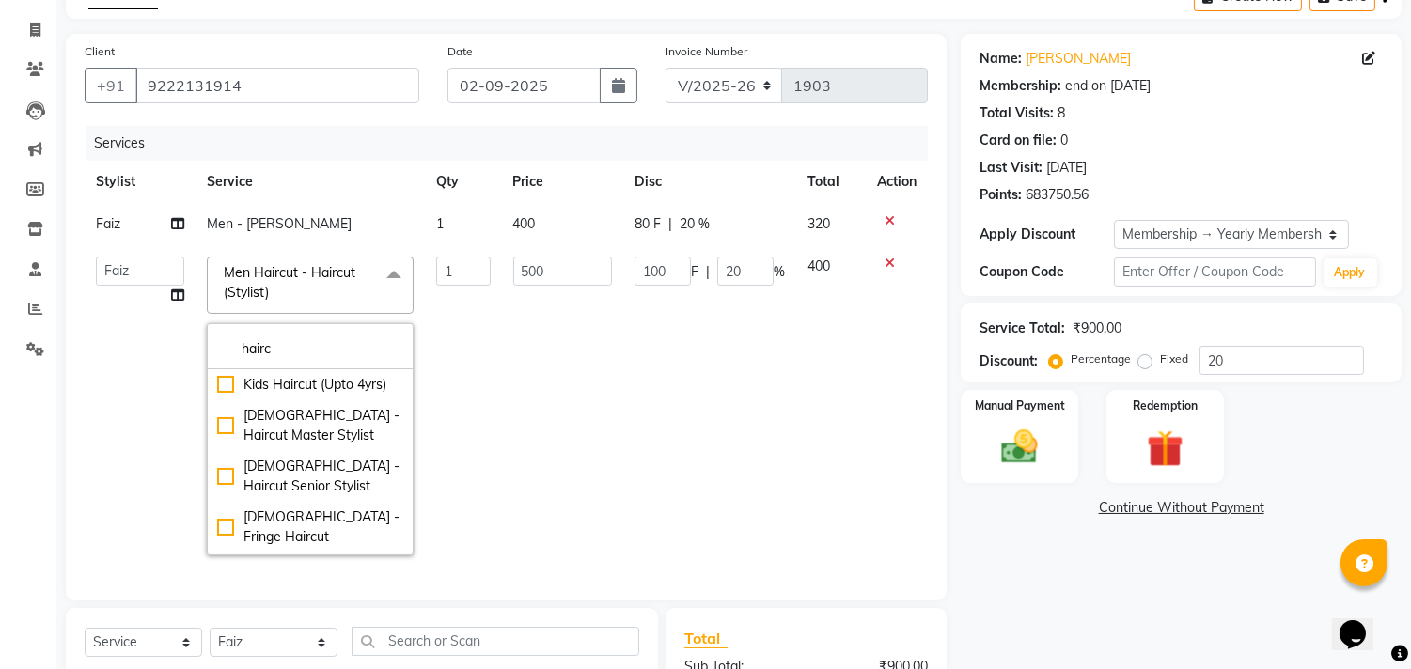
click at [0, 519] on div "Calendar Invoice Clients Leads Marketing Members Inventory Staff Reports Settin…" at bounding box center [127, 415] width 254 height 939
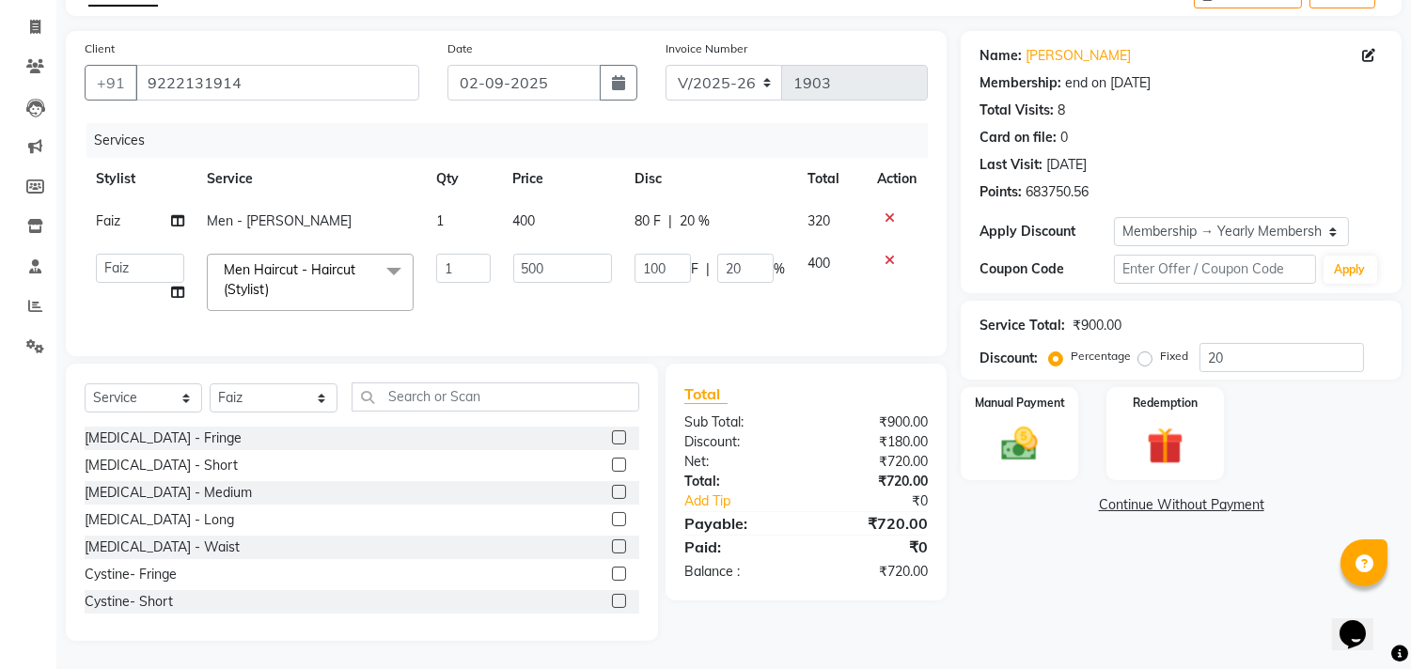
scroll to position [125, 0]
click at [284, 274] on span "Men Haircut - Haircut (Stylist) x" at bounding box center [301, 280] width 165 height 40
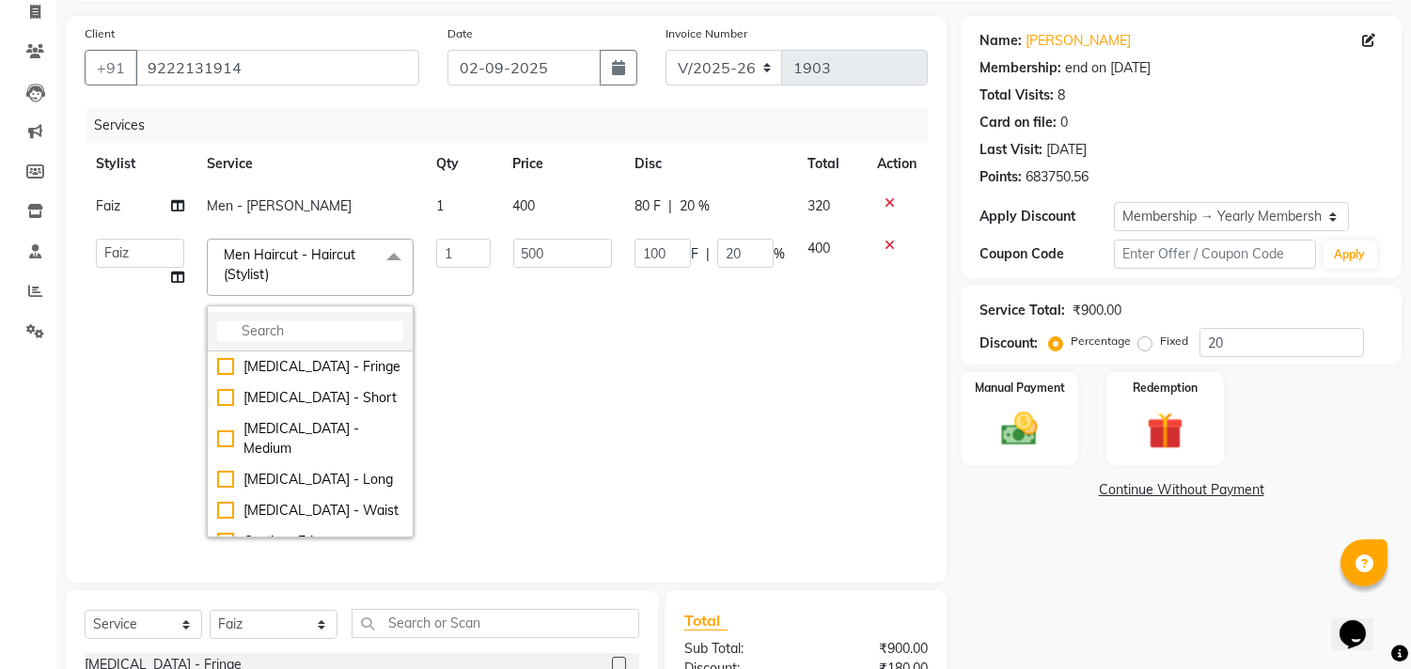
click at [266, 323] on input "multiselect-search" at bounding box center [310, 332] width 186 height 20
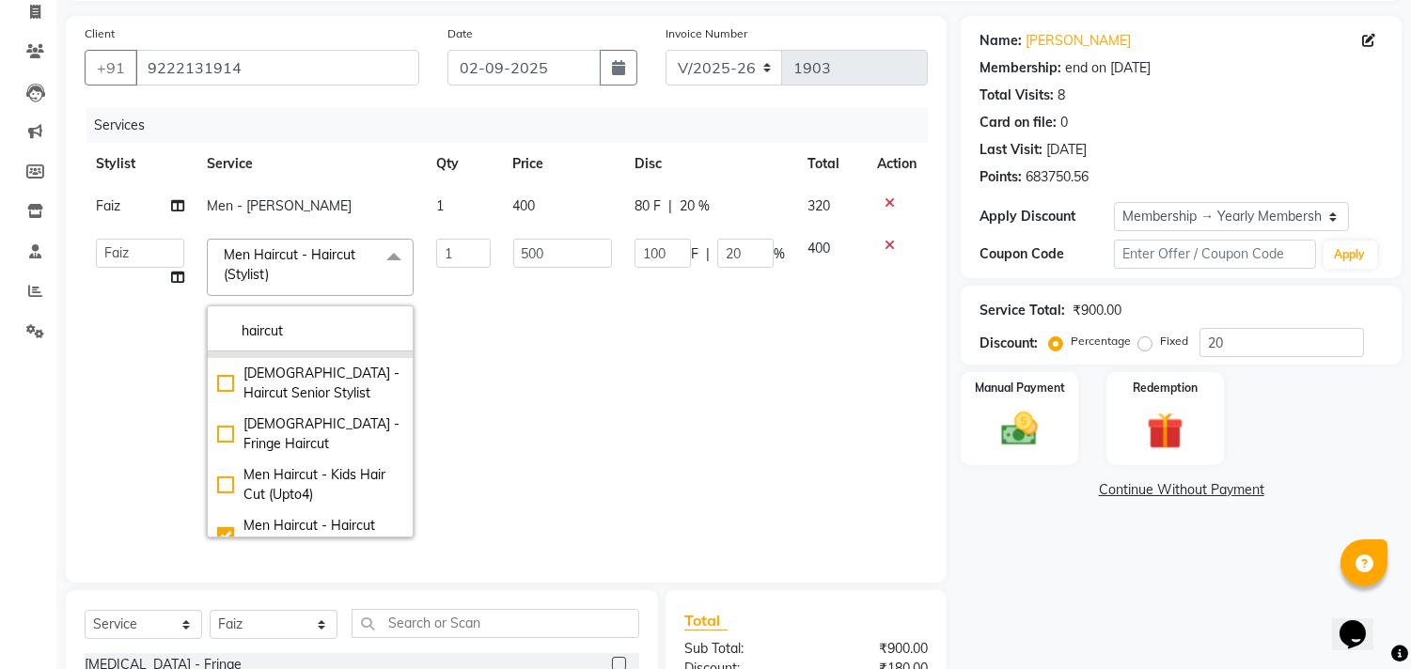
scroll to position [200, 0]
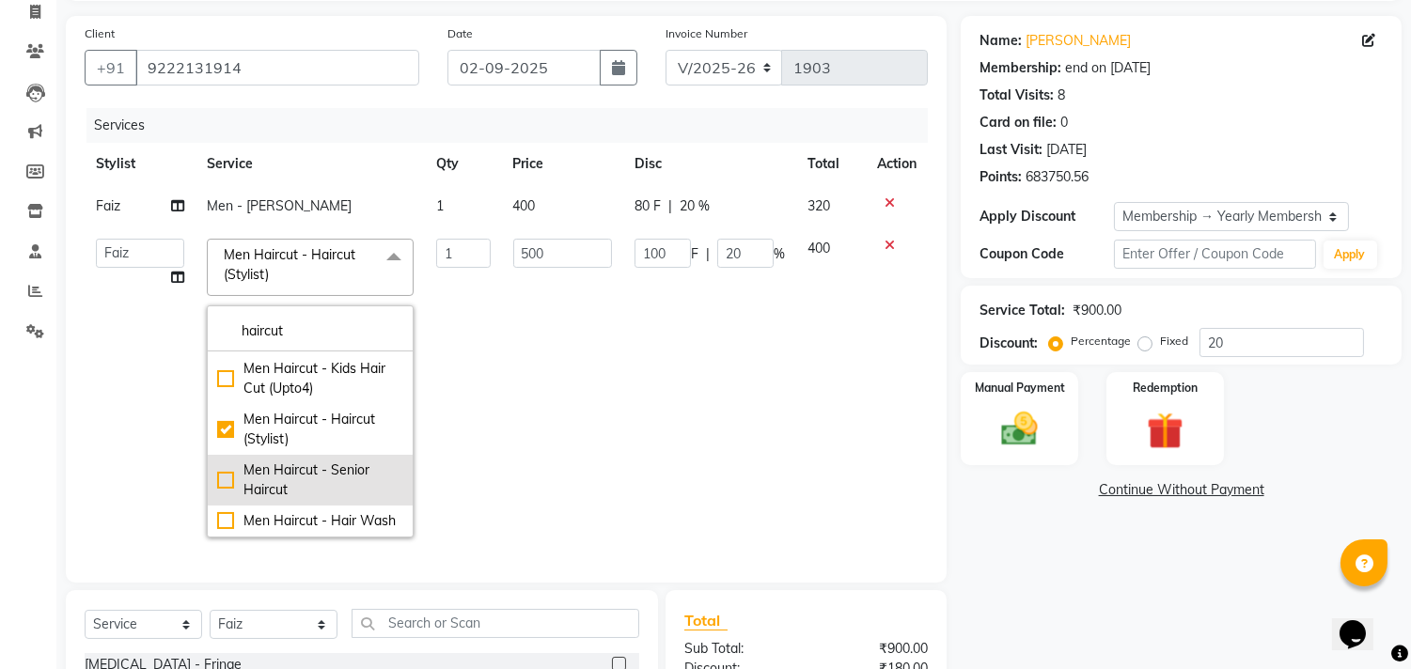
type input "haircut"
click at [221, 461] on div "Men Haircut - Senior Haircut" at bounding box center [310, 480] width 186 height 39
type input "700"
type input "140"
checkbox input "false"
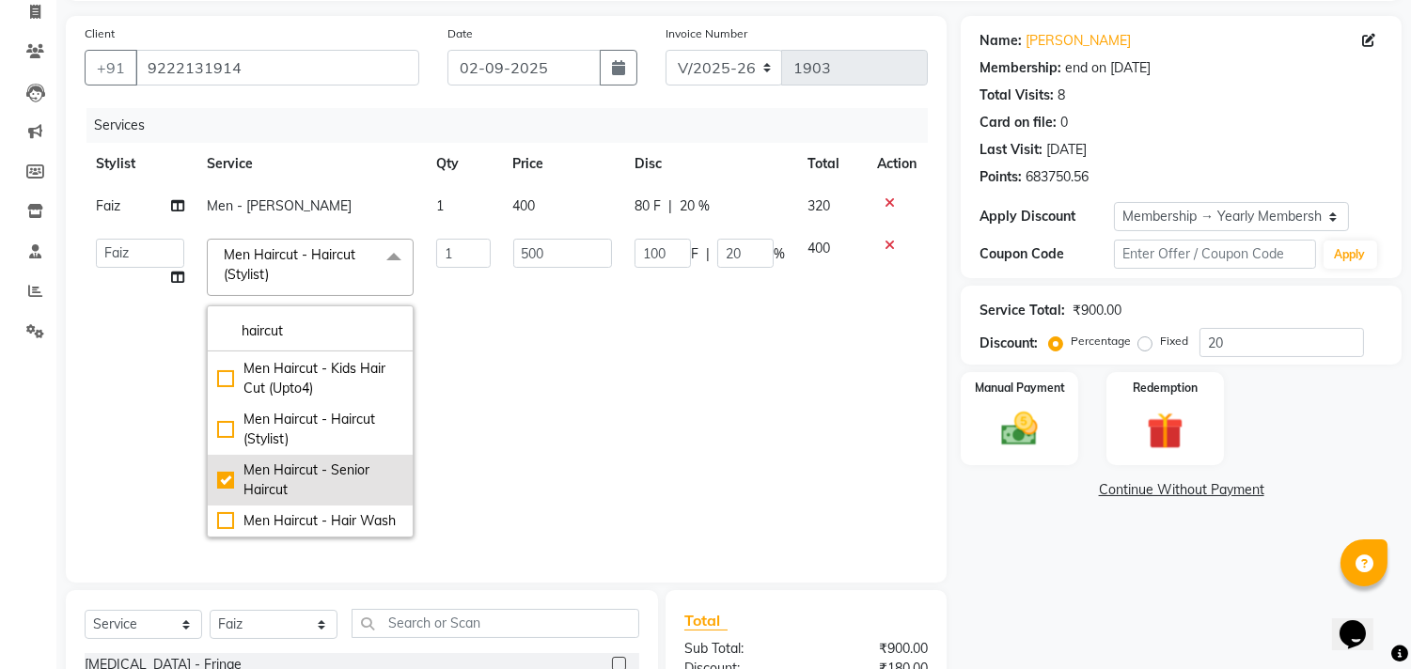
checkbox input "true"
click at [0, 503] on div "Calendar Invoice Clients Leads Marketing Members Inventory Staff Reports Settin…" at bounding box center [127, 398] width 254 height 939
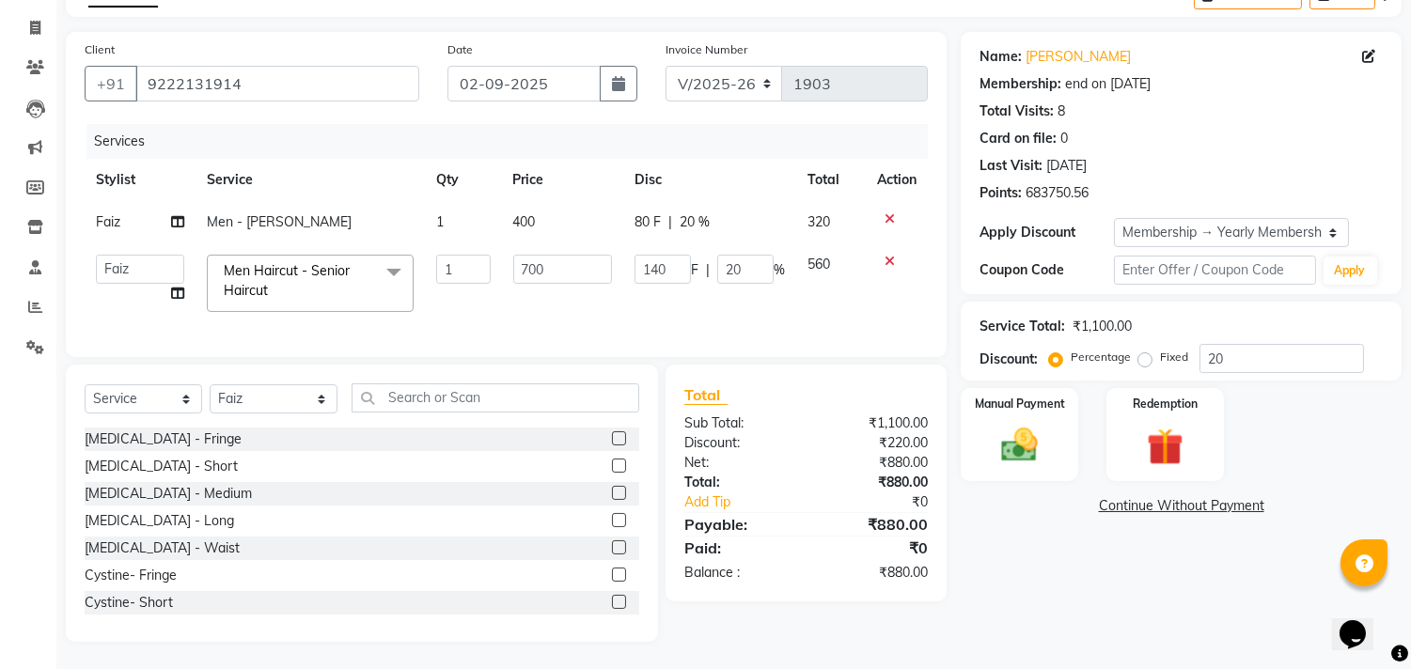
scroll to position [125, 0]
click at [1091, 569] on div "Name: Aditya Velara Membership: end on 08-12-2025 Total Visits: 8 Card on file:…" at bounding box center [1188, 336] width 455 height 610
click at [0, 511] on div "Calendar Invoice Clients Leads Marketing Members Inventory Staff Reports Settin…" at bounding box center [127, 293] width 254 height 698
click at [1107, 634] on div "Name: Aditya Velara Membership: end on 08-12-2025 Total Visits: 8 Card on file:…" at bounding box center [1188, 336] width 455 height 610
click at [0, 581] on div "Calendar Invoice Clients Leads Marketing Members Inventory Staff Reports Settin…" at bounding box center [127, 293] width 254 height 698
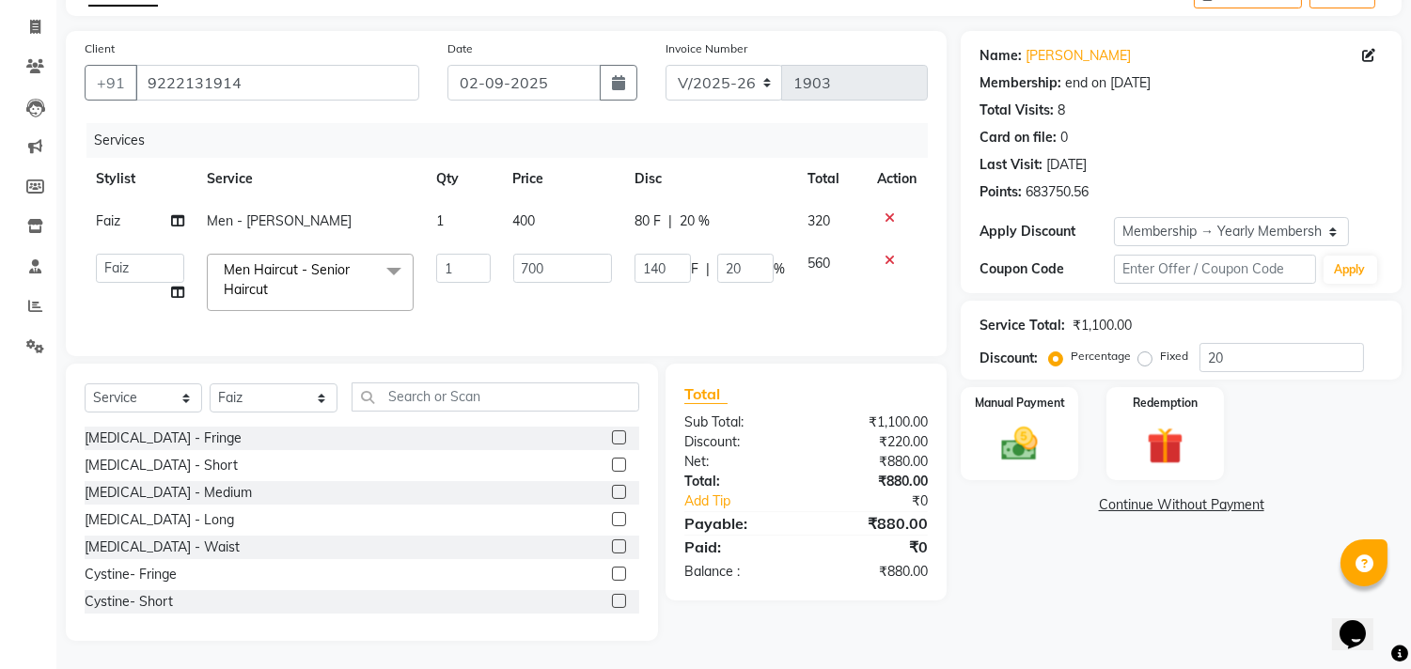
click at [957, 31] on div "Client +91 9222131914 Date 02-09-2025 Invoice Number V/2025 V/2025-26 1903 Serv…" at bounding box center [506, 336] width 909 height 610
click at [1014, 432] on img at bounding box center [1020, 445] width 62 height 44
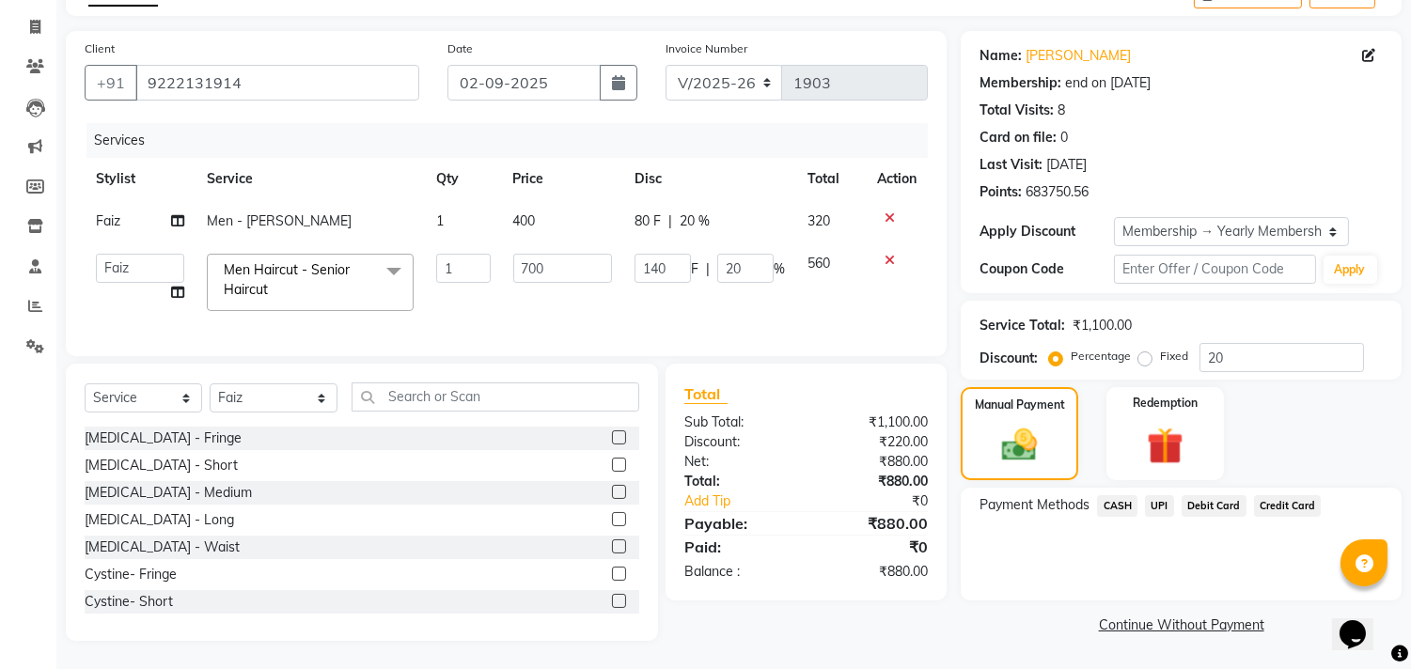
drag, startPoint x: 1156, startPoint y: 495, endPoint x: 1166, endPoint y: 510, distance: 16.9
click at [1155, 495] on span "UPI" at bounding box center [1159, 506] width 29 height 22
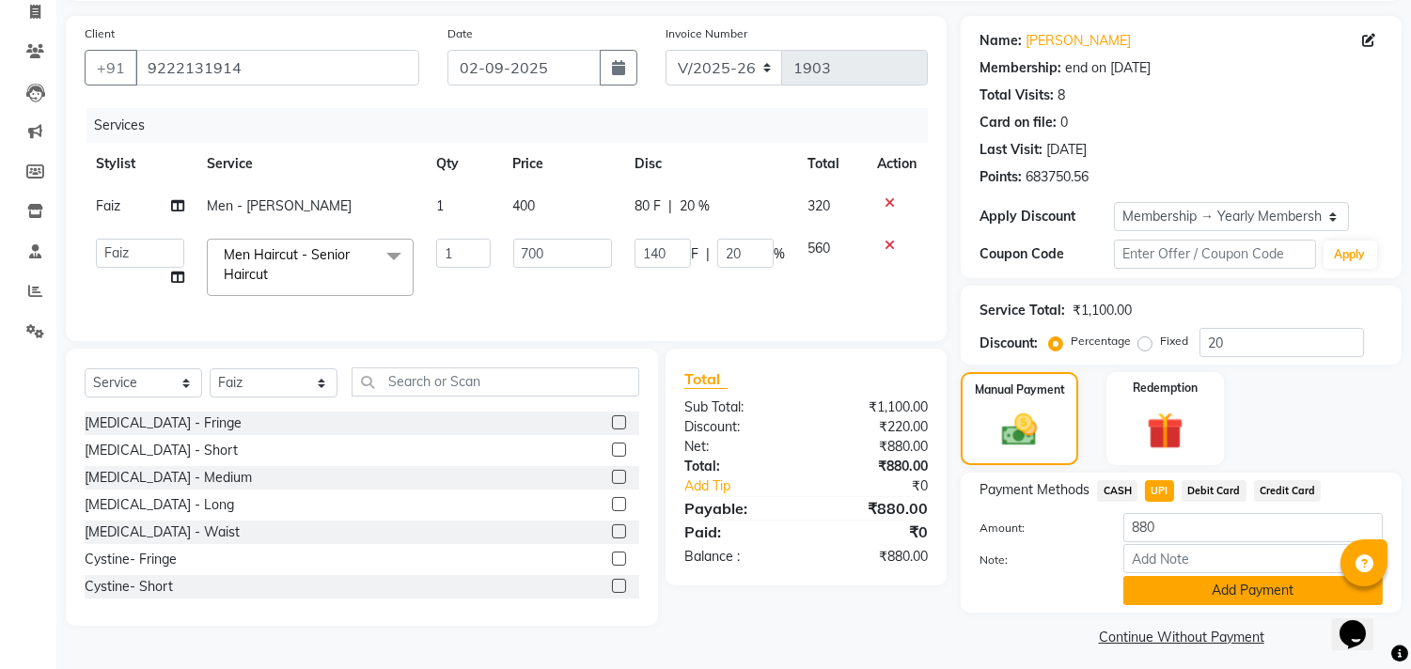
click at [1232, 590] on button "Add Payment" at bounding box center [1253, 590] width 259 height 29
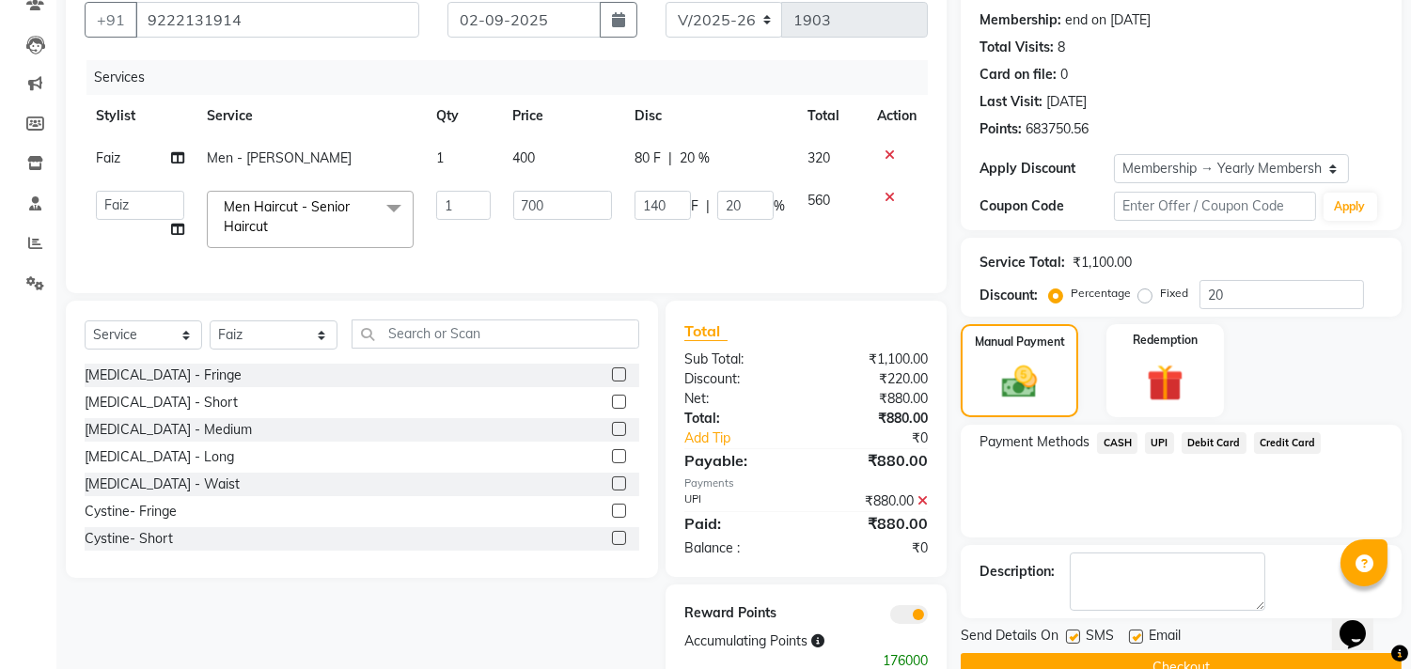
scroll to position [237, 0]
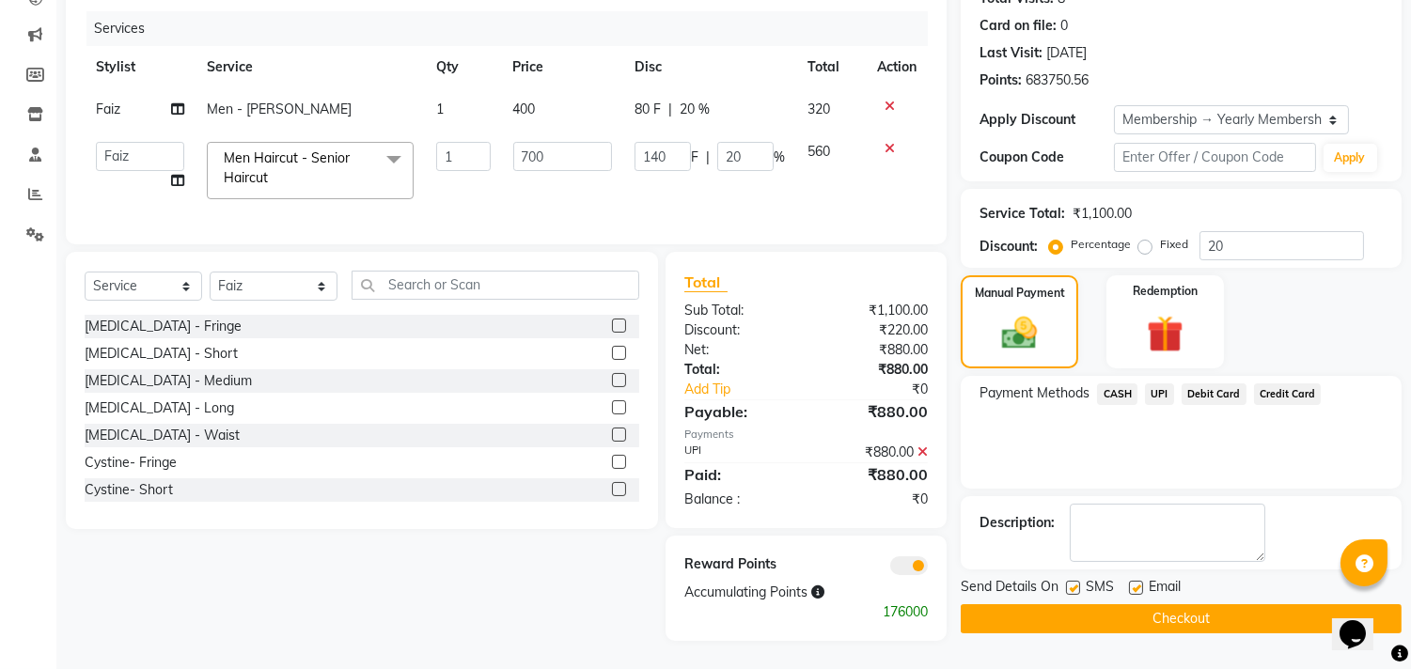
click at [1232, 605] on button "Checkout" at bounding box center [1181, 619] width 441 height 29
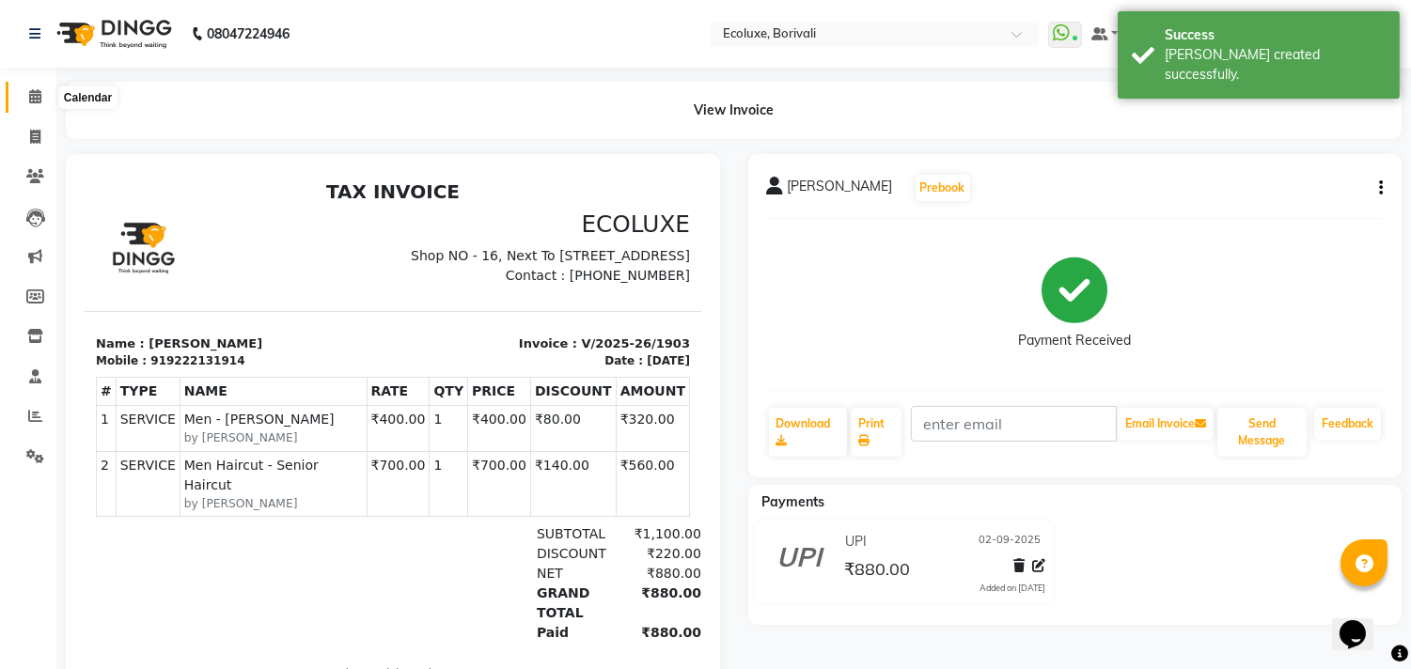
click at [34, 88] on span at bounding box center [35, 97] width 33 height 22
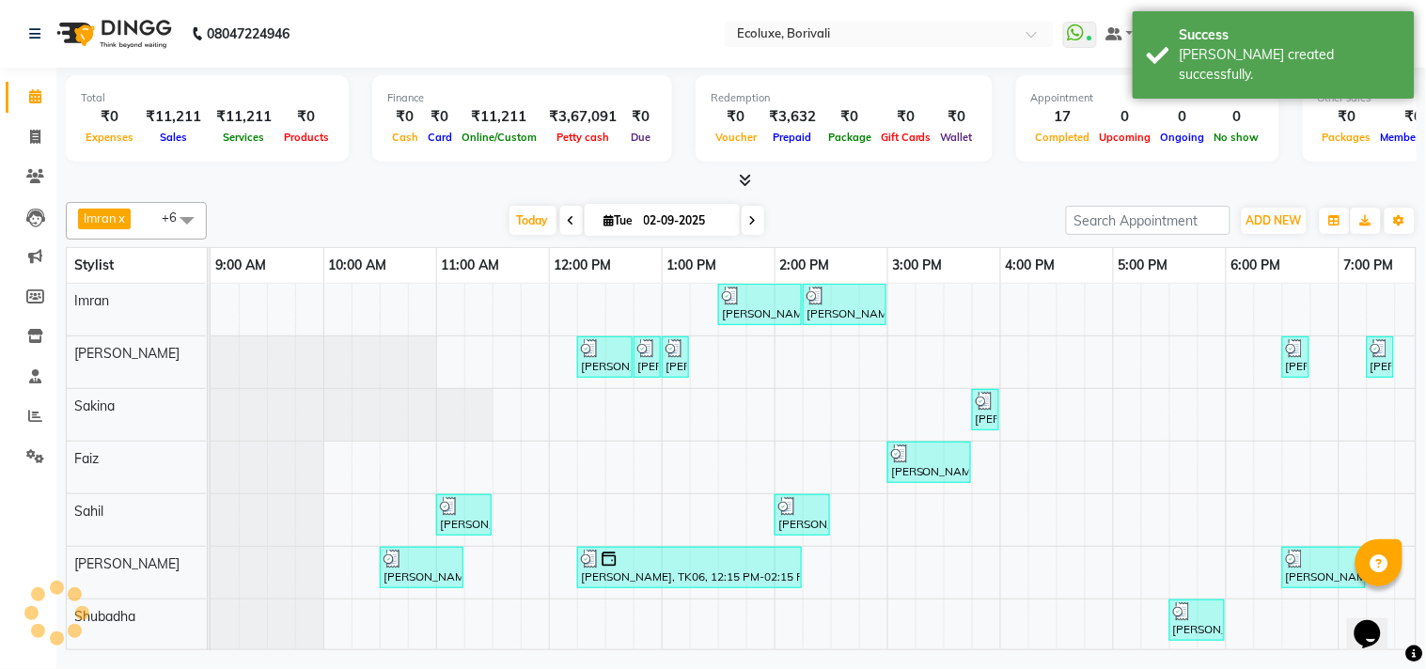
scroll to position [0, 373]
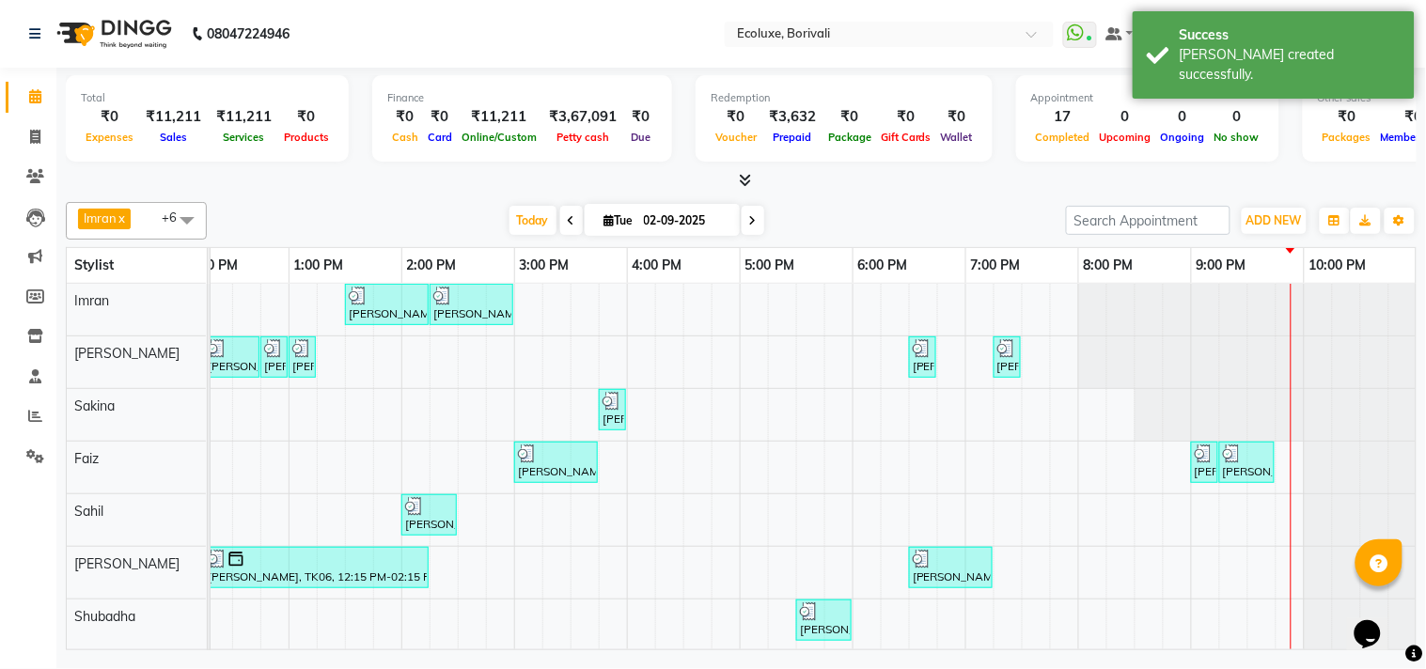
click at [268, 202] on div "Imran x [PERSON_NAME] x Faiz x Sakina x [PERSON_NAME] x Shubadha x +6 Select Al…" at bounding box center [741, 221] width 1351 height 38
